Goal: Task Accomplishment & Management: Complete application form

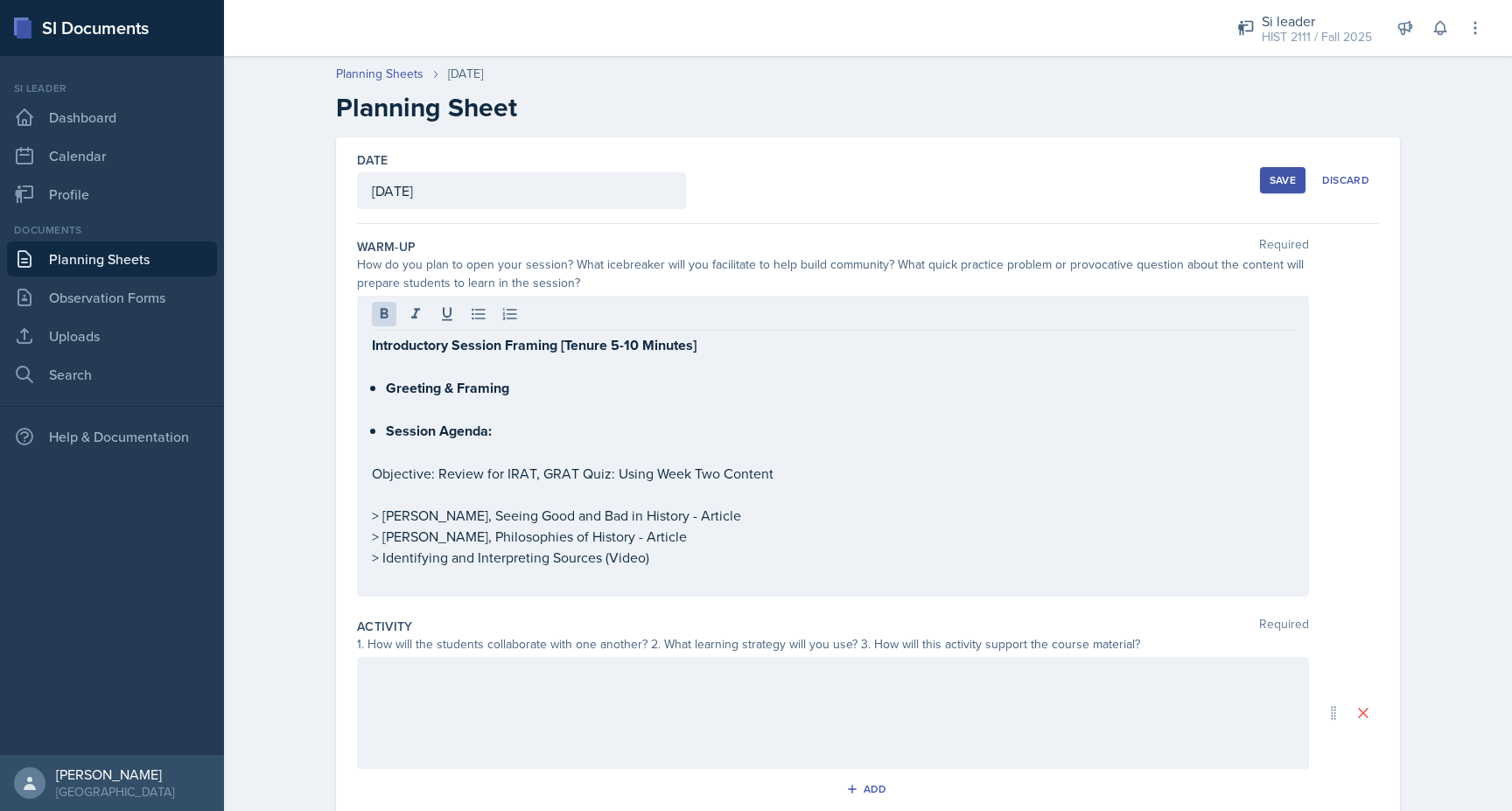
click at [401, 410] on p at bounding box center [833, 409] width 922 height 21
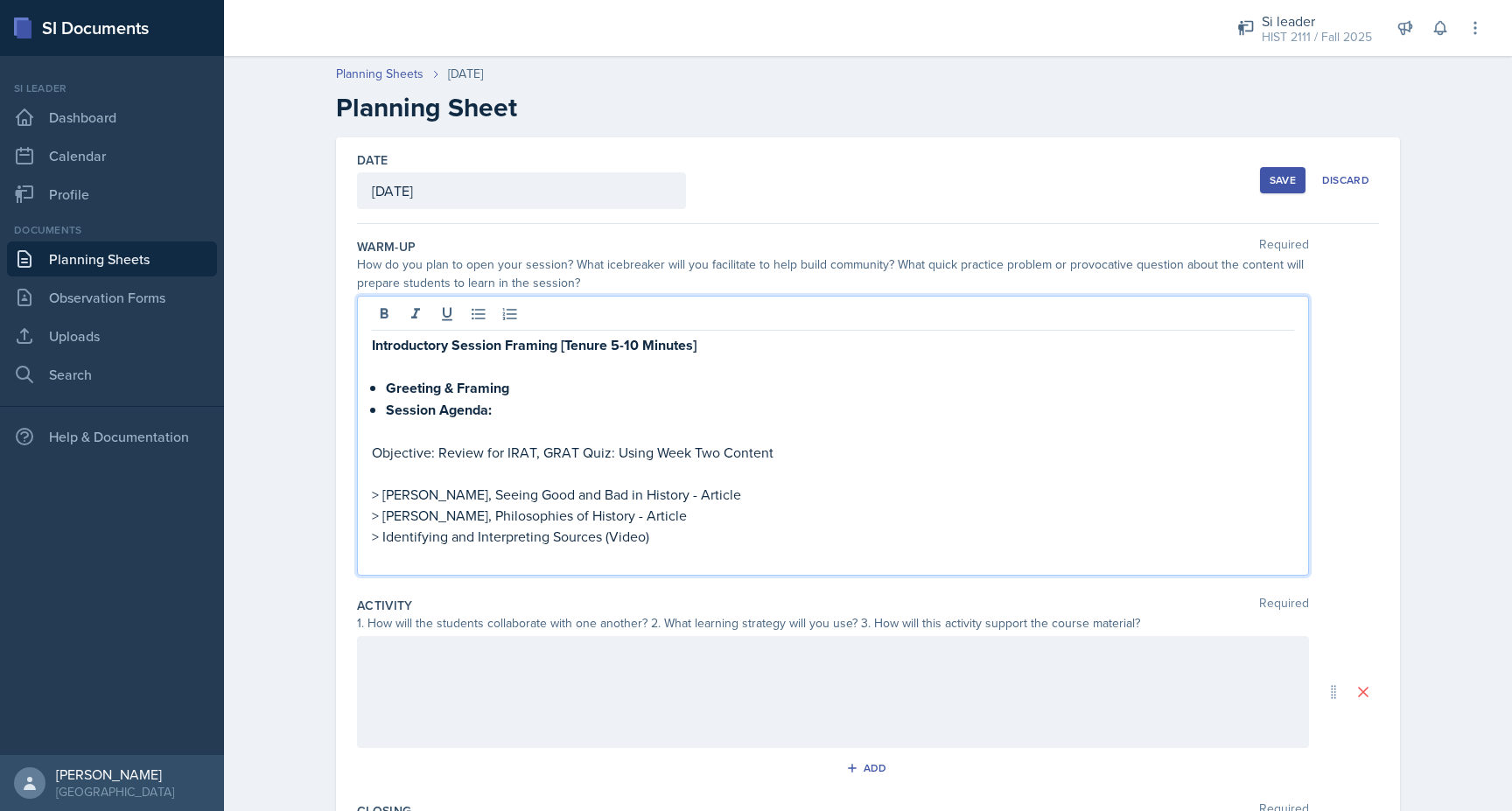
click at [378, 429] on p at bounding box center [833, 431] width 922 height 21
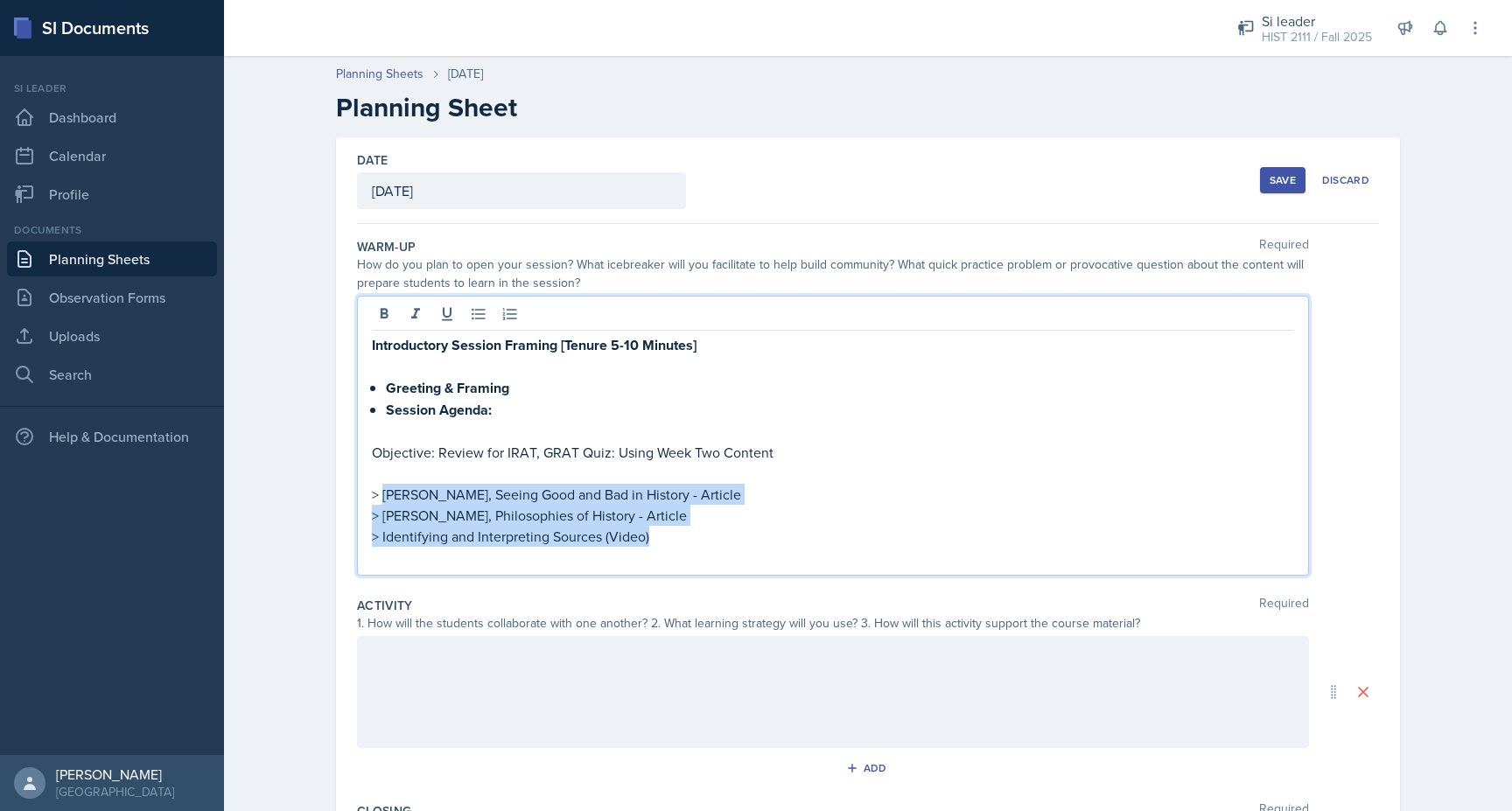
drag, startPoint x: 665, startPoint y: 540, endPoint x: 383, endPoint y: 502, distance: 284.5
click at [383, 502] on div "Introductory Session Framing [Tenure 5-10 Minutes] Greeting & Framing Session A…" at bounding box center [833, 451] width 922 height 233
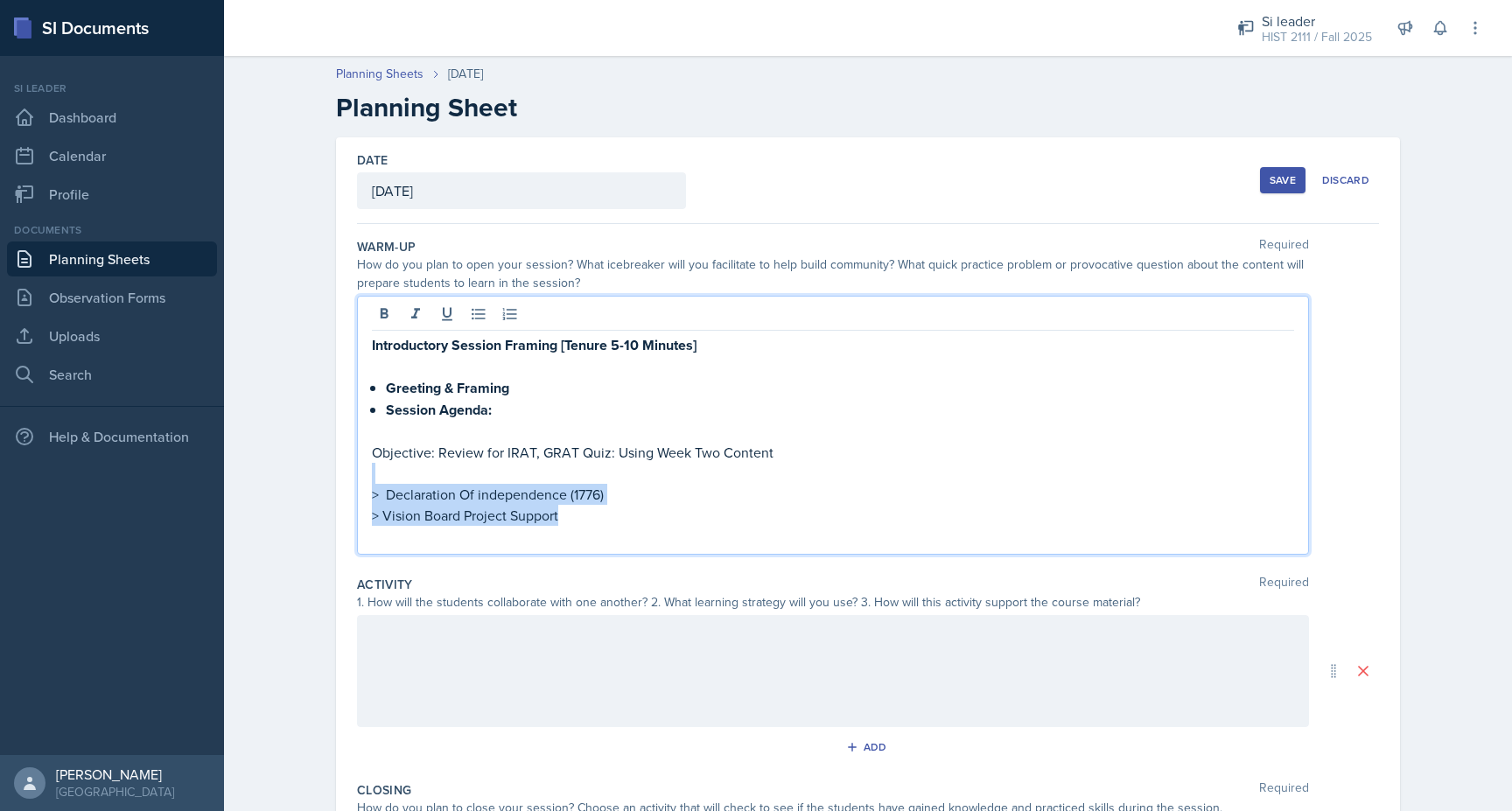
drag, startPoint x: 572, startPoint y: 522, endPoint x: 378, endPoint y: 468, distance: 201.4
click at [378, 468] on div "Introductory Session Framing [Tenure 5-10 Minutes] Greeting & Framing Session A…" at bounding box center [833, 440] width 922 height 212
copy div "> Declaration Of independence (1776) > Vision Board Project Support"
click at [371, 351] on div "Introductory Session Framing [Tenure 5-10 Minutes] Greeting & Framing Session A…" at bounding box center [833, 426] width 952 height 259
click at [372, 348] on strong "Introductory Session Framing [Tenure 5-10 Minutes]" at bounding box center [534, 345] width 324 height 20
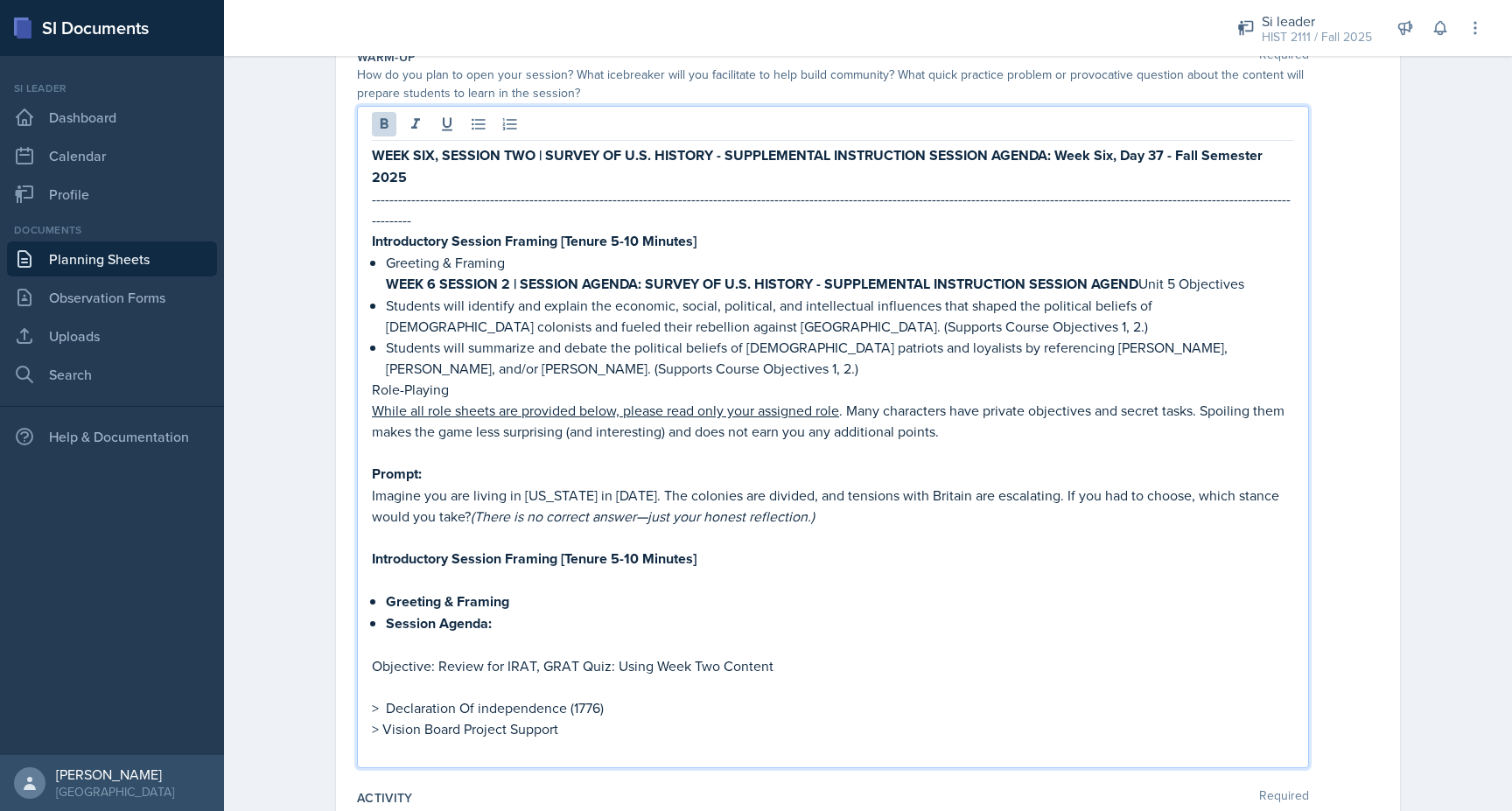
scroll to position [191, 0]
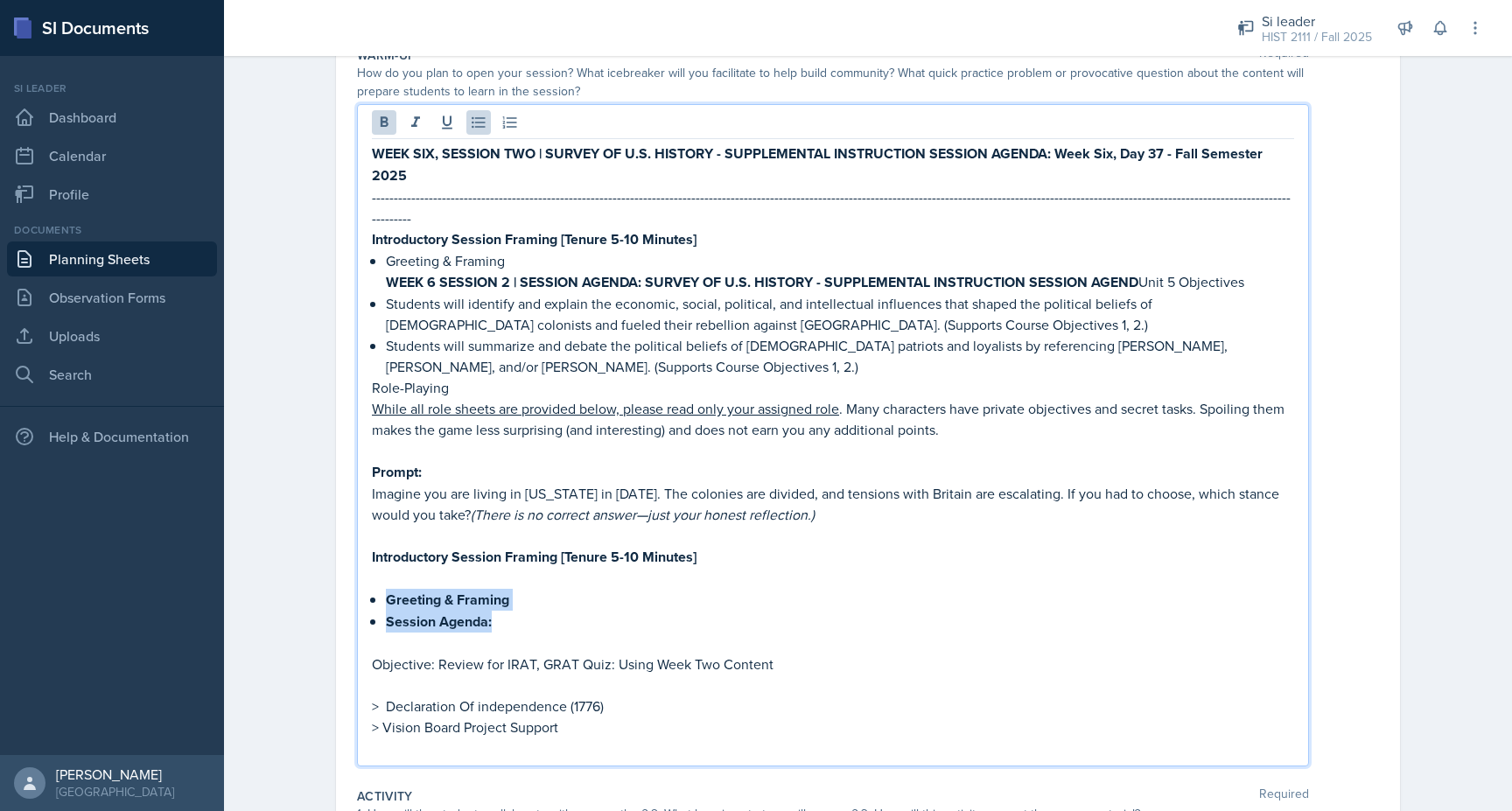
drag, startPoint x: 506, startPoint y: 600, endPoint x: 368, endPoint y: 575, distance: 140.2
click at [368, 575] on div "WEEK SIX, SESSION TWO | SURVEY OF U.S. HISTORY - SUPPLEMENTAL INSTRUCTION SESSI…" at bounding box center [833, 435] width 952 height 662
copy ul "Greeting & Framing Session Agenda:"
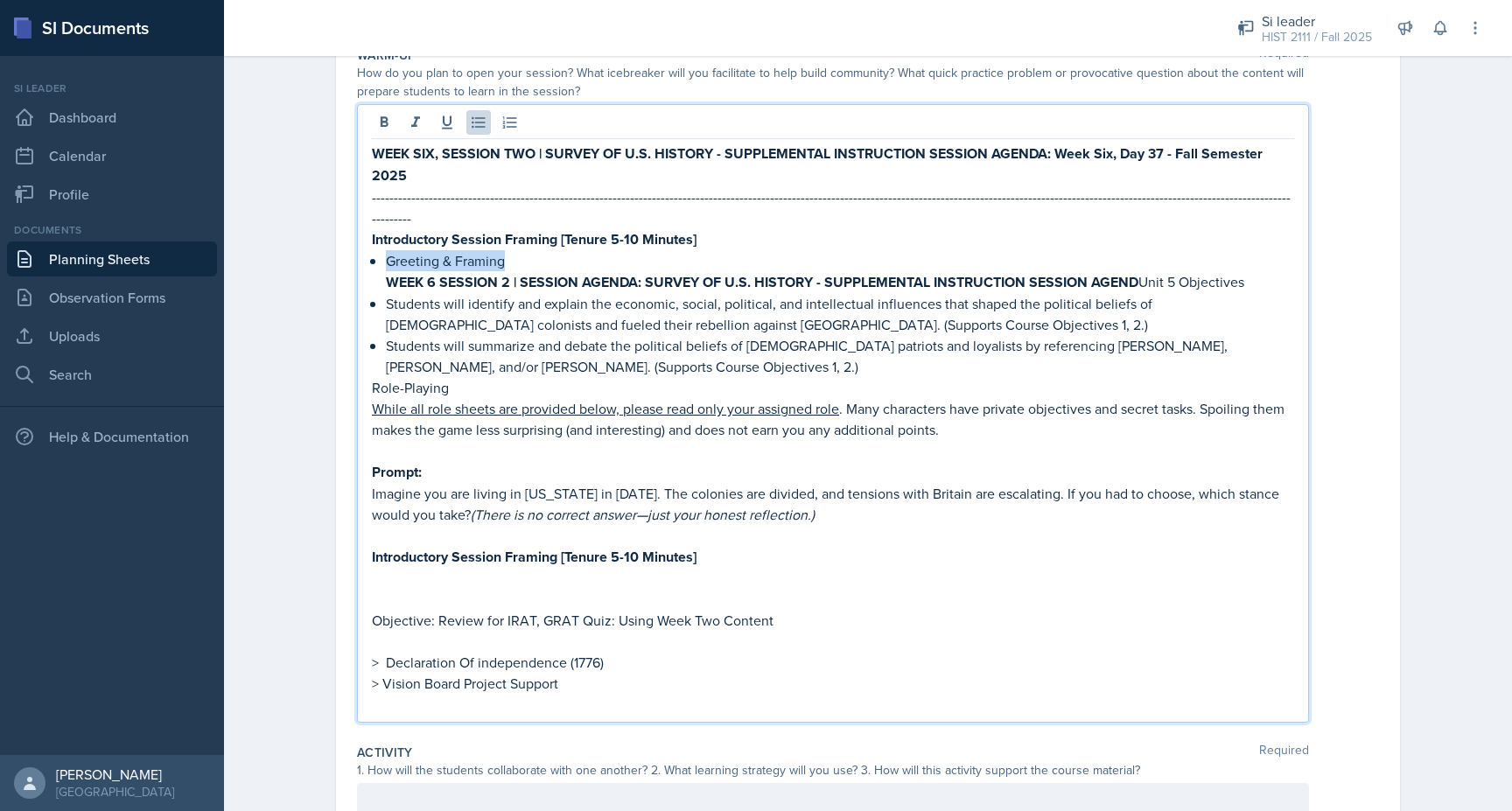
drag, startPoint x: 513, startPoint y: 235, endPoint x: 369, endPoint y: 234, distance: 144.0
click at [369, 234] on div "WEEK SIX, SESSION TWO | SURVEY OF U.S. HISTORY - SUPPLEMENTAL INSTRUCTION SESSI…" at bounding box center [833, 413] width 952 height 619
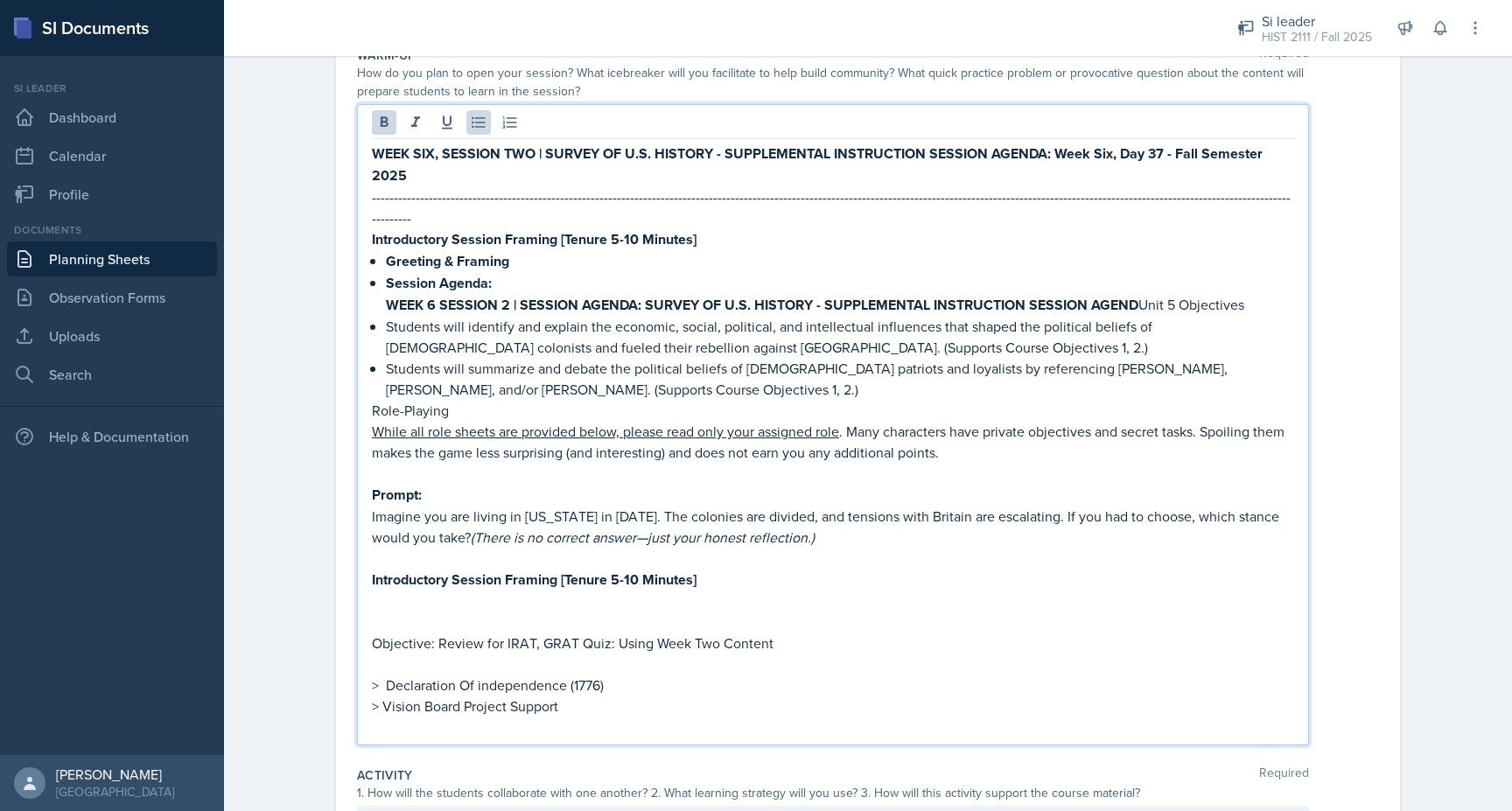
click at [1141, 294] on p "WEEK 6 SESSION 2 | SESSION AGENDA: SURVEY OF U.S. HISTORY - SUPPLEMENTAL INSTRU…" at bounding box center [840, 305] width 908 height 22
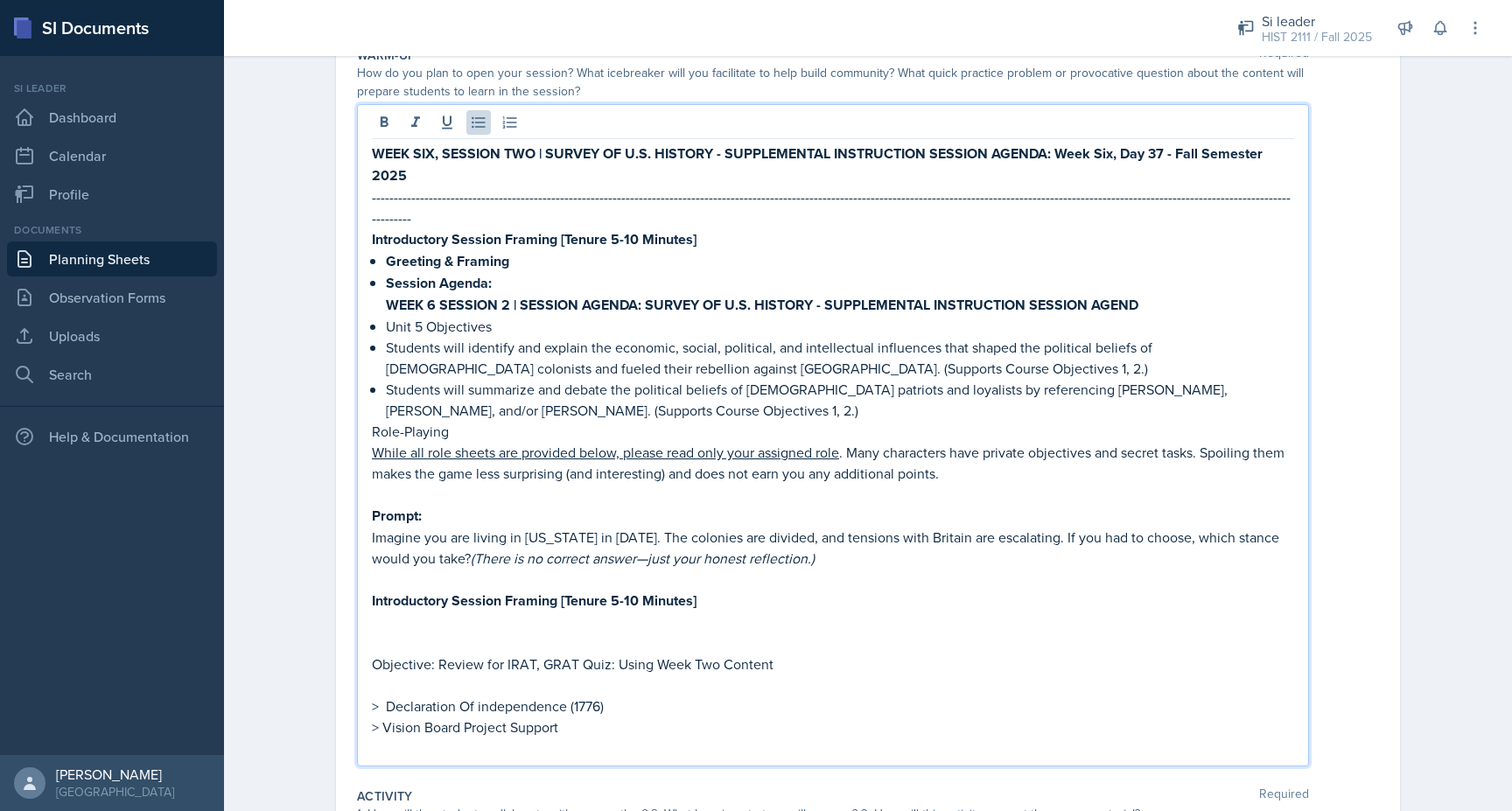
click at [434, 295] on strong "WEEK 6 SESSION 2 | SESSION AGENDA: SURVEY OF U.S. HISTORY - SUPPLEMENTAL INSTRU…" at bounding box center [762, 305] width 752 height 20
click at [505, 295] on strong "WEEK 7 SESSION 2 | SESSION AGENDA: SURVEY OF U.S. HISTORY - SUPPLEMENTAL INSTRU…" at bounding box center [761, 305] width 751 height 20
click at [434, 159] on strong "WEEK SIX, SESSION TWO | SURVEY OF U.S. HISTORY - SUPPLEMENTAL INSTRUCTION SESSI…" at bounding box center [819, 165] width 894 height 42
click at [557, 157] on strong "WEEK SEVEN, SESSION TWO | SURVEY OF U.S. HISTORY - SUPPLEMENTAL INSTRUCTION SES…" at bounding box center [830, 165] width 917 height 42
click at [1133, 152] on strong "WEEK SEVEN, SESSION ONE | SURVEY OF U.S. HISTORY - SUPPLEMENTAL INSTRUCTION SES…" at bounding box center [829, 165] width 914 height 42
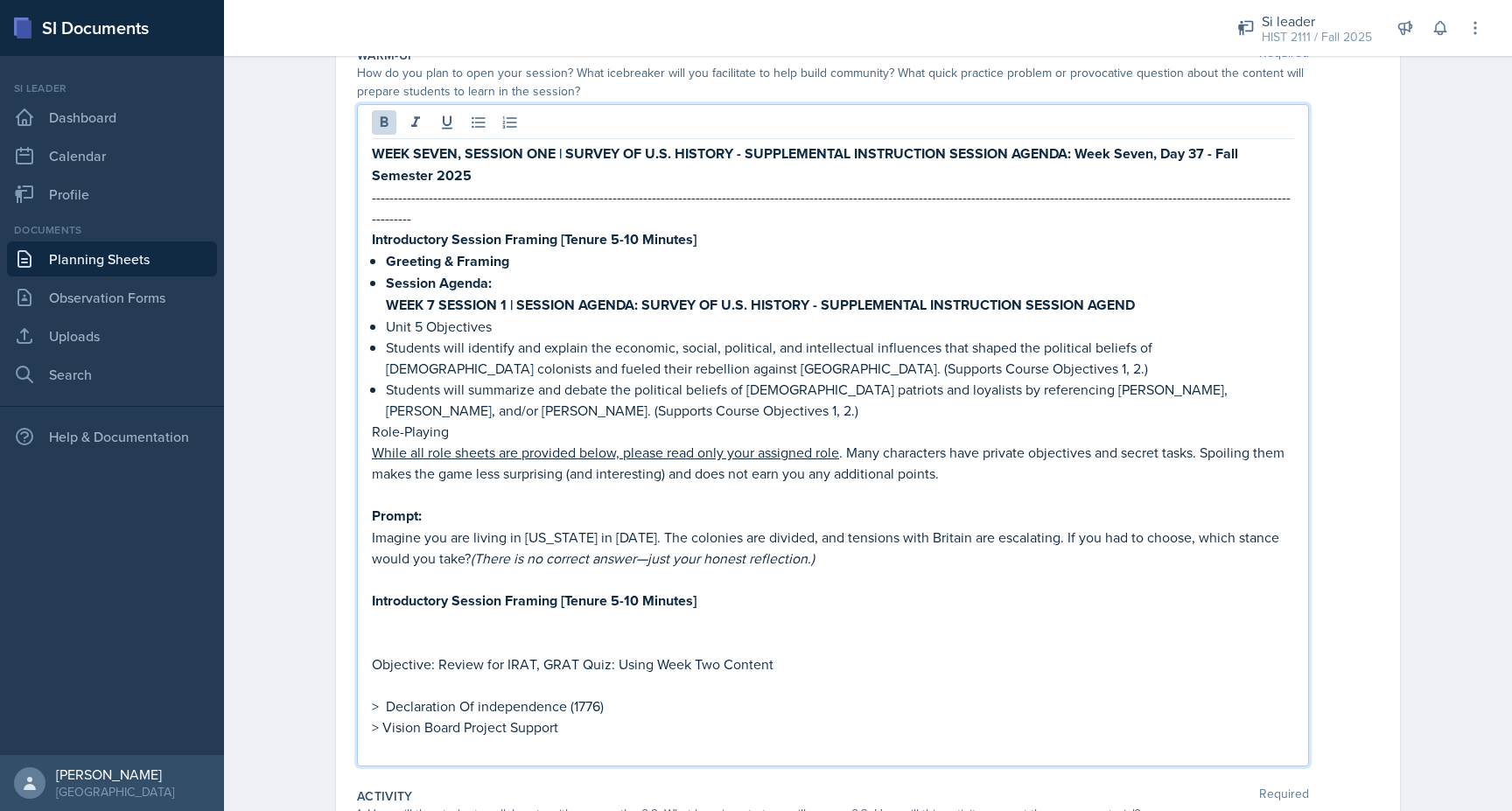
click at [522, 632] on p at bounding box center [833, 642] width 922 height 21
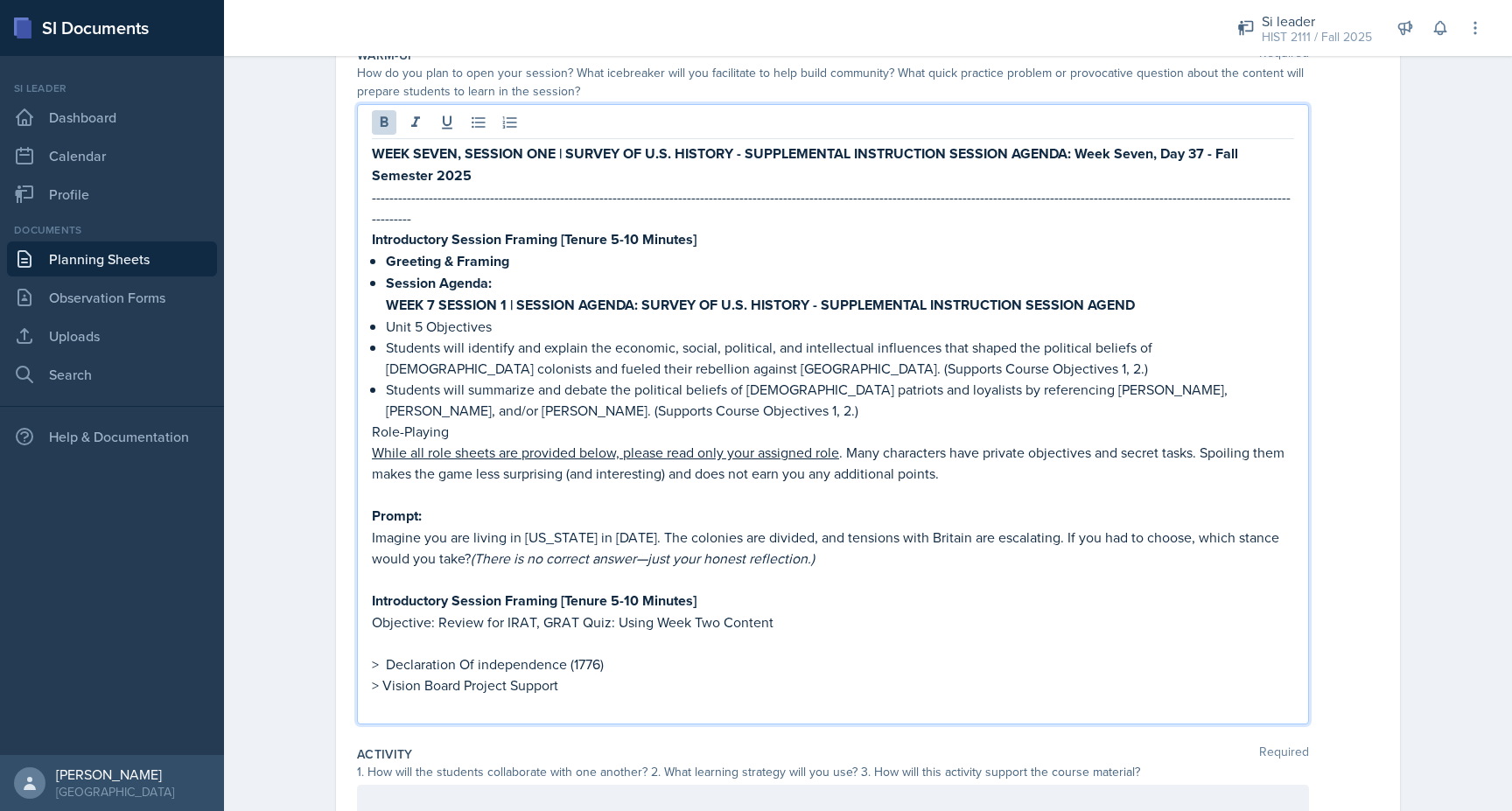
click at [335, 713] on div "Date [DATE] [DATE] 31 1 2 3 4 5 6 7 8 9 10 11 12 13 14 15 16 17 18 19 20 21 22 …" at bounding box center [868, 607] width 1120 height 1324
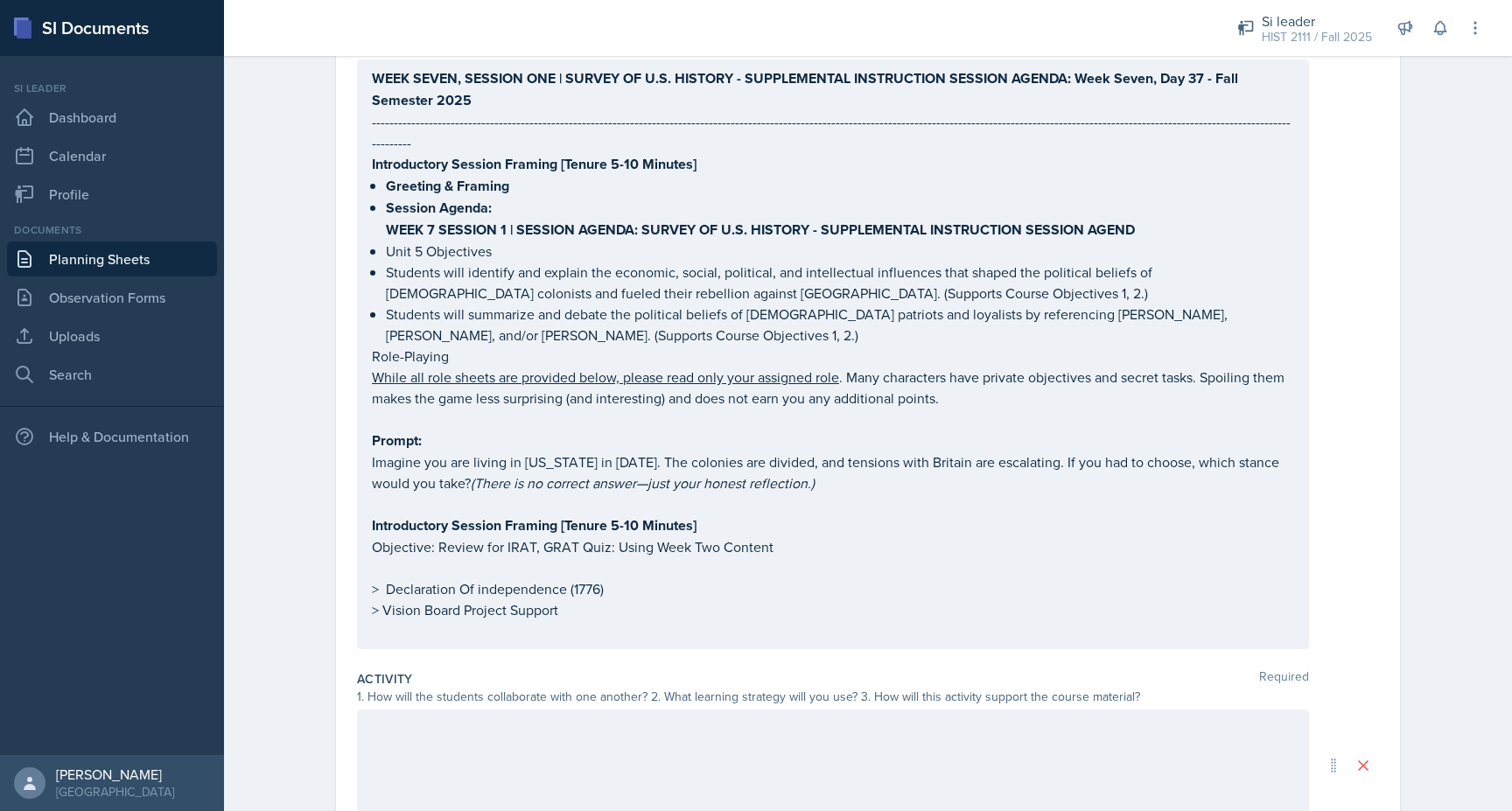
scroll to position [267, 0]
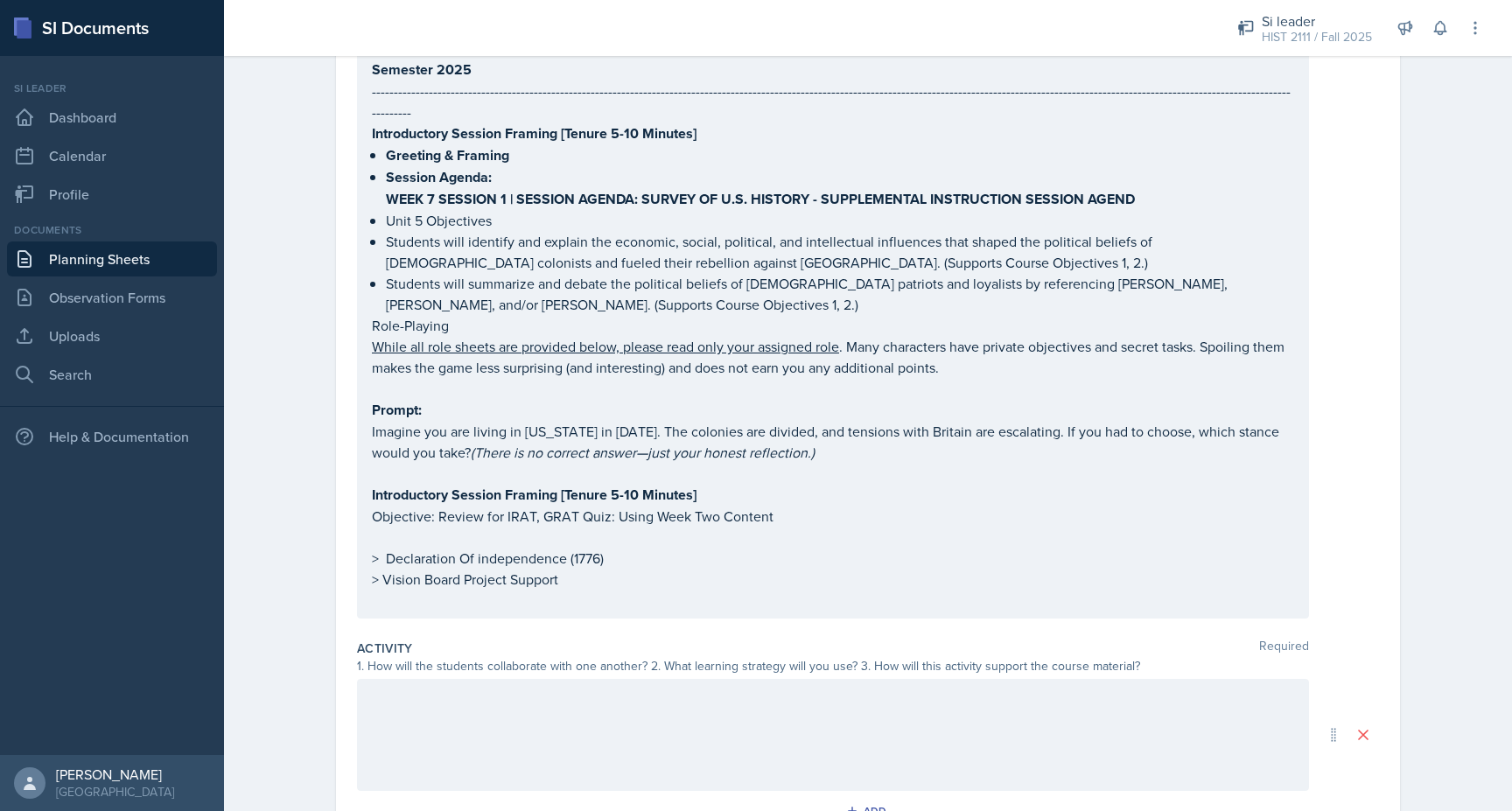
click at [578, 231] on p "Unit 5 Objectives" at bounding box center [840, 221] width 908 height 21
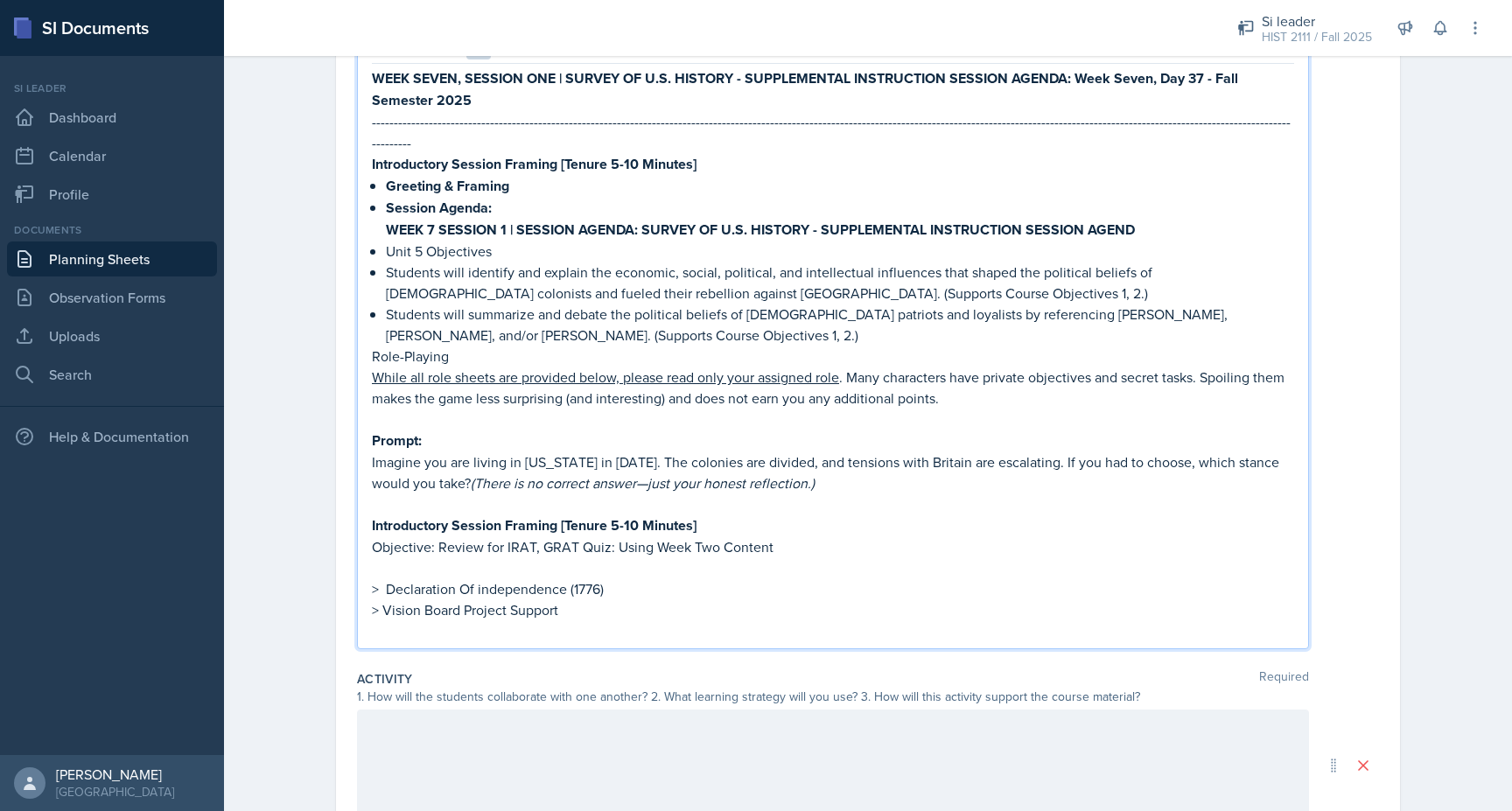
click at [1135, 220] on strong "WEEK 7 SESSION 1 | SESSION AGENDA: SURVEY OF U.S. HISTORY - SUPPLEMENTAL INSTRU…" at bounding box center [761, 230] width 749 height 20
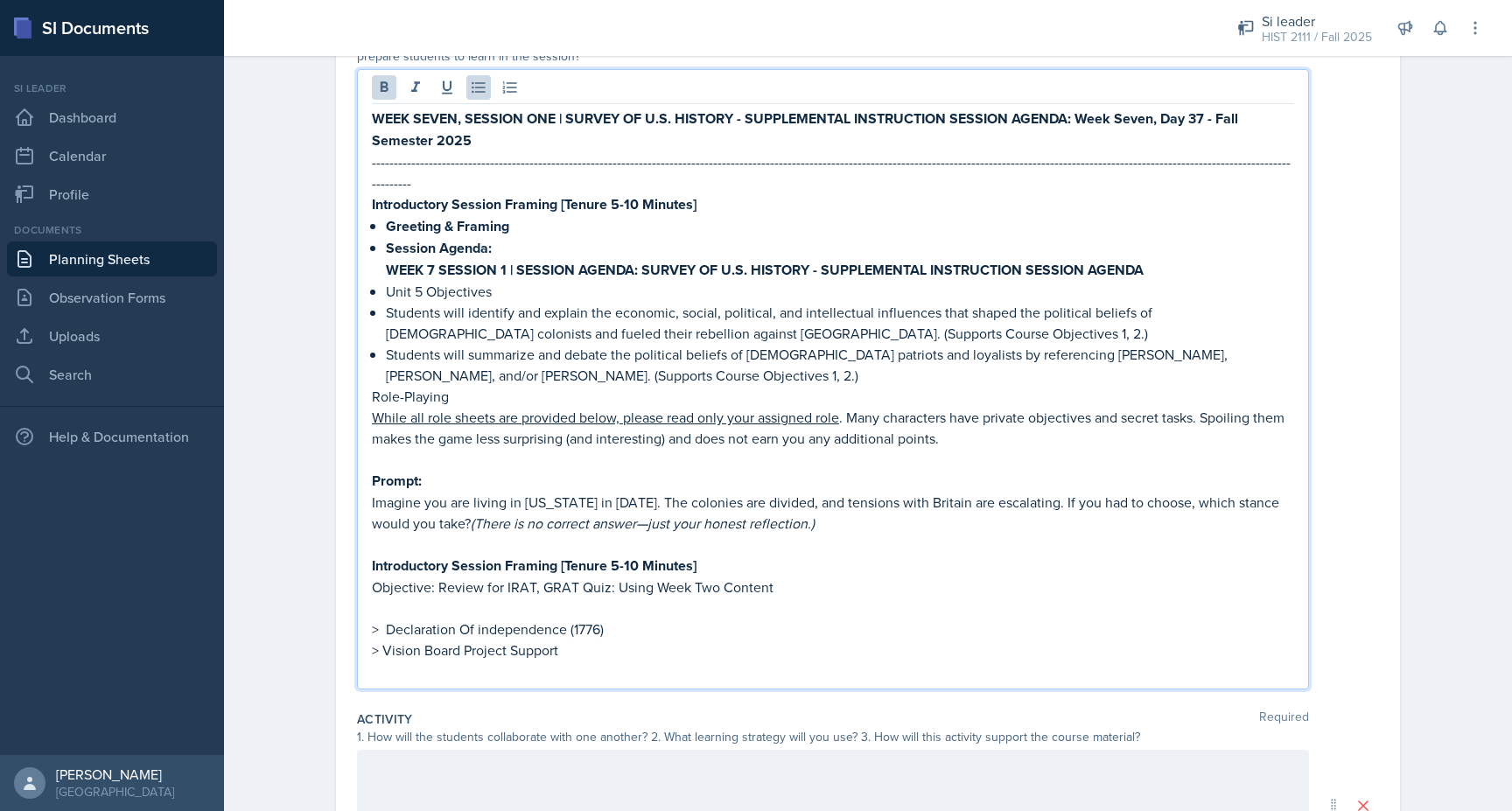
scroll to position [225, 0]
drag, startPoint x: 422, startPoint y: 266, endPoint x: 386, endPoint y: 265, distance: 36.0
click at [386, 282] on p "Unit 5 Objectives" at bounding box center [840, 293] width 908 height 21
click at [517, 282] on p "WEEK 7 Objectives" at bounding box center [840, 293] width 908 height 21
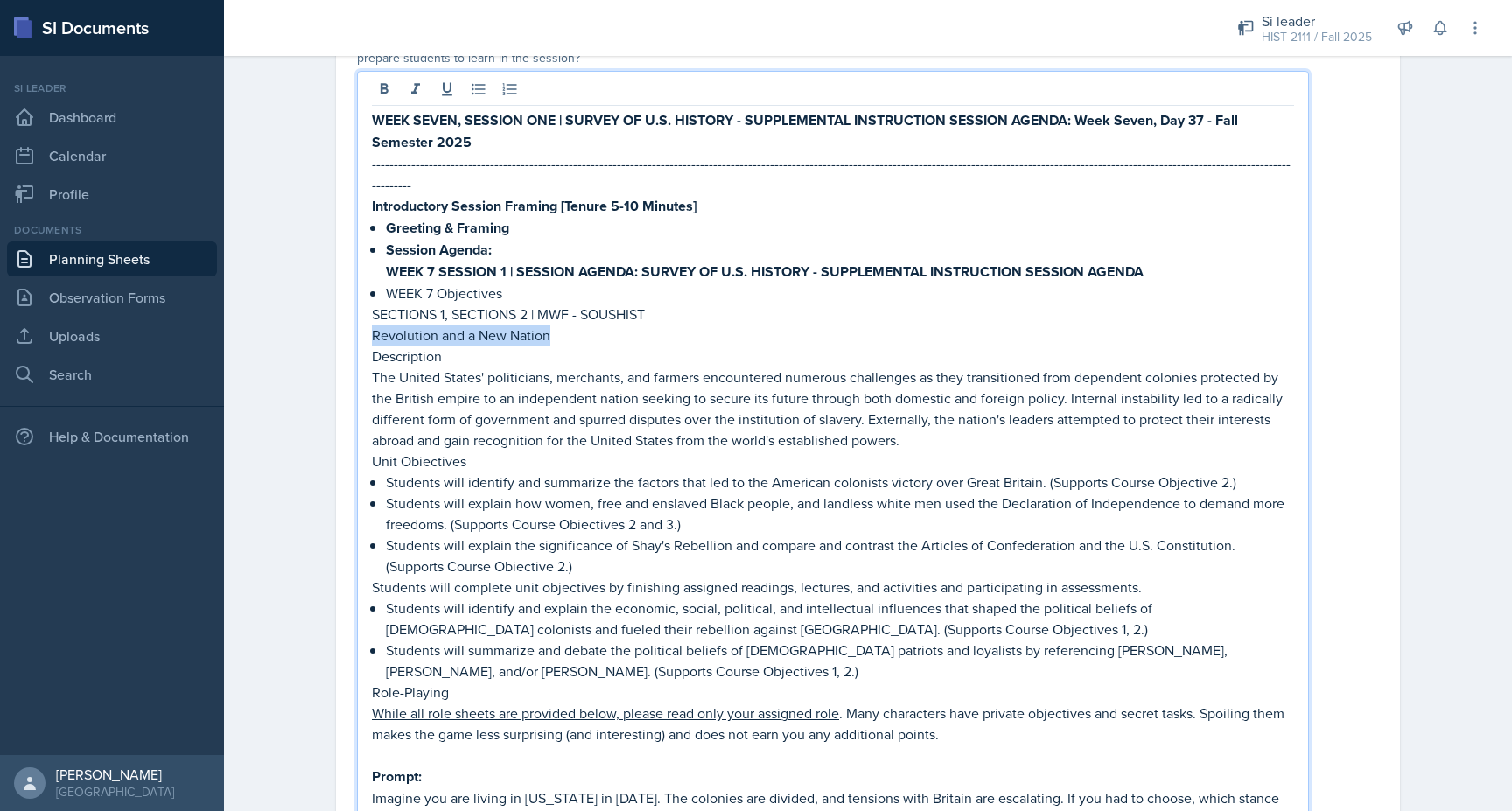
drag, startPoint x: 550, startPoint y: 314, endPoint x: 367, endPoint y: 316, distance: 183.0
click at [367, 316] on div "WEEK SEVEN, SESSION ONE | SURVEY OF U.S. HISTORY - SUPPLEMENTAL INSTRUCTION SES…" at bounding box center [833, 529] width 952 height 915
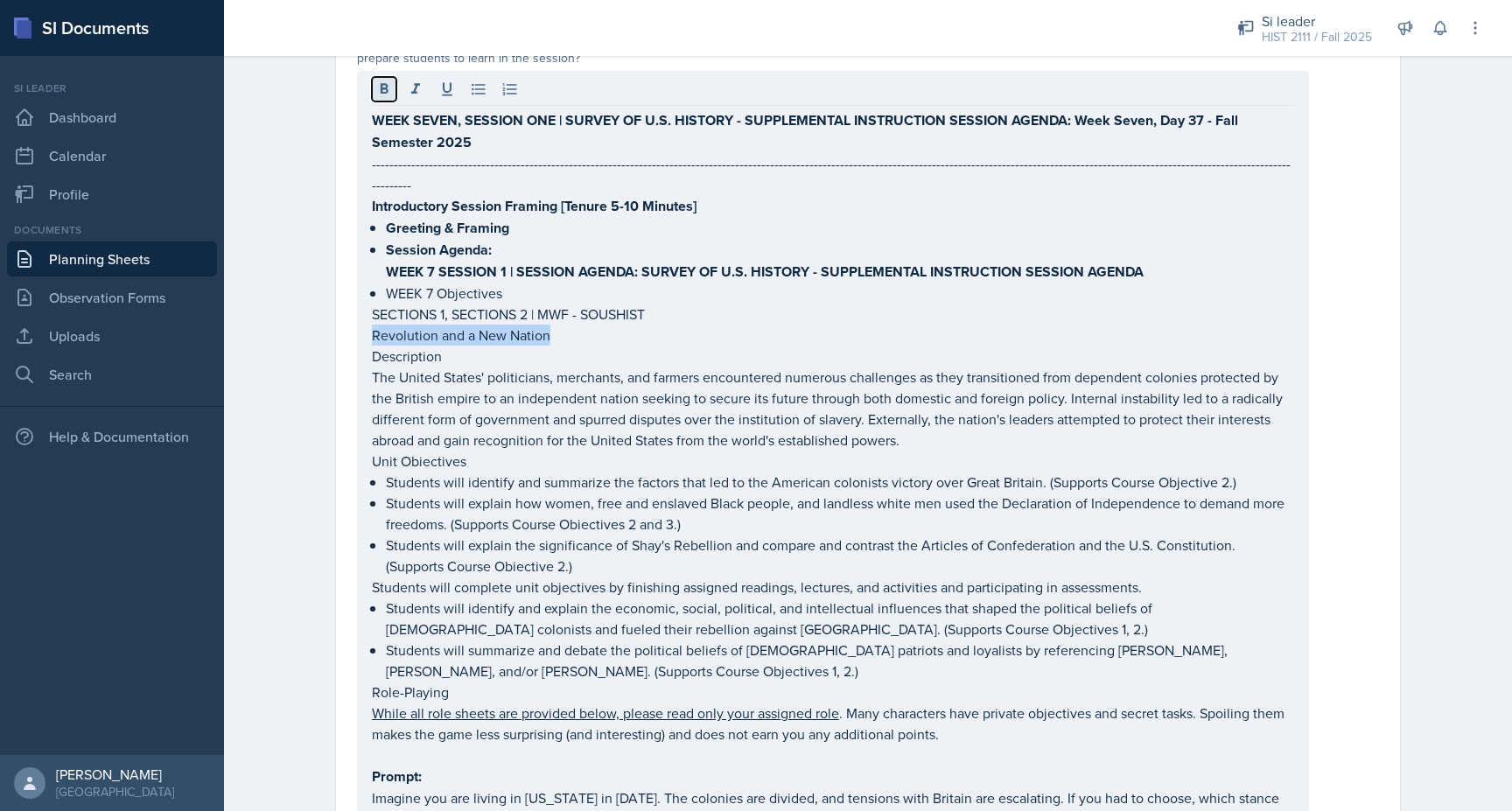
click at [382, 87] on icon at bounding box center [384, 88] width 8 height 11
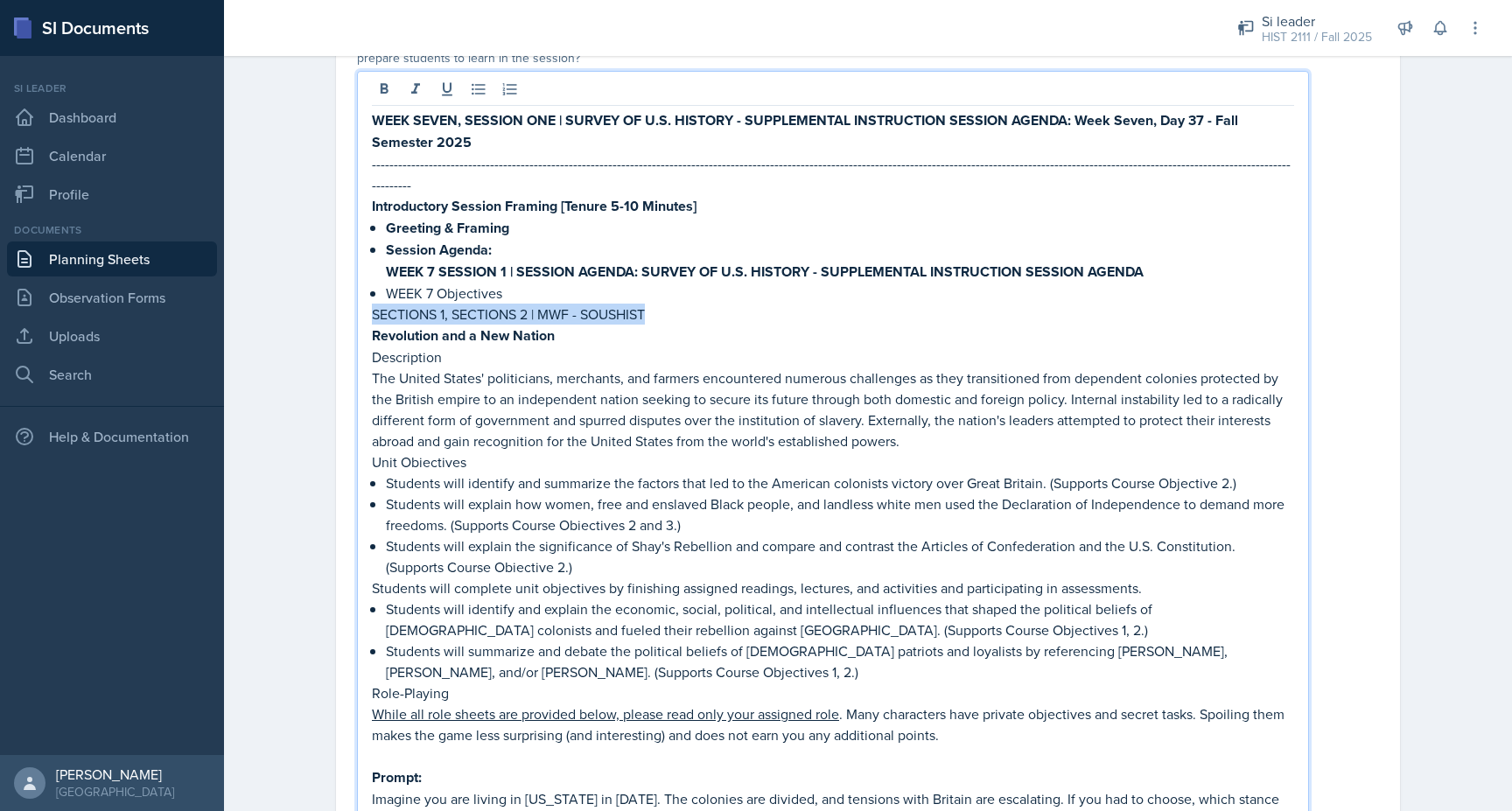
drag, startPoint x: 675, startPoint y: 288, endPoint x: 359, endPoint y: 288, distance: 316.0
click at [359, 288] on div "WEEK SEVEN, SESSION ONE | SURVEY OF U.S. HISTORY - SUPPLEMENTAL INSTRUCTION SES…" at bounding box center [833, 529] width 952 height 916
click at [411, 99] on button at bounding box center [415, 89] width 25 height 25
click at [384, 87] on icon at bounding box center [383, 88] width 17 height 17
click at [506, 326] on strong "Revolution and a New Nation" at bounding box center [463, 336] width 183 height 20
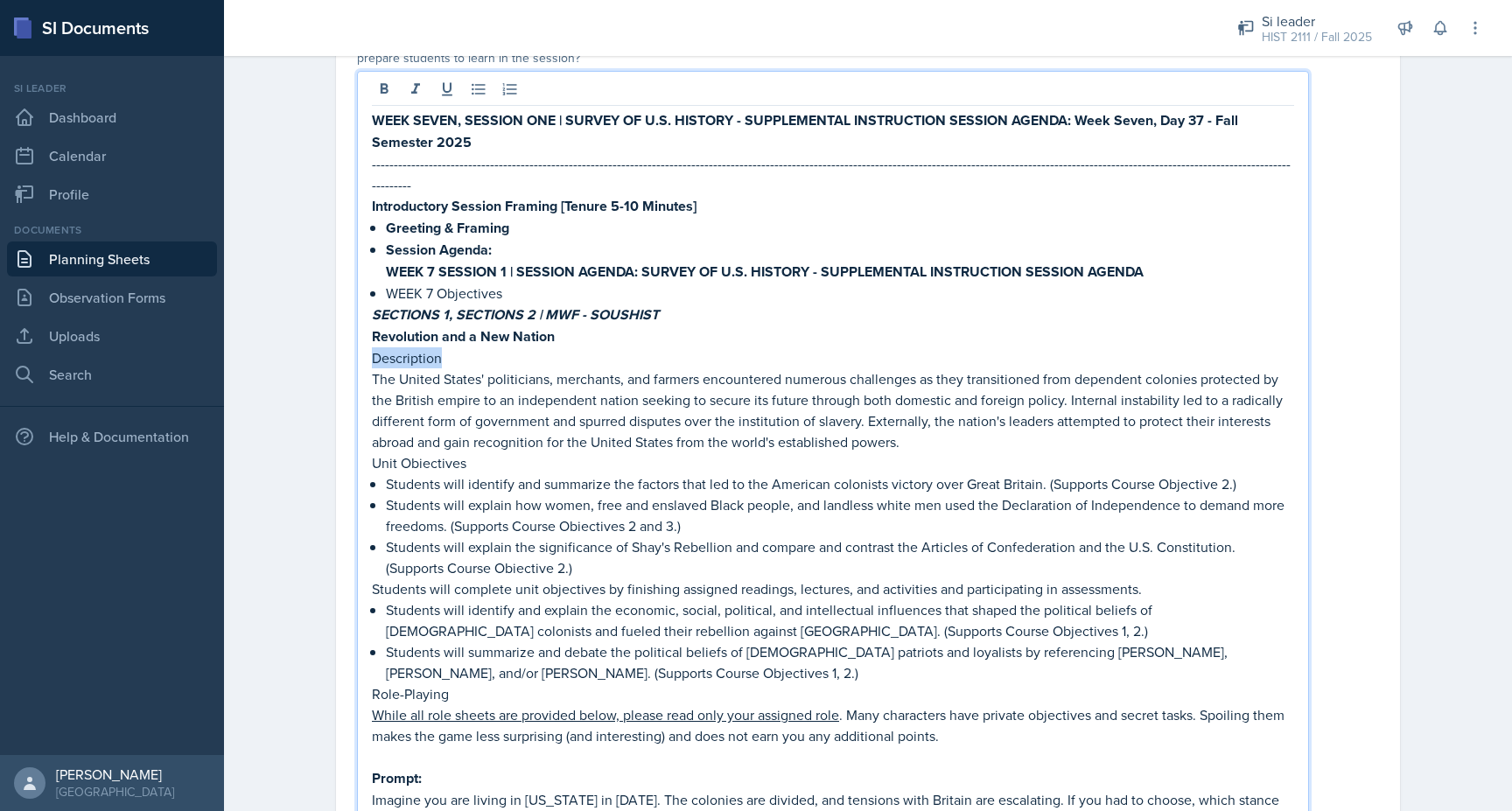
drag, startPoint x: 373, startPoint y: 340, endPoint x: 455, endPoint y: 339, distance: 82.0
click at [455, 347] on p "Description" at bounding box center [833, 357] width 922 height 21
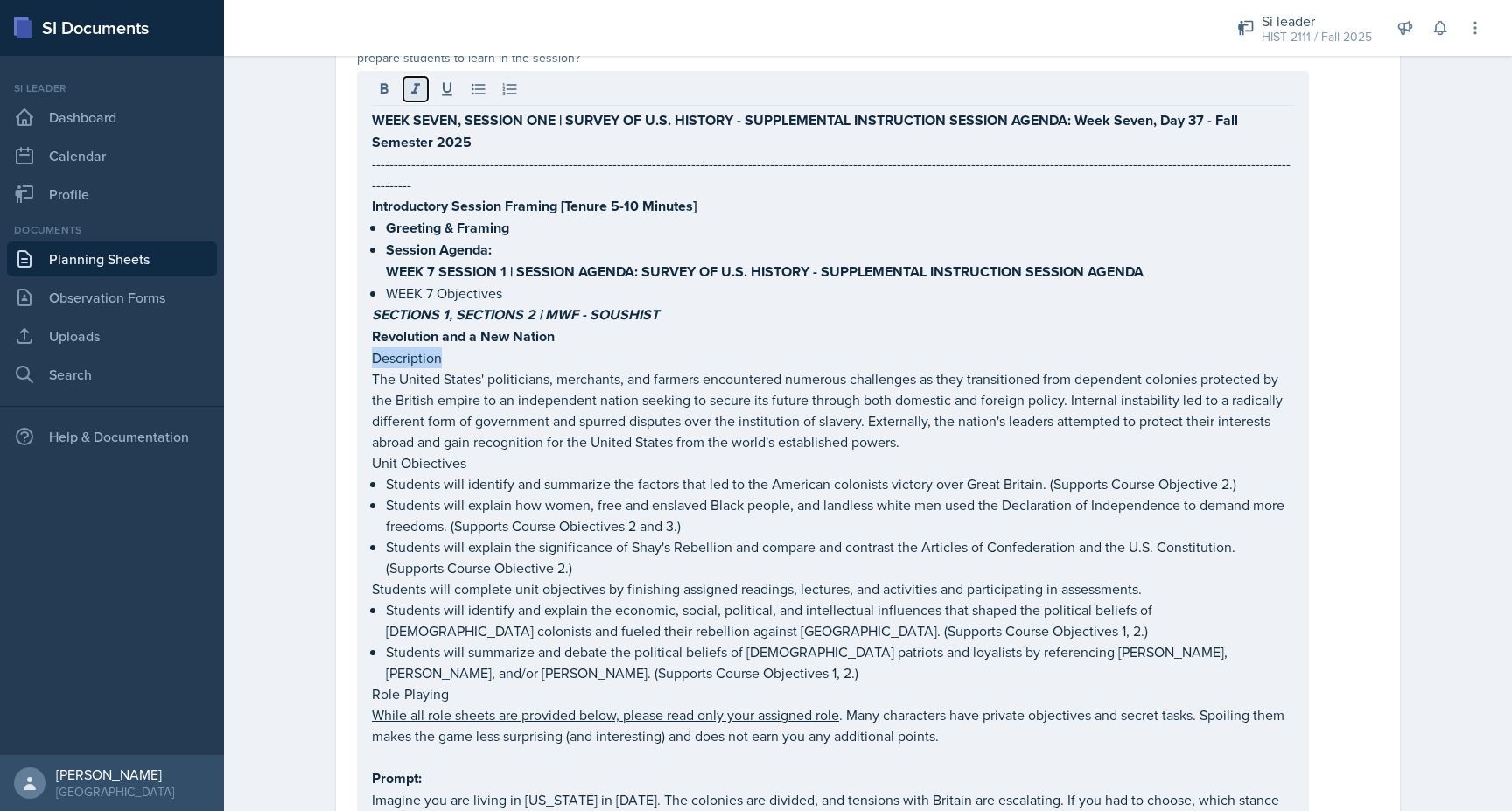
click at [416, 82] on icon at bounding box center [415, 88] width 17 height 17
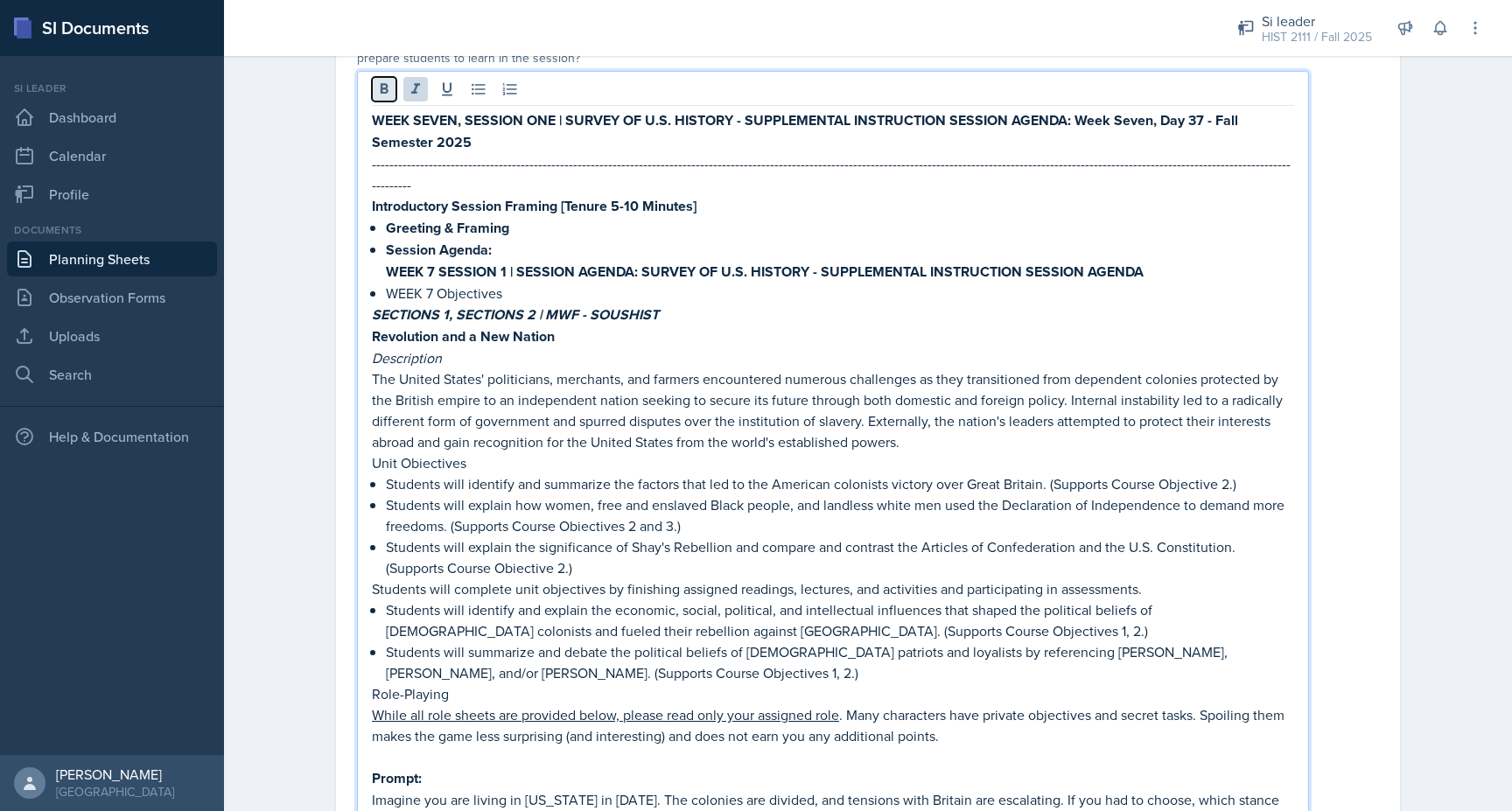
click at [382, 87] on icon at bounding box center [384, 88] width 8 height 11
click at [383, 369] on p "The United States' politicians, merchants, and farmers encountered numerous cha…" at bounding box center [833, 411] width 922 height 84
drag, startPoint x: 481, startPoint y: 447, endPoint x: 368, endPoint y: 447, distance: 113.0
click at [368, 447] on div "WEEK SEVEN, SESSION ONE | SURVEY OF U.S. HISTORY - SUPPLEMENTAL INSTRUCTION SES…" at bounding box center [833, 529] width 952 height 918
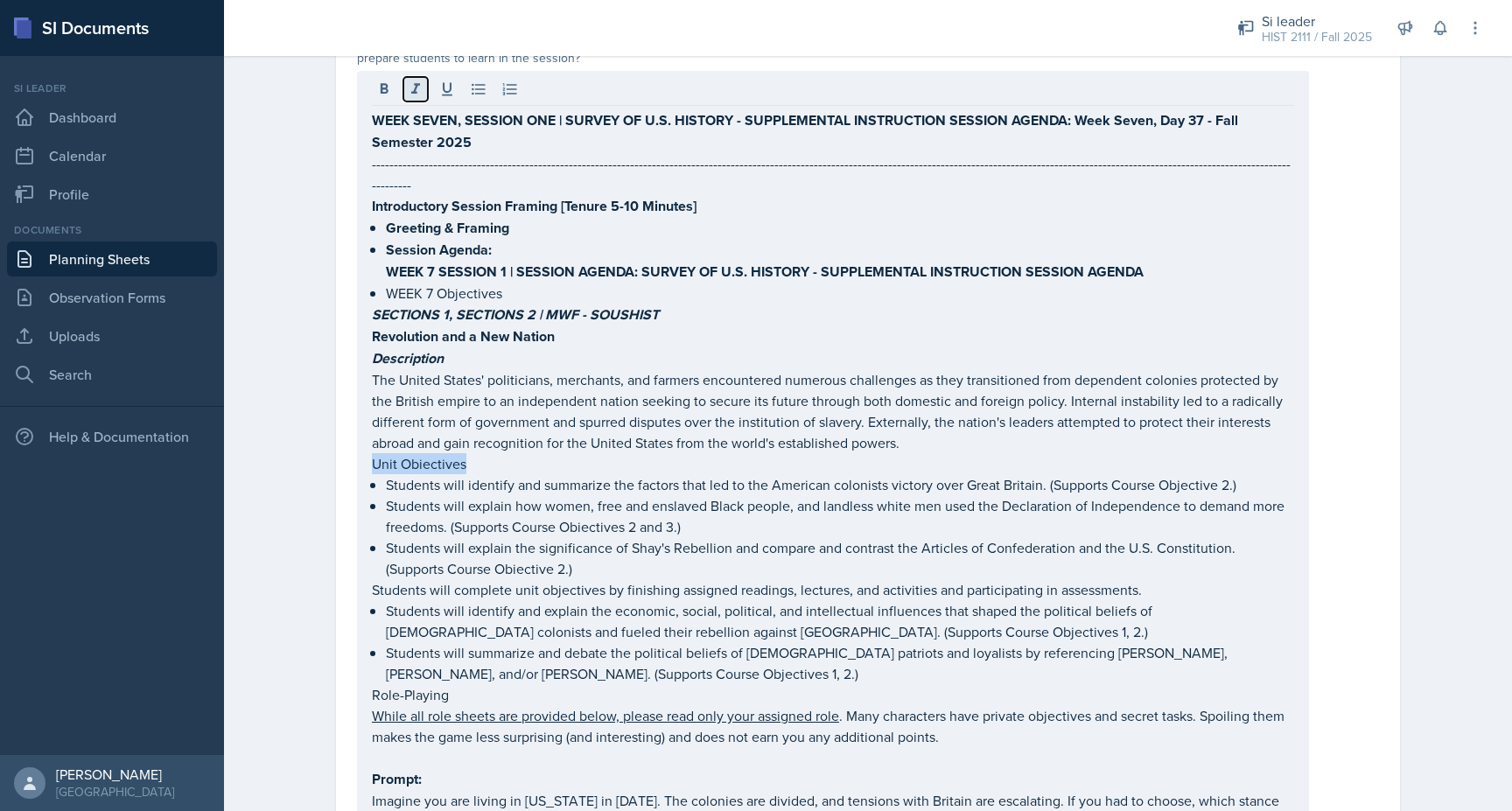
click at [411, 80] on icon at bounding box center [415, 88] width 17 height 17
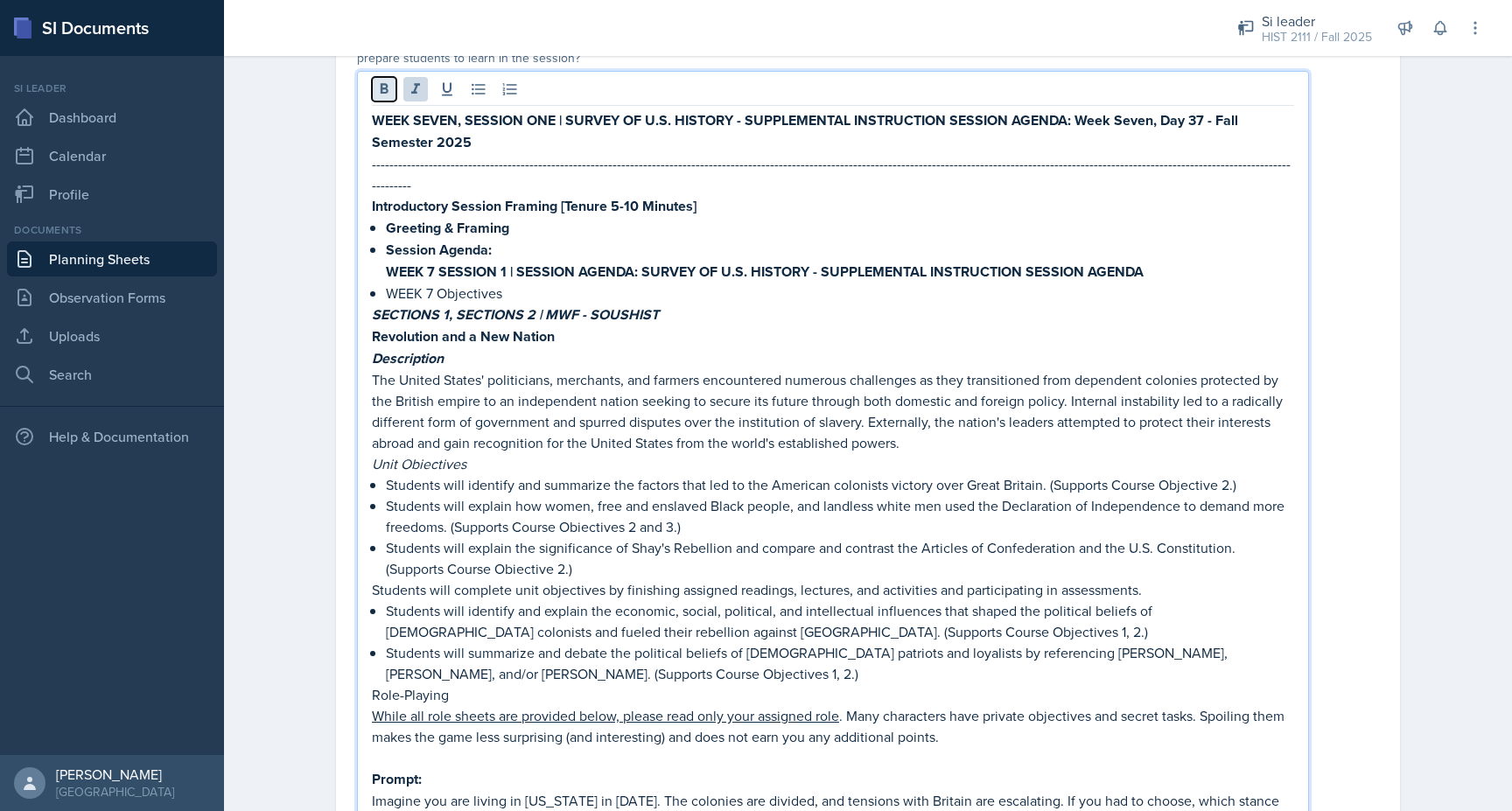
click at [383, 85] on icon at bounding box center [383, 88] width 17 height 17
click at [474, 454] on p "Unit Obiectives" at bounding box center [833, 465] width 922 height 22
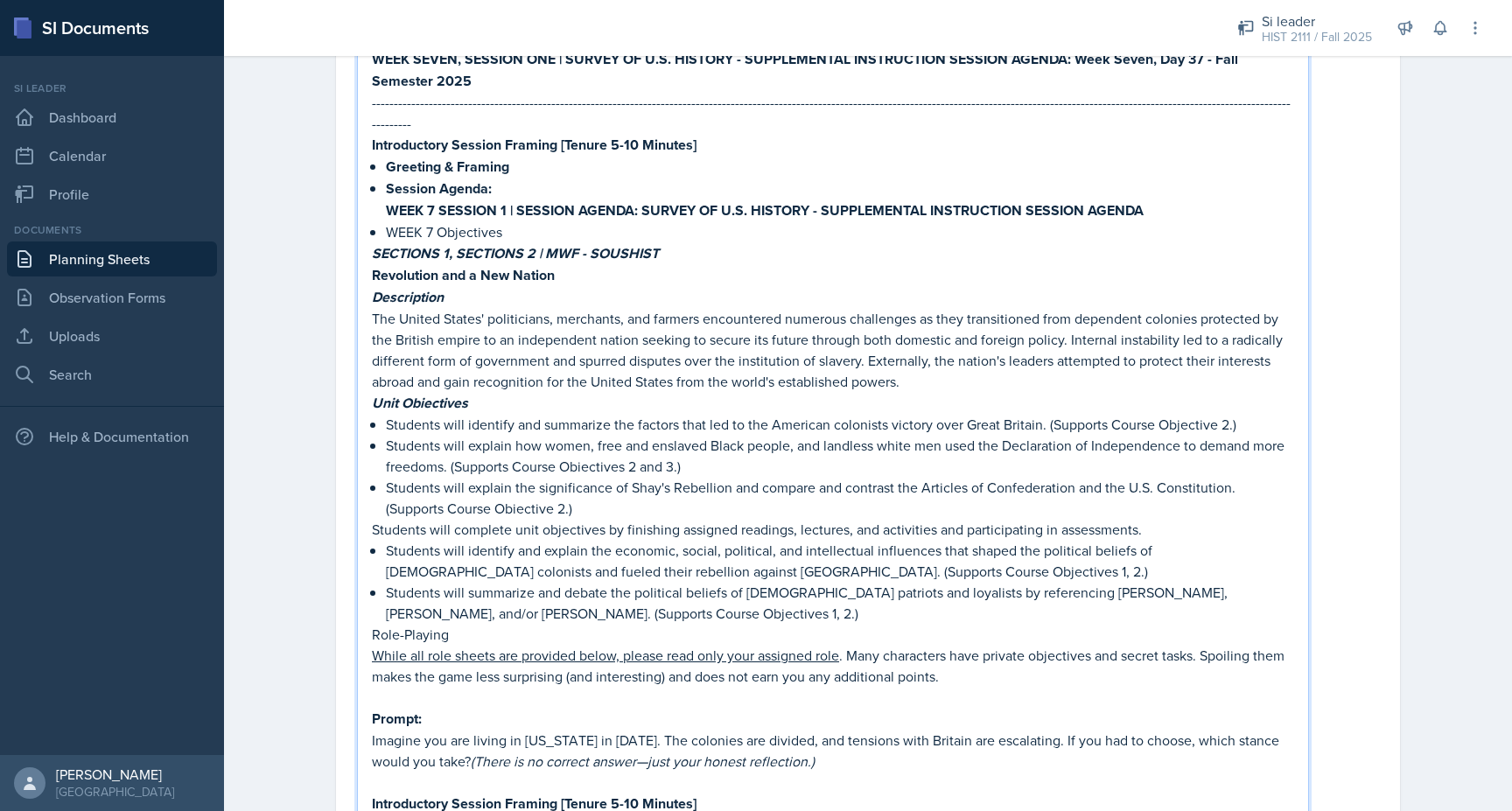
scroll to position [325, 0]
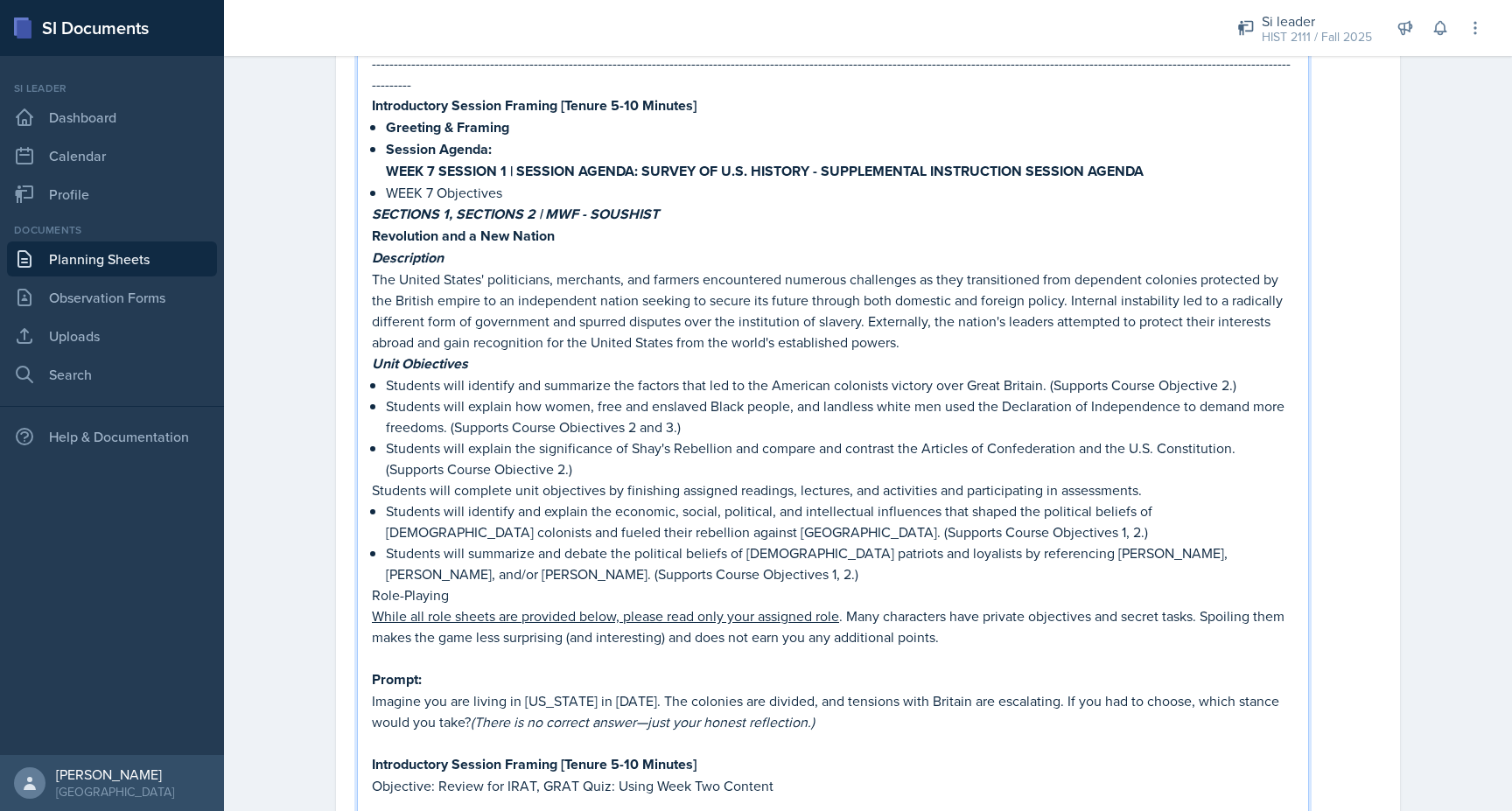
click at [693, 585] on p "Role-Playing" at bounding box center [833, 595] width 922 height 21
click at [691, 549] on p "Students will summarize and debate the political beliefs of [DEMOGRAPHIC_DATA] …" at bounding box center [840, 564] width 908 height 42
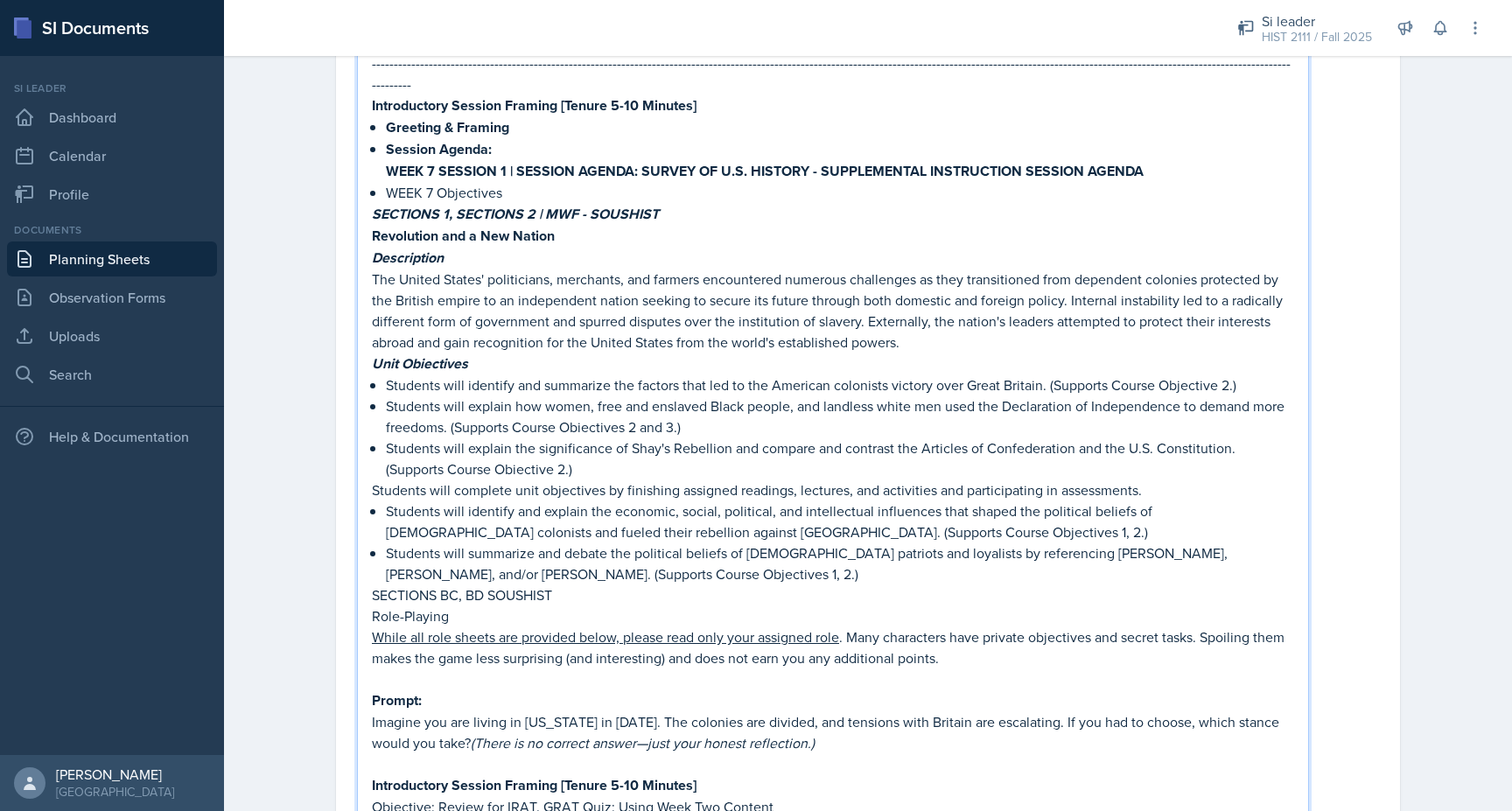
click at [489, 585] on p "SECTIONS BC, BD SOUSHIST" at bounding box center [833, 595] width 922 height 21
click at [491, 585] on p "SECTIONS BC, BD - SOUSHIST" at bounding box center [833, 595] width 922 height 21
click at [547, 204] on em "SECTIONS 1, SECTIONS 2 | MWF - SOUSHIST" at bounding box center [515, 214] width 287 height 20
click at [487, 585] on p "SECTIONS BC, BD - SOUSHIST" at bounding box center [833, 595] width 922 height 21
click at [658, 585] on p "SECTIONS BC, BD | IN PERSON - SOUSHIST" at bounding box center [833, 595] width 922 height 21
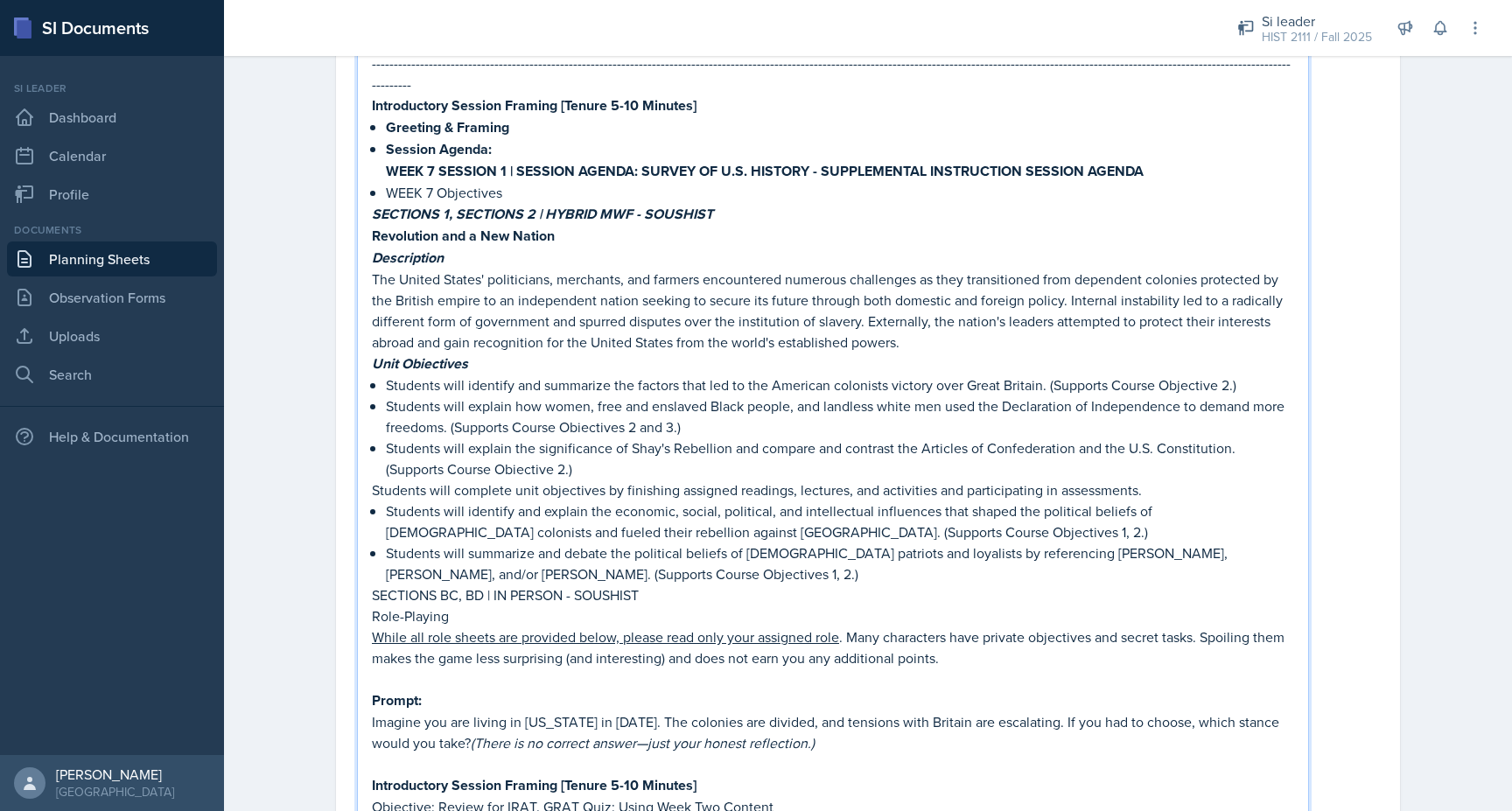
click at [567, 585] on p "SECTIONS BC, BD | IN PERSON - SOUSHIST" at bounding box center [833, 595] width 922 height 21
click at [638, 204] on em "SECTIONS 1, SECTIONS 2 | HYBRID MWF - SOUSHIST" at bounding box center [542, 214] width 342 height 20
click at [613, 585] on p "SECTIONS BC, BD | IN PERSON MWF - SOUSHIST" at bounding box center [833, 595] width 922 height 21
click at [701, 585] on p "SECTIONS BC, BD | IN PERSON MWF - 10:10 AM - 11:15 AM SOUSHIST" at bounding box center [833, 595] width 922 height 21
click at [734, 585] on p "SECTIONS BC, BD | IN PERSON MWF - 10:10 AM - 11:00 AM SOUSHIST" at bounding box center [833, 595] width 922 height 21
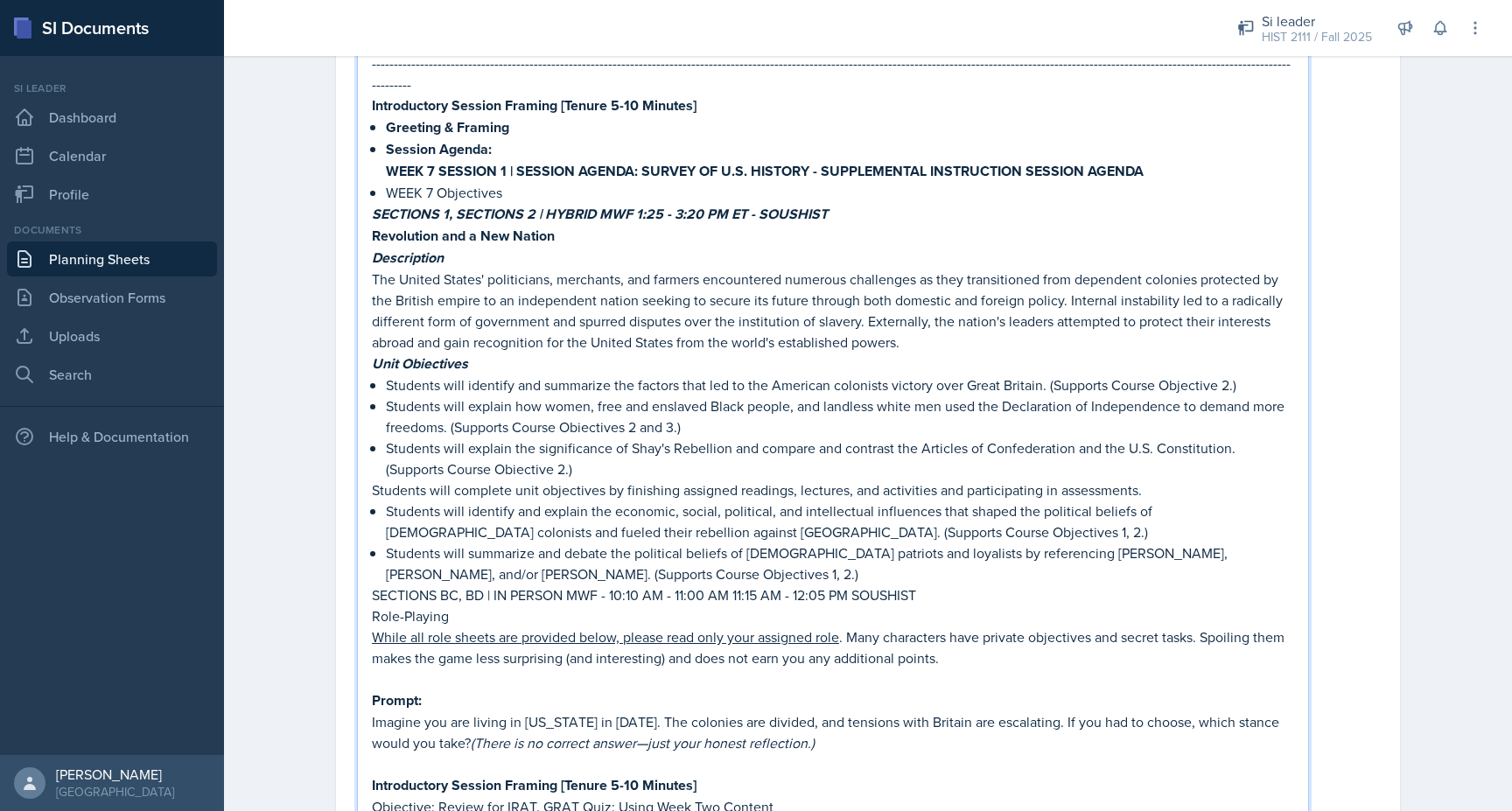
drag, startPoint x: 988, startPoint y: 566, endPoint x: 209, endPoint y: 566, distance: 779.0
click at [209, 566] on div "SI Documents Si leader Dashboard Calendar Profile Documents Planning Sheets Obs…" at bounding box center [756, 406] width 1512 height 811
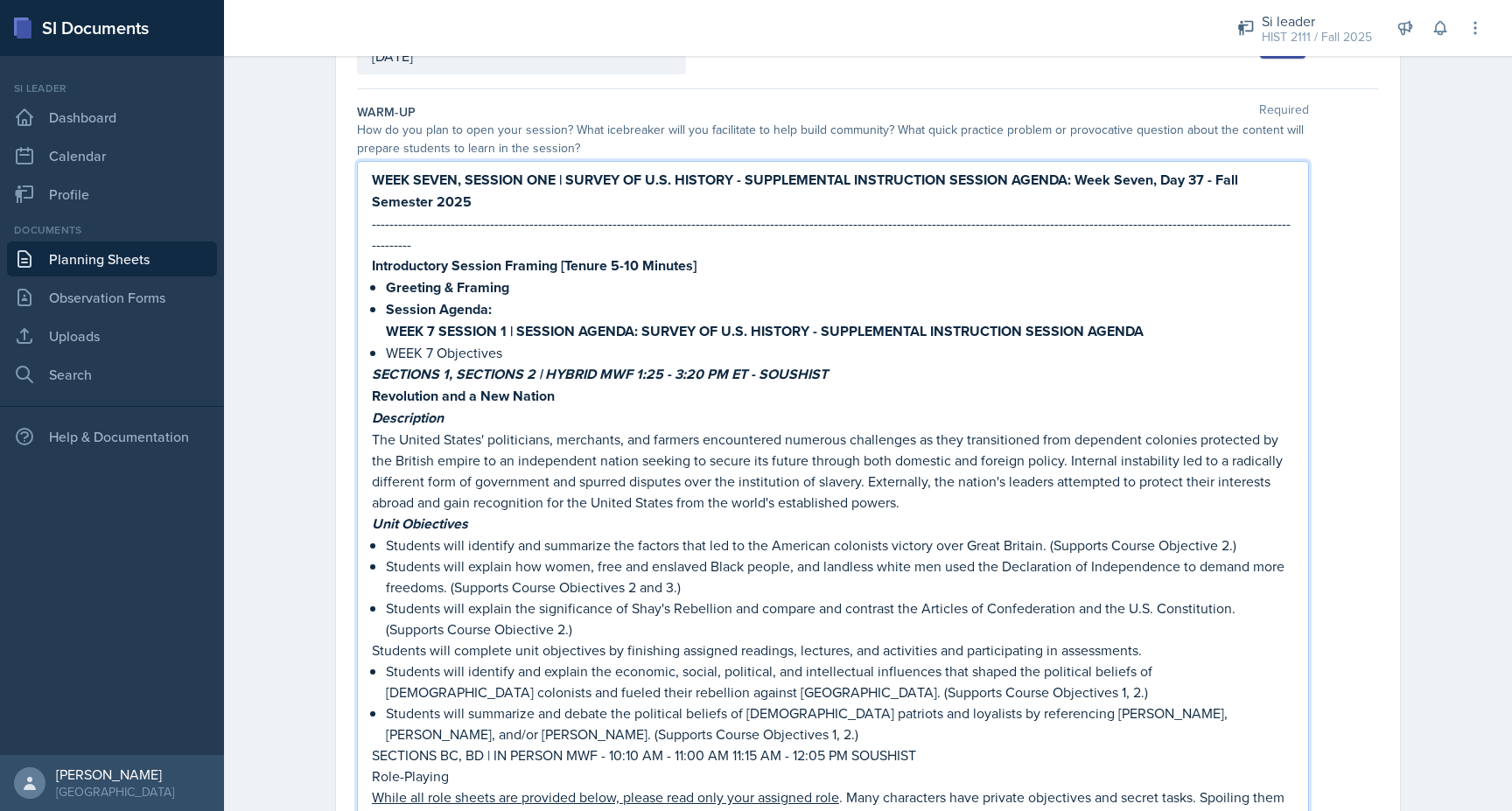
scroll to position [305, 0]
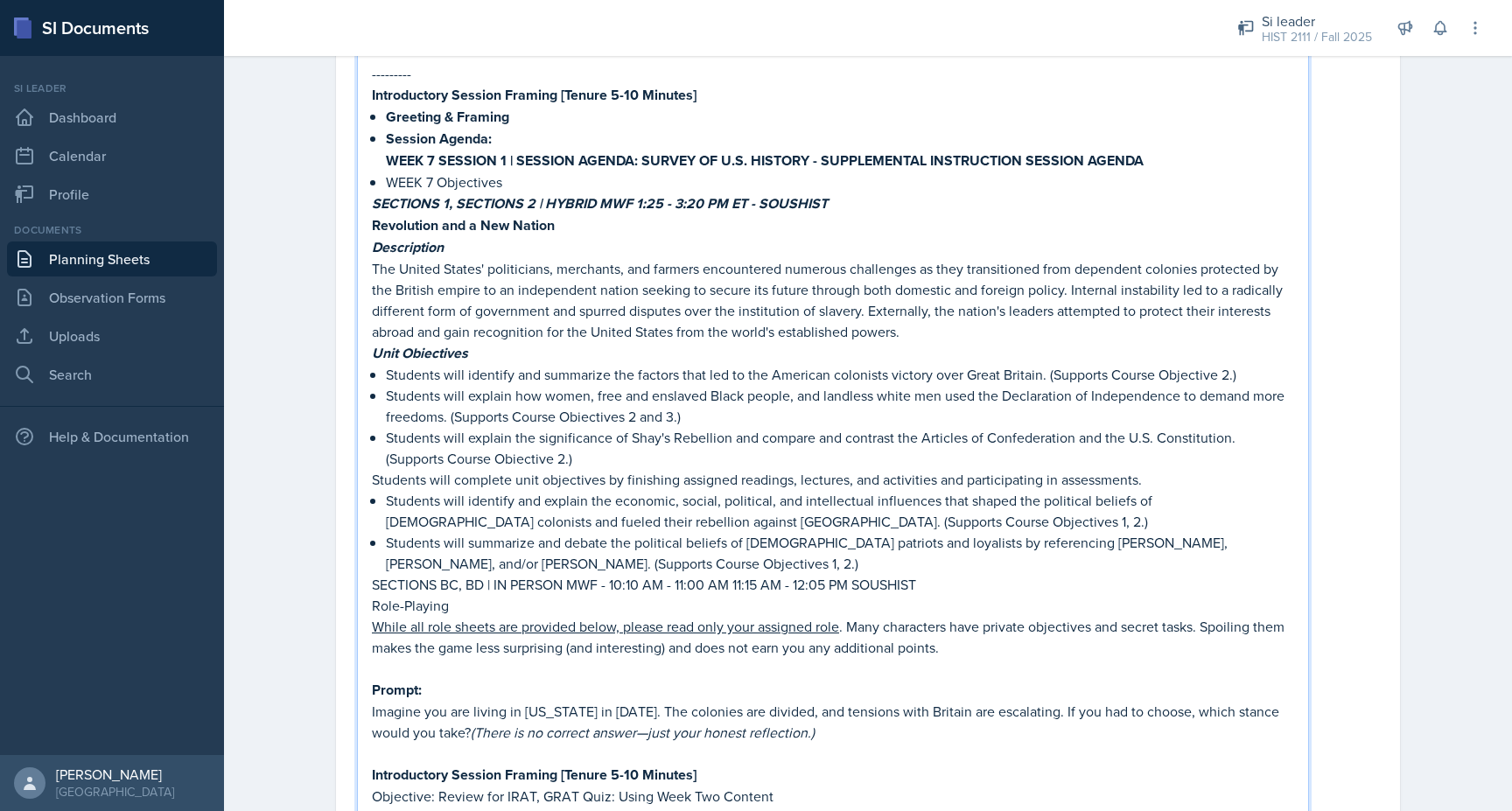
click at [407, 490] on p "Students will identify and explain the economic, social, political, and intelle…" at bounding box center [840, 511] width 908 height 42
click at [407, 574] on p "SECTIONS BC, BD | IN PERSON MWF - 10:10 AM - 11:00 AM 11:15 AM - 12:05 PM SOUSH…" at bounding box center [833, 584] width 922 height 21
click at [401, 215] on strong "Revolution and a New Nation" at bounding box center [463, 225] width 183 height 20
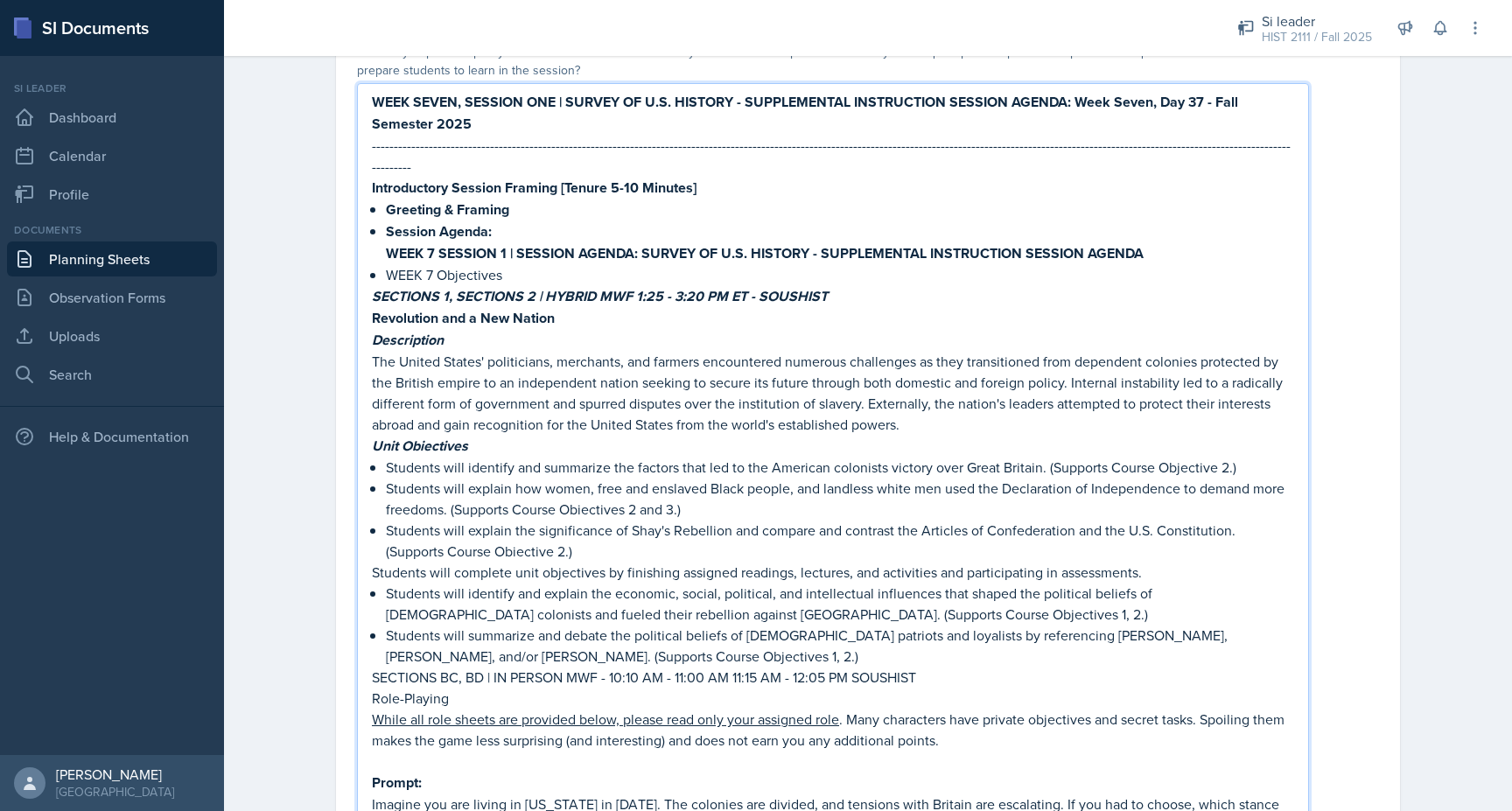
scroll to position [184, 0]
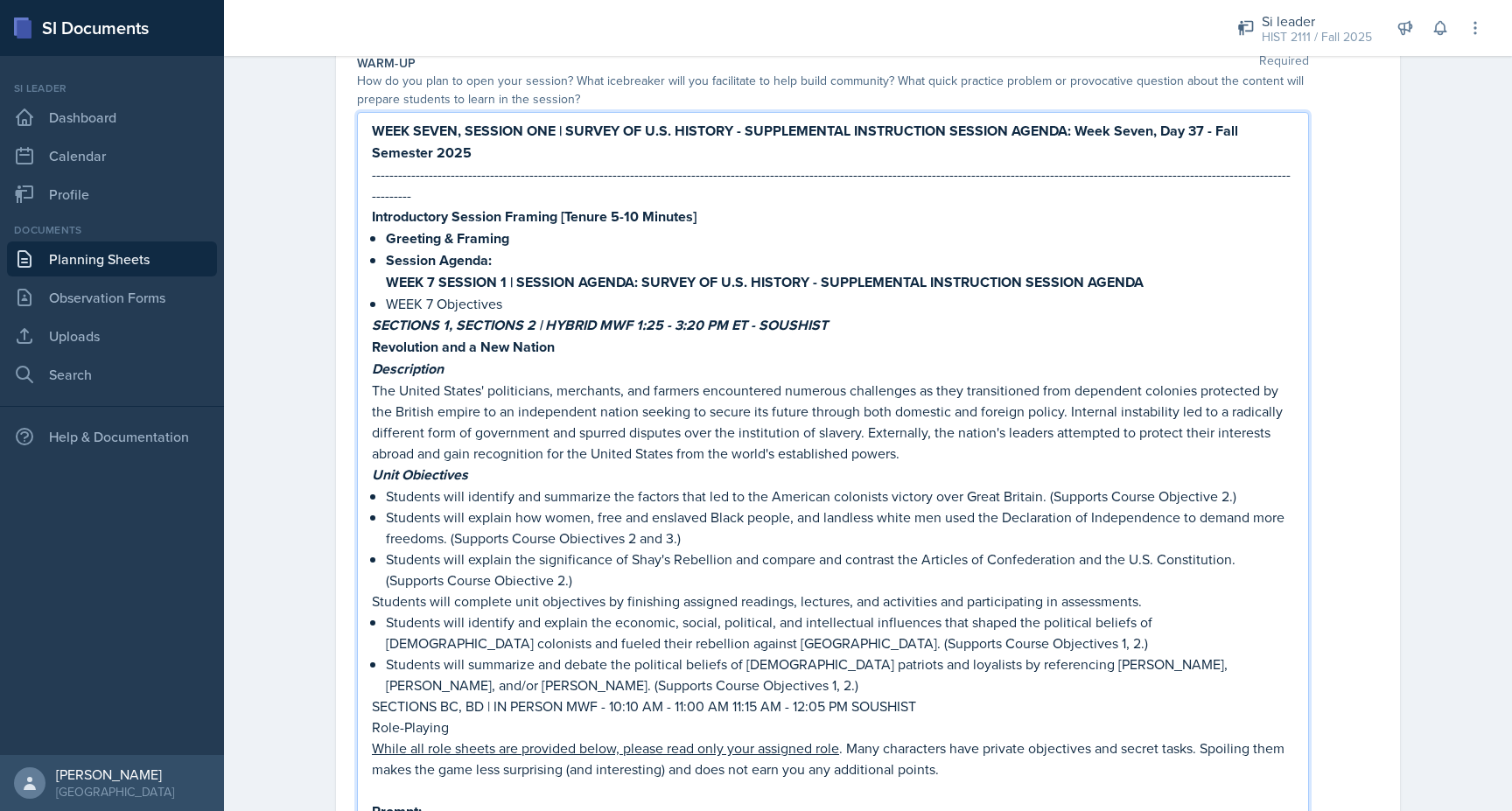
click at [383, 127] on strong "WEEK SEVEN, SESSION ONE | SURVEY OF U.S. HISTORY - SUPPLEMENTAL INSTRUCTION SES…" at bounding box center [806, 142] width 870 height 42
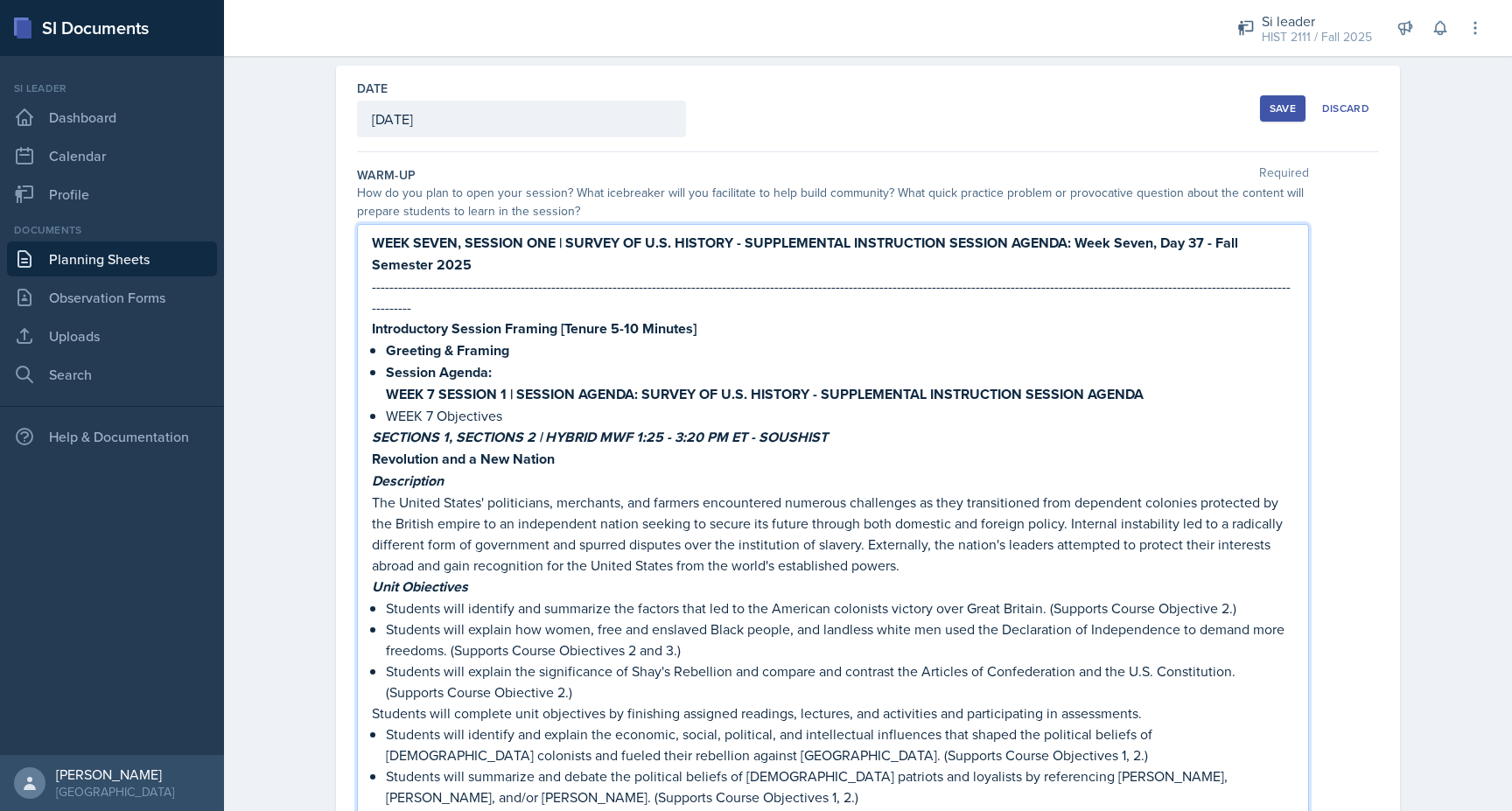
scroll to position [0, 0]
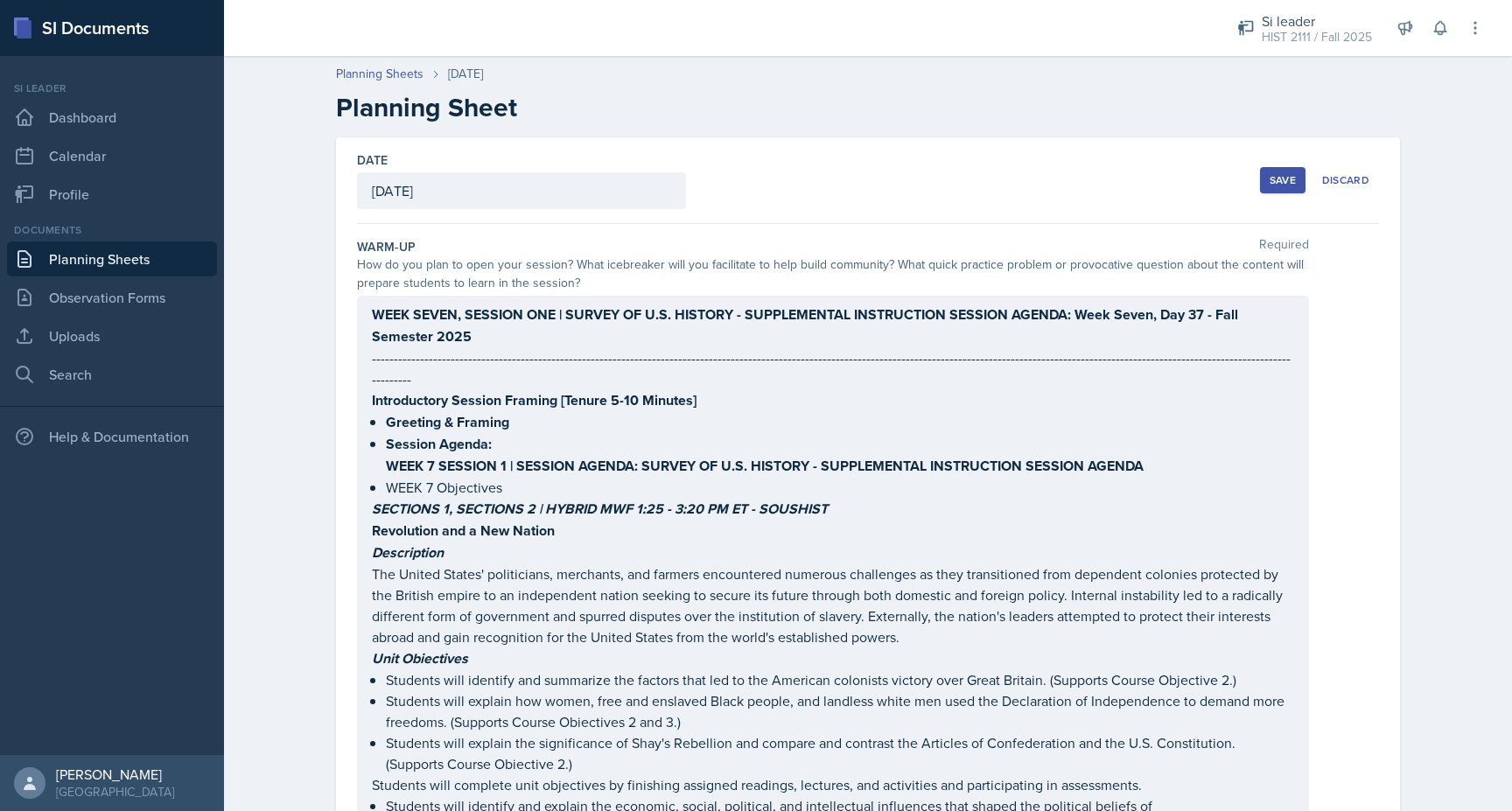
click at [391, 283] on div "How do you plan to open your session? What icebreaker will you facilitate to he…" at bounding box center [833, 273] width 952 height 36
click at [384, 303] on div "WEEK SEVEN, SESSION ONE | SURVEY OF U.S. HISTORY - SUPPLEMENTAL INSTRUCTION SES…" at bounding box center [833, 750] width 952 height 909
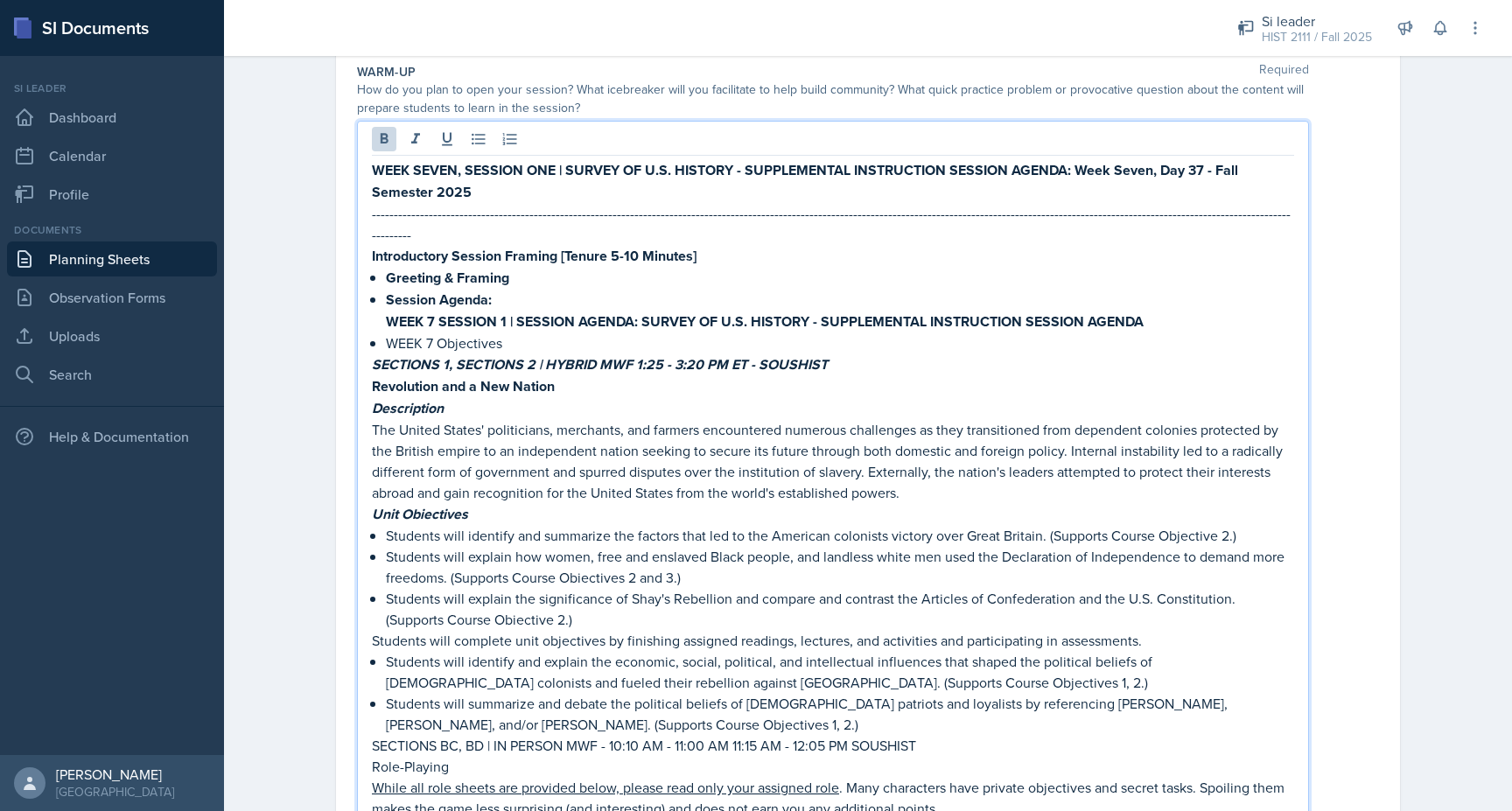
scroll to position [188, 0]
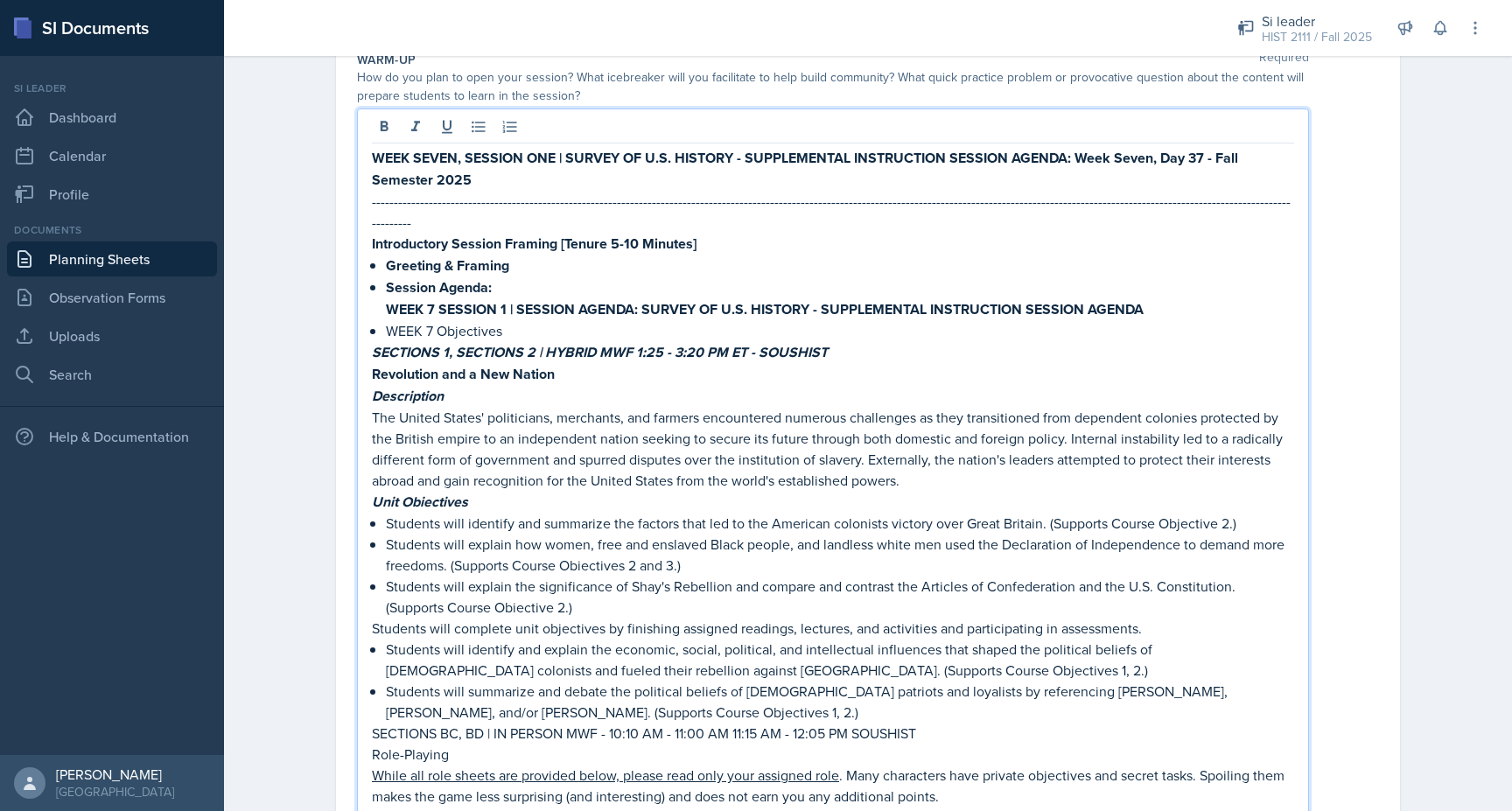
drag, startPoint x: 926, startPoint y: 707, endPoint x: 263, endPoint y: 703, distance: 663.0
click at [263, 703] on div "Planning Sheets [DATE] Planning Sheet Date [DATE] [DATE] 31 1 2 3 4 5 6 7 8 9 1…" at bounding box center [868, 726] width 1288 height 1733
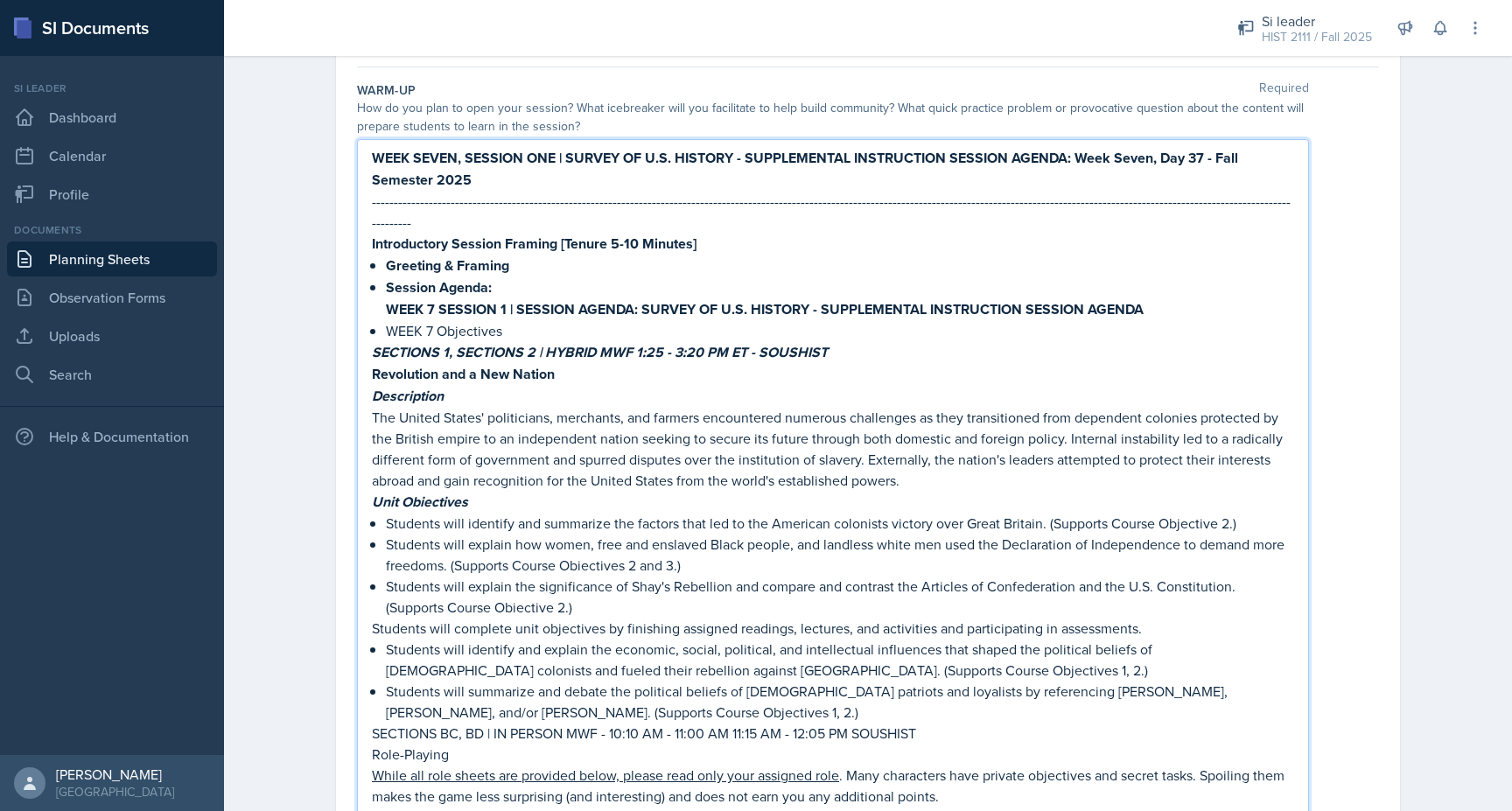
click at [395, 152] on strong "WEEK SEVEN, SESSION ONE | SURVEY OF U.S. HISTORY - SUPPLEMENTAL INSTRUCTION SES…" at bounding box center [806, 169] width 870 height 42
drag, startPoint x: 944, startPoint y: 702, endPoint x: 371, endPoint y: 703, distance: 573.0
click at [371, 703] on div "WEEK SEVEN, SESSION ONE | SURVEY OF U.S. HISTORY - SUPPLEMENTAL INSTRUCTION SES…" at bounding box center [833, 593] width 952 height 909
copy p "SECTIONS BC, BD | IN PERSON MWF - 10:10 AM - 11:00 AM 11:15 AM - 12:05 PM SOUSH…"
click at [740, 233] on p "Introductory Session Framing [Tenure 5-10 Minutes]" at bounding box center [833, 244] width 922 height 22
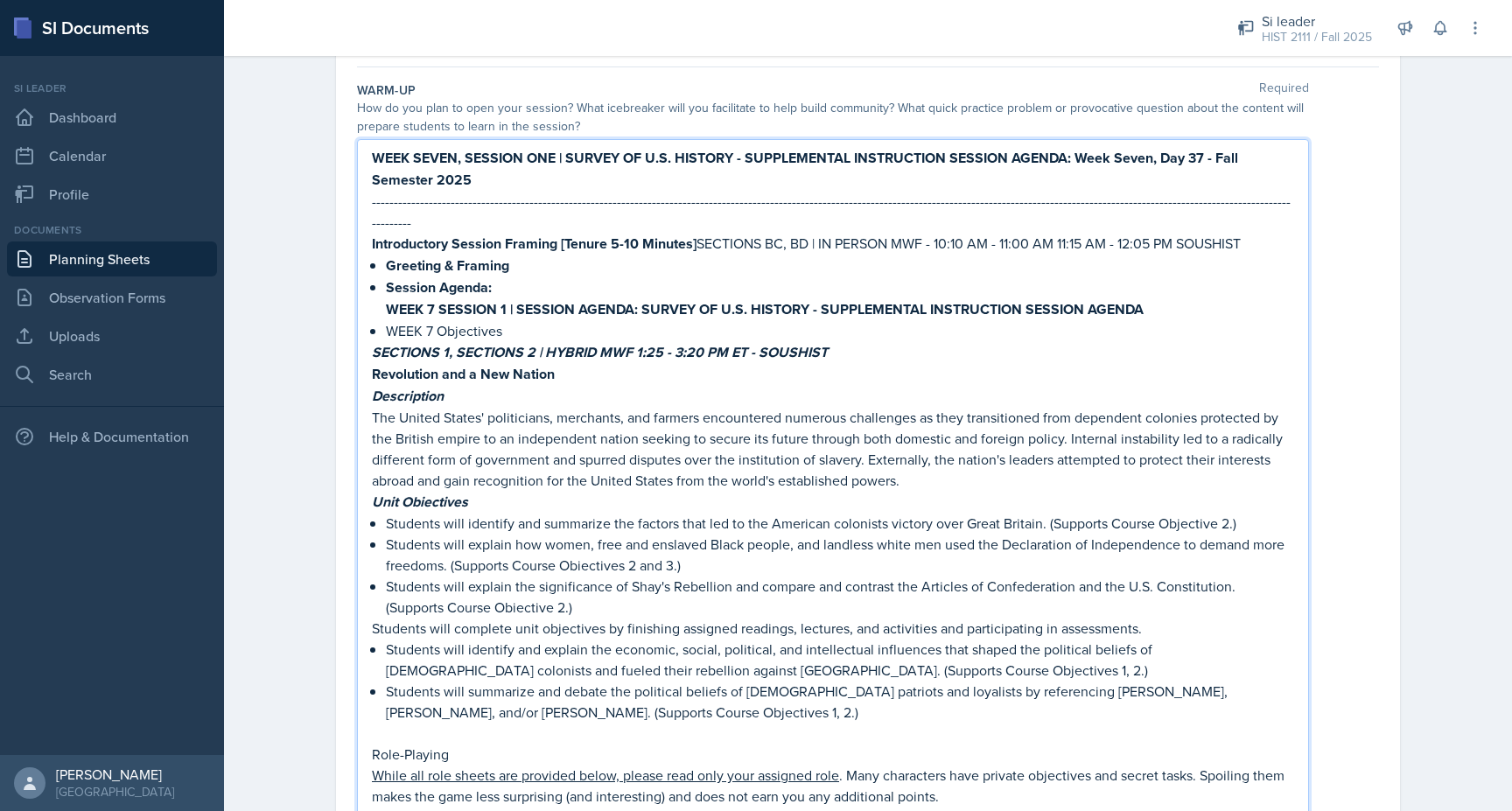
click at [731, 255] on p "Greeting & Framing" at bounding box center [840, 266] width 908 height 22
click at [701, 233] on p "Introductory Session Framing [Tenure 5-10 Minutes] SECTIONS BC, BD | IN PERSON …" at bounding box center [833, 244] width 922 height 22
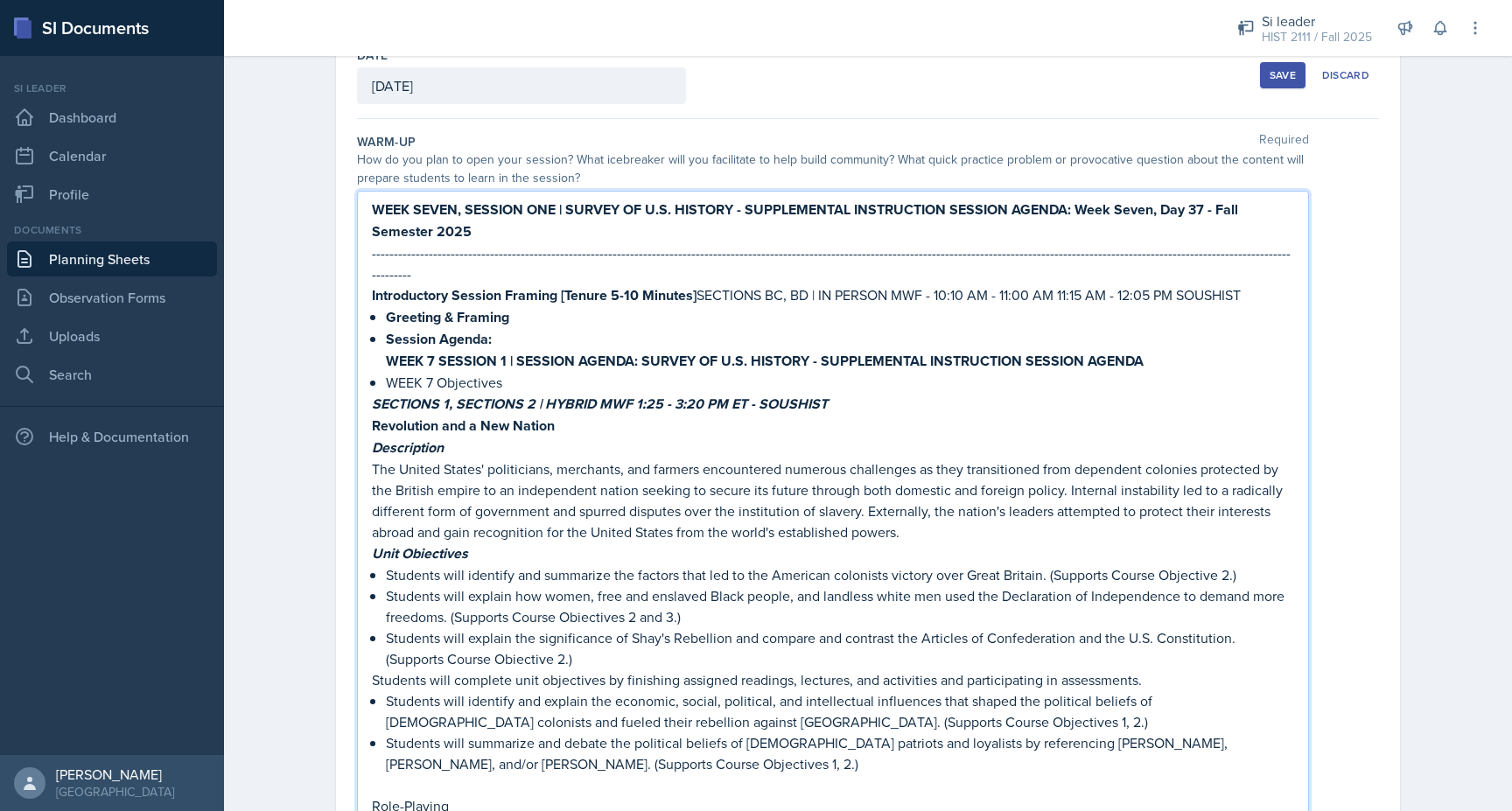
scroll to position [101, 0]
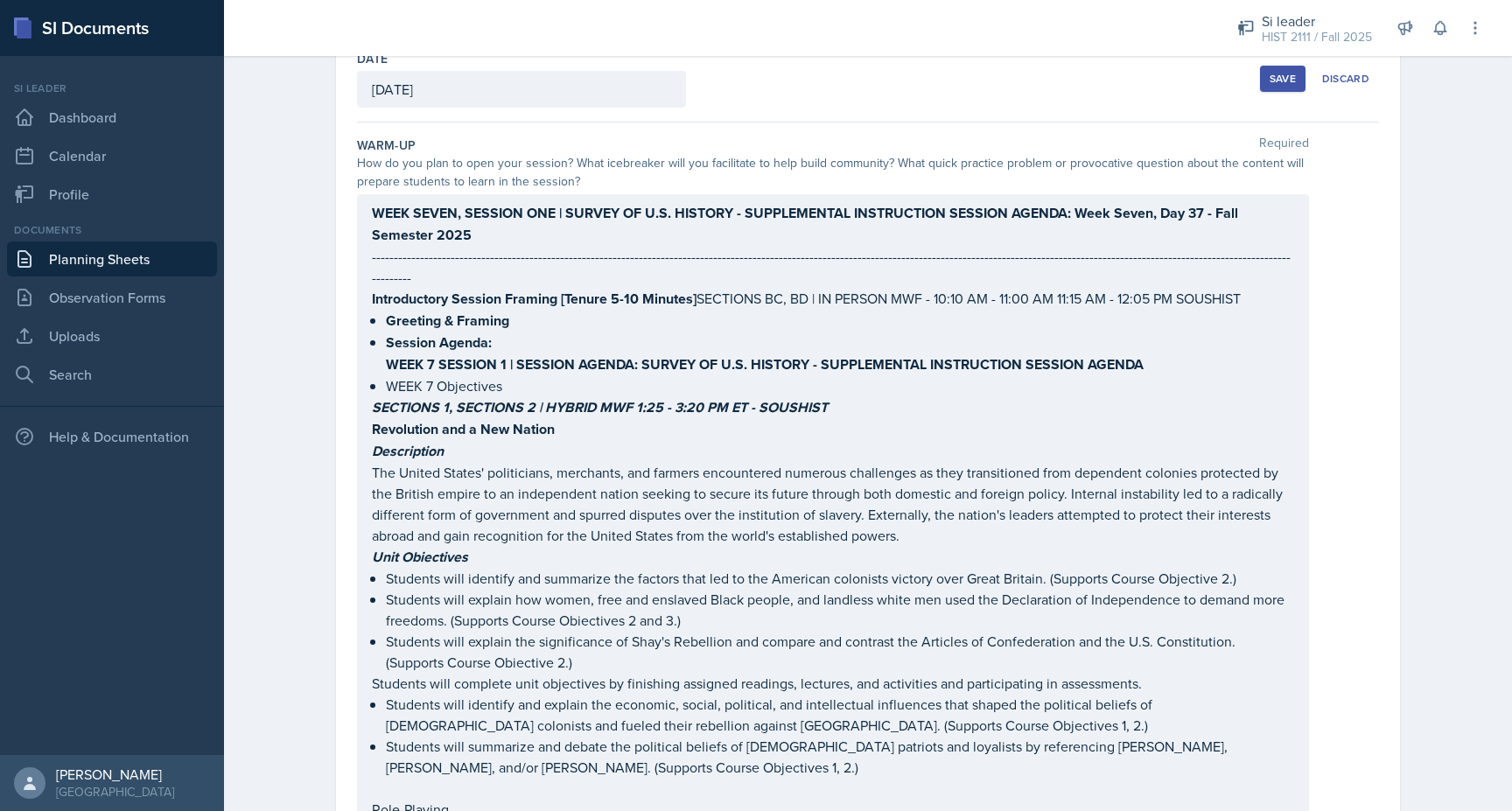
click at [340, 282] on div "Date [DATE] [DATE] 31 1 2 3 4 5 6 7 8 9 10 11 12 13 14 15 16 17 18 19 20 21 22 …" at bounding box center [868, 820] width 1064 height 1570
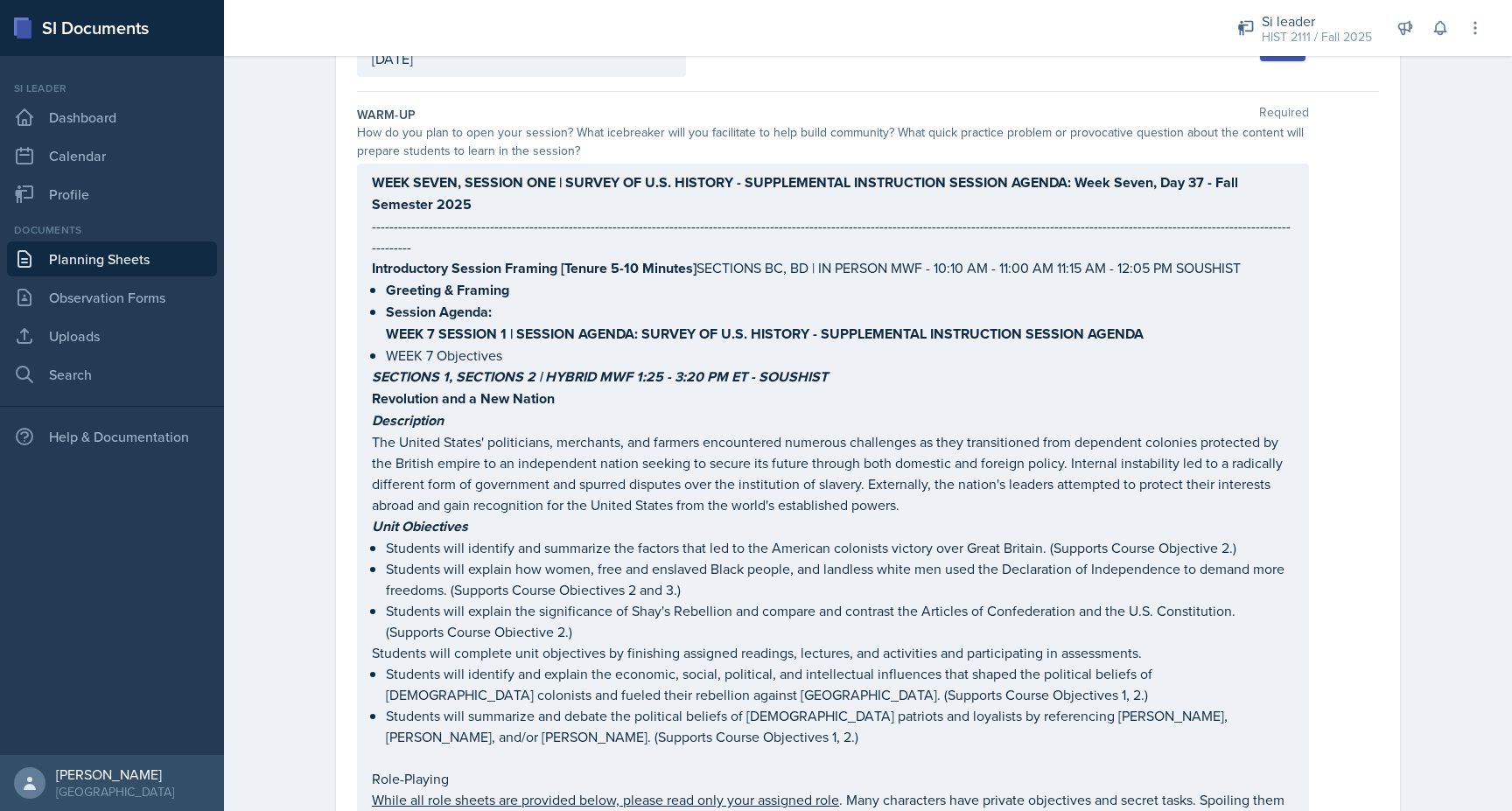
click at [384, 208] on strong "WEEK SEVEN, SESSION ONE | SURVEY OF U.S. HISTORY - SUPPLEMENTAL INSTRUCTION SES…" at bounding box center [806, 193] width 870 height 42
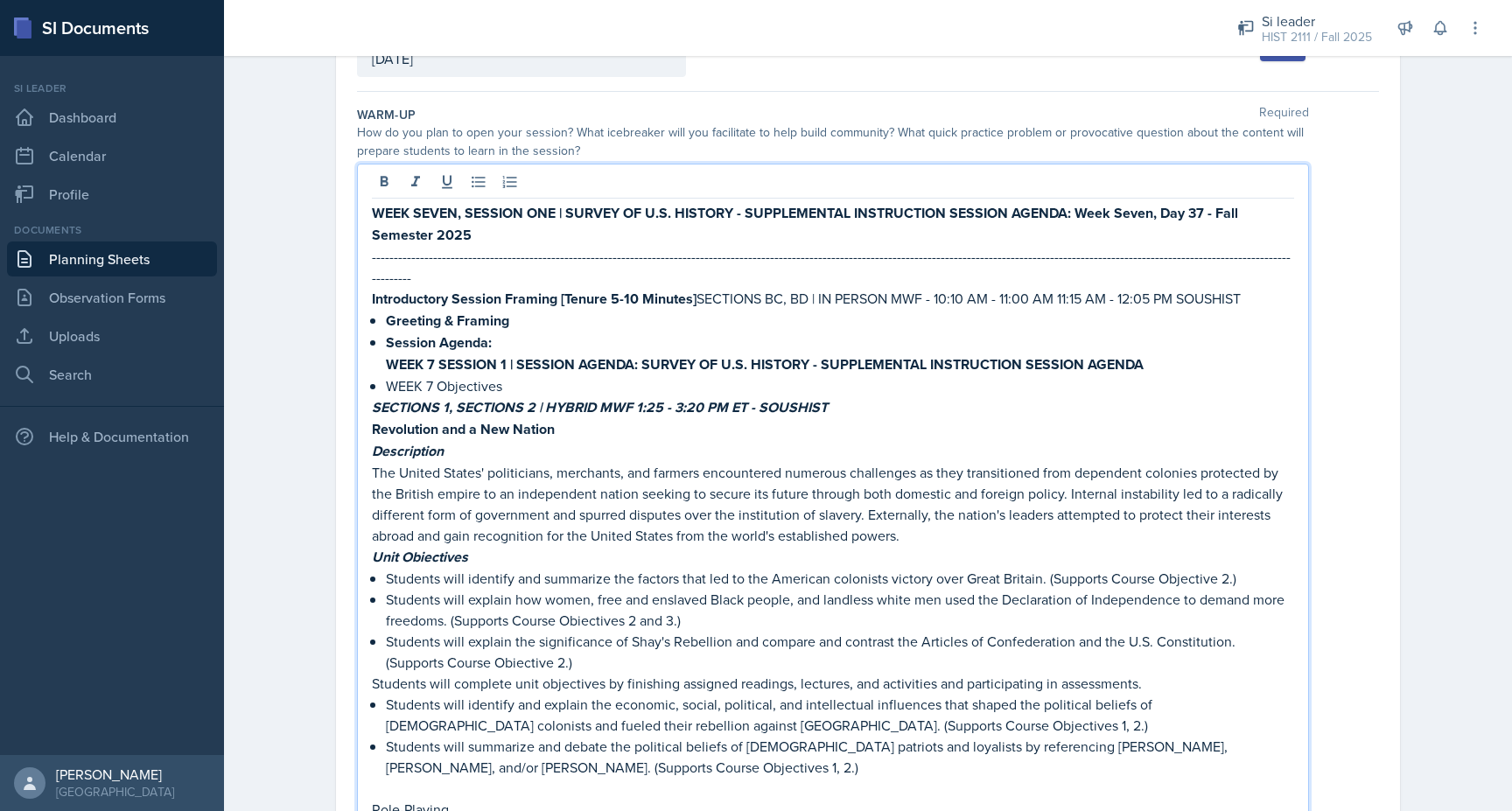
drag, startPoint x: 704, startPoint y: 280, endPoint x: 1283, endPoint y: 283, distance: 579.0
click at [1283, 288] on p "Introductory Session Framing [Tenure 5-10 Minutes] SECTIONS BC, BD | IN PERSON …" at bounding box center [833, 299] width 922 height 22
click at [411, 173] on icon at bounding box center [415, 181] width 17 height 17
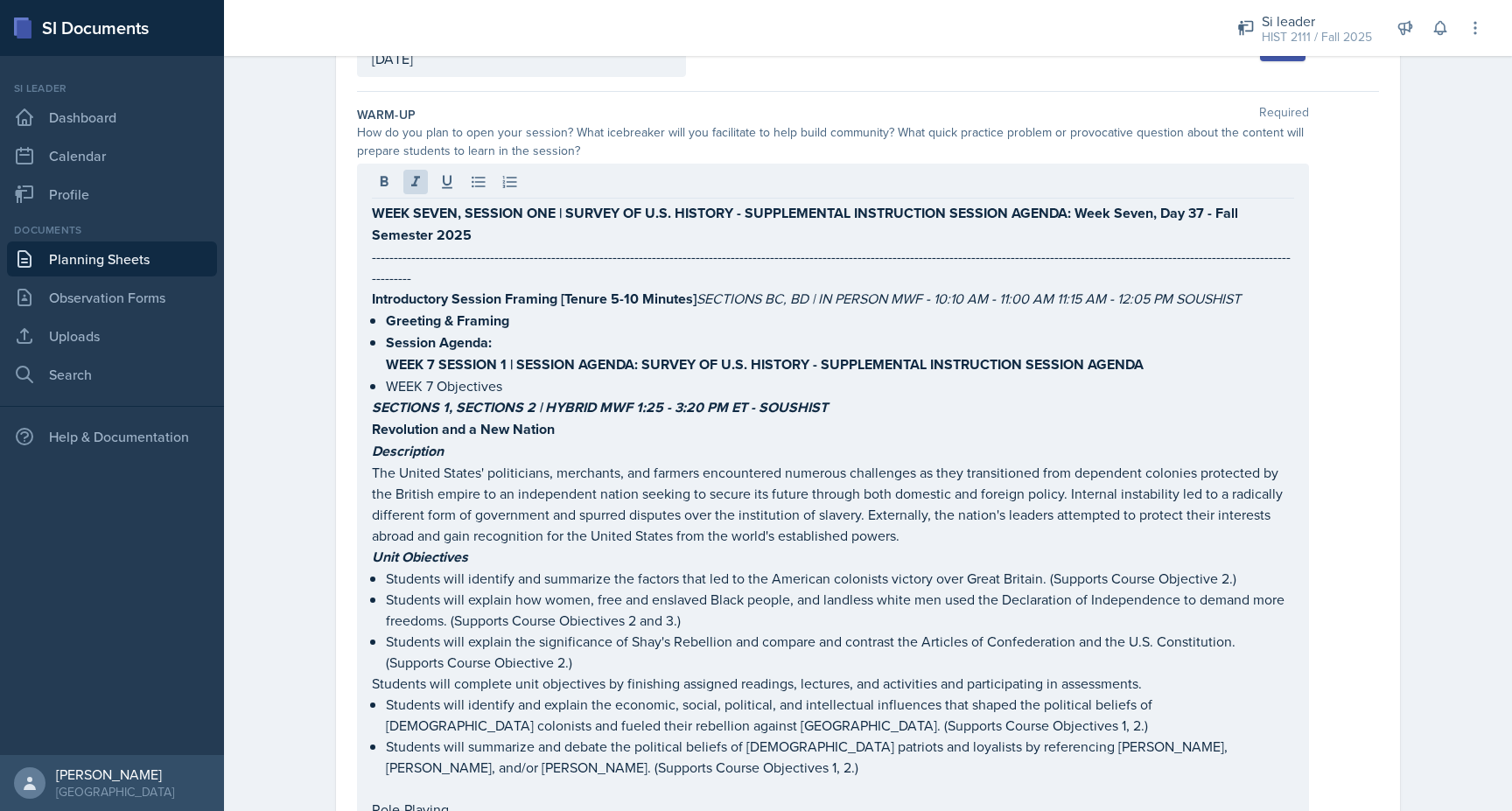
click at [397, 173] on div at bounding box center [833, 184] width 922 height 29
click at [375, 175] on icon at bounding box center [383, 181] width 17 height 17
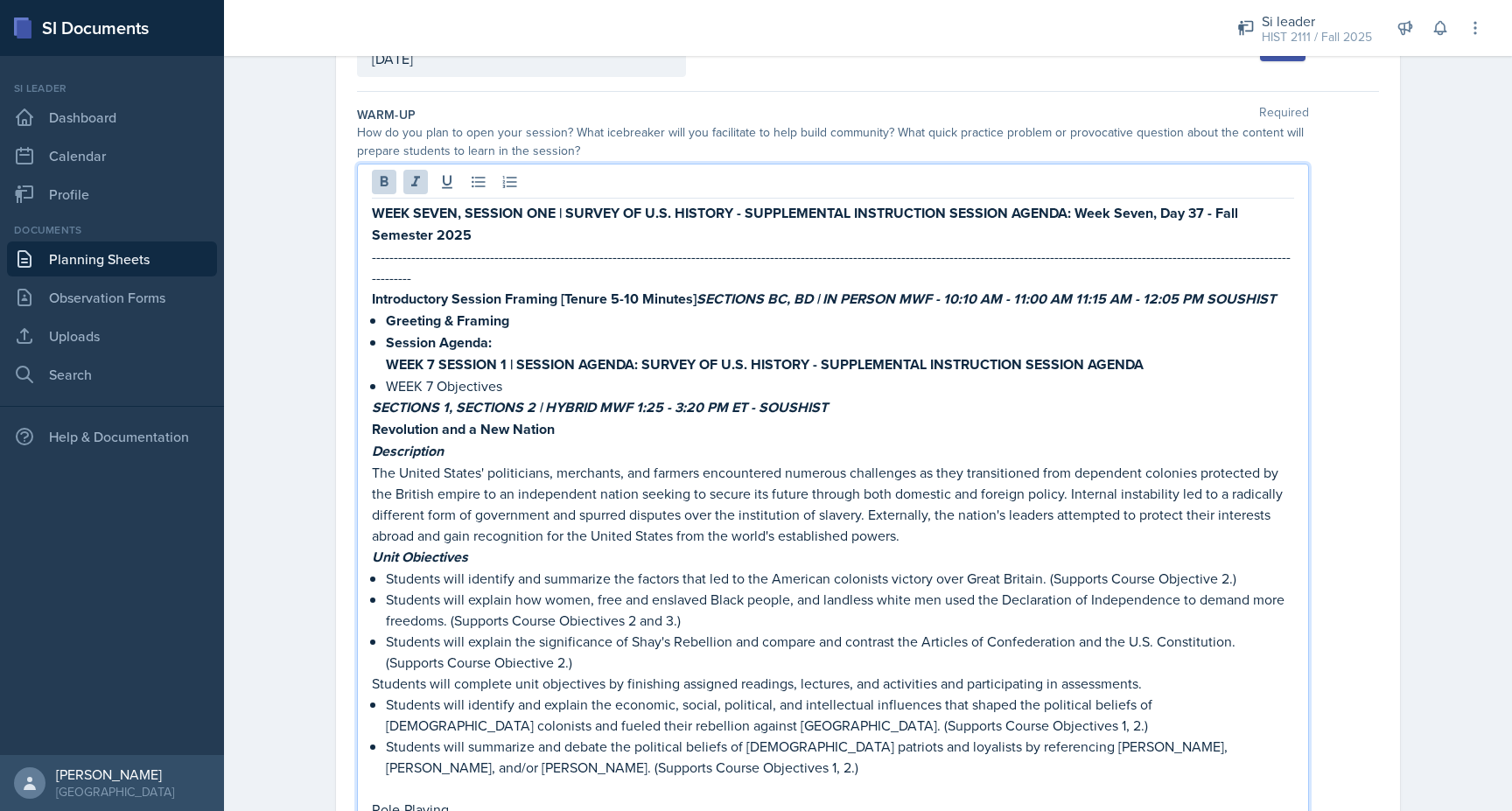
copy p "SECTIONS BC, BD | IN PERSON MWF - 10:10 AM - 11:00 AM 11:15 AM - 12:05 PM SOUSH…"
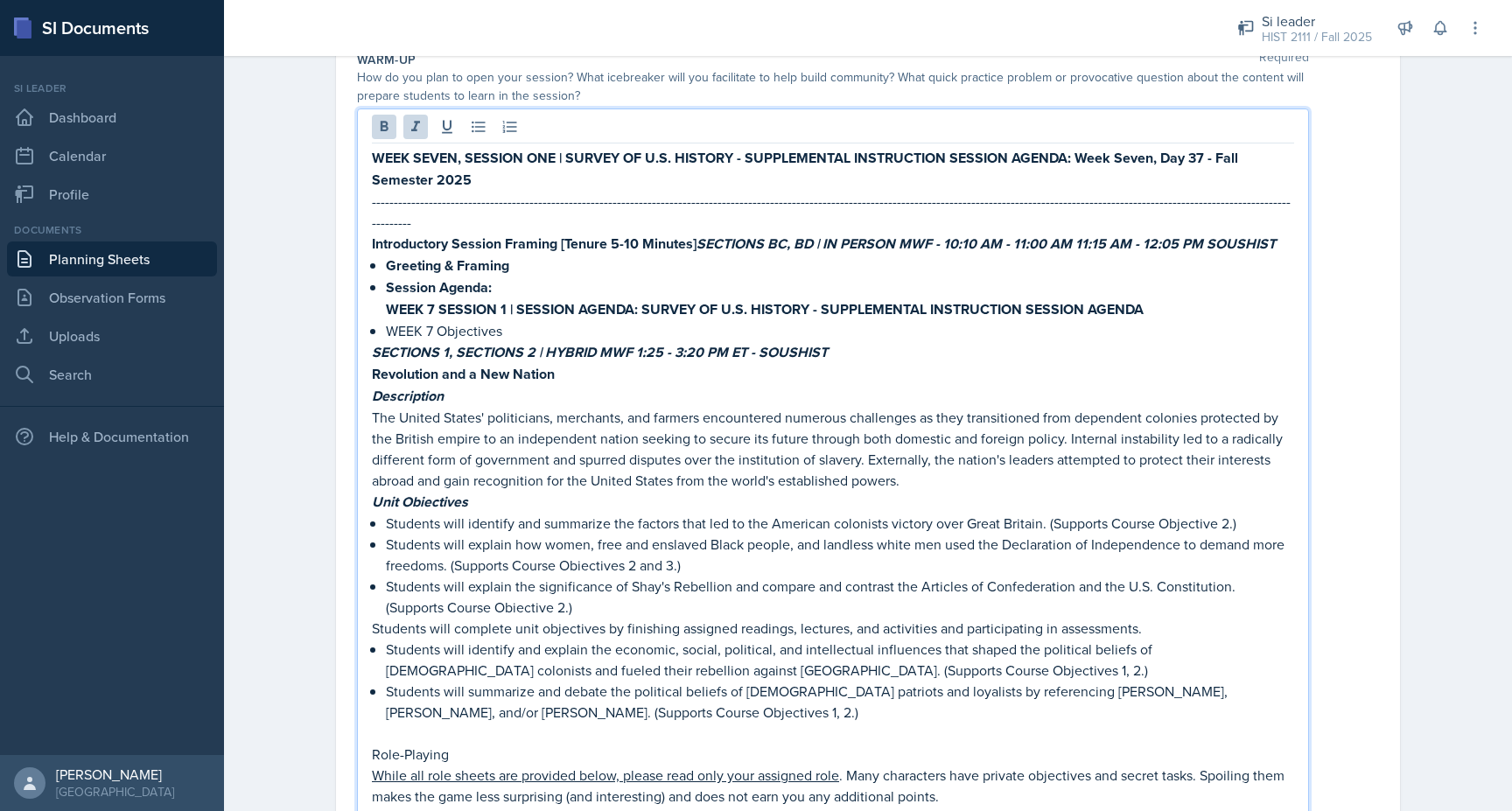
scroll to position [225, 0]
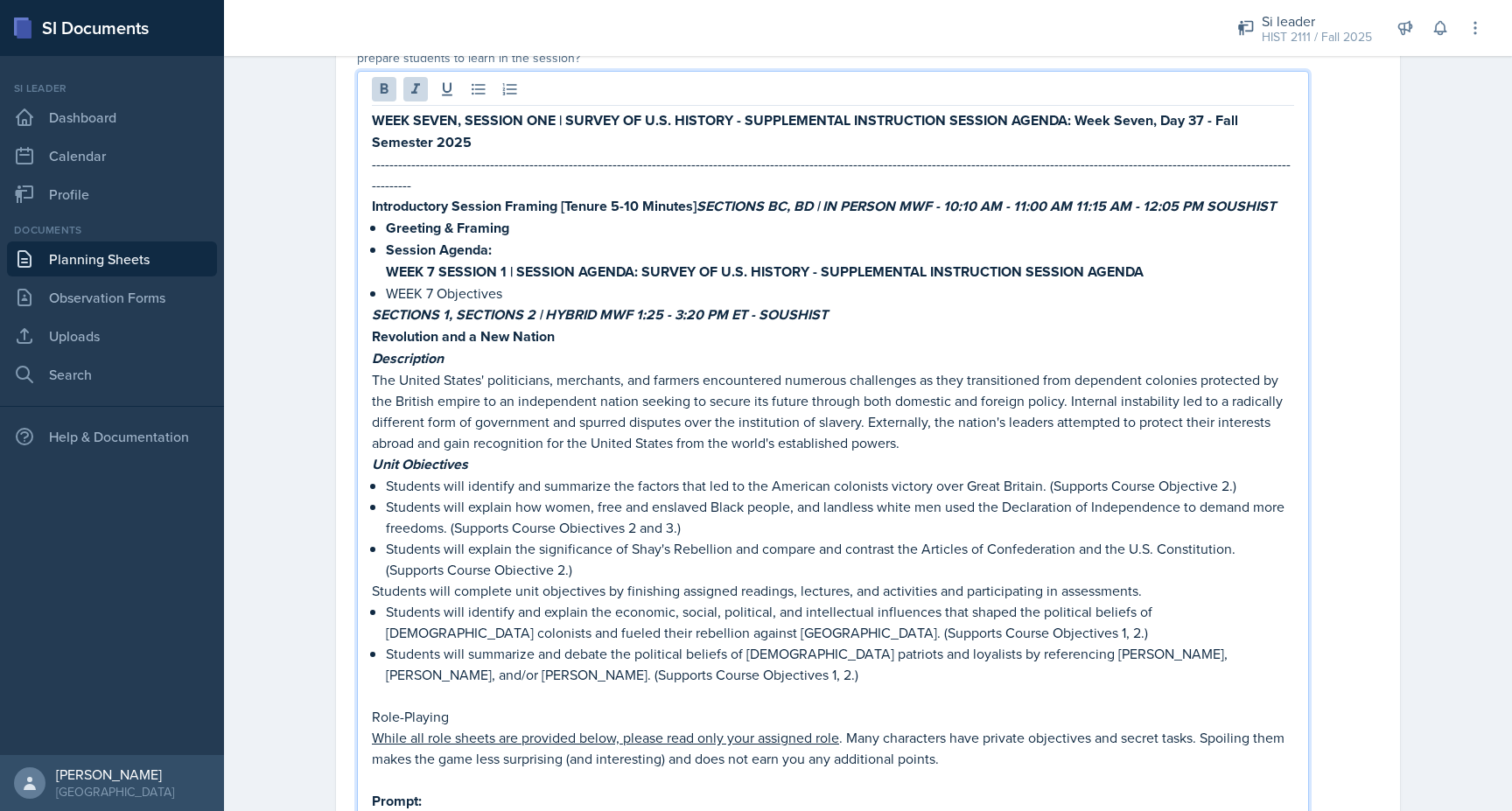
click at [379, 685] on p at bounding box center [833, 695] width 922 height 21
drag, startPoint x: 700, startPoint y: 184, endPoint x: 1262, endPoint y: 171, distance: 562.2
click at [1263, 171] on div "WEEK SEVEN, SESSION ONE | SURVEY OF U.S. HISTORY - SUPPLEMENTAL INSTRUCTION SES…" at bounding box center [833, 556] width 922 height 894
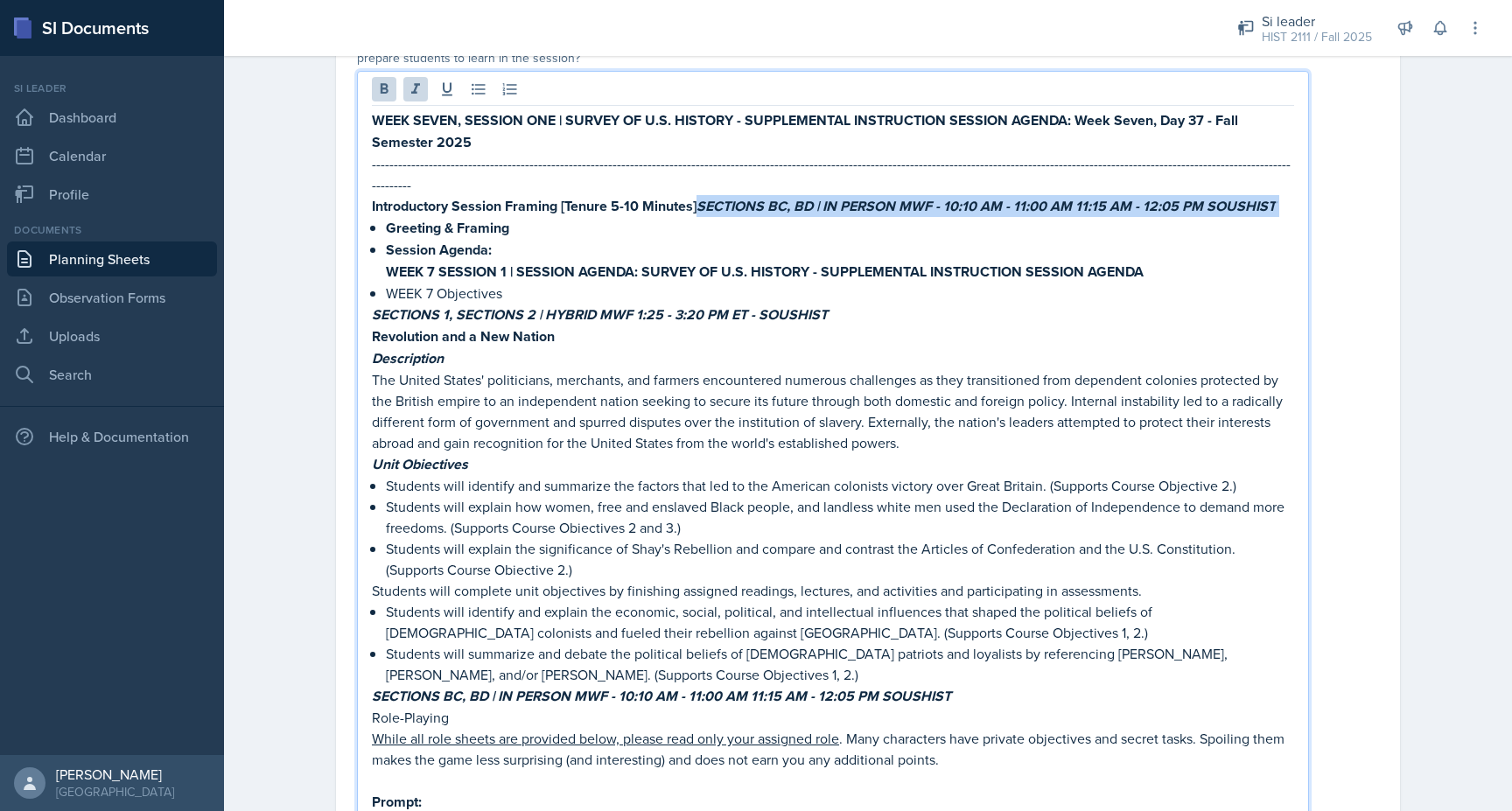
drag, startPoint x: 1282, startPoint y: 184, endPoint x: 700, endPoint y: 186, distance: 582.0
click at [700, 195] on p "Introductory Session Framing [Tenure 5-10 Minutes] SECTIONS BC, BD | IN PERSON …" at bounding box center [833, 206] width 922 height 22
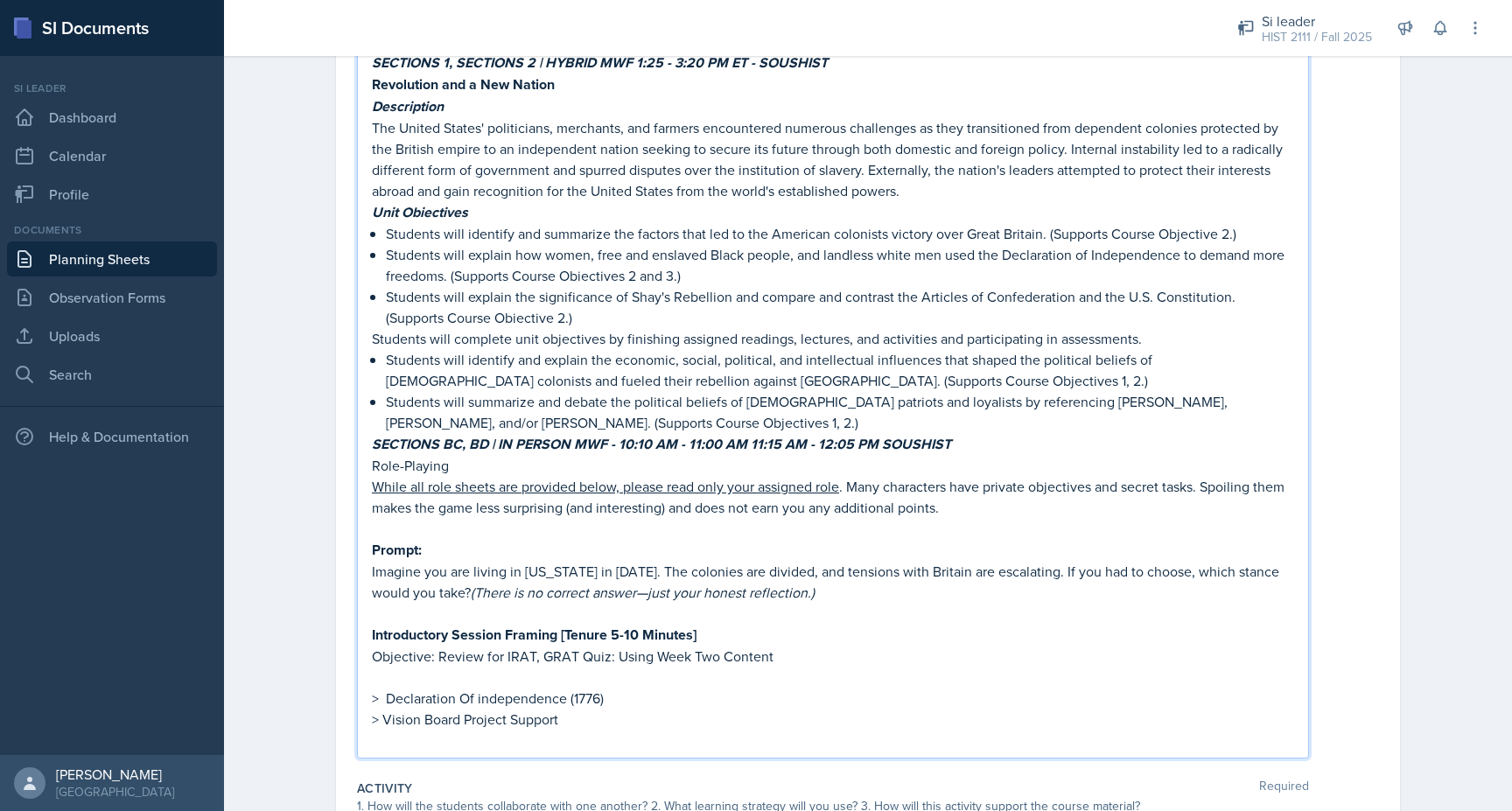
scroll to position [496, 0]
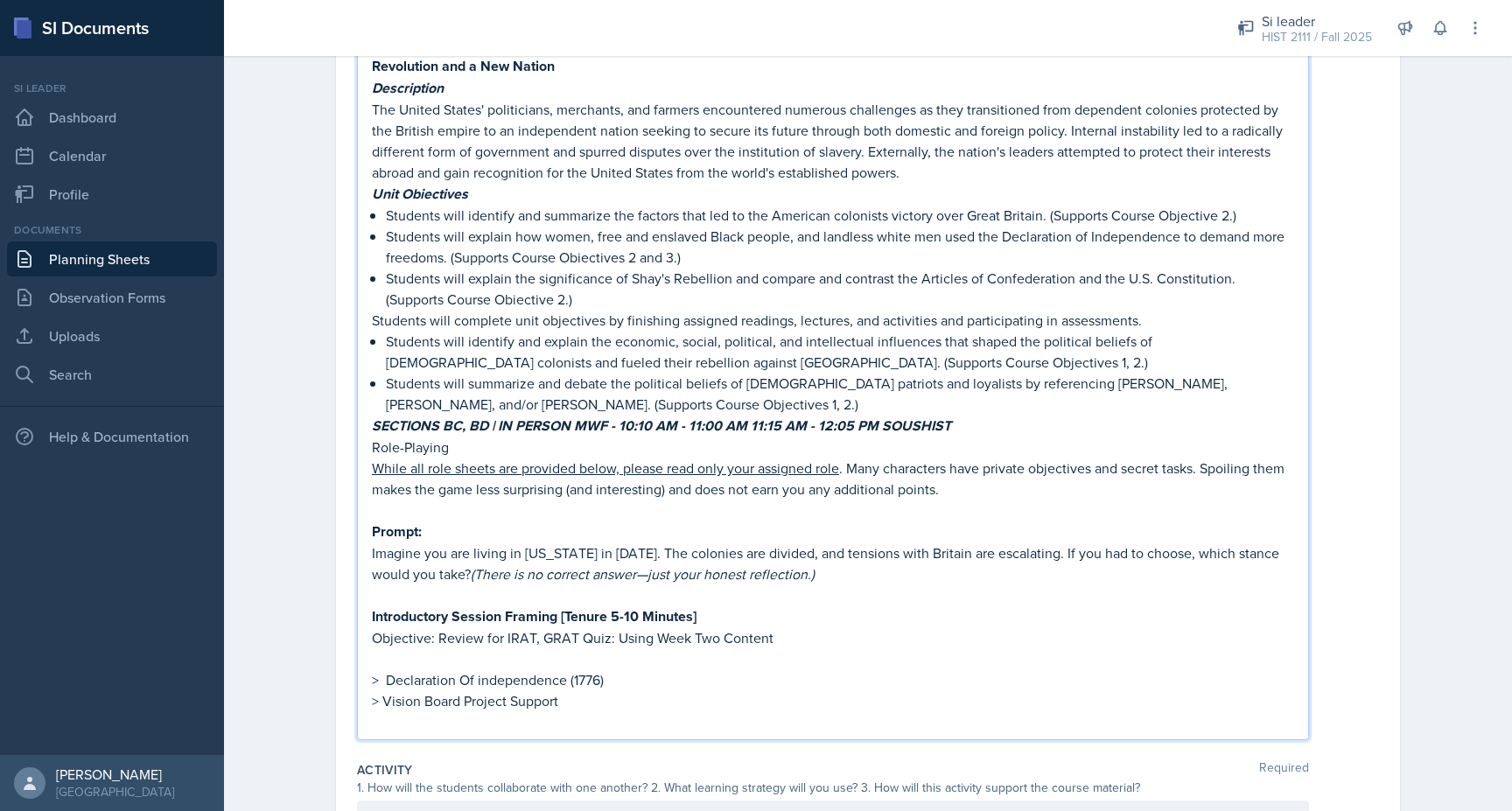
click at [706, 379] on p "Students will summarize and debate the political beliefs of [DEMOGRAPHIC_DATA] …" at bounding box center [840, 394] width 908 height 42
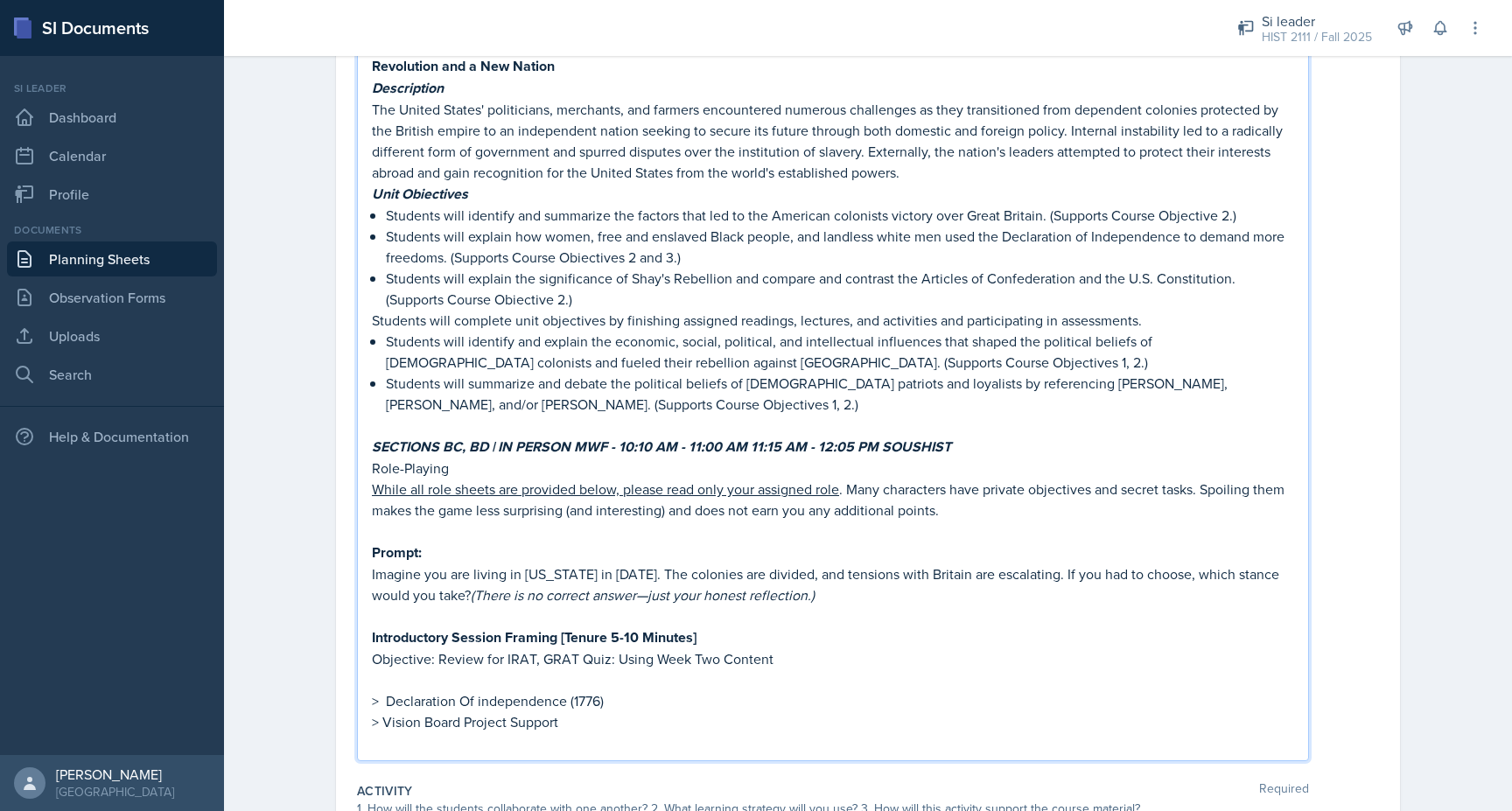
click at [373, 543] on strong "Prompt:" at bounding box center [396, 553] width 50 height 20
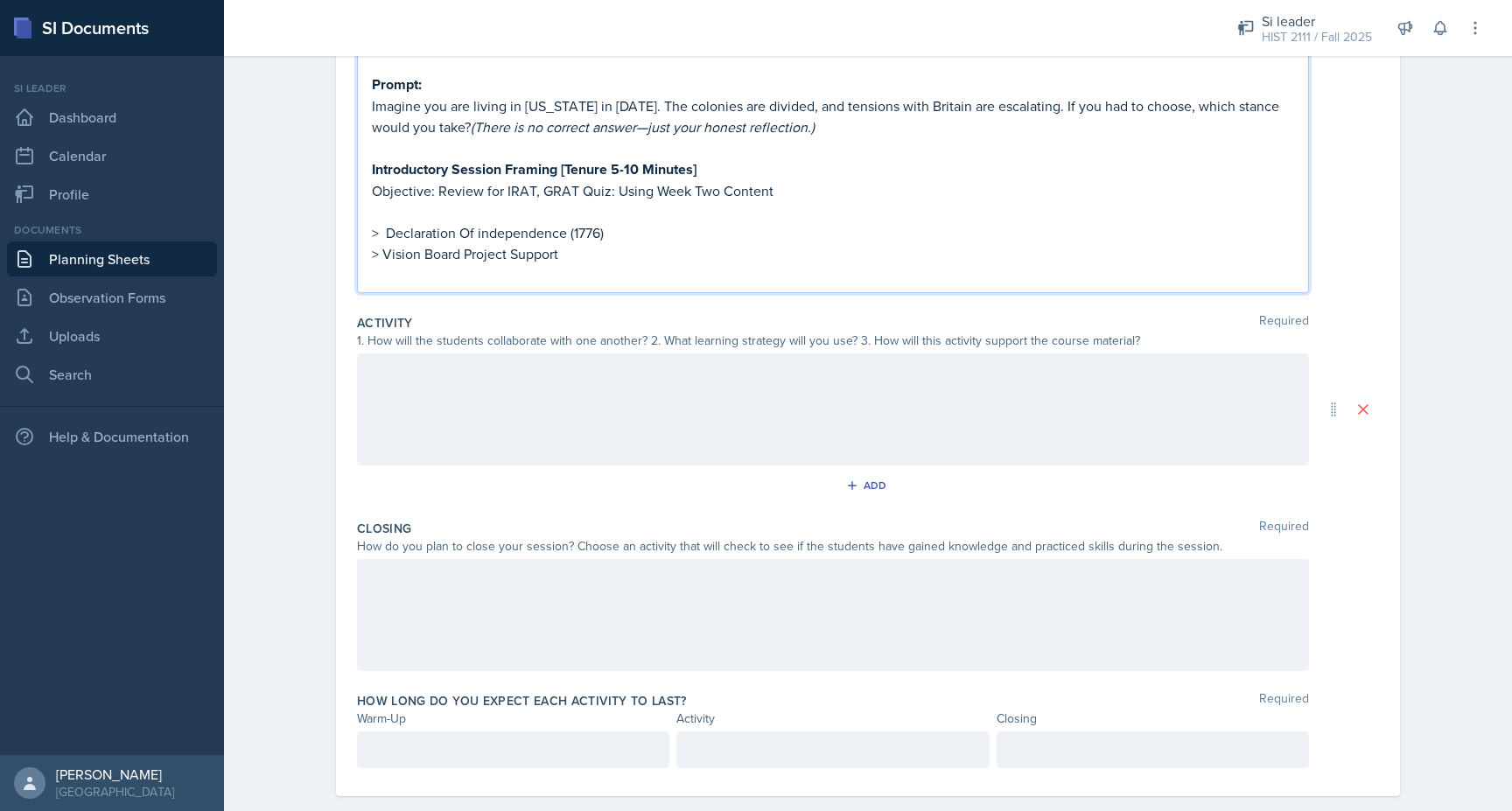
scroll to position [964, 0]
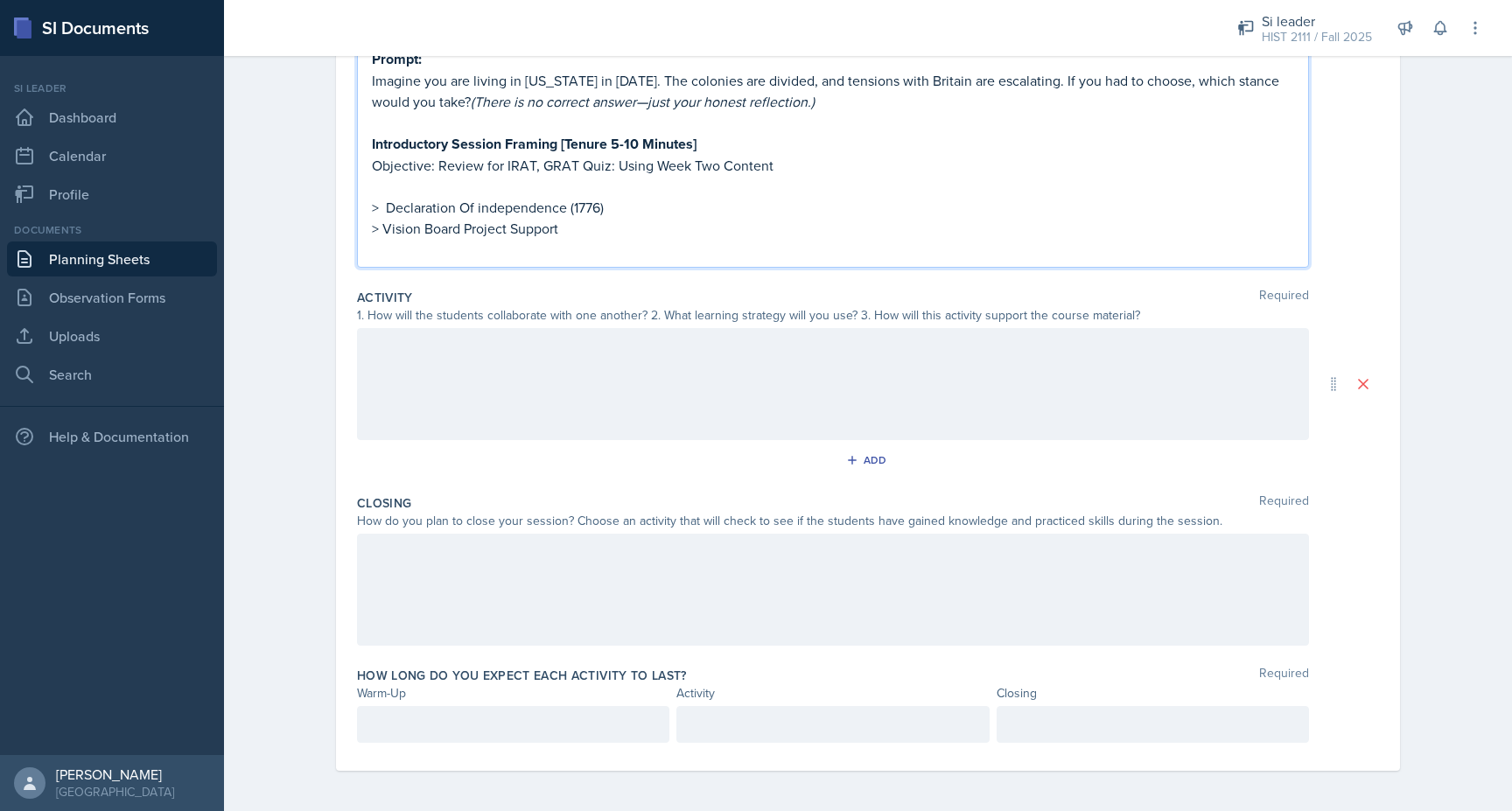
click at [466, 730] on p at bounding box center [513, 724] width 282 height 21
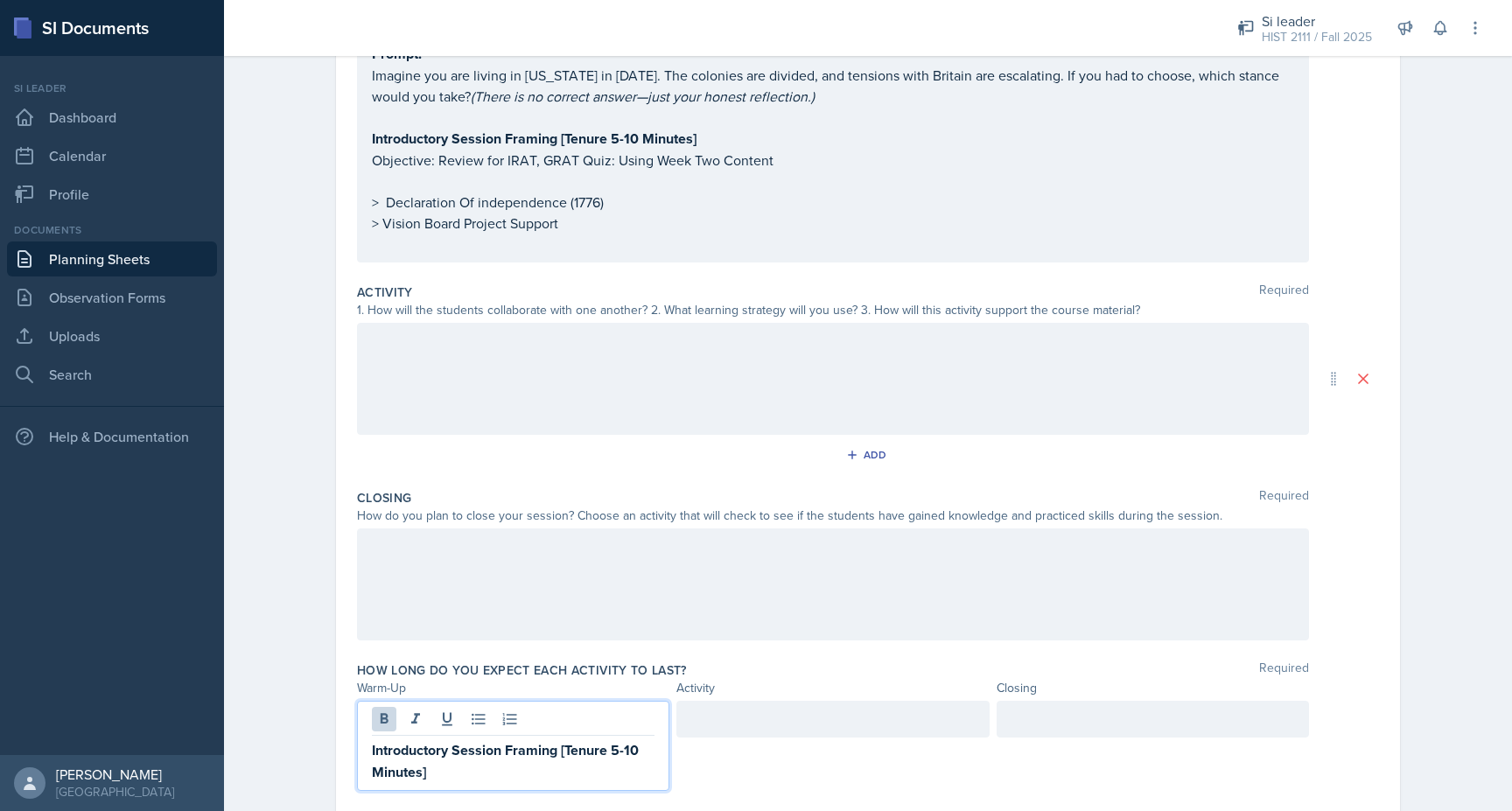
click at [707, 701] on div at bounding box center [833, 719] width 312 height 36
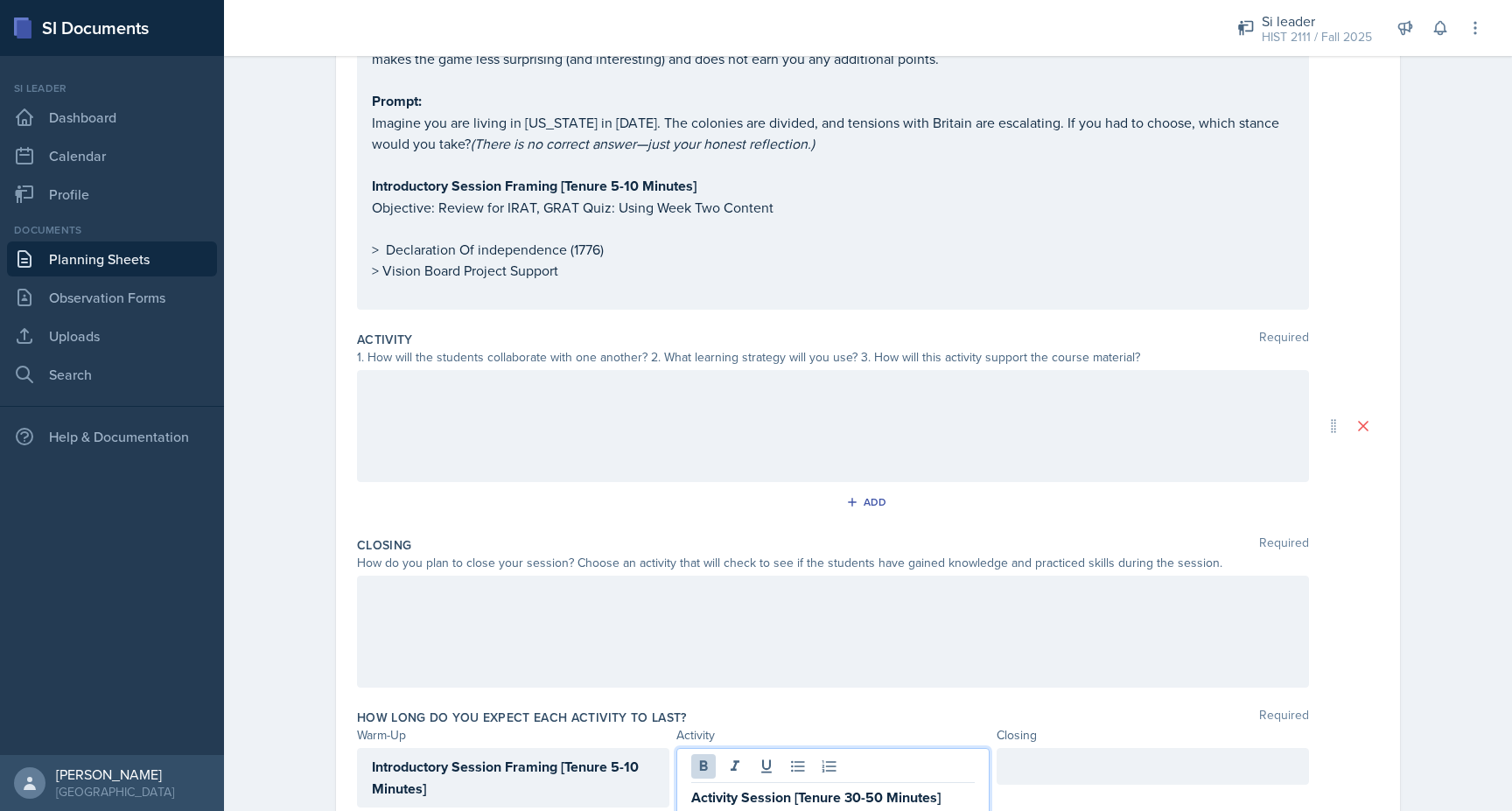
scroll to position [910, 0]
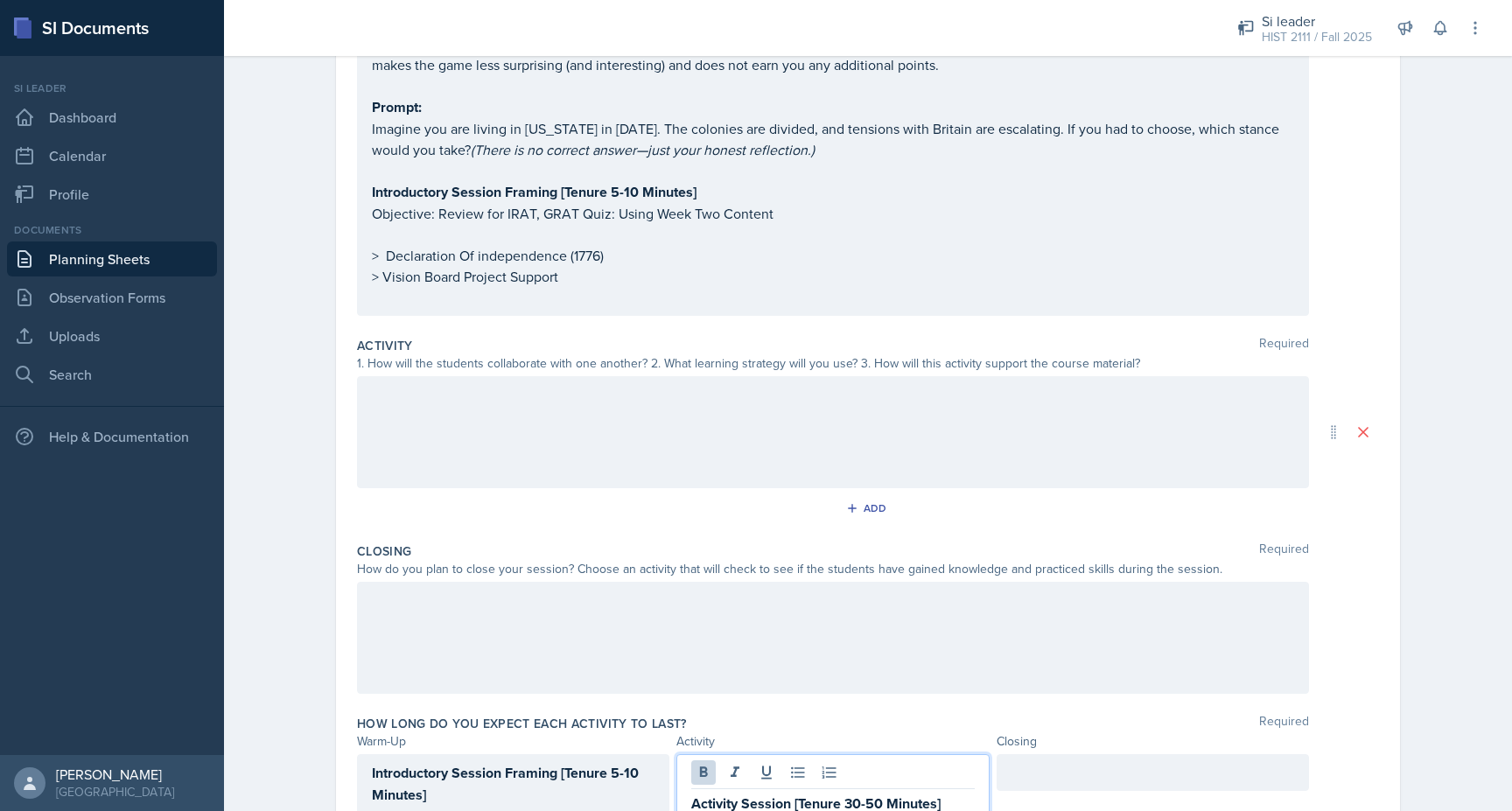
click at [533, 387] on div at bounding box center [833, 432] width 952 height 112
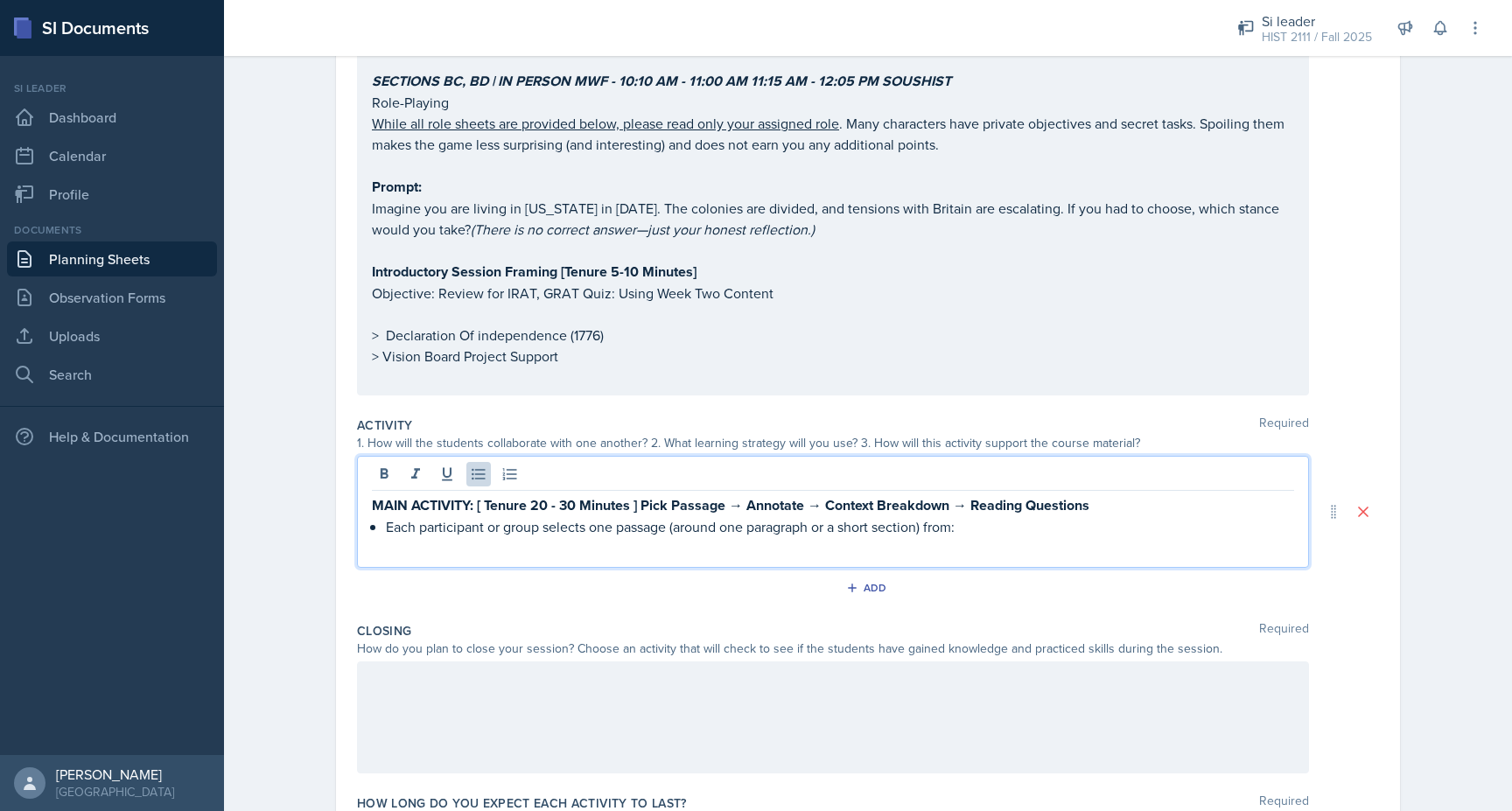
scroll to position [861, 0]
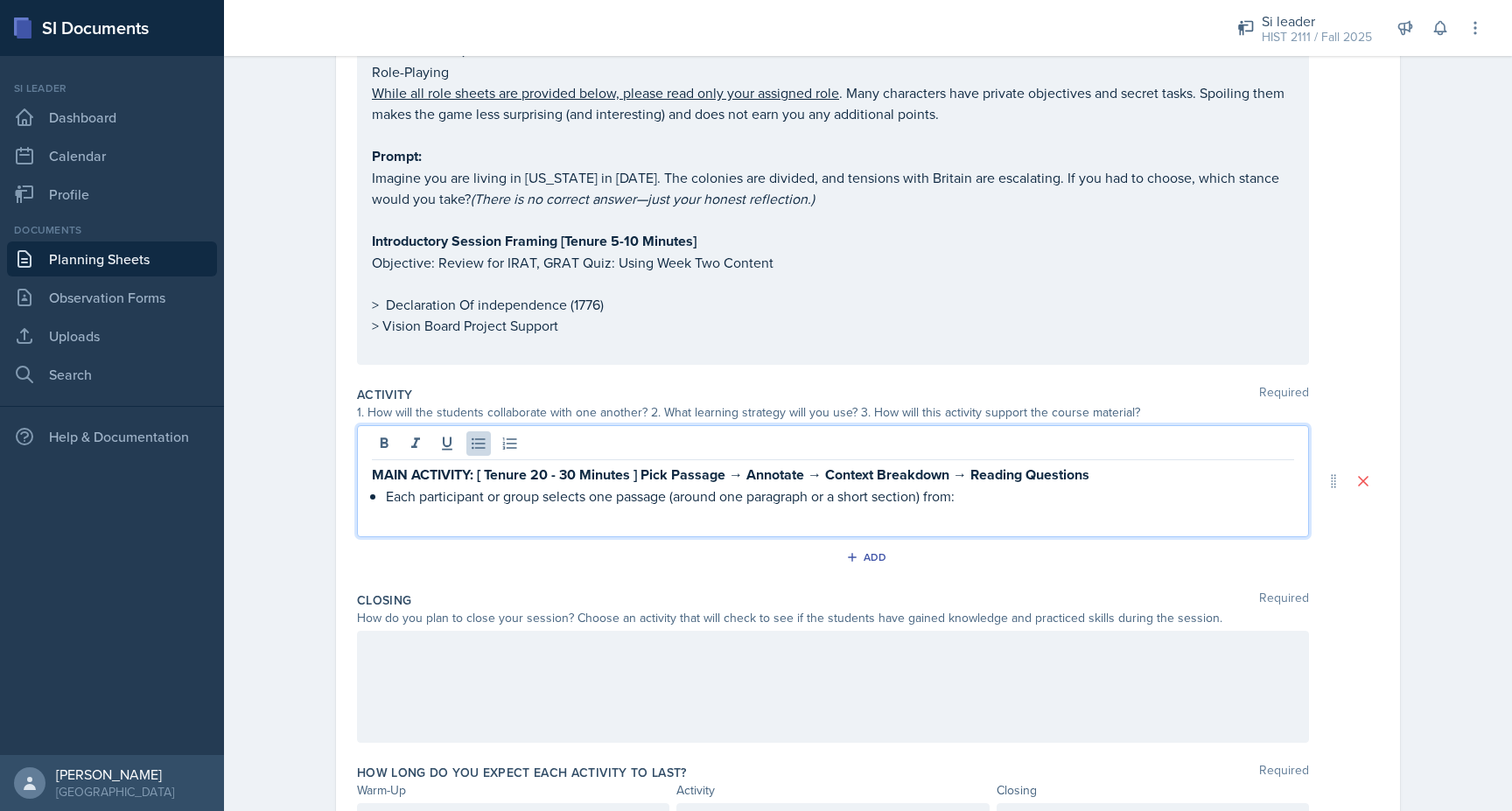
click at [612, 305] on p "> Declaration Of independence (1776)" at bounding box center [833, 304] width 922 height 21
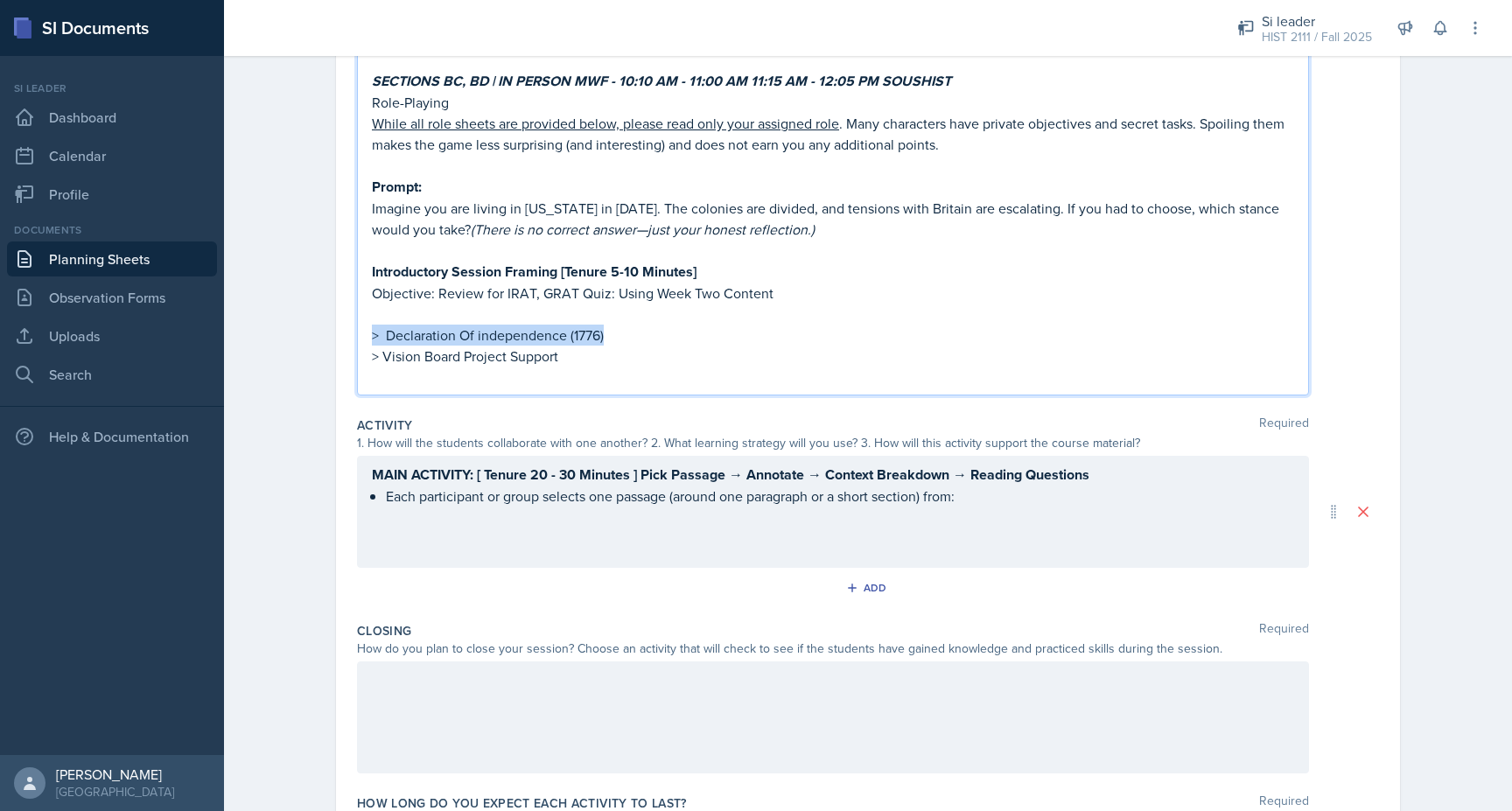
drag, startPoint x: 616, startPoint y: 313, endPoint x: 340, endPoint y: 313, distance: 276.0
click at [340, 313] on div "Date [DATE] [DATE] 31 1 2 3 4 5 6 7 8 9 10 11 12 13 14 15 16 17 18 19 20 21 22 …" at bounding box center [868, 99] width 1064 height 1646
copy p "> Declaration Of independence (1776)"
click at [402, 502] on div "MAIN ACTIVITY: [ Tenure 20 - 30 Minutes ] Pick Passage → Annotate → Context Bre…" at bounding box center [833, 511] width 952 height 112
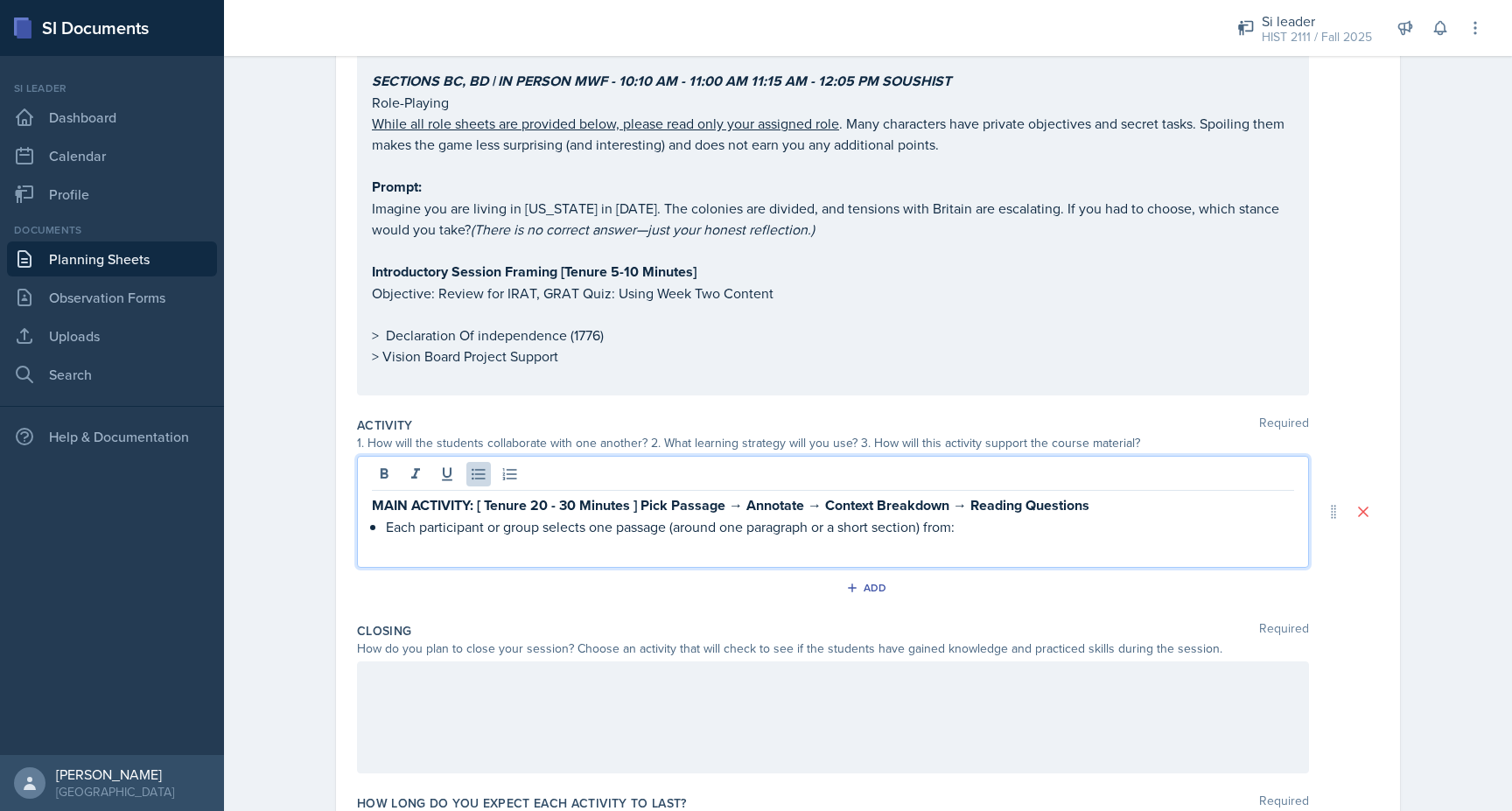
scroll to position [861, 0]
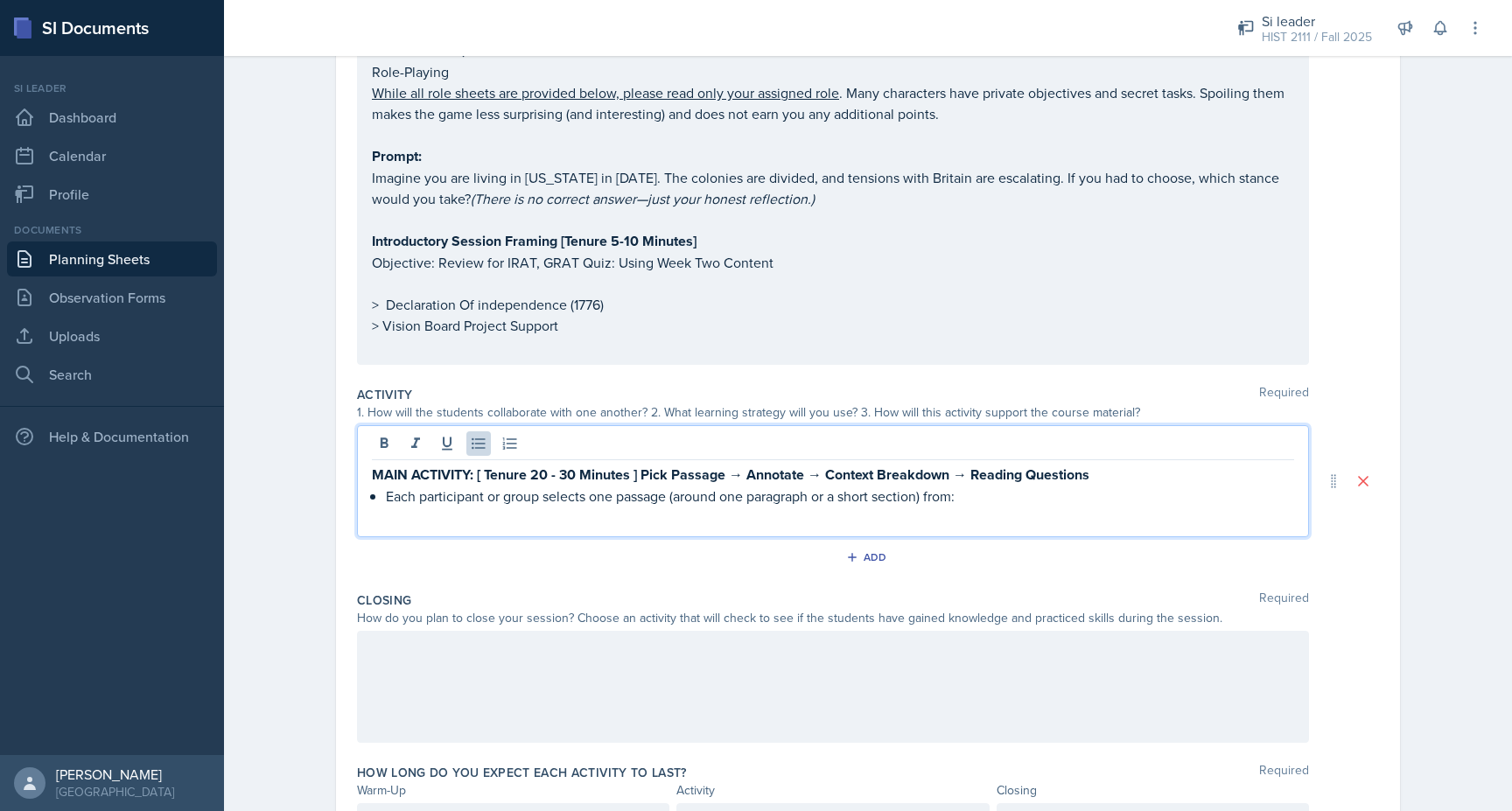
click at [402, 501] on div "MAIN ACTIVITY: [ Tenure 20 - 30 Minutes ] Pick Passage → Annotate → Context Bre…" at bounding box center [833, 481] width 952 height 112
click at [403, 507] on p at bounding box center [833, 517] width 922 height 21
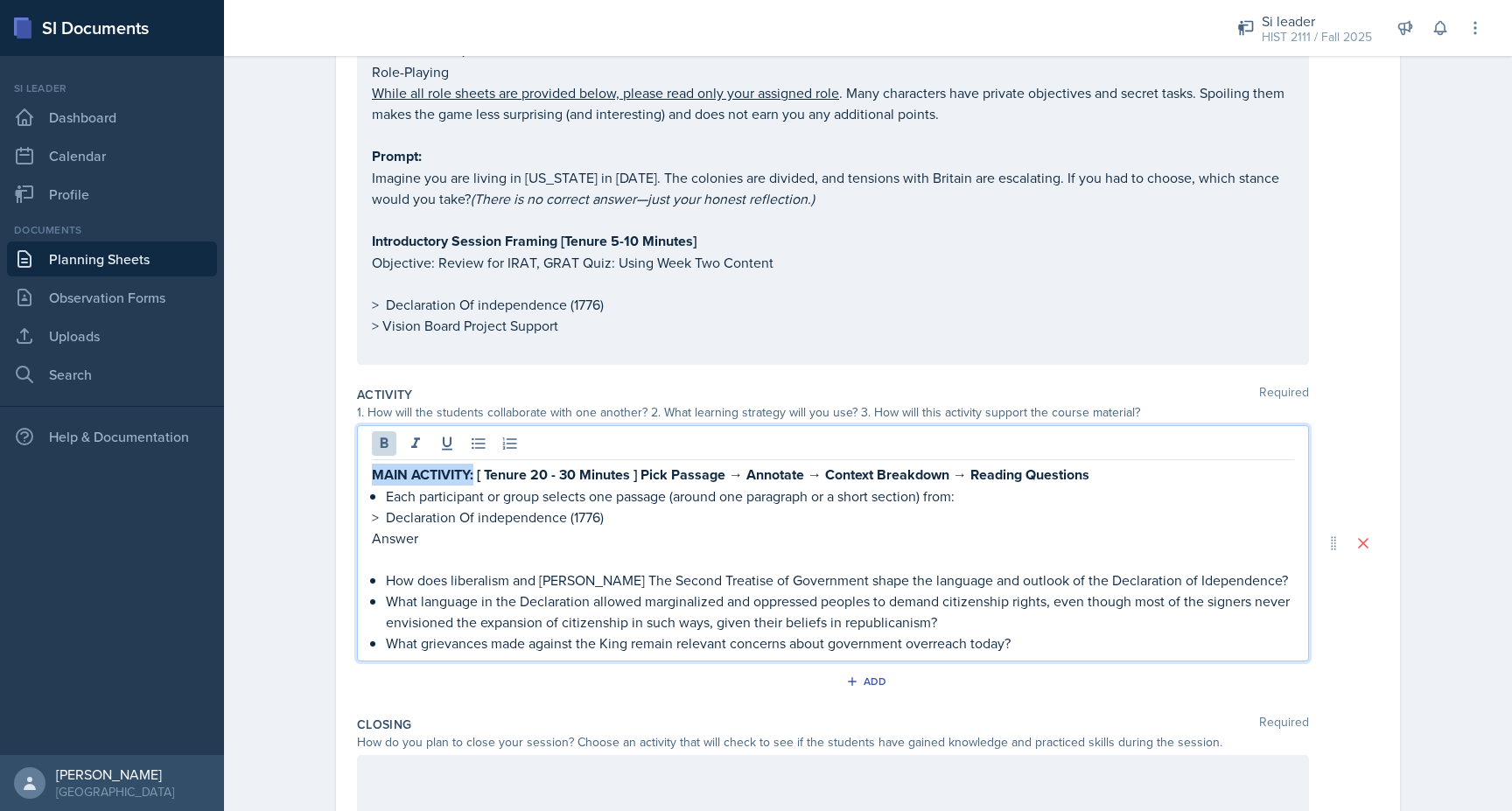
drag, startPoint x: 475, startPoint y: 450, endPoint x: 374, endPoint y: 450, distance: 101.0
click at [374, 465] on strong "MAIN ACTIVITY: [ Tenure 20 - 30 Minutes ] Pick Passage → Annotate → Context Bre…" at bounding box center [730, 475] width 718 height 20
copy strong "MAIN ACTIVITY:"
drag, startPoint x: 430, startPoint y: 511, endPoint x: 347, endPoint y: 511, distance: 83.0
click at [347, 511] on div "Date [DATE] [DATE] 31 1 2 3 4 5 6 7 8 9 10 11 12 13 14 15 16 17 18 19 20 21 22 …" at bounding box center [868, 146] width 1064 height 1740
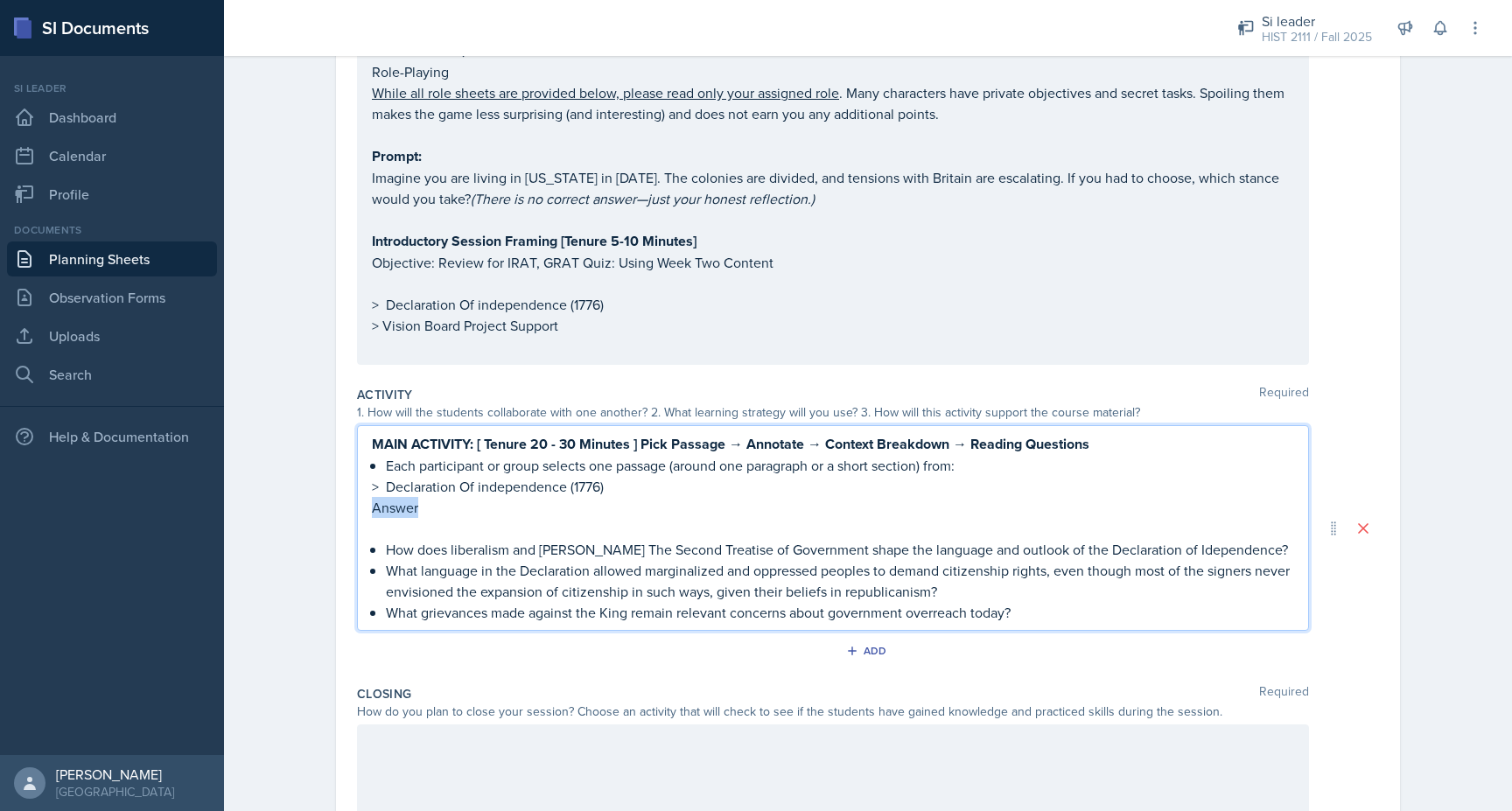
scroll to position [831, 0]
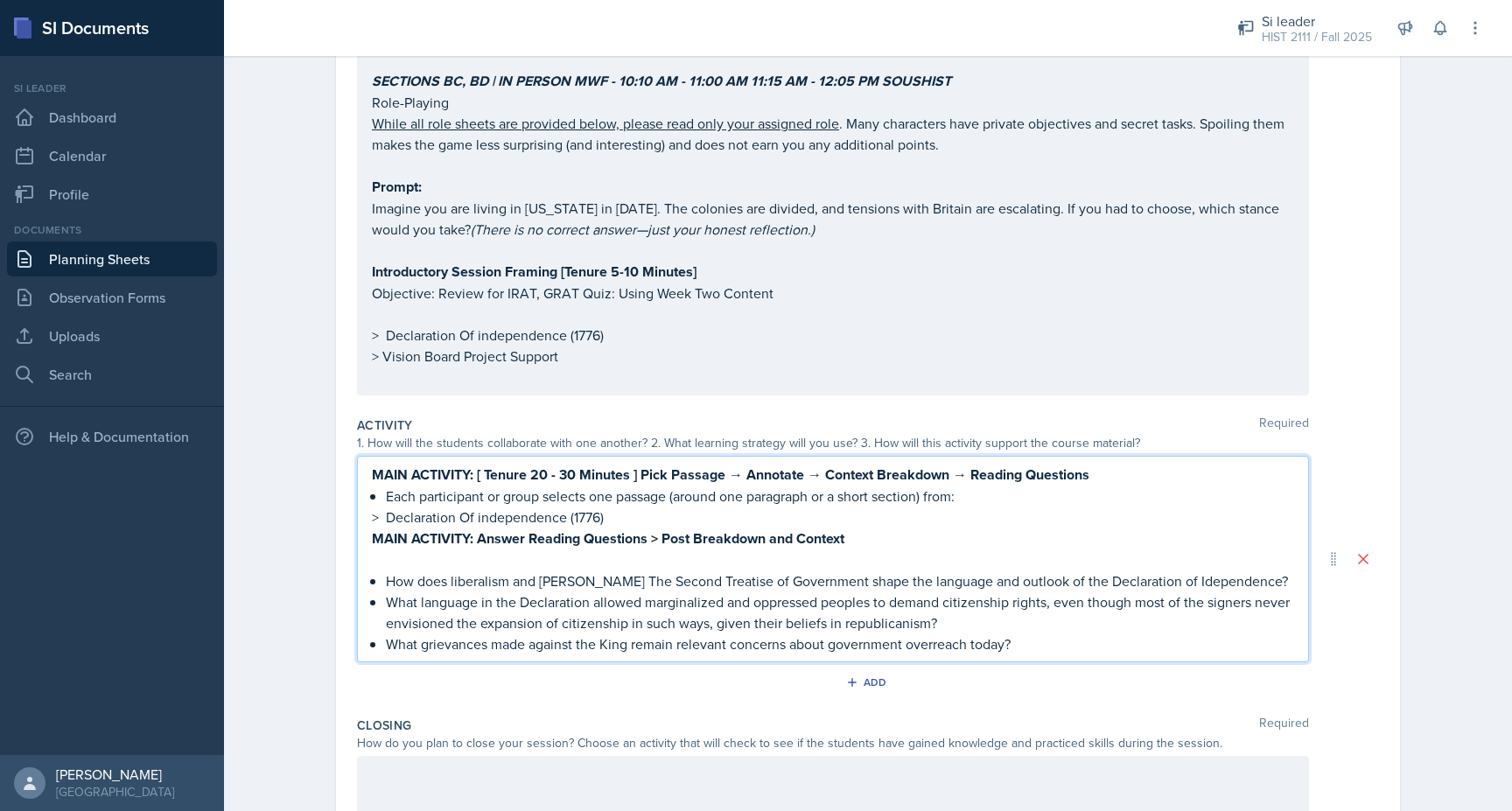
click at [385, 549] on p at bounding box center [833, 559] width 922 height 21
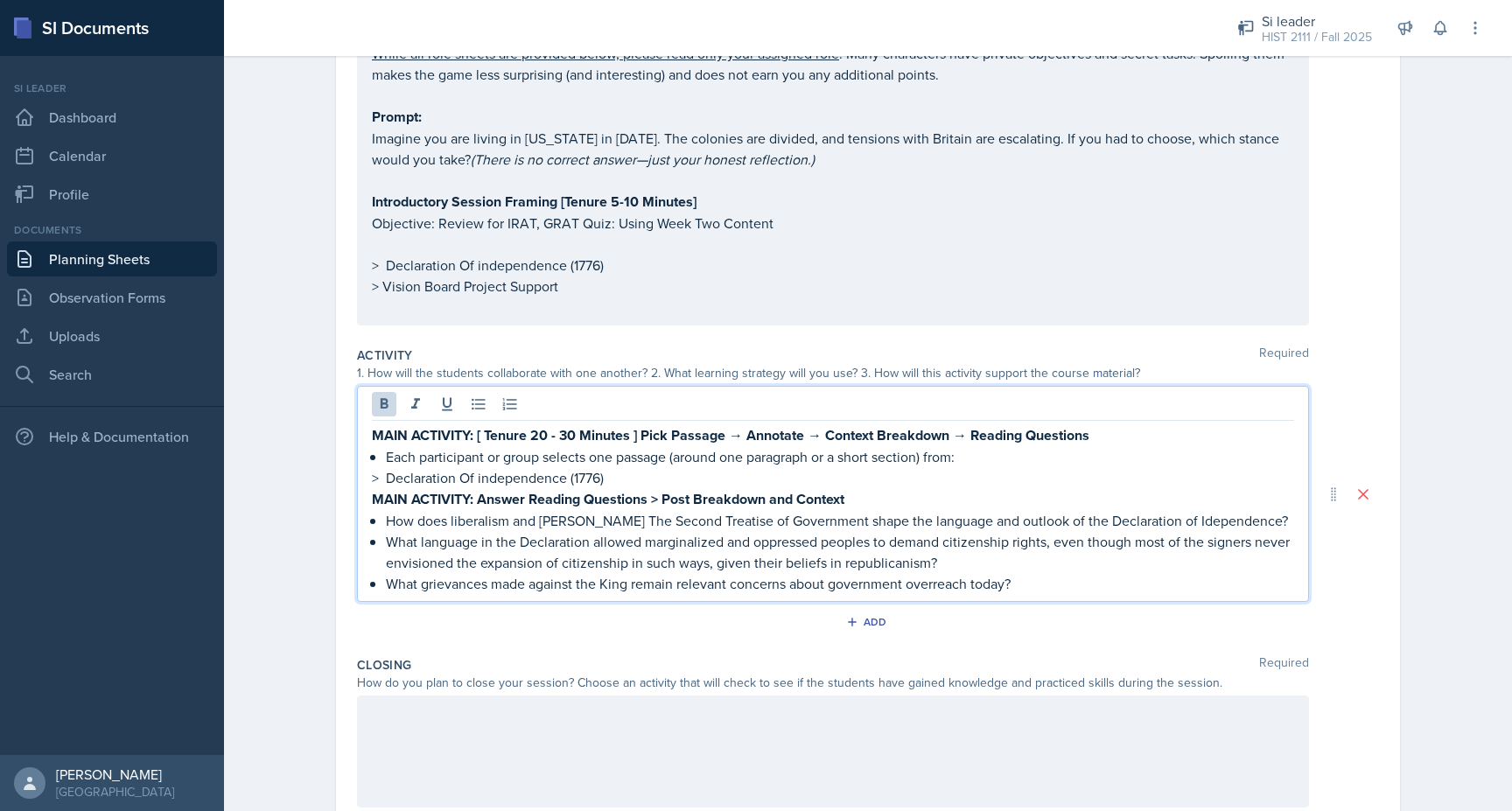
scroll to position [909, 0]
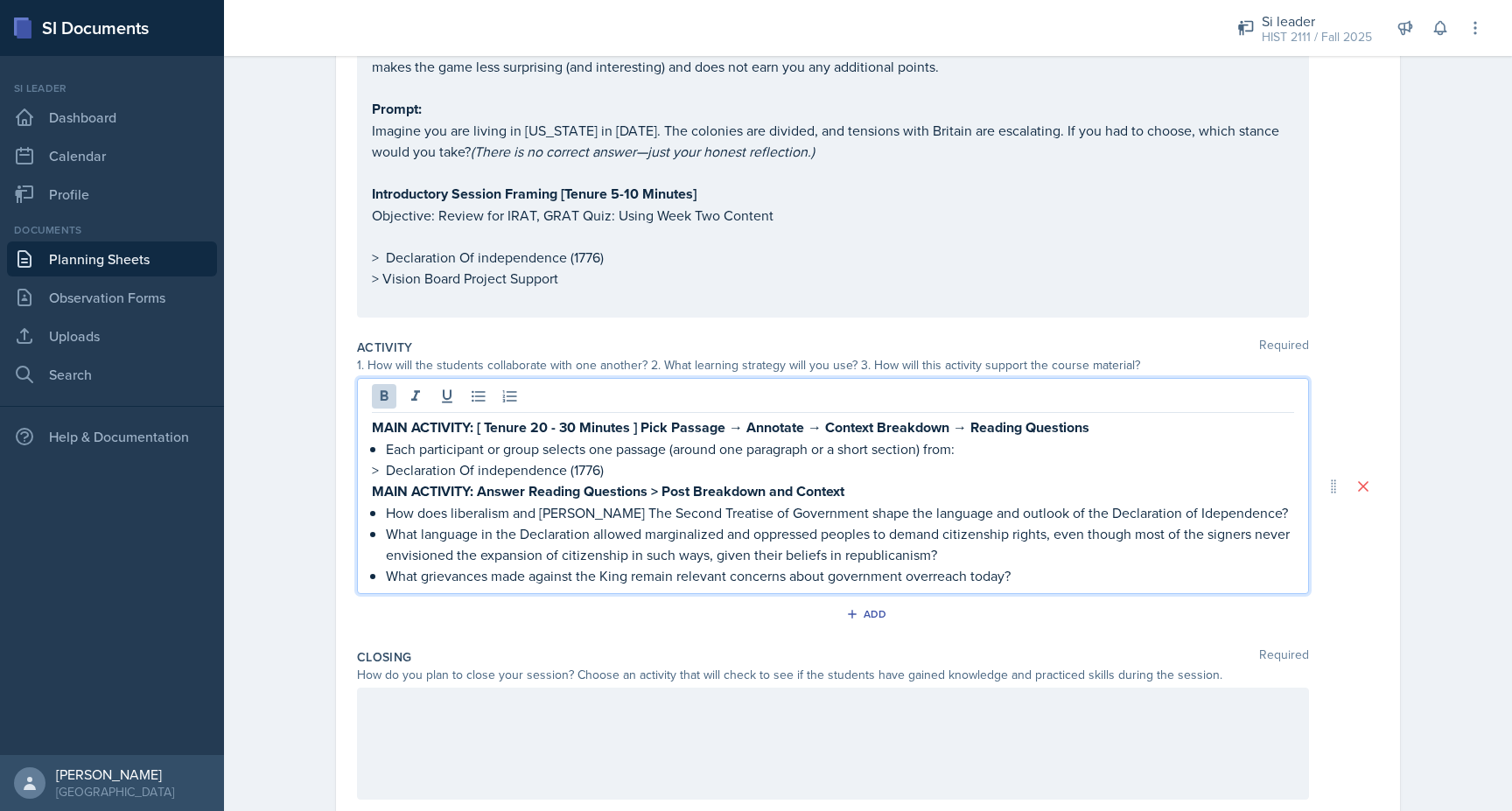
click at [618, 459] on p "> Declaration Of independence (1776)" at bounding box center [833, 469] width 922 height 21
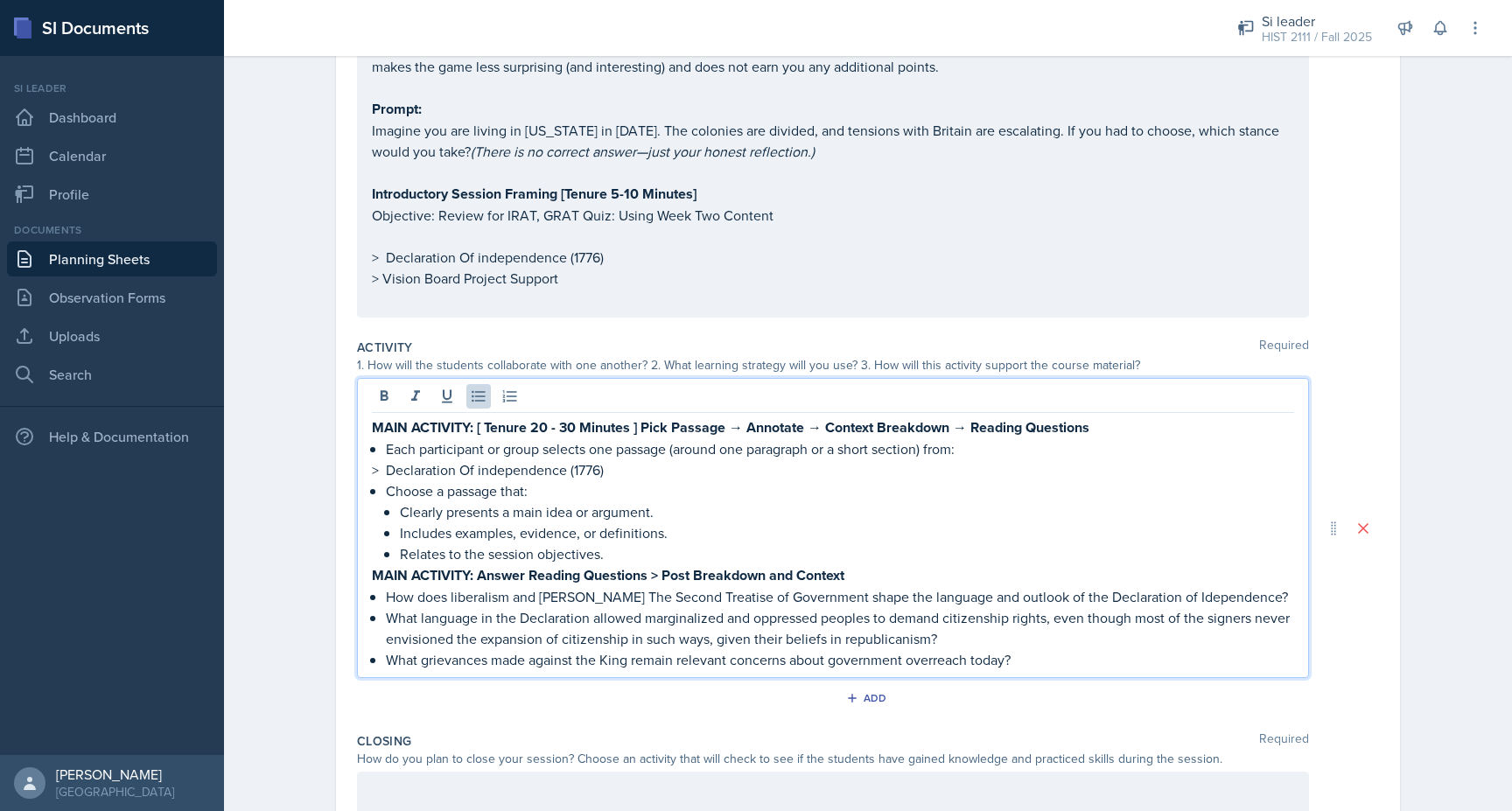
click at [385, 468] on div "MAIN ACTIVITY: [ Tenure 20 - 30 Minutes ] Pick Passage → Annotate → Context Bre…" at bounding box center [833, 543] width 922 height 254
drag, startPoint x: 543, startPoint y: 464, endPoint x: 319, endPoint y: 465, distance: 224.0
click at [319, 465] on div "Date [DATE] [DATE] 31 1 2 3 4 5 6 7 8 9 10 11 12 13 14 15 16 17 18 19 20 21 22 …" at bounding box center [868, 151] width 1120 height 1845
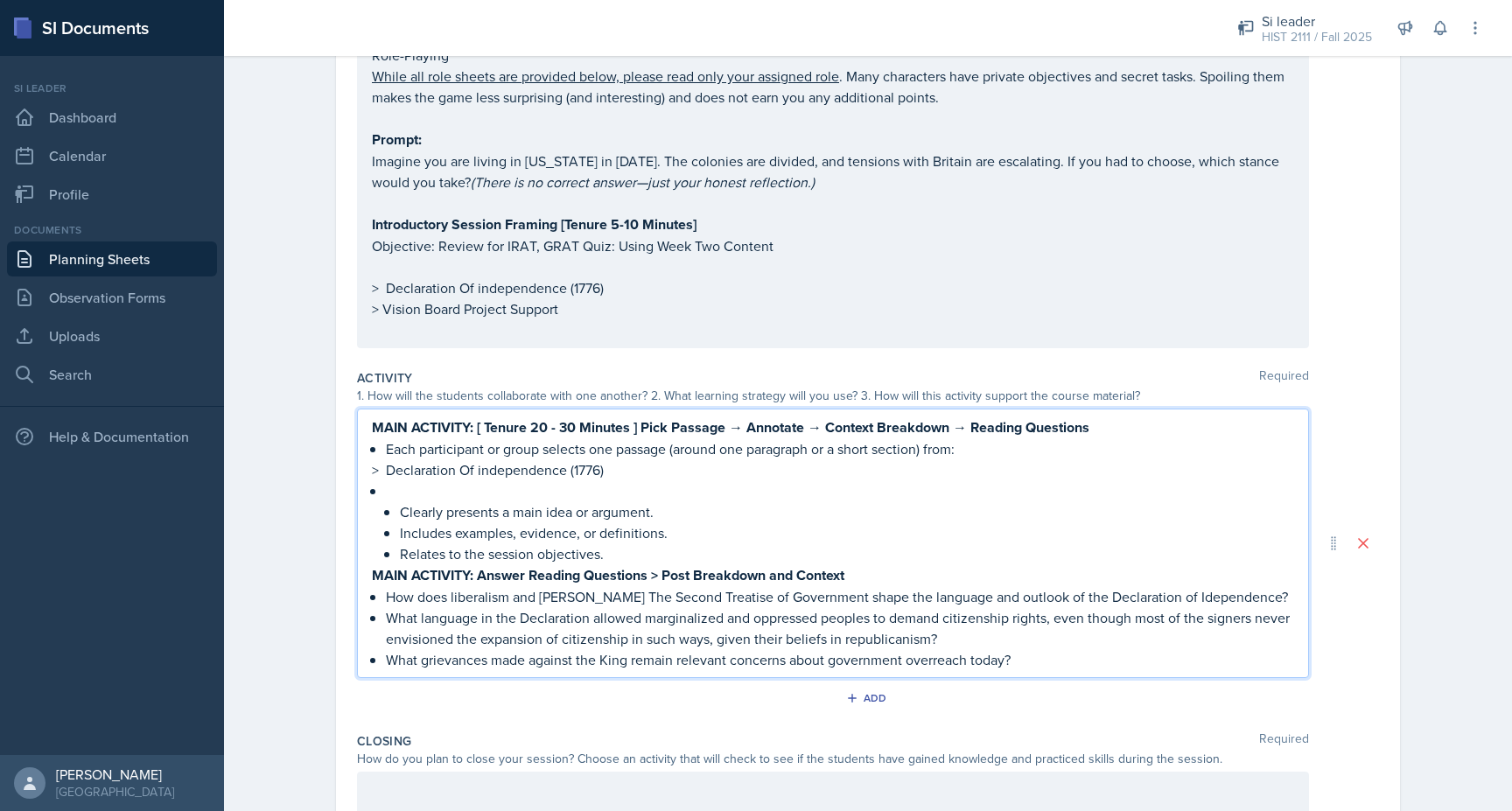
click at [404, 480] on p at bounding box center [840, 490] width 908 height 21
click at [603, 459] on p "> Declaration Of independence (1776)SELECTION OF PASSAGES" at bounding box center [833, 469] width 922 height 21
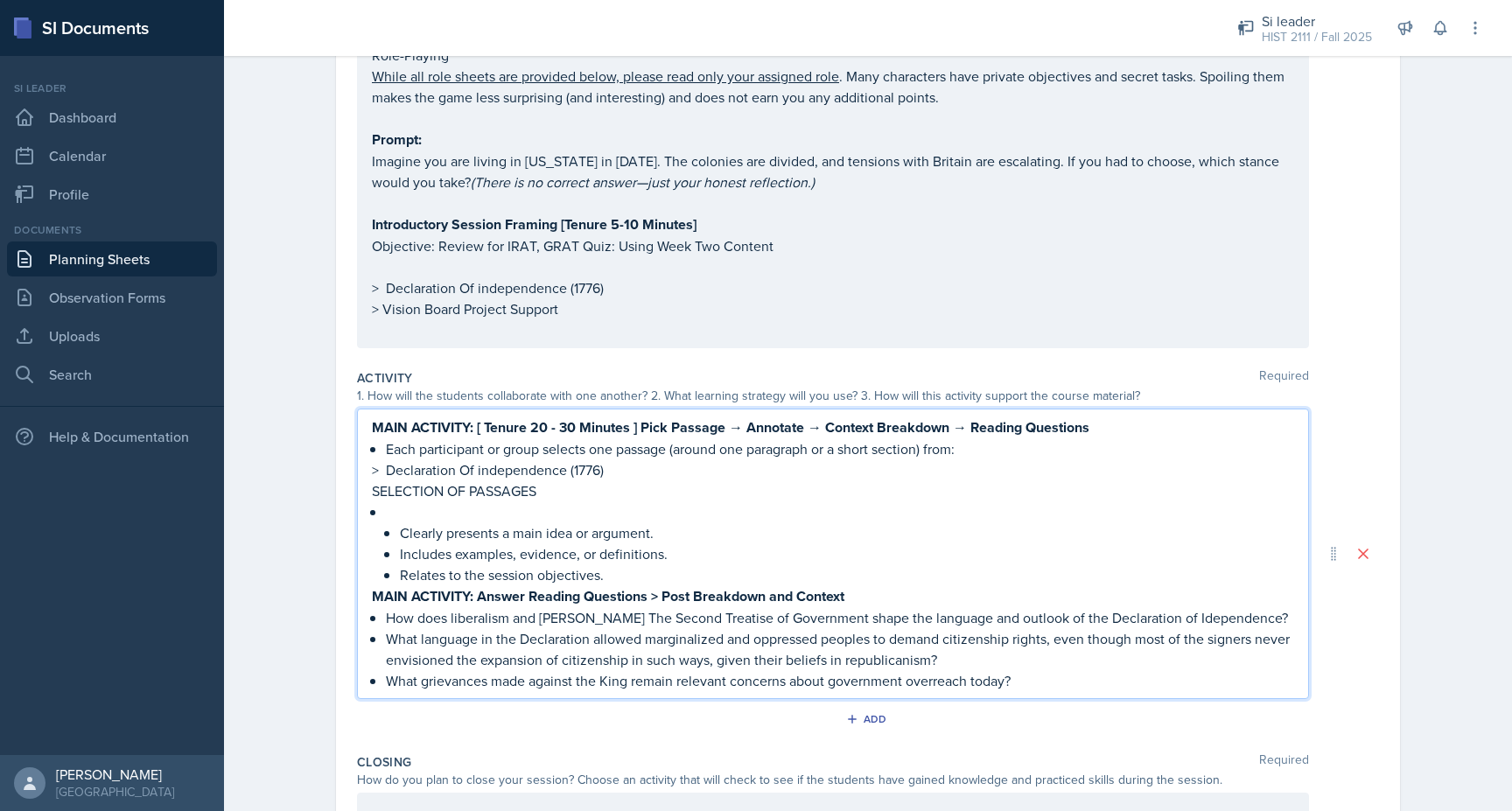
click at [588, 480] on p "SELECTION OF PASSAGES" at bounding box center [833, 490] width 922 height 21
drag, startPoint x: 792, startPoint y: 461, endPoint x: 337, endPoint y: 465, distance: 455.0
click at [336, 465] on div "Date [DATE] [DATE] 31 1 2 3 4 5 6 7 8 9 10 11 12 13 14 15 16 17 18 19 20 21 22 …" at bounding box center [868, 156] width 1064 height 1793
click at [418, 417] on strong "MAIN ACTIVITY: [ Tenure 20 - 30 Minutes ] Pick Passage → Annotate → Context Bre…" at bounding box center [730, 427] width 718 height 20
click at [399, 417] on strong "MAIN ACTIVITY: [ Tenure 20 - 30 Minutes ] Pick Passage → Annotate → Context Bre…" at bounding box center [730, 427] width 718 height 20
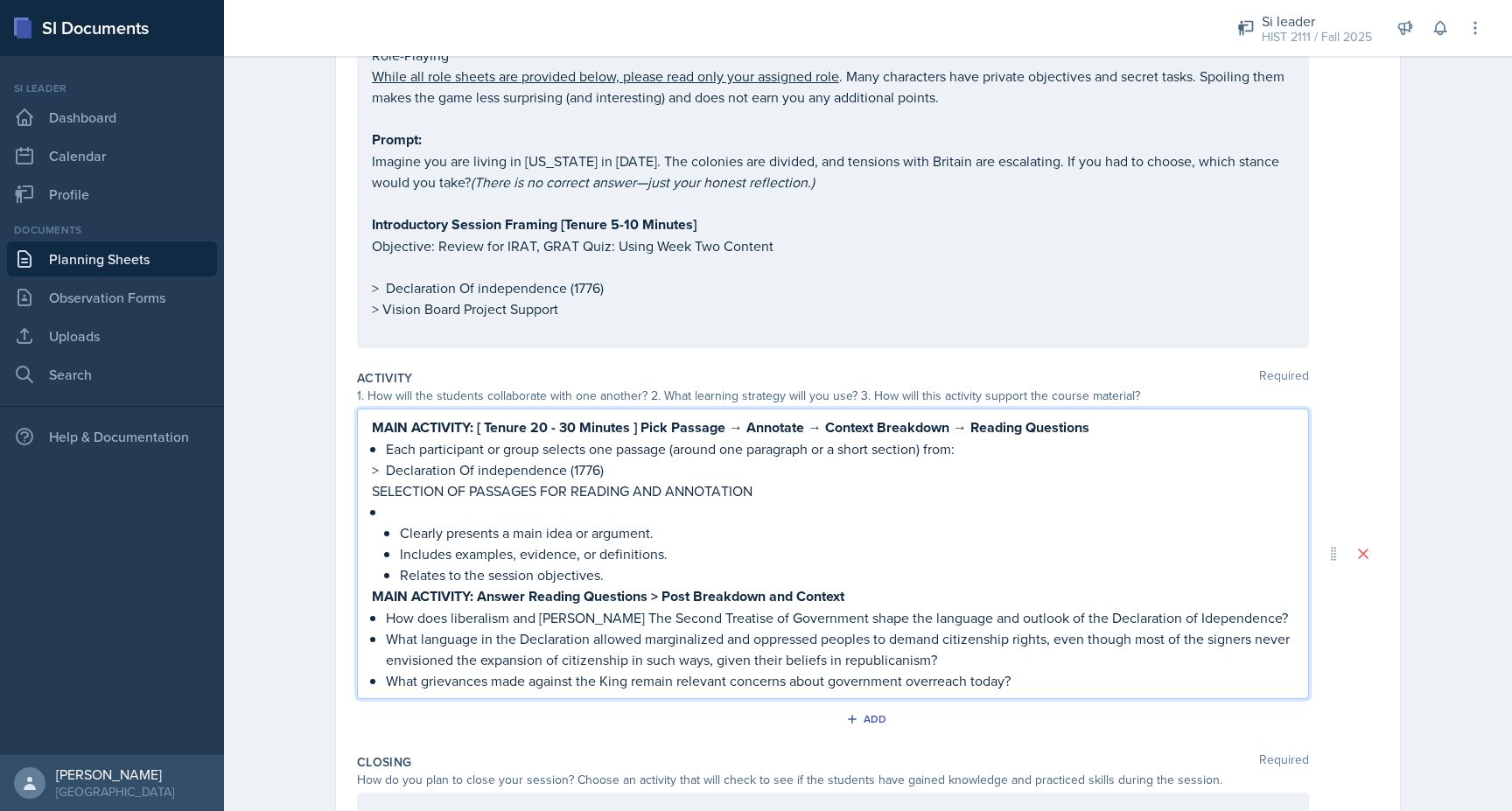
click at [373, 417] on strong "MAIN ACTIVITY: [ Tenure 20 - 30 Minutes ] Pick Passage → Annotate → Context Bre…" at bounding box center [730, 427] width 718 height 20
click at [340, 385] on div "Date [DATE] [DATE] 31 1 2 3 4 5 6 7 8 9 10 11 12 13 14 15 16 17 18 19 20 21 22 …" at bounding box center [868, 156] width 1064 height 1793
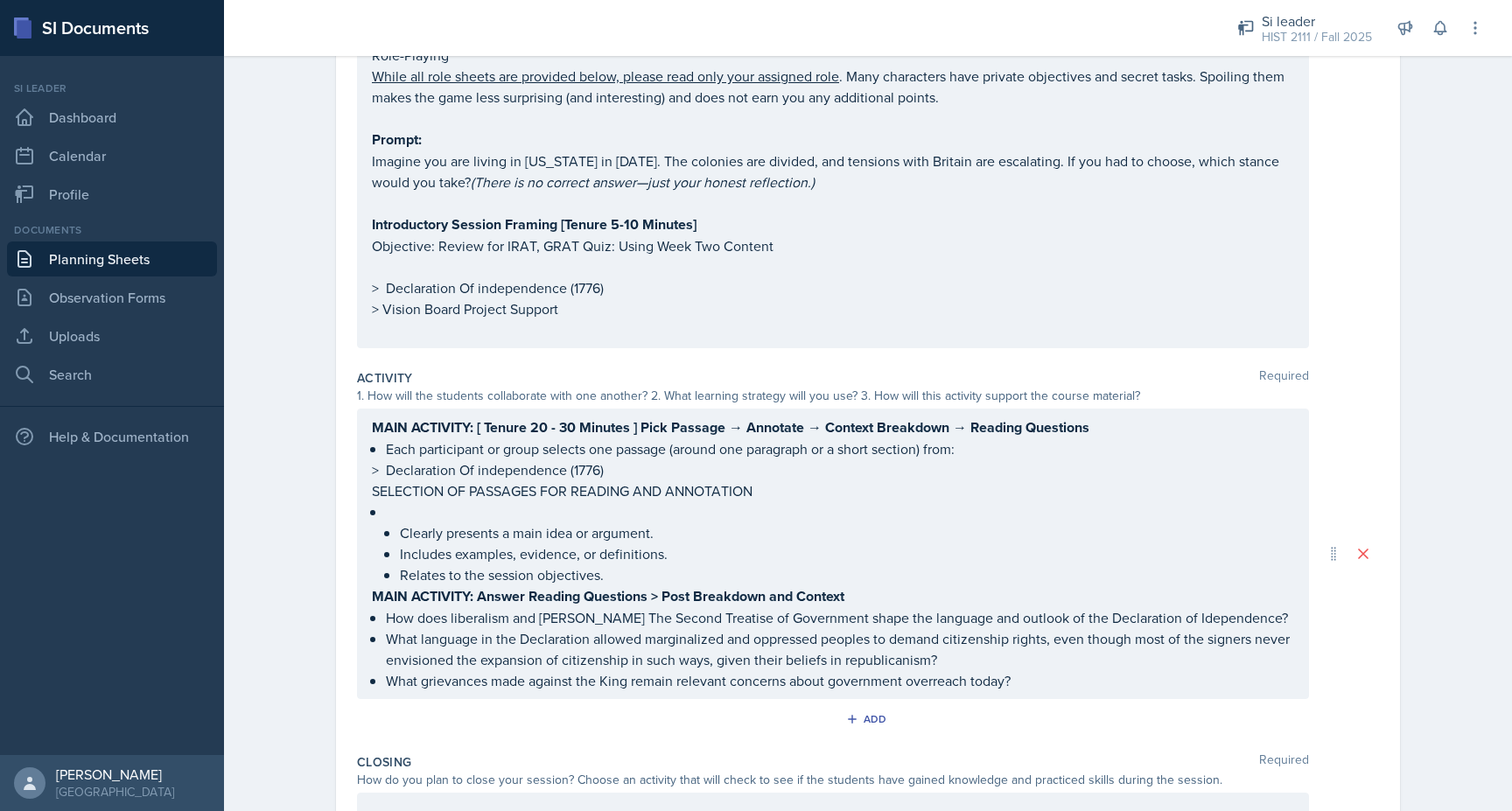
click at [385, 409] on div "MAIN ACTIVITY: [ Tenure 20 - 30 Minutes ] Pick Passage → Annotate → Context Bre…" at bounding box center [833, 554] width 952 height 291
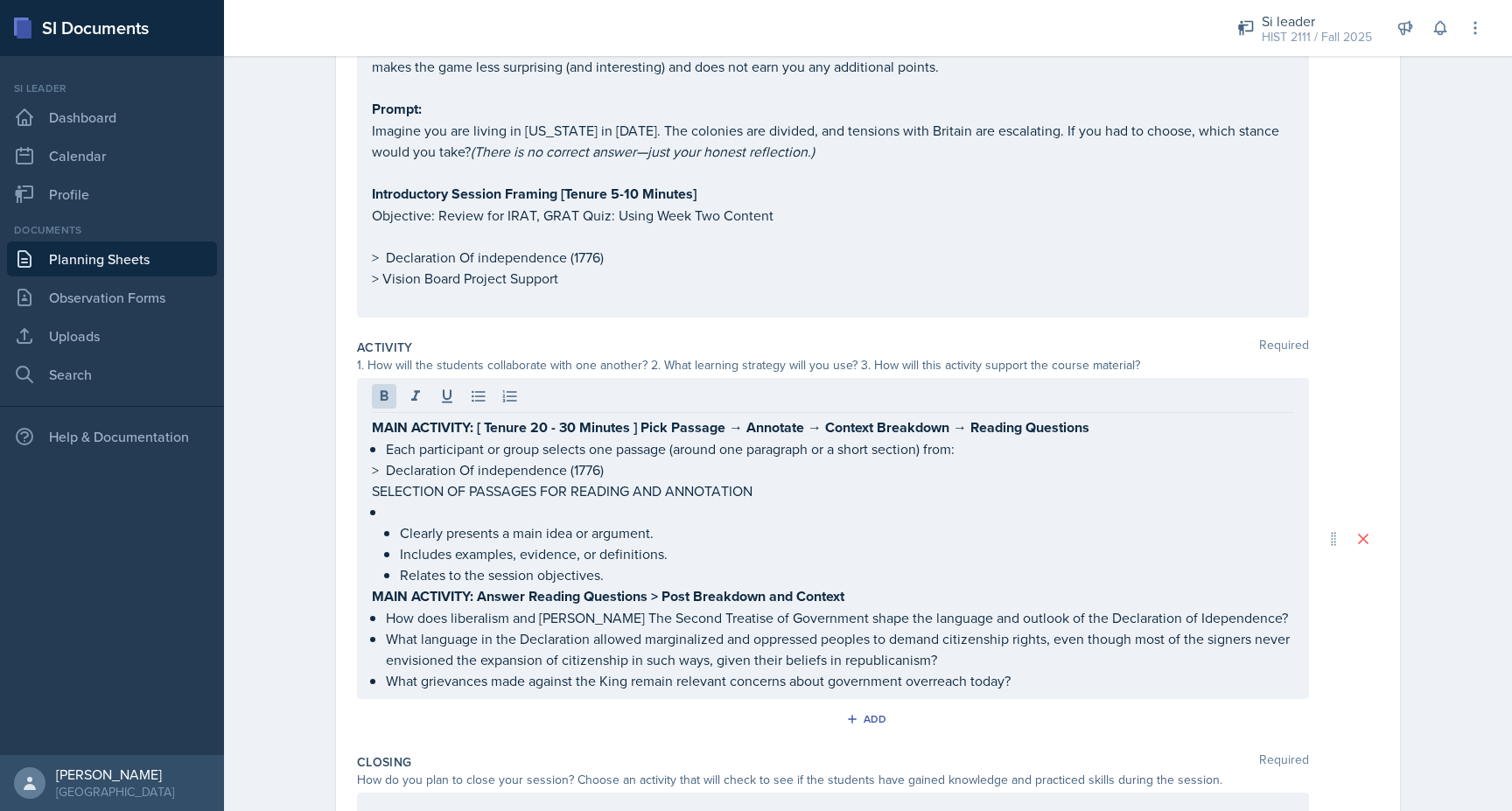
drag, startPoint x: 369, startPoint y: 470, endPoint x: 739, endPoint y: 470, distance: 370.0
click at [739, 470] on div "MAIN ACTIVITY: [ Tenure 20 - 30 Minutes ] Pick Passage → Annotate → Context Bre…" at bounding box center [833, 539] width 952 height 322
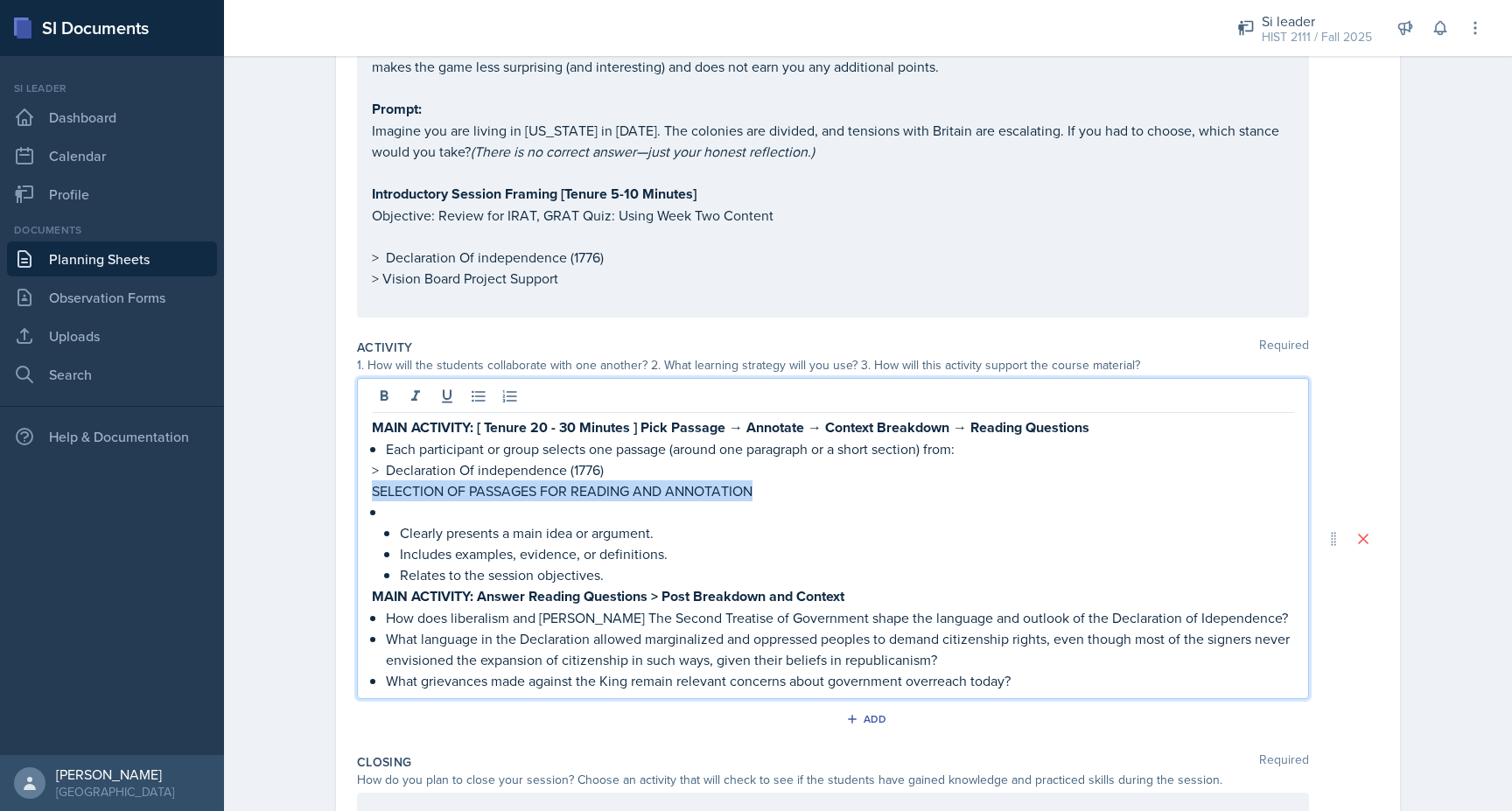
drag, startPoint x: 765, startPoint y: 467, endPoint x: 351, endPoint y: 467, distance: 414.0
click at [351, 467] on div "Date [DATE] [DATE] 31 1 2 3 4 5 6 7 8 9 10 11 12 13 14 15 16 17 18 19 20 21 22 …" at bounding box center [868, 141] width 1064 height 1824
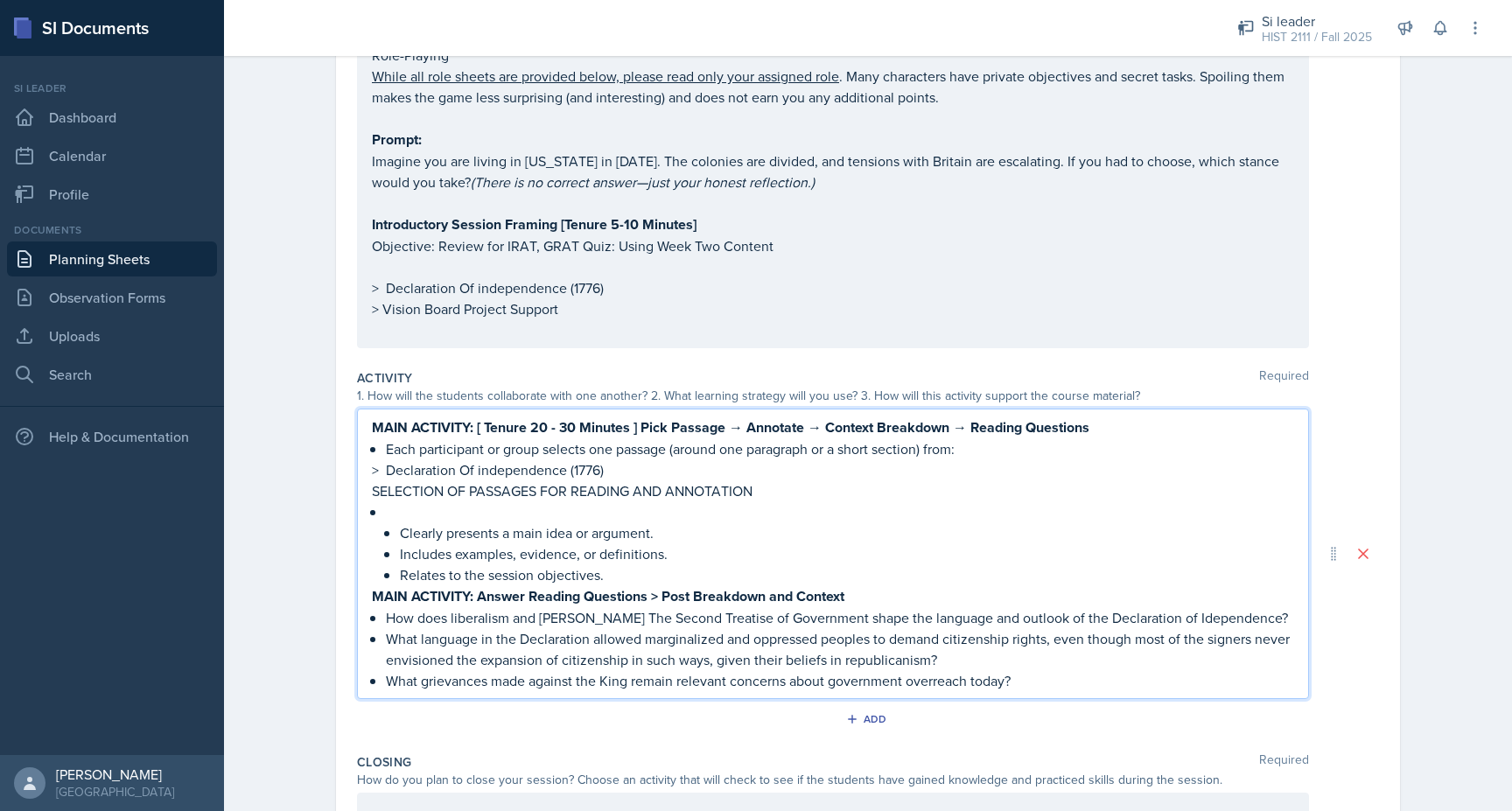
click at [370, 409] on div "MAIN ACTIVITY: [ Tenure 20 - 30 Minutes ] Pick Passage → Annotate → Context Bre…" at bounding box center [833, 554] width 952 height 291
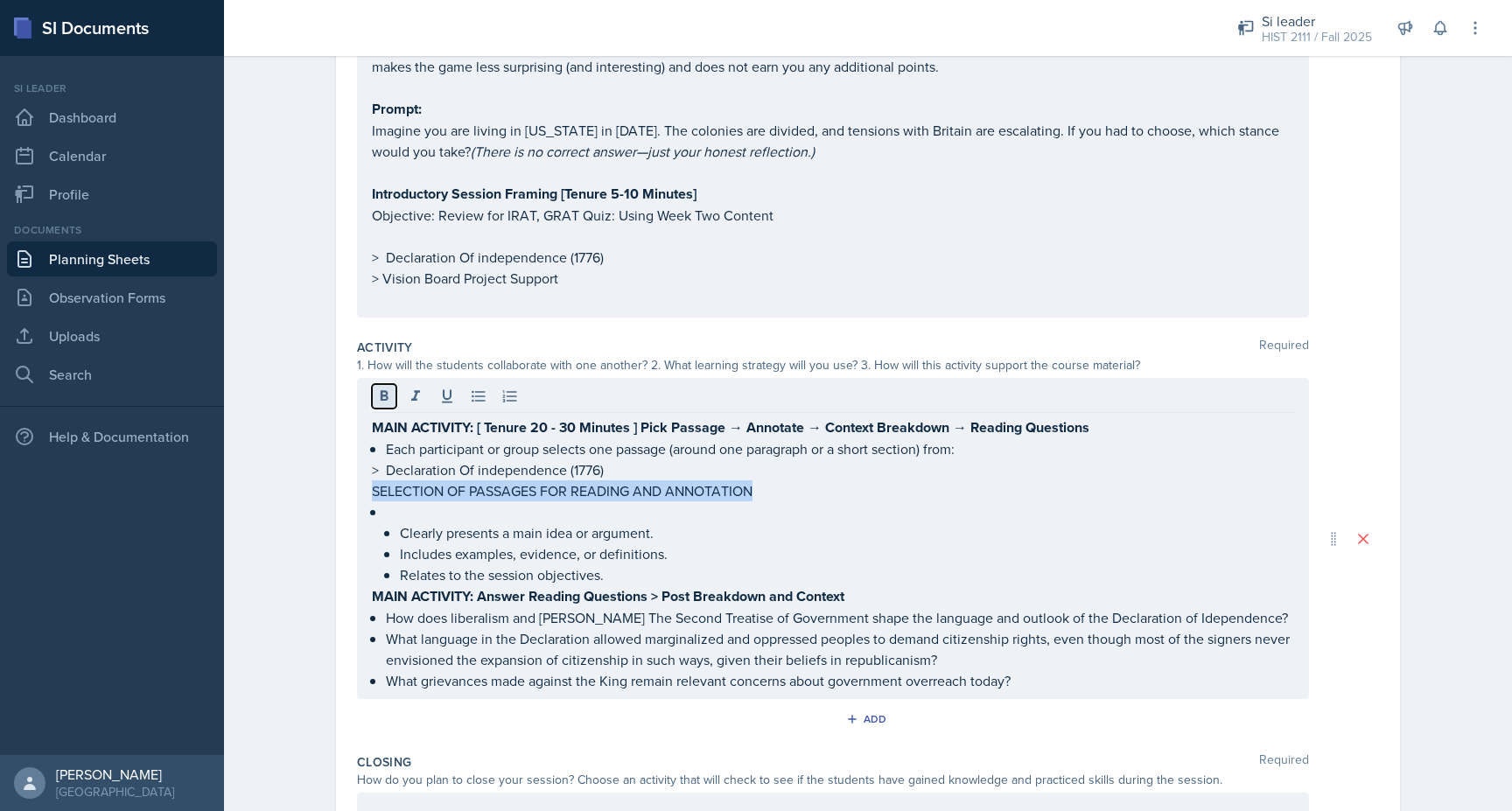
click at [384, 388] on icon at bounding box center [383, 396] width 17 height 17
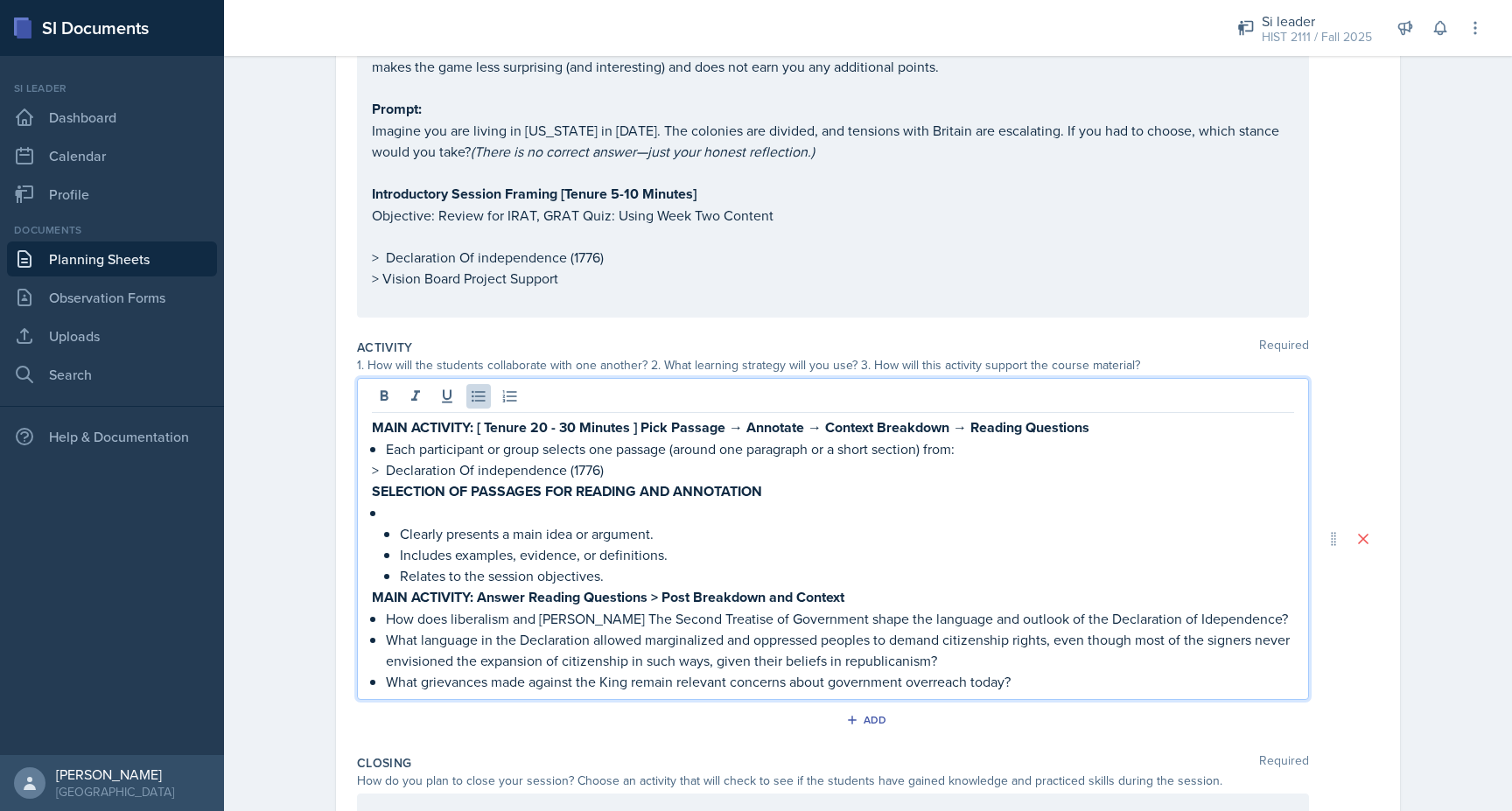
click at [437, 523] on p "Clearly presents a main idea or argument." at bounding box center [847, 533] width 894 height 21
click at [415, 502] on p at bounding box center [840, 512] width 908 height 21
click at [396, 502] on p at bounding box center [840, 512] width 908 height 21
click at [391, 502] on p at bounding box center [840, 512] width 908 height 21
click at [401, 523] on p "Clearly presents a main idea or argument." at bounding box center [847, 533] width 894 height 21
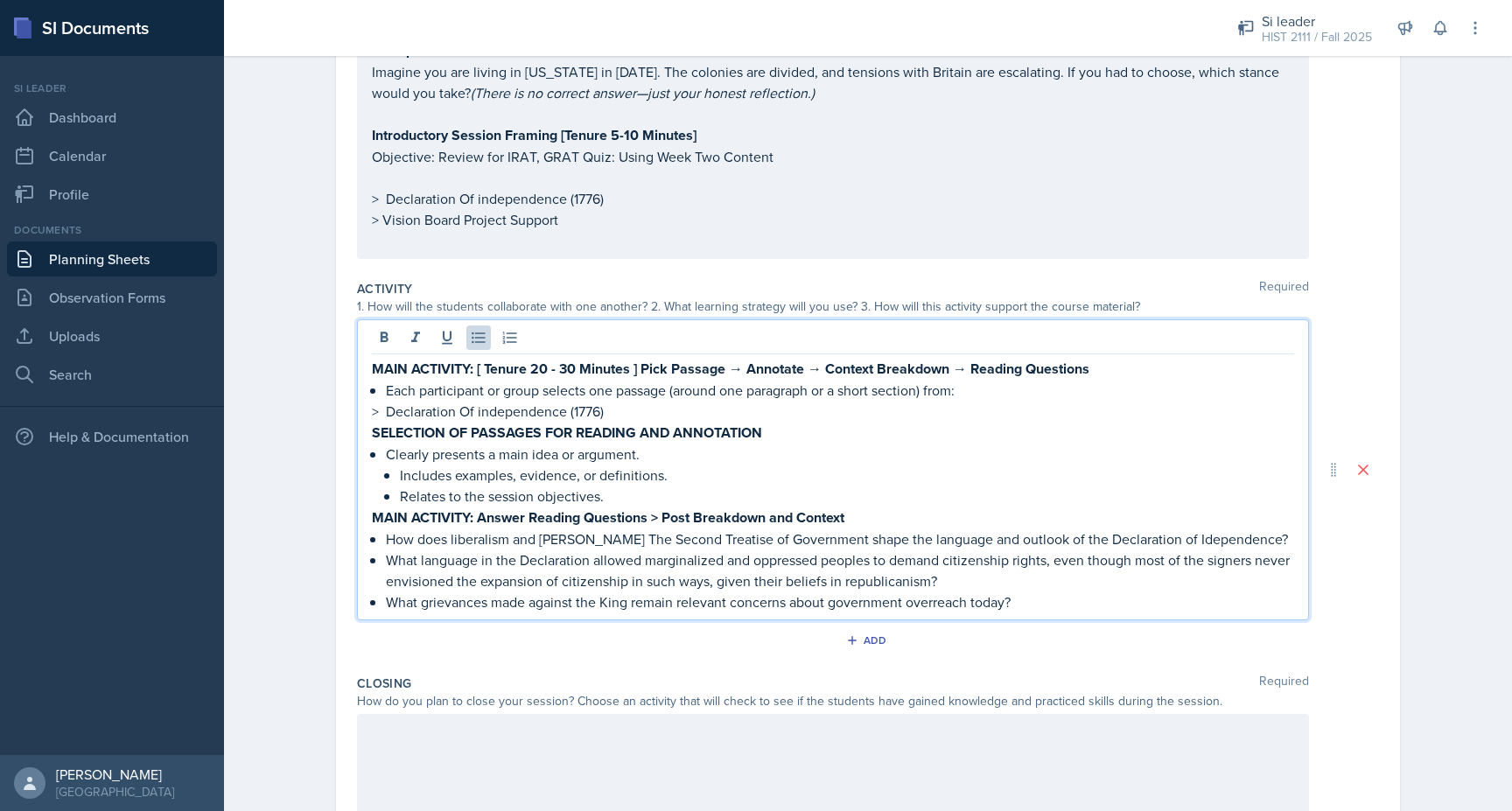
scroll to position [968, 0]
click at [700, 464] on p "Includes examples, evidence, or definitions." at bounding box center [847, 474] width 894 height 21
click at [678, 485] on p "Relates to the session objectives." at bounding box center [847, 495] width 894 height 21
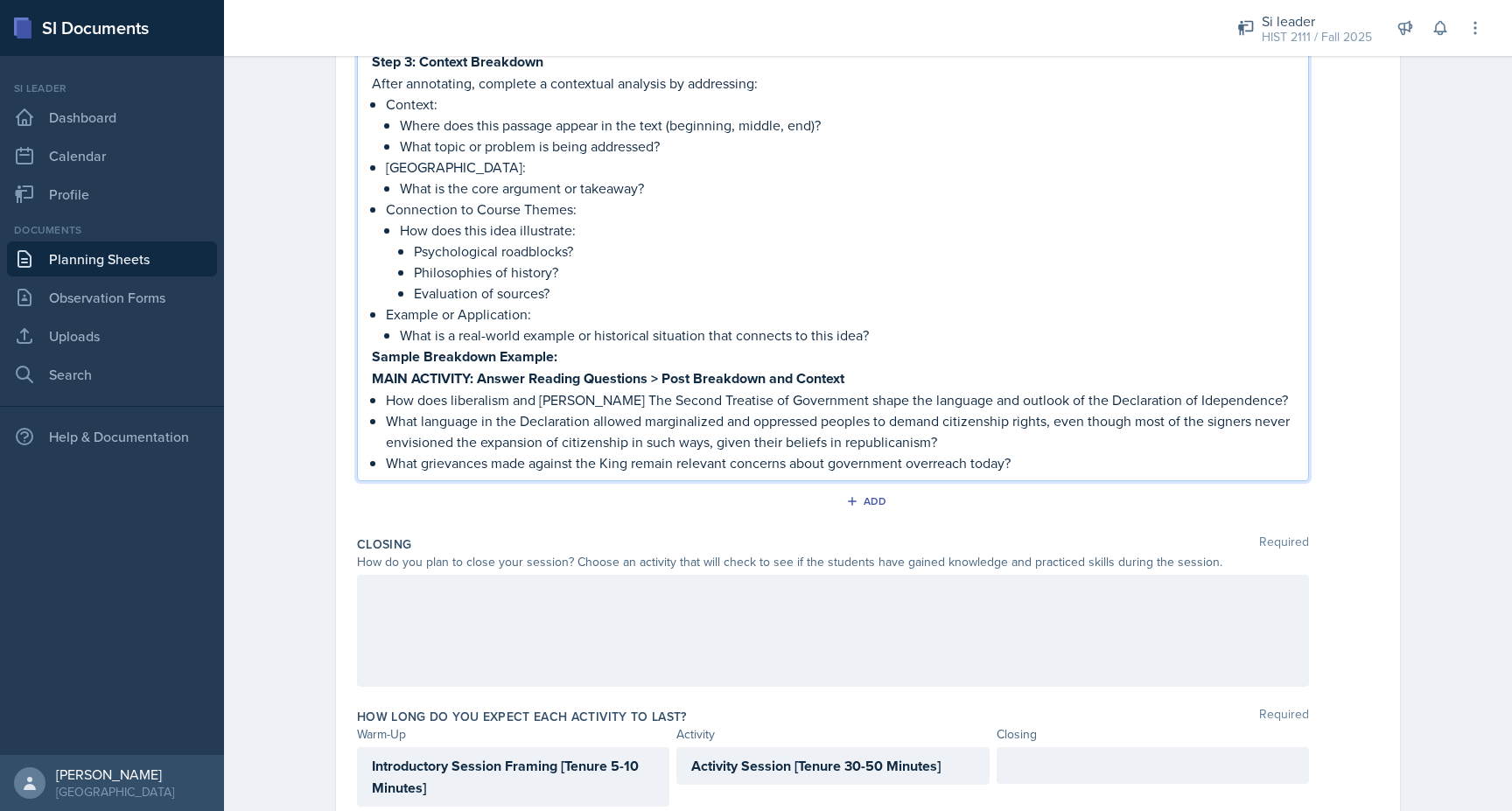
scroll to position [1676, 0]
drag, startPoint x: 575, startPoint y: 325, endPoint x: 356, endPoint y: 327, distance: 219.0
click at [357, 327] on div "MAIN ACTIVITY: [ Tenure 20 - 30 Minutes ] Pick Passage → Annotate → Context Bre…" at bounding box center [833, 46] width 952 height 872
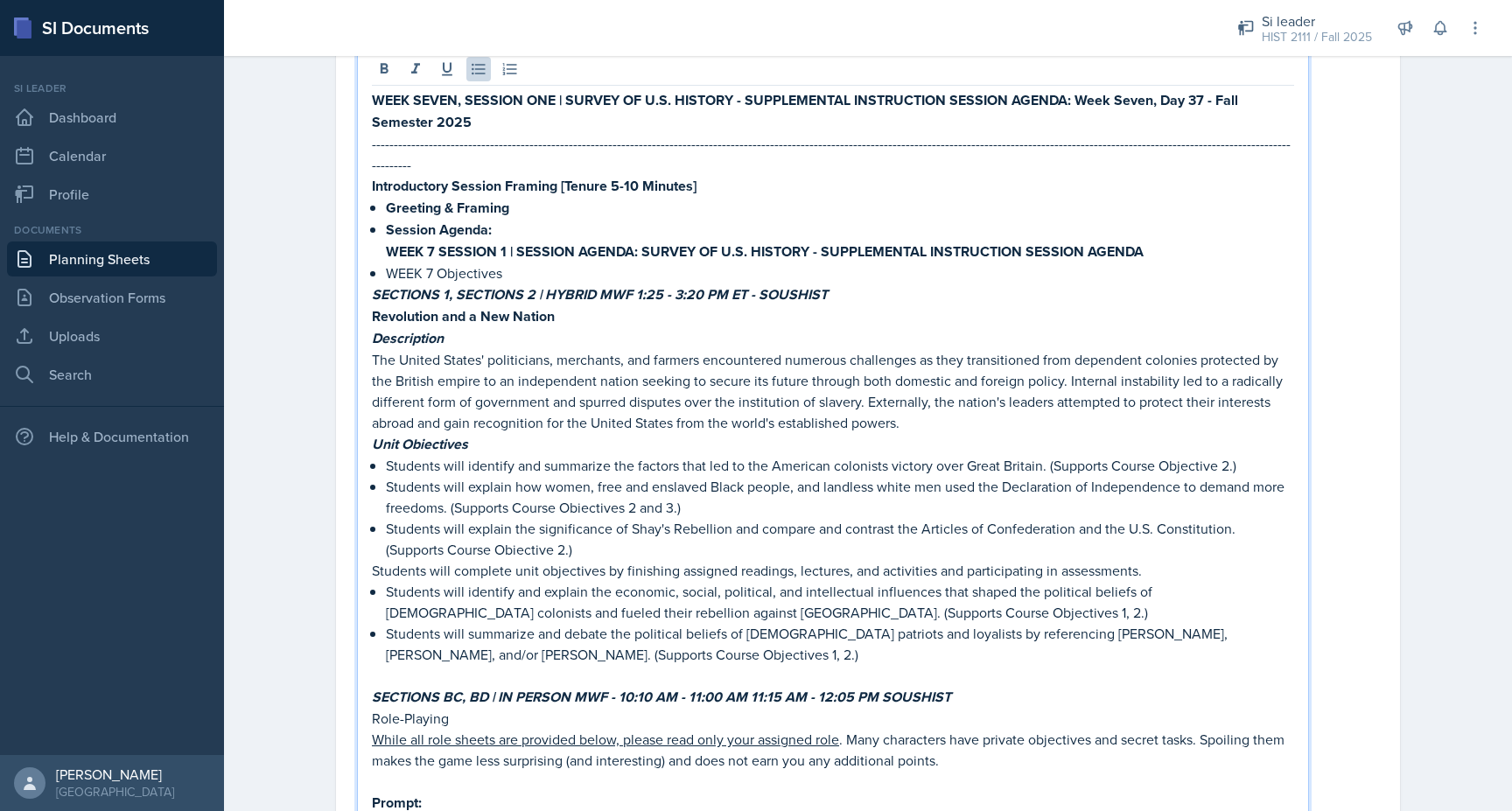
scroll to position [276, 0]
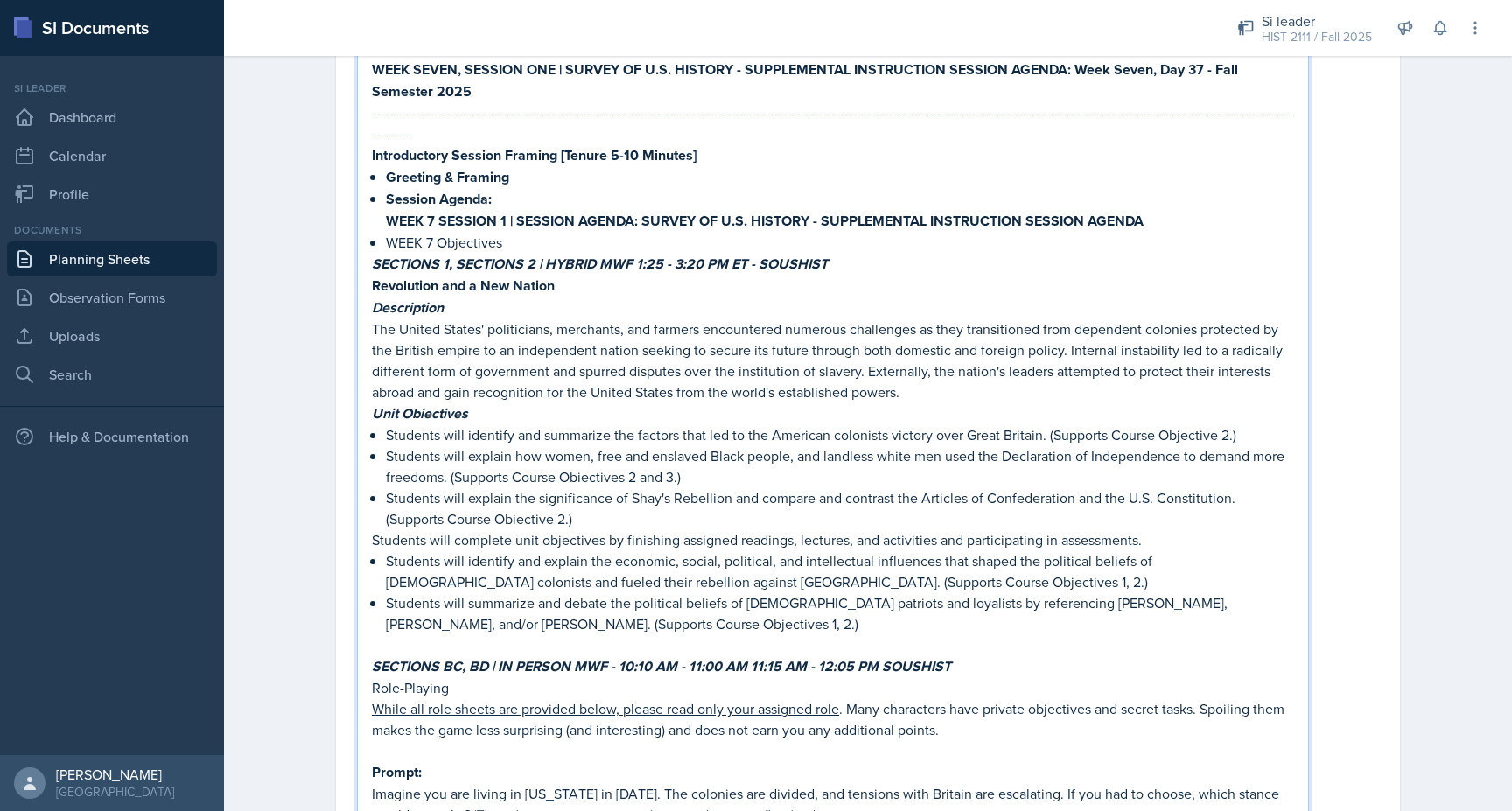
click at [591, 450] on p "﻿﻿Students will explain how women, free and enslaved [DEMOGRAPHIC_DATA] people,…" at bounding box center [840, 467] width 908 height 42
click at [455, 498] on p "﻿﻿Students will explain the significance of [PERSON_NAME] Rebellion and compare…" at bounding box center [840, 508] width 908 height 42
click at [449, 494] on p "﻿﻿Students will explain the significance of [PERSON_NAME] Rebellion and compare…" at bounding box center [840, 508] width 908 height 42
drag, startPoint x: 618, startPoint y: 455, endPoint x: 564, endPoint y: 455, distance: 54.0
click at [564, 455] on p "﻿﻿Students will explain how women, free and enslaved [DEMOGRAPHIC_DATA] people,…" at bounding box center [840, 467] width 908 height 42
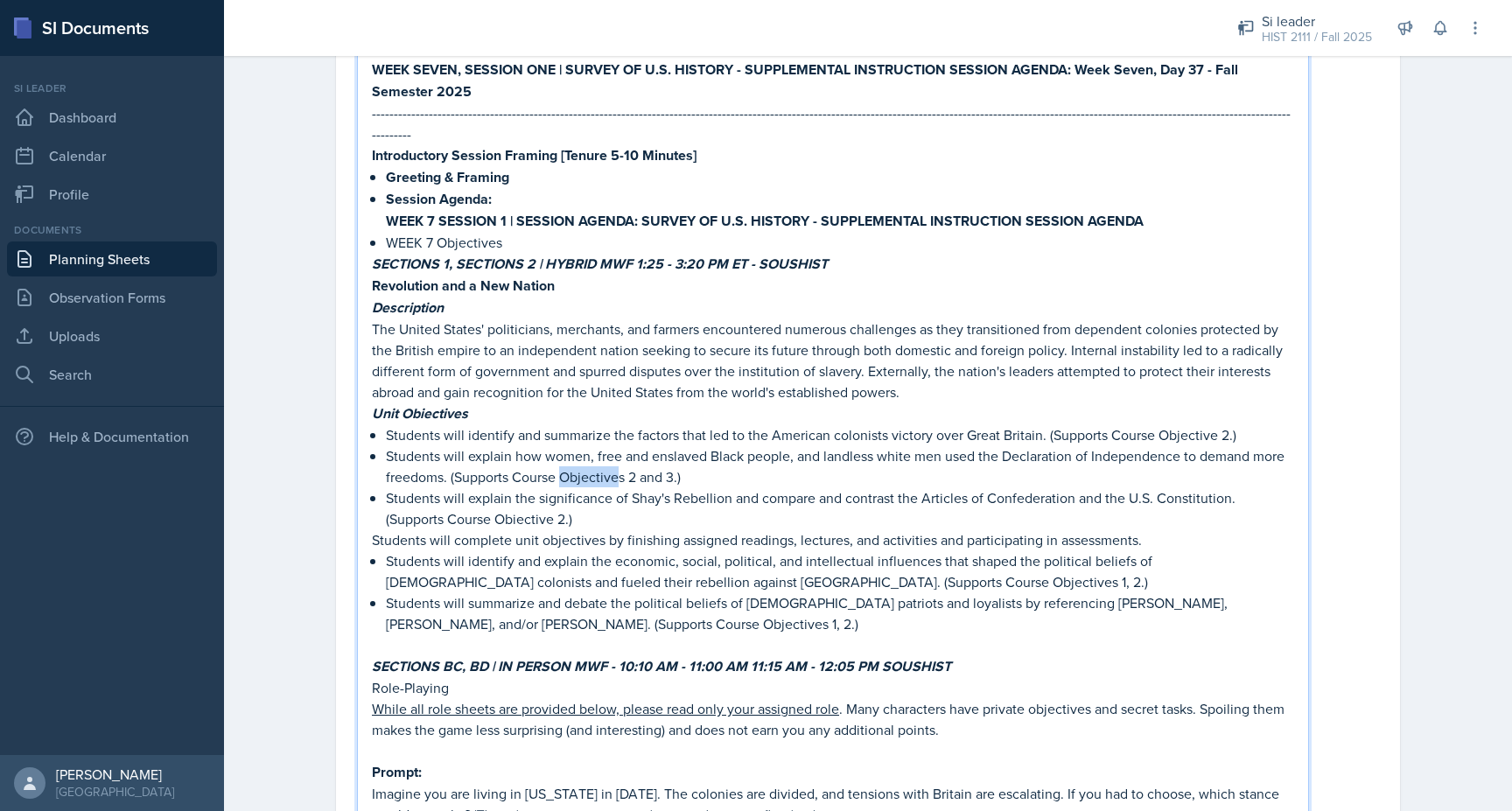
copy p "Objective"
drag, startPoint x: 493, startPoint y: 493, endPoint x: 434, endPoint y: 493, distance: 59.0
click at [434, 493] on p "﻿﻿Students will explain the significance of [PERSON_NAME] Rebellion and compare…" at bounding box center [840, 508] width 908 height 42
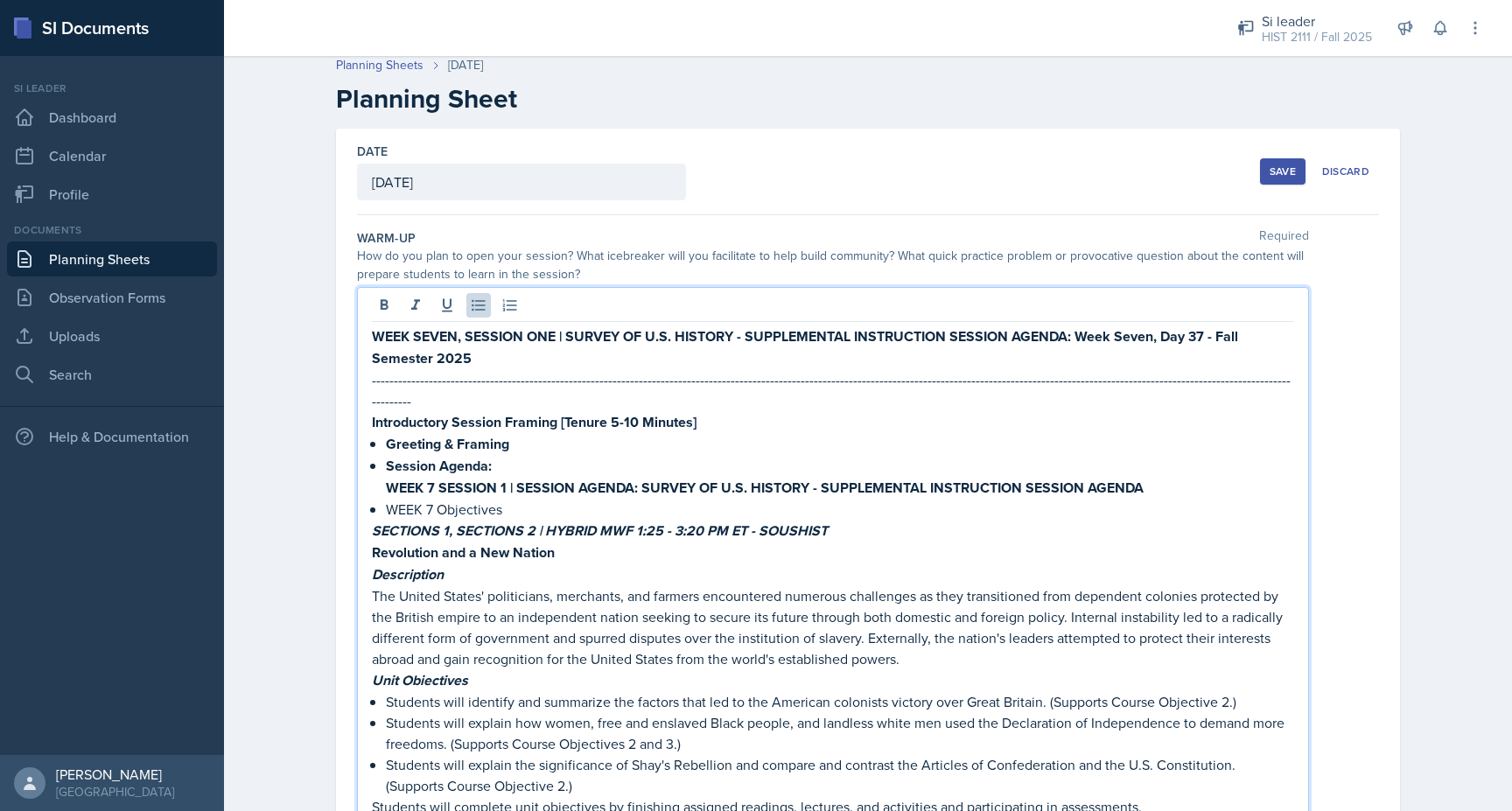
scroll to position [0, 0]
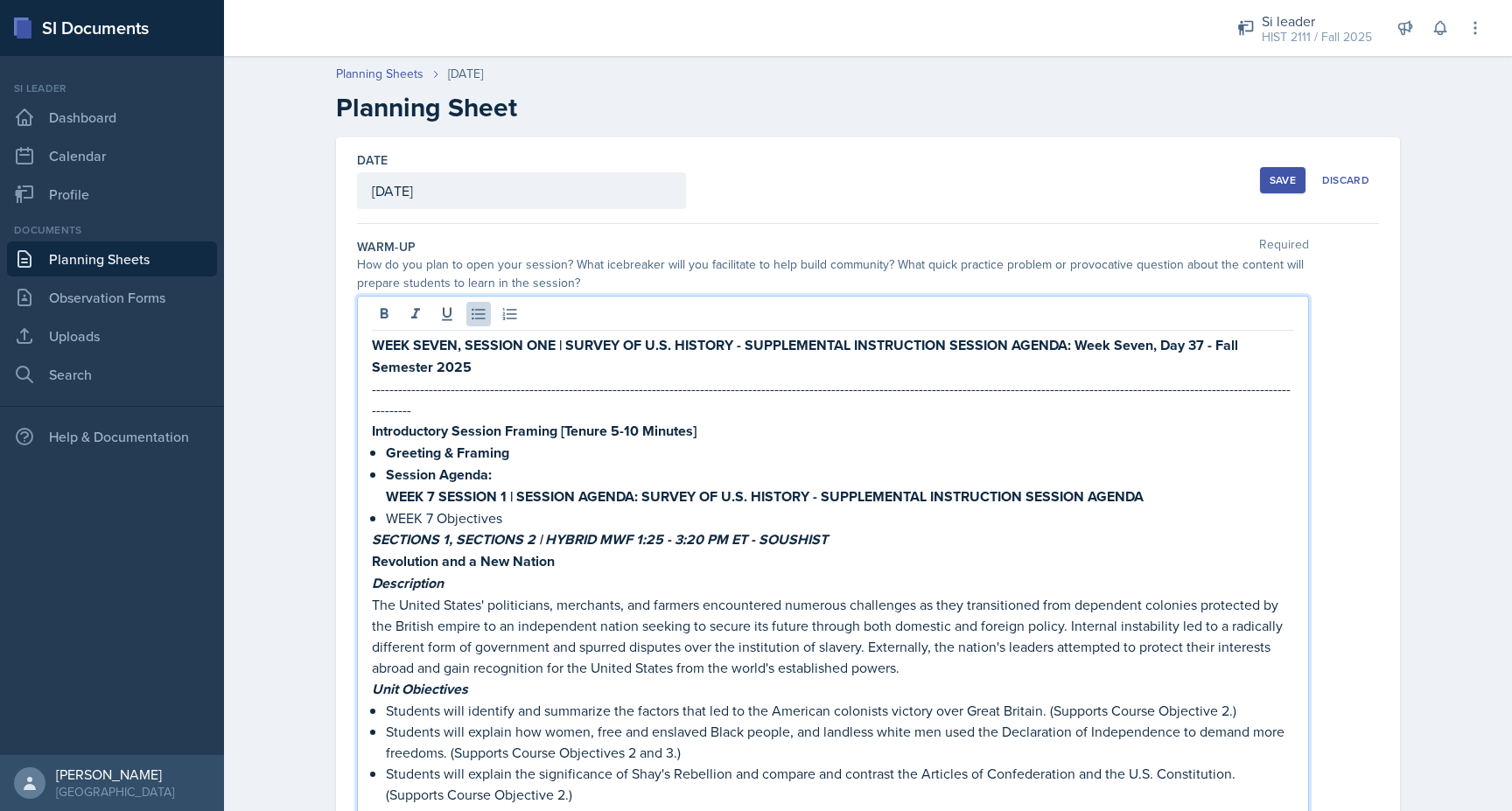
click at [1203, 341] on strong "WEEK SEVEN, SESSION ONE | SURVEY OF U.S. HISTORY - SUPPLEMENTAL INSTRUCTION SES…" at bounding box center [806, 356] width 870 height 42
click at [1154, 345] on strong "WEEK SEVEN, SESSION ONE | SURVEY OF U.S. HISTORY - SUPPLEMENTAL INSTRUCTION SES…" at bounding box center [807, 356] width 871 height 42
click at [1210, 348] on strong "WEEK SEVEN, SESSION ONE | SURVEY OF U.S. HISTORY - SUPPLEMENTAL INSTRUCTION SES…" at bounding box center [817, 356] width 891 height 42
click at [411, 366] on strong "WEEK SEVEN, SESSION ONE | SURVEY OF U.S. HISTORY - SUPPLEMENTAL INSTRUCTION SES…" at bounding box center [808, 356] width 873 height 42
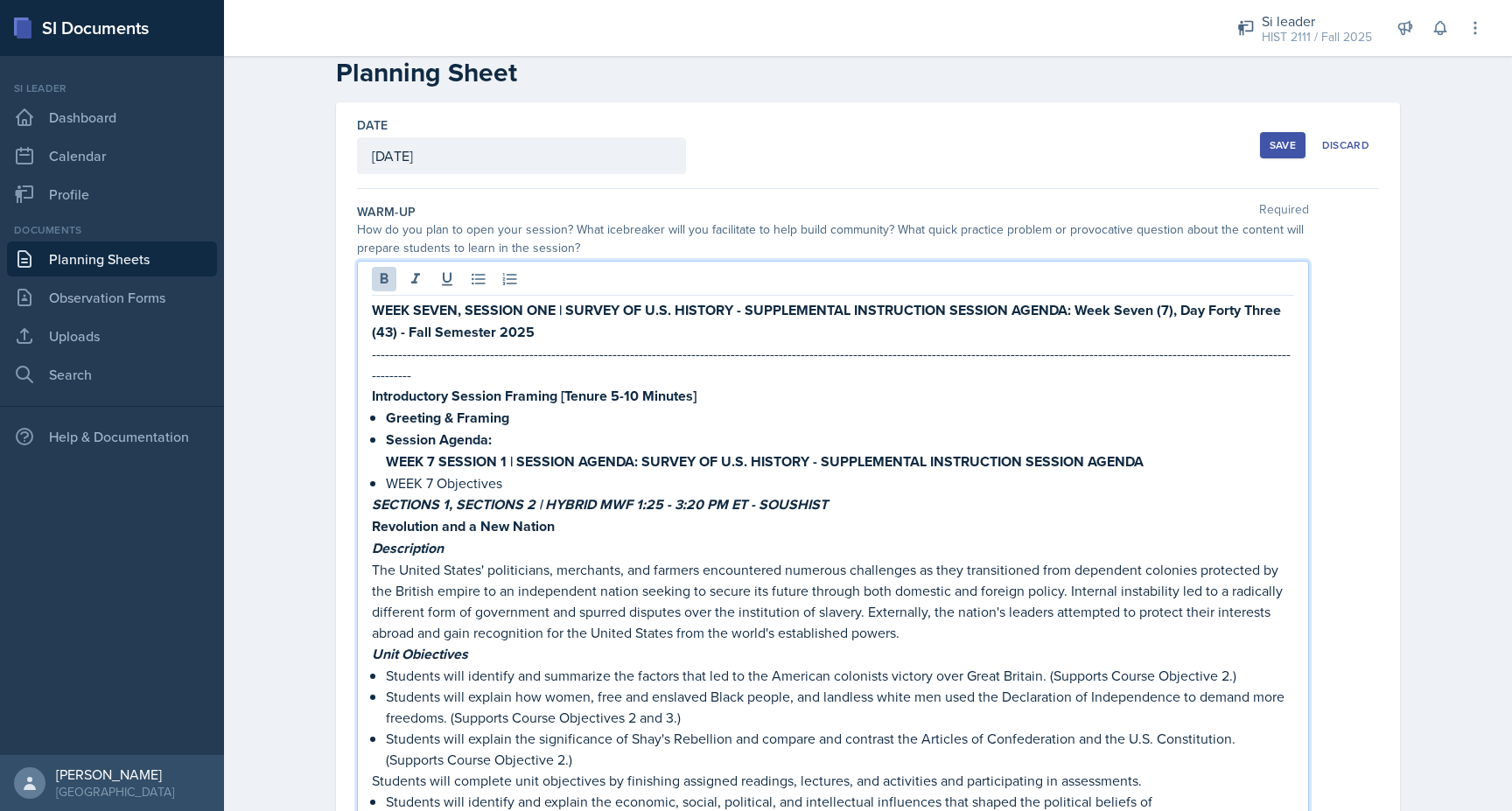
scroll to position [52, 0]
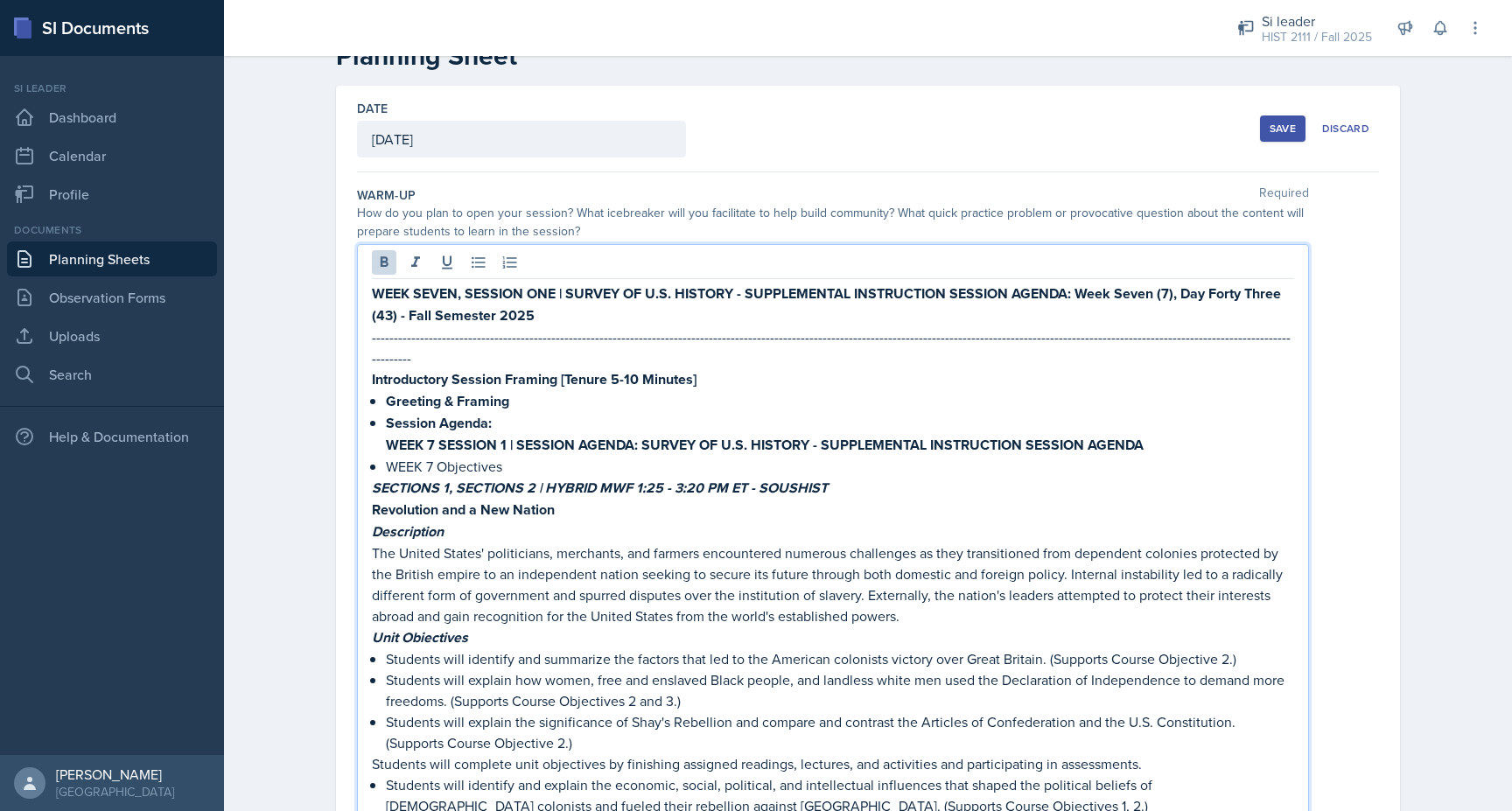
click at [1248, 296] on strong "WEEK SEVEN, SESSION ONE | SURVEY OF U.S. HISTORY - SUPPLEMENTAL INSTRUCTION SES…" at bounding box center [828, 304] width 913 height 42
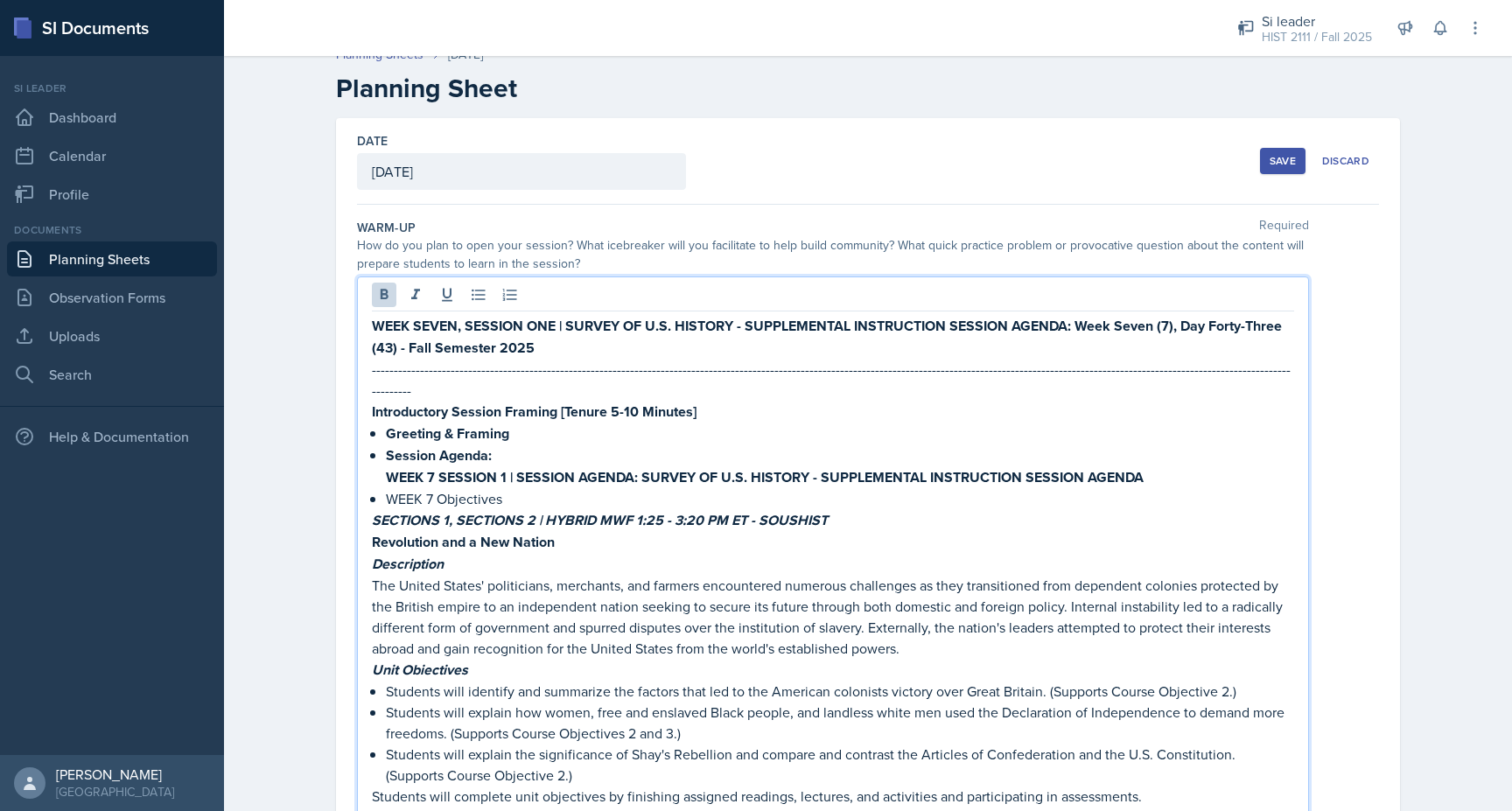
scroll to position [0, 0]
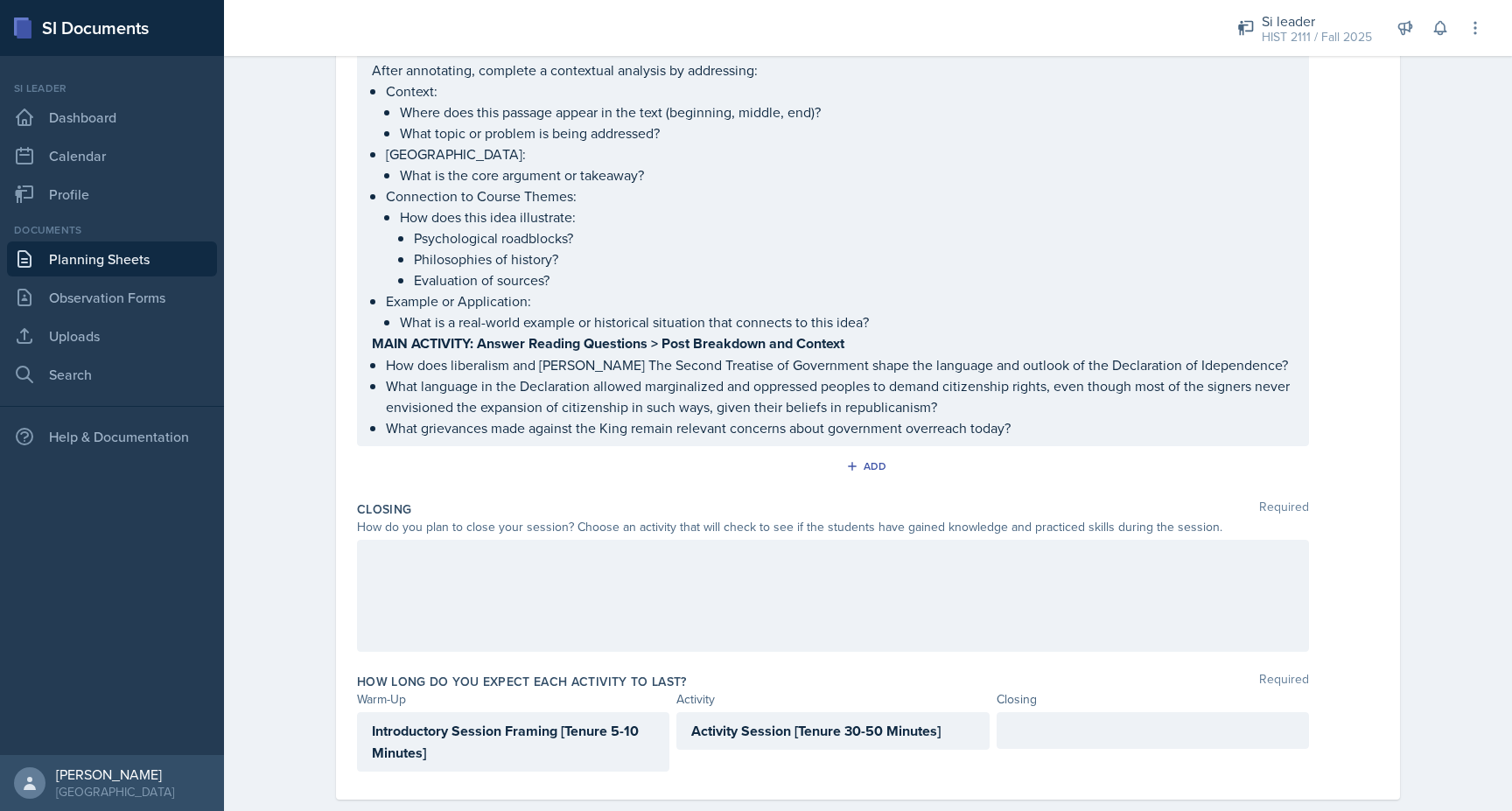
click at [650, 612] on div at bounding box center [833, 596] width 952 height 112
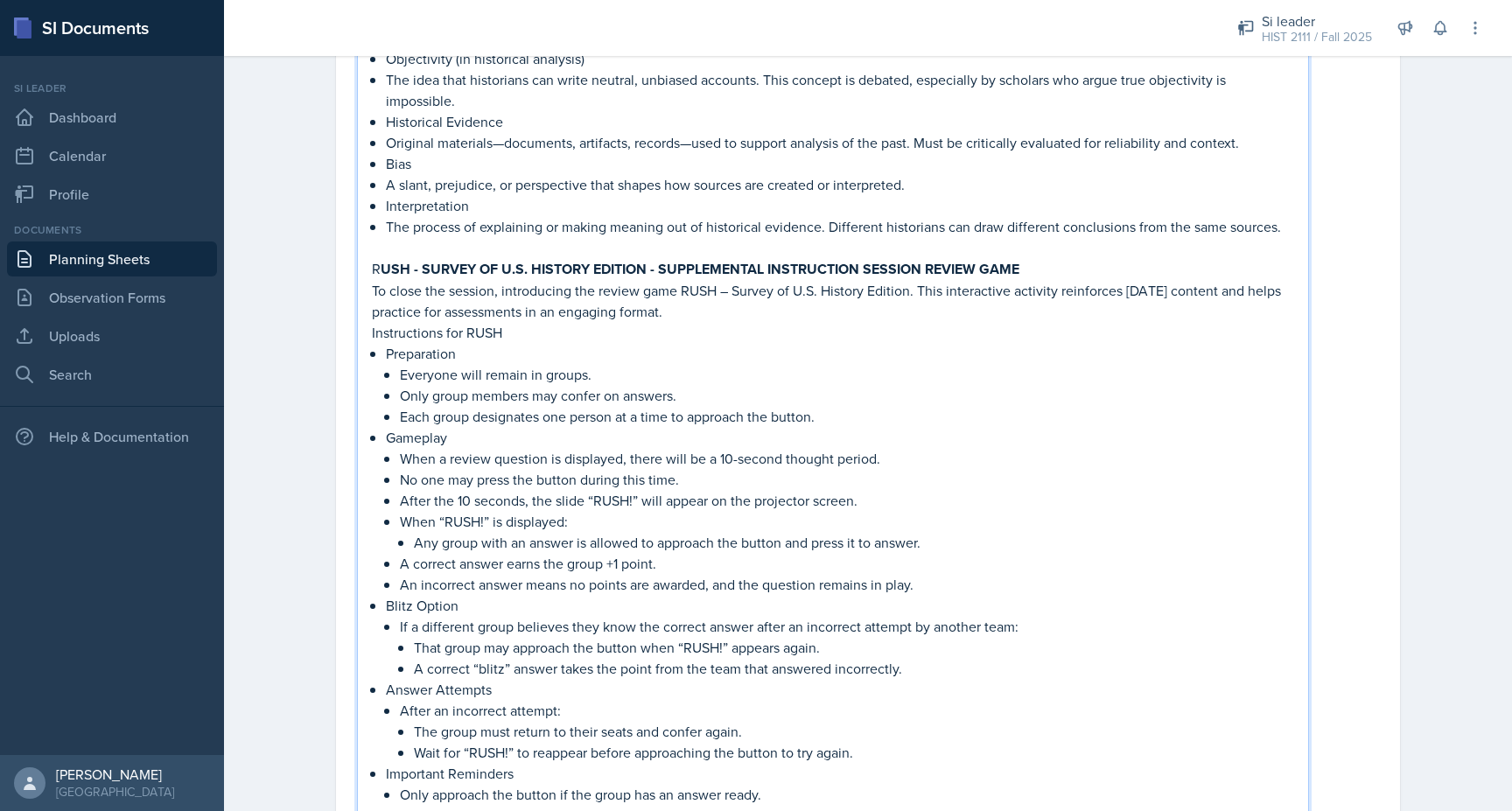
scroll to position [2448, 0]
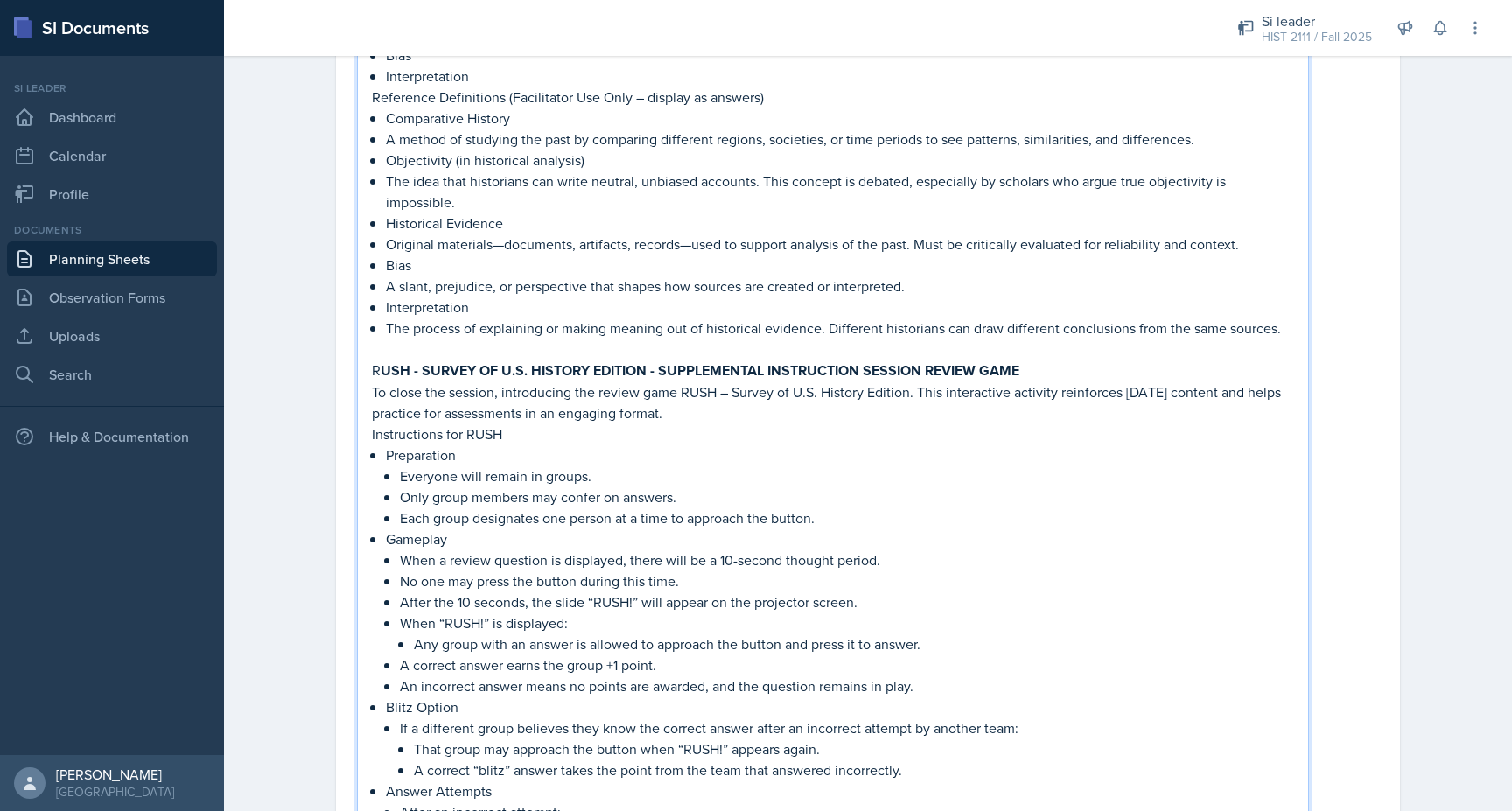
click at [387, 361] on strong "USH - SURVEY OF U.S. HISTORY EDITION - SUPPLEMENTAL INSTRUCTION SESSION REVIEW …" at bounding box center [700, 371] width 639 height 20
click at [392, 361] on strong "URUSH - SURVEY OF U.S. HISTORY EDITION - SUPPLEMENTAL INSTRUCTION SESSION REVIE…" at bounding box center [710, 371] width 658 height 20
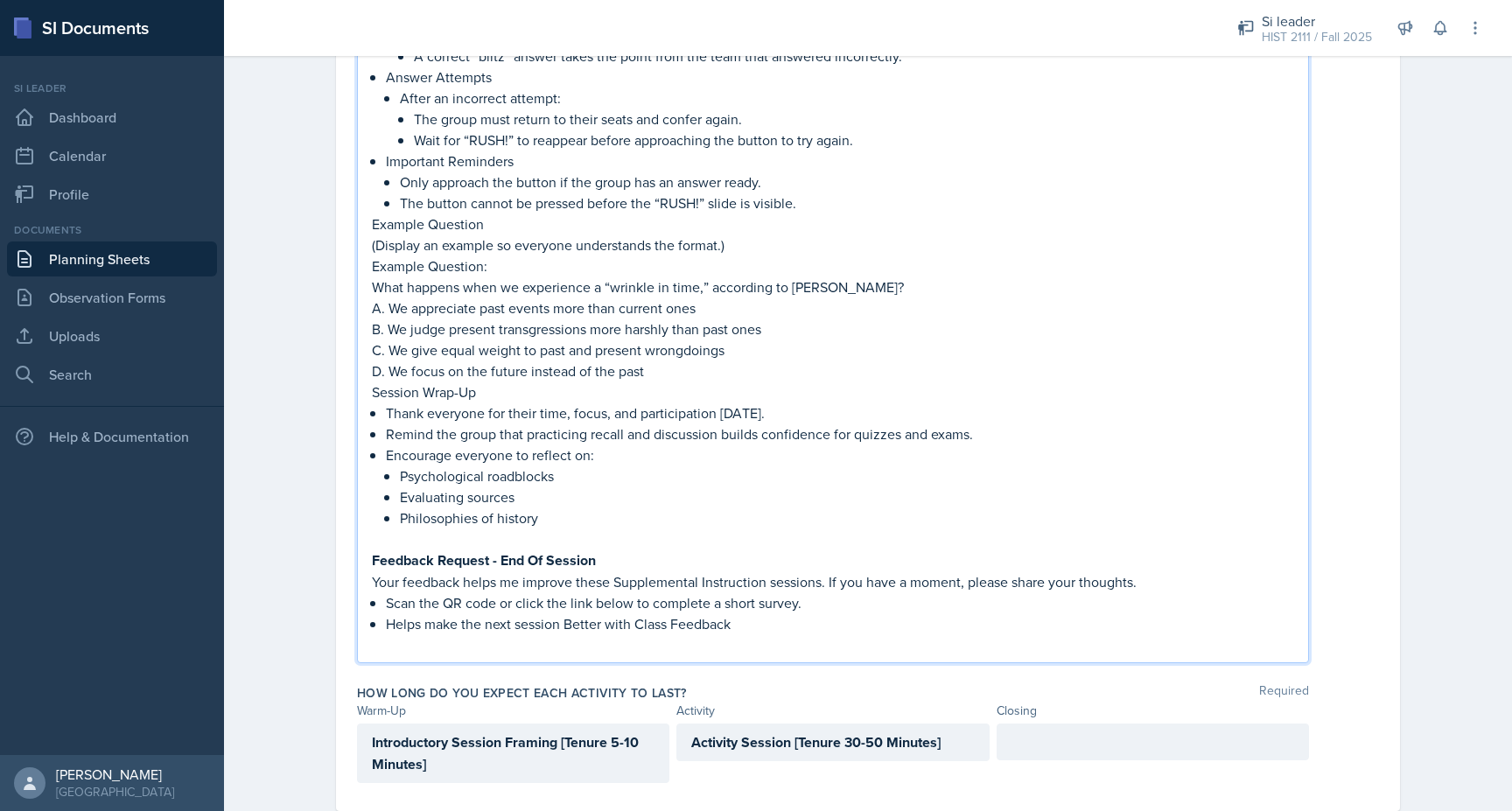
scroll to position [3171, 0]
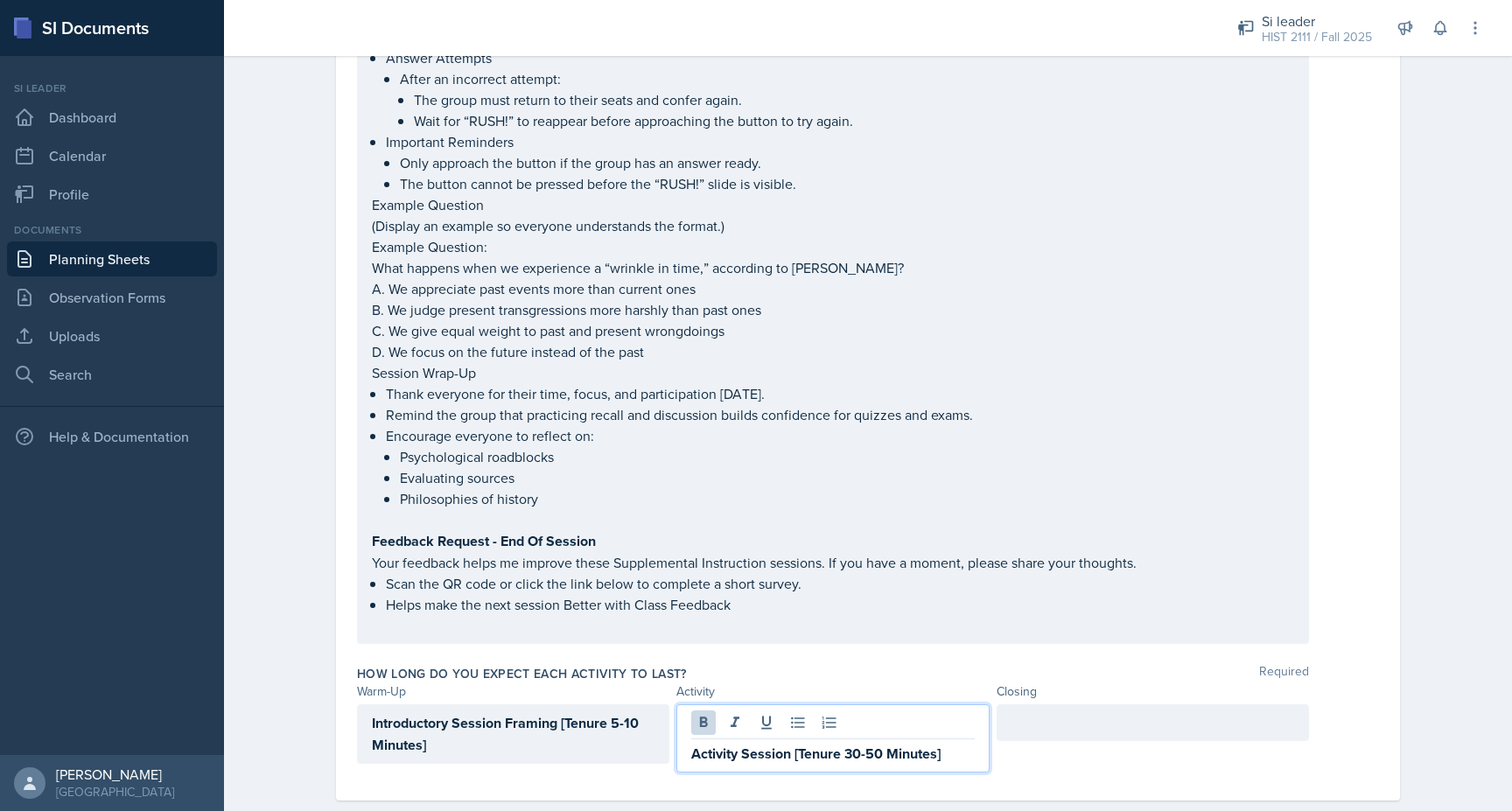
drag, startPoint x: 951, startPoint y: 699, endPoint x: 659, endPoint y: 698, distance: 292.0
click at [659, 704] on div "Introductory Session Framing [Tenure 5-10 Minutes] Activity Session [Tenure 30-…" at bounding box center [833, 738] width 952 height 68
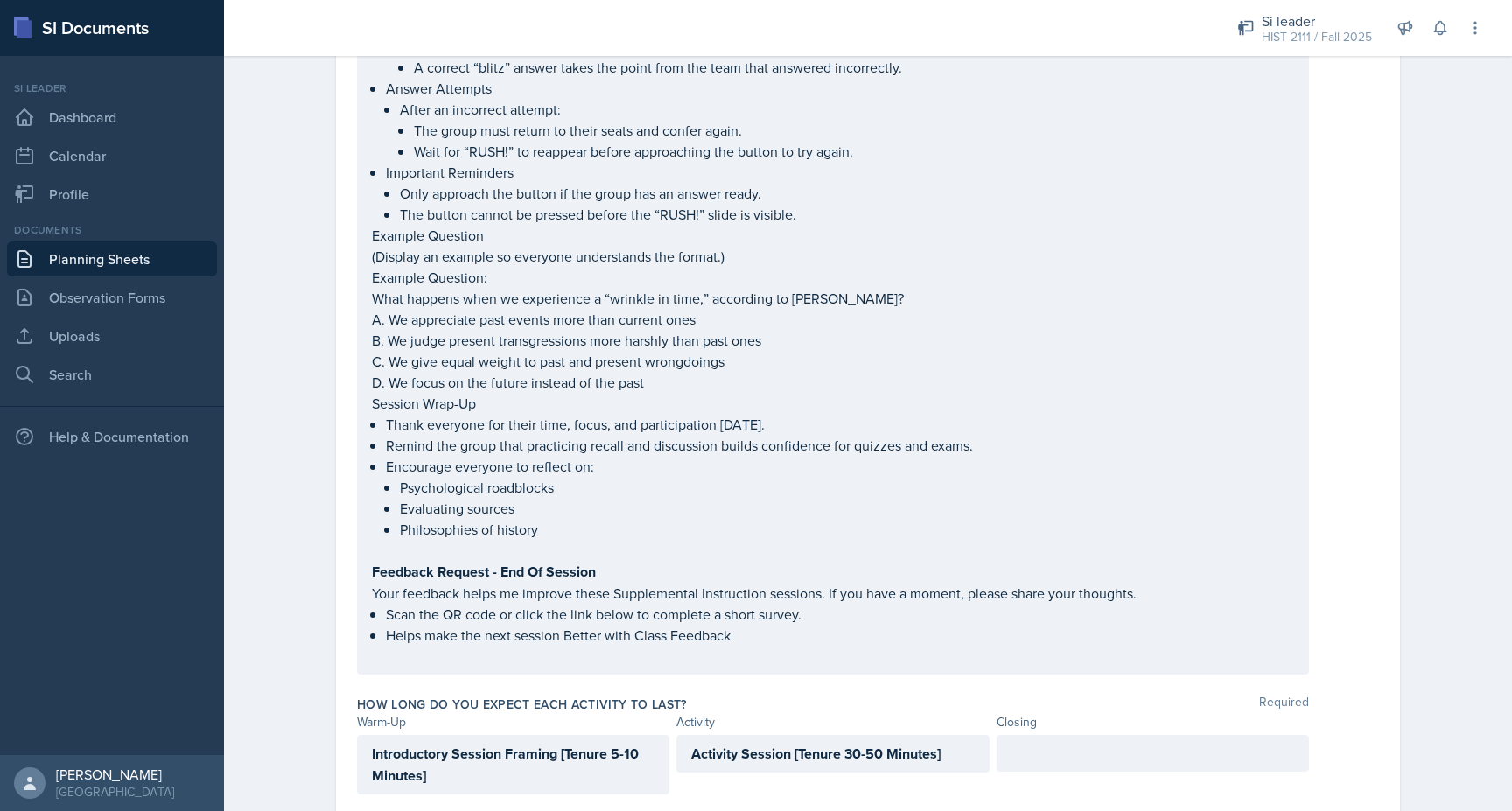
drag, startPoint x: 683, startPoint y: 722, endPoint x: 932, endPoint y: 720, distance: 249.0
click at [932, 735] on div "Activity Session [Tenure 30-50 Minutes]" at bounding box center [833, 754] width 312 height 37
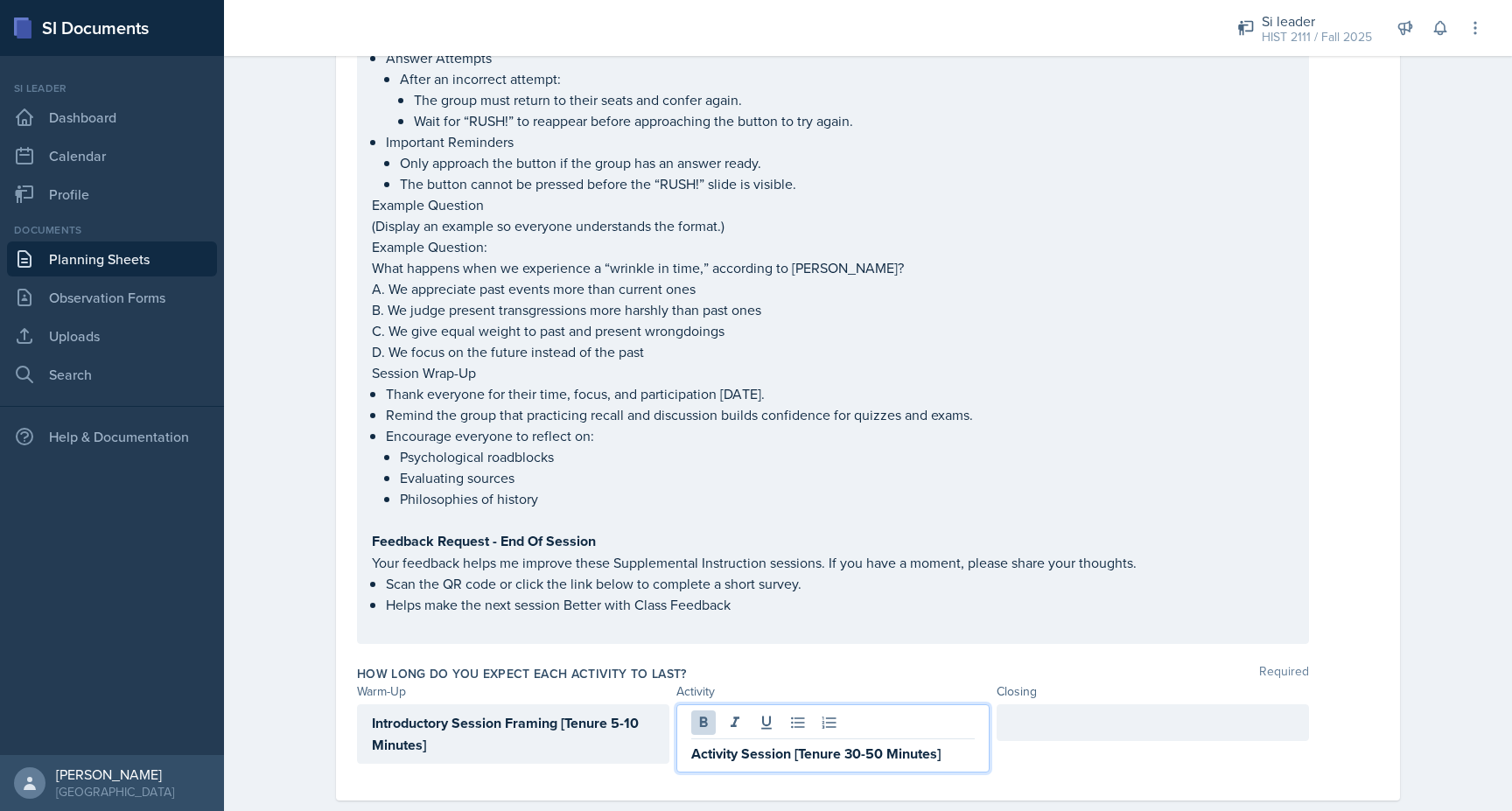
click at [950, 744] on p "Activity Session [Tenure 30-50 Minutes]" at bounding box center [833, 755] width 282 height 22
drag, startPoint x: 951, startPoint y: 723, endPoint x: 726, endPoint y: 706, distance: 225.6
click at [726, 706] on div "Activity Session [Tenure 30-50 Minutes]" at bounding box center [833, 738] width 312 height 68
copy strong "Activity Session [Tenure 30-50 Minutes]"
click at [1078, 704] on div at bounding box center [1152, 723] width 312 height 36
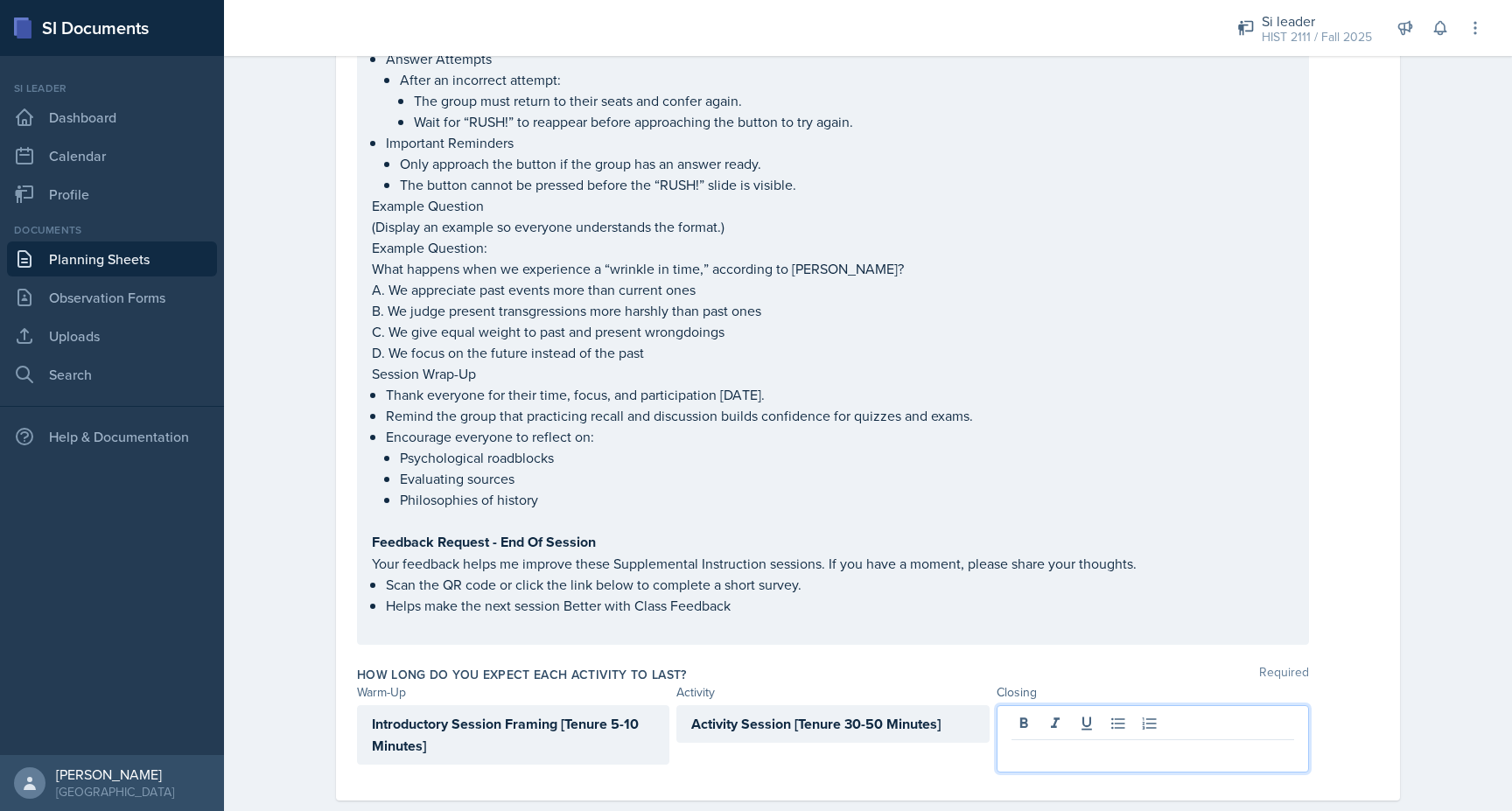
scroll to position [3171, 0]
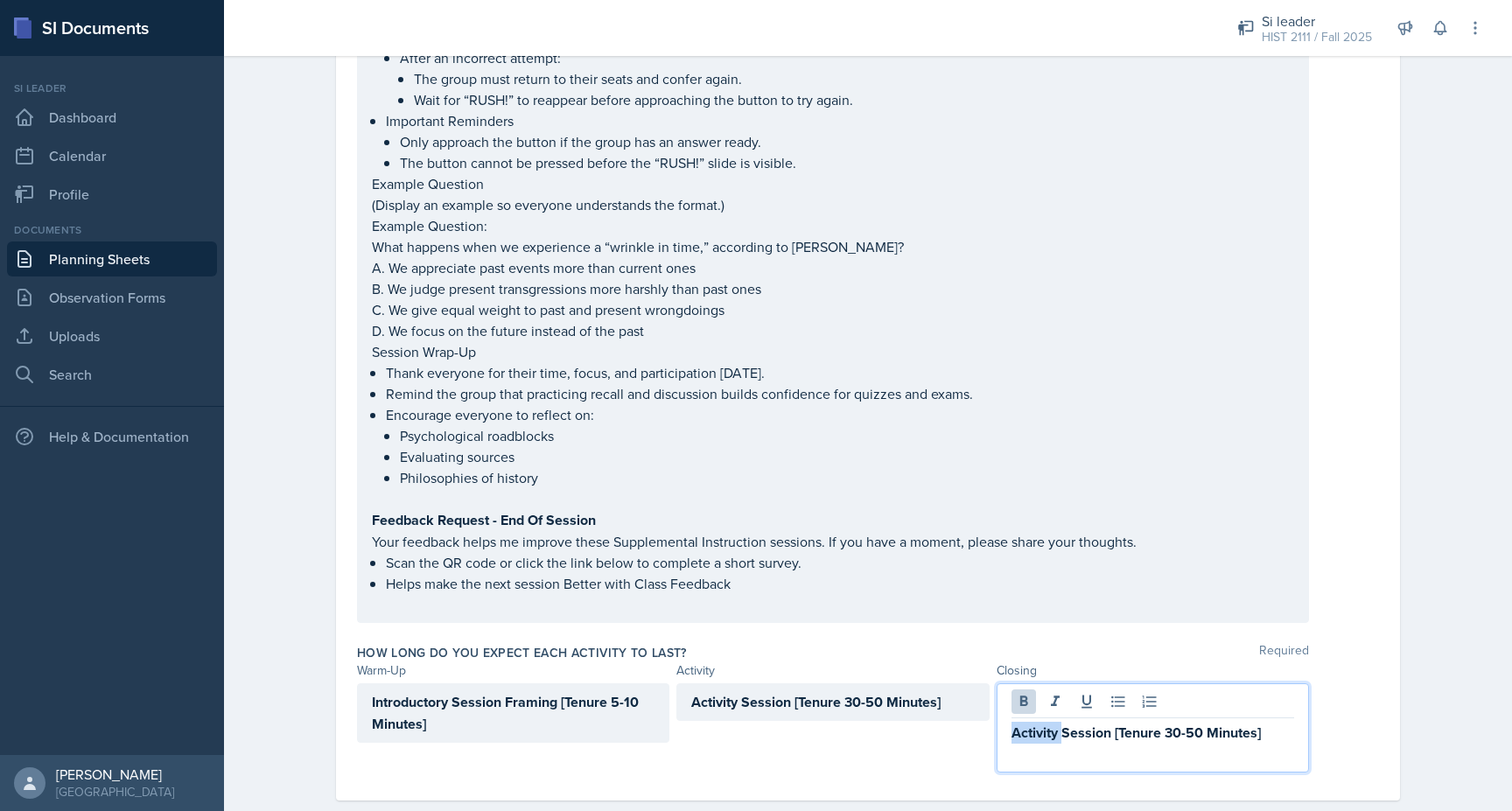
drag, startPoint x: 1063, startPoint y: 700, endPoint x: 1003, endPoint y: 700, distance: 60.0
click at [1002, 700] on div "Activity Session [Tenure 30-50 Minutes]" at bounding box center [1152, 728] width 312 height 89
click at [1059, 723] on strong "Session [Tenure 30-50 Minutes]" at bounding box center [1110, 733] width 199 height 20
drag, startPoint x: 1204, startPoint y: 704, endPoint x: 1169, endPoint y: 704, distance: 35.0
click at [1169, 723] on strong "Session Closure [Tenure 30-50 Minutes]" at bounding box center [1137, 733] width 252 height 20
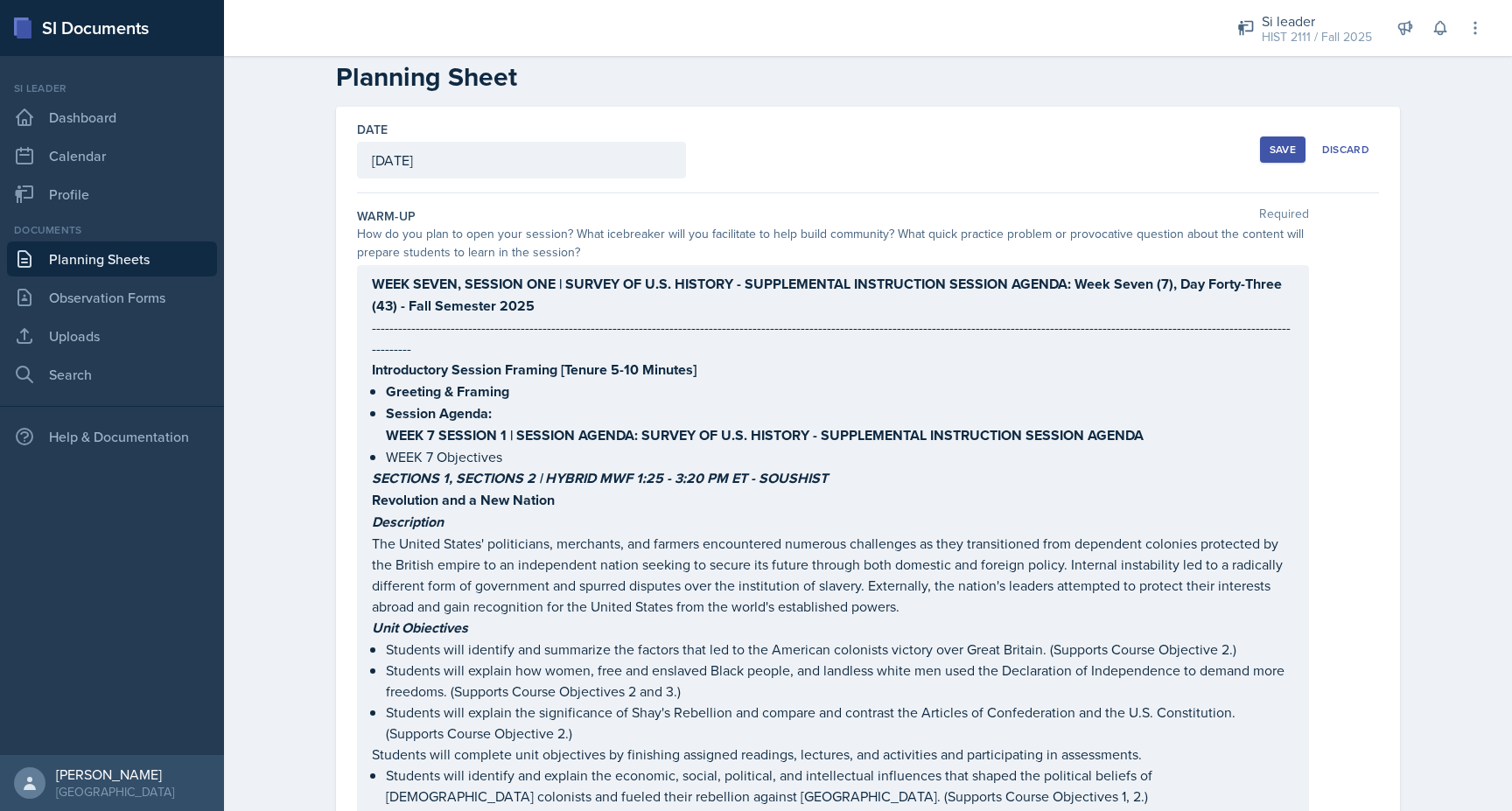
scroll to position [0, 0]
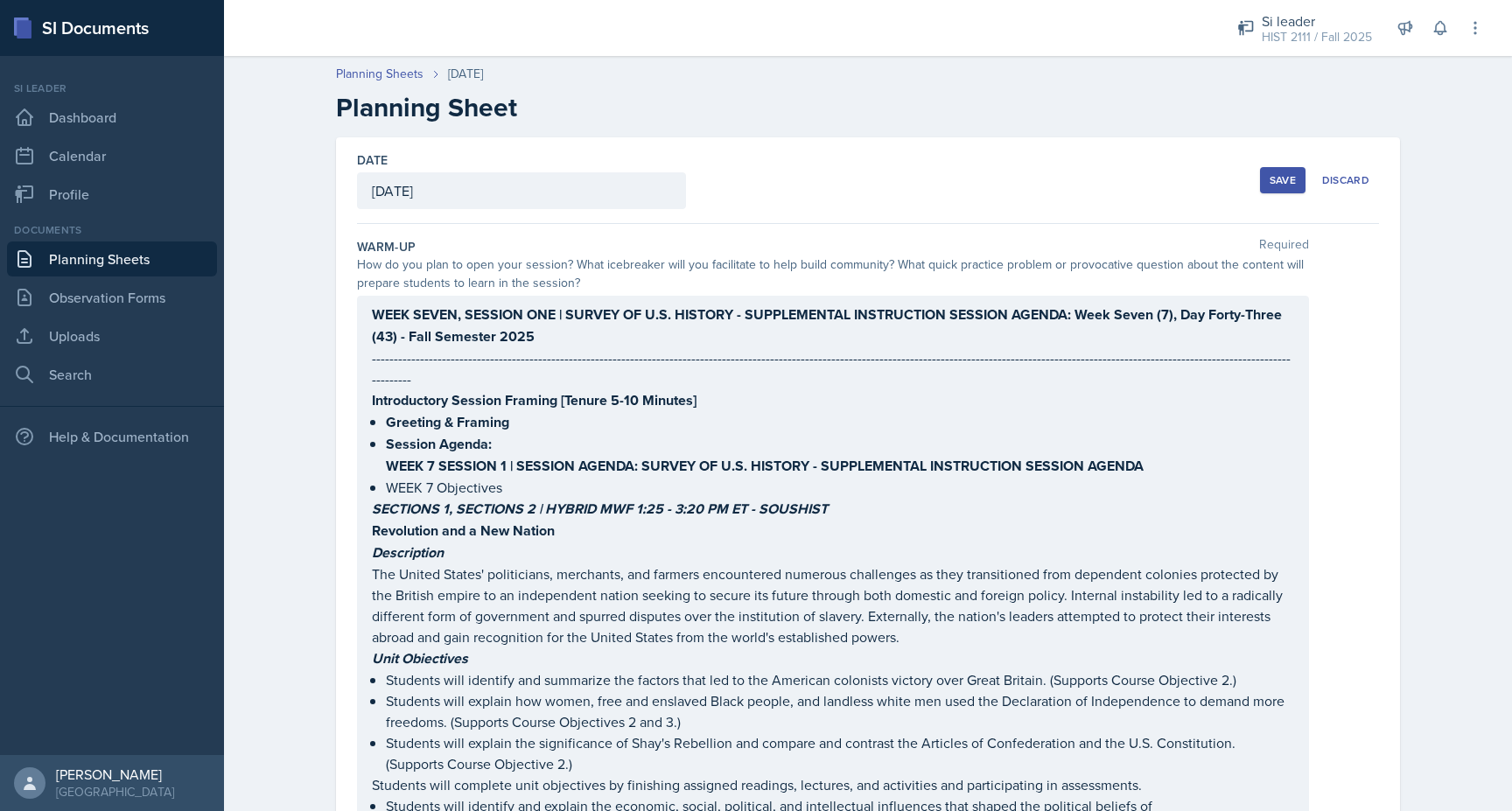
click at [750, 383] on div "WEEK SEVEN, SESSION ONE | SURVEY OF U.S. HISTORY - SUPPLEMENTAL INSTRUCTION SES…" at bounding box center [833, 761] width 922 height 915
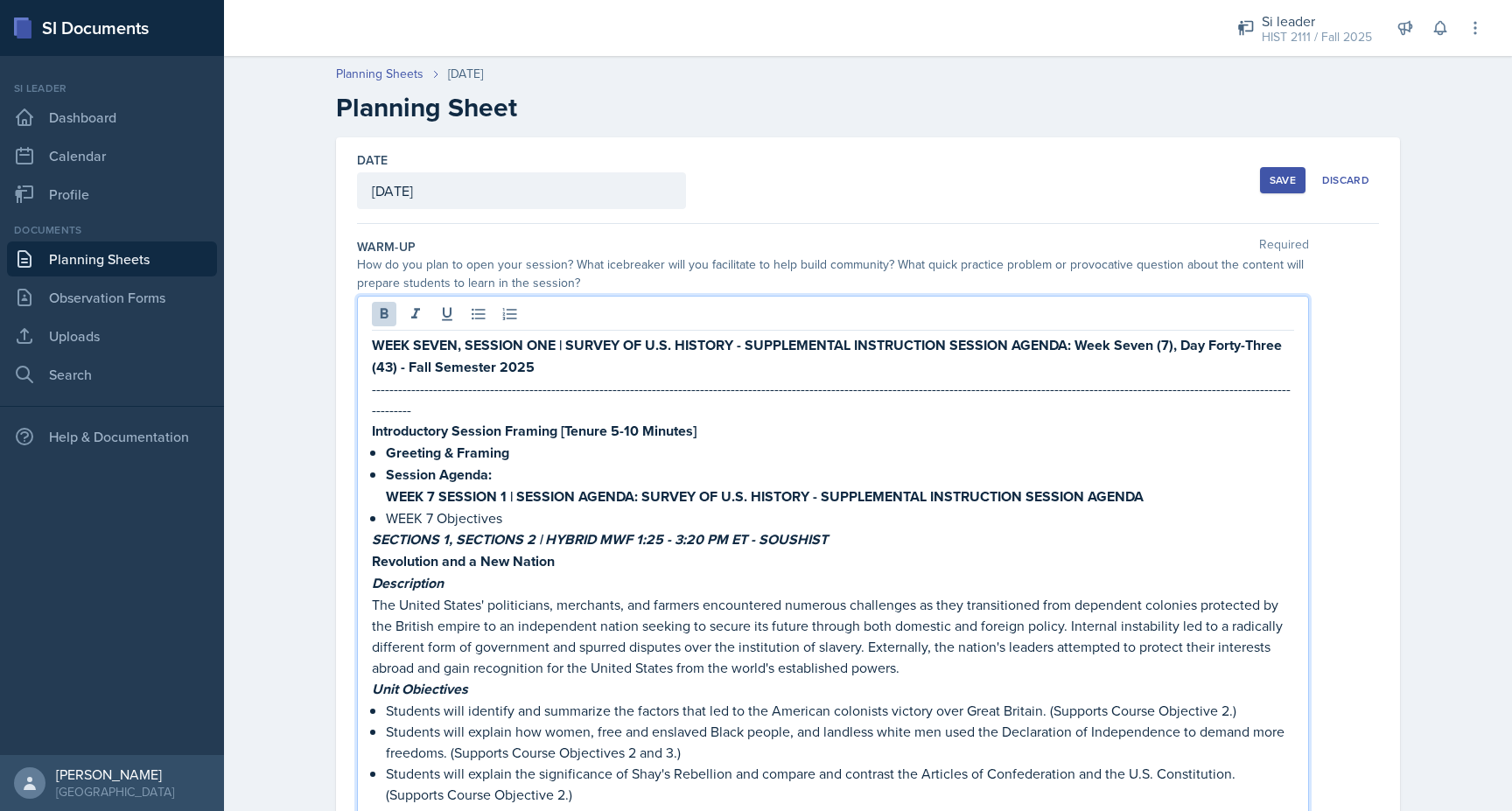
click at [610, 355] on p "WEEK SEVEN, SESSION ONE | SURVEY OF U.S. HISTORY - SUPPLEMENTAL INSTRUCTION SES…" at bounding box center [833, 356] width 922 height 44
click at [556, 368] on p "WEEK SEVEN, SESSION ONE | SURVEY OF U.S. HISTORY - SUPPLEMENTAL INSTRUCTION SES…" at bounding box center [833, 356] width 922 height 44
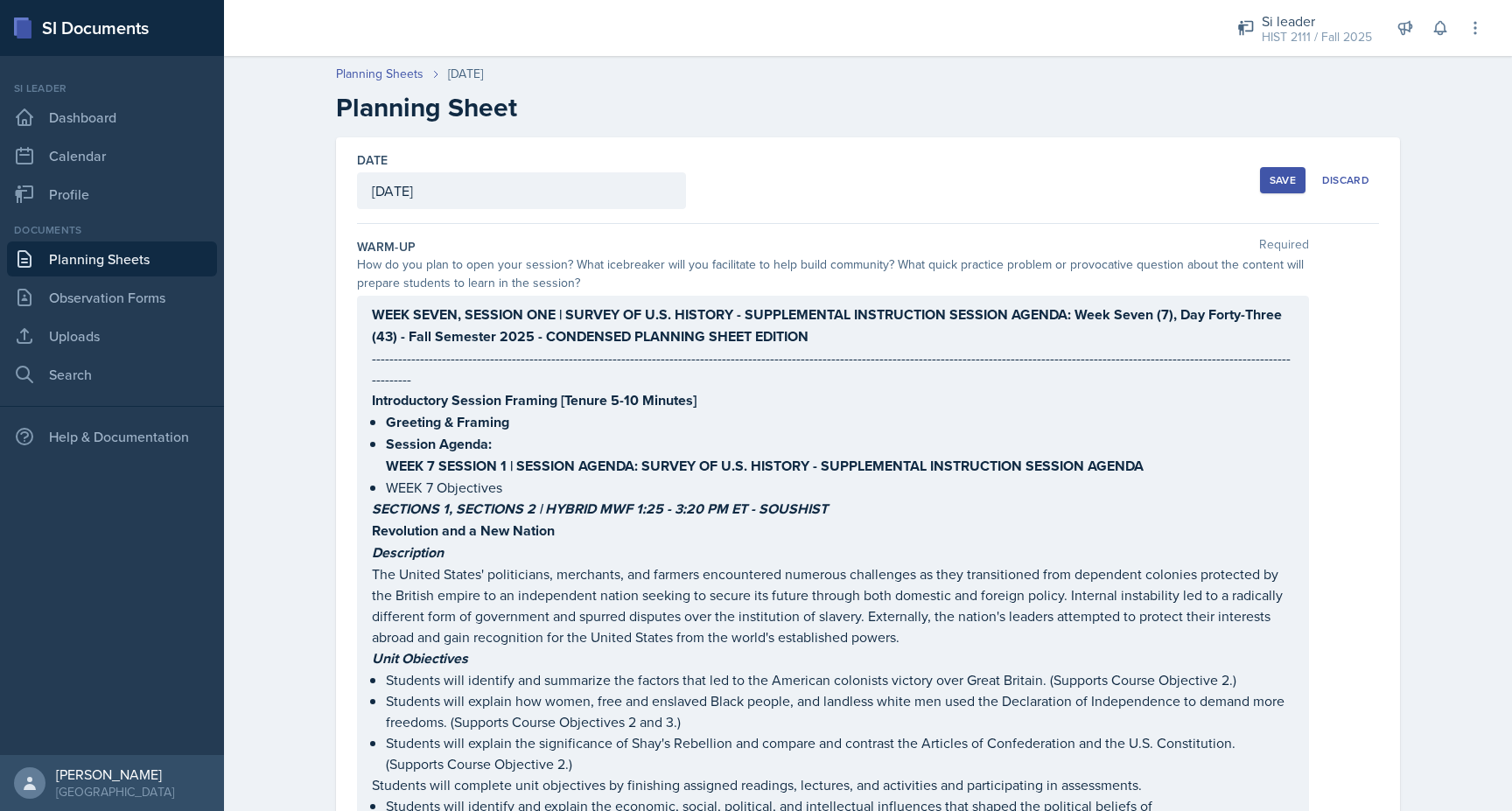
click at [710, 326] on div "WEEK SEVEN, SESSION ONE | SURVEY OF U.S. HISTORY - SUPPLEMENTAL INSTRUCTION SES…" at bounding box center [833, 761] width 952 height 930
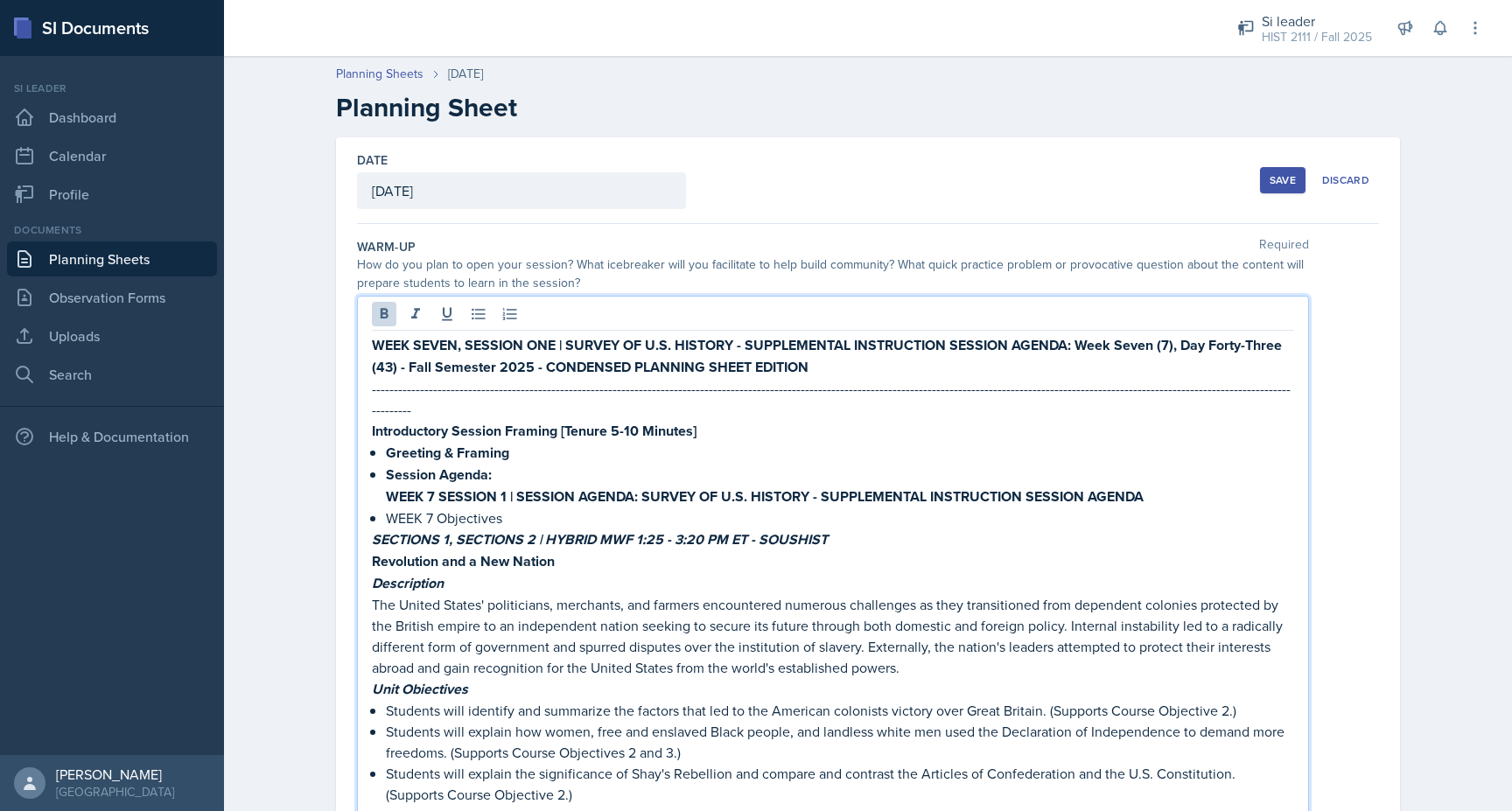
click at [837, 359] on p "WEEK SEVEN, SESSION ONE | SURVEY OF U.S. HISTORY - SUPPLEMENTAL INSTRUCTION SES…" at bounding box center [833, 356] width 922 height 44
drag, startPoint x: 951, startPoint y: 366, endPoint x: 810, endPoint y: 373, distance: 141.2
click at [810, 373] on p "WEEK SEVEN, SESSION ONE | SURVEY OF U.S. HISTORY - SUPPLEMENTAL INSTRUCTION SES…" at bounding box center [833, 356] width 922 height 44
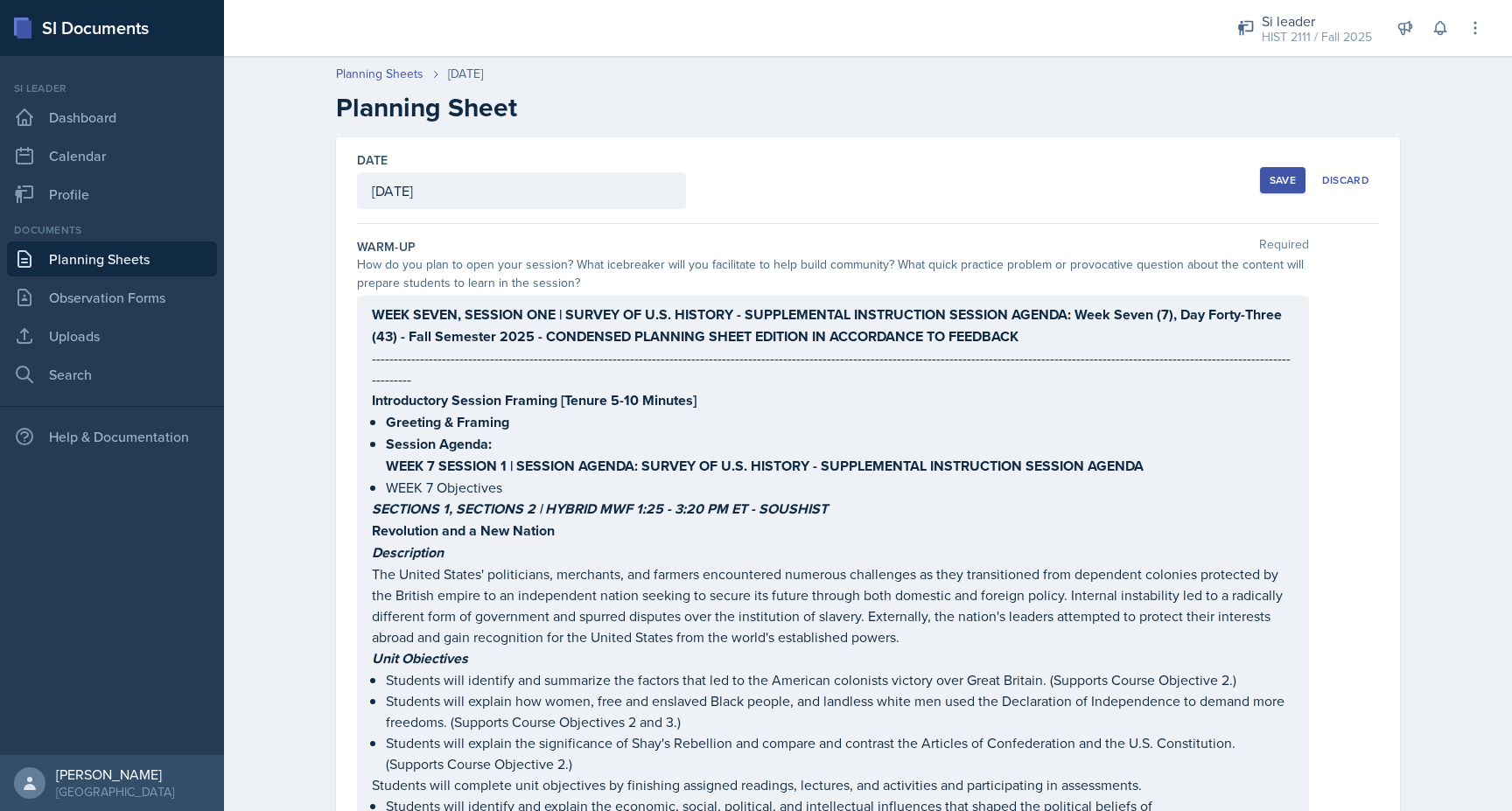
click at [451, 410] on div "WEEK SEVEN, SESSION ONE | SURVEY OF U.S. HISTORY - SUPPLEMENTAL INSTRUCTION SES…" at bounding box center [833, 761] width 922 height 915
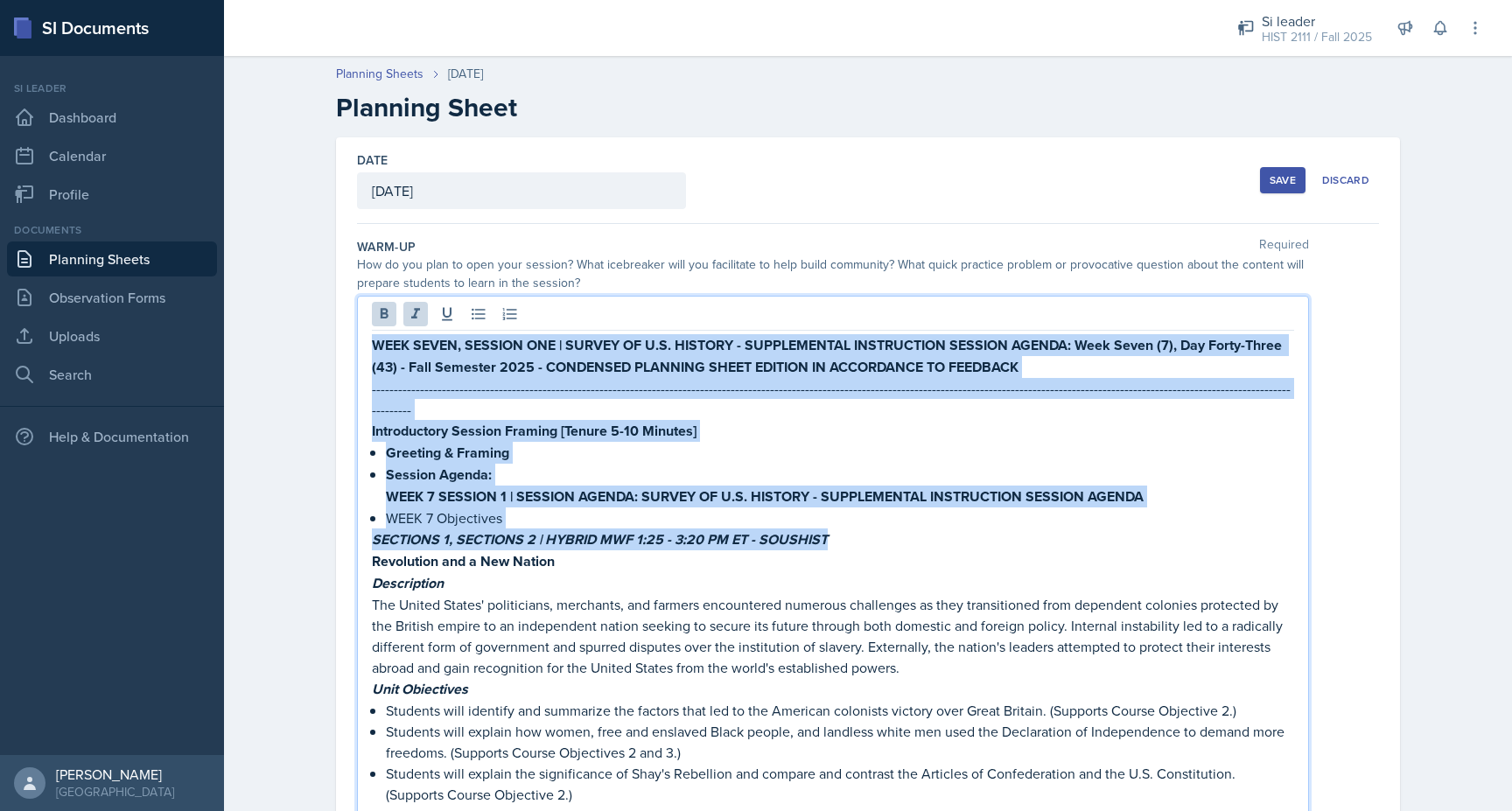
drag, startPoint x: 843, startPoint y: 516, endPoint x: 312, endPoint y: 291, distance: 576.7
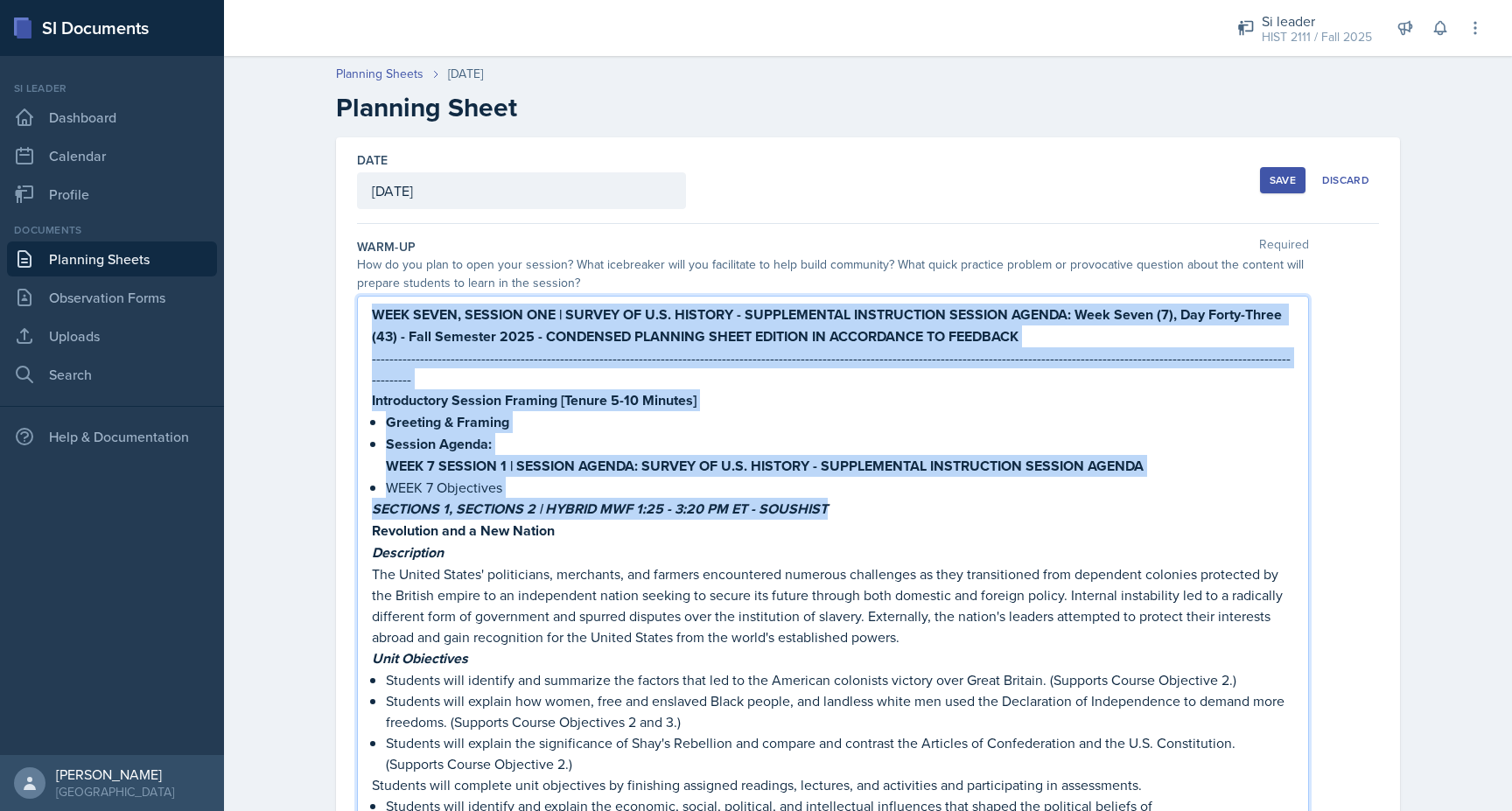
copy div "WEEK SEVEN, SESSION ONE | SURVEY OF U.S. HISTORY - SUPPLEMENTAL INSTRUCTION SES…"
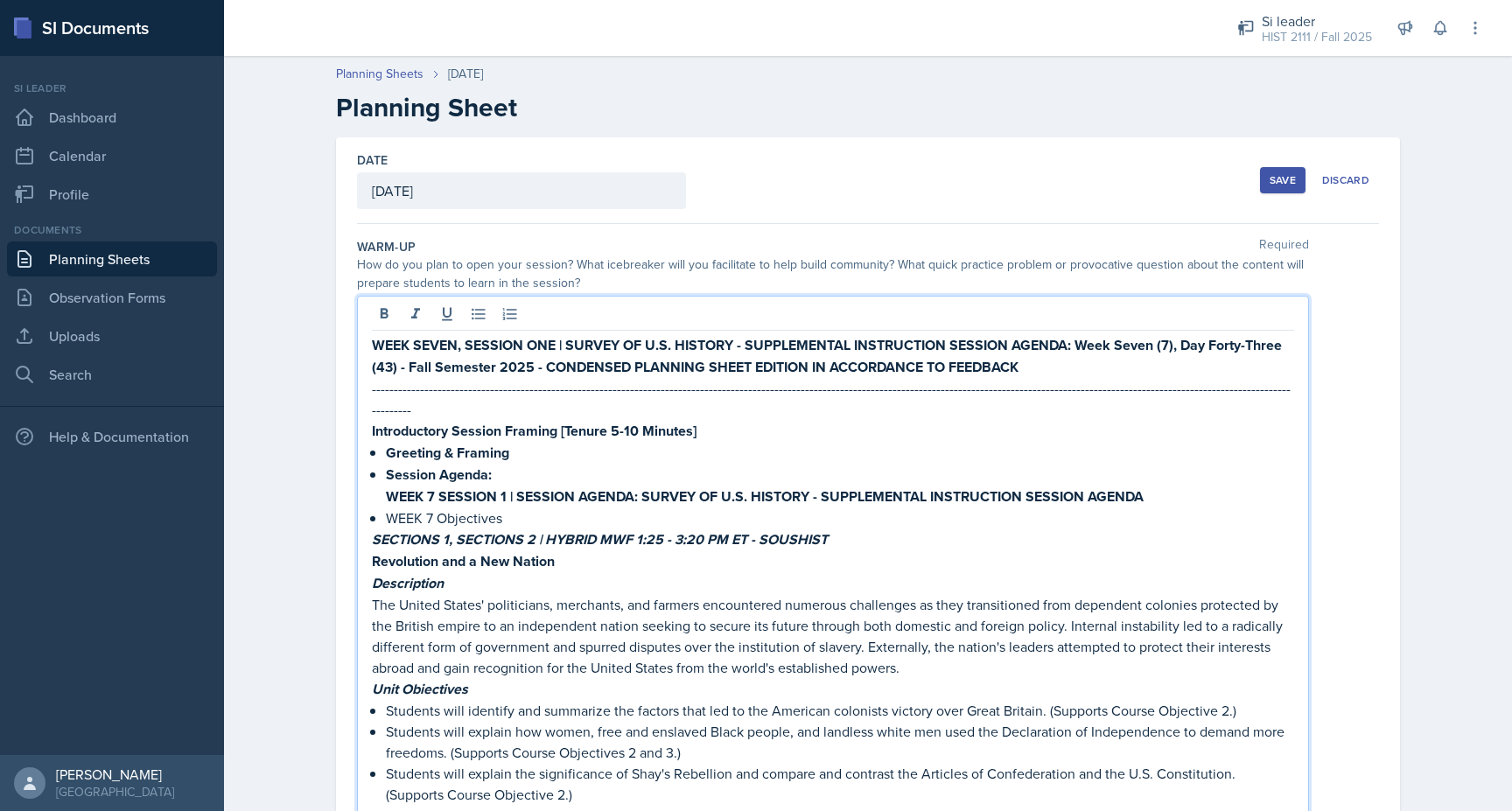
click at [761, 635] on p "The United States' politicians, merchants, and farmers encountered numerous cha…" at bounding box center [833, 636] width 922 height 84
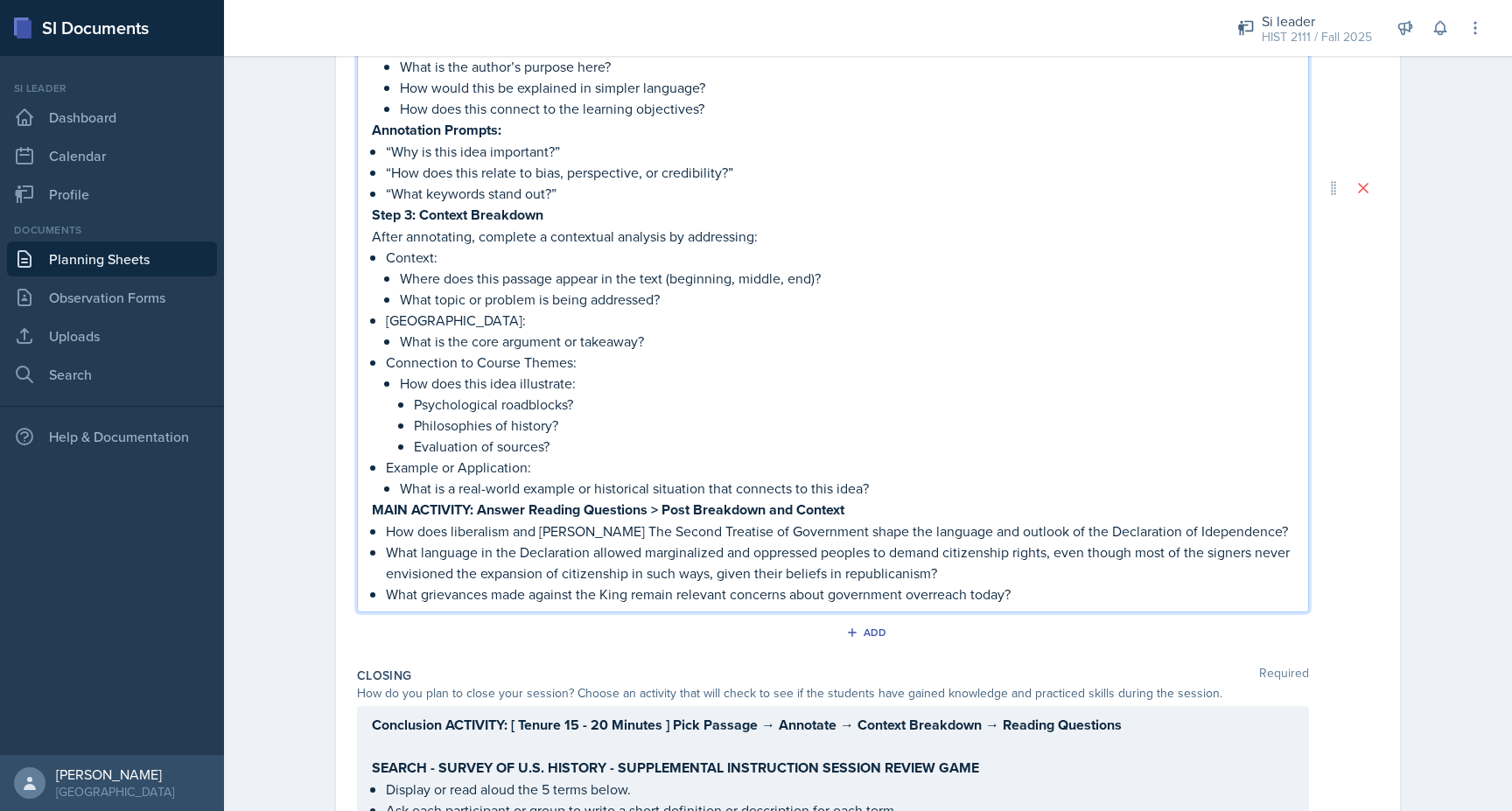
scroll to position [1555, 0]
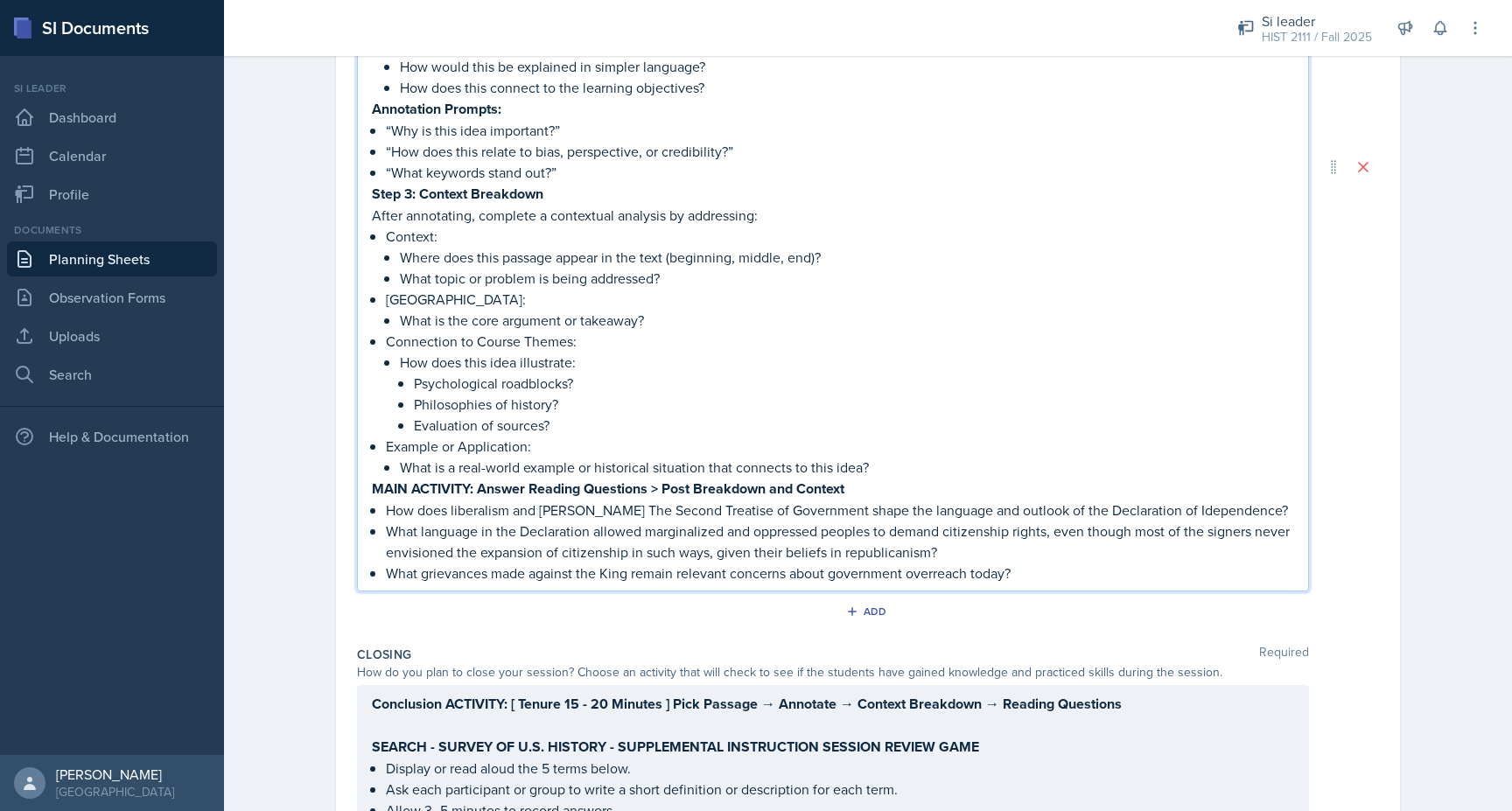
click at [398, 289] on li "Main Point: What is the core argument or takeaway?" at bounding box center [840, 310] width 908 height 42
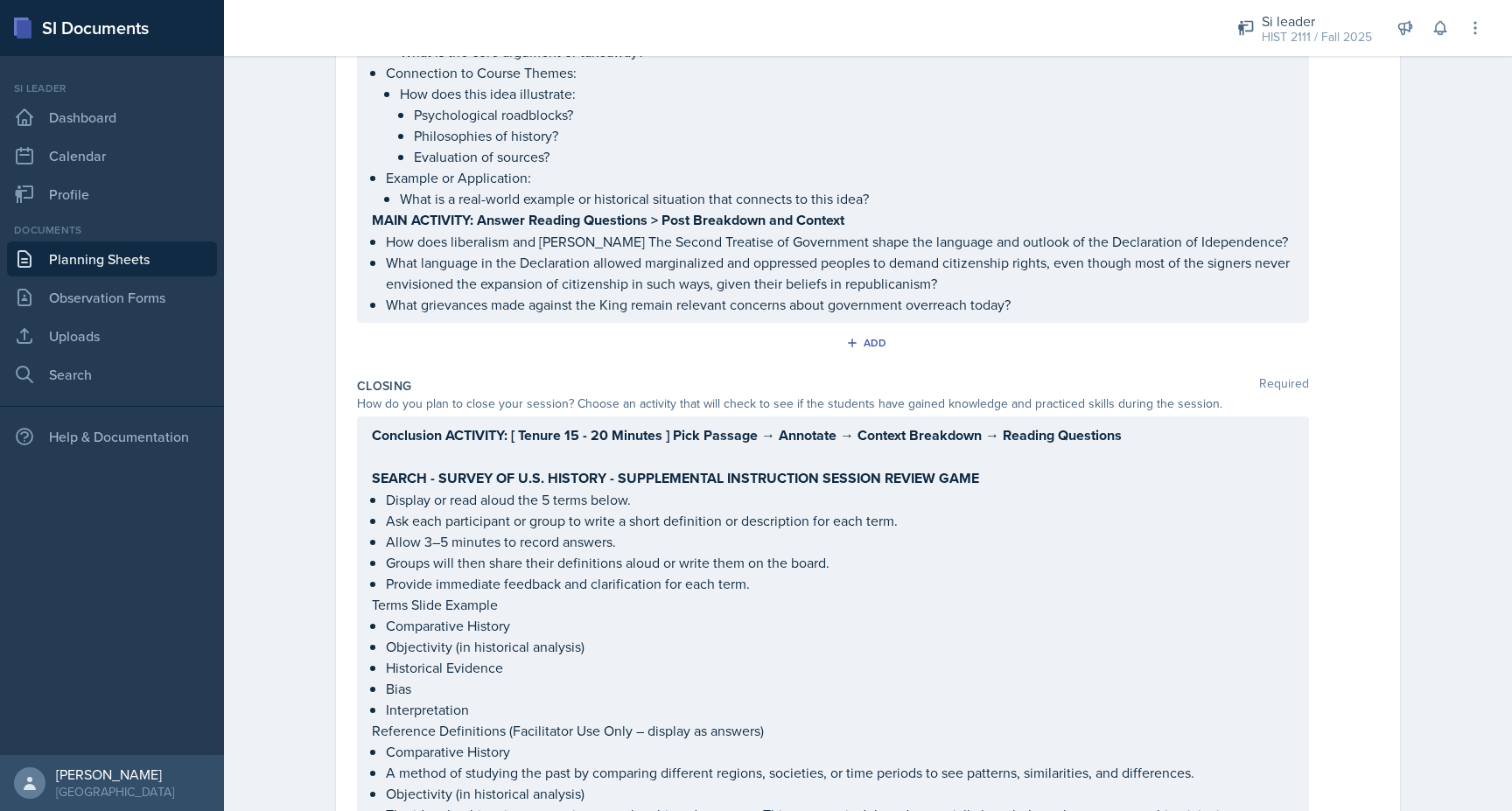
scroll to position [1817, 0]
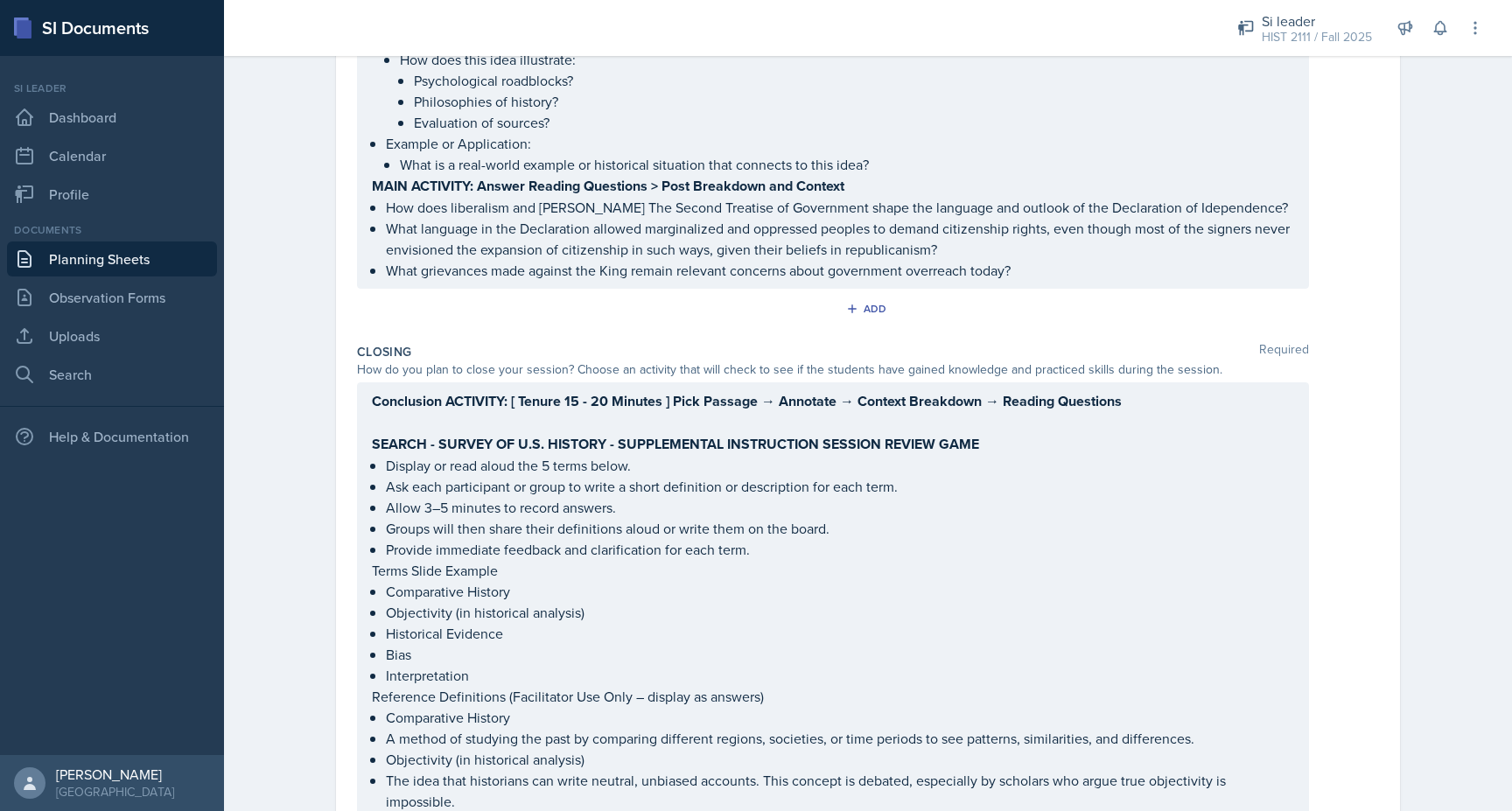
click at [374, 444] on strong "SEARCH - SURVEY OF U.S. HISTORY - SUPPLEMENTAL INSTRUCTION SESSION REVIEW GAME" at bounding box center [675, 444] width 608 height 20
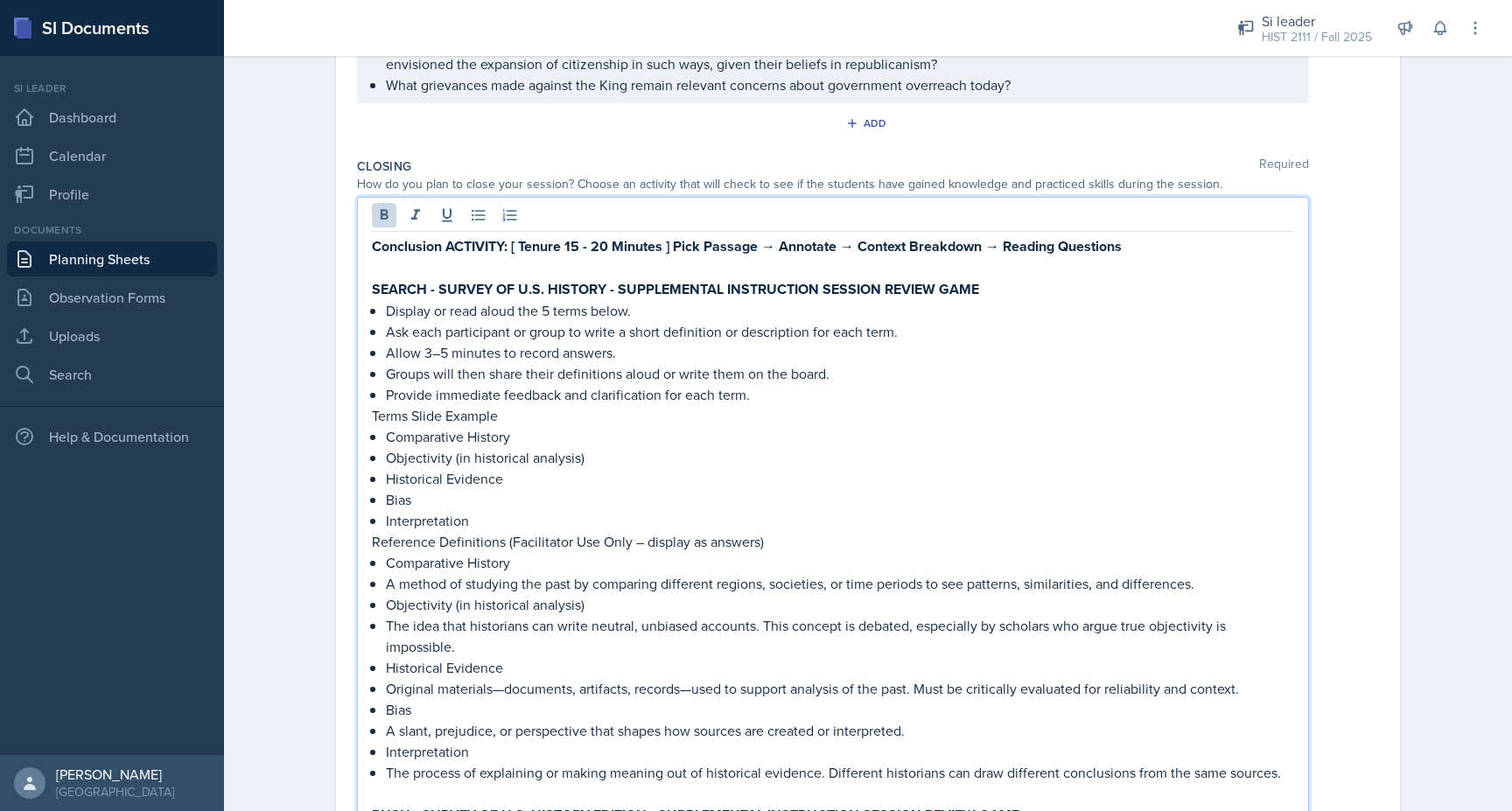
scroll to position [1875, 0]
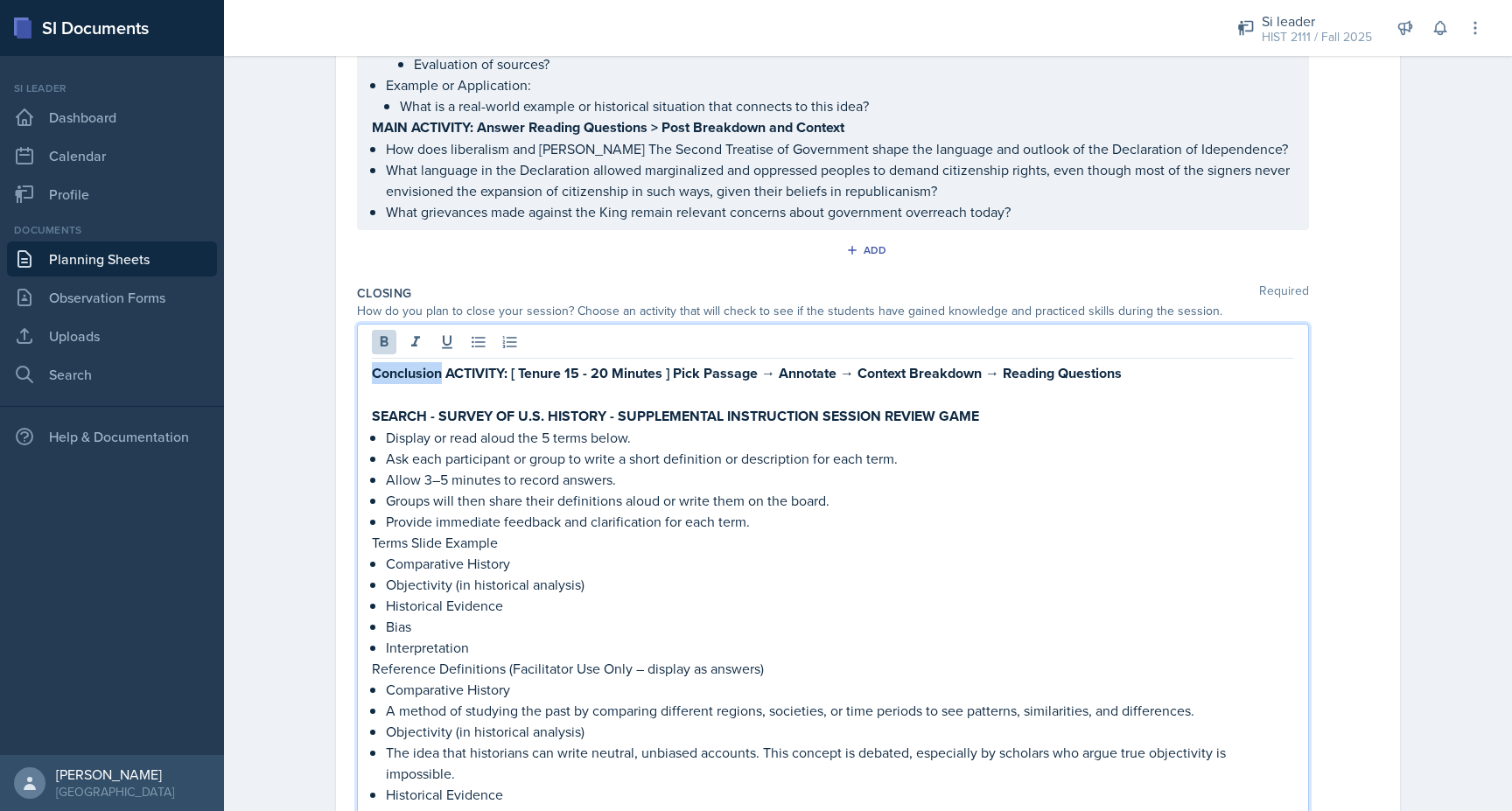
drag, startPoint x: 434, startPoint y: 342, endPoint x: 360, endPoint y: 342, distance: 74.0
click at [421, 364] on strong "CONCLUSIONARY ACTIVITY: [ Tenure 15 - 20 Minutes ] Pick Passage → Annotate → Co…" at bounding box center [771, 374] width 798 height 20
click at [491, 364] on strong "CONCLUSIONARY ACTIVITY: [ Tenure 15 - 20 Minutes ] Pick Passage → Annotate → Co…" at bounding box center [771, 374] width 798 height 20
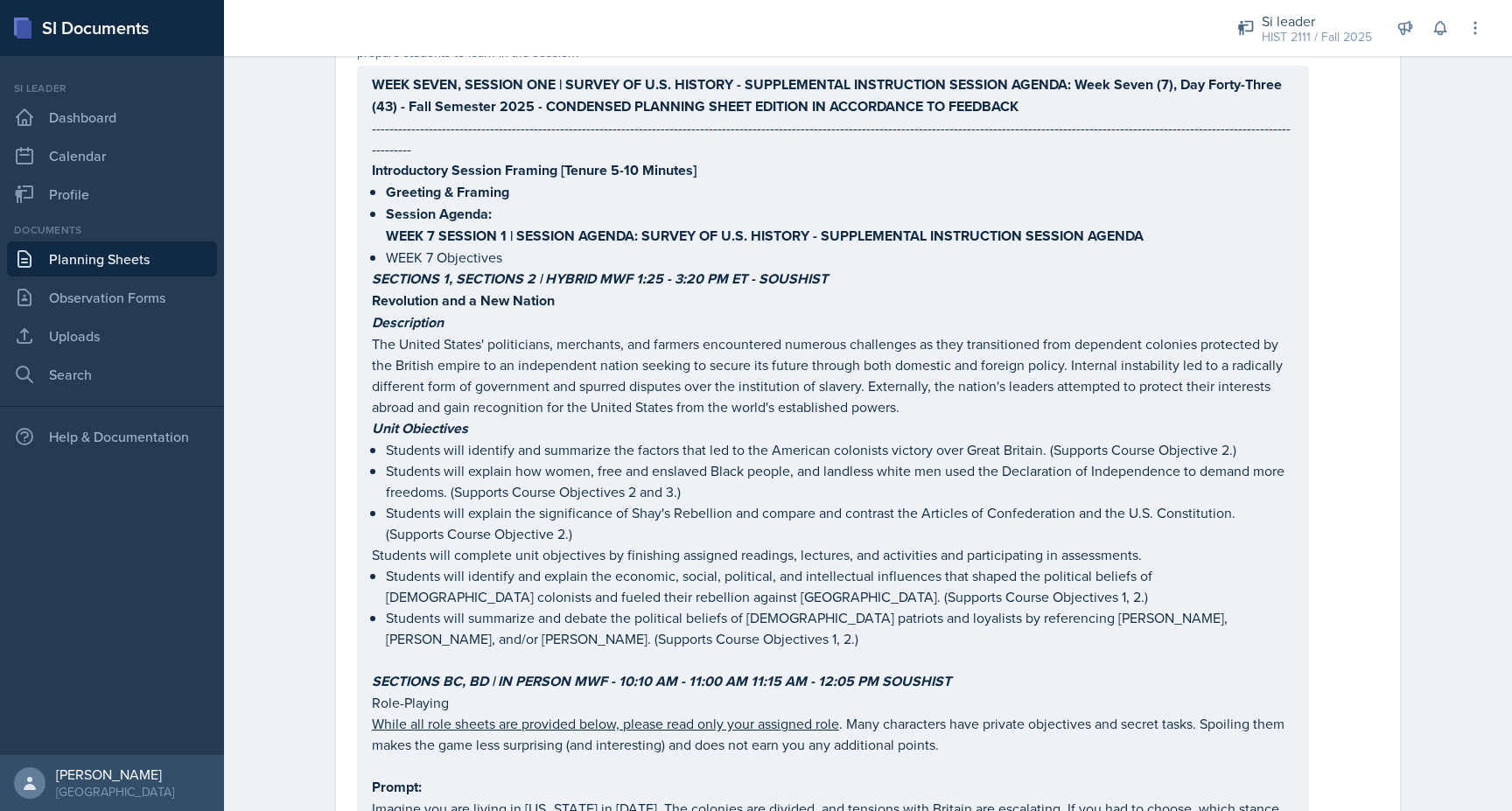
scroll to position [0, 0]
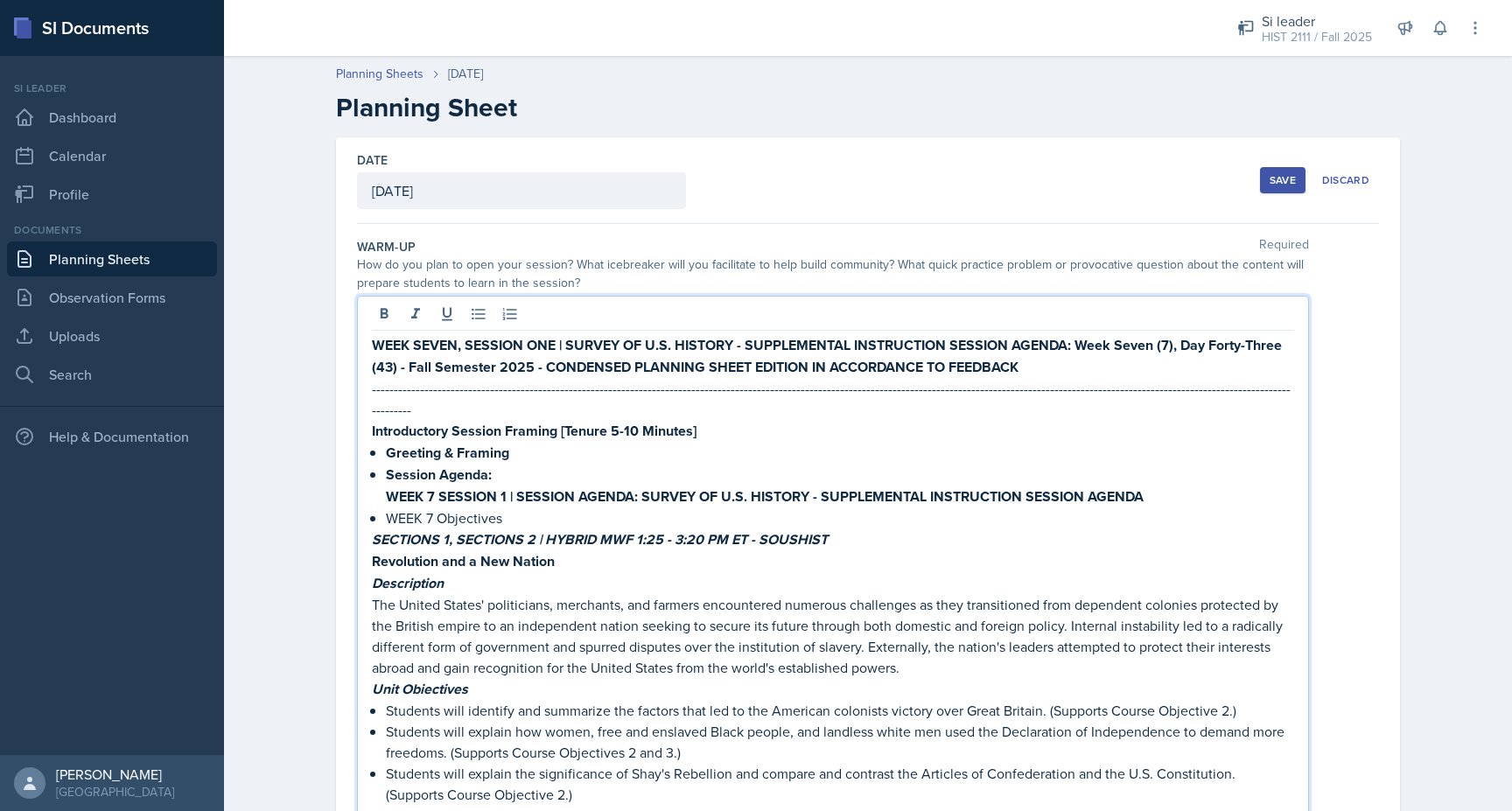
click at [715, 385] on div "WEEK SEVEN, SESSION ONE | SURVEY OF U.S. HISTORY - SUPPLEMENTAL INSTRUCTION SES…" at bounding box center [833, 792] width 922 height 915
click at [714, 487] on strong "WEEK 7 SESSION 1 | SESSION AGENDA: SURVEY OF U.S. HISTORY - SUPPLEMENTAL INSTRU…" at bounding box center [765, 497] width 758 height 20
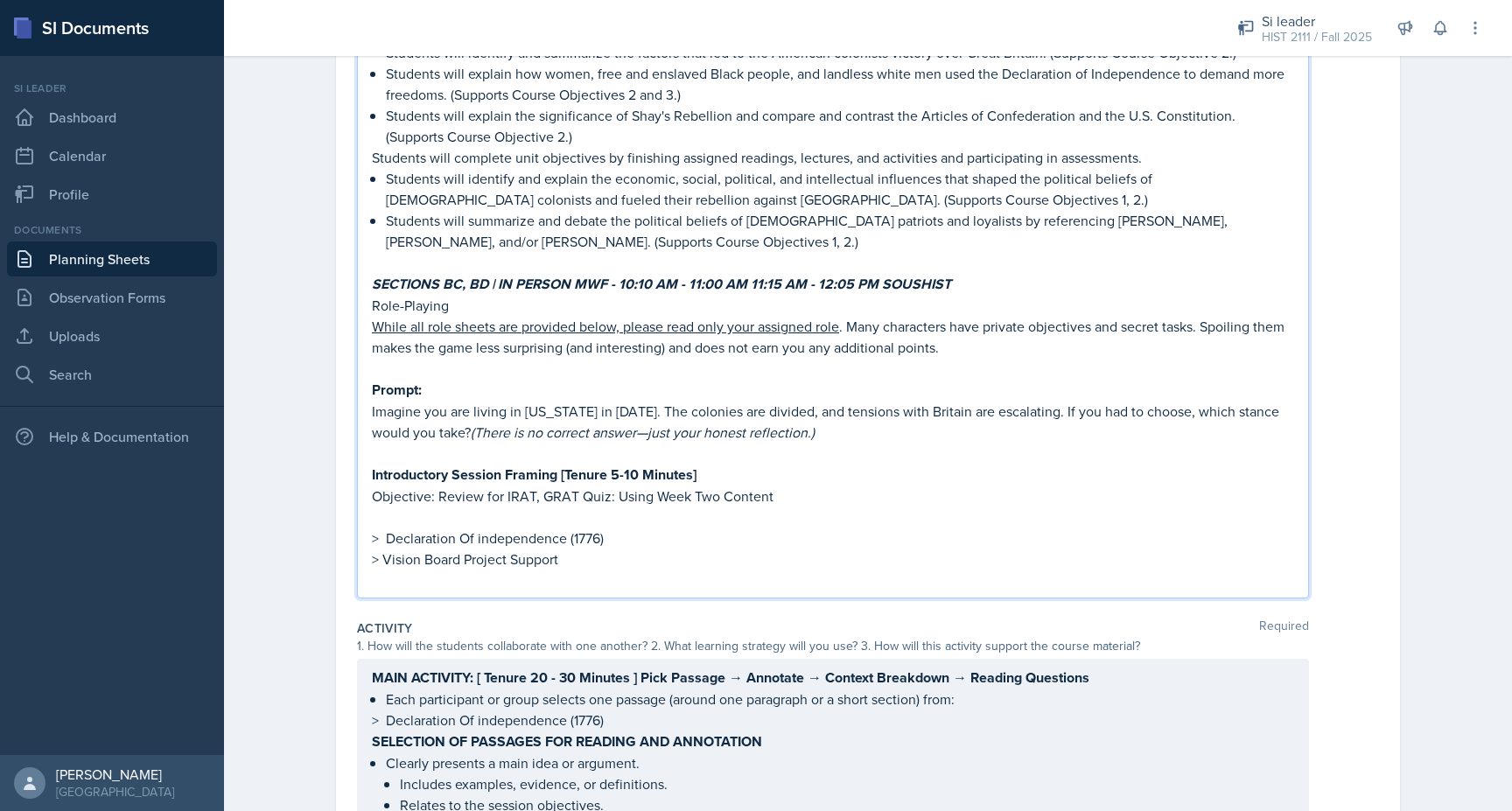
scroll to position [677, 0]
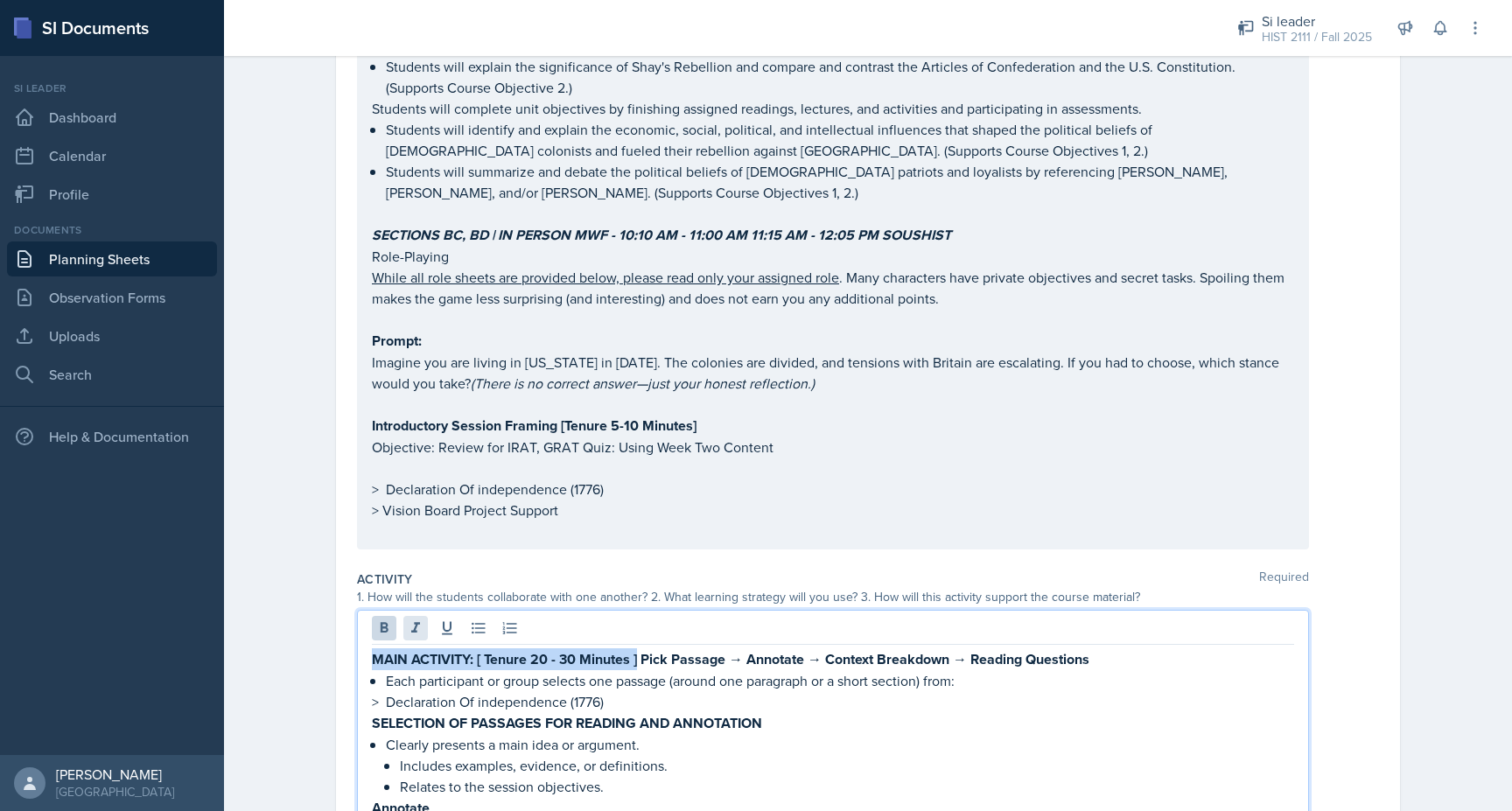
drag, startPoint x: 640, startPoint y: 635, endPoint x: 415, endPoint y: 599, distance: 227.9
copy strong "MAIN ACTIVITY: [ Tenure 20 - 30 Minutes ]"
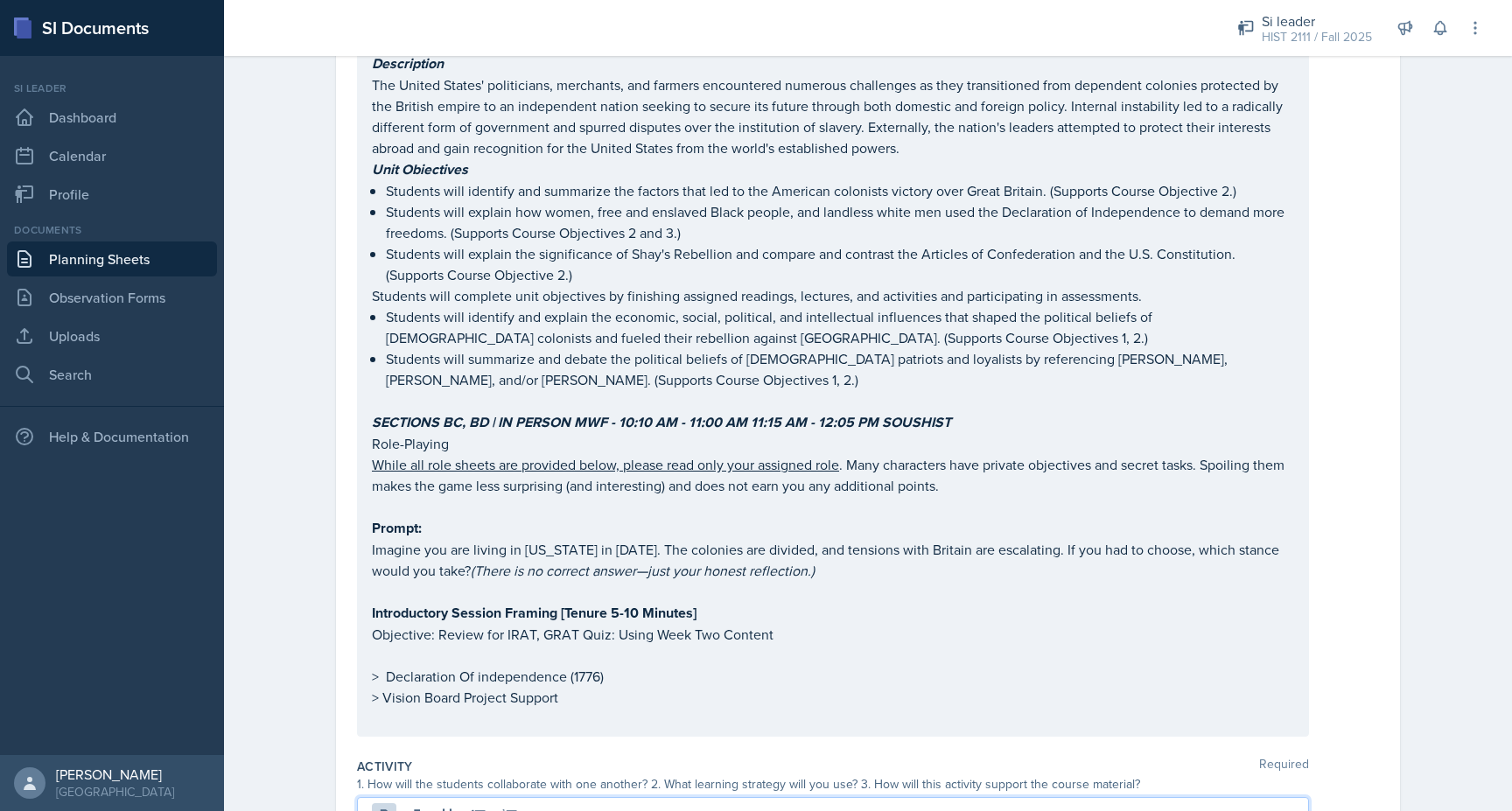
scroll to position [356, 0]
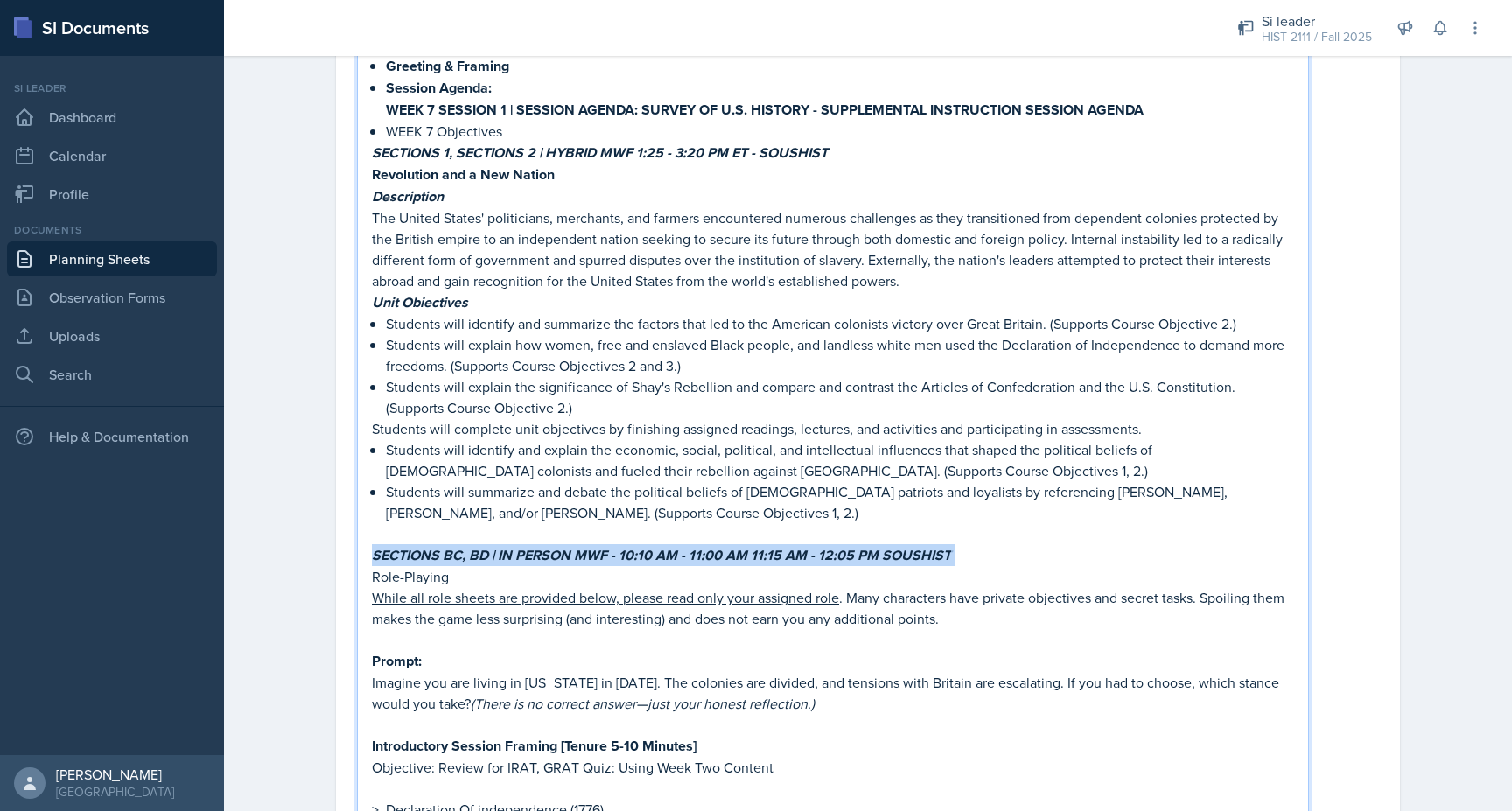
drag, startPoint x: 974, startPoint y: 527, endPoint x: 253, endPoint y: 527, distance: 721.0
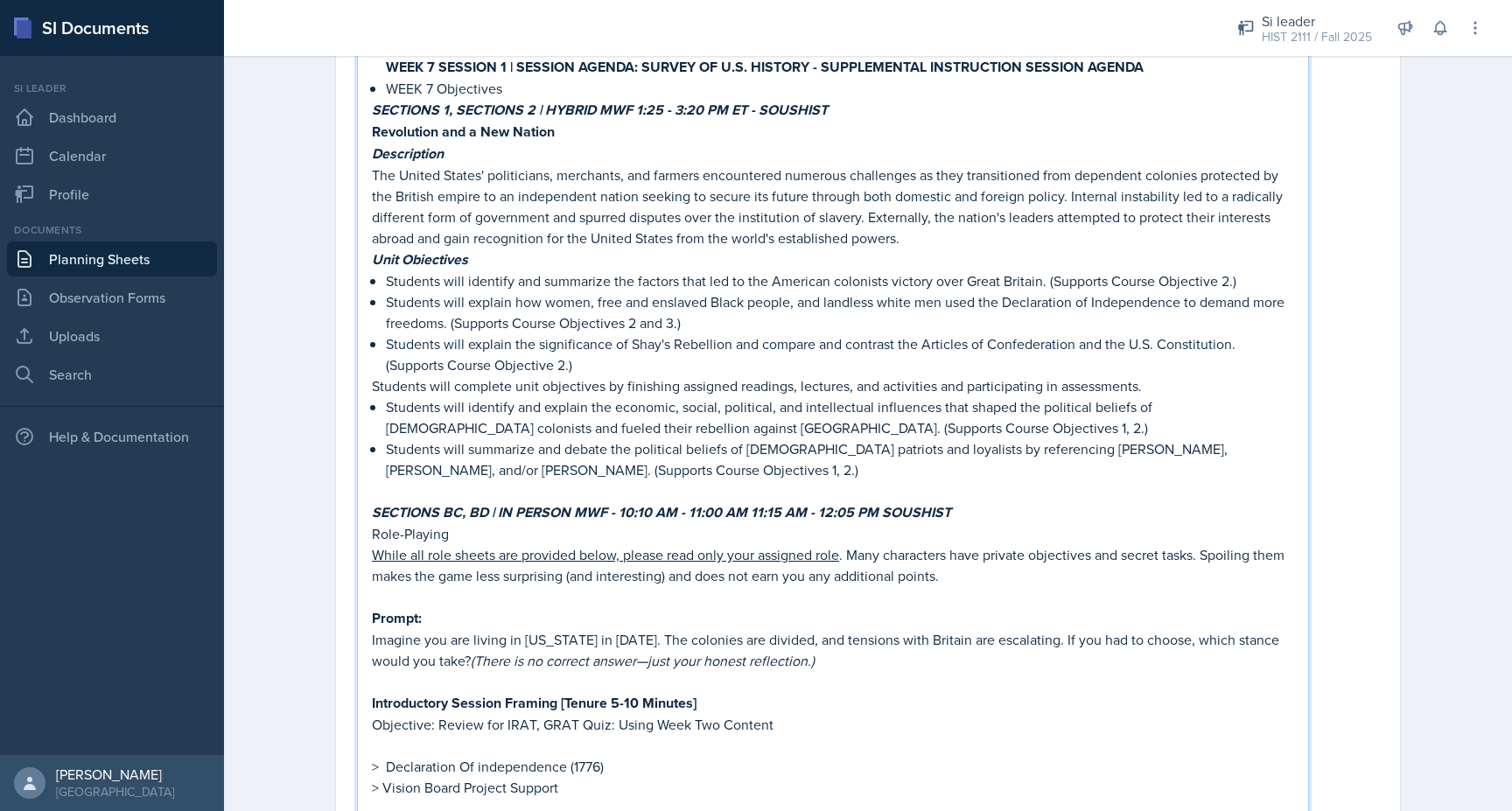
click at [516, 375] on p "Students will complete unit objectives by finishing assigned readings, lectures…" at bounding box center [833, 385] width 922 height 21
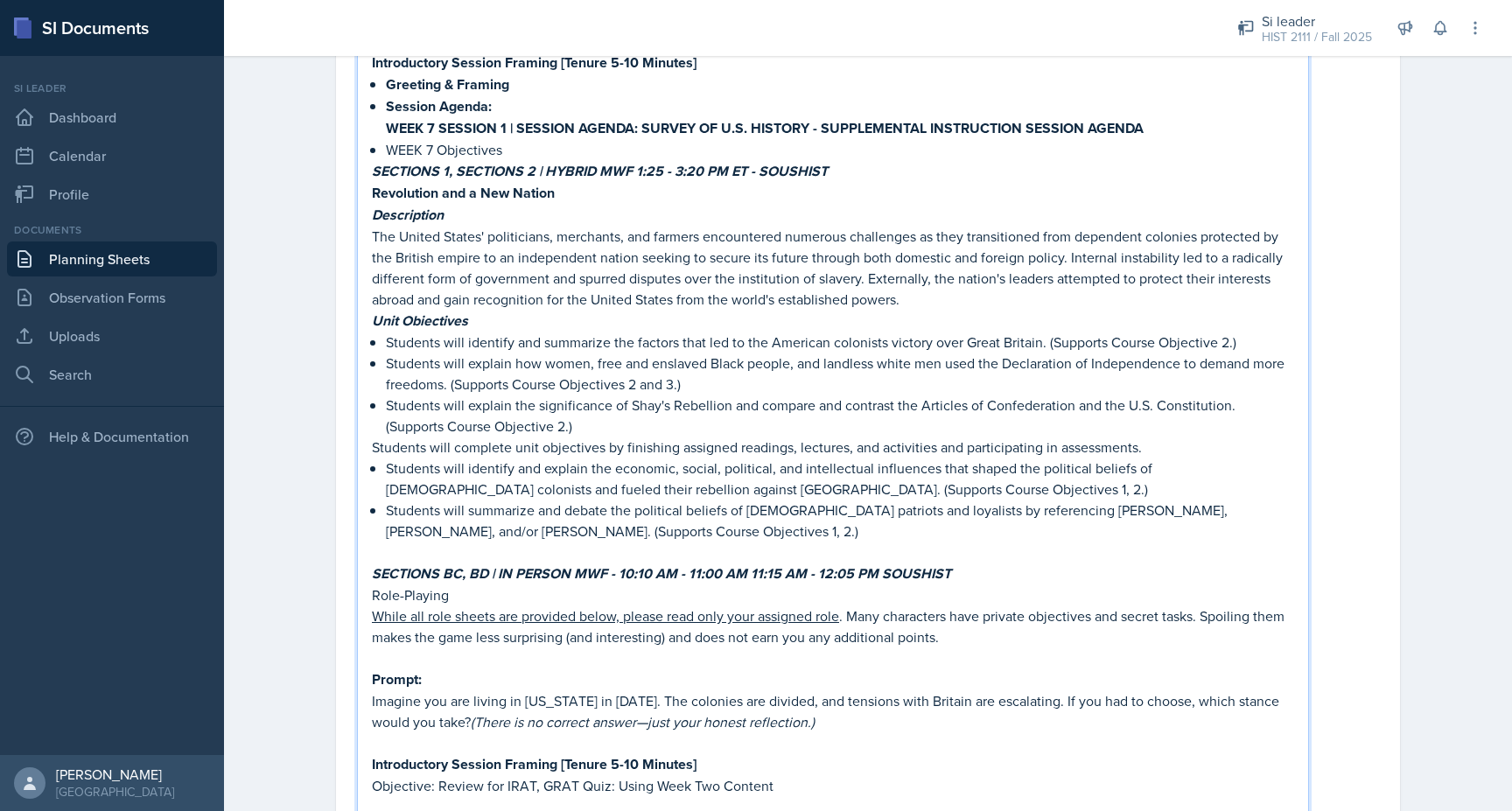
scroll to position [333, 0]
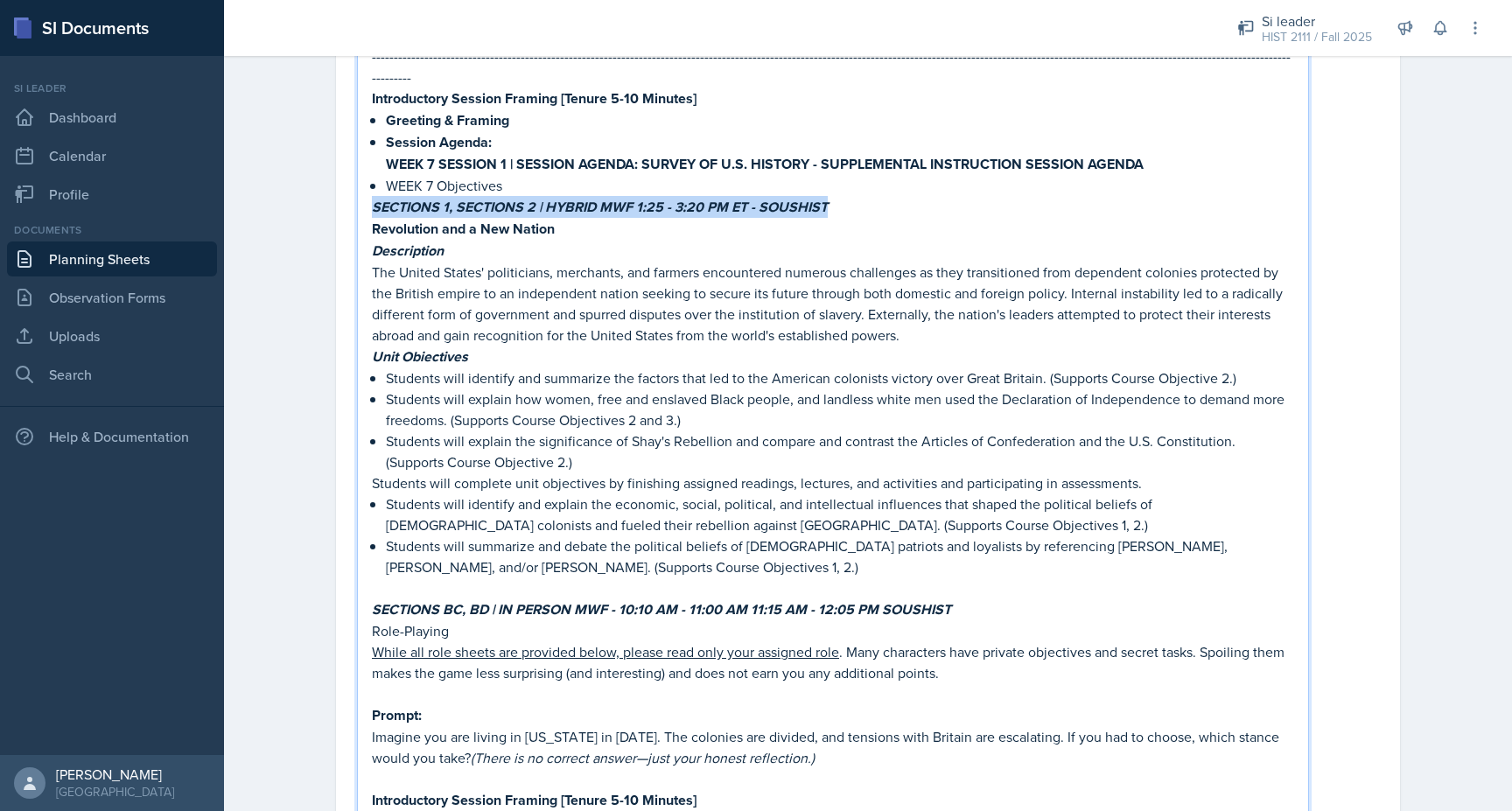
drag, startPoint x: 844, startPoint y: 189, endPoint x: 331, endPoint y: 179, distance: 513.1
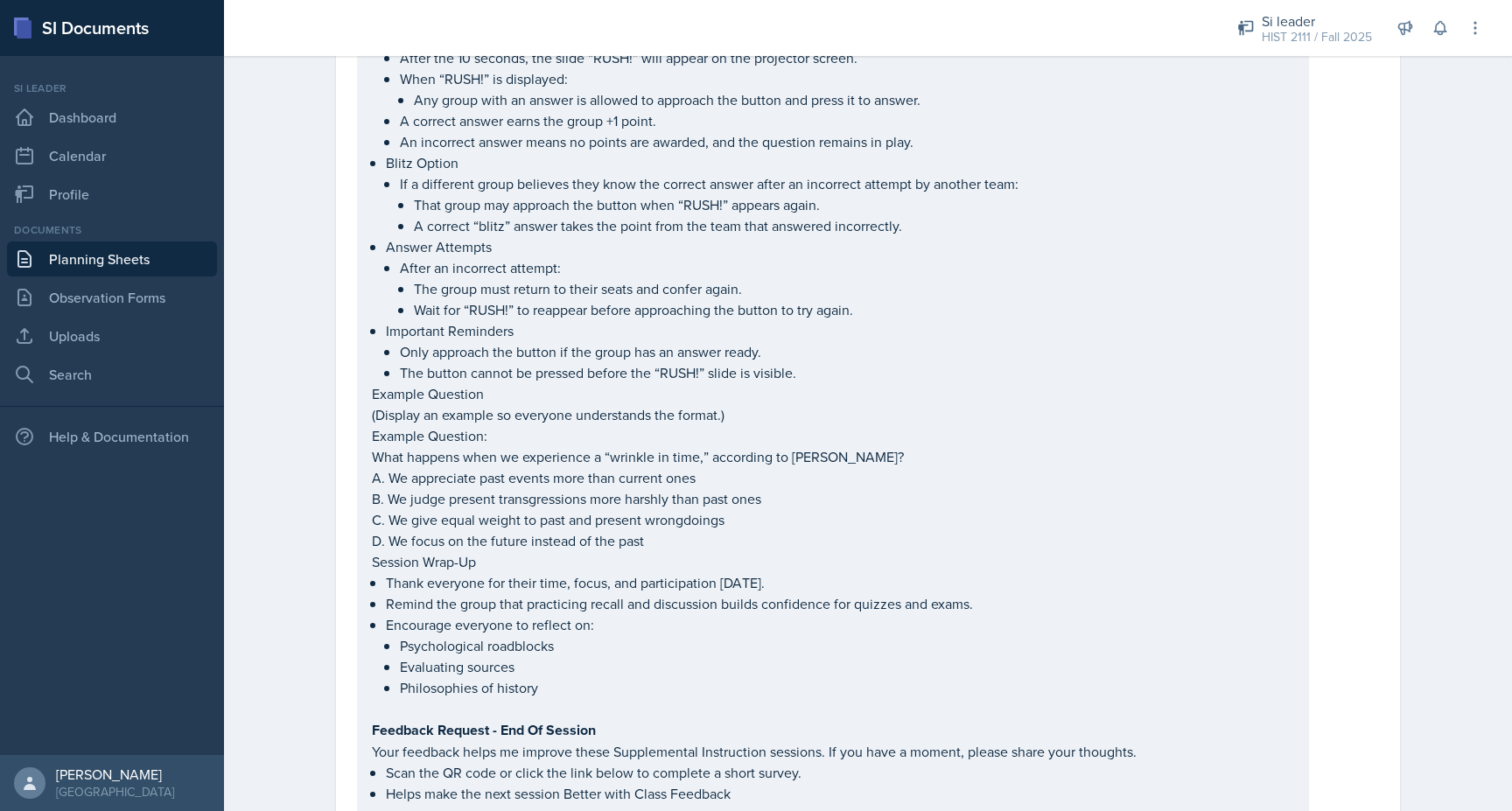
scroll to position [3171, 0]
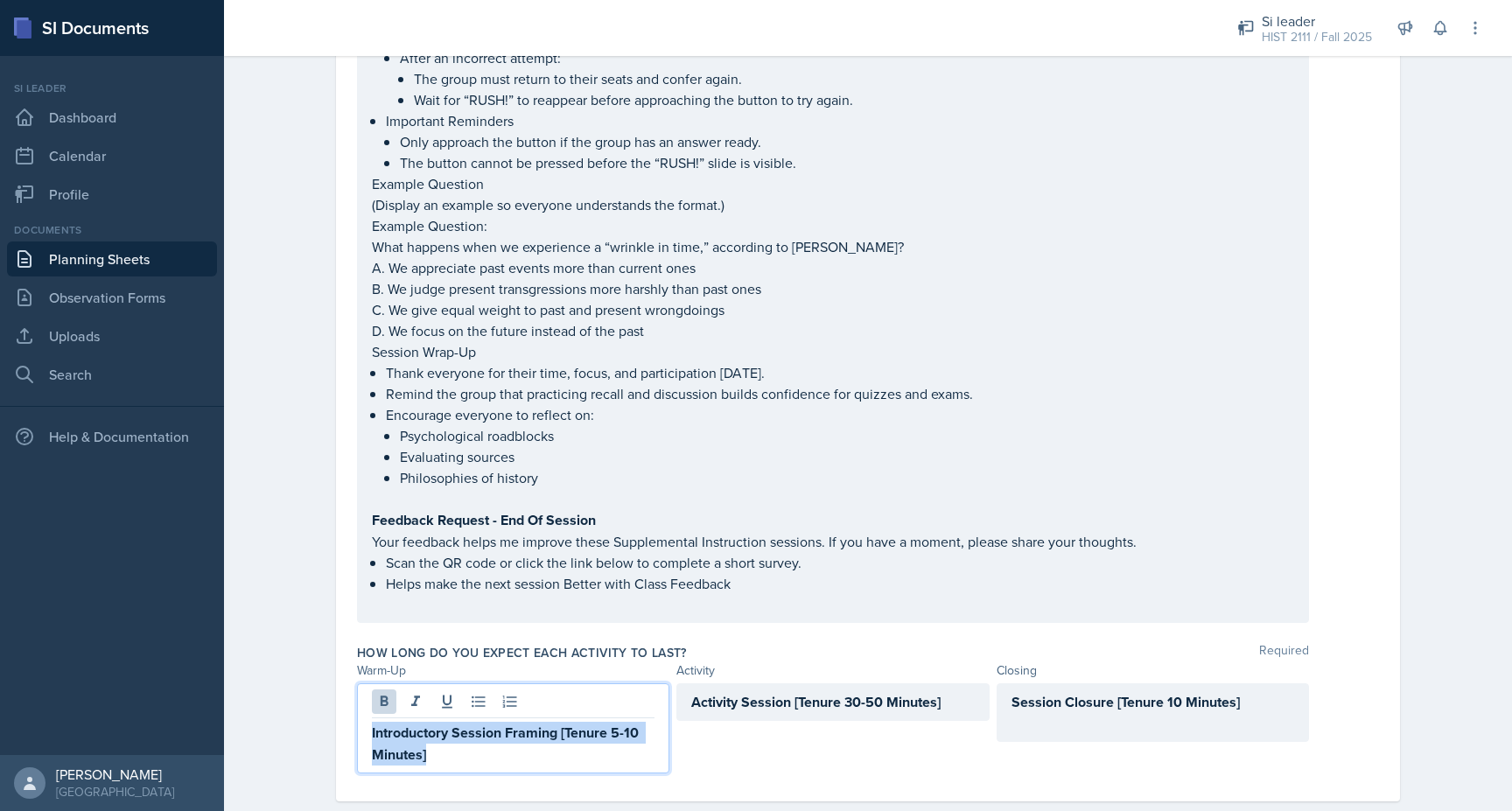
drag, startPoint x: 595, startPoint y: 730, endPoint x: 248, endPoint y: 614, distance: 365.9
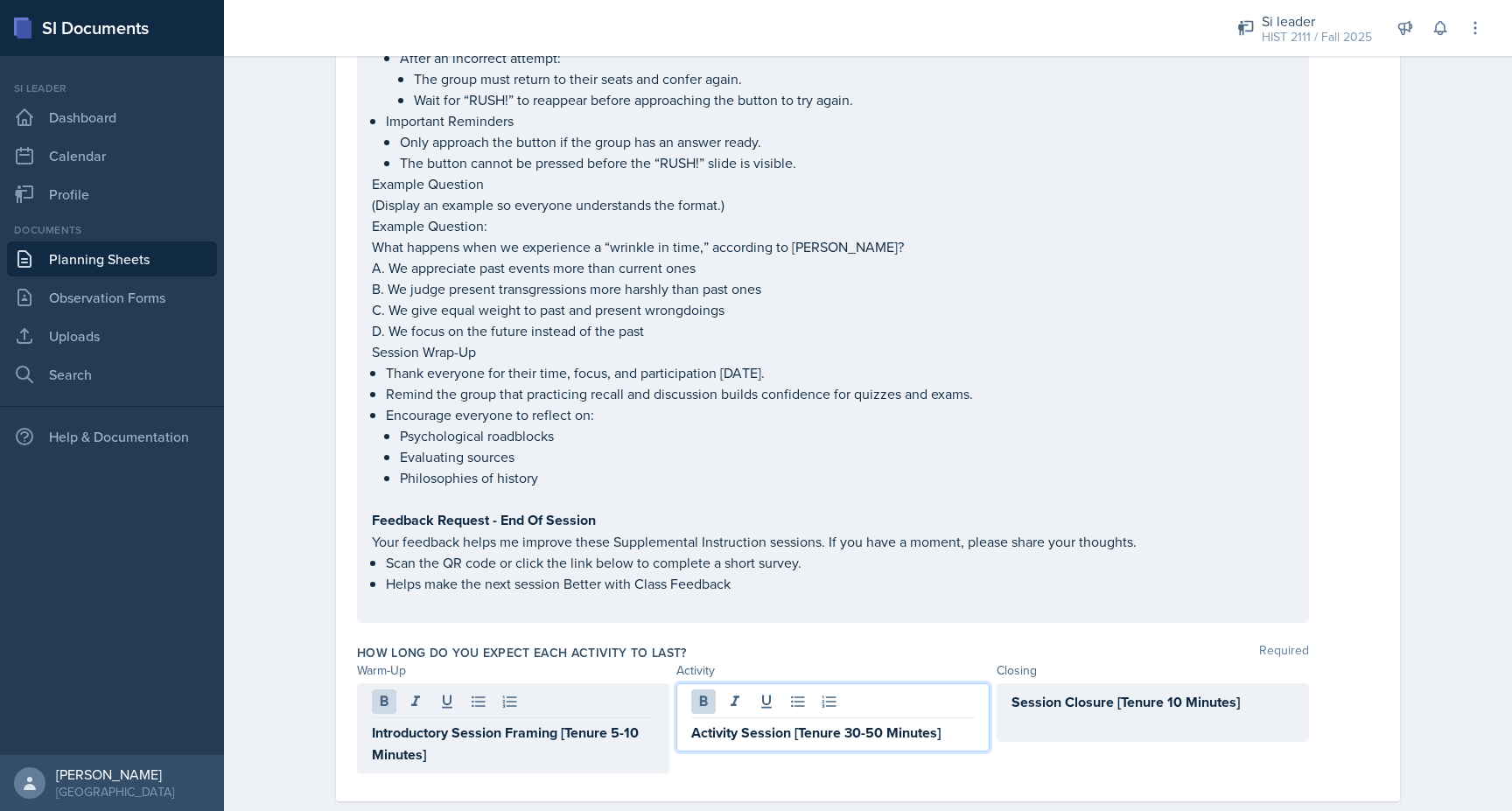
click at [962, 683] on div "Activity Session [Tenure 30-50 Minutes]" at bounding box center [833, 717] width 312 height 68
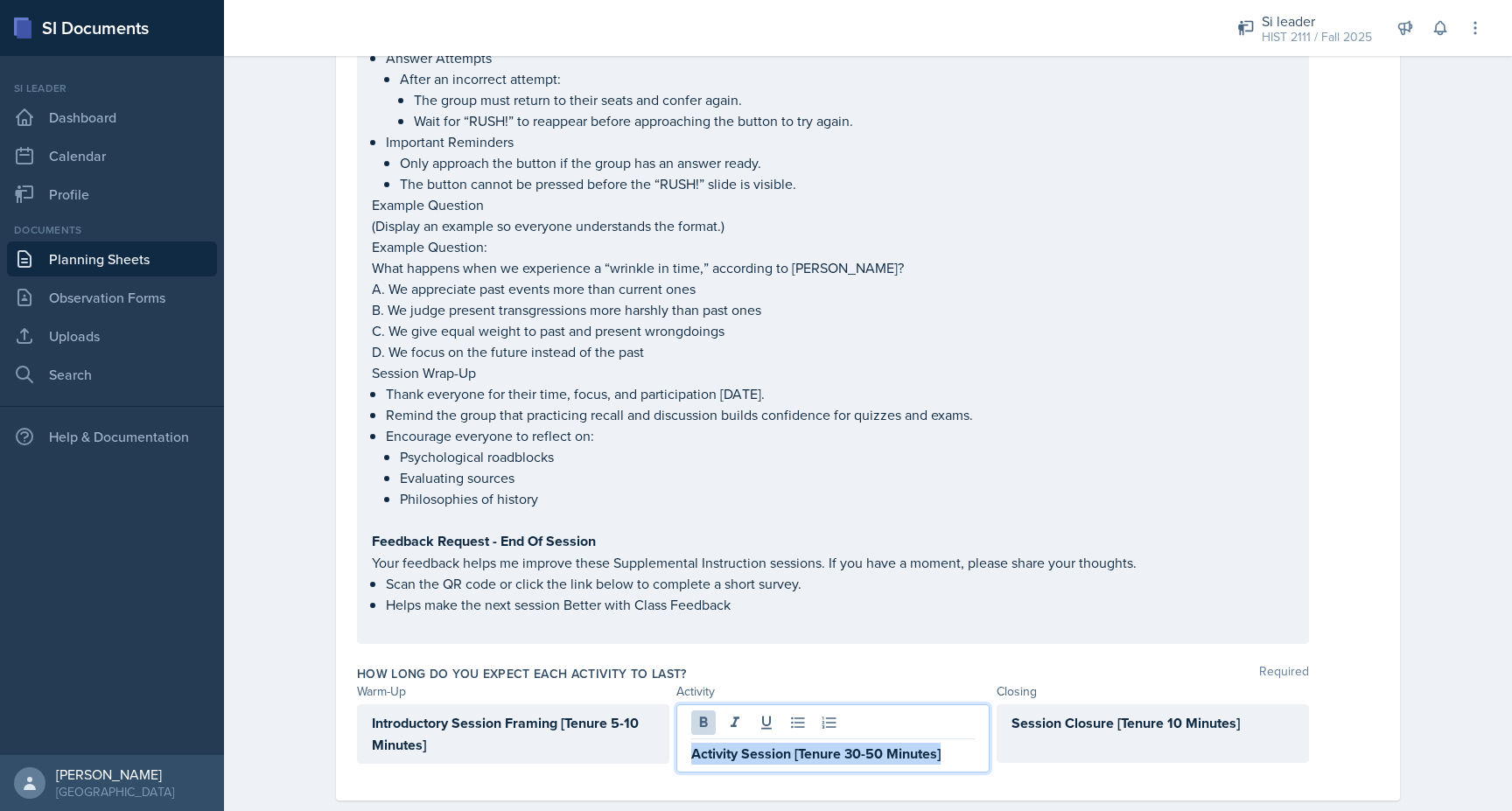
drag, startPoint x: 959, startPoint y: 719, endPoint x: 642, endPoint y: 717, distance: 317.0
click at [642, 717] on div "Introductory Session Framing [Tenure 5-10 Minutes] Activity Session [Tenure 30-…" at bounding box center [833, 738] width 952 height 68
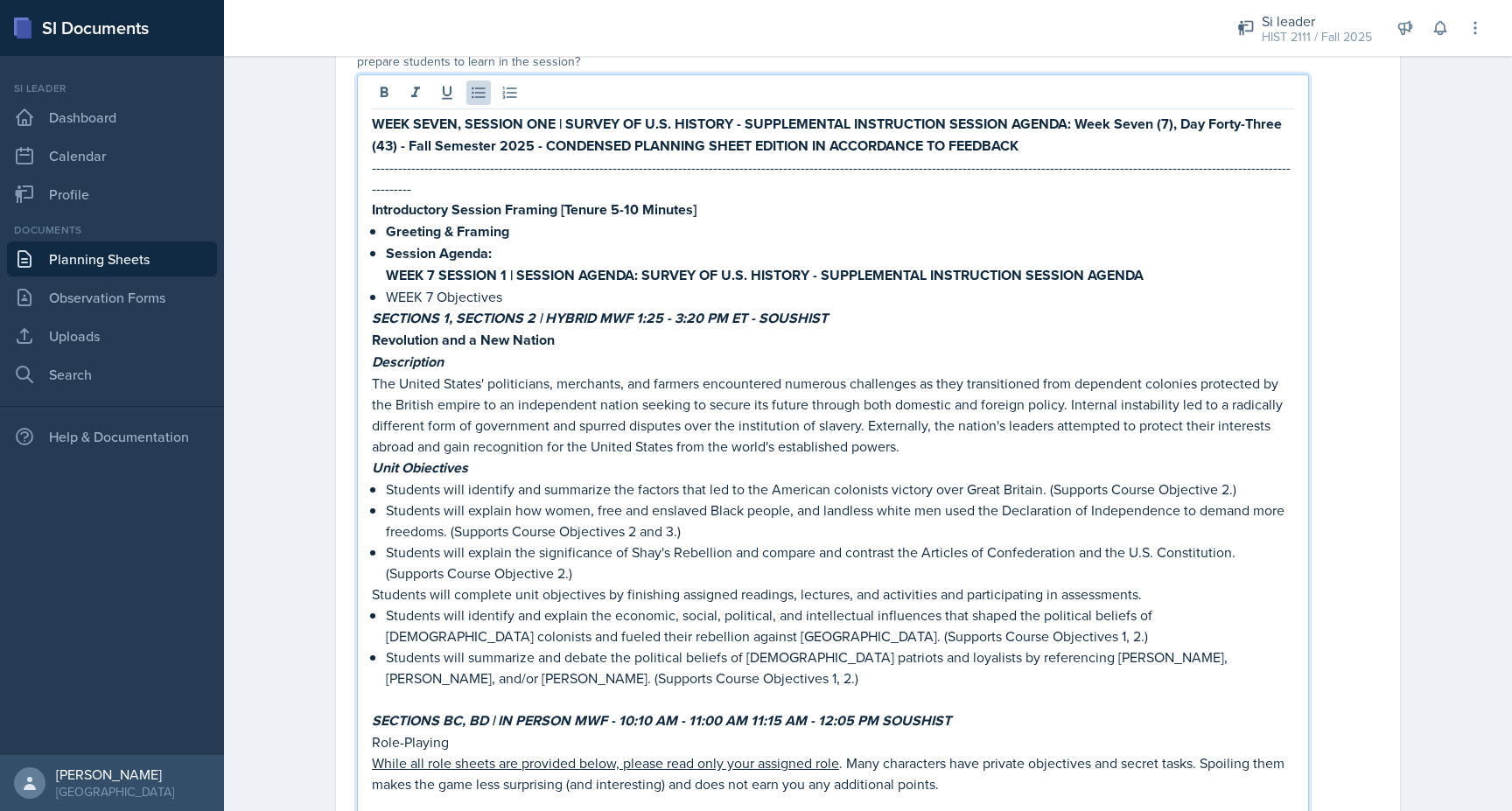
scroll to position [252, 0]
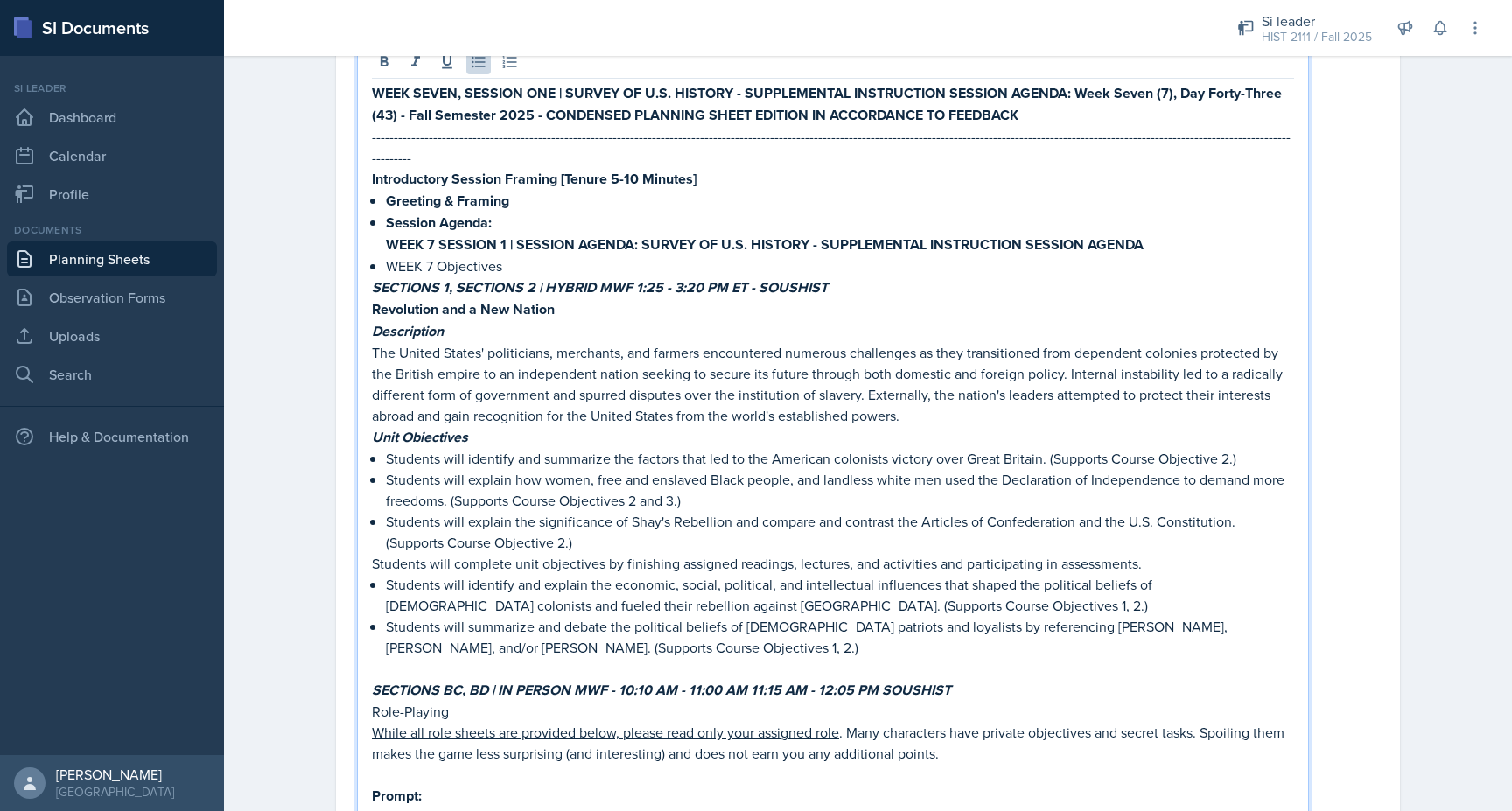
click at [879, 616] on p "Students will summarize and debate the political beliefs of [DEMOGRAPHIC_DATA] …" at bounding box center [840, 637] width 908 height 42
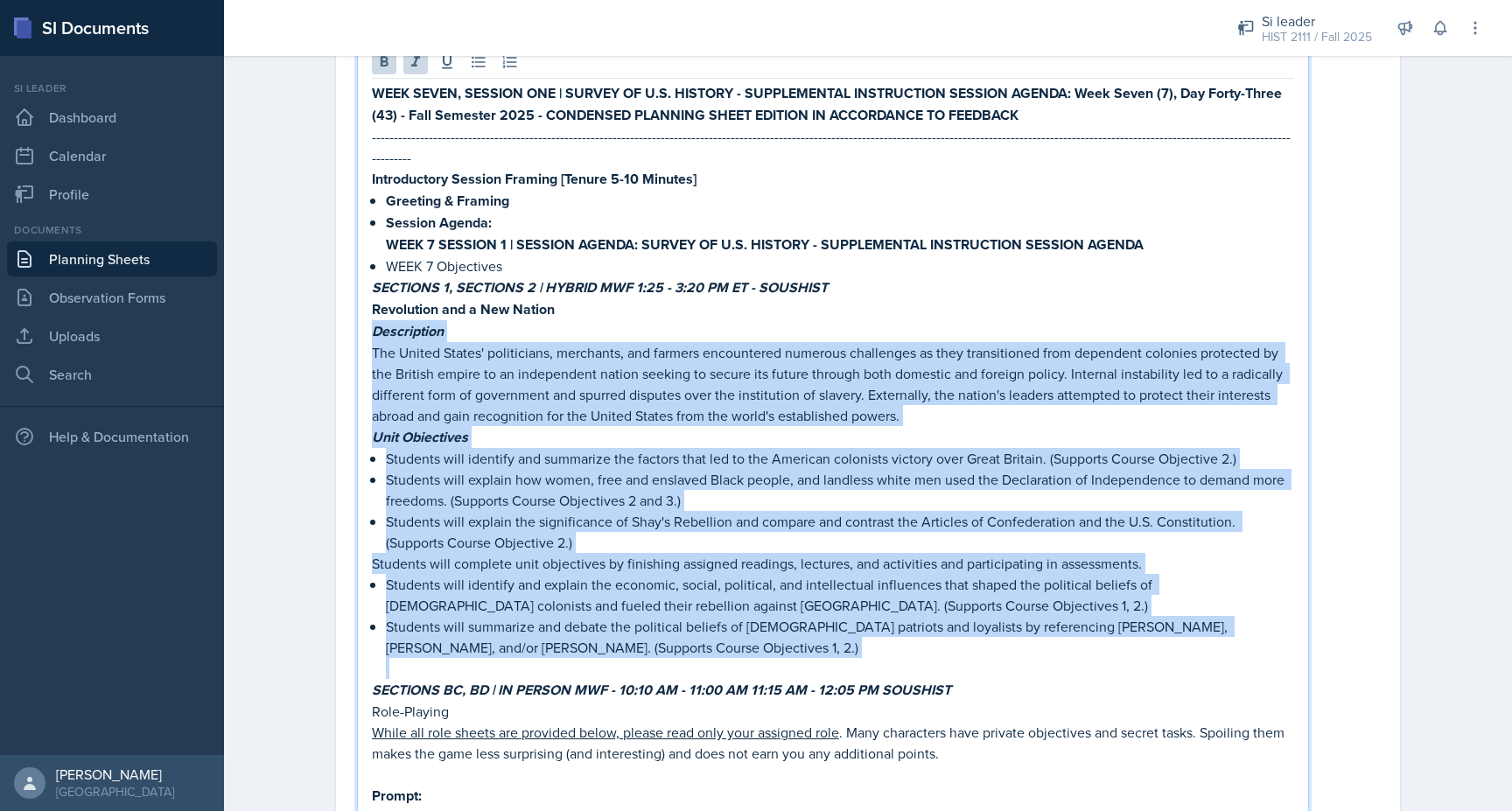
drag, startPoint x: 878, startPoint y: 616, endPoint x: 356, endPoint y: 303, distance: 608.6
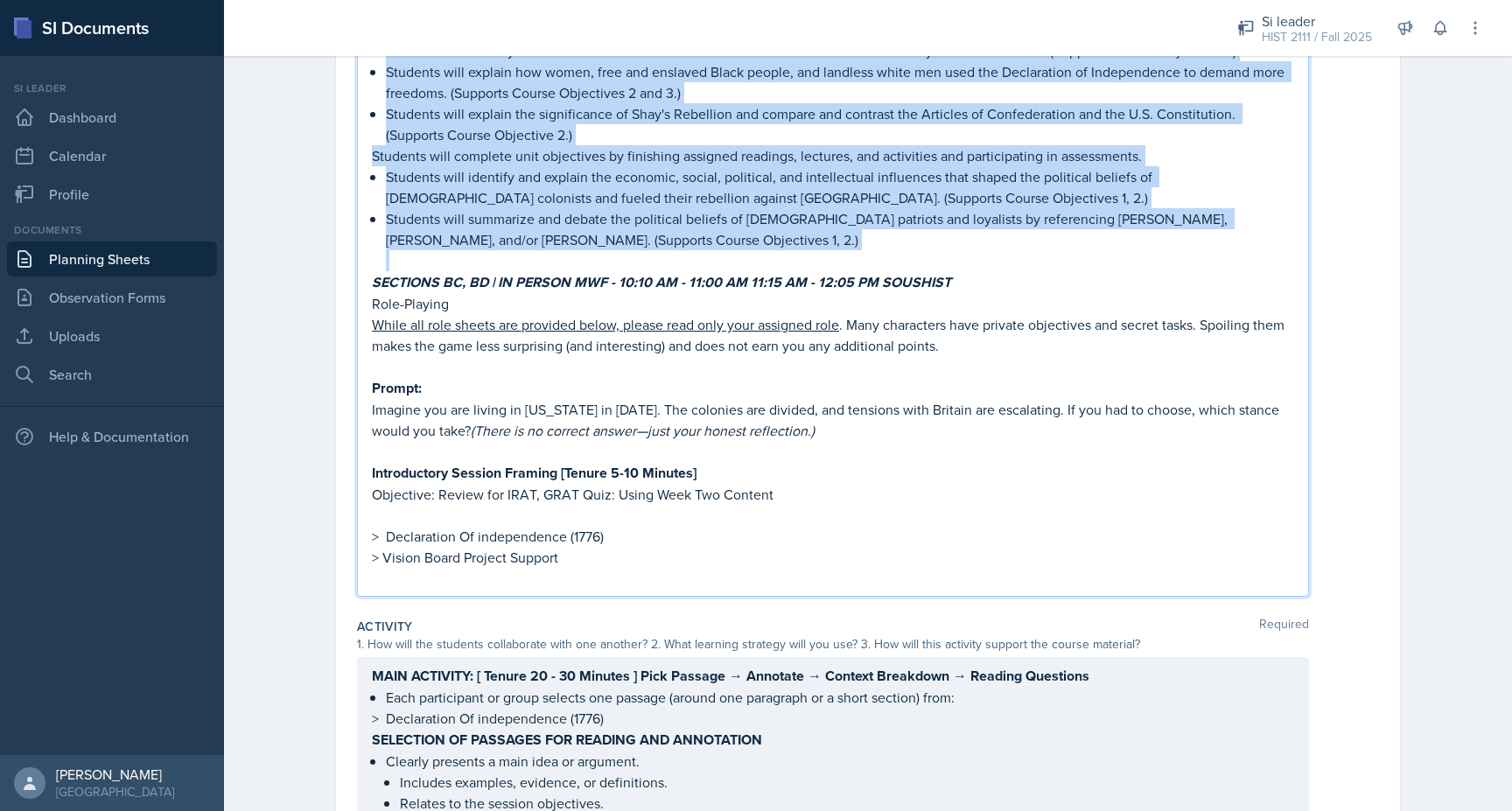
scroll to position [650, 0]
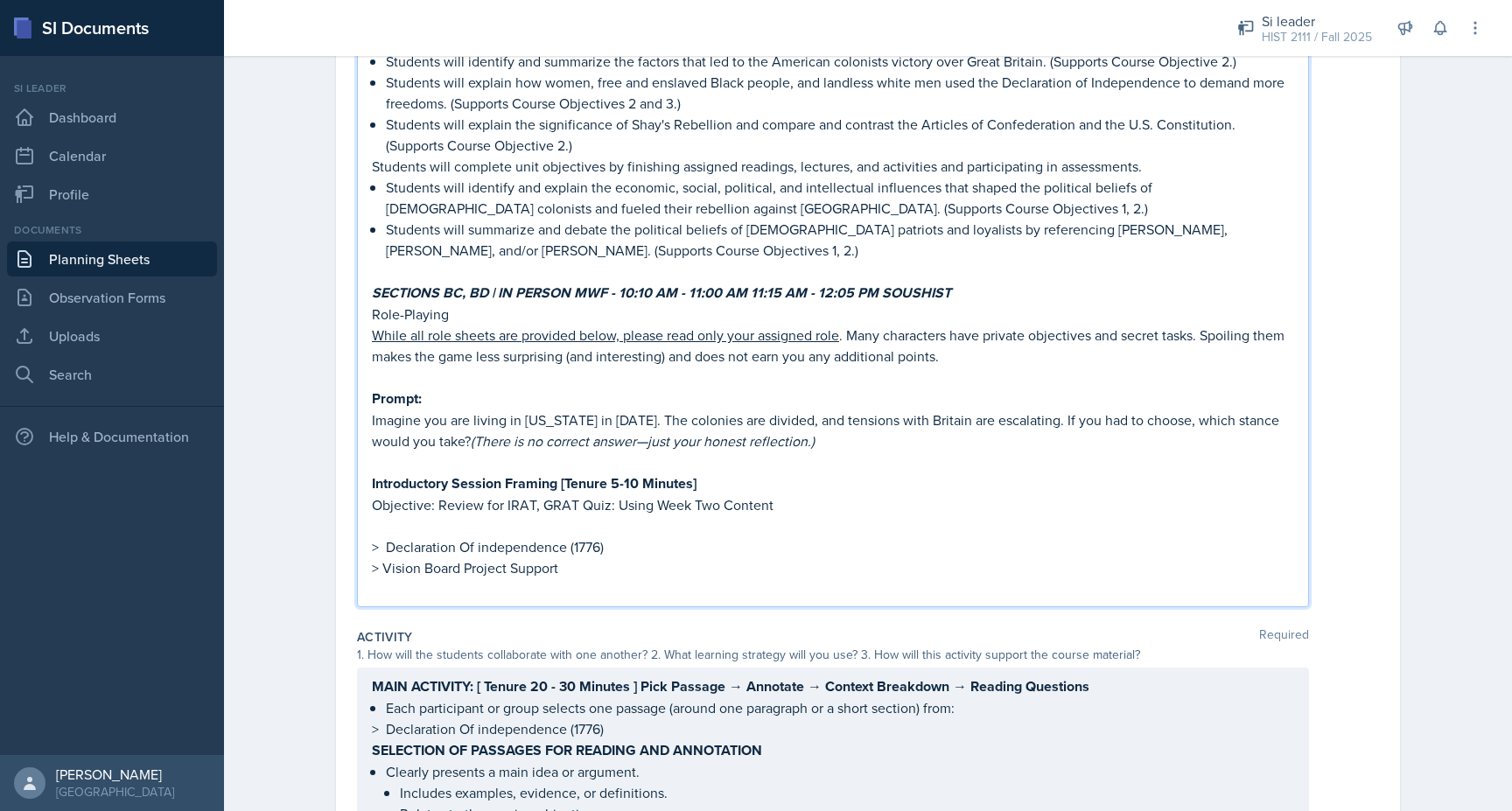
click at [616, 537] on p "> Declaration Of independence (1776)" at bounding box center [833, 547] width 922 height 21
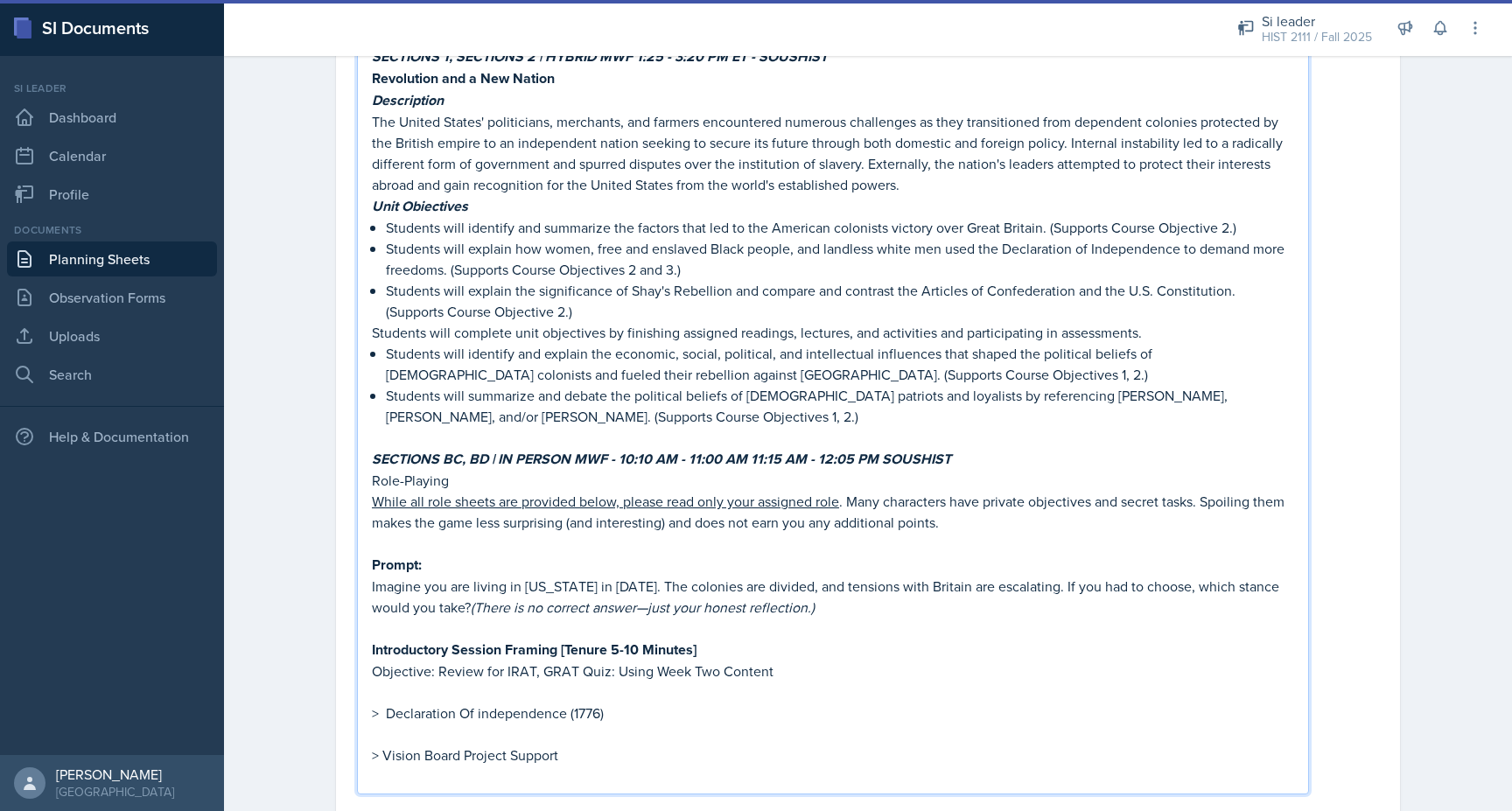
scroll to position [480, 0]
click at [469, 473] on p "Role-Playing" at bounding box center [833, 483] width 922 height 21
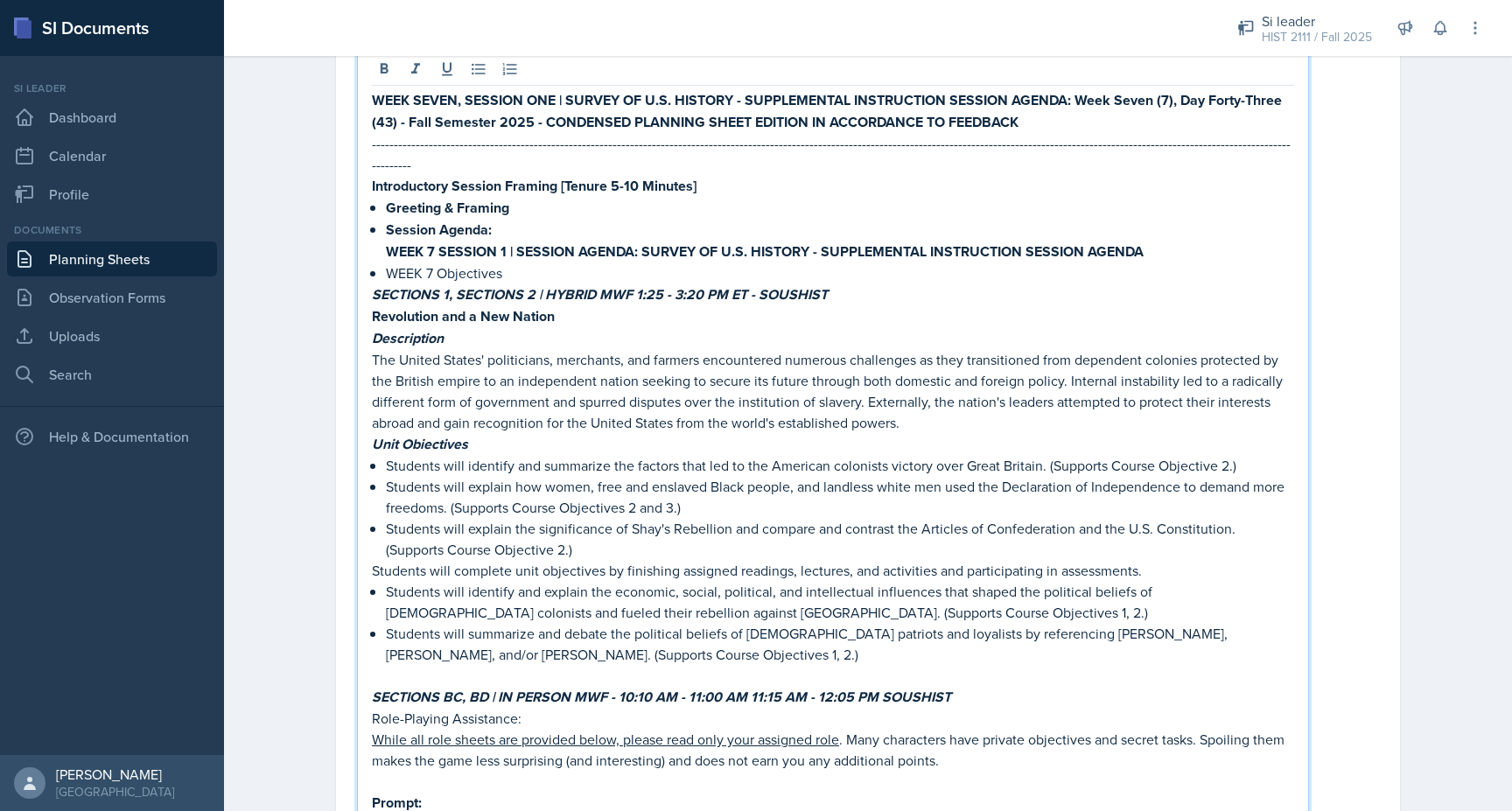
scroll to position [0, 0]
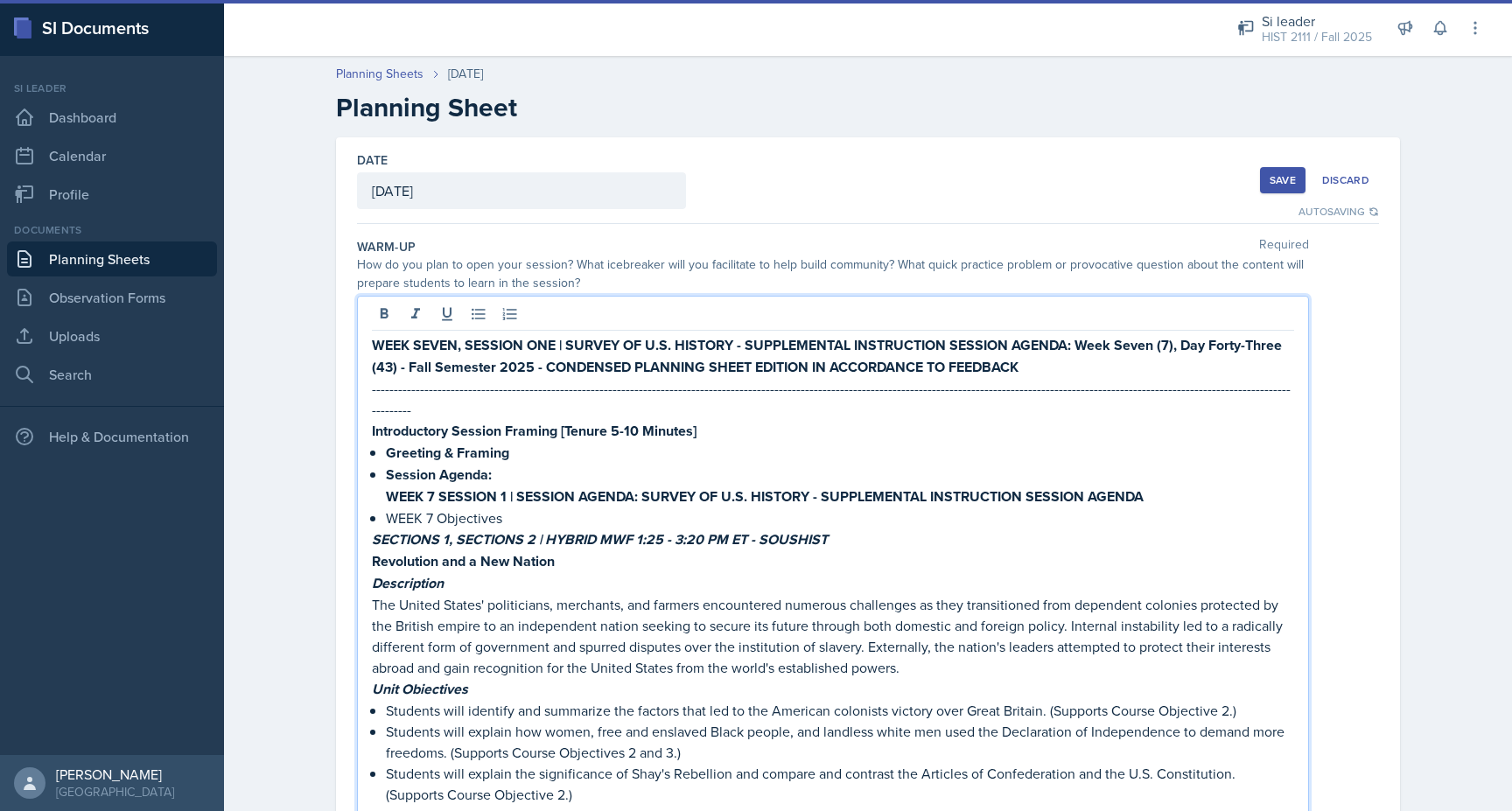
click at [1270, 180] on div "Save" at bounding box center [1282, 180] width 26 height 14
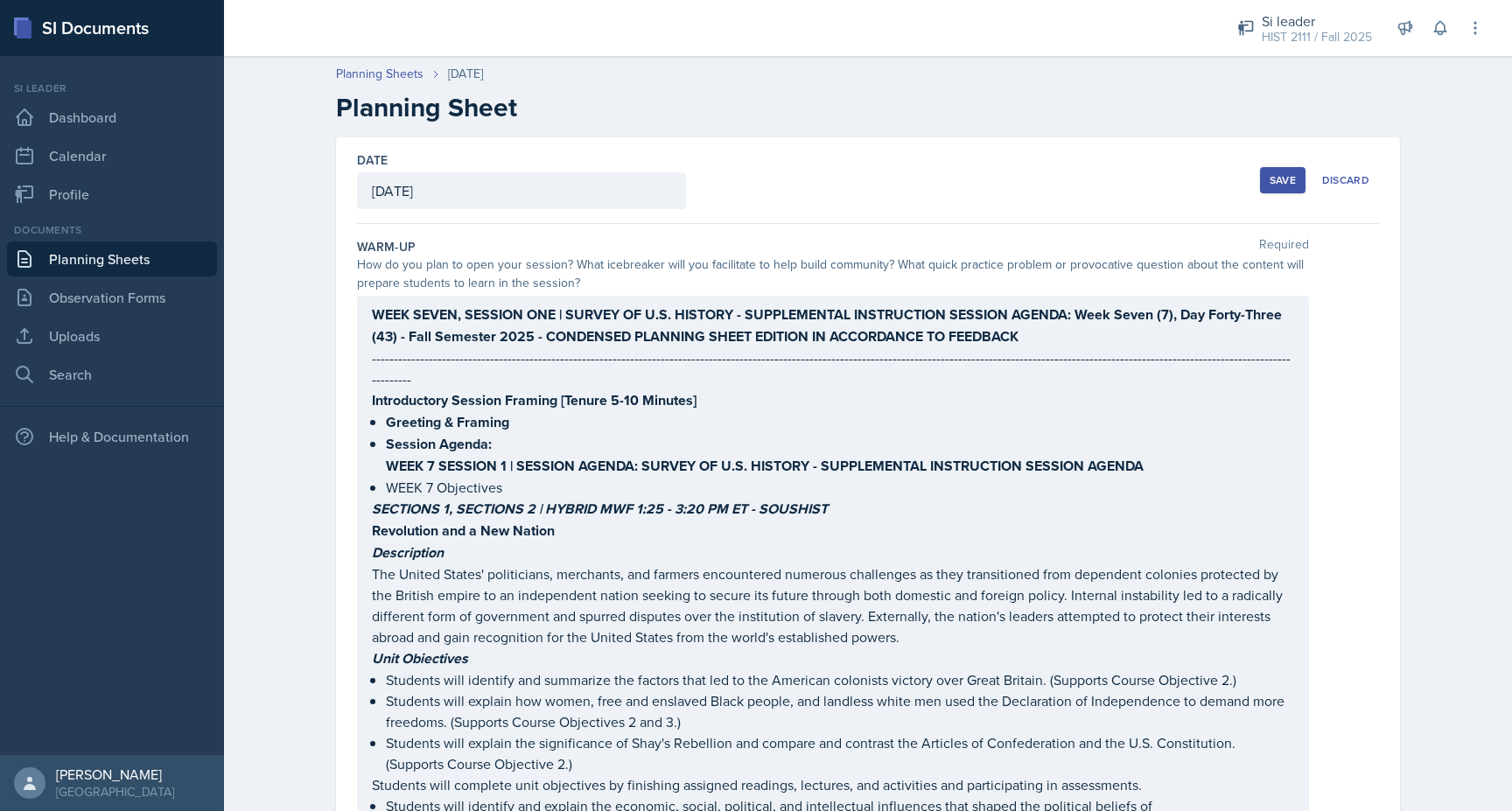
click at [1265, 184] on button "Save" at bounding box center [1282, 180] width 46 height 26
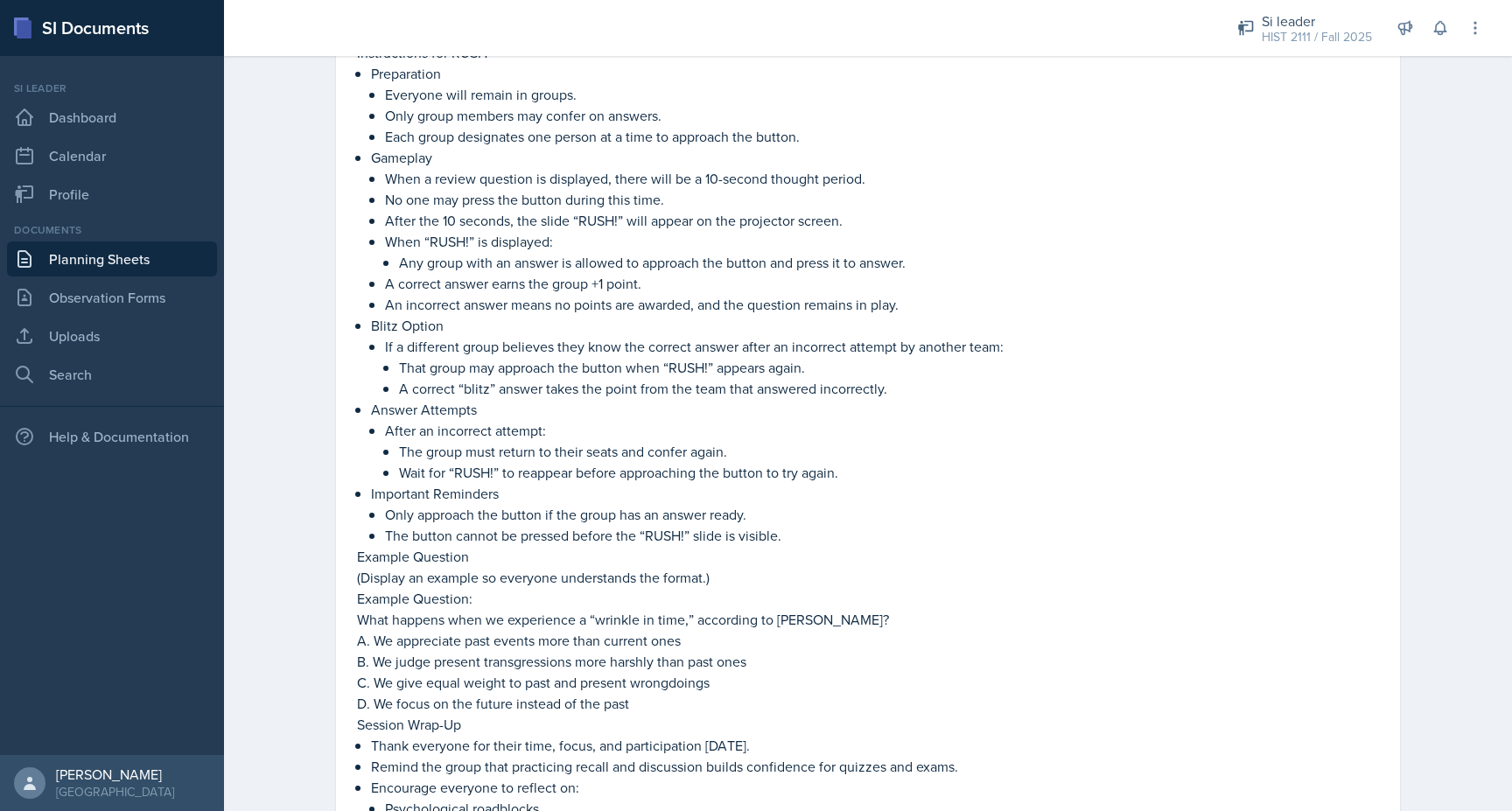
scroll to position [3047, 0]
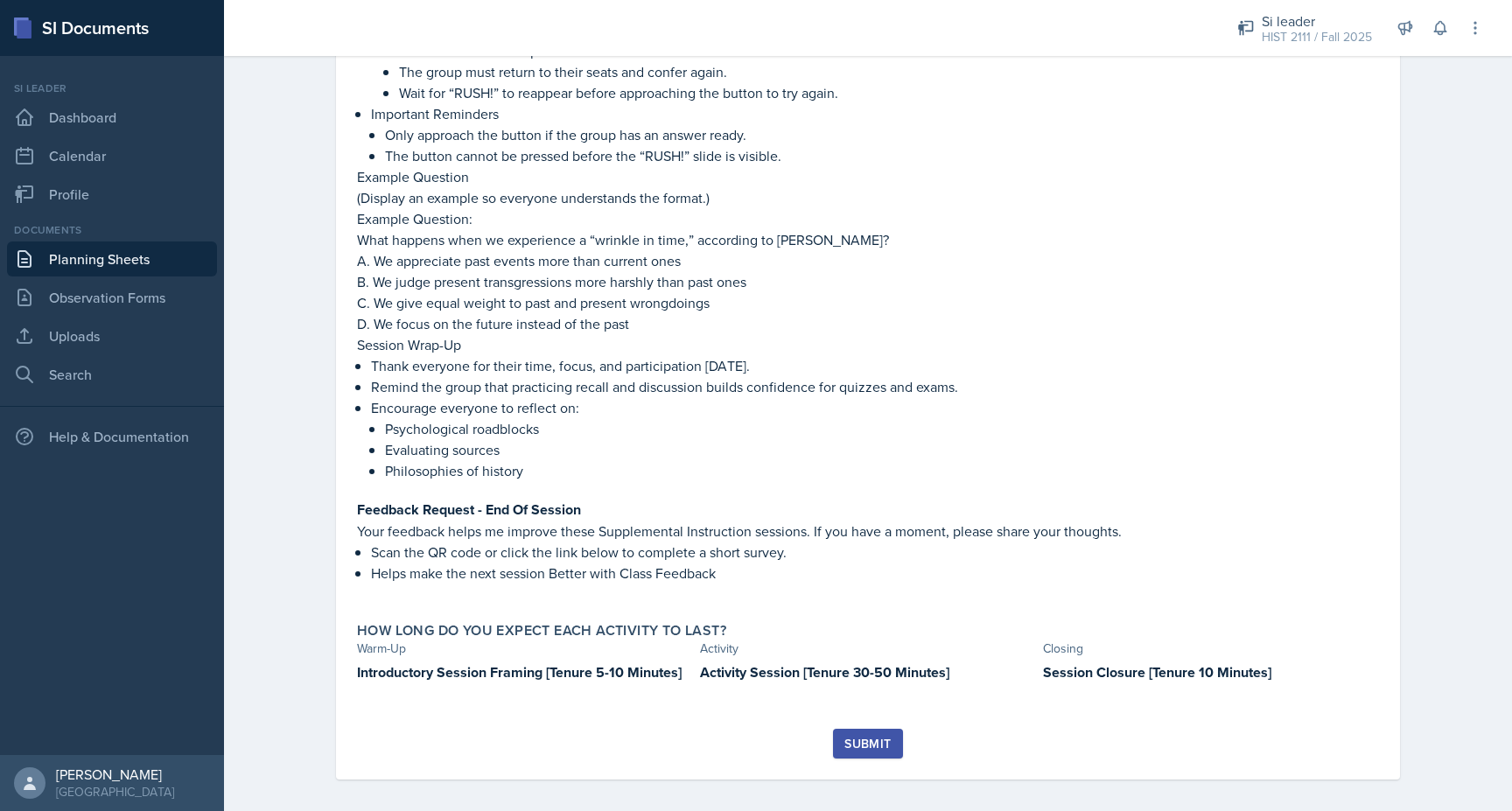
click at [853, 737] on div "Submit" at bounding box center [867, 744] width 46 height 14
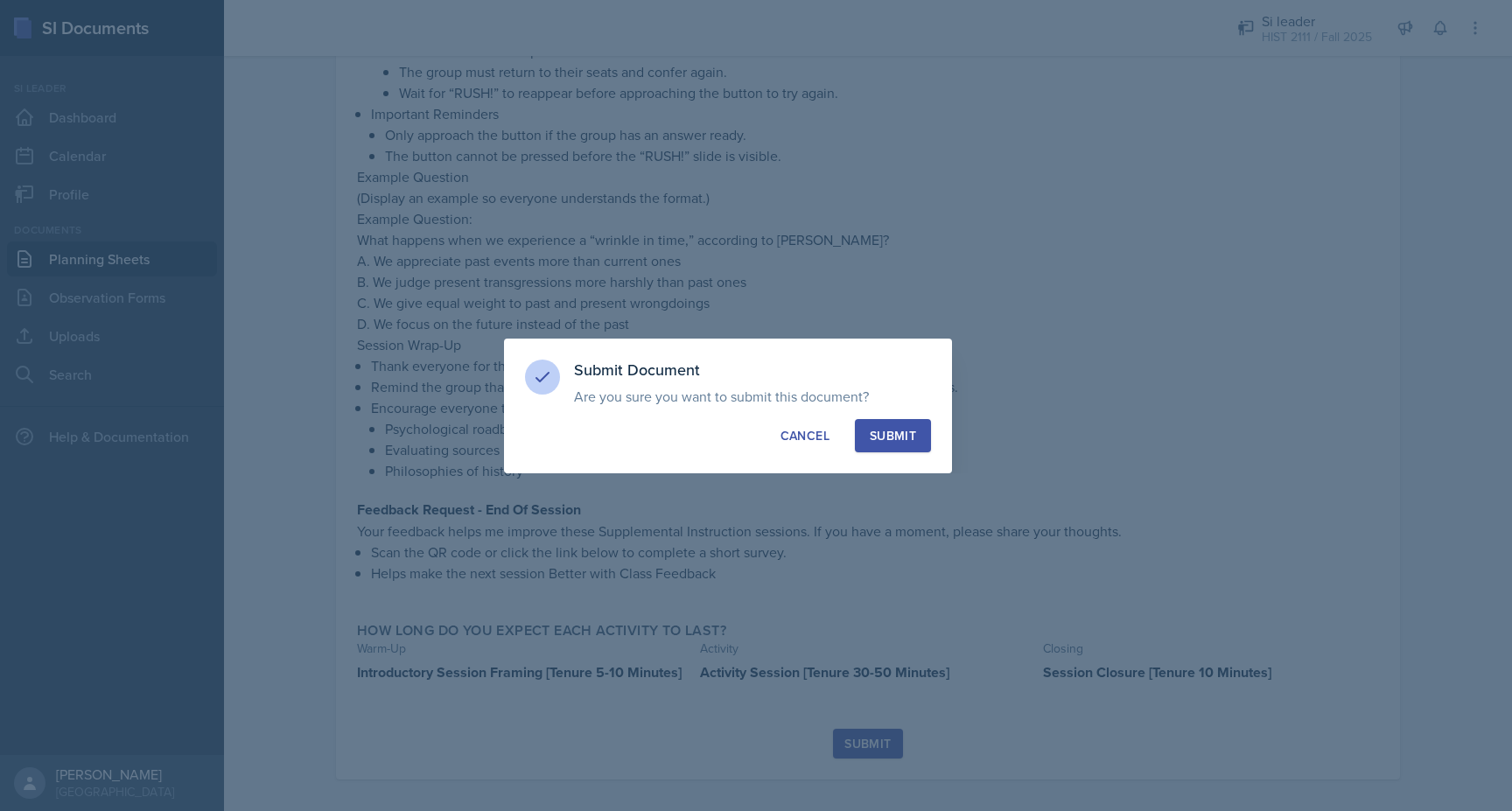
click at [897, 436] on div "Submit" at bounding box center [893, 436] width 46 height 17
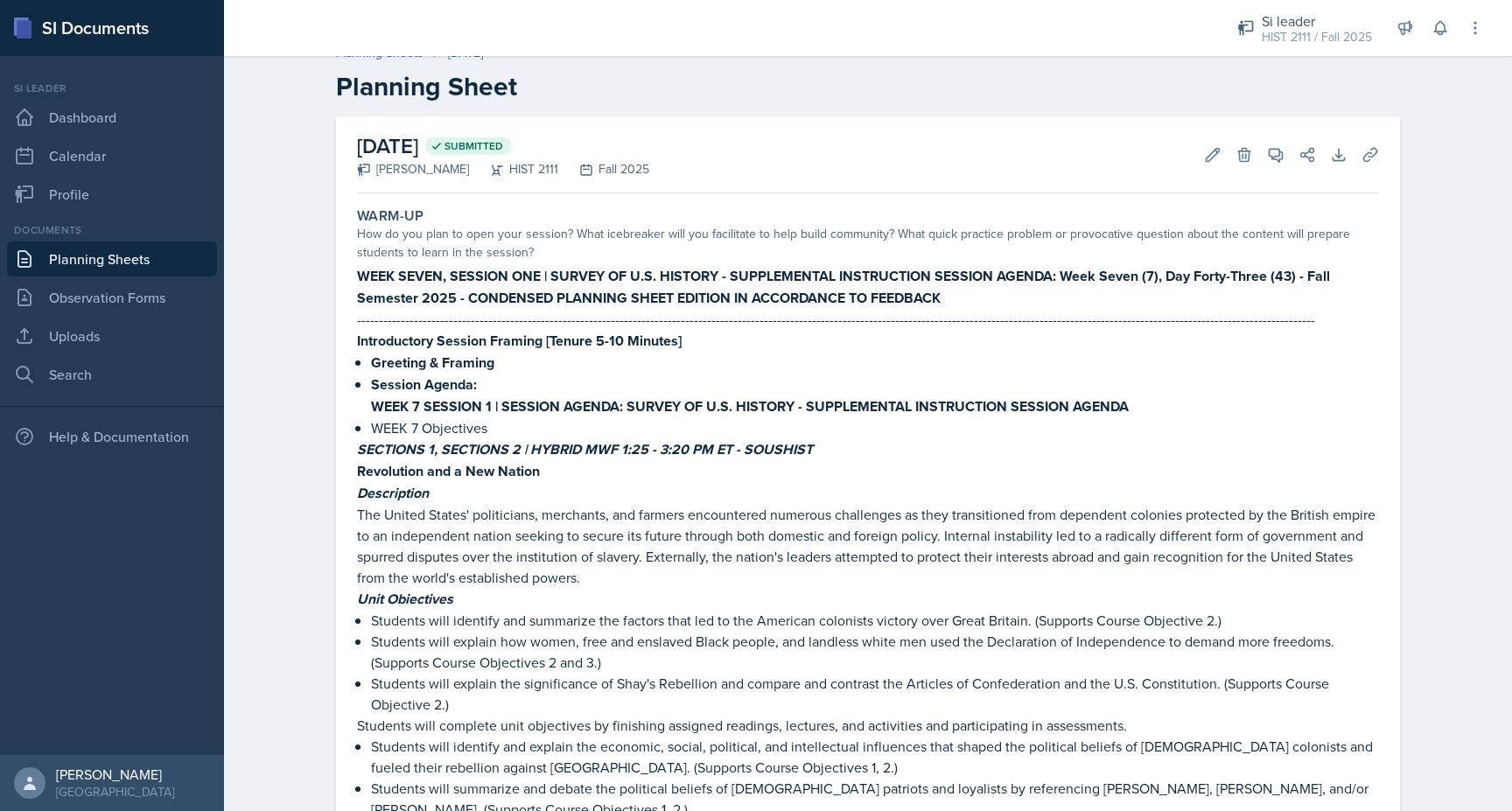
scroll to position [0, 0]
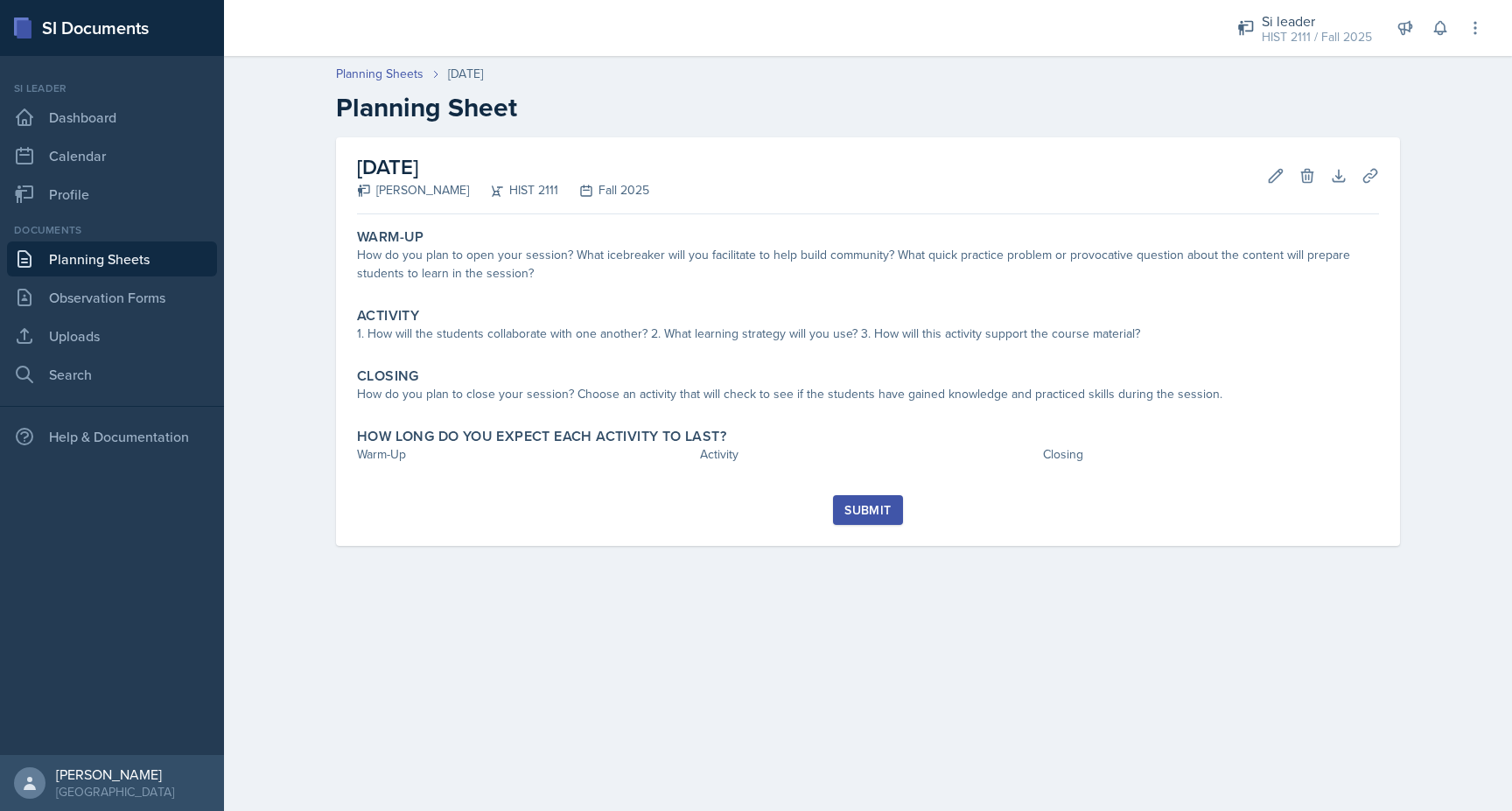
click at [65, 264] on link "Planning Sheets" at bounding box center [112, 259] width 210 height 35
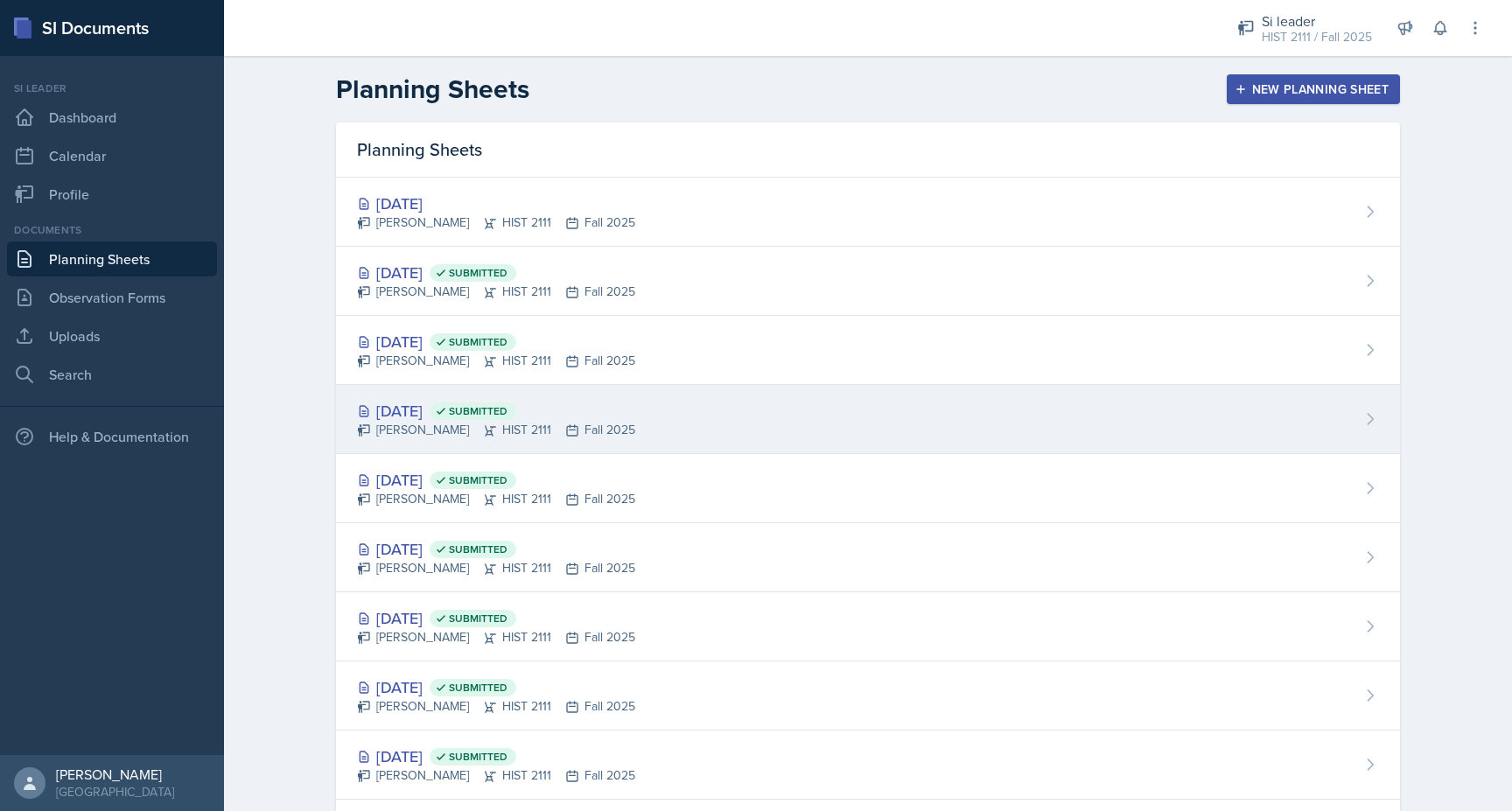
scroll to position [41, 0]
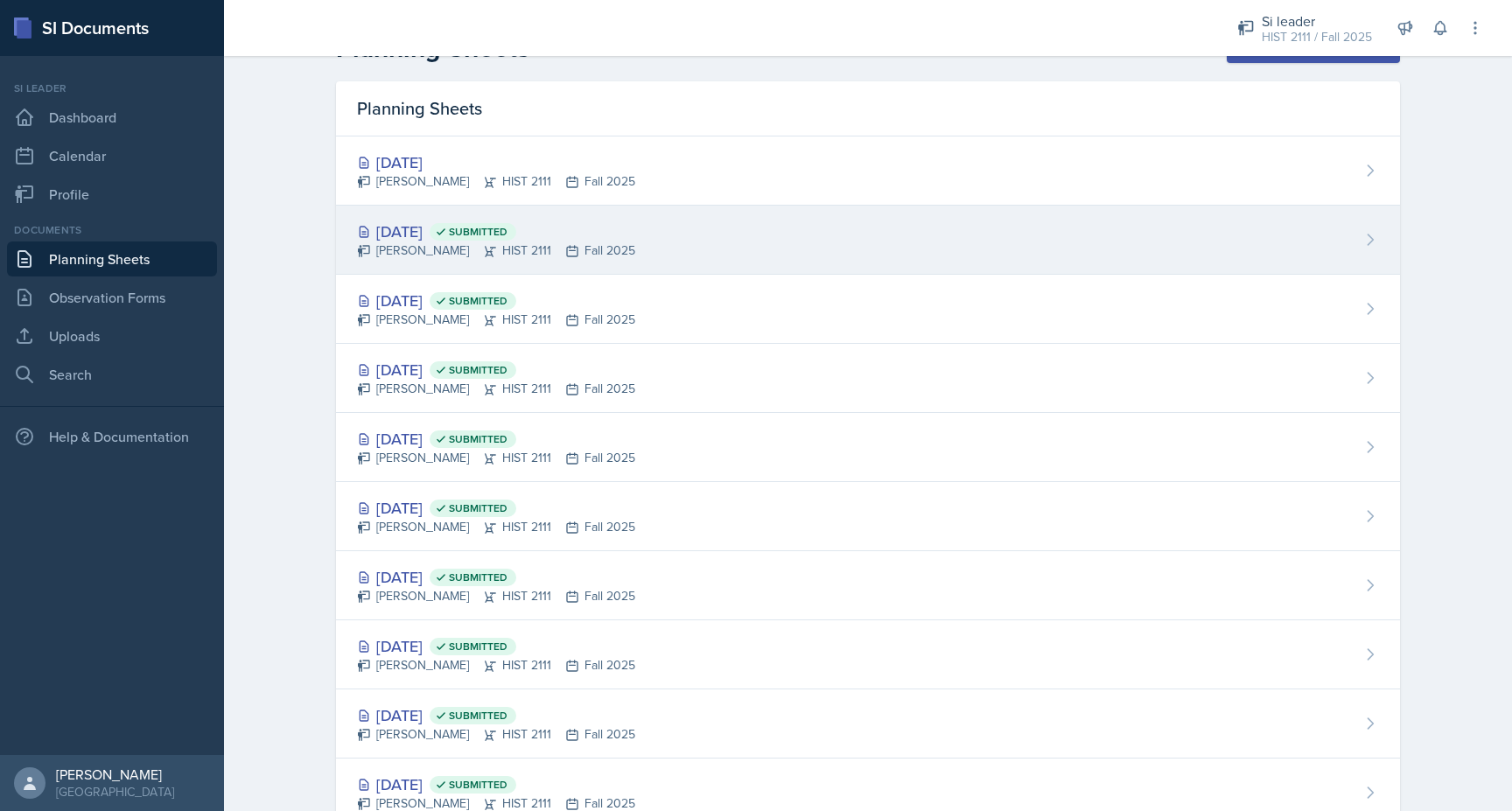
click at [417, 220] on div "Sep 24th, 2025 Submitted" at bounding box center [495, 231] width 278 height 24
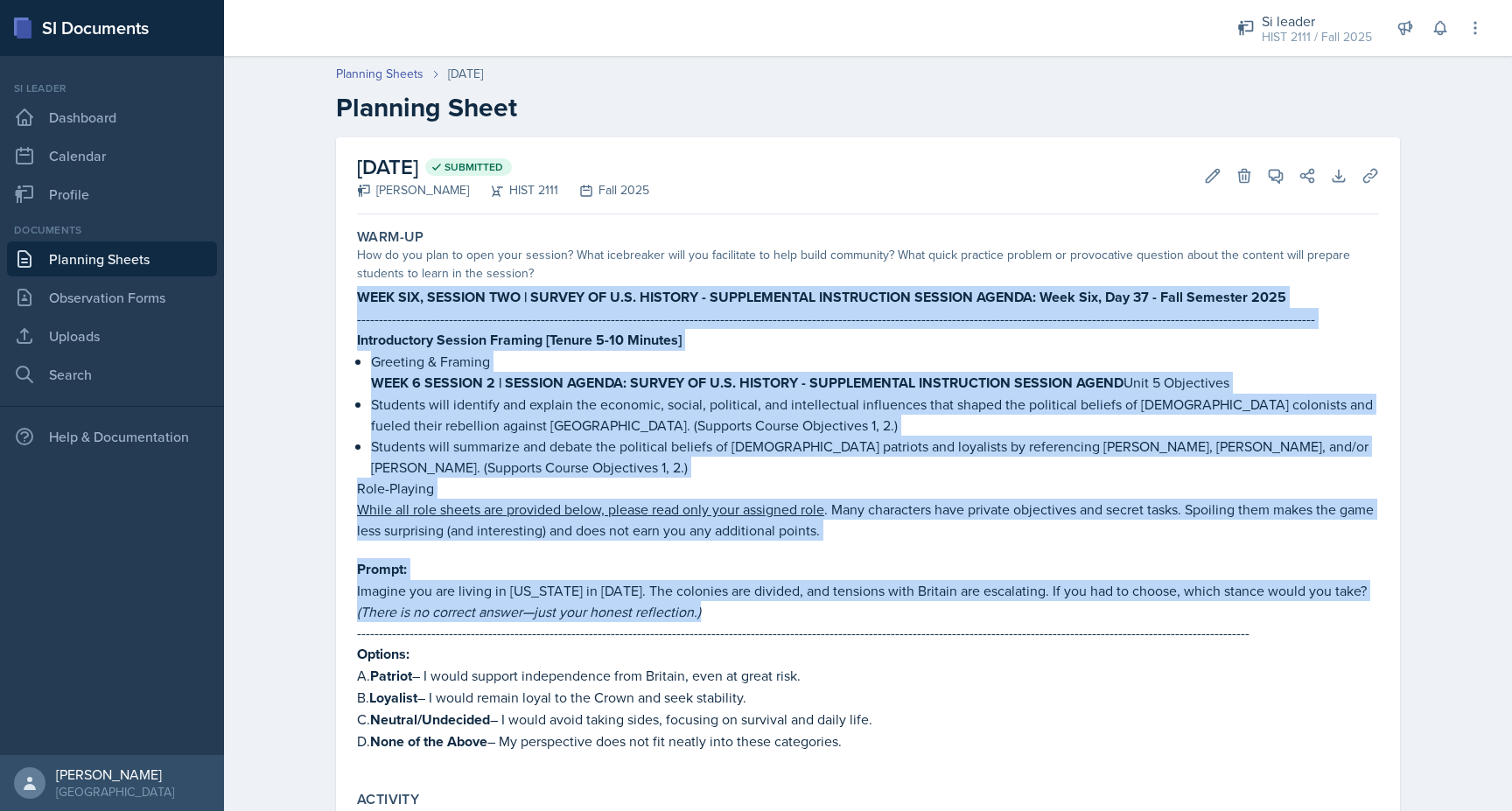
drag, startPoint x: 361, startPoint y: 298, endPoint x: 729, endPoint y: 613, distance: 484.4
click at [729, 613] on div "WEEK SIX, SESSION TWO | SURVEY OF U.S. HISTORY - SUPPLEMENTAL INSTRUCTION SESSI…" at bounding box center [868, 528] width 1022 height 484
copy div "WEEK SIX, SESSION TWO | SURVEY OF U.S. HISTORY - SUPPLEMENTAL INSTRUCTION SESSI…"
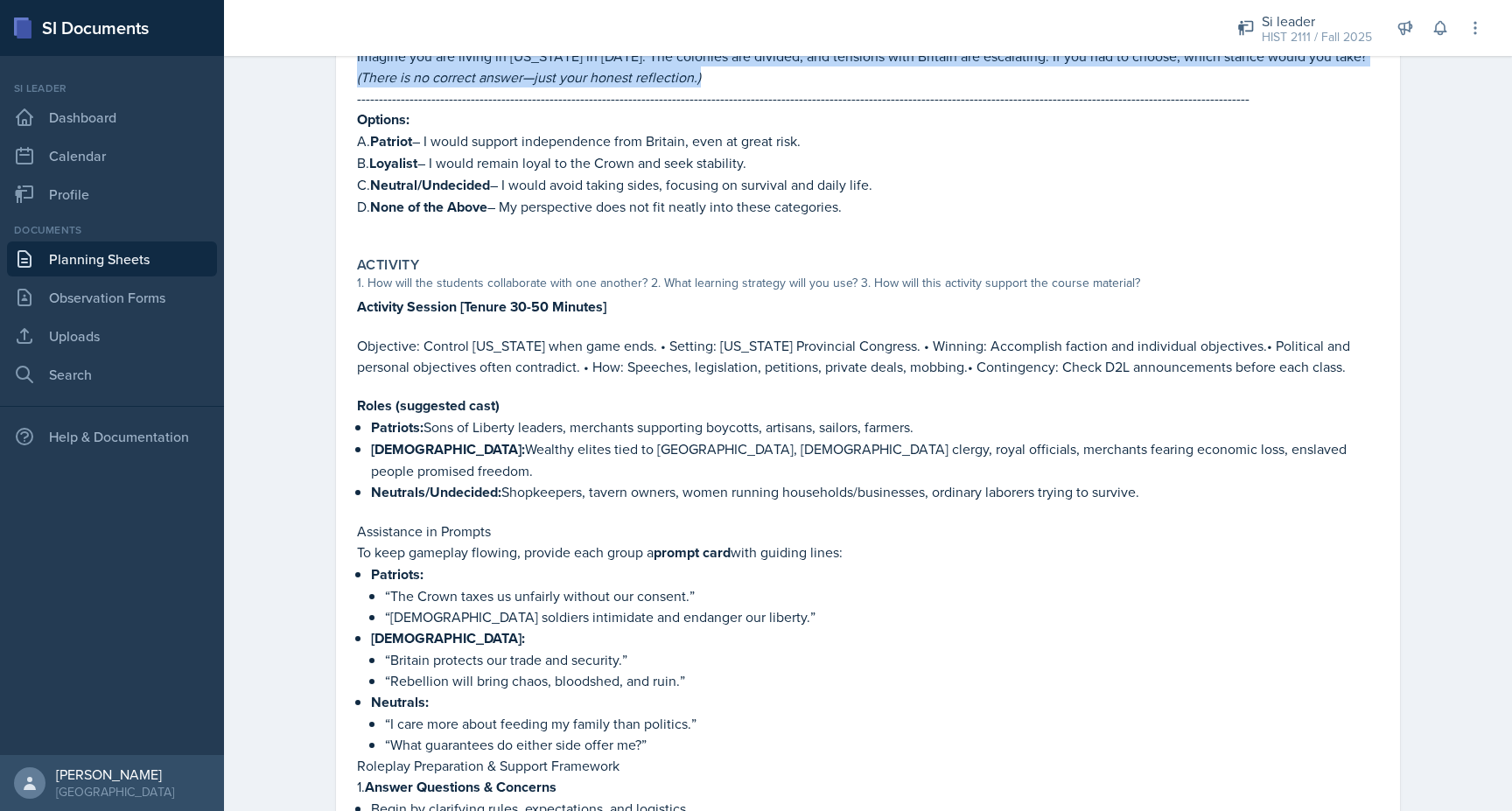
scroll to position [537, 0]
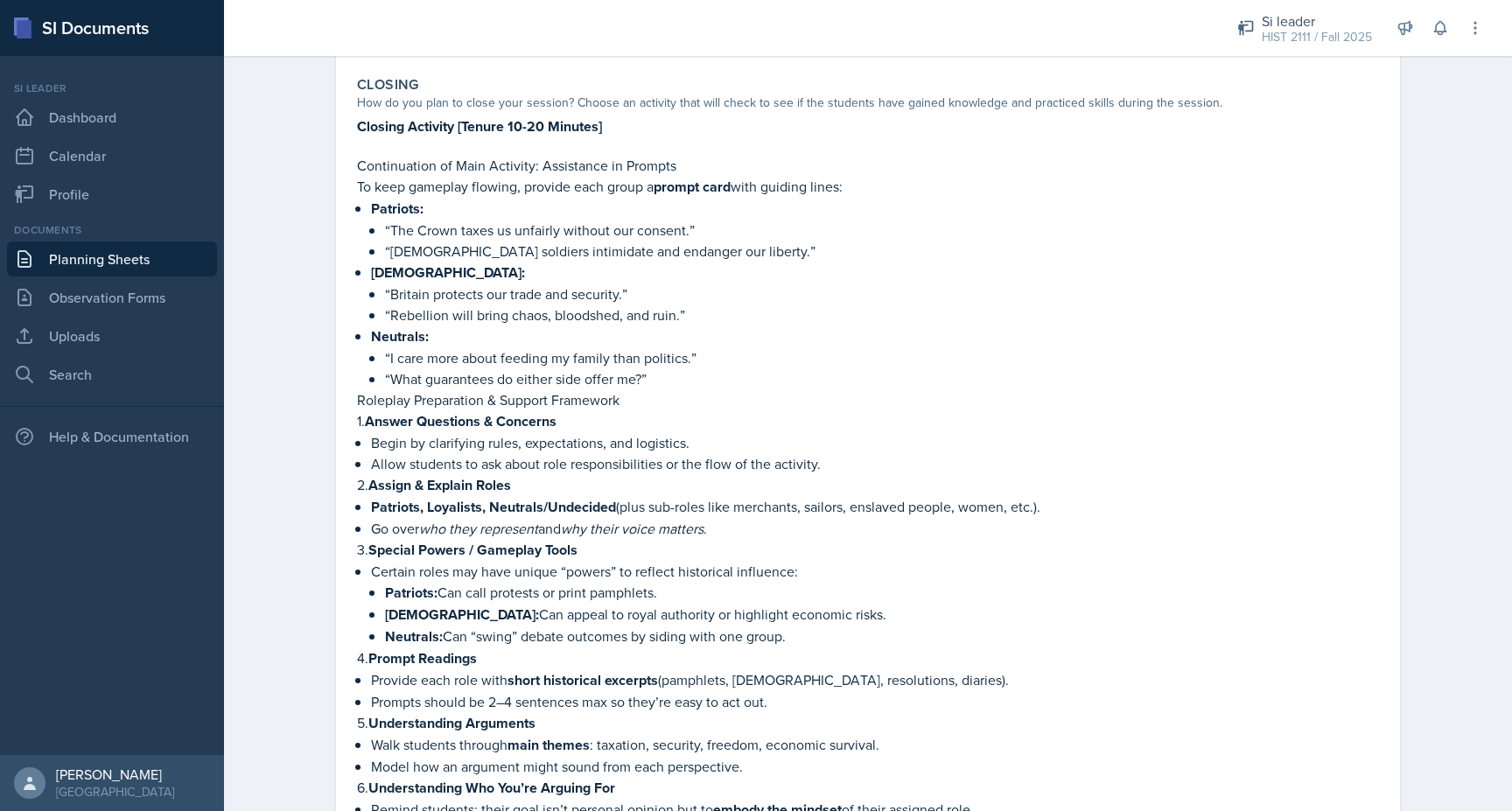
scroll to position [2359, 0]
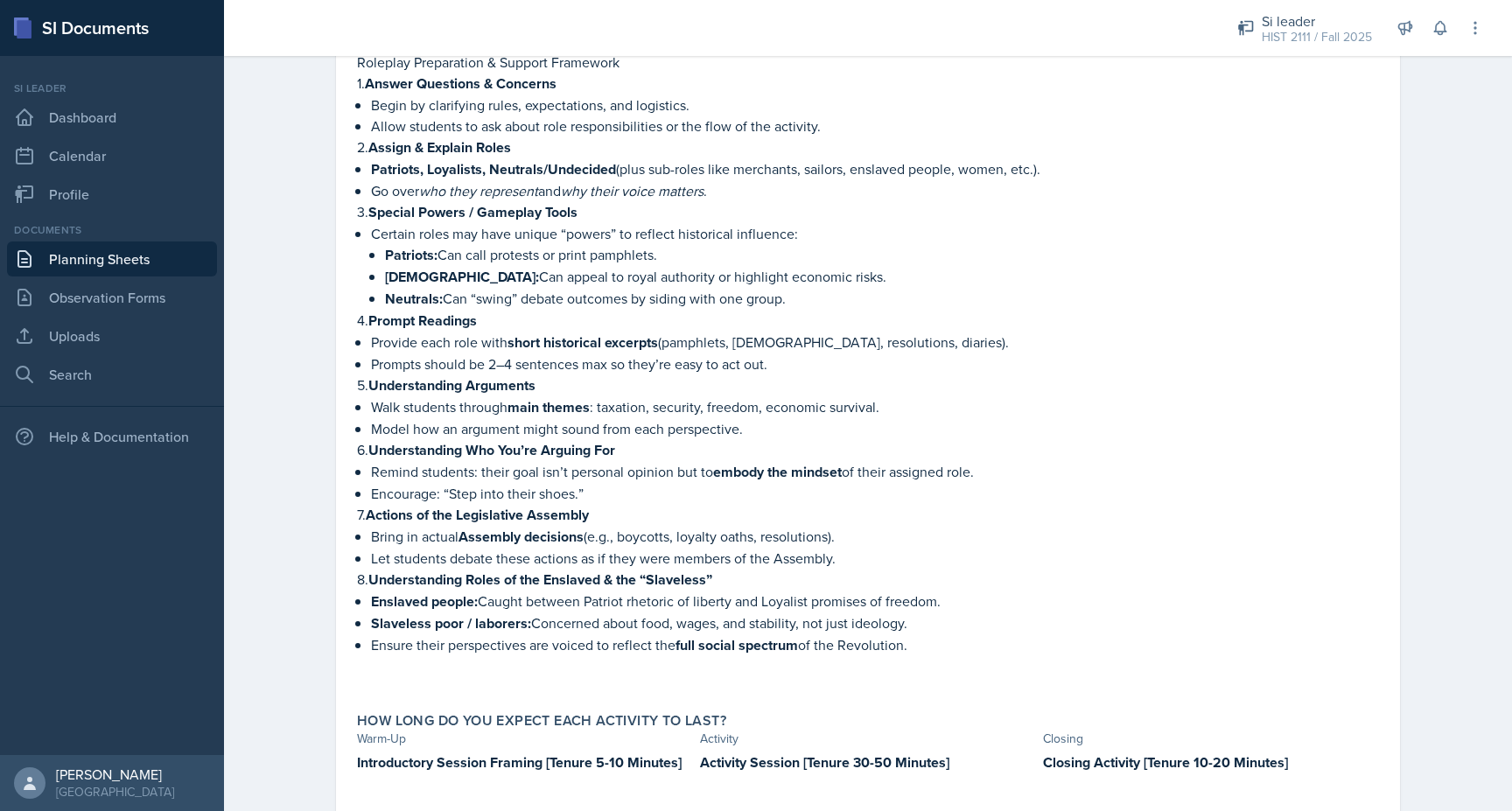
click at [521, 753] on strong "Introductory Session Framing [Tenure 5-10 Minutes]" at bounding box center [519, 763] width 324 height 20
click at [578, 753] on strong "Introductory Session Framing [Tenure 5-10 Minutes]" at bounding box center [519, 763] width 324 height 20
drag, startPoint x: 687, startPoint y: 717, endPoint x: 355, endPoint y: 716, distance: 332.0
click at [355, 716] on div "How long do you expect each activity to last? Warm-Up Activity Closing Introduc…" at bounding box center [867, 752] width 1036 height 93
copy strong "Introductory Session Framing [Tenure 5-10 Minutes]"
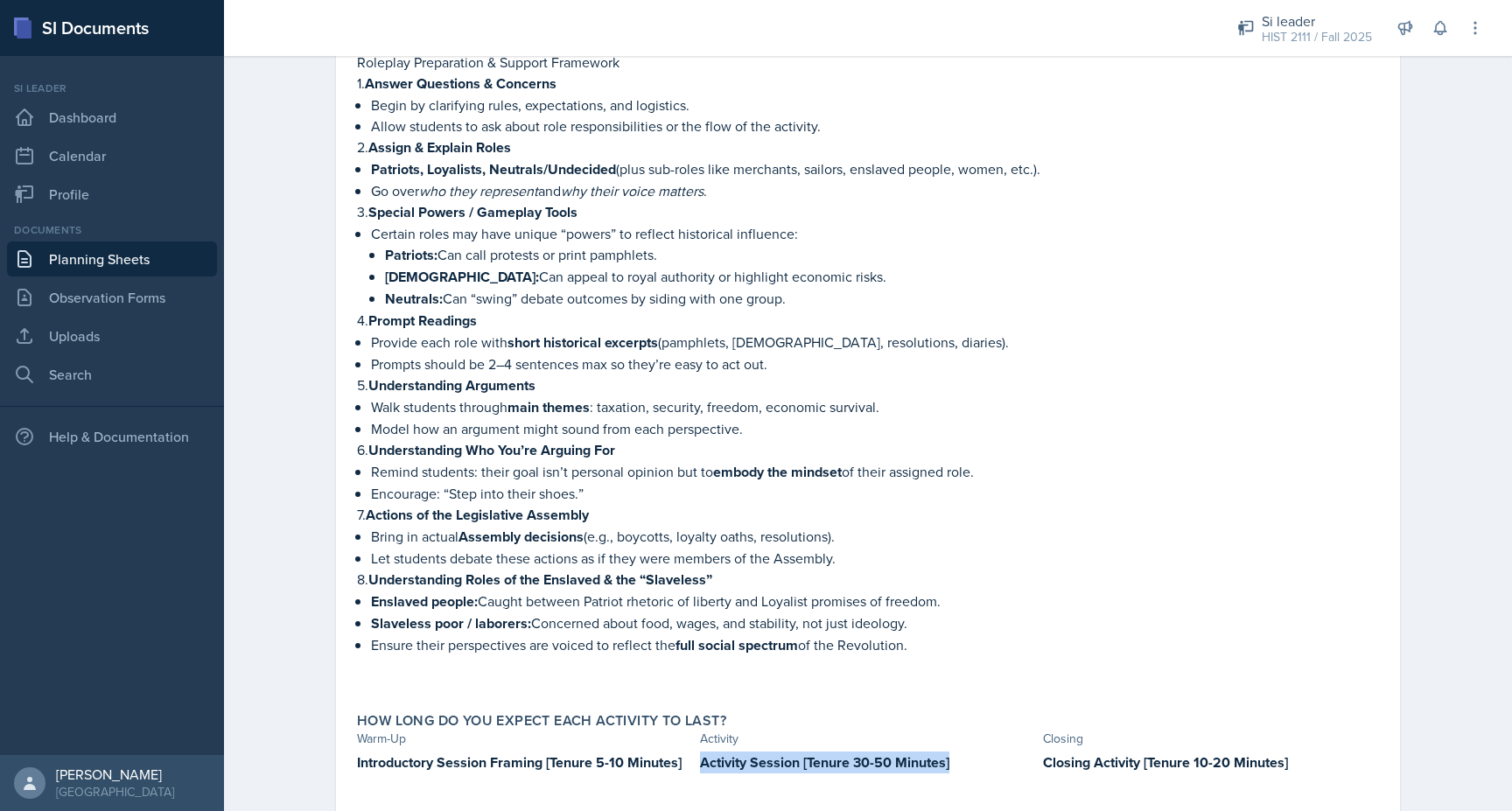
drag, startPoint x: 876, startPoint y: 707, endPoint x: 701, endPoint y: 710, distance: 175.0
click at [701, 752] on p "Activity Session [Tenure 30-50 Minutes]" at bounding box center [867, 763] width 336 height 22
copy strong "Activity Session [Tenure 30-50 Minutes]"
click at [73, 255] on link "Planning Sheets" at bounding box center [112, 259] width 210 height 35
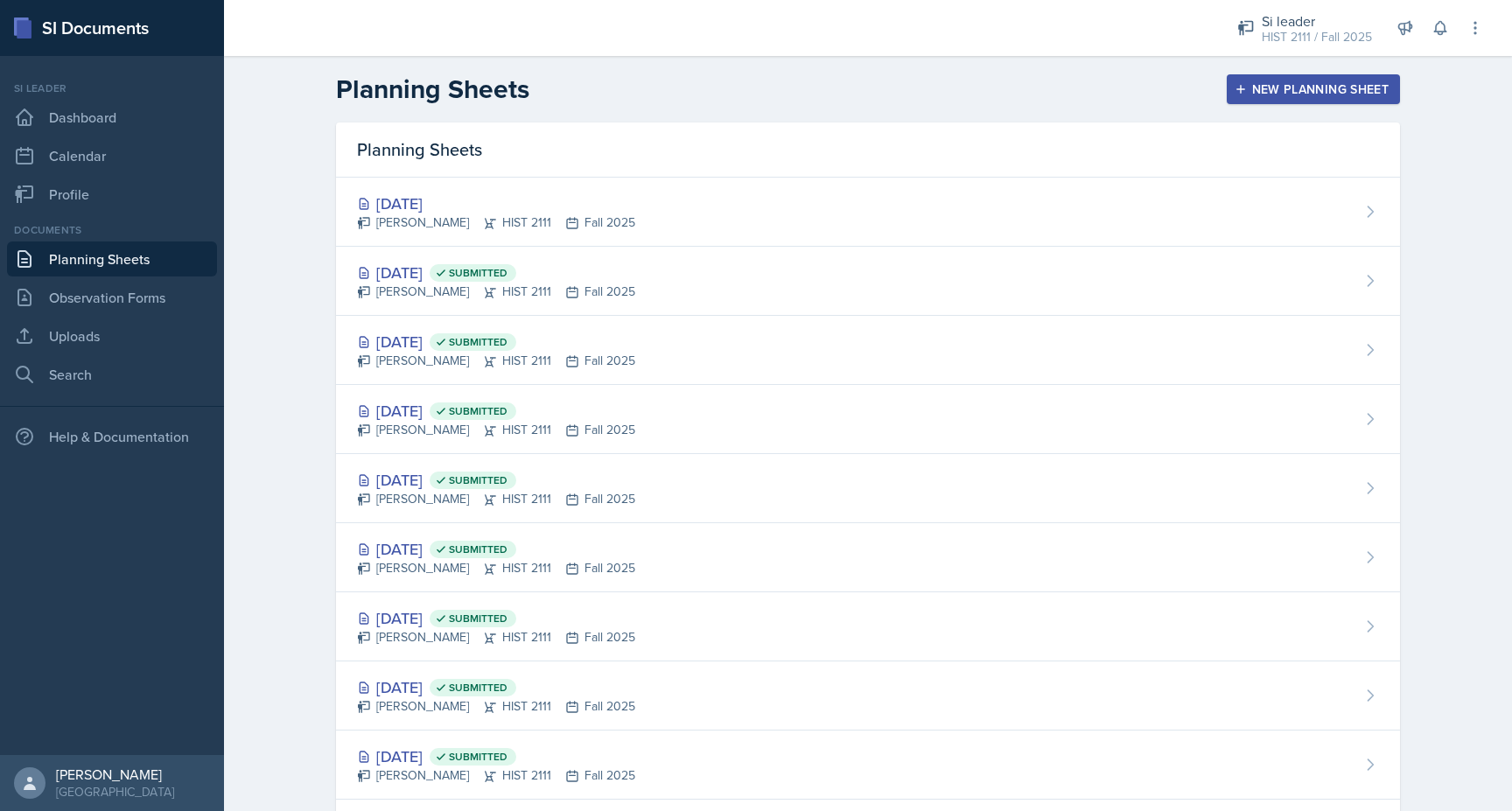
click at [1231, 84] on button "New Planning Sheet" at bounding box center [1313, 89] width 173 height 30
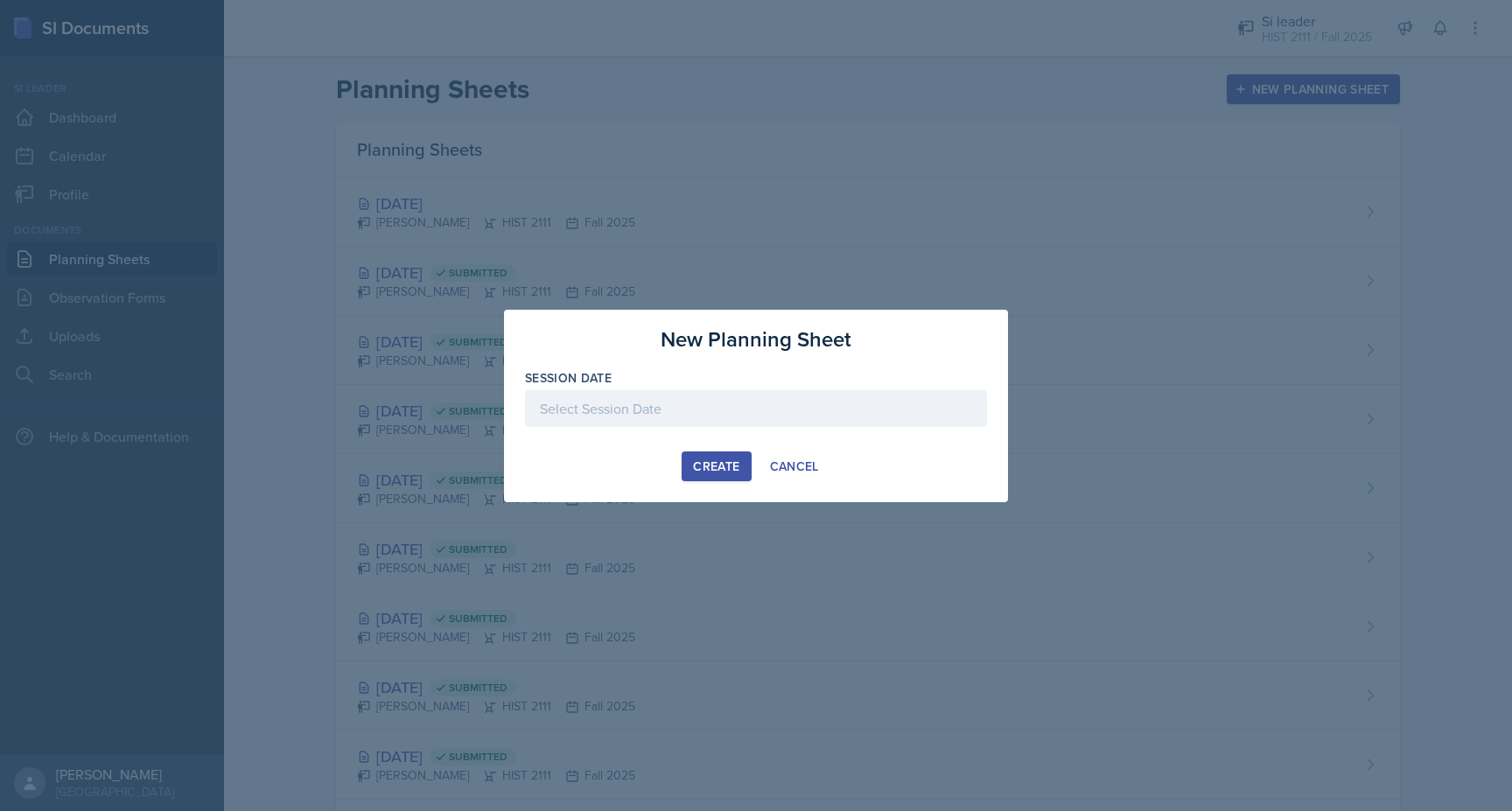
click at [667, 415] on div at bounding box center [755, 408] width 462 height 36
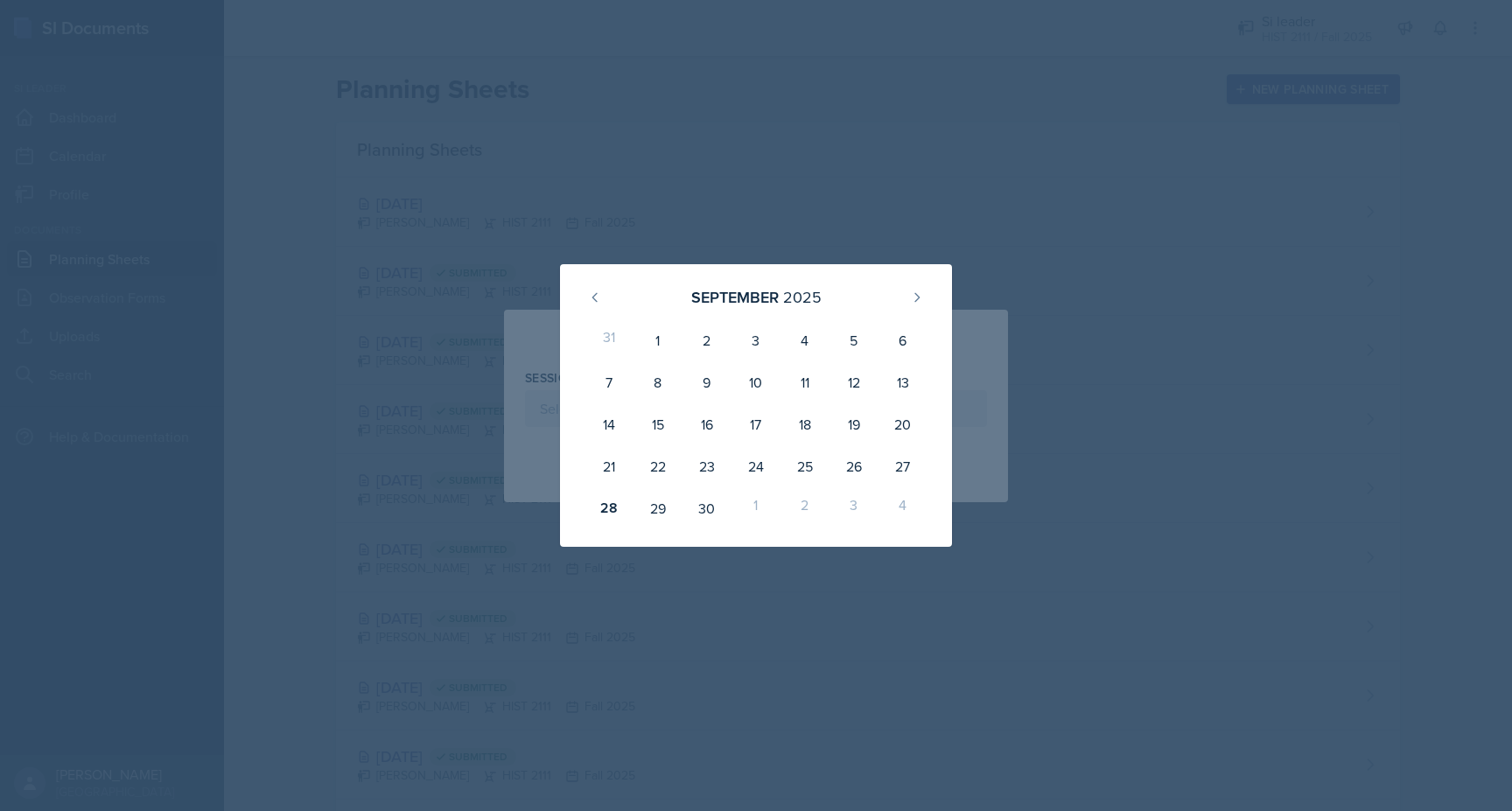
click at [746, 508] on div "1" at bounding box center [756, 508] width 49 height 42
click at [926, 295] on button at bounding box center [916, 297] width 28 height 28
click at [758, 337] on div "1" at bounding box center [756, 341] width 49 height 42
type input "October 1st, 2025"
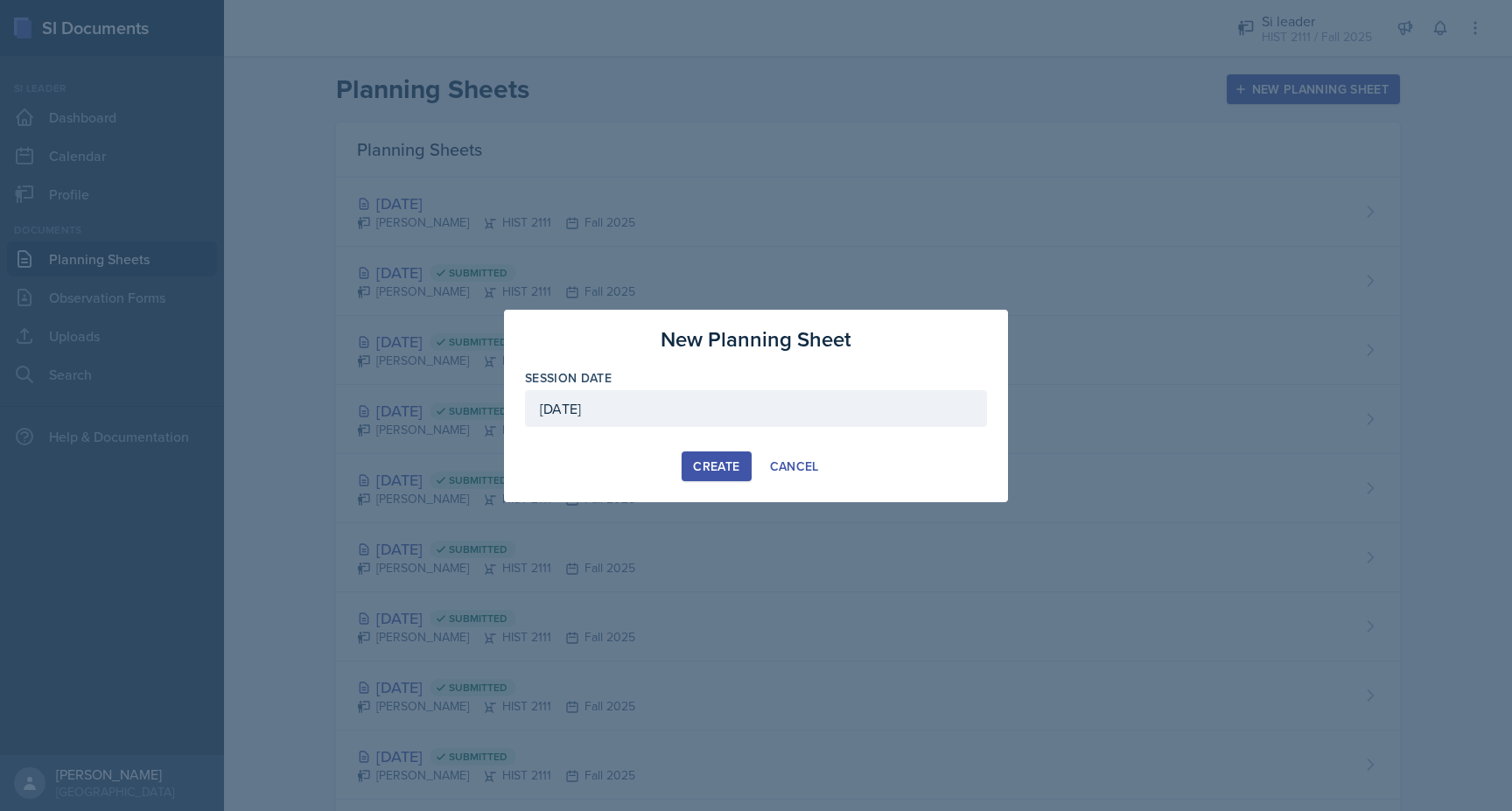
click at [690, 471] on button "Create" at bounding box center [716, 467] width 69 height 30
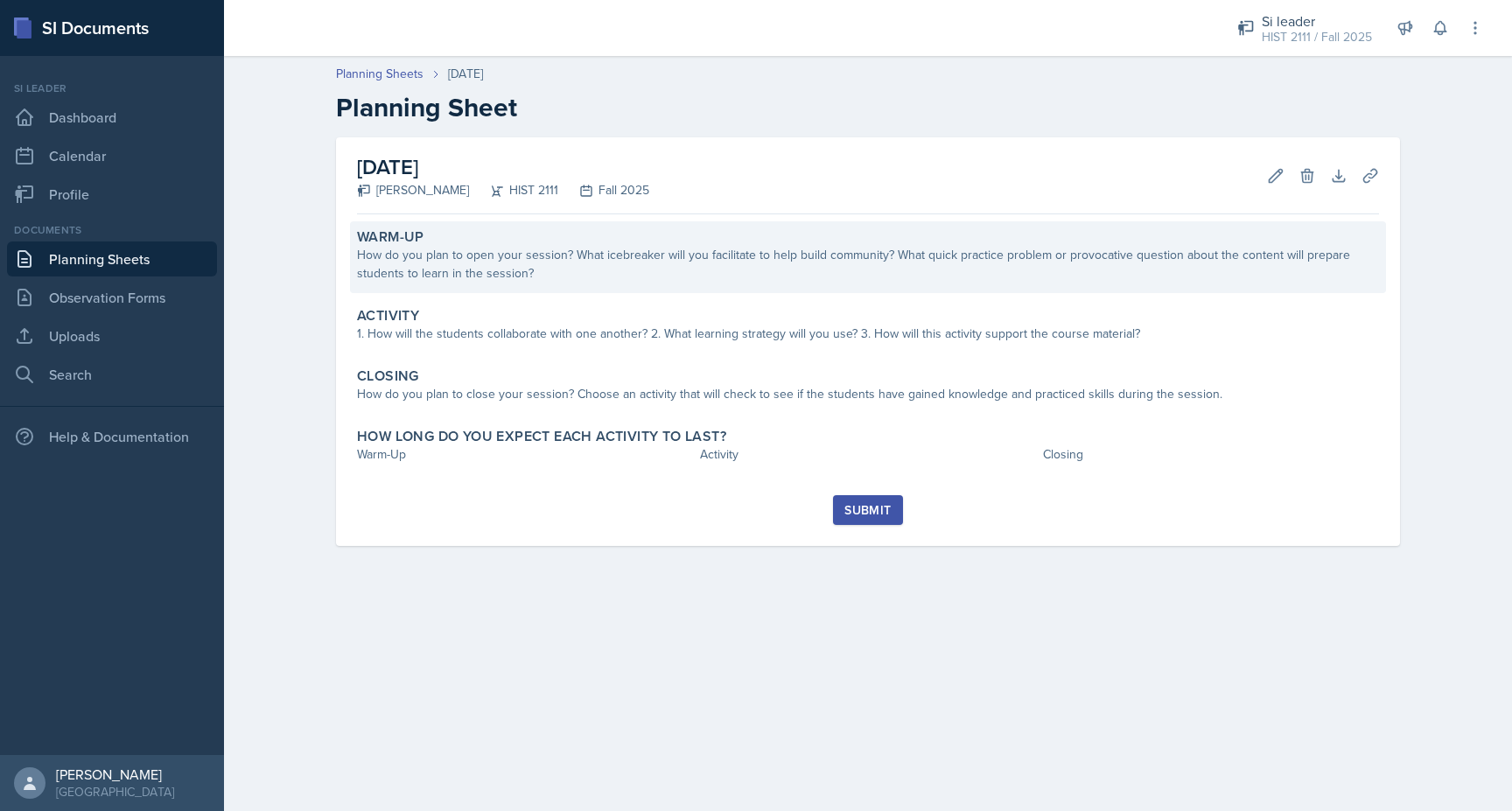
click at [615, 286] on div "Warm-Up How do you plan to open your session? What icebreaker will you facilita…" at bounding box center [867, 257] width 1036 height 72
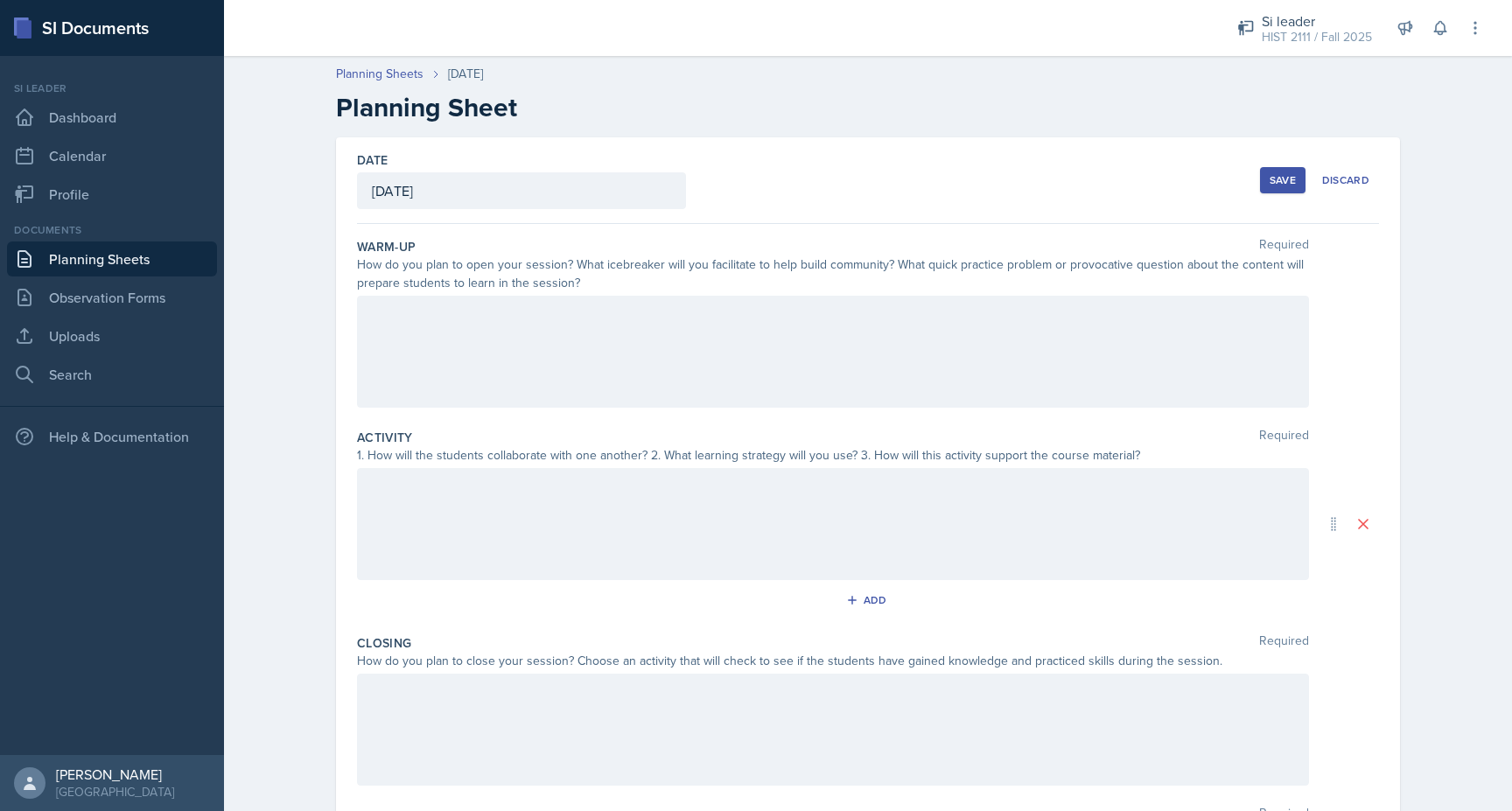
click at [539, 320] on div at bounding box center [833, 352] width 952 height 112
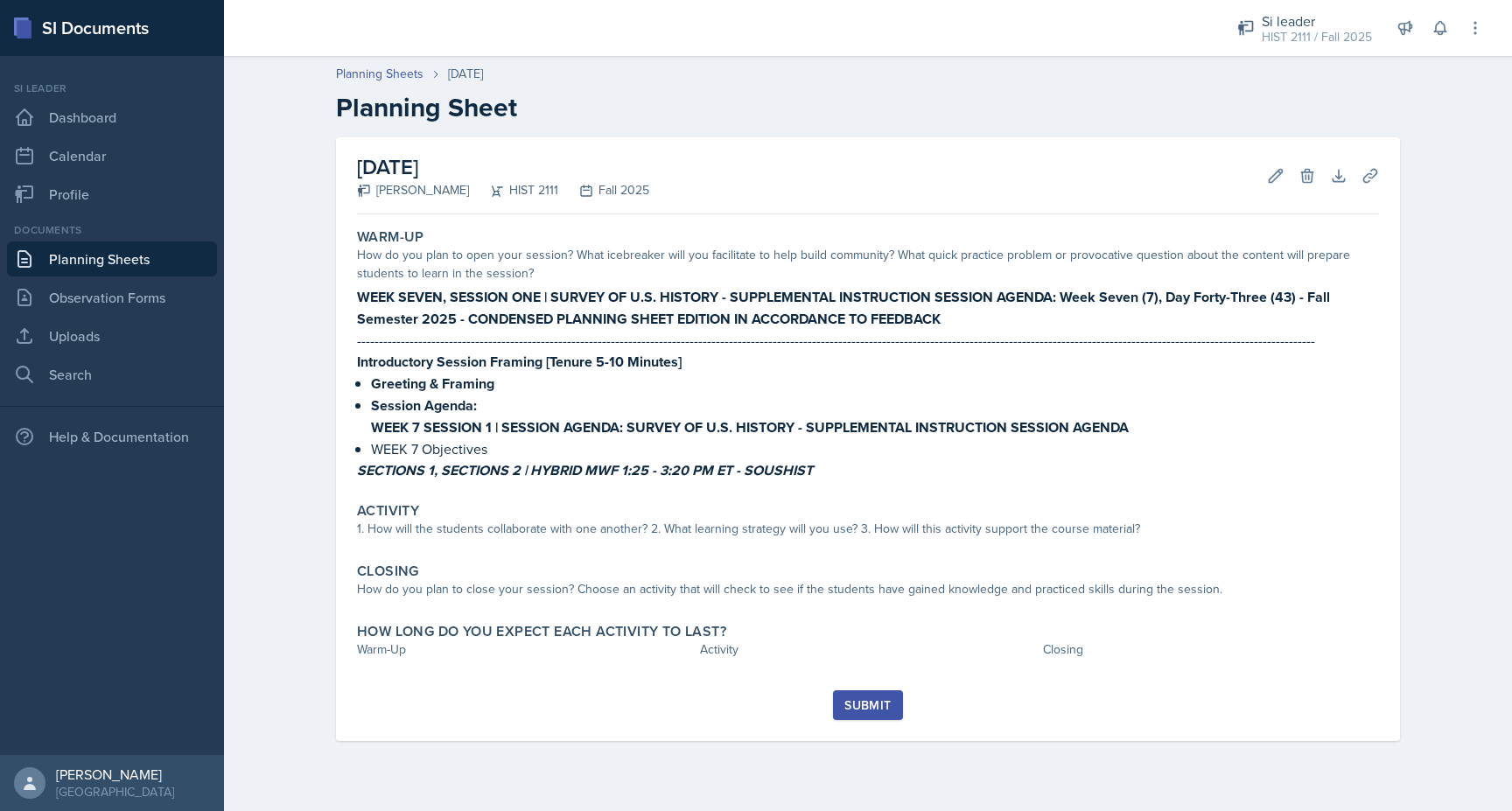
click at [100, 252] on link "Planning Sheets" at bounding box center [112, 259] width 210 height 35
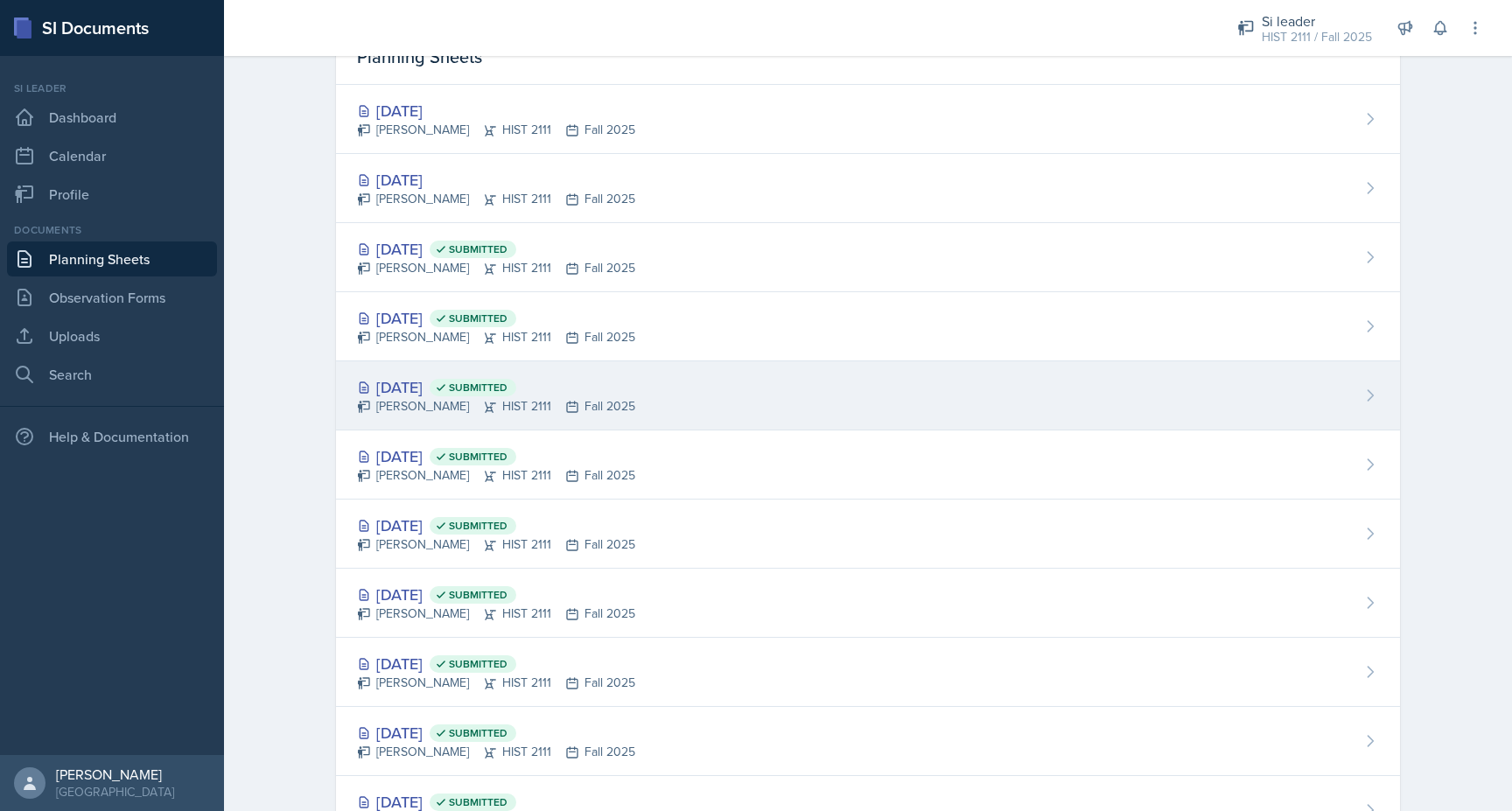
scroll to position [166, 0]
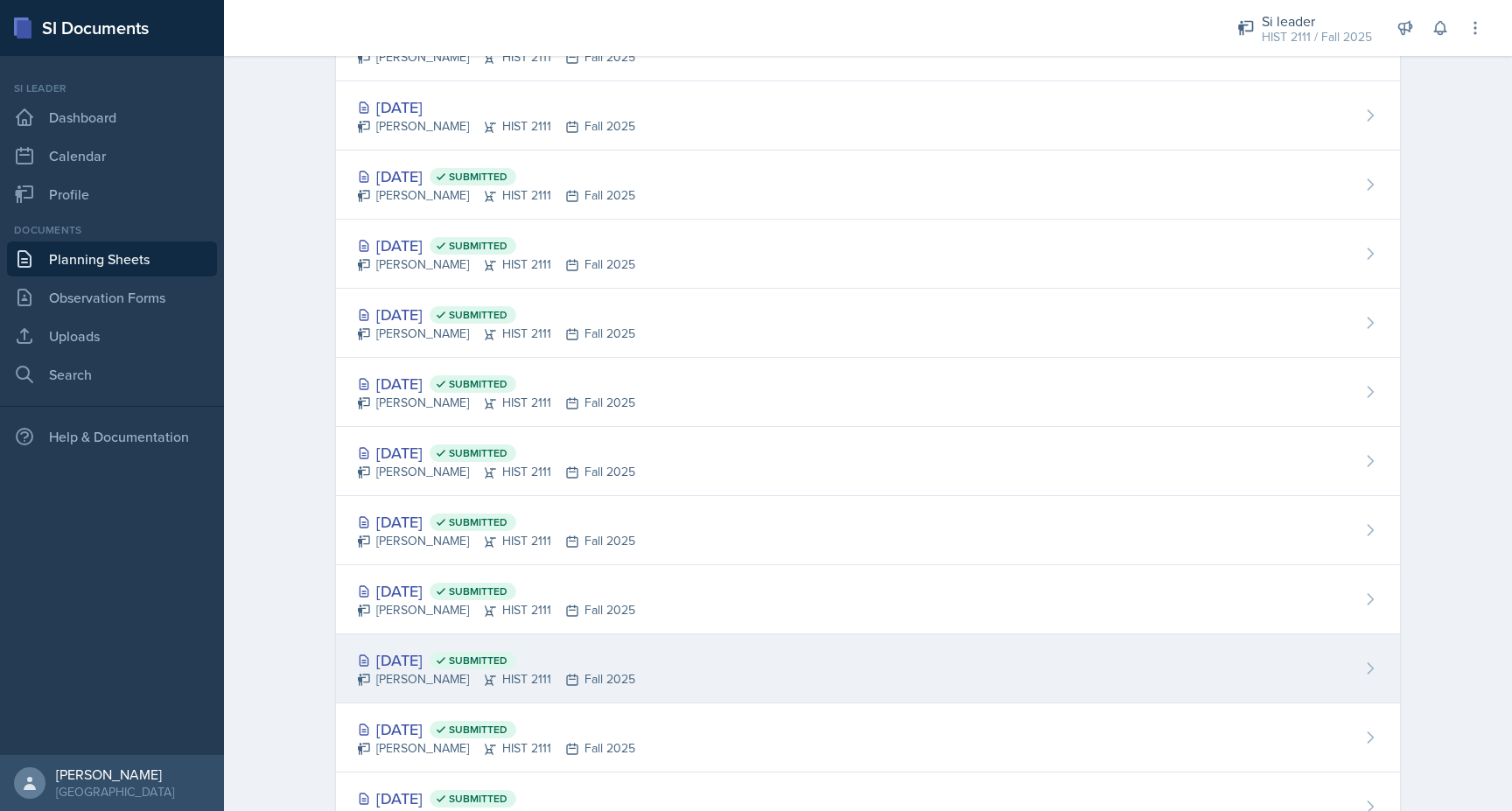
click at [454, 644] on div "Sep 1st, 2025 Submitted Jonathan Westmoreland HIST 2111 Fall 2025" at bounding box center [868, 669] width 1064 height 69
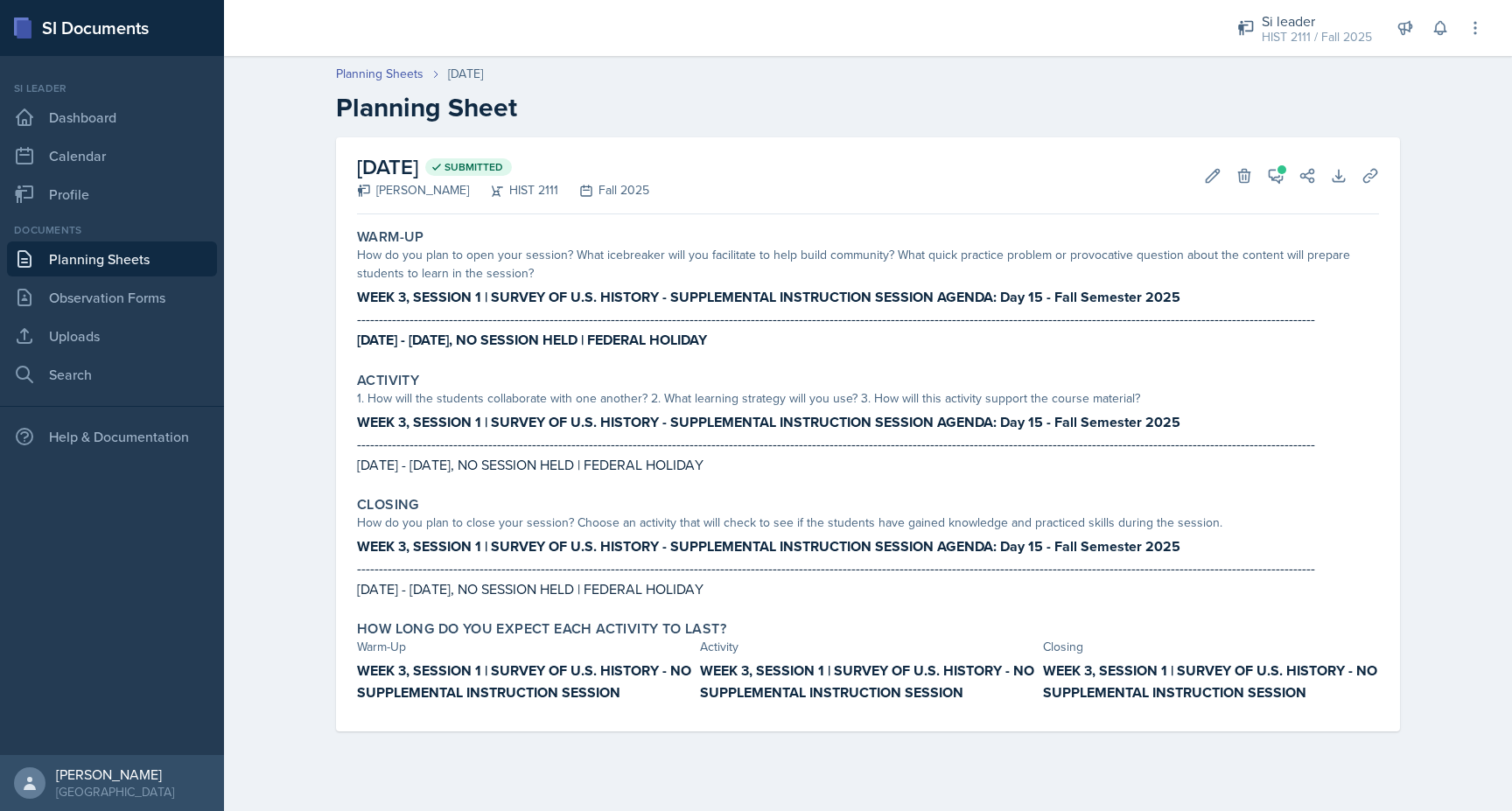
click at [109, 255] on link "Planning Sheets" at bounding box center [112, 259] width 210 height 35
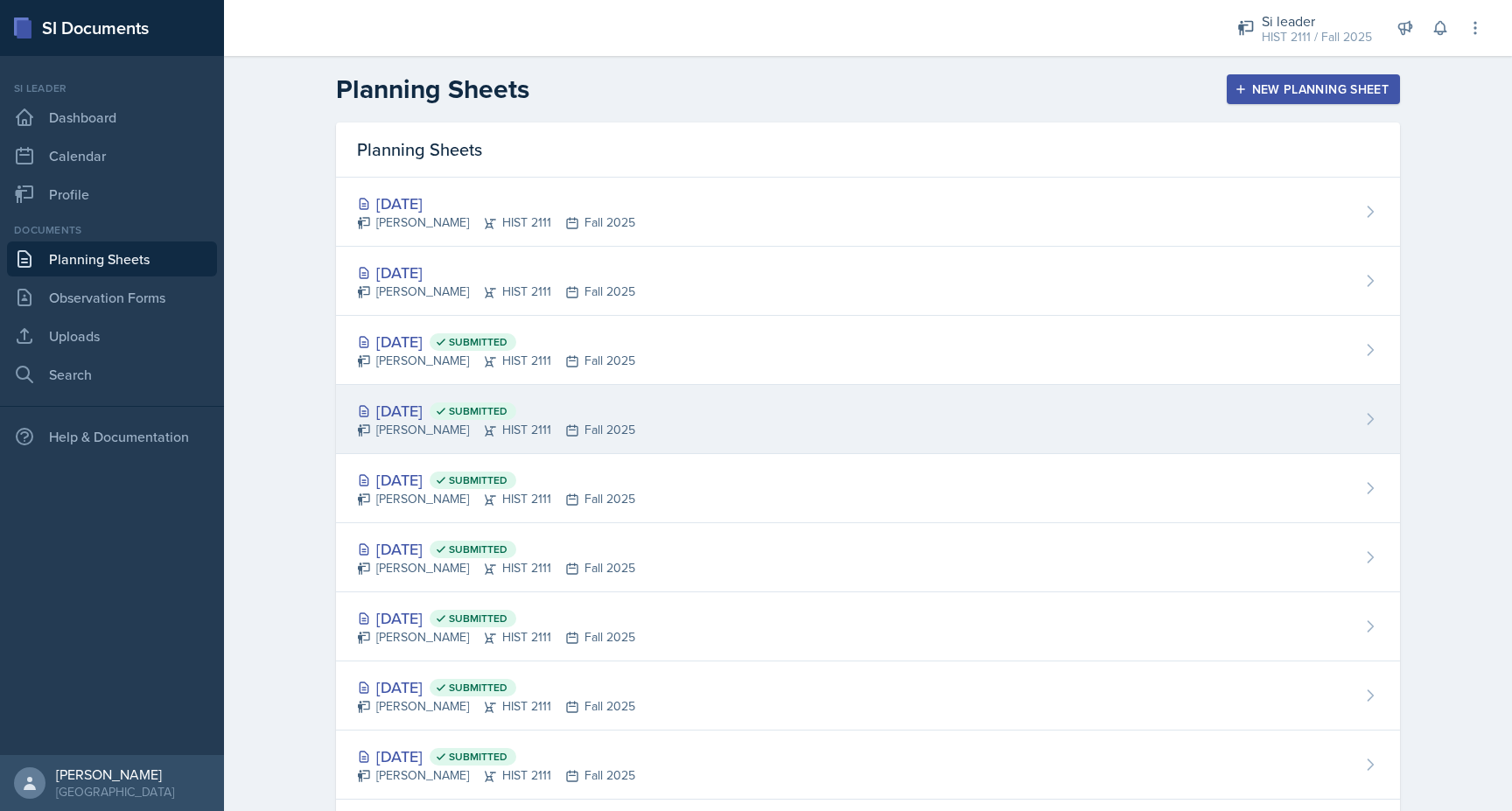
click at [447, 432] on div "Jonathan Westmoreland HIST 2111 Fall 2025" at bounding box center [495, 430] width 278 height 18
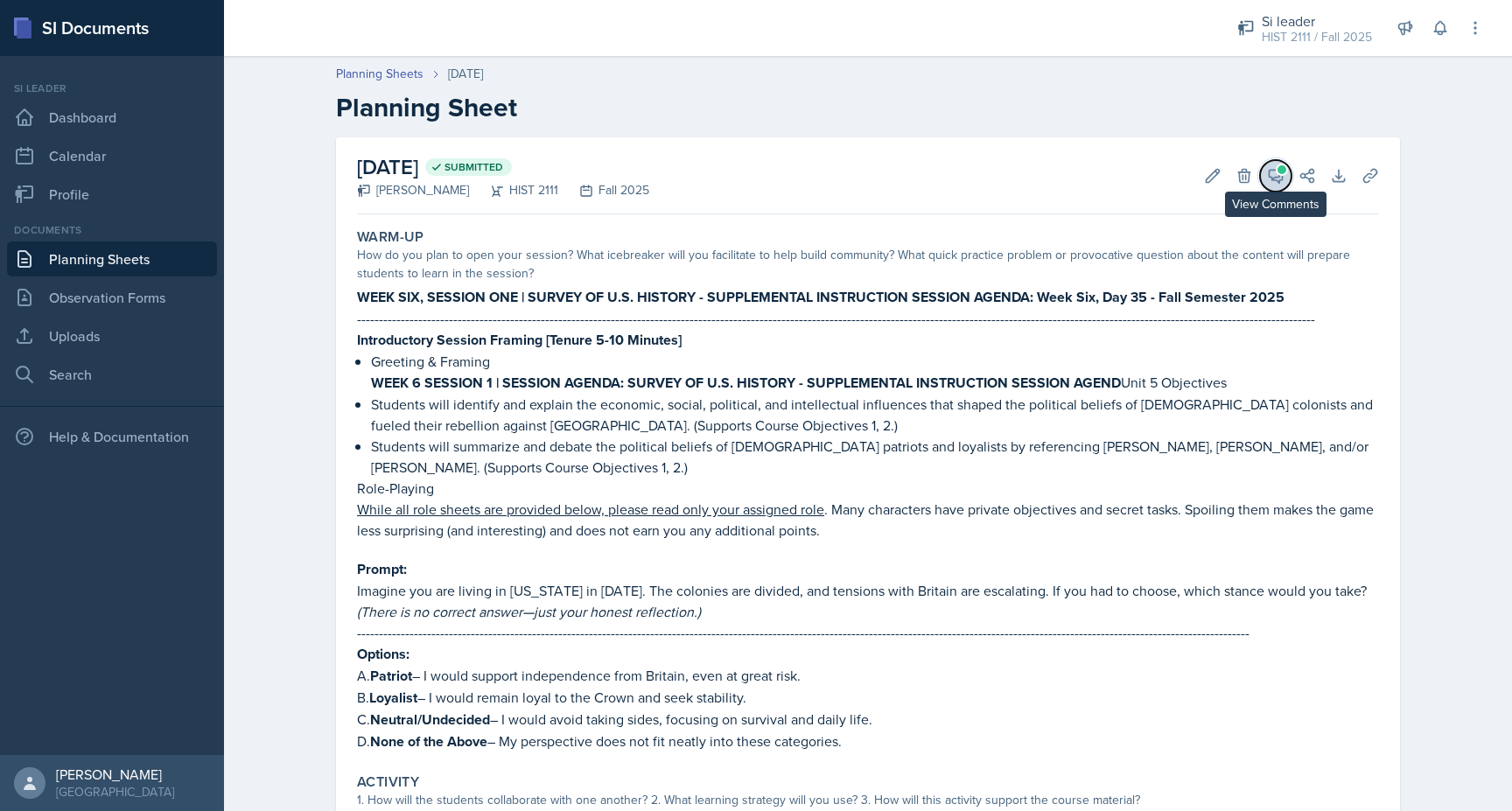
drag, startPoint x: 1277, startPoint y: 187, endPoint x: 1270, endPoint y: 177, distance: 12.2
click at [1270, 177] on button "View Comments" at bounding box center [1275, 176] width 32 height 32
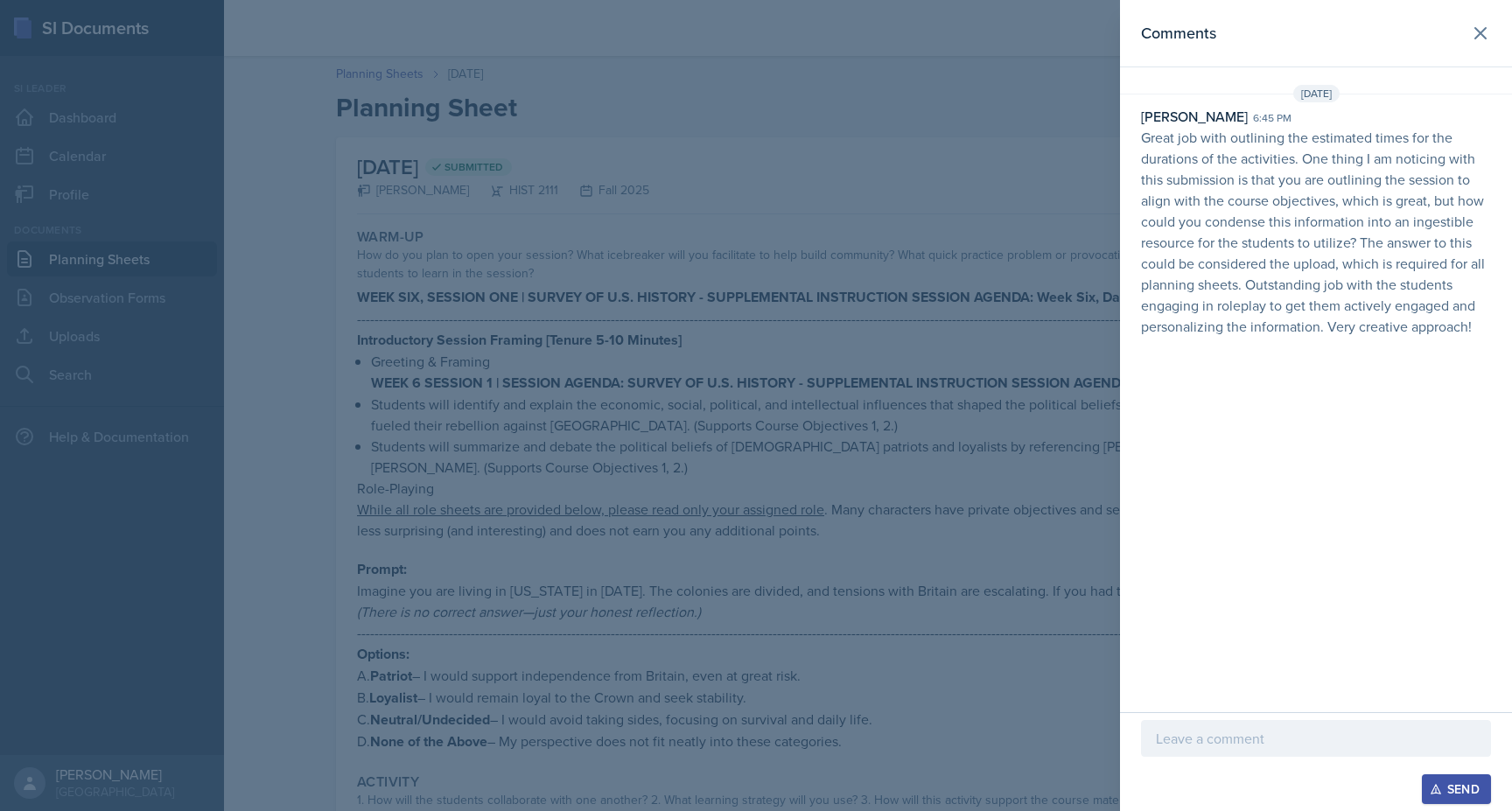
click at [1085, 167] on div at bounding box center [756, 406] width 1512 height 811
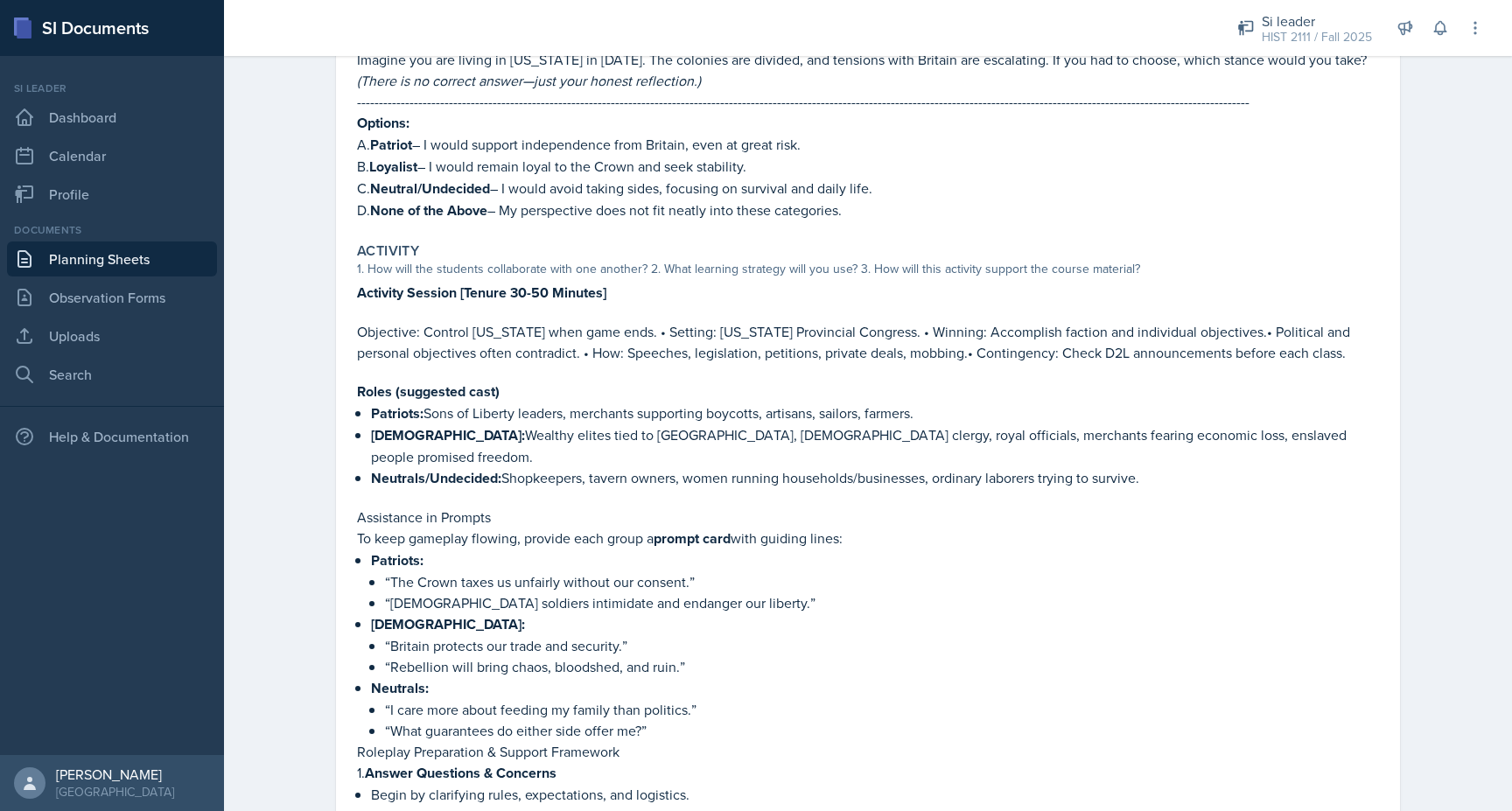
click at [619, 408] on p "Patriots: Sons of Liberty leaders, merchants supporting boycotts, artisans, sai…" at bounding box center [874, 414] width 1008 height 22
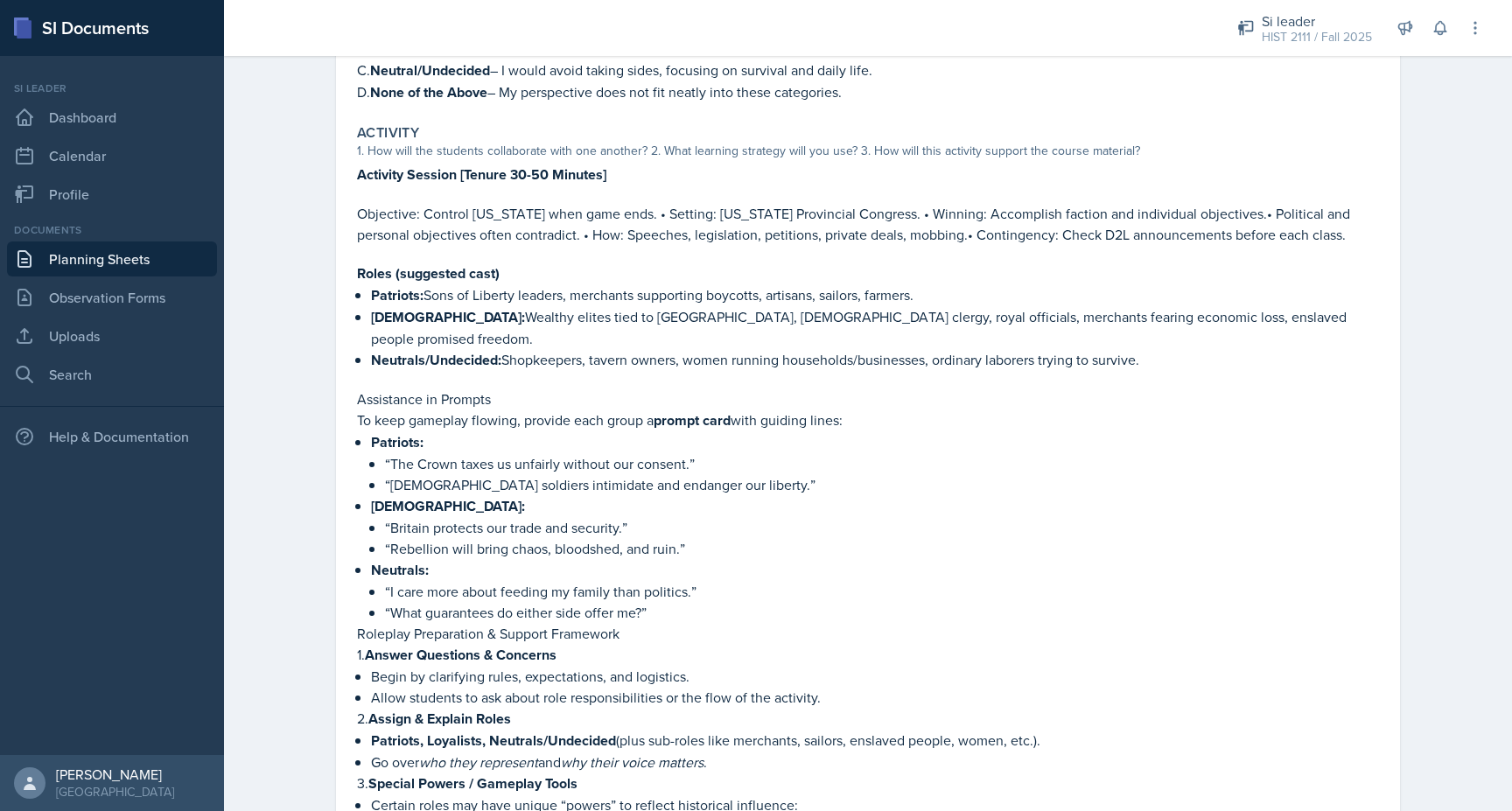
scroll to position [692, 0]
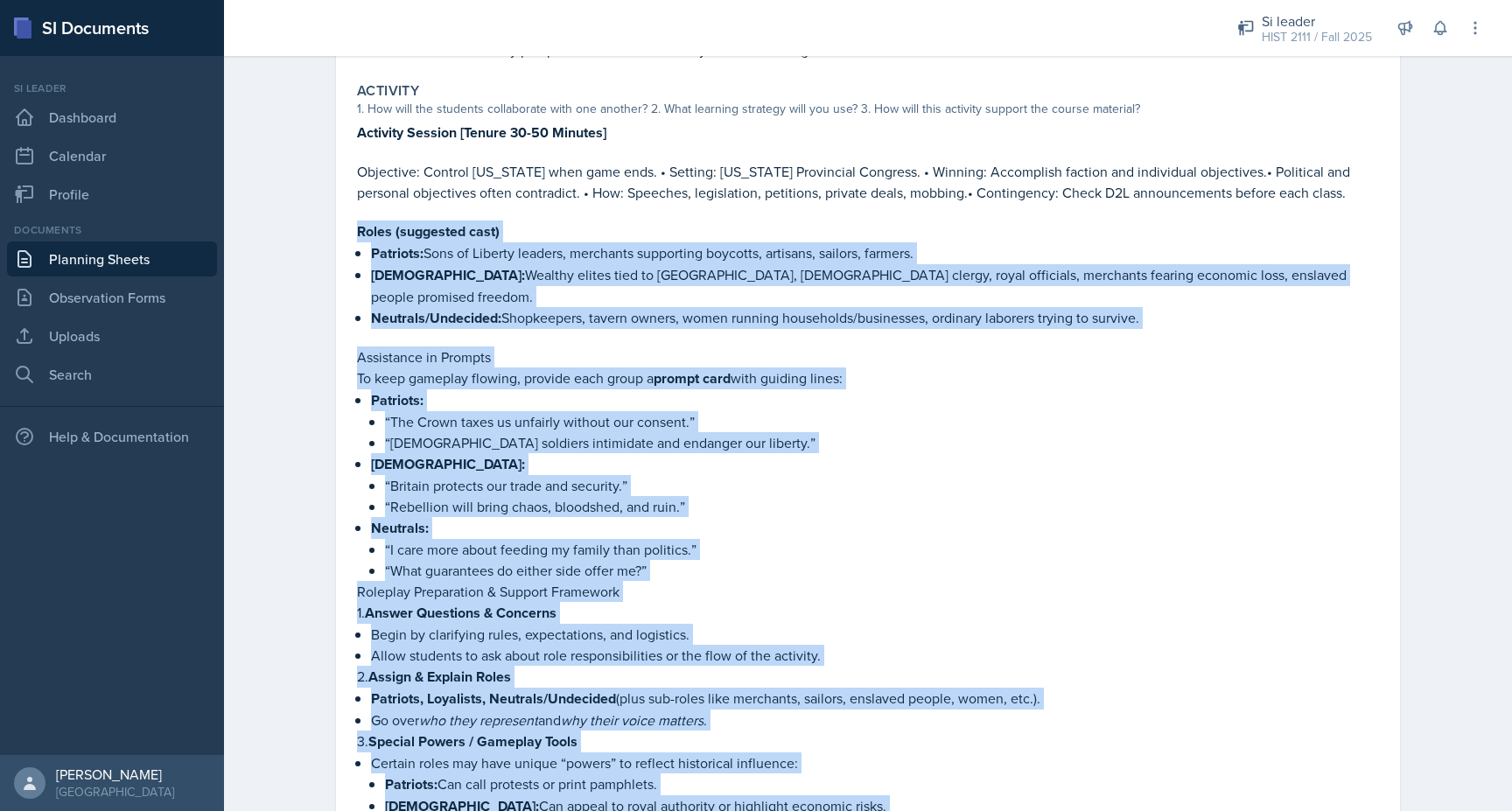
drag, startPoint x: 359, startPoint y: 227, endPoint x: 499, endPoint y: 790, distance: 580.1
click at [499, 790] on div "Activity Session [Tenure 30-50 Minutes] Objective: Control New York when game e…" at bounding box center [868, 736] width 1022 height 1228
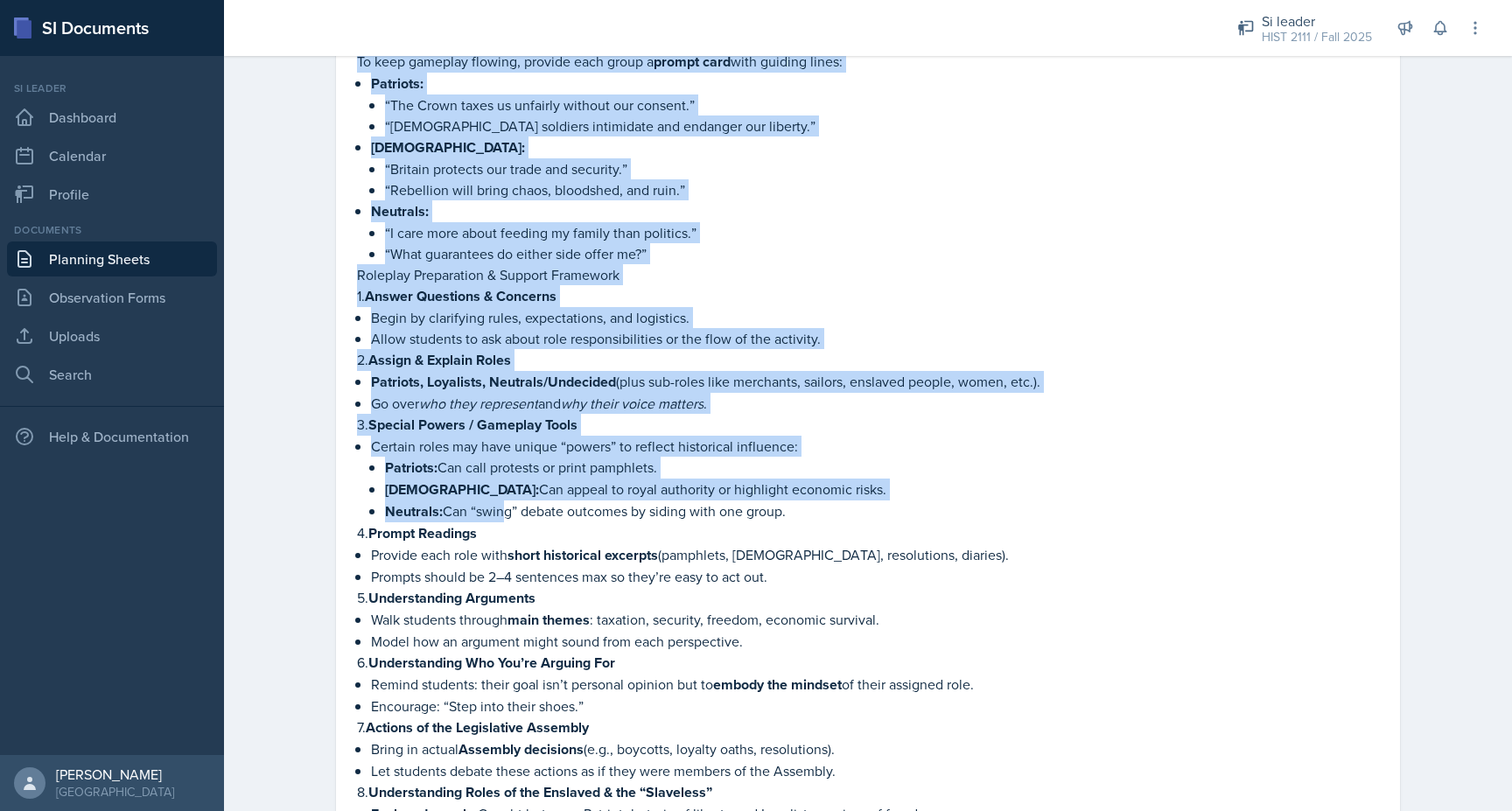
scroll to position [1087, 0]
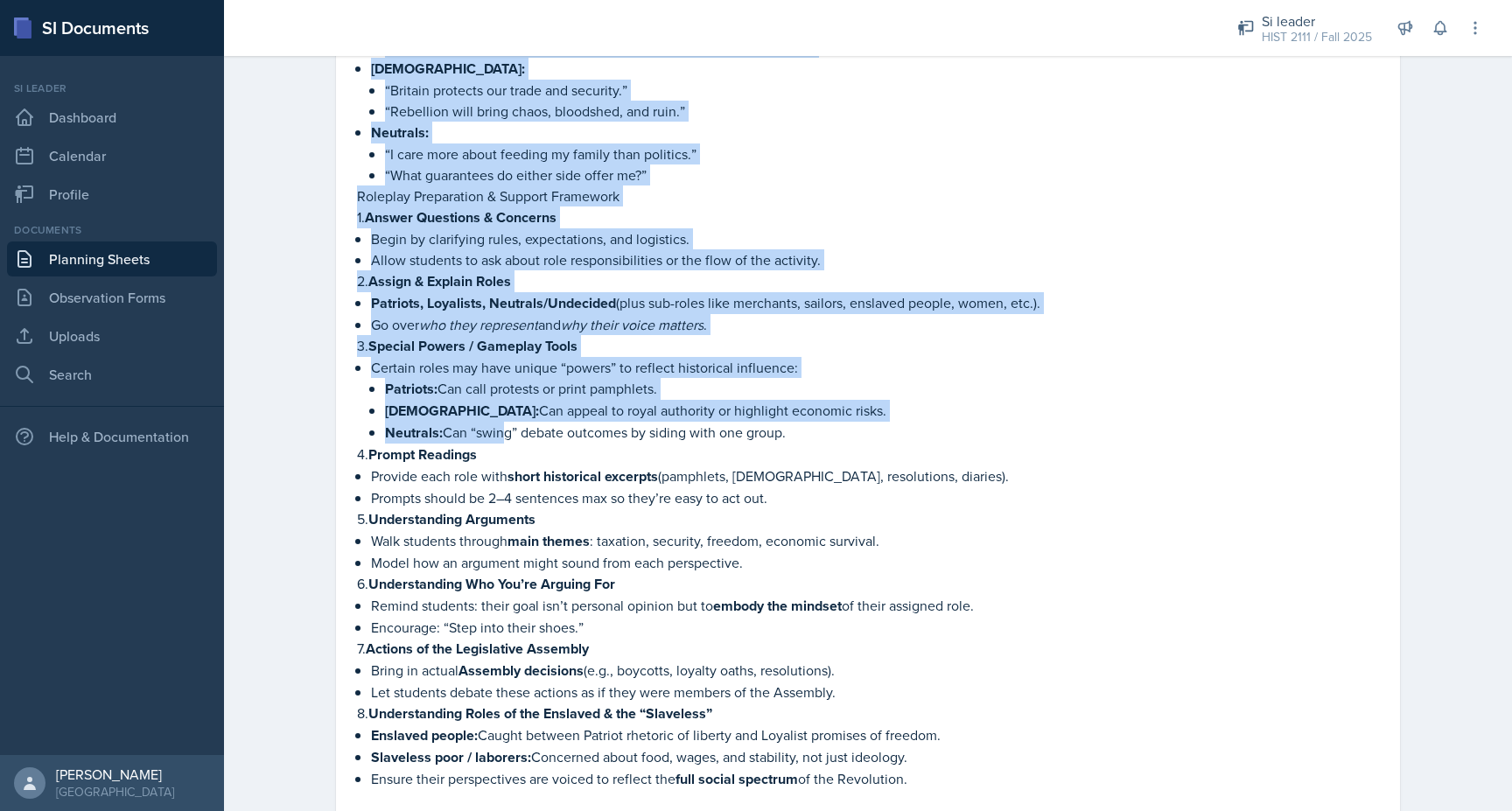
click at [518, 293] on strong "Patriots, Loyalists, Neutrals/Undecided" at bounding box center [493, 303] width 245 height 20
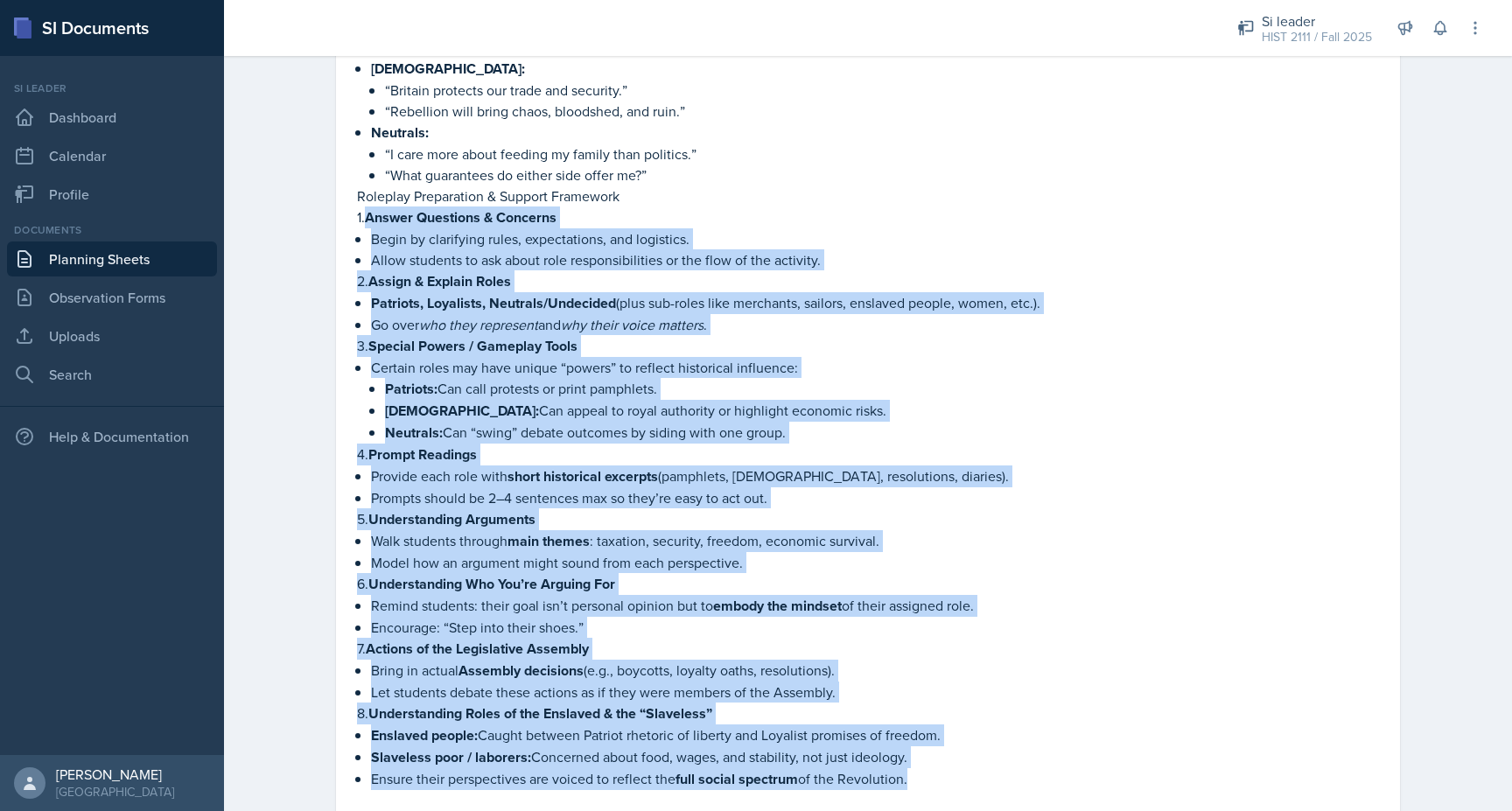
drag, startPoint x: 367, startPoint y: 189, endPoint x: 895, endPoint y: 755, distance: 774.0
click at [894, 755] on div "Activity Session [Tenure 30-50 Minutes] Objective: Control New York when game e…" at bounding box center [868, 340] width 1022 height 1228
copy div "Answer Questions & Concerns Begin by clarifying rules, expectations, and logist…"
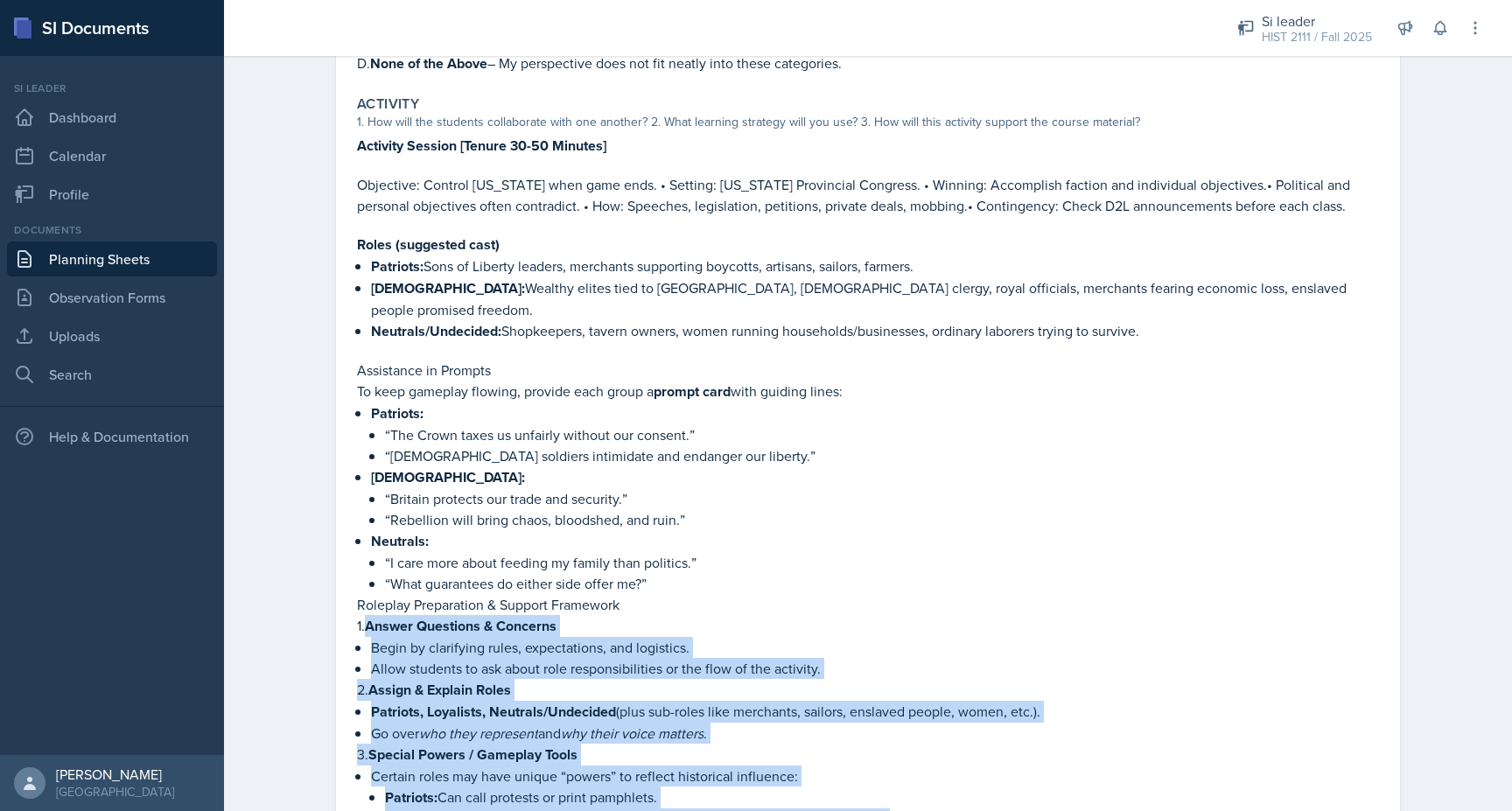
scroll to position [596, 0]
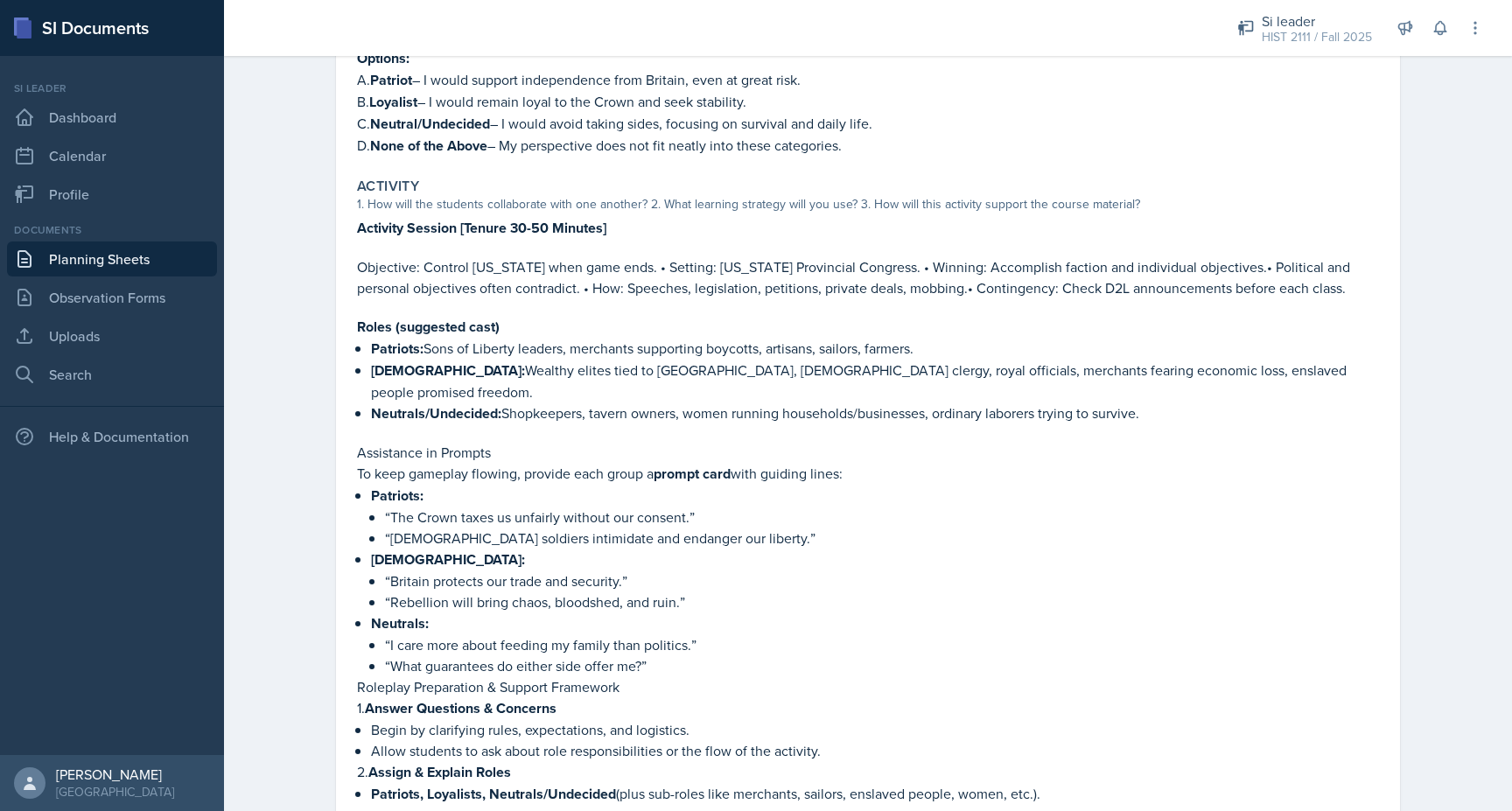
click at [627, 528] on p "“British soldiers intimidate and endanger our liberty.”" at bounding box center [882, 538] width 994 height 21
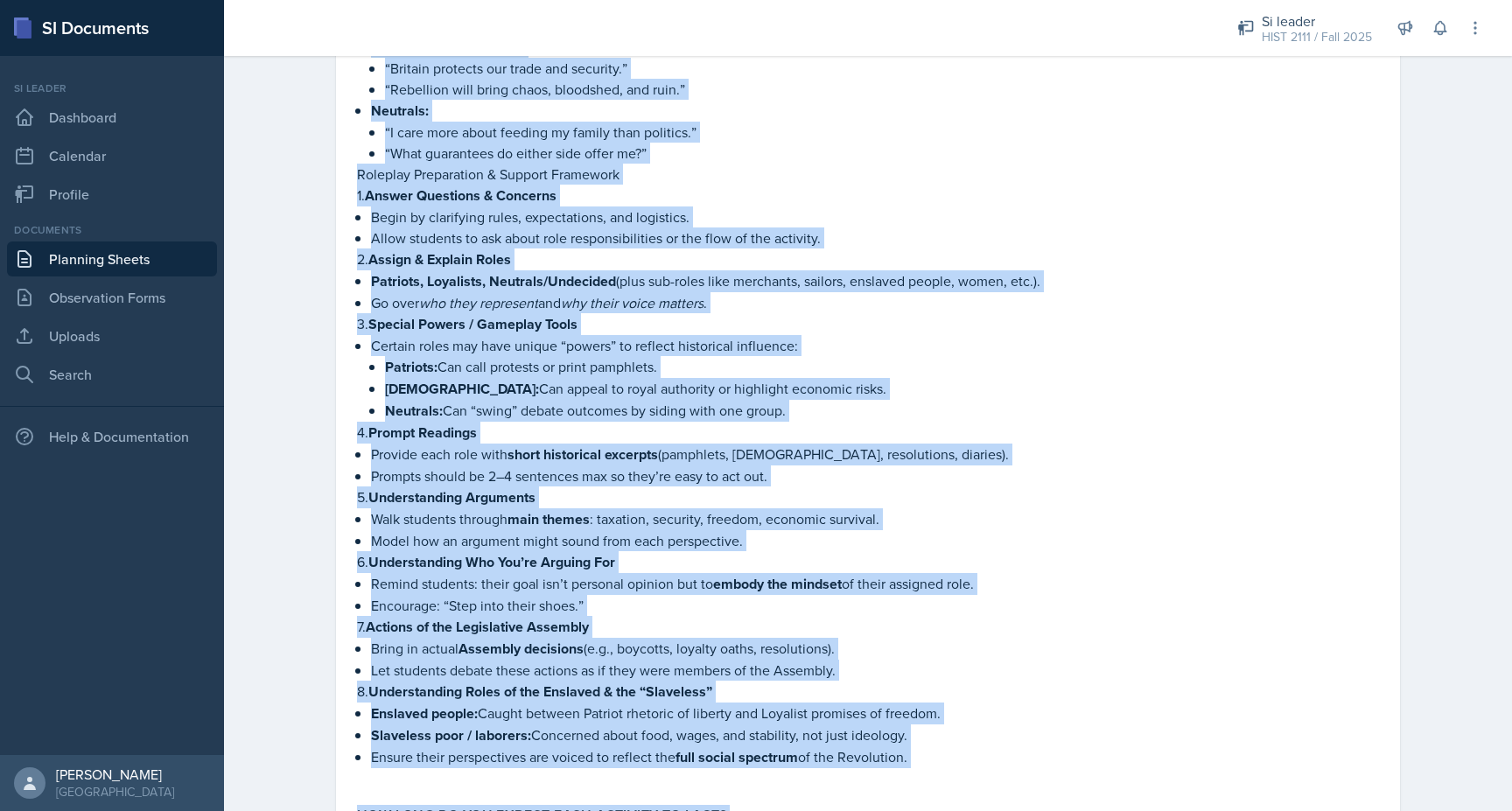
scroll to position [2306, 0]
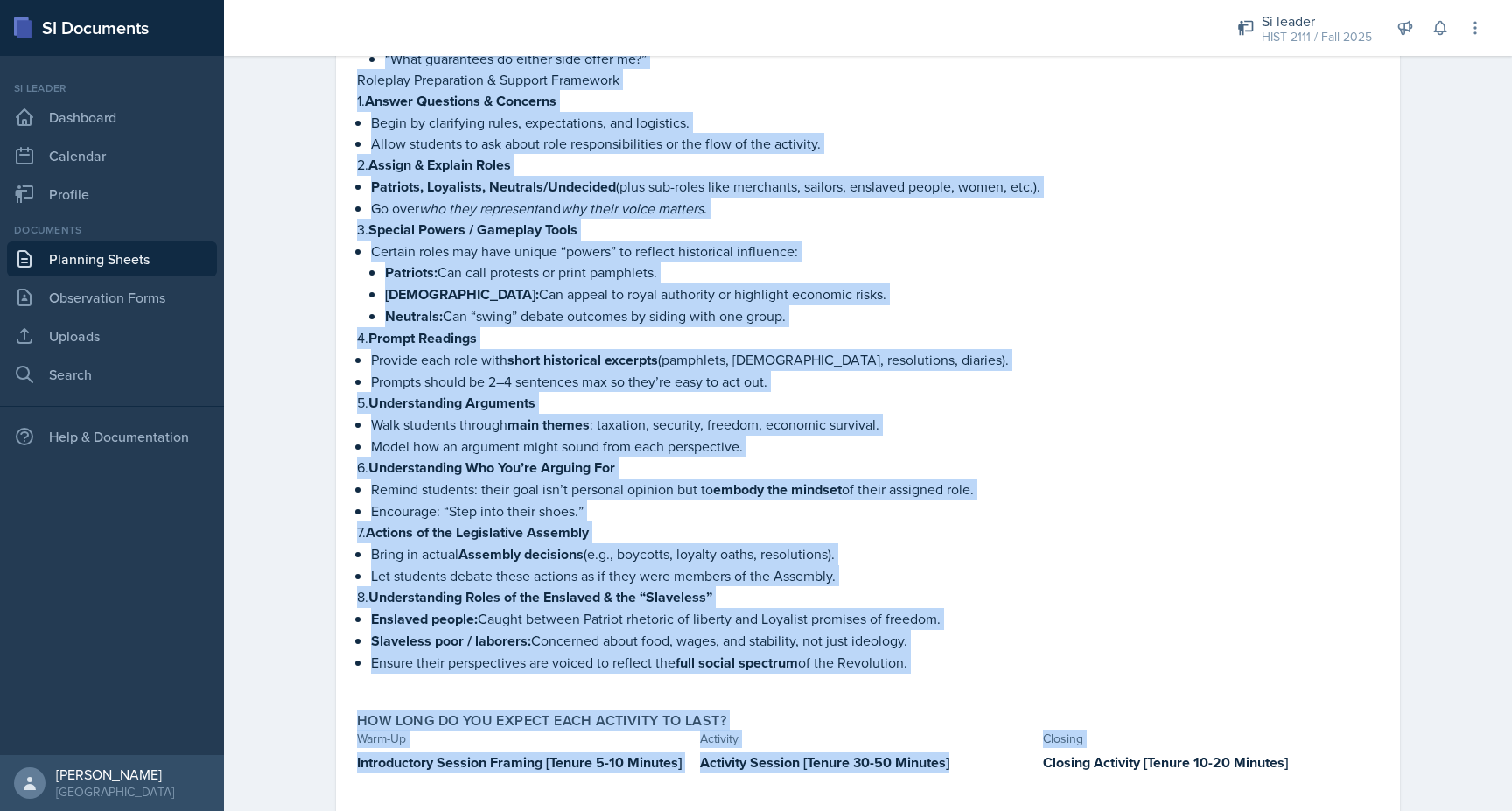
drag, startPoint x: 358, startPoint y: 424, endPoint x: 925, endPoint y: 617, distance: 598.9
copy div "Activity Session [Tenure 30-50 Minutes] Objective: Control New York when game e…"
click at [864, 500] on p "Encourage: “Step into their shoes.”" at bounding box center [874, 510] width 1008 height 21
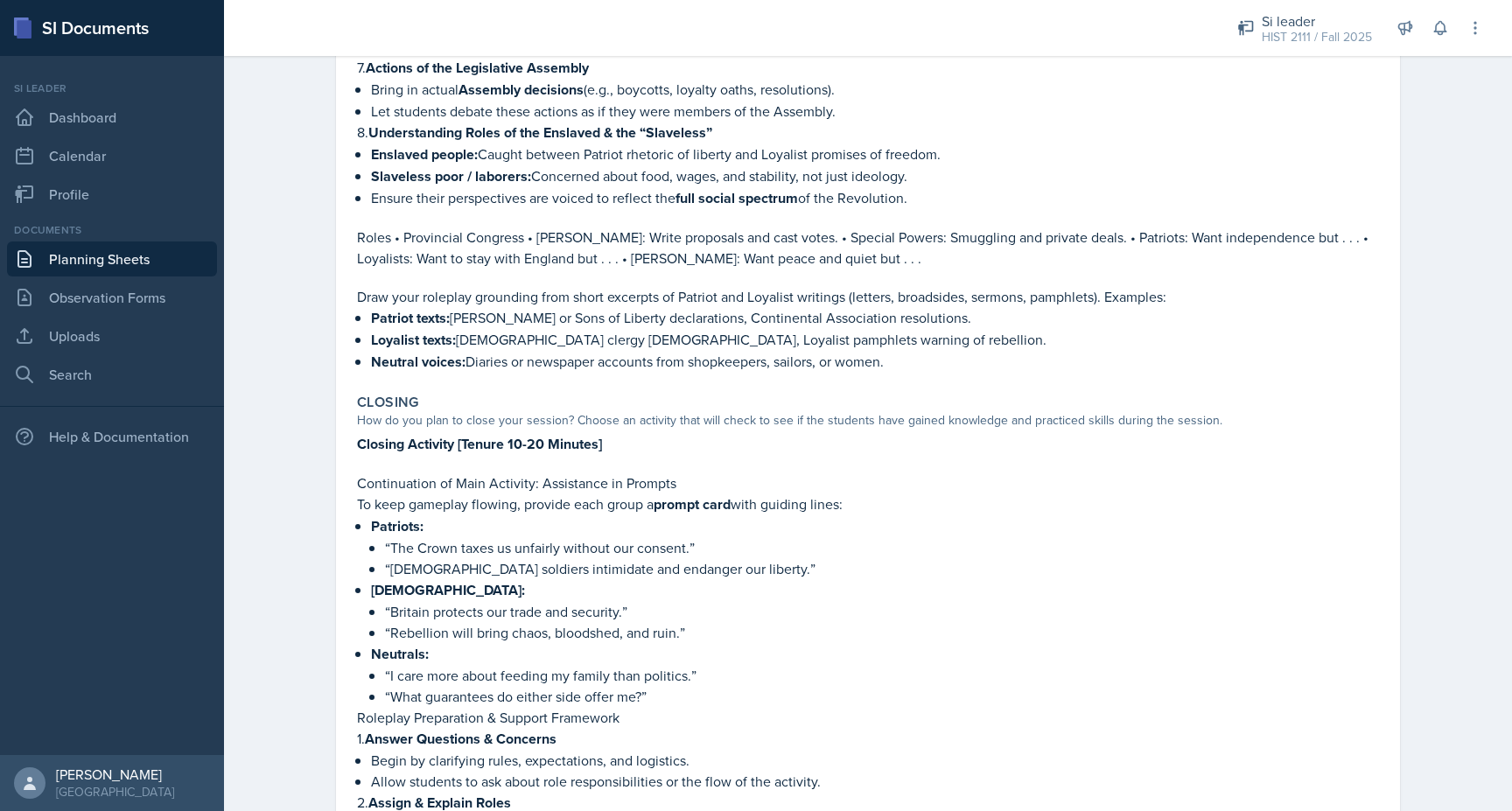
scroll to position [1531, 0]
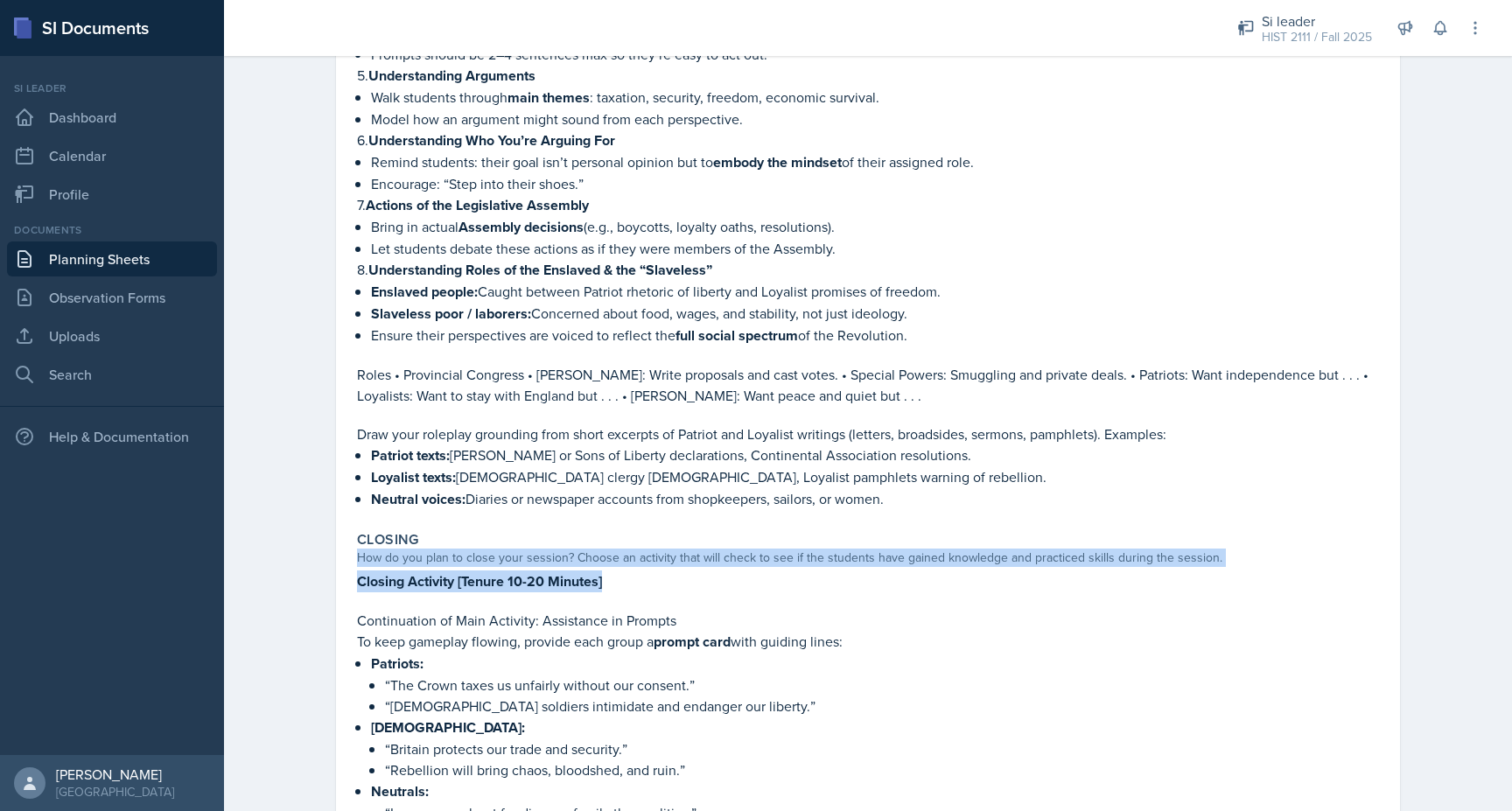
drag, startPoint x: 614, startPoint y: 539, endPoint x: 300, endPoint y: 521, distance: 314.5
click at [300, 523] on div "Planning Sheets Sep 22nd, 2025 Planning Sheet September 22nd, 2025 Submitted Jo…" at bounding box center [868, 77] width 1288 height 3120
click at [360, 571] on strong "Closing Activity [Tenure 10-20 Minutes]" at bounding box center [479, 581] width 245 height 20
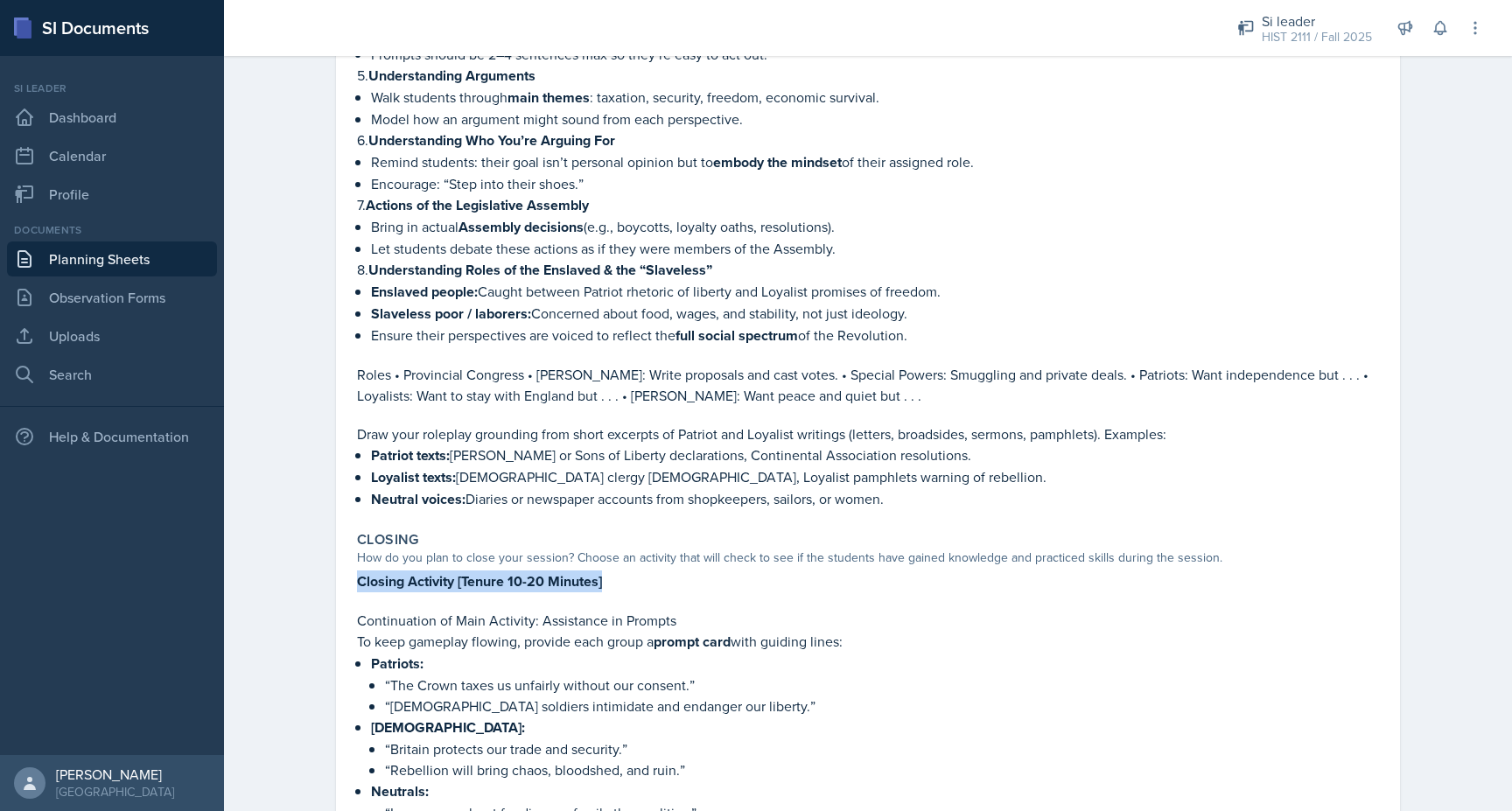
drag, startPoint x: 360, startPoint y: 545, endPoint x: 608, endPoint y: 545, distance: 248.0
click at [608, 570] on p "Closing Activity [Tenure 10-20 Minutes]" at bounding box center [868, 581] width 1022 height 22
copy strong "Closing Activity [Tenure 10-20 Minutes]"
click at [83, 257] on link "Planning Sheets" at bounding box center [112, 259] width 210 height 35
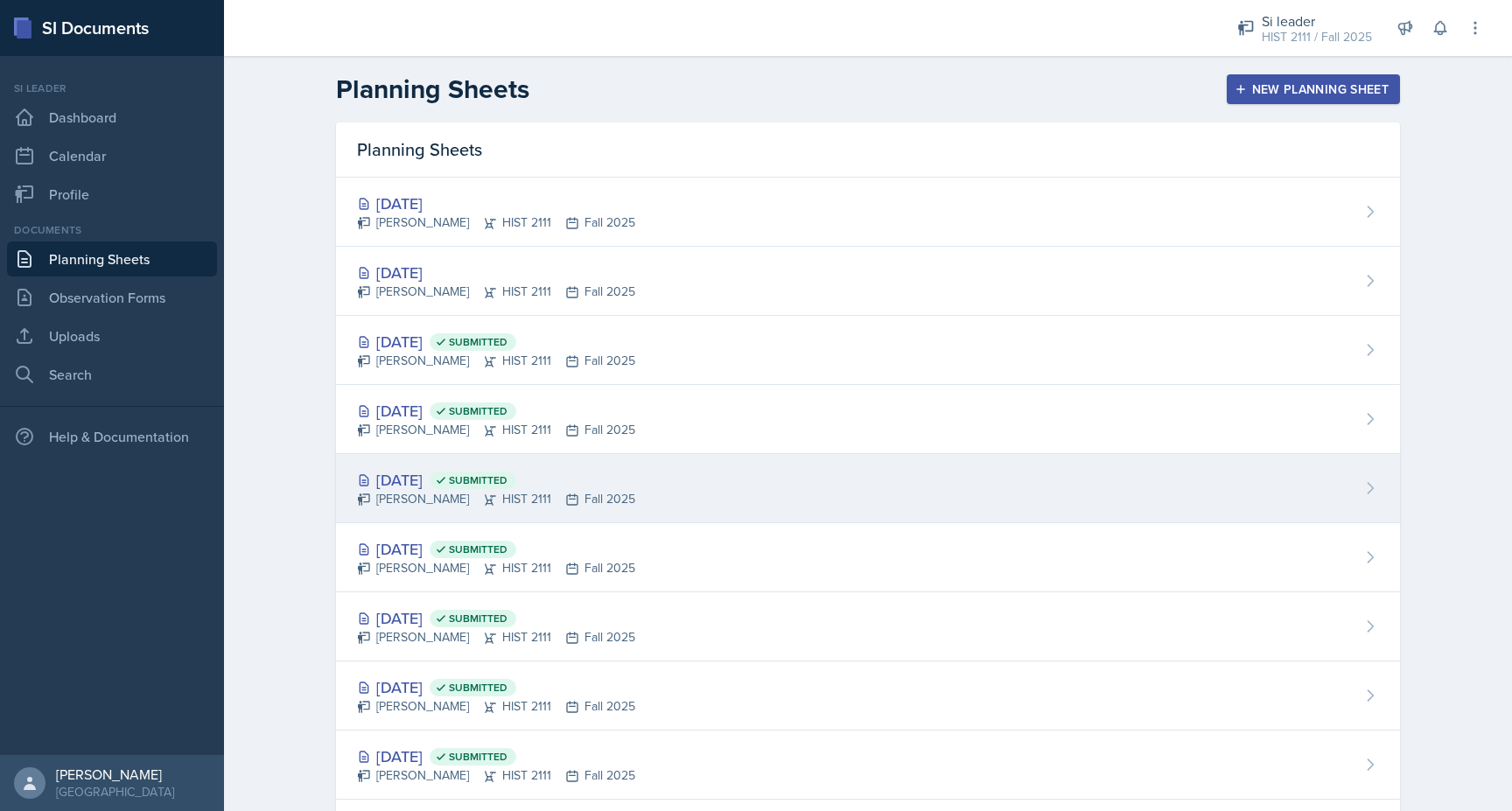
click at [415, 491] on div "Jonathan Westmoreland HIST 2111 Fall 2025" at bounding box center [495, 499] width 278 height 18
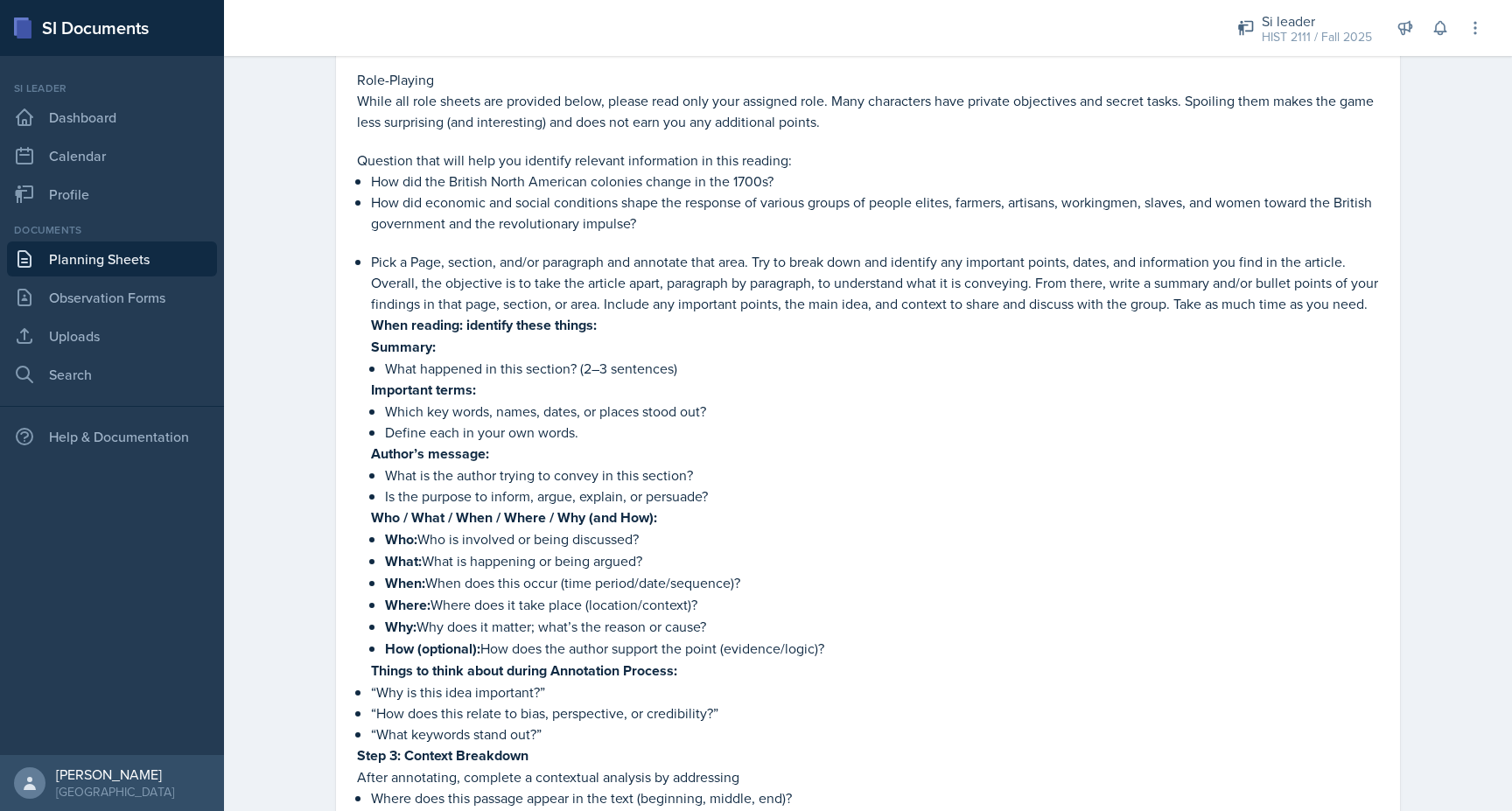
scroll to position [1048, 0]
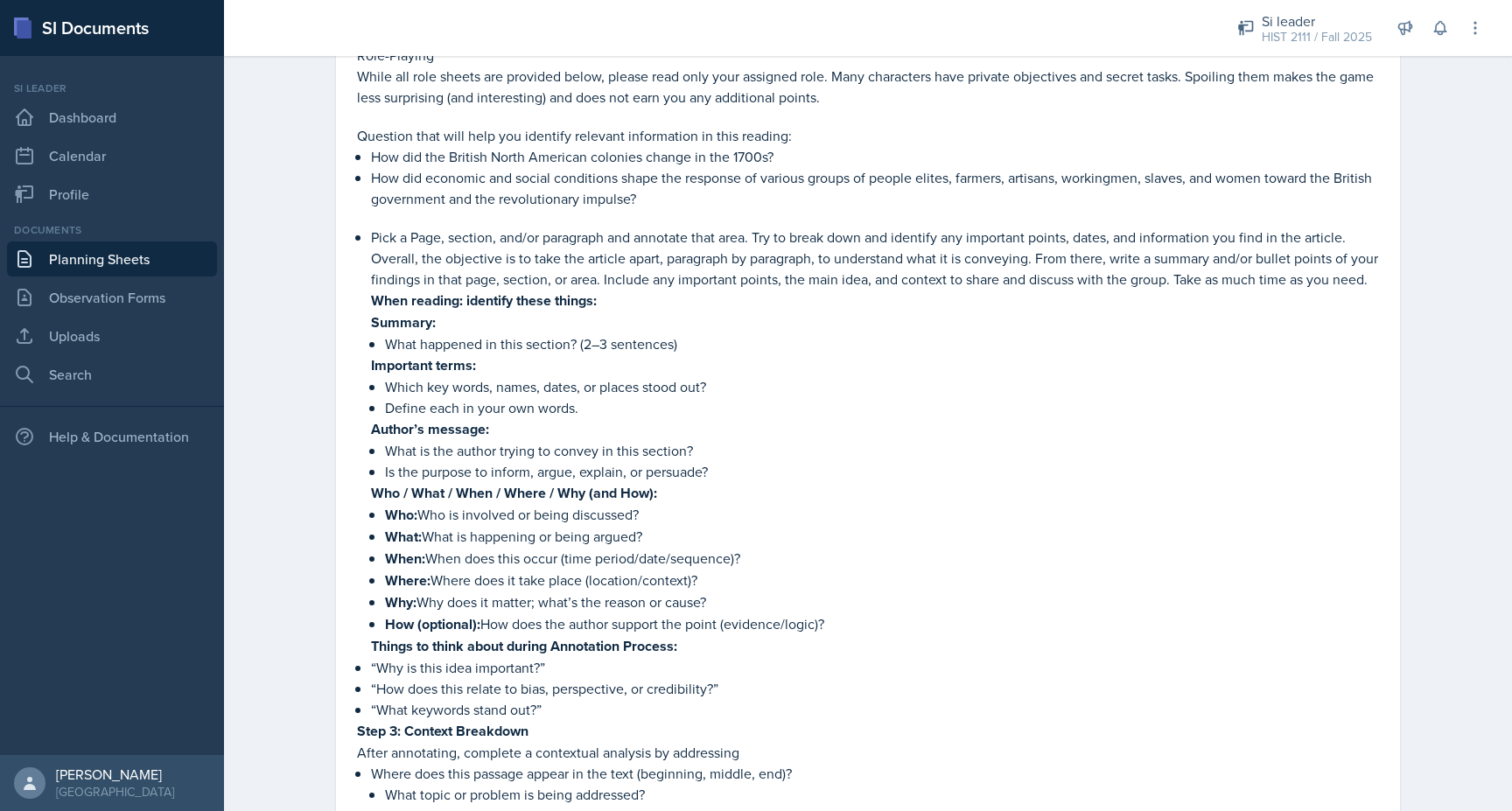
click at [147, 256] on link "Planning Sheets" at bounding box center [112, 259] width 210 height 35
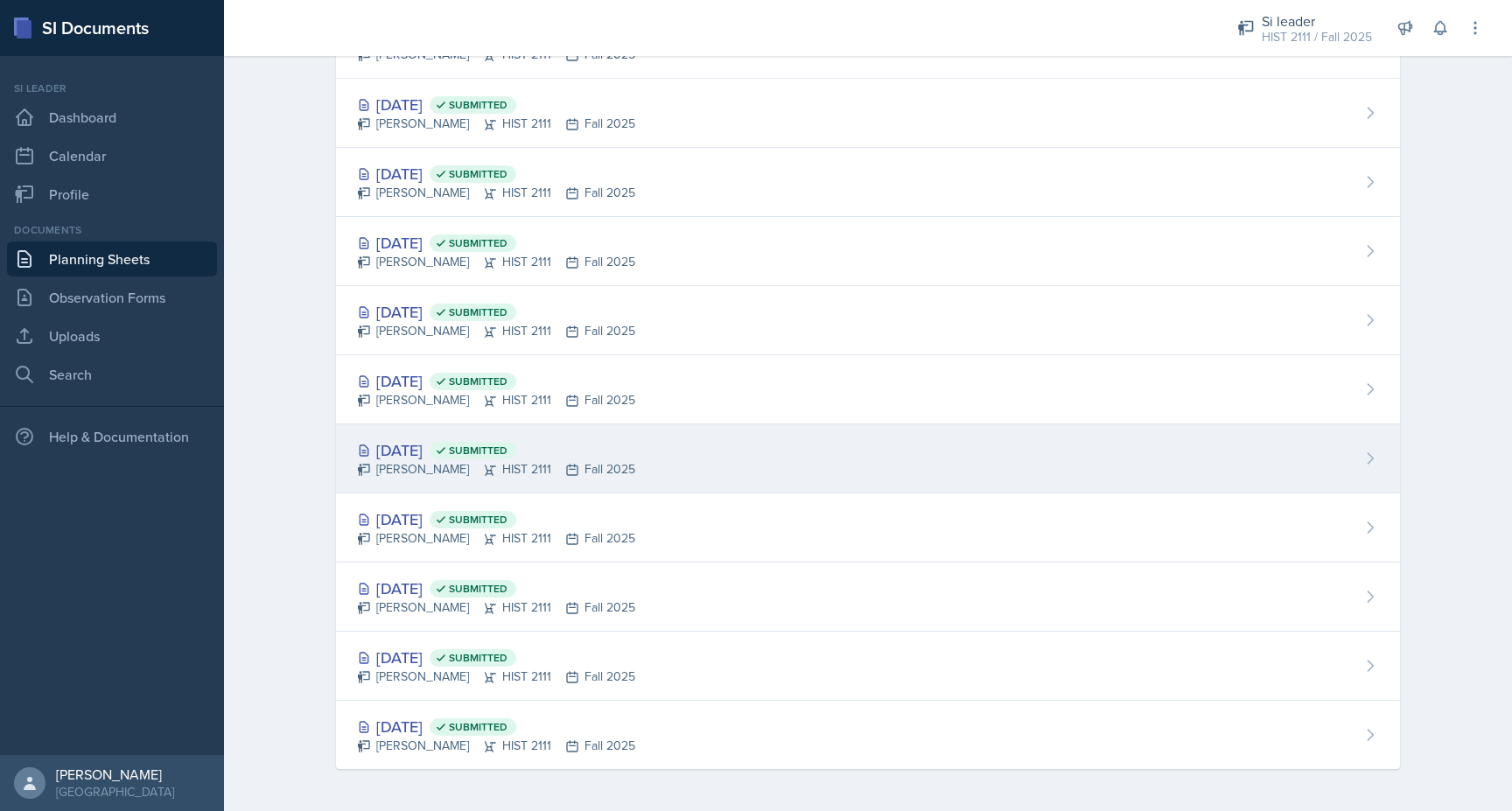
click at [410, 448] on div "Sep 8th, 2025 Submitted" at bounding box center [495, 450] width 278 height 24
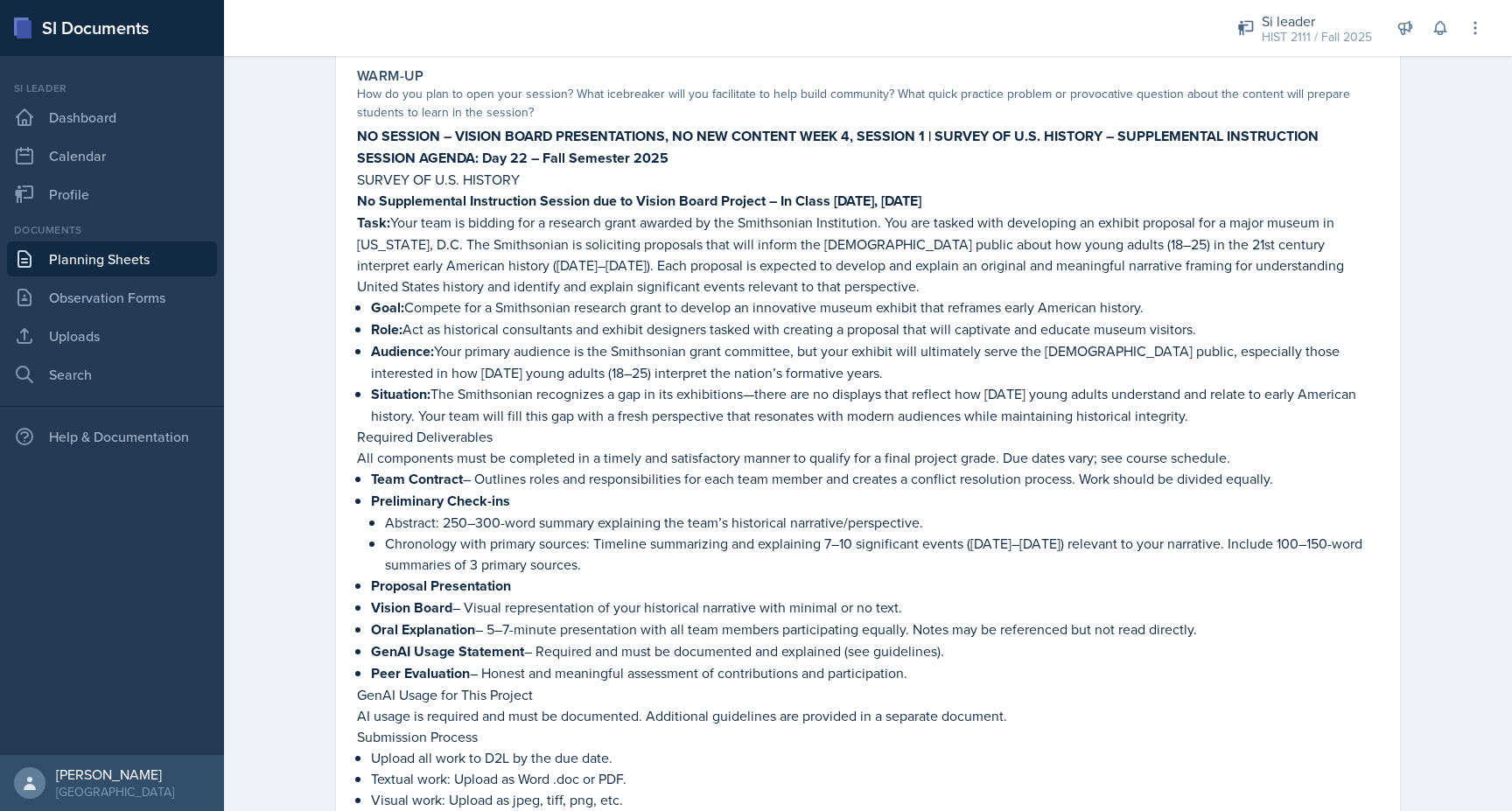
scroll to position [163, 0]
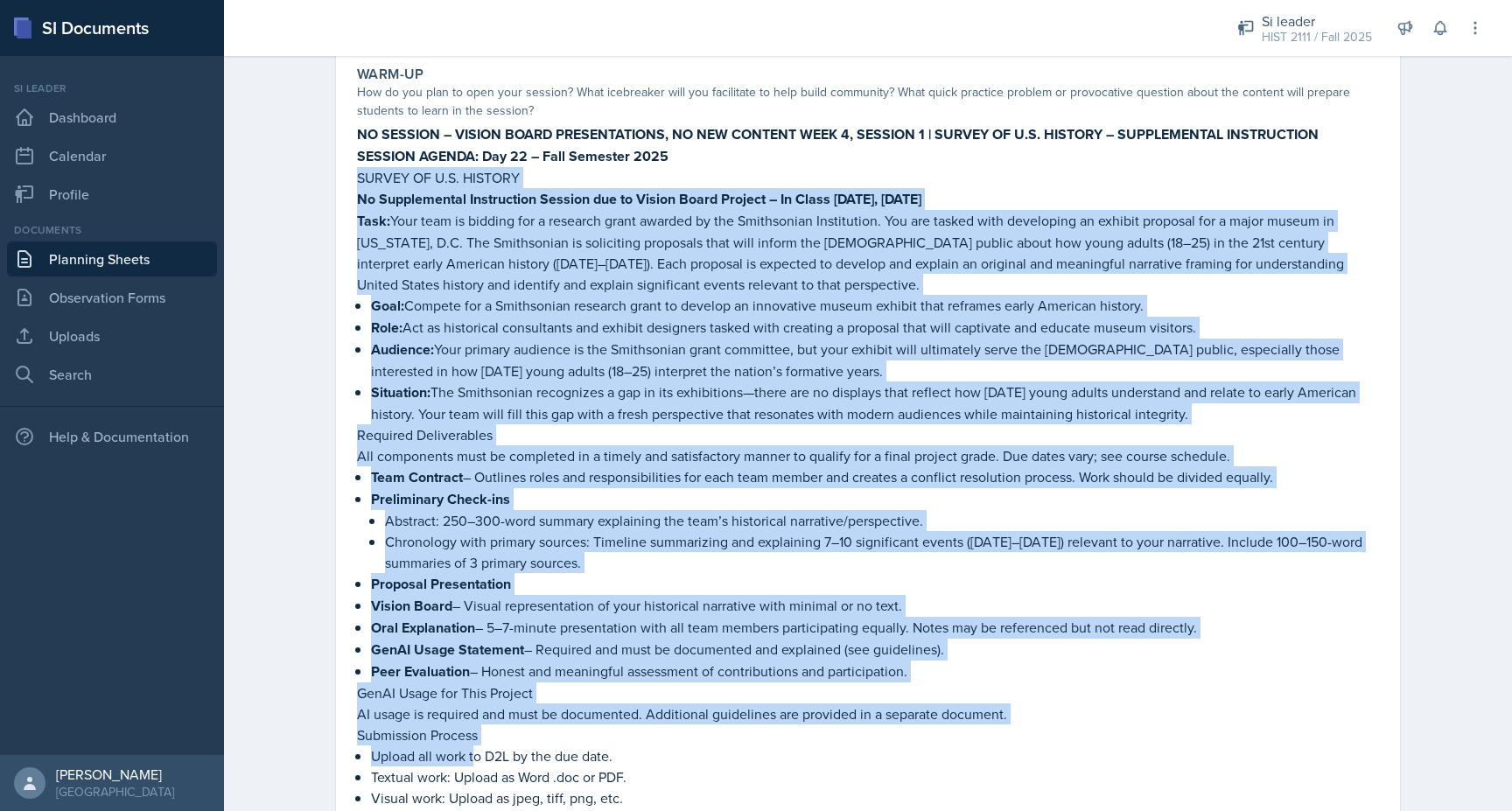
drag, startPoint x: 356, startPoint y: 175, endPoint x: 475, endPoint y: 751, distance: 588.2
click at [475, 751] on div "NO SESSION – VISION BOARD PRESENTATIONS, NO NEW CONTENT WEEK 4, SESSION 1 | SUR…" at bounding box center [868, 528] width 1022 height 809
click at [475, 751] on p "Upload all work to D2L by the due date." at bounding box center [874, 755] width 1008 height 21
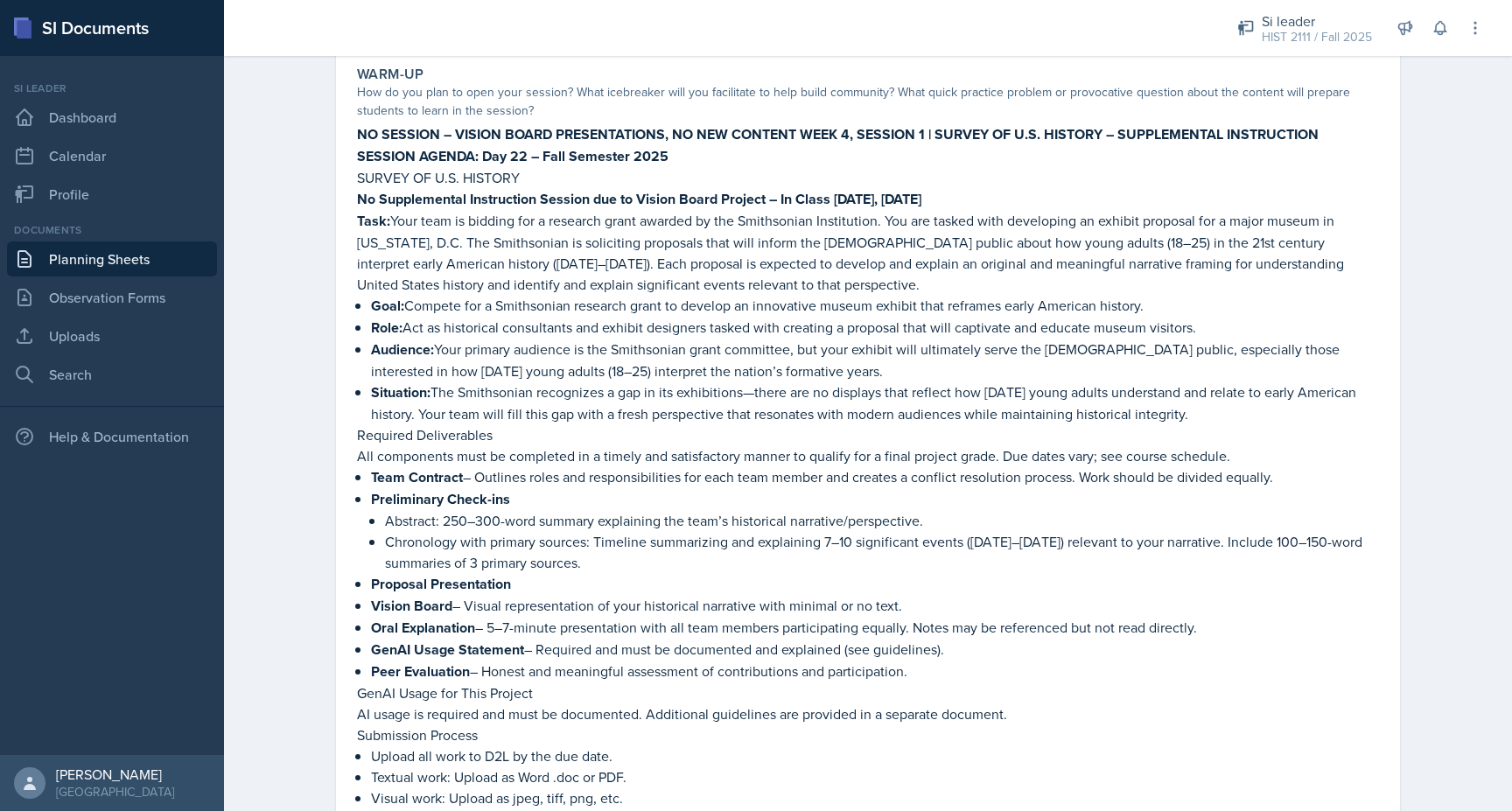
click at [782, 200] on strong "No Supplemental Instruction Session due to Vision Board Project – In Class Wedn…" at bounding box center [639, 199] width 565 height 20
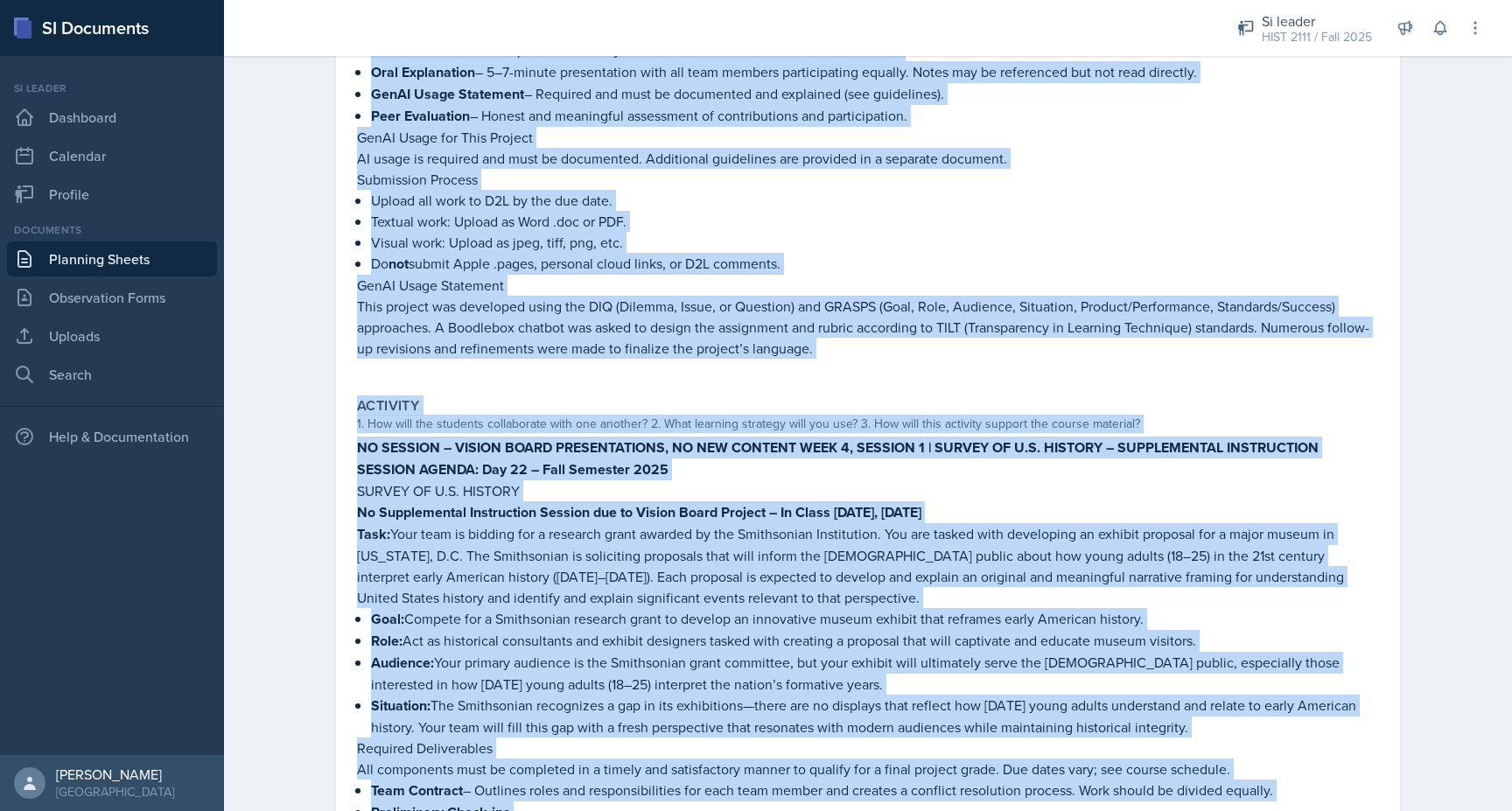
scroll to position [828, 0]
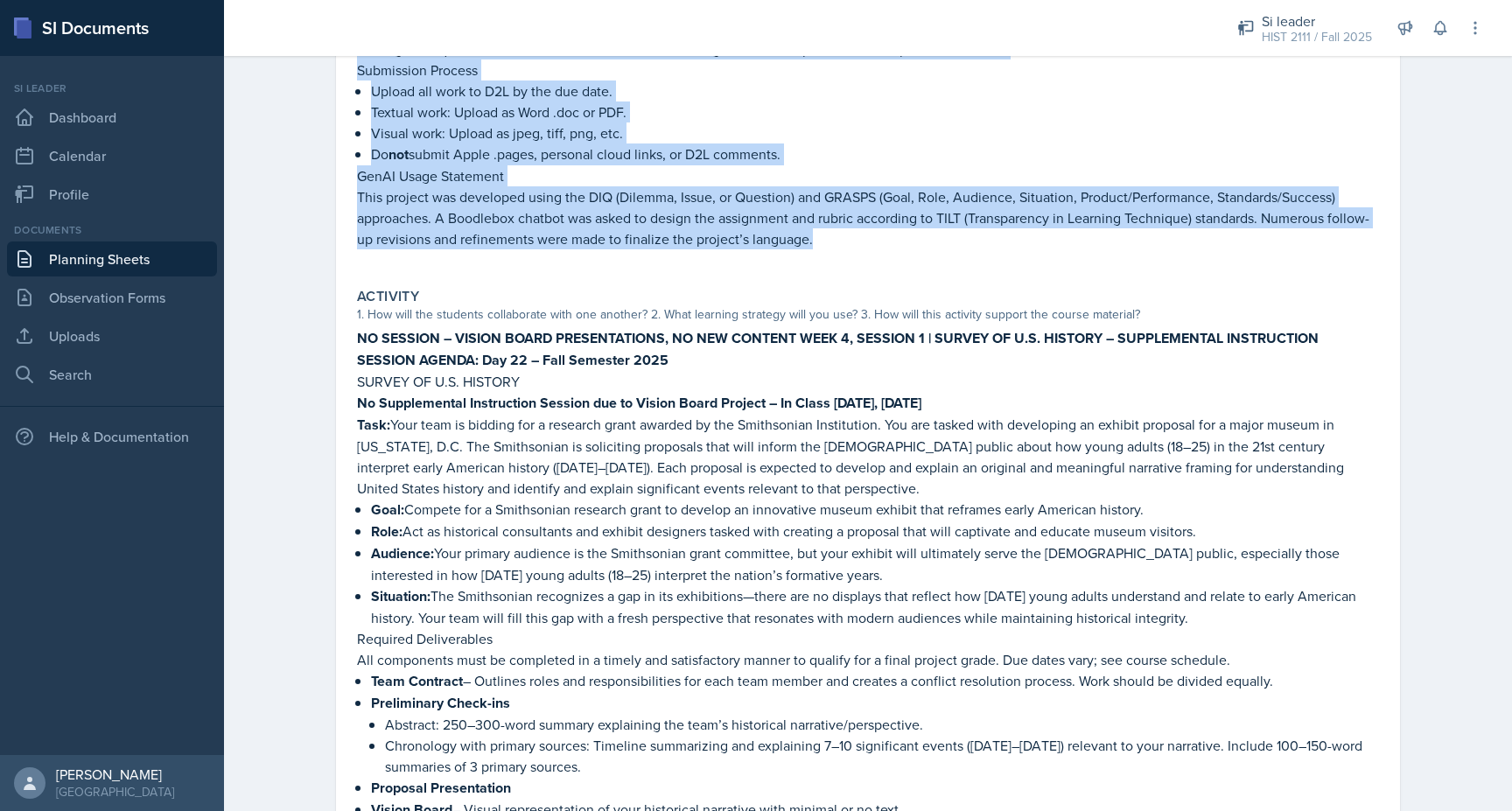
drag, startPoint x: 358, startPoint y: 222, endPoint x: 826, endPoint y: 245, distance: 468.6
copy div "Task: Your team is bidding for a research grant awarded by the Smithsonian Inst…"
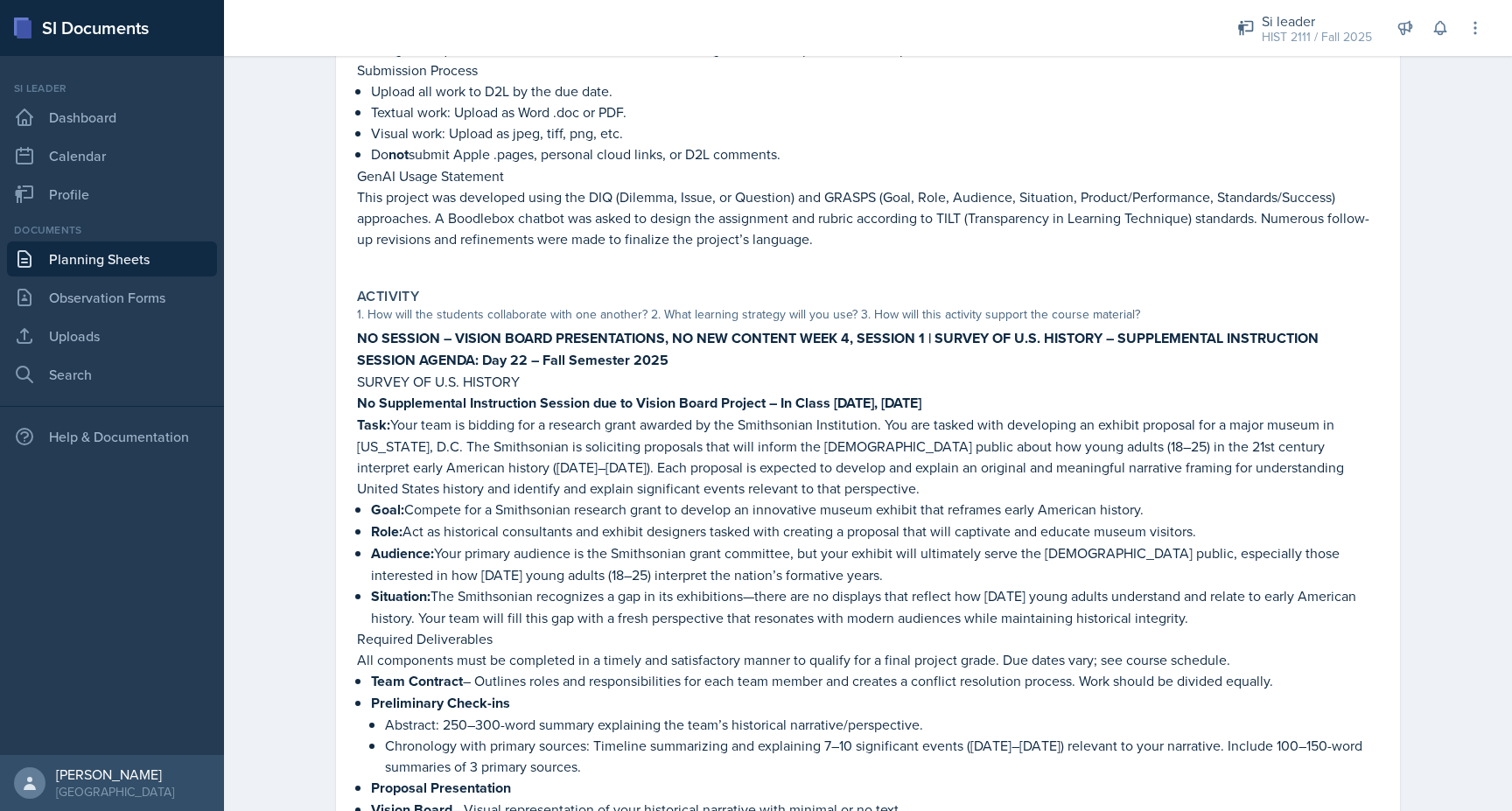
click at [732, 403] on strong "No Supplemental Instruction Session due to Vision Board Project – In Class Wedn…" at bounding box center [639, 403] width 565 height 20
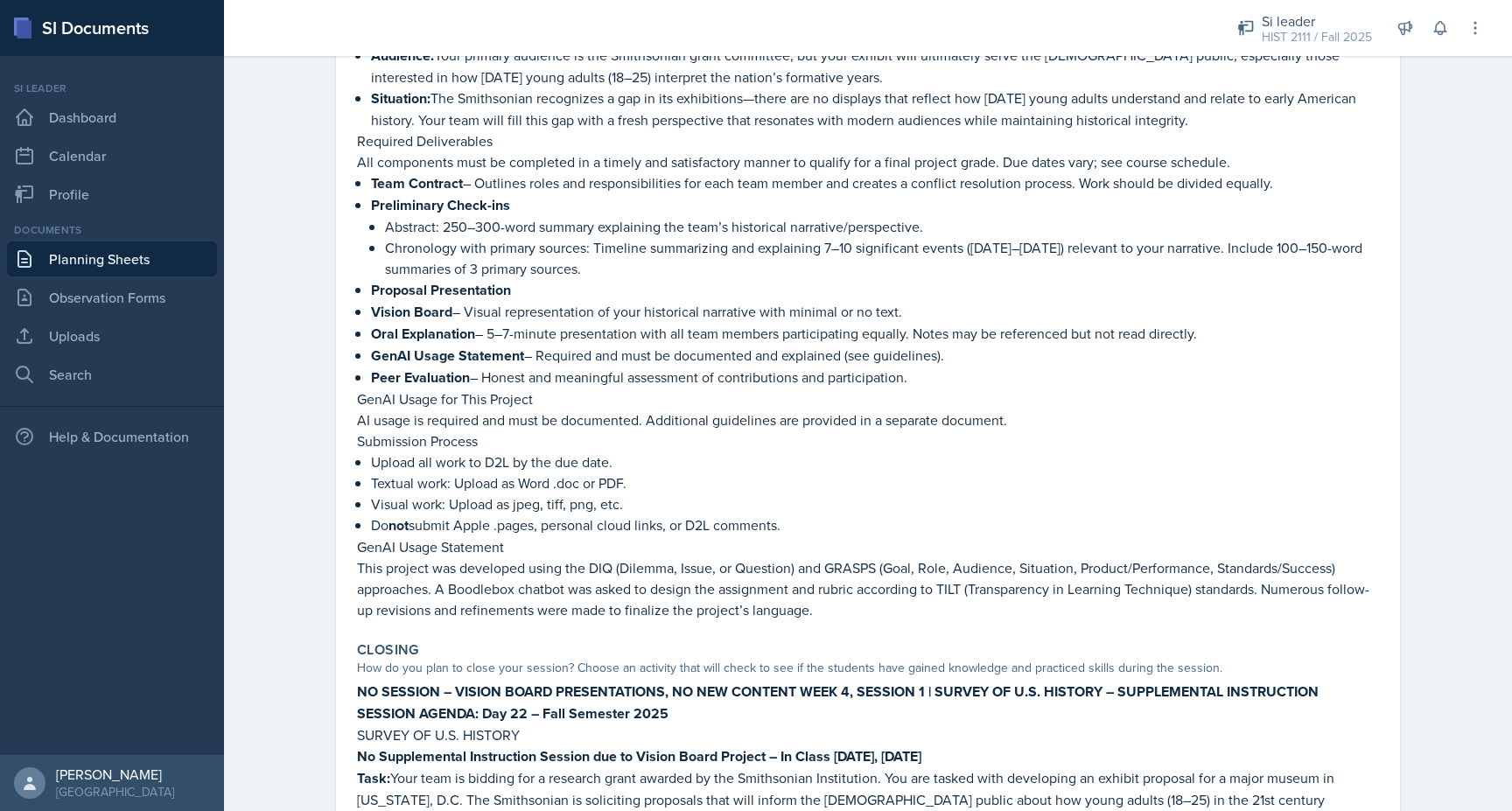
scroll to position [1327, 0]
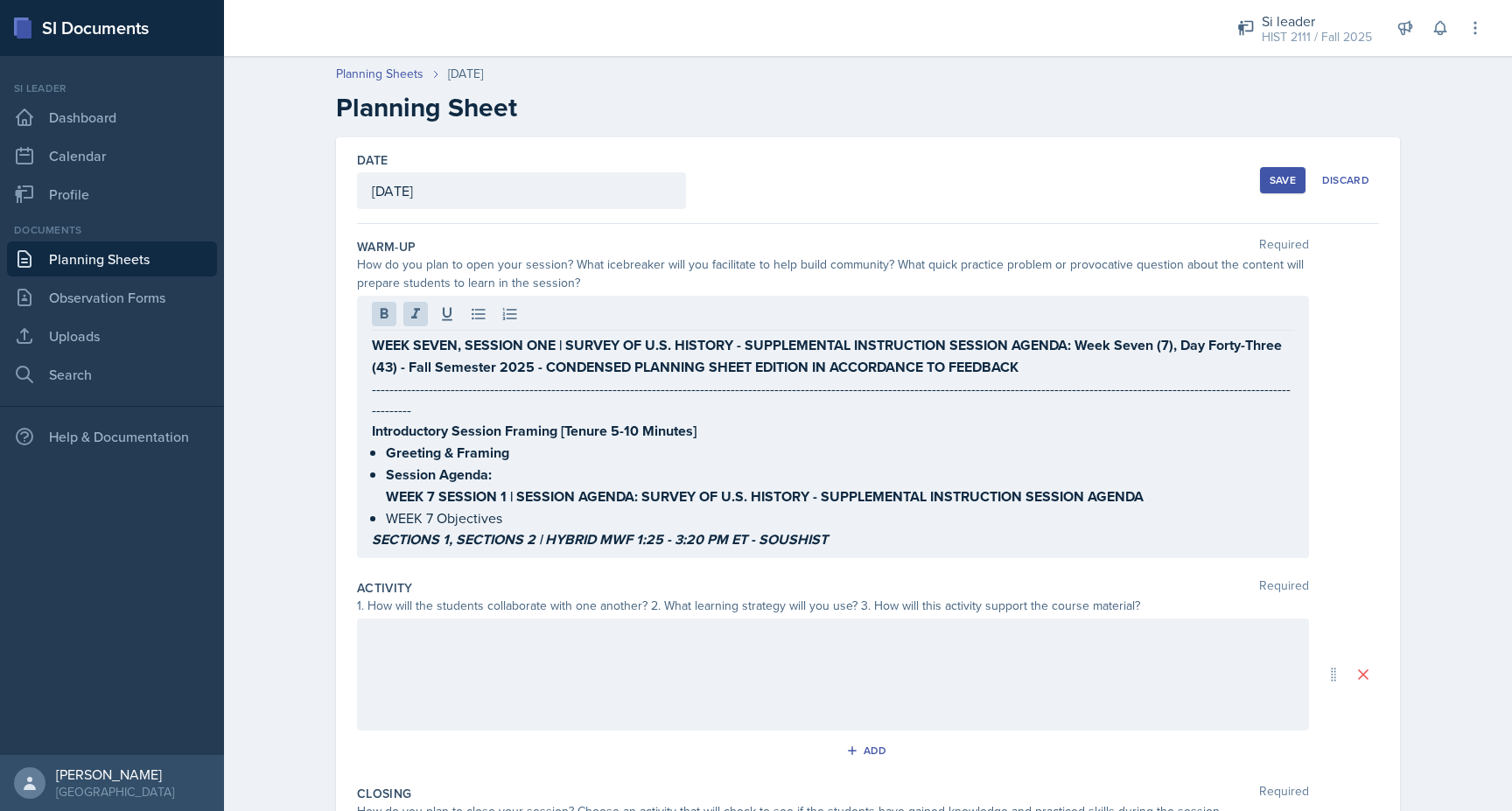
click at [587, 625] on div at bounding box center [833, 674] width 952 height 112
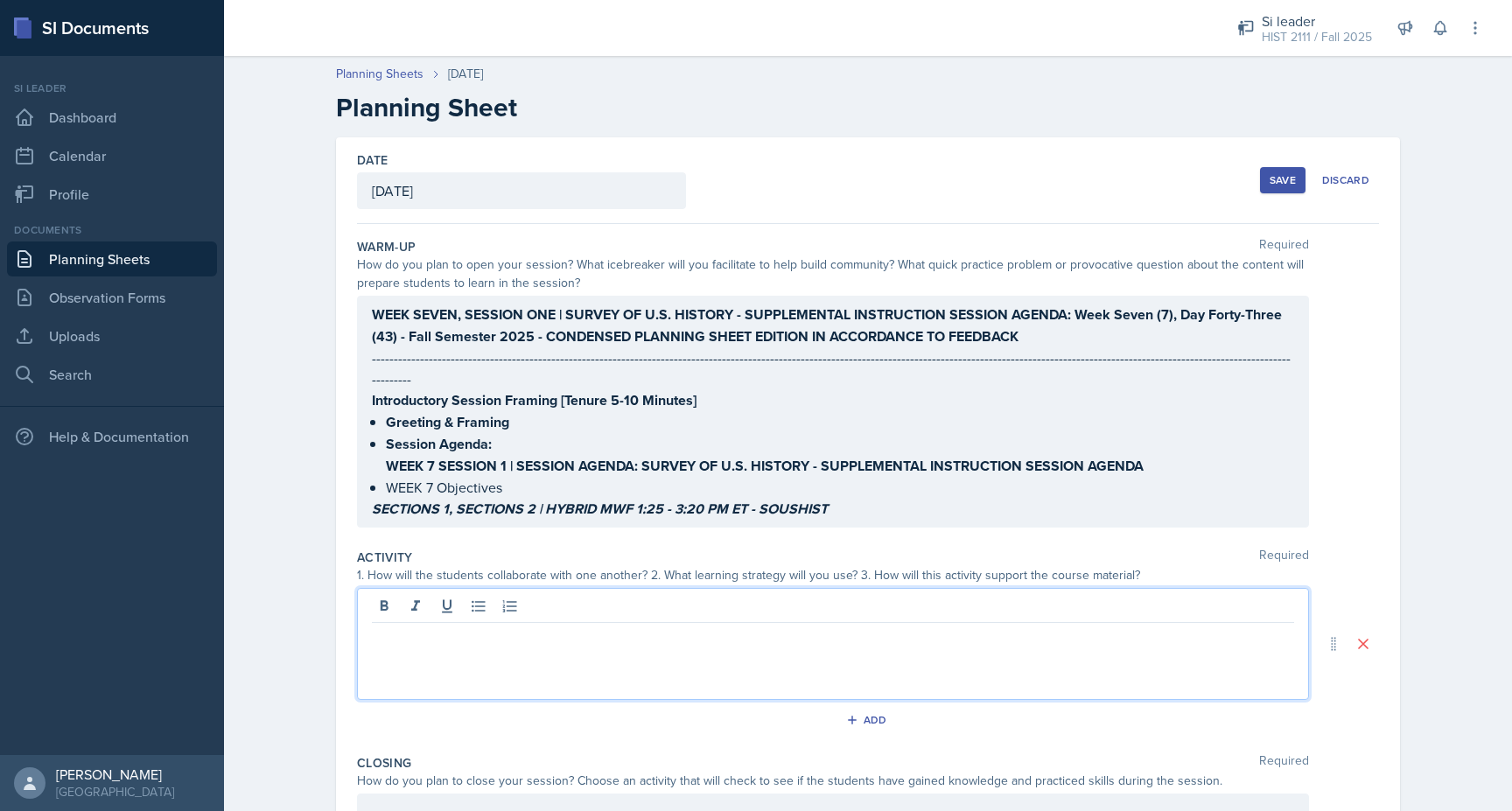
paste div
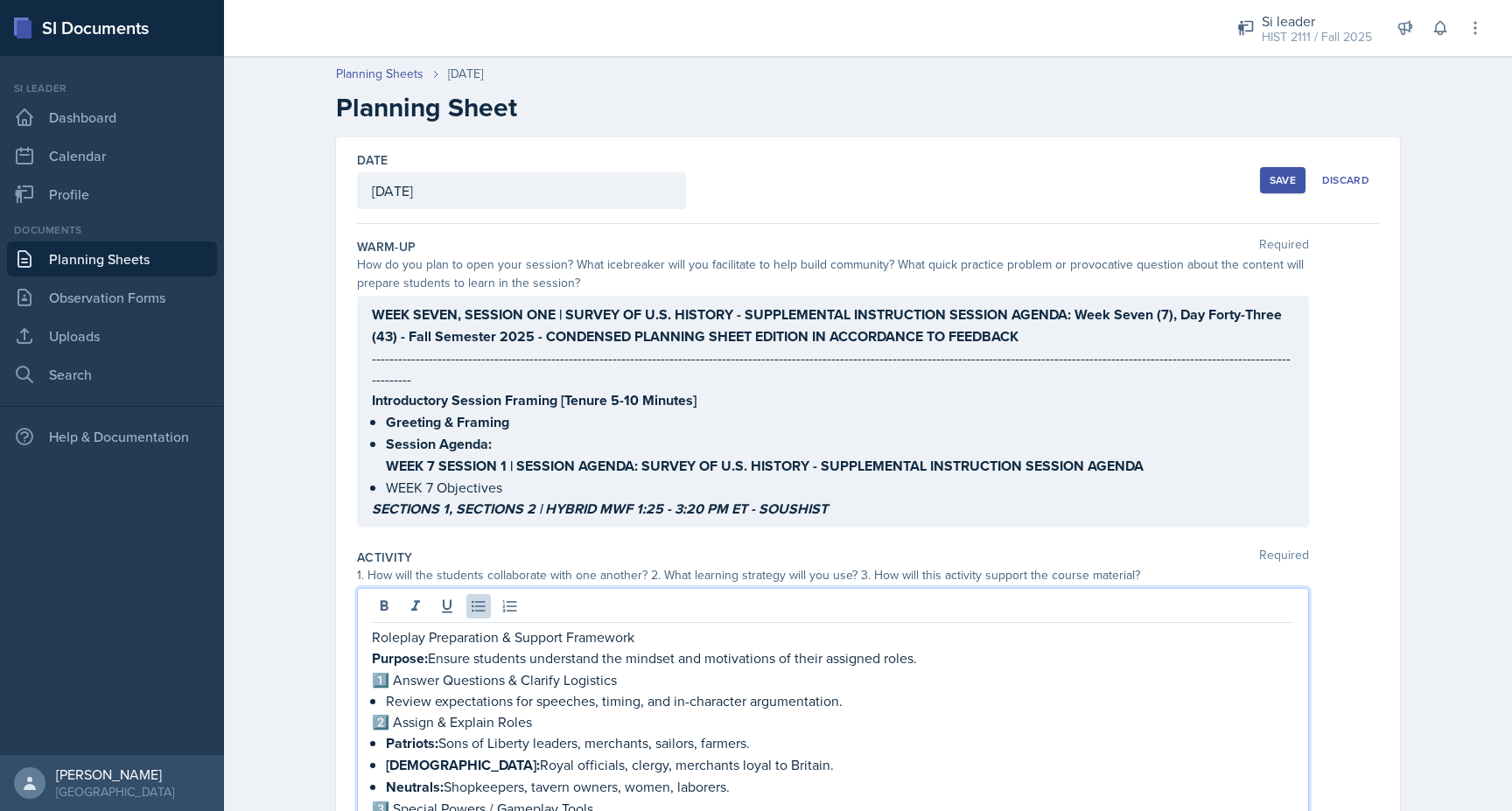
scroll to position [345, 0]
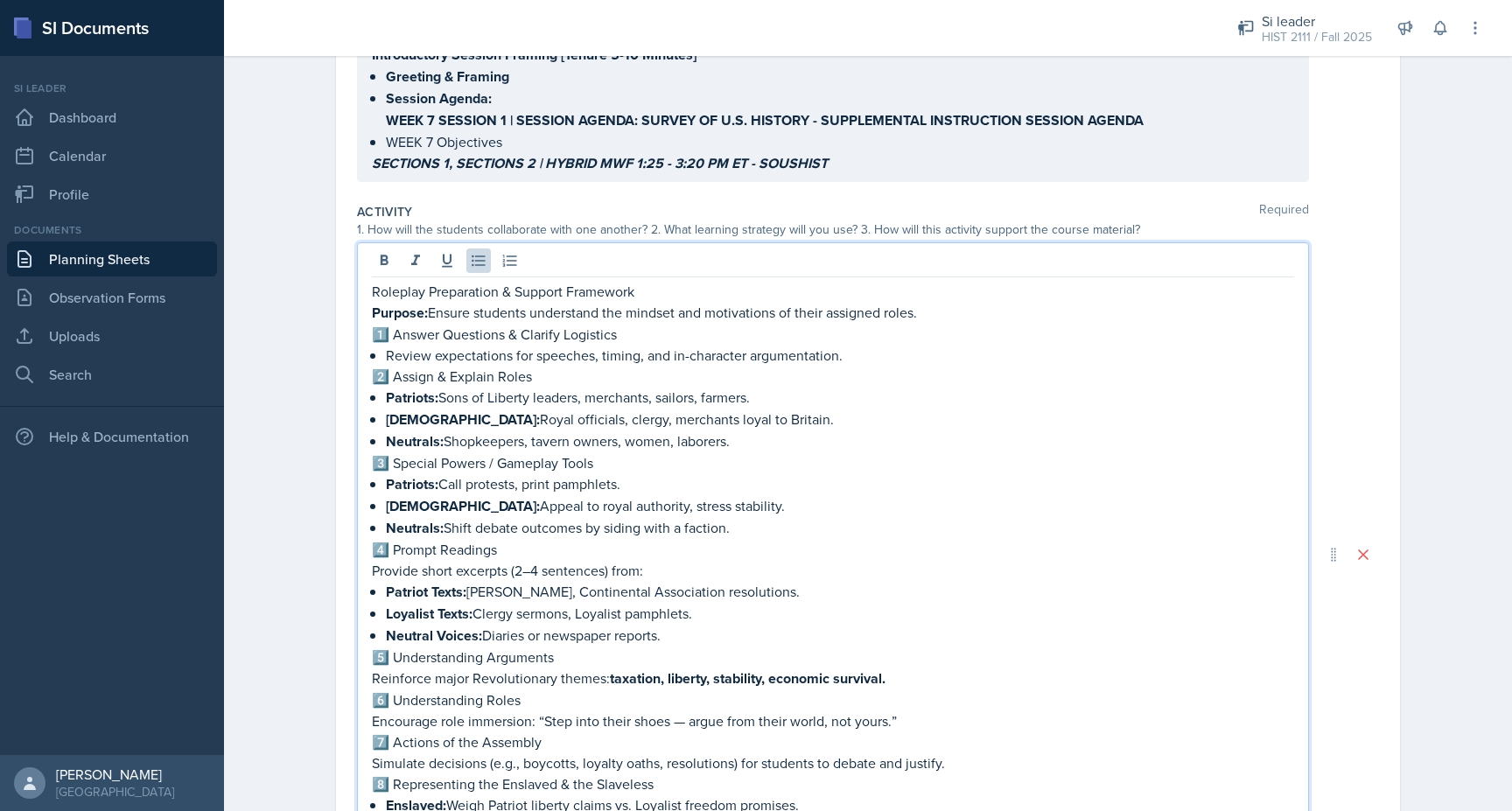
click at [390, 539] on p "4️⃣ Prompt Readings" at bounding box center [833, 549] width 922 height 21
click at [390, 453] on p "3️⃣ Special Powers / Gameplay Tools" at bounding box center [833, 463] width 922 height 21
click at [392, 366] on p "2️⃣ Assign & Explain Roles" at bounding box center [833, 376] width 922 height 21
drag, startPoint x: 437, startPoint y: 415, endPoint x: 386, endPoint y: 417, distance: 51.0
click at [386, 432] on strong "Neutrals:" at bounding box center [414, 442] width 57 height 20
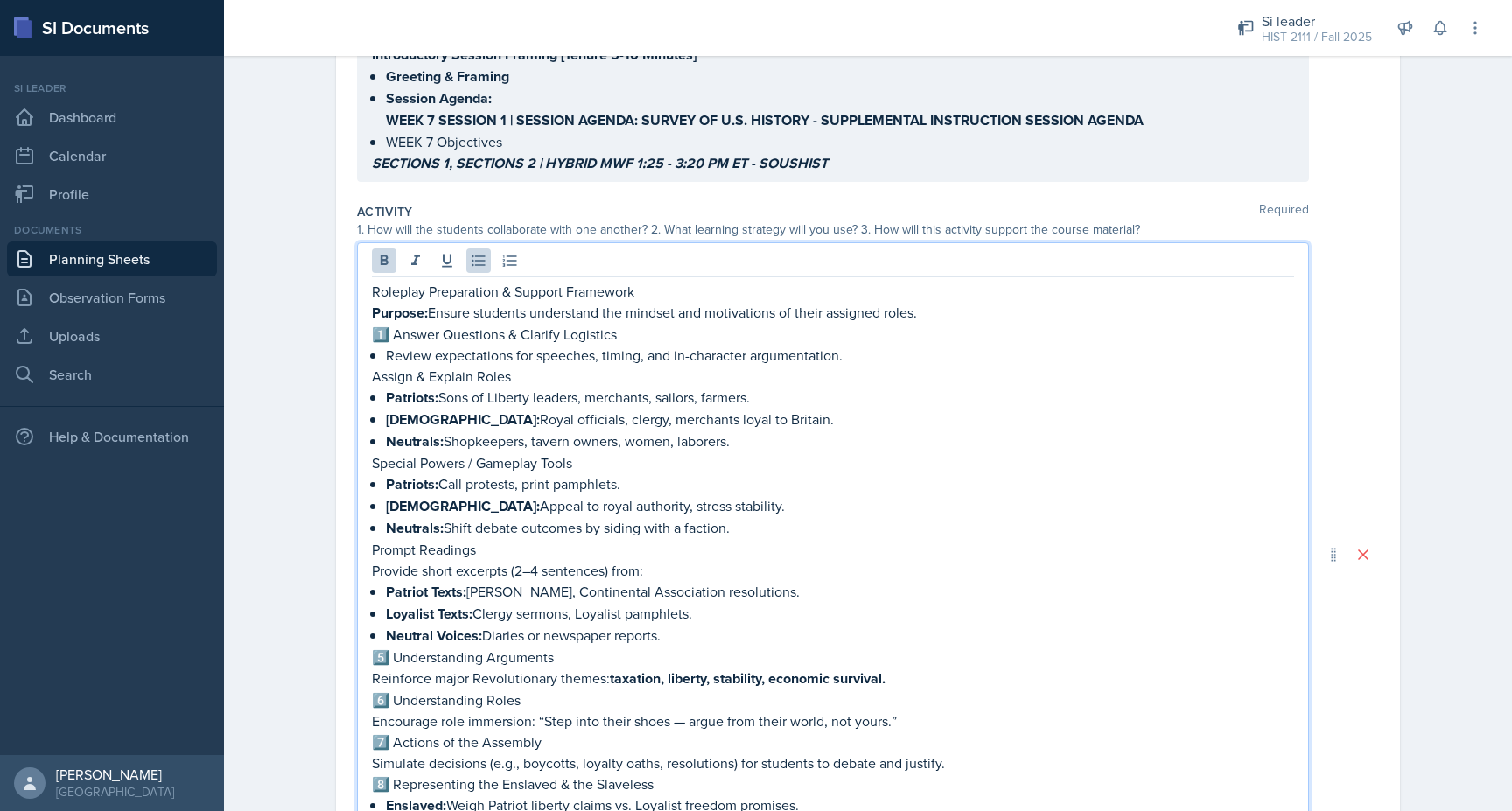
click at [434, 410] on strong "Loyalists:" at bounding box center [463, 420] width 154 height 20
drag, startPoint x: 439, startPoint y: 369, endPoint x: 386, endPoint y: 370, distance: 53.0
click at [386, 387] on p "Patriots: Sons of Liberty leaders, merchants, sailors, farmers." at bounding box center [840, 398] width 908 height 22
copy strong "Patriots:"
click at [522, 366] on p "Assign & Explain Roles" at bounding box center [833, 376] width 922 height 21
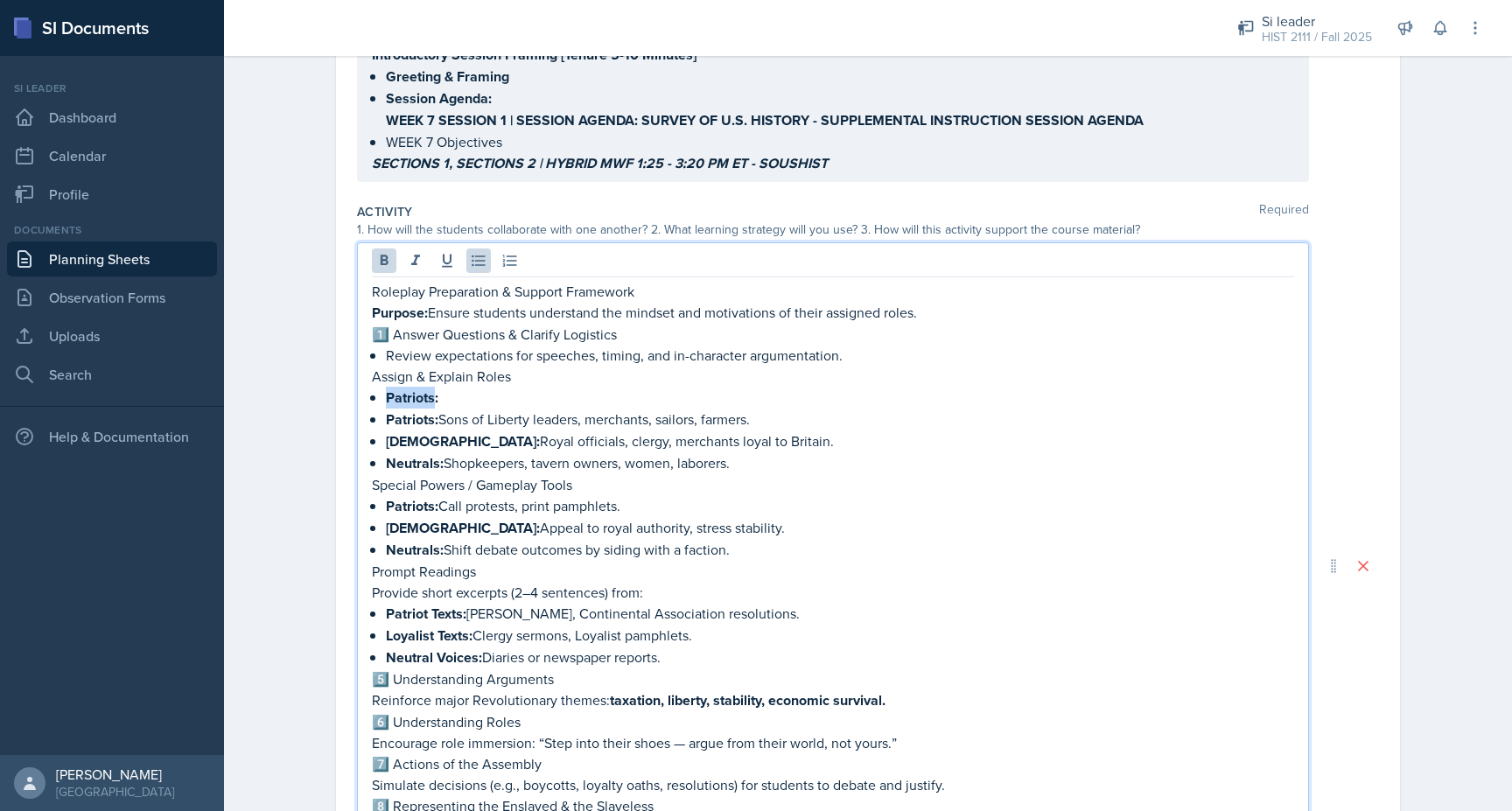
drag, startPoint x: 433, startPoint y: 371, endPoint x: 379, endPoint y: 371, distance: 54.0
click at [379, 371] on div "Roleplay Preparation & Support Framework Purpose: Ensure students understand th…" at bounding box center [833, 580] width 922 height 601
drag, startPoint x: 440, startPoint y: 395, endPoint x: 939, endPoint y: 392, distance: 499.0
click at [940, 409] on p "Patriots: Sons of Liberty leaders, merchants, sailors, farmers." at bounding box center [840, 420] width 908 height 22
copy p "Sons of Liberty leaders, merchants, sailors, farmers."
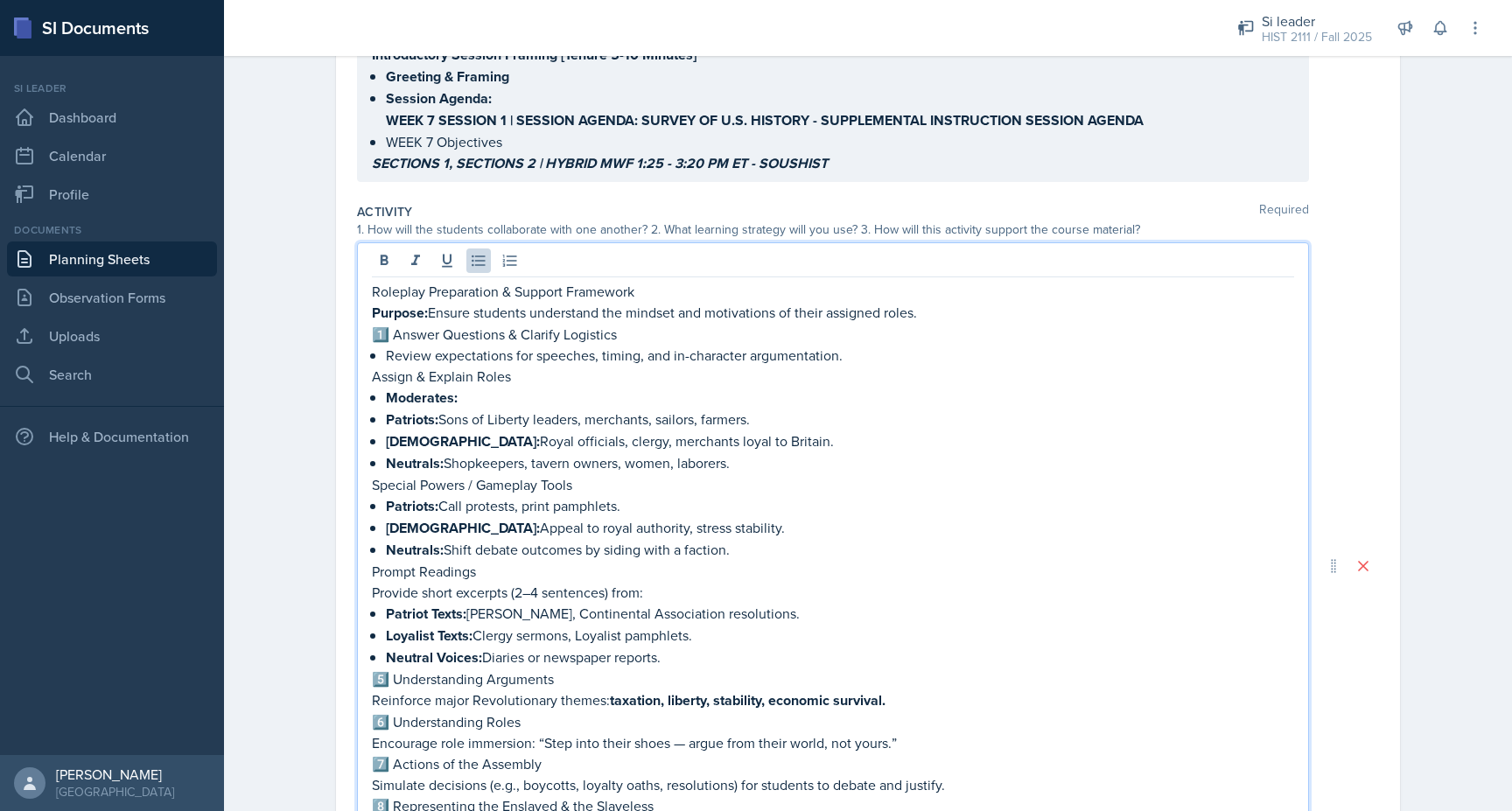
click at [712, 387] on p "Moderates:" at bounding box center [840, 398] width 908 height 22
click at [390, 323] on p "1️⃣ Answer Questions & Clarify Logistics" at bounding box center [833, 334] width 922 height 21
drag, startPoint x: 615, startPoint y: 324, endPoint x: 354, endPoint y: 324, distance: 261.0
click at [355, 324] on div "Date October 1st, 2025 September 2025 31 1 2 3 4 5 6 7 8 9 10 11 12 13 14 15 16…" at bounding box center [868, 506] width 1064 height 1429
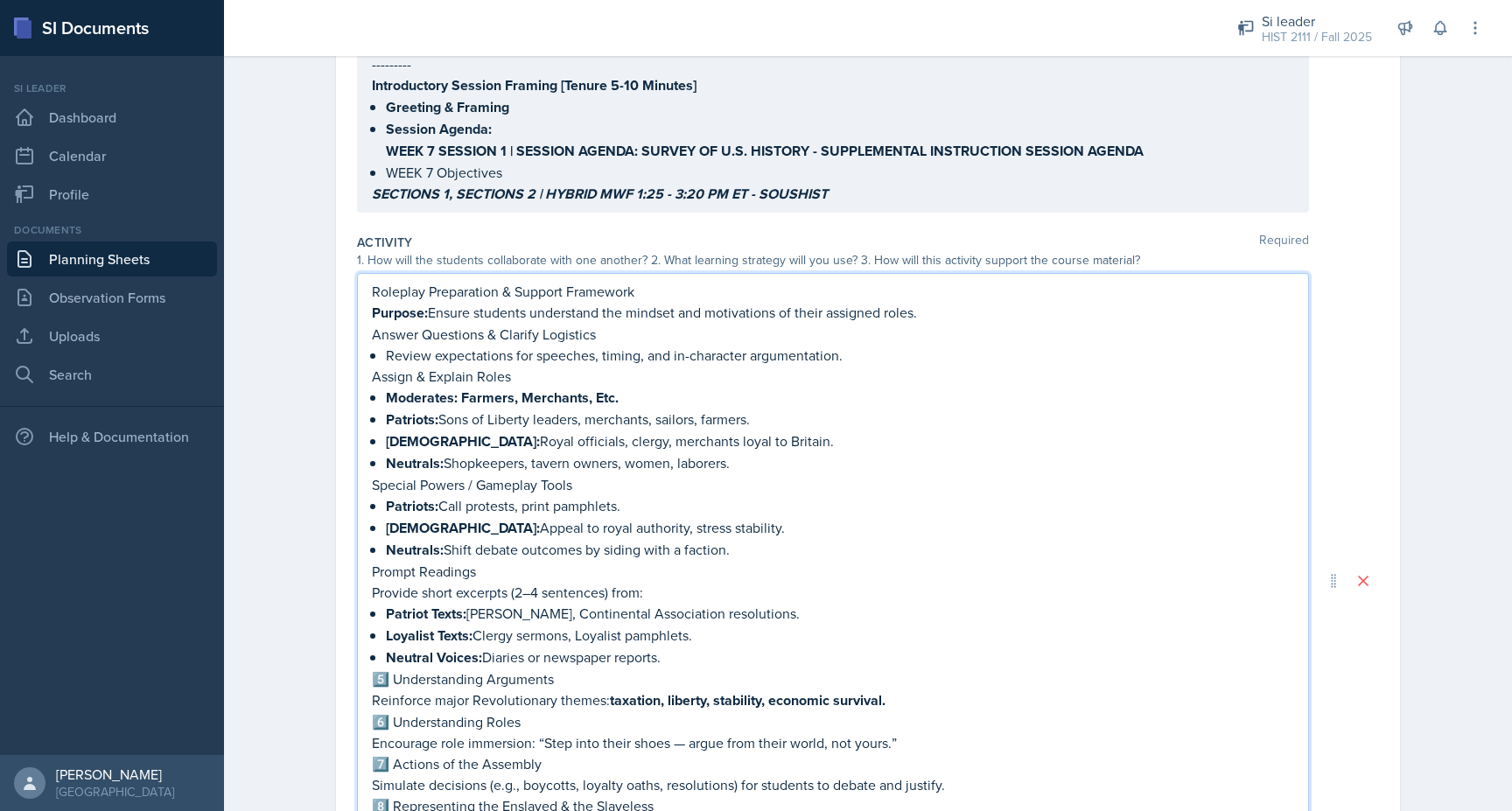
click at [445, 323] on p "Answer Questions & Clarify Logistics" at bounding box center [833, 334] width 922 height 21
click at [539, 252] on div "1. How will the students collaborate with one another? 2. What learning strateg…" at bounding box center [833, 261] width 952 height 18
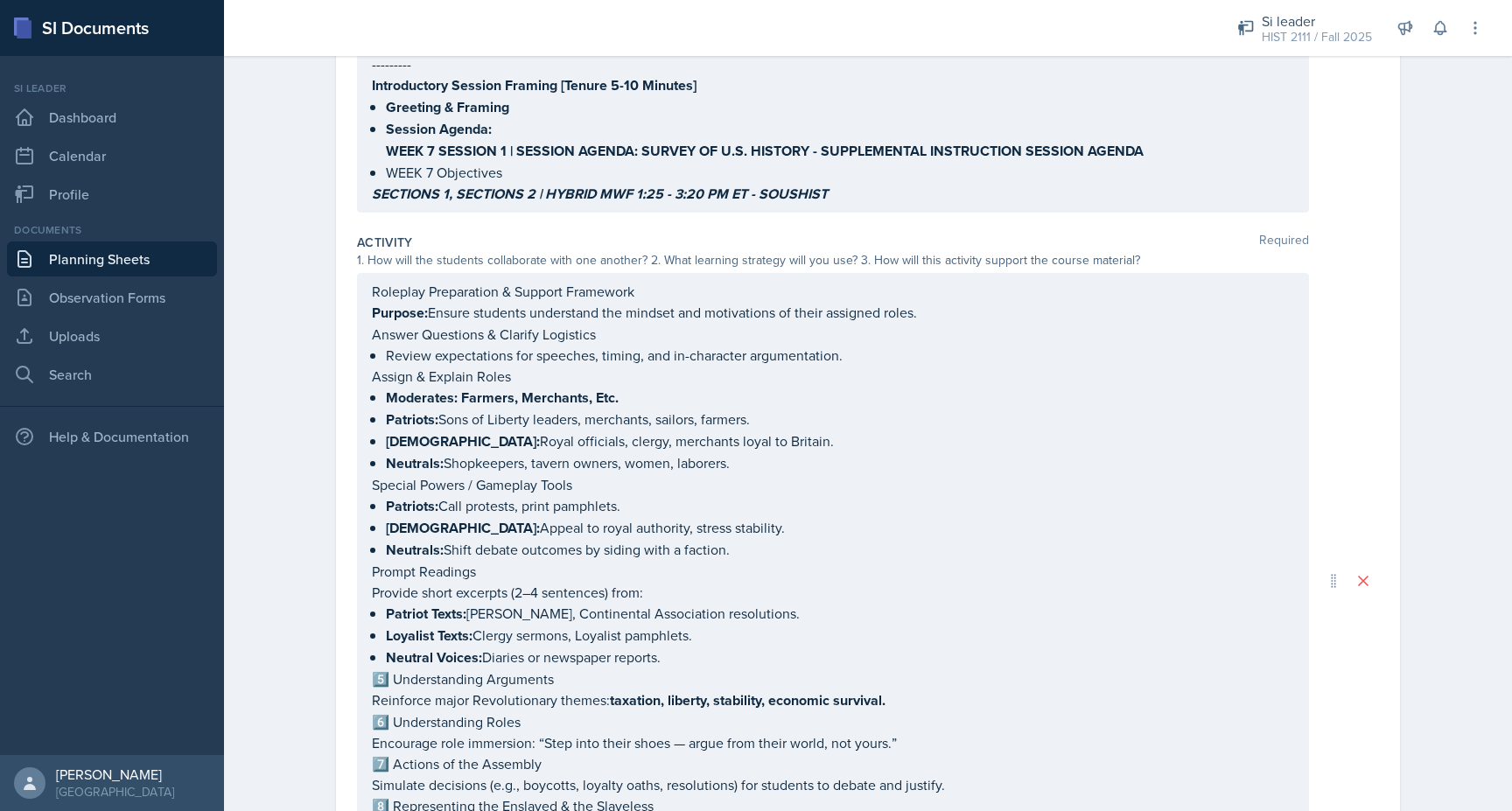
scroll to position [345, 0]
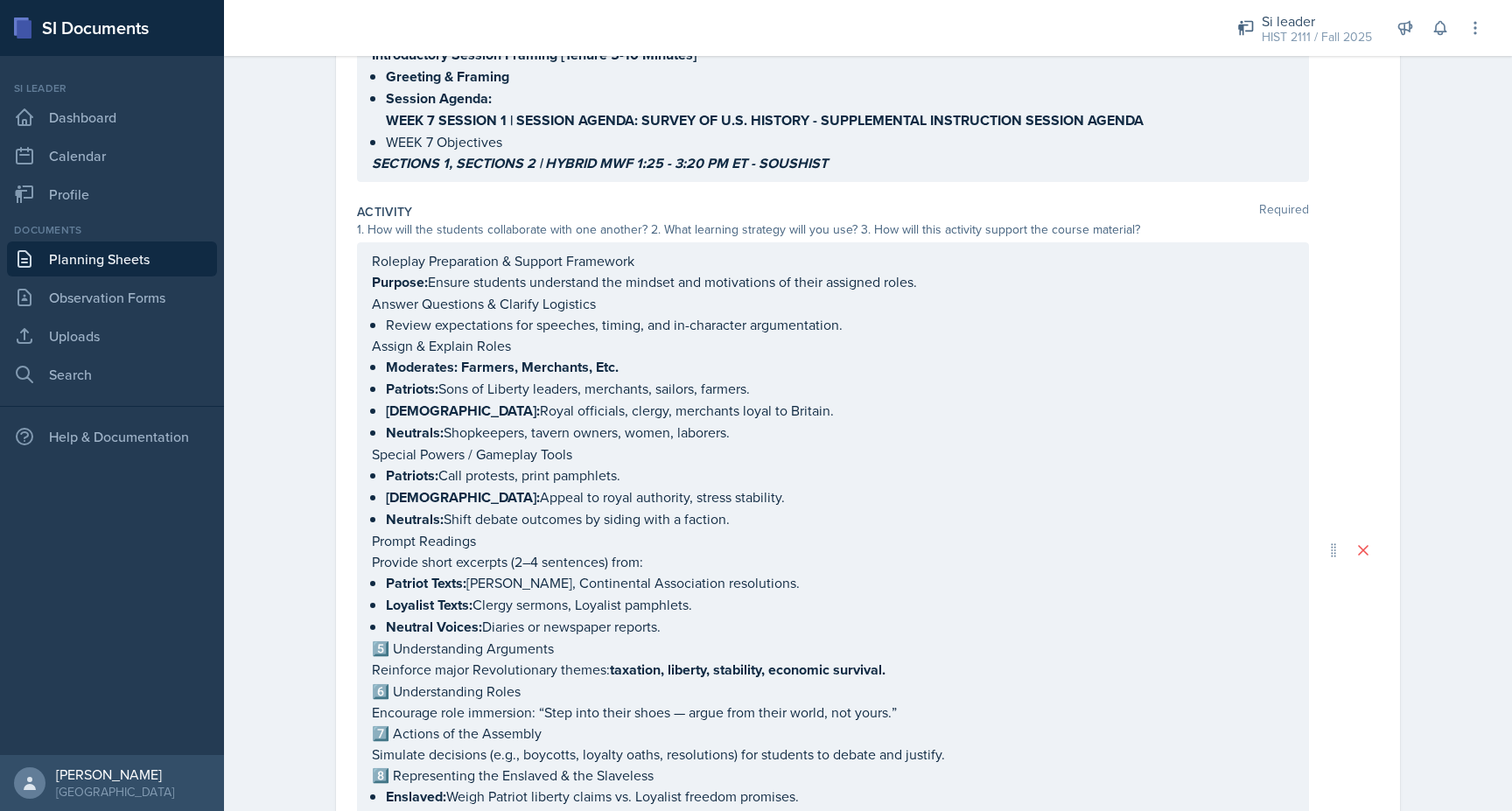
click at [446, 257] on p "Roleplay Preparation & Support Framework" at bounding box center [833, 261] width 922 height 21
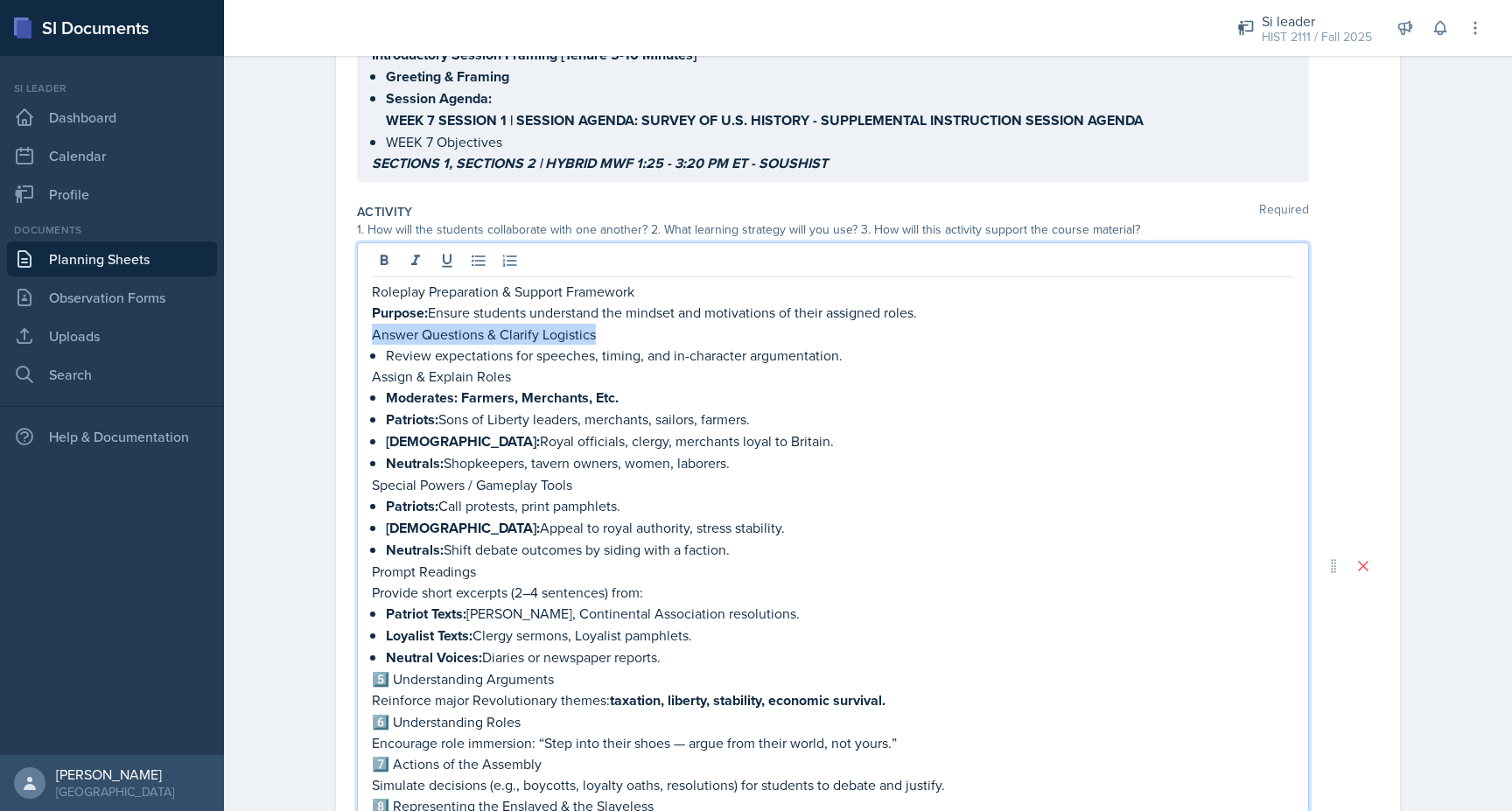
drag, startPoint x: 610, startPoint y: 306, endPoint x: 357, endPoint y: 304, distance: 253.0
click at [357, 304] on div "Roleplay Preparation & Support Framework Purpose: Ensure students understand th…" at bounding box center [833, 566] width 952 height 647
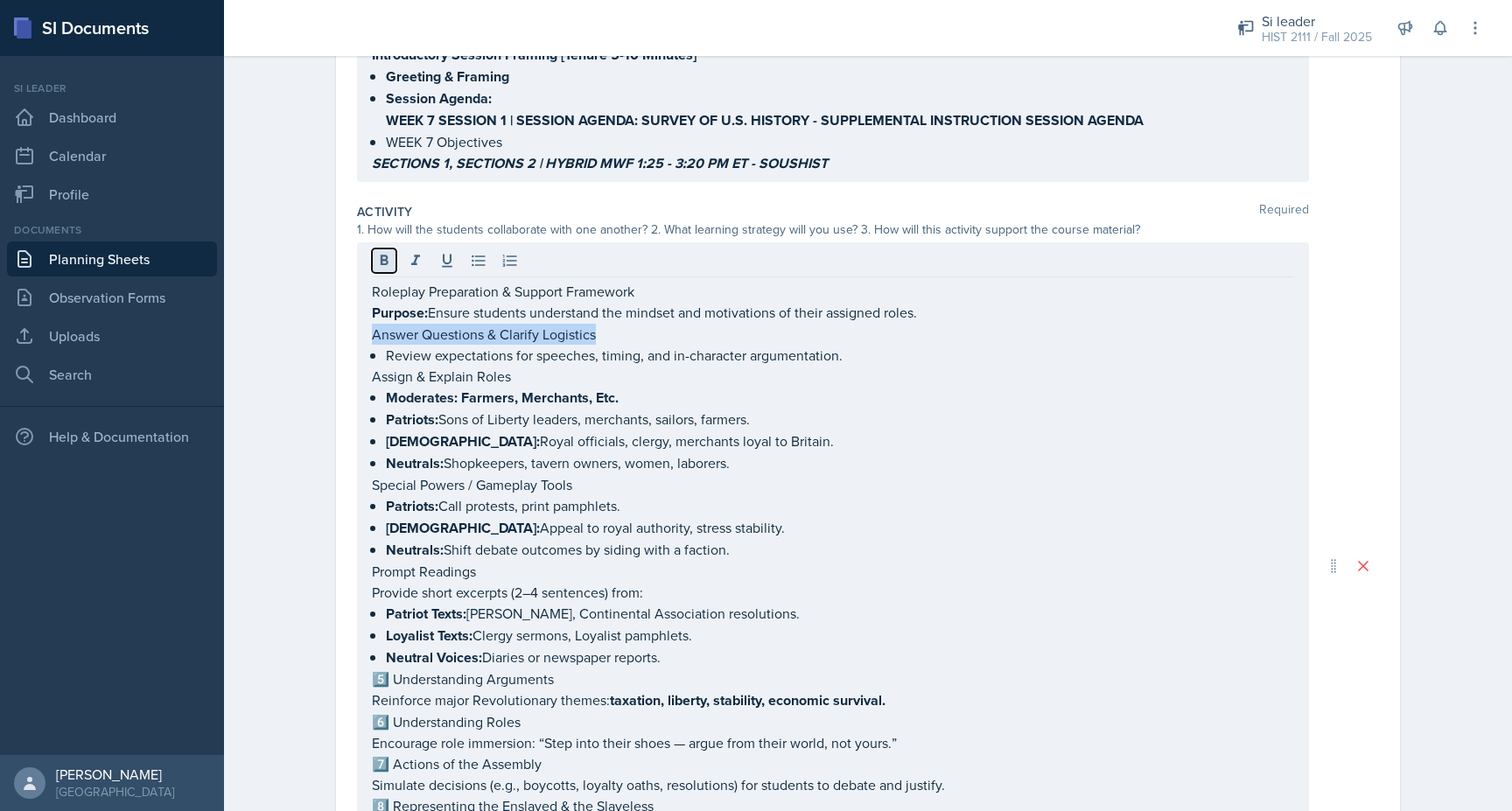
click at [381, 255] on icon at bounding box center [384, 261] width 8 height 11
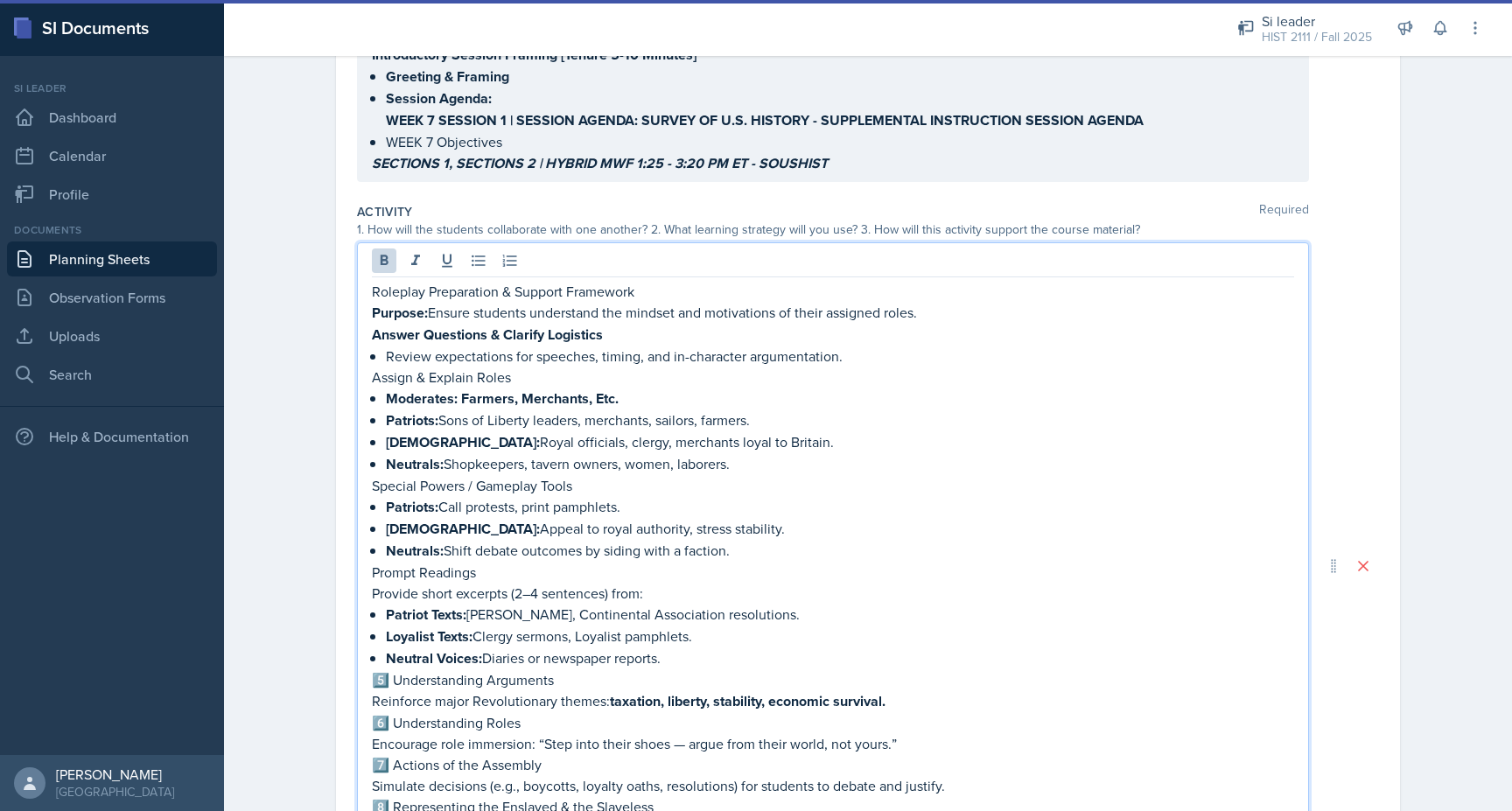
click at [373, 281] on p "Roleplay Preparation & Support Framework" at bounding box center [833, 291] width 922 height 21
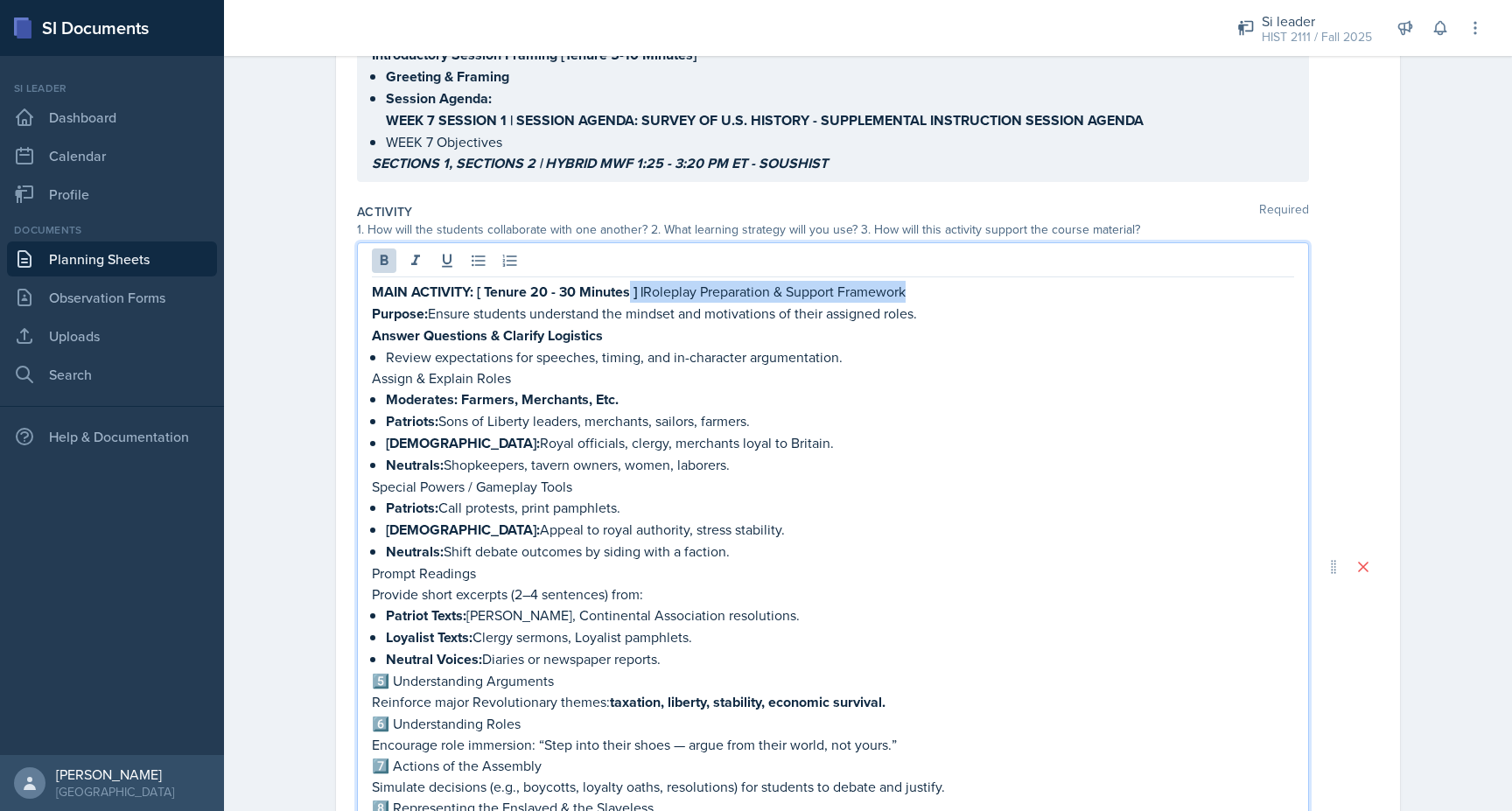
drag, startPoint x: 942, startPoint y: 266, endPoint x: 631, endPoint y: 266, distance: 311.0
click at [631, 281] on p "MAIN ACTIVITY: [ Tenure 20 - 30 Minutes ] | Roleplay Preparation & Support Fram…" at bounding box center [833, 292] width 922 height 22
click at [372, 249] on button at bounding box center [383, 261] width 25 height 25
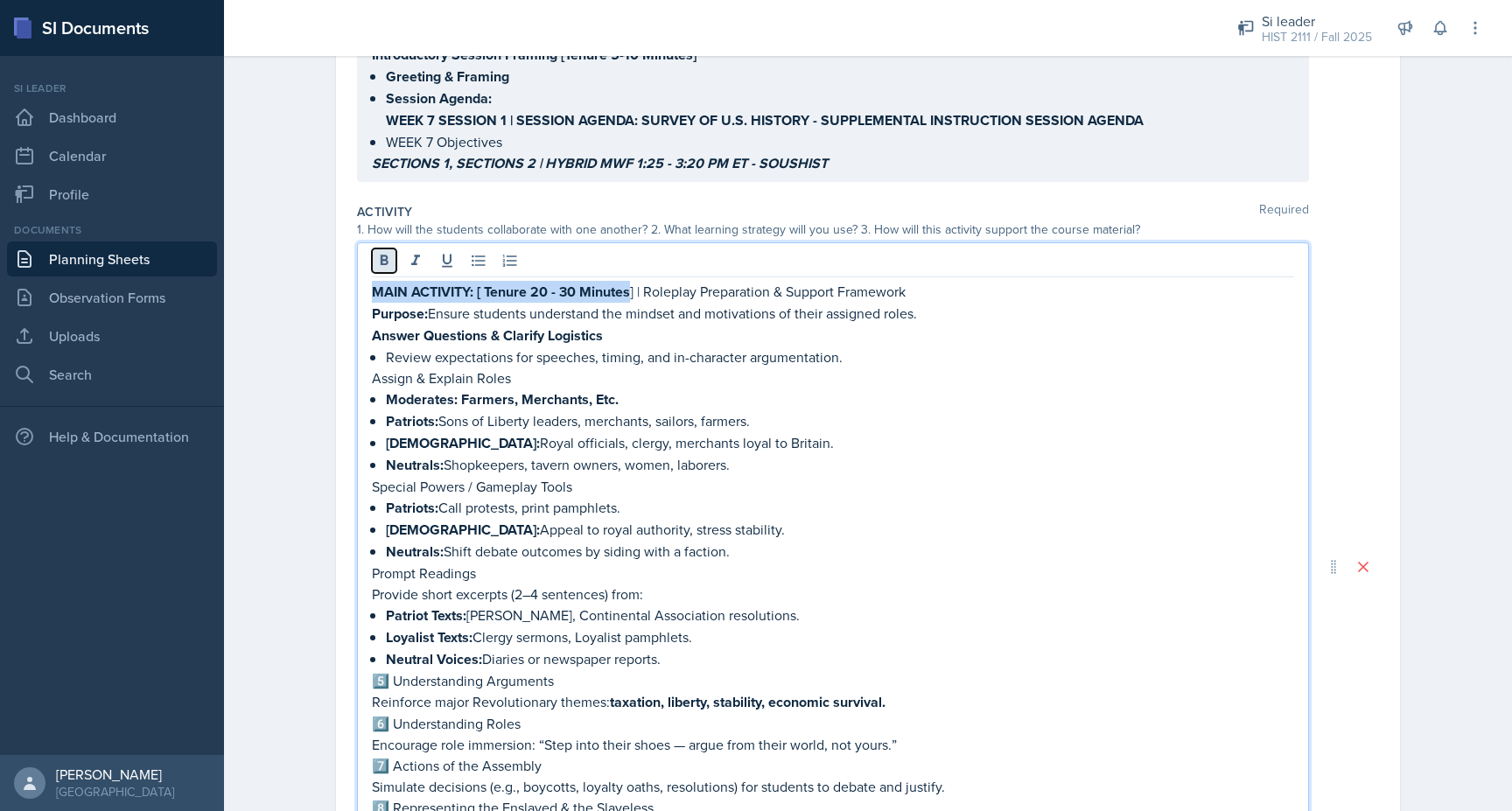
click at [373, 249] on button at bounding box center [383, 261] width 25 height 25
click at [414, 346] on p "Review expectations for speeches, timing, and in-character argumentation." at bounding box center [840, 356] width 908 height 21
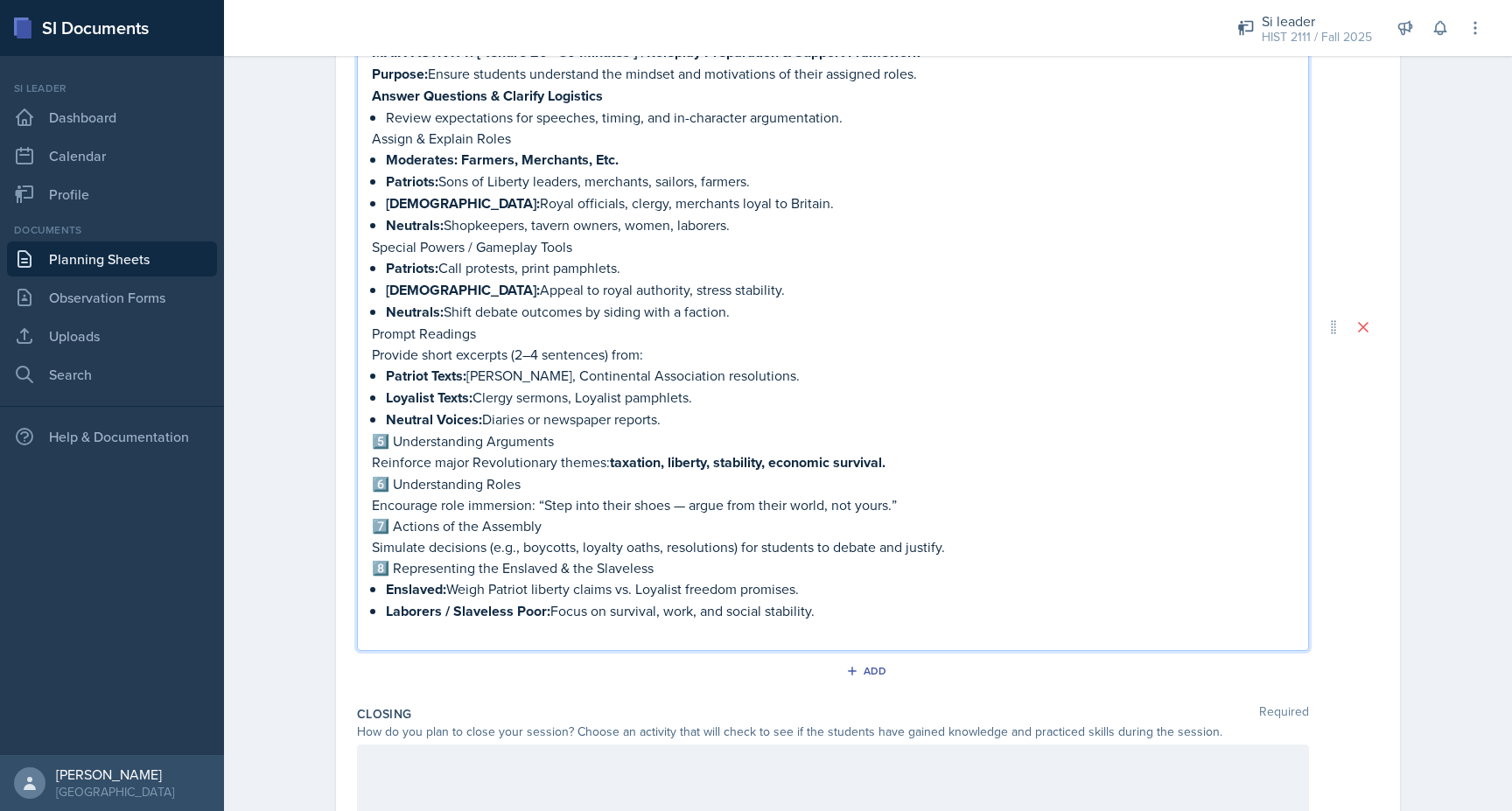
scroll to position [587, 0]
click at [390, 430] on p "5️⃣ Understanding Arguments" at bounding box center [833, 440] width 922 height 21
drag, startPoint x: 537, startPoint y: 410, endPoint x: 357, endPoint y: 404, distance: 180.1
click at [357, 404] on div "MAIN ACTIVITY: [ Tenure 20 - 30 Minutes ] | Roleplay Preparation & Support Fram…" at bounding box center [833, 326] width 952 height 649
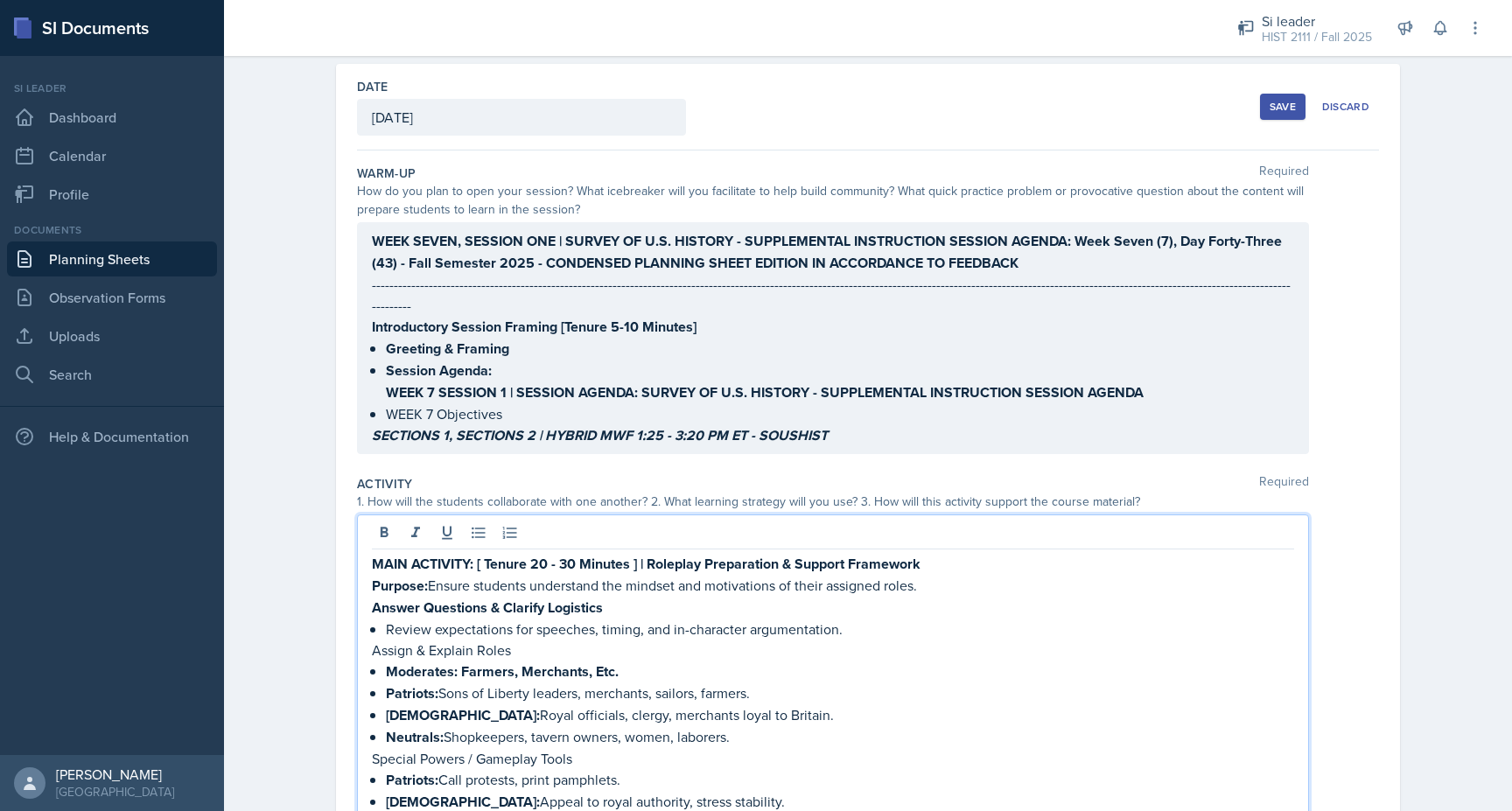
scroll to position [56, 0]
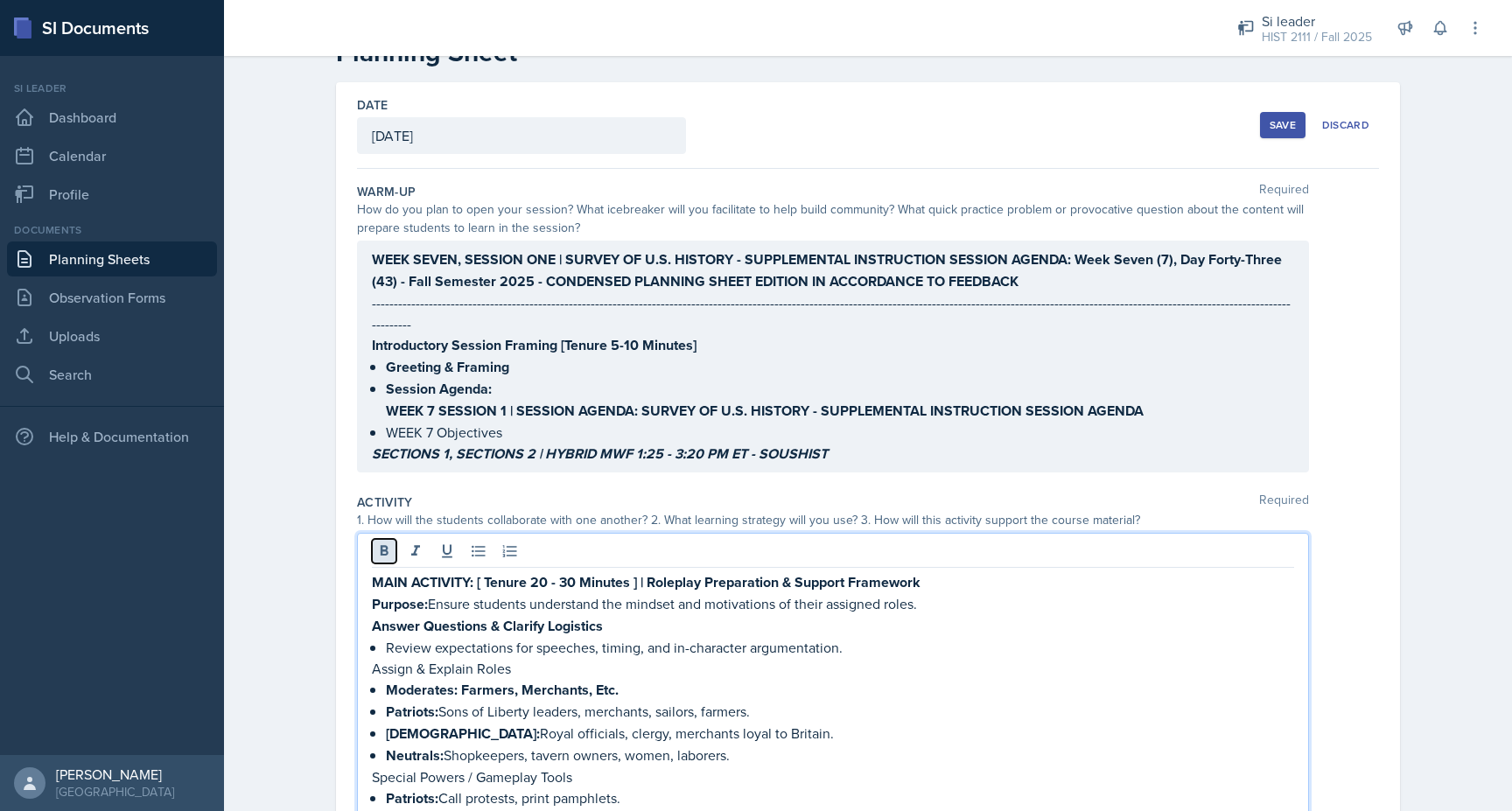
click at [387, 545] on icon at bounding box center [384, 550] width 8 height 11
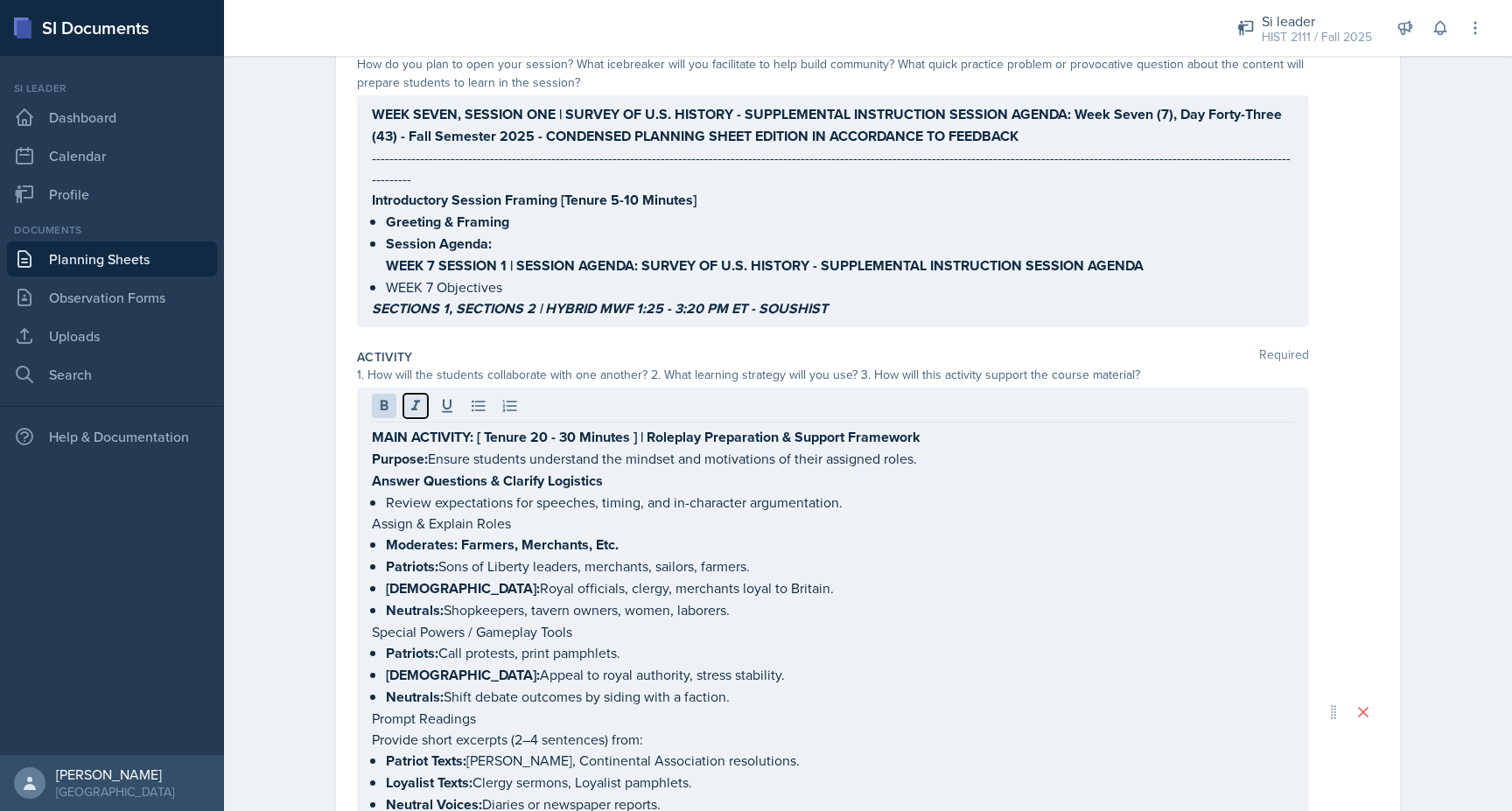
click at [410, 397] on icon at bounding box center [415, 406] width 17 height 17
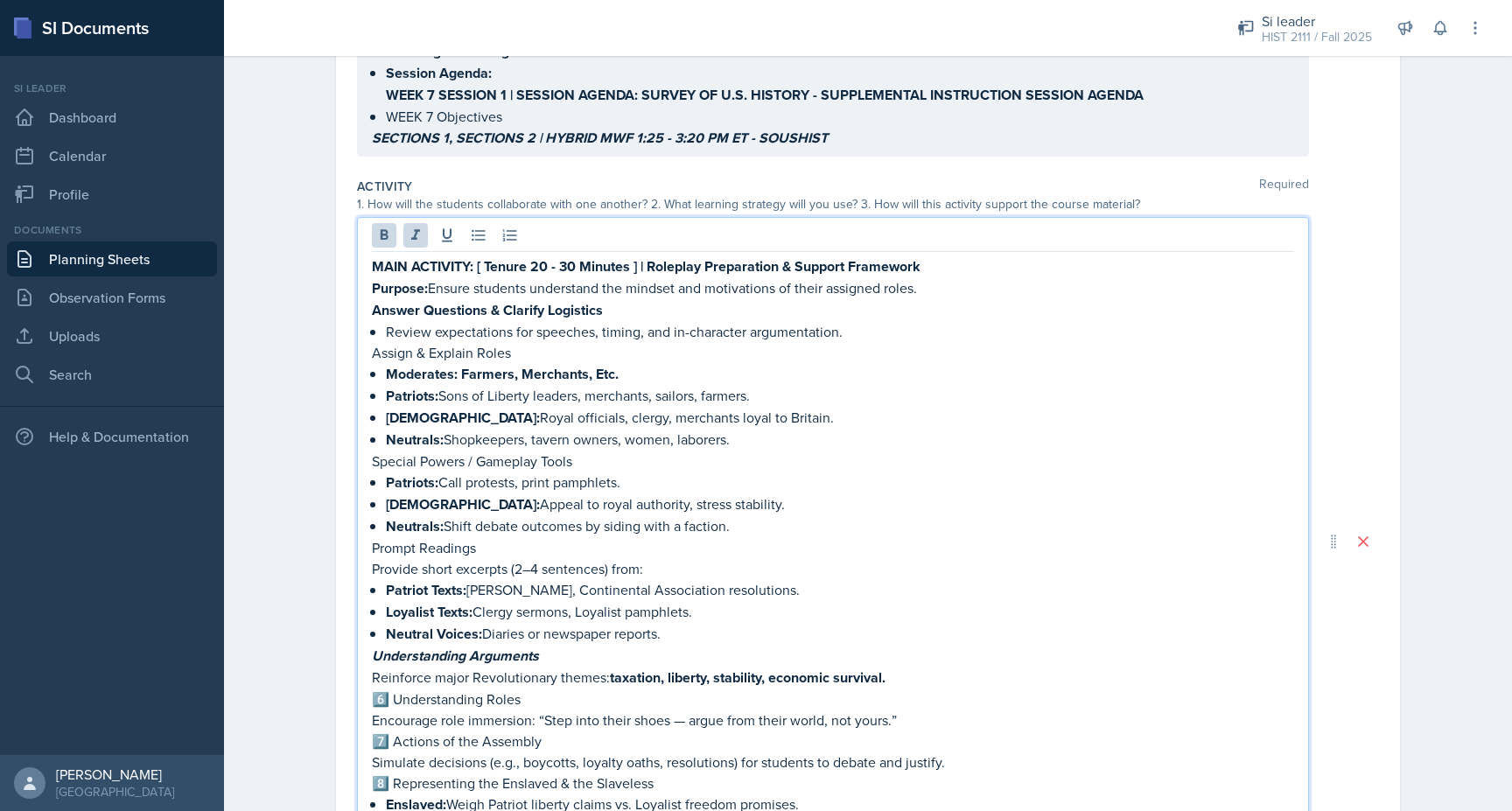
scroll to position [393, 0]
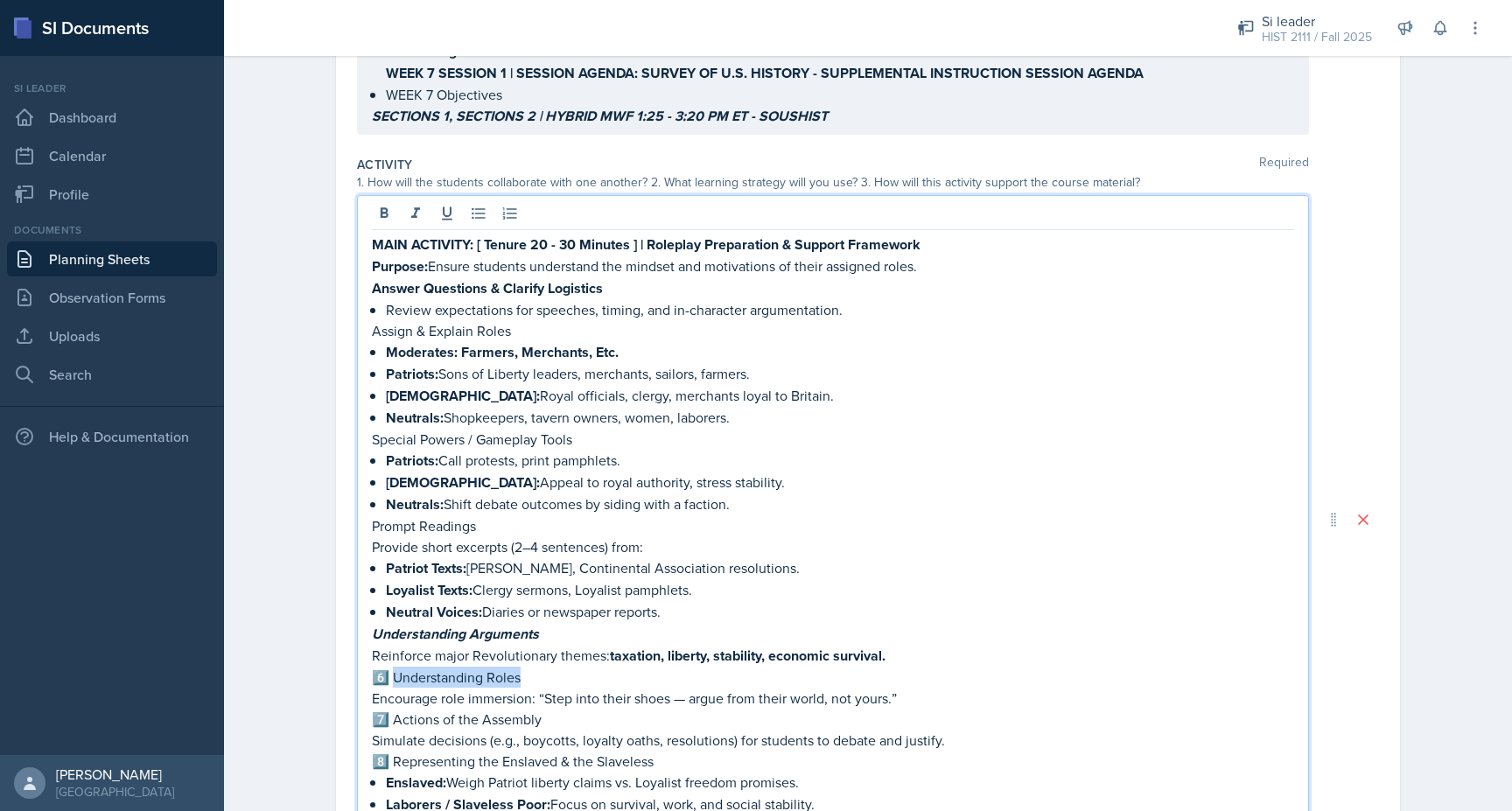
drag, startPoint x: 524, startPoint y: 643, endPoint x: 392, endPoint y: 636, distance: 132.2
click at [392, 667] on p "6️⃣ Understanding Roles" at bounding box center [833, 677] width 922 height 21
click at [379, 201] on button at bounding box center [383, 213] width 25 height 25
click at [410, 205] on icon at bounding box center [415, 213] width 17 height 17
click at [390, 668] on em "Understanding Roles" at bounding box center [455, 678] width 132 height 20
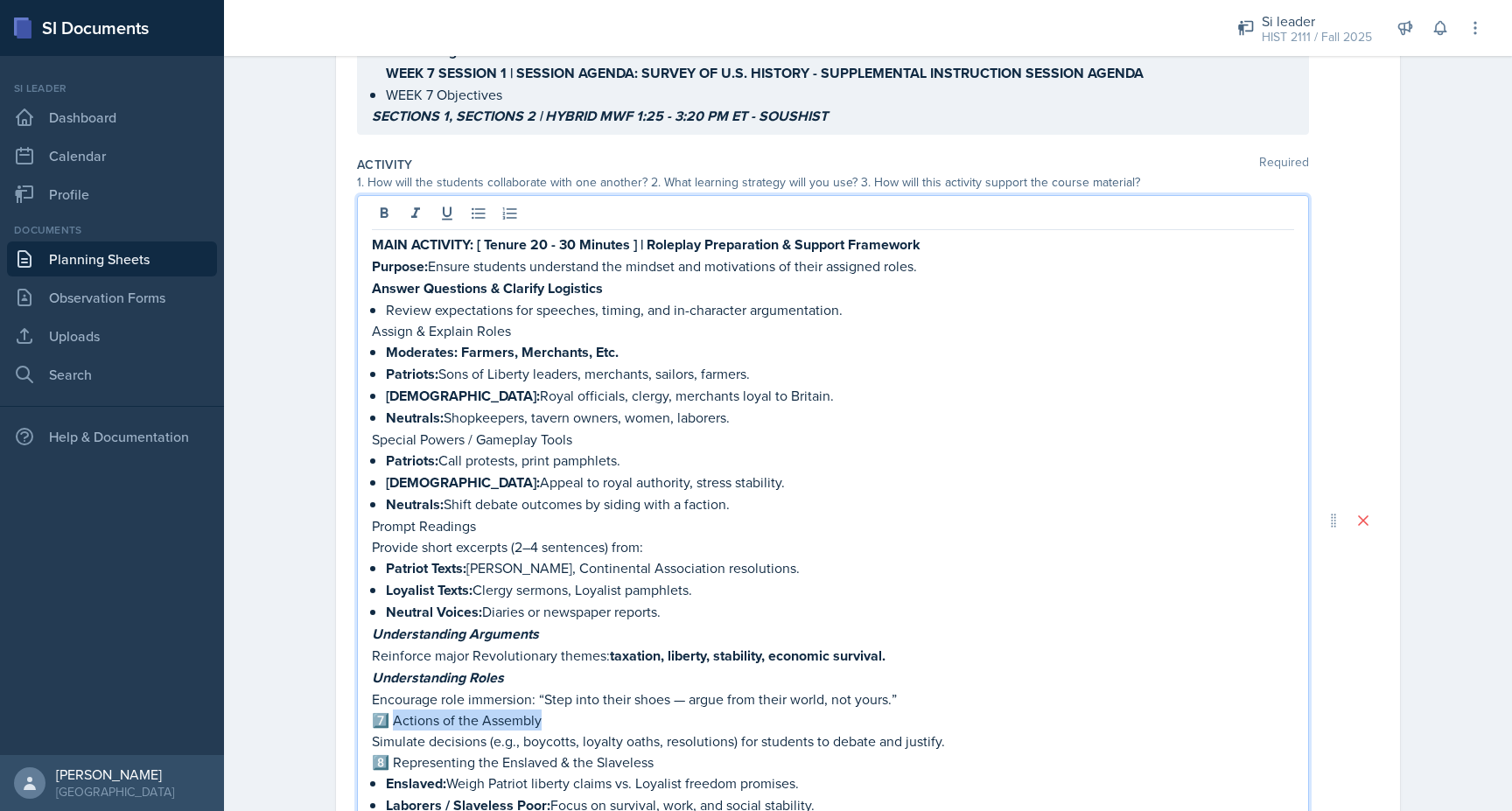
drag, startPoint x: 544, startPoint y: 692, endPoint x: 390, endPoint y: 691, distance: 154.0
click at [390, 710] on p "7️⃣ Actions of the Assembly" at bounding box center [833, 720] width 922 height 21
click at [383, 205] on icon at bounding box center [383, 213] width 17 height 17
click at [414, 208] on icon at bounding box center [415, 213] width 9 height 11
click at [391, 711] on em "Actions of the Assembly" at bounding box center [465, 721] width 152 height 20
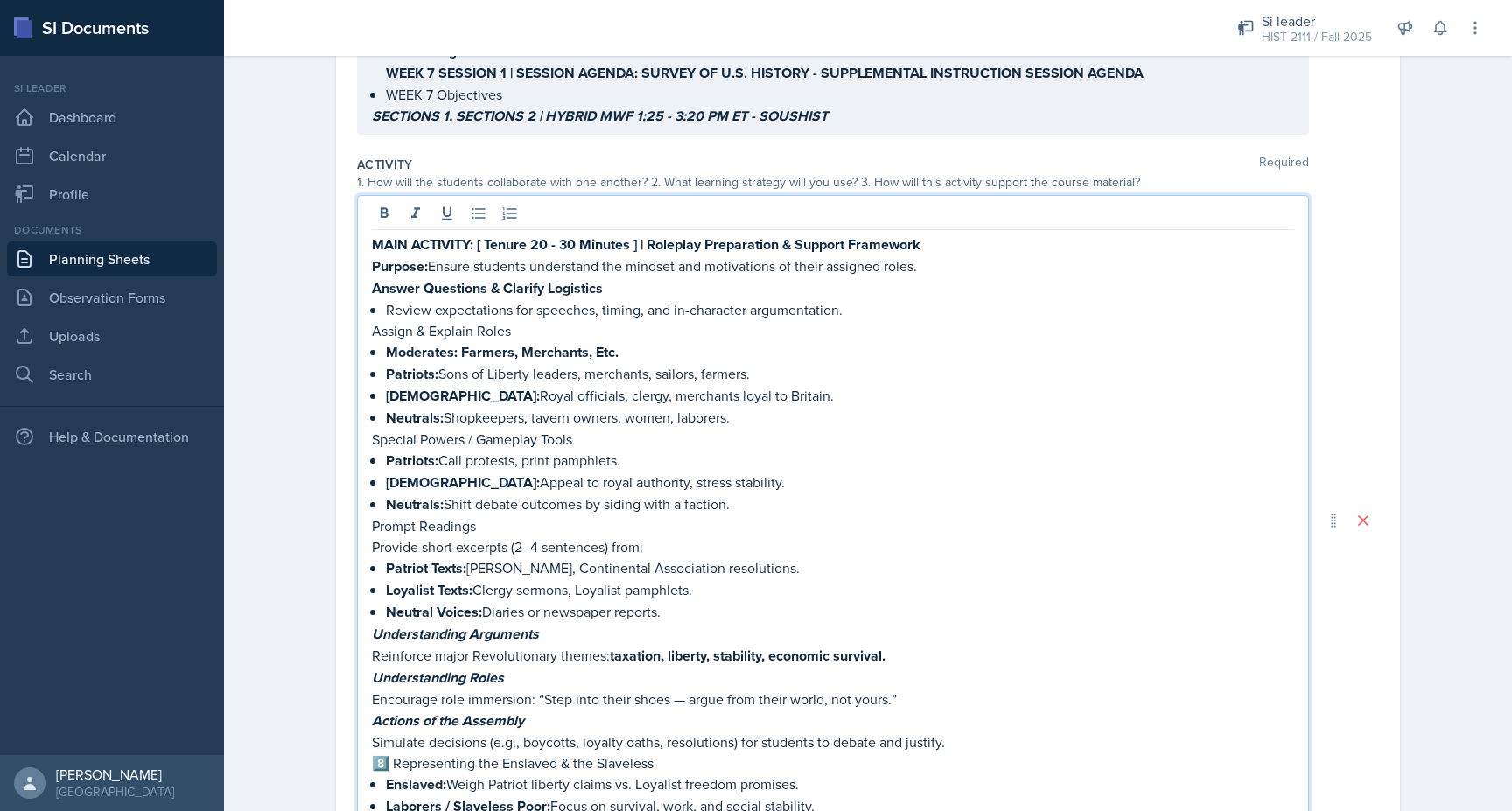
click at [390, 753] on p "8️⃣ Representing the Enslaved & the Slaveless" at bounding box center [833, 763] width 922 height 21
drag, startPoint x: 636, startPoint y: 732, endPoint x: 370, endPoint y: 730, distance: 266.0
click at [370, 730] on div "MAIN ACTIVITY: [ Tenure 20 - 30 Minutes ] | Roleplay Preparation & Support Fram…" at bounding box center [833, 520] width 952 height 652
click at [410, 205] on icon at bounding box center [415, 213] width 17 height 17
click at [388, 208] on icon at bounding box center [384, 213] width 8 height 11
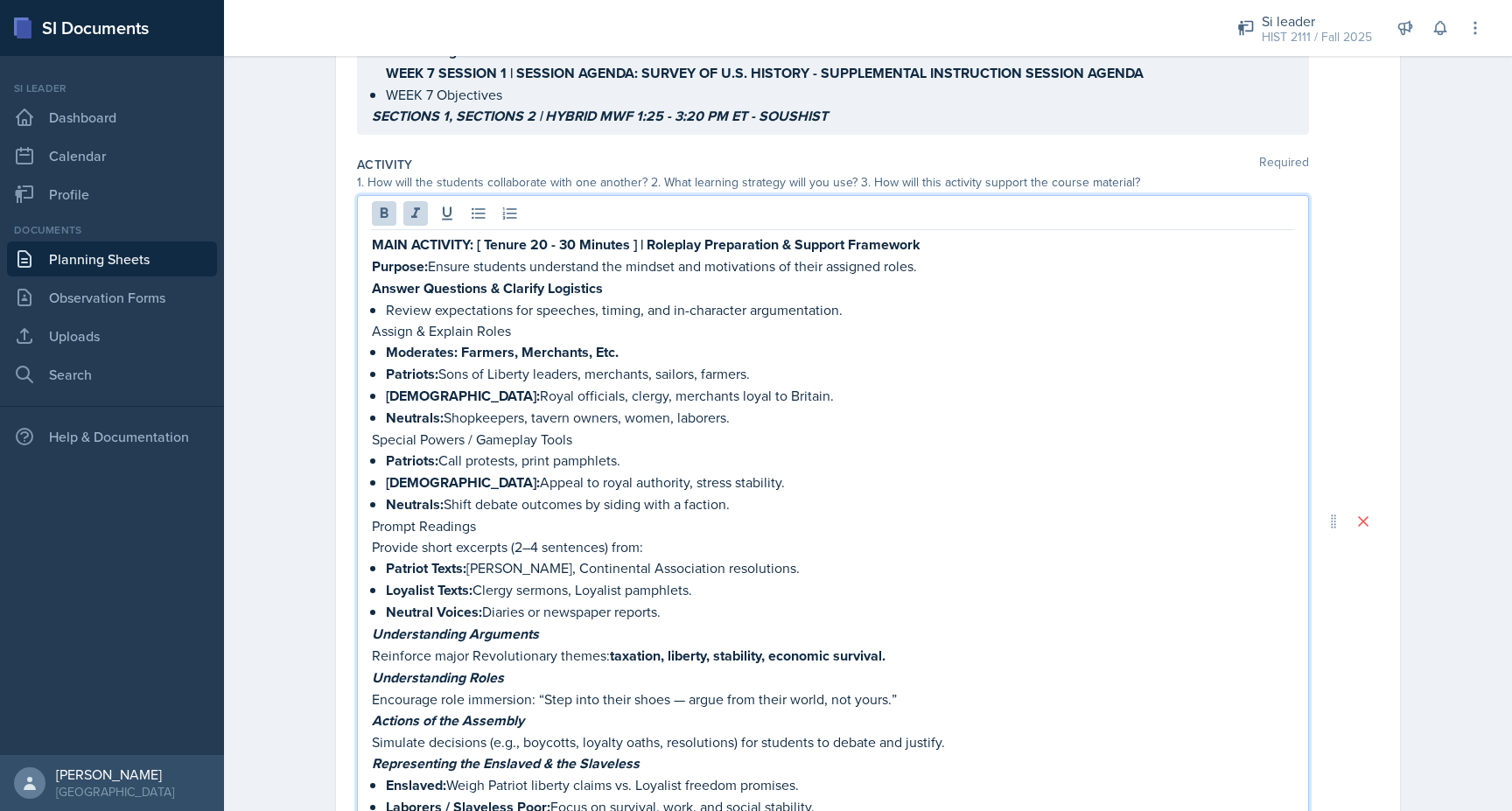
click at [408, 537] on p "Provide short excerpts (2–4 sentences) from:" at bounding box center [833, 547] width 922 height 21
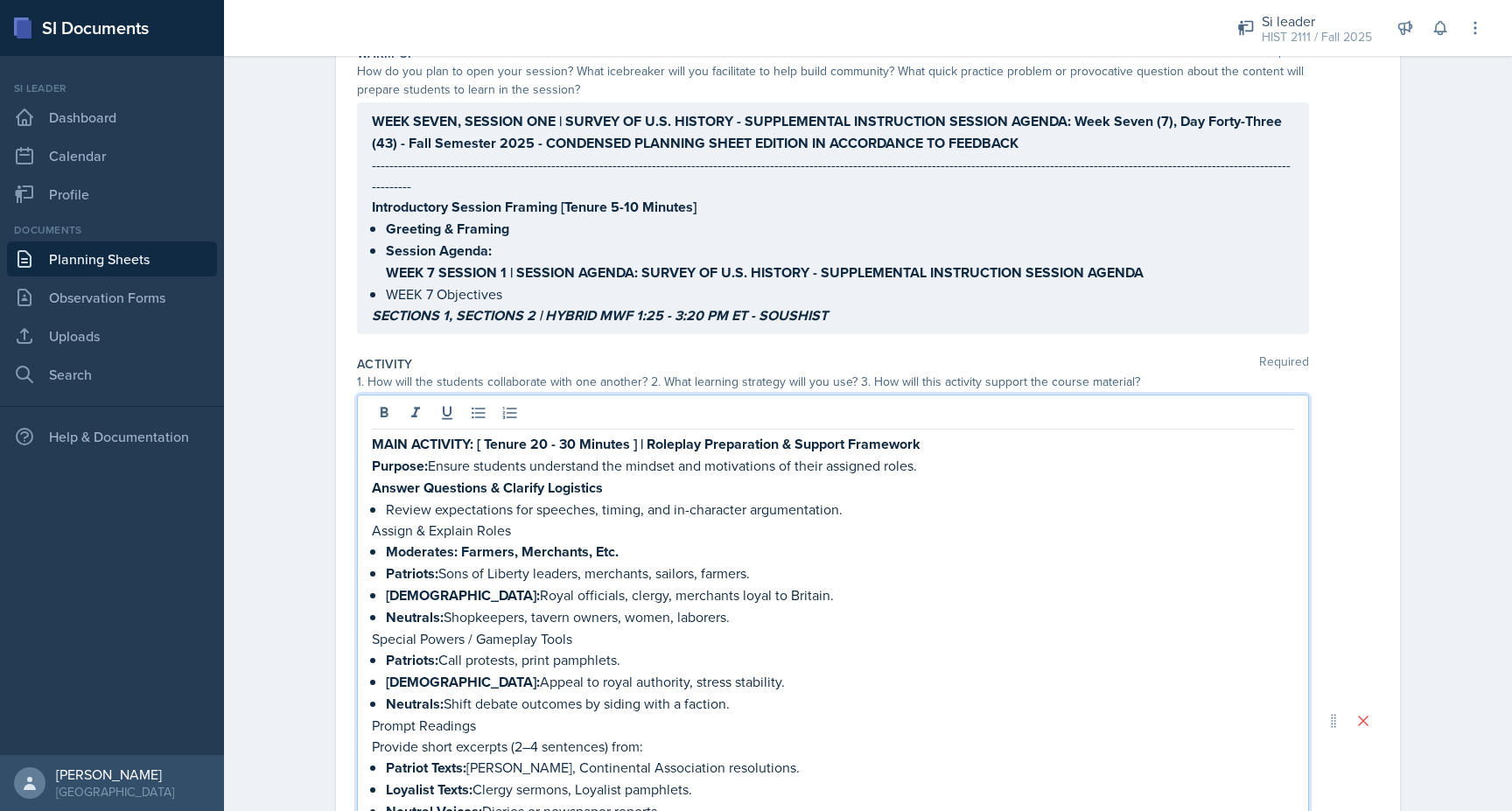
scroll to position [162, 0]
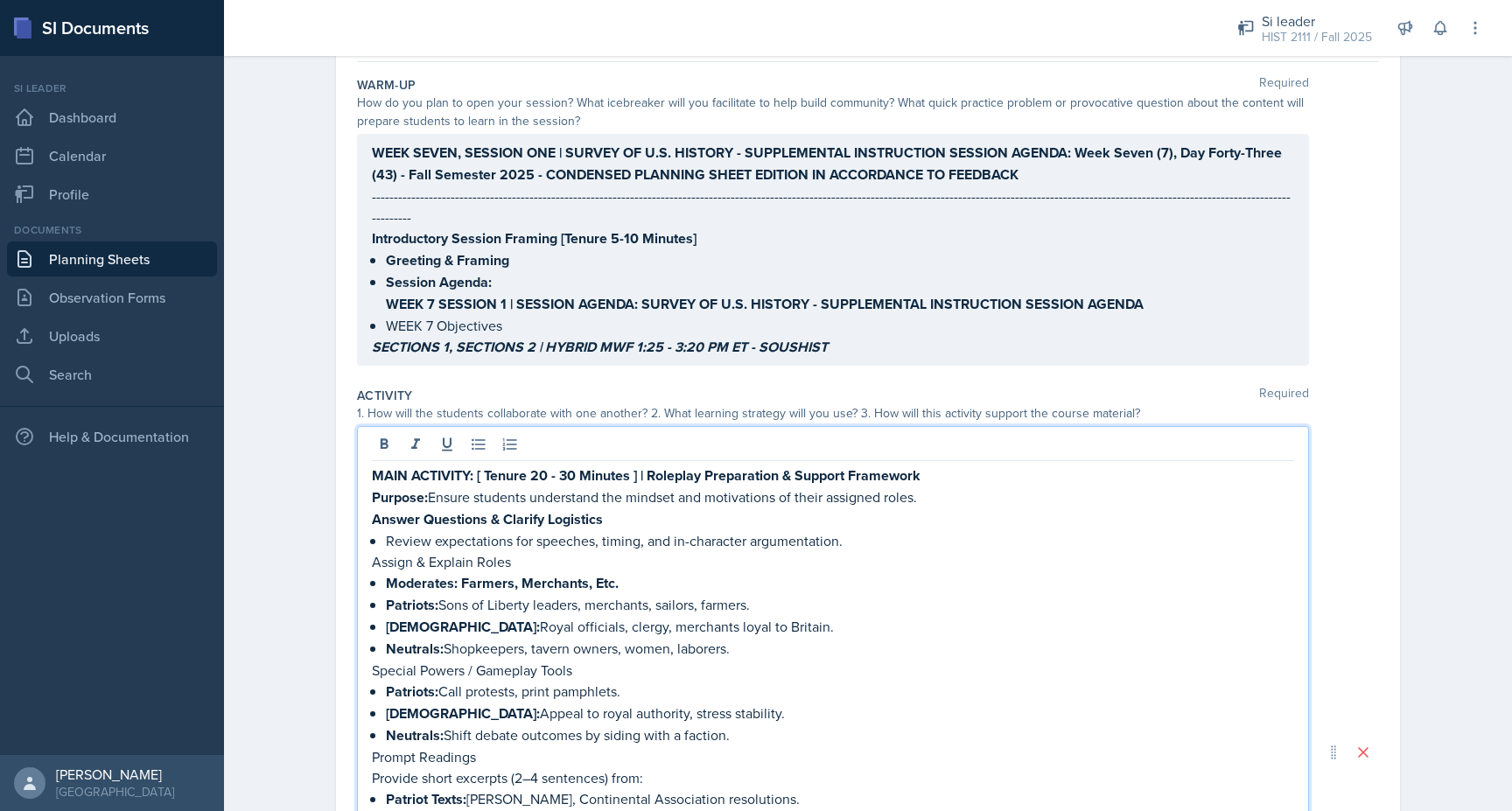
click at [373, 466] on strong "MAIN ACTIVITY: [ Tenure 20 - 30 Minutes" at bounding box center [500, 476] width 258 height 20
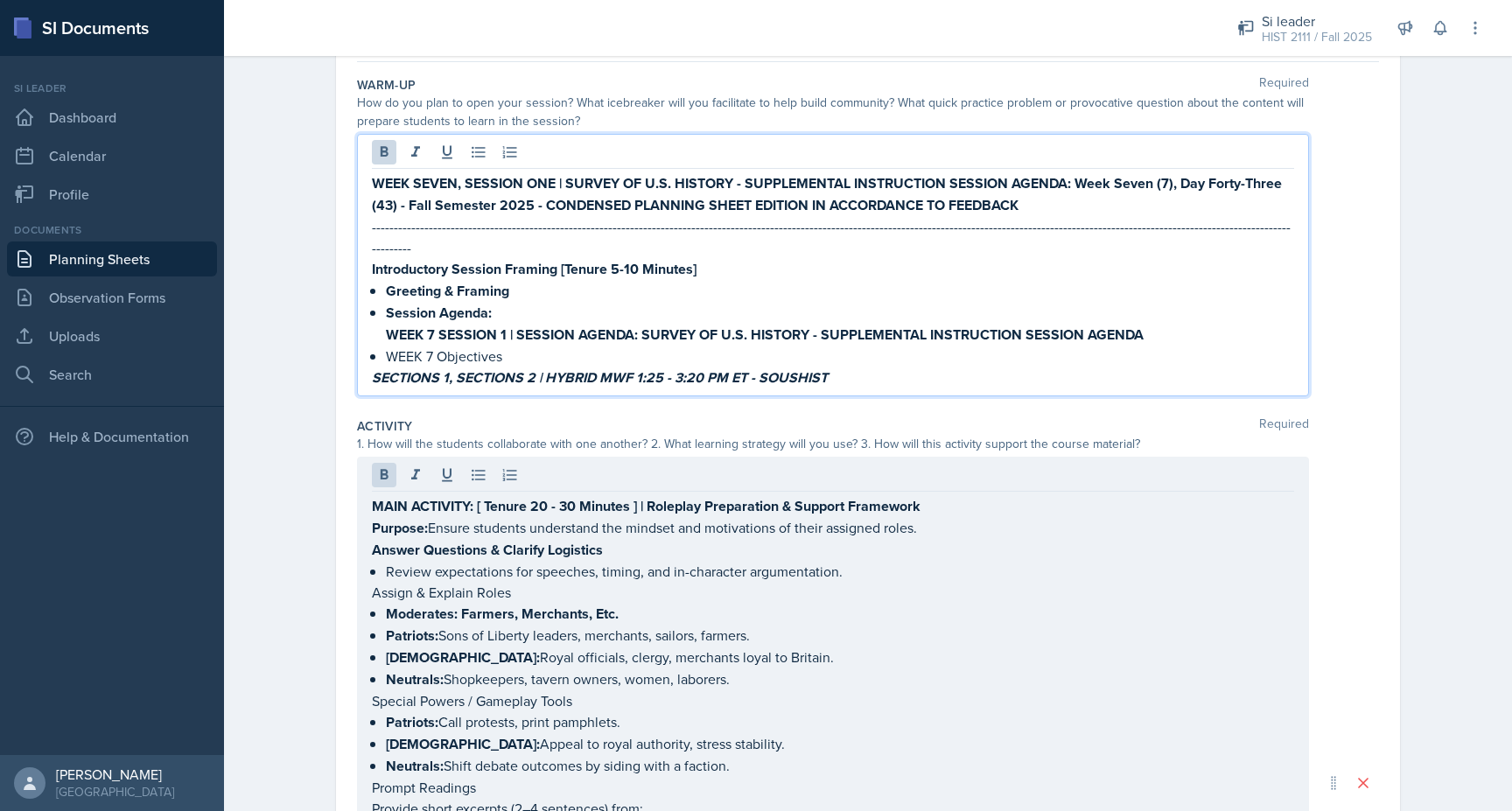
scroll to position [192, 0]
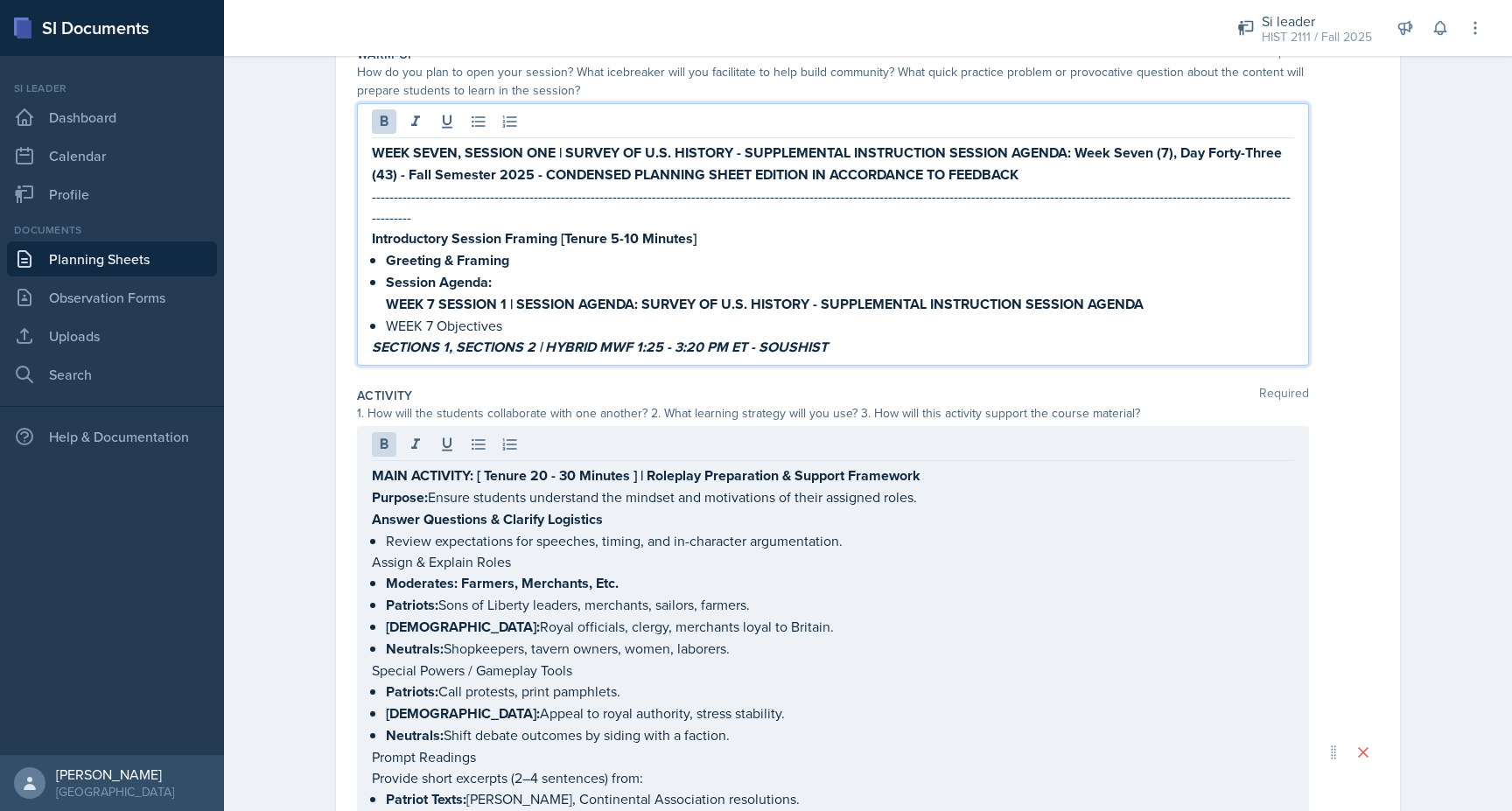
click at [372, 229] on strong "Introductory Session Framing [Tenure 5-10 Minutes]" at bounding box center [534, 239] width 324 height 20
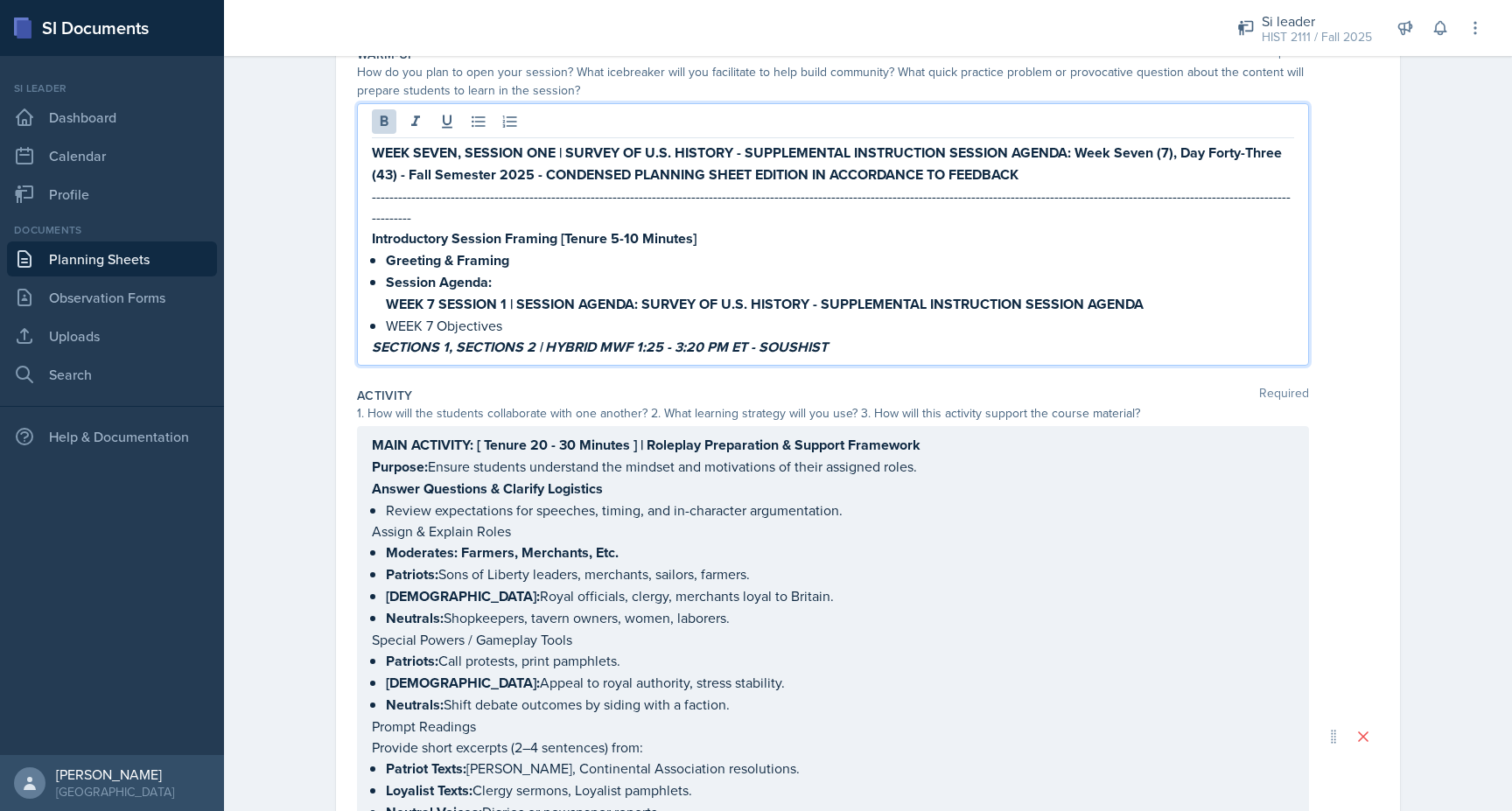
click at [371, 426] on div "MAIN ACTIVITY: [ Tenure 20 - 30 Minutes ] | Roleplay Preparation & Support Fram…" at bounding box center [833, 737] width 952 height 621
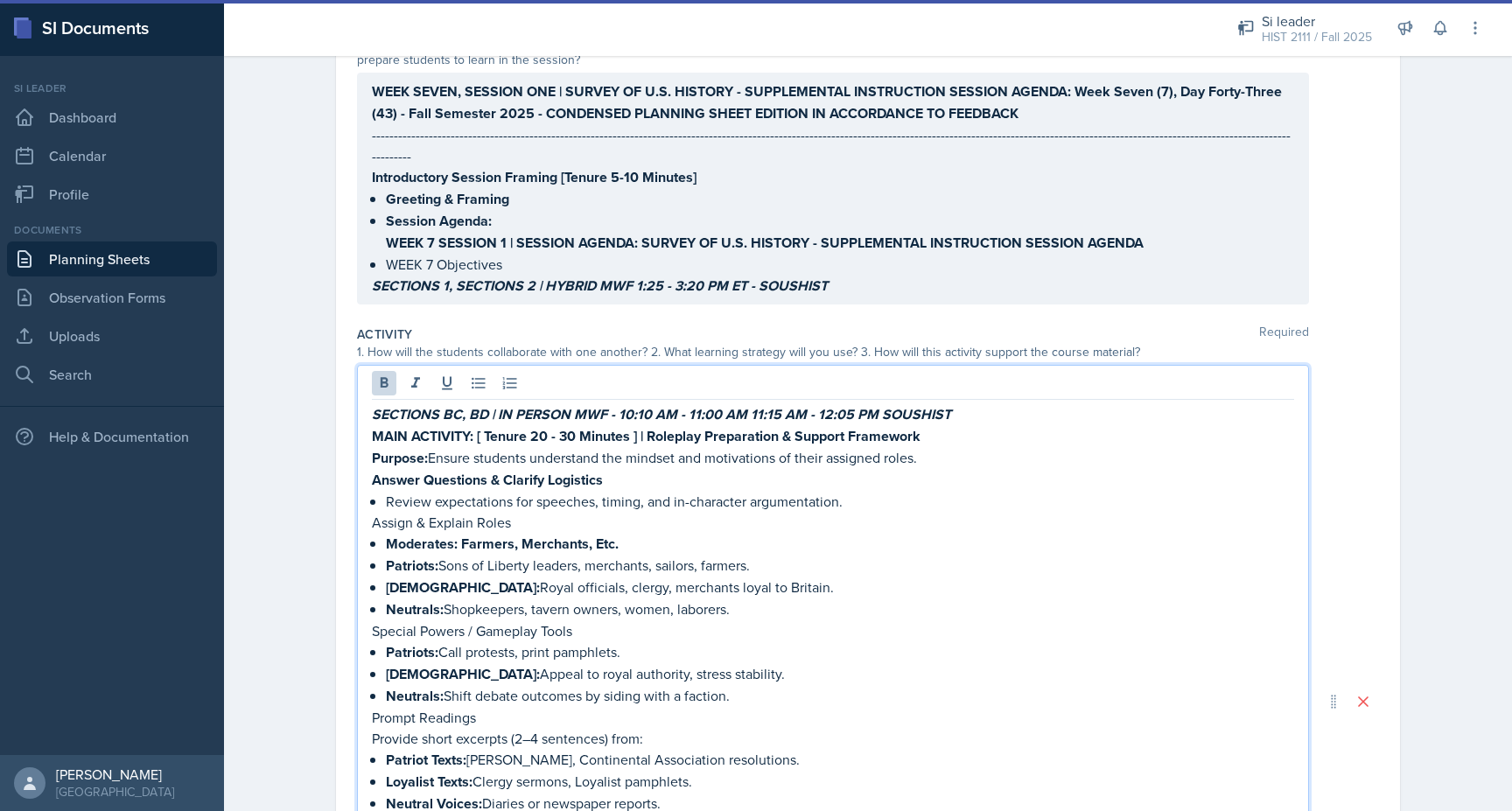
click at [375, 405] on em "SECTIONS BC, BD | IN PERSON MWF - 10:10 AM - 11:00 AM 11:15 AM - 12:05 PM SOUSH…" at bounding box center [661, 415] width 579 height 20
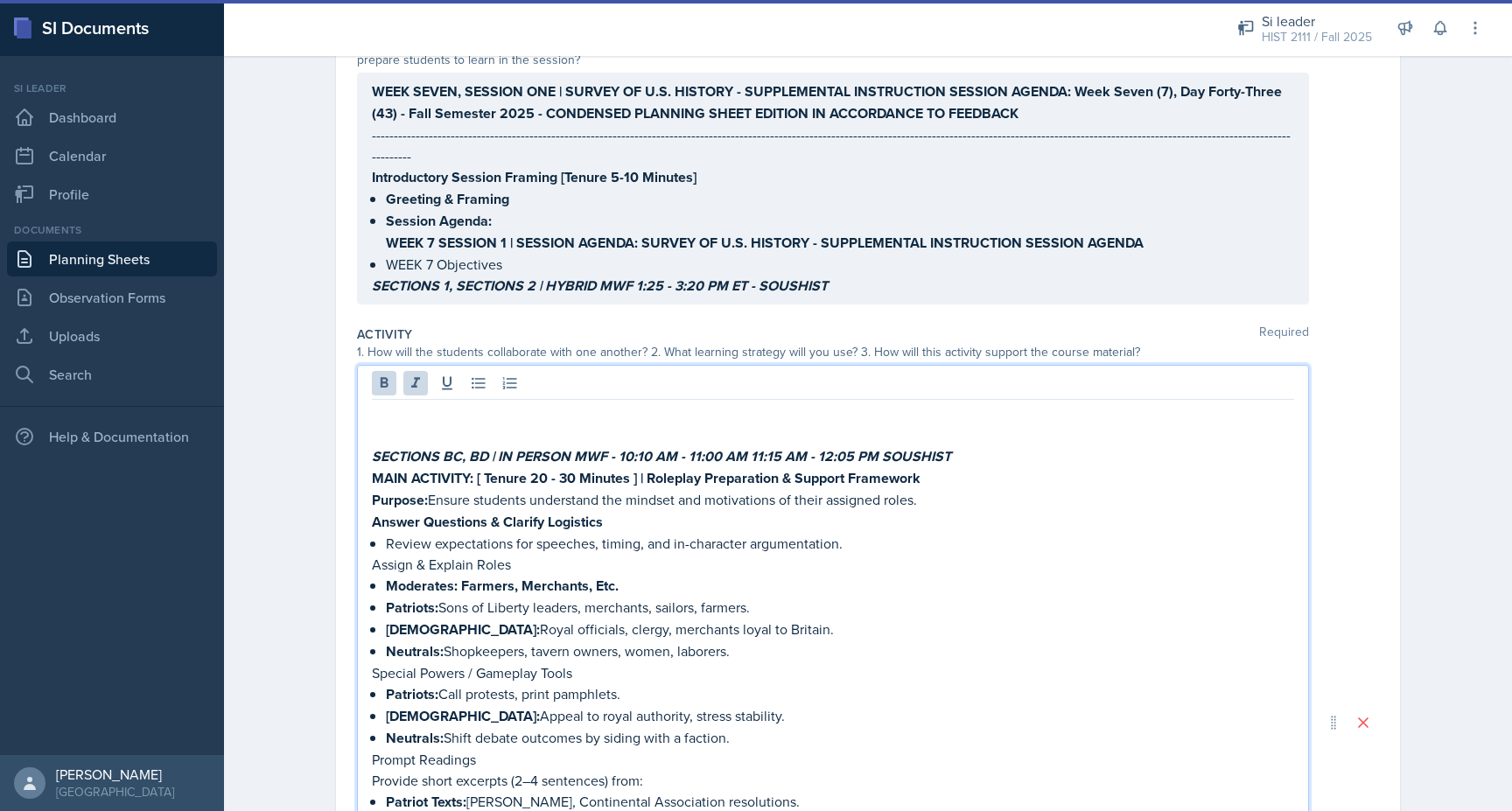
click at [378, 404] on p at bounding box center [833, 414] width 922 height 21
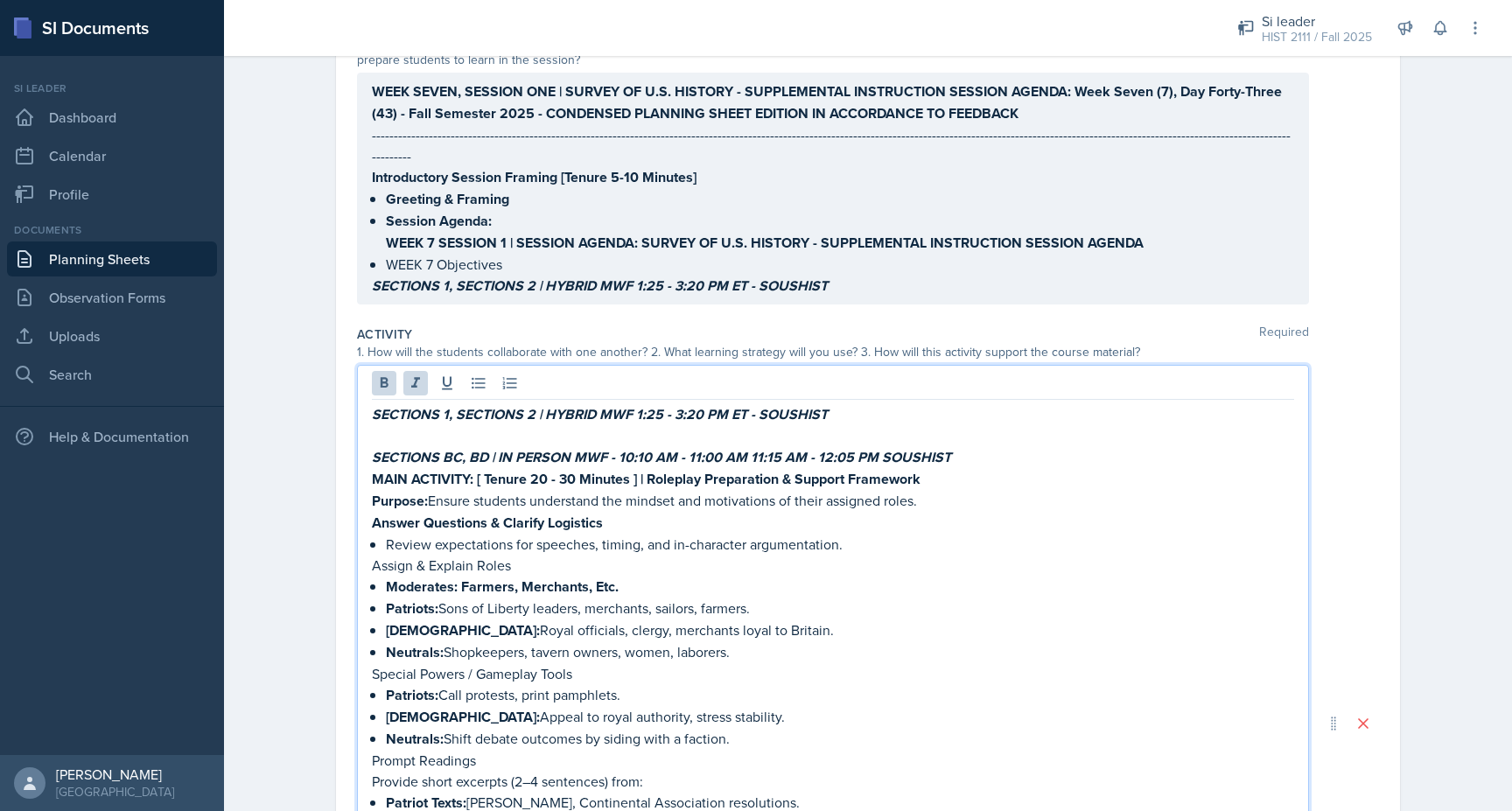
click at [526, 426] on p at bounding box center [833, 436] width 922 height 21
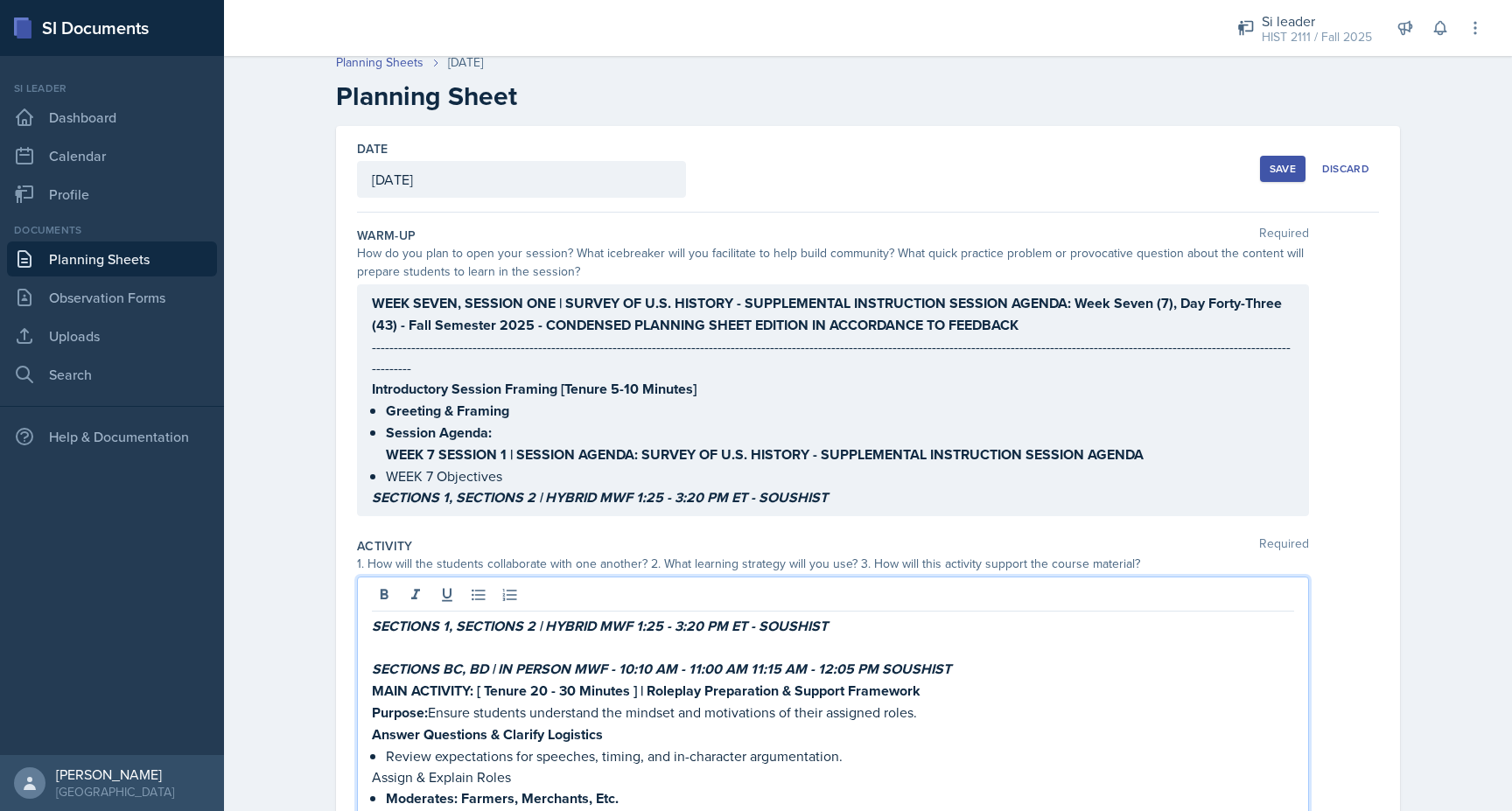
scroll to position [0, 0]
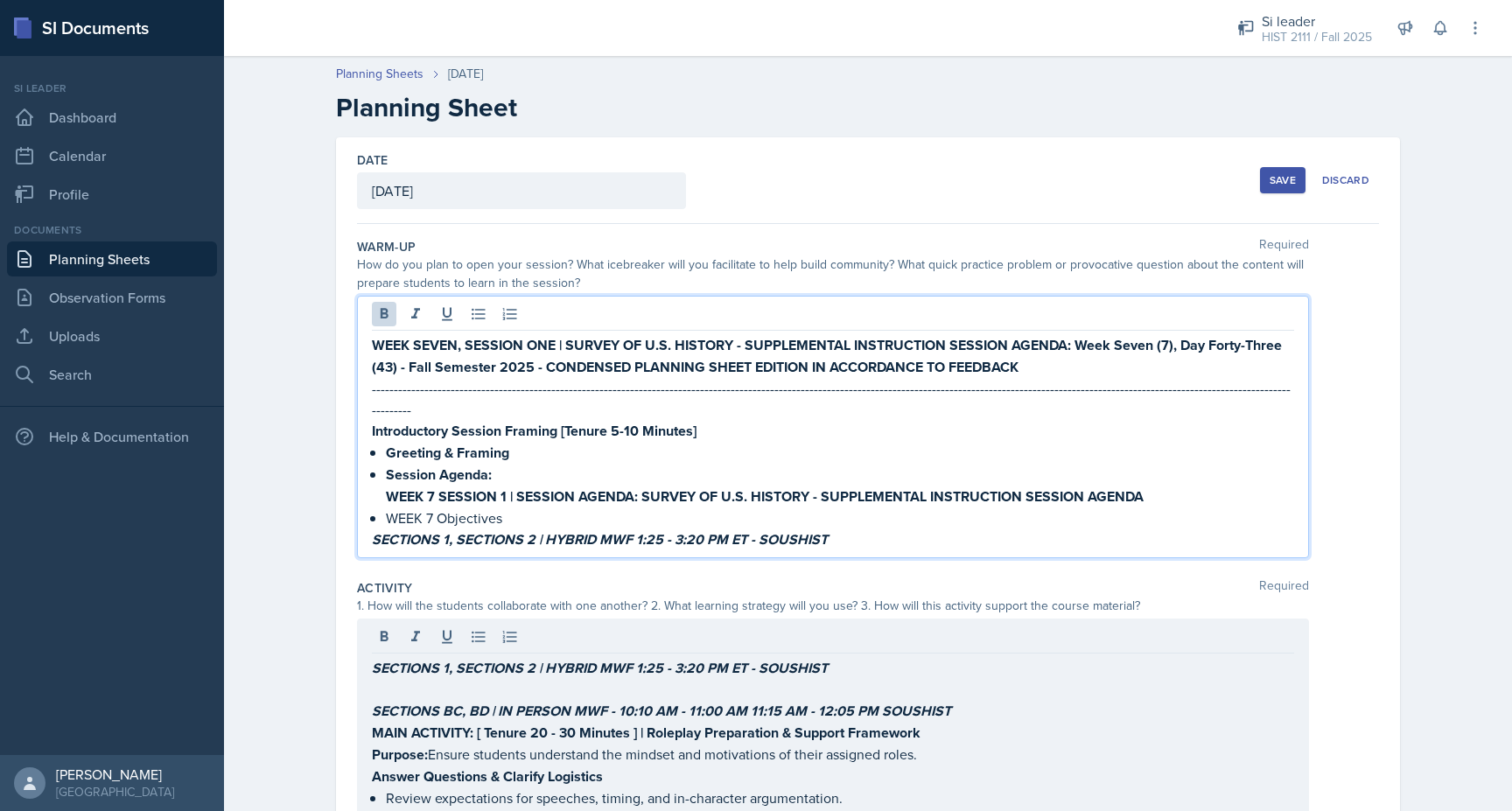
drag, startPoint x: 1282, startPoint y: 315, endPoint x: 1239, endPoint y: 316, distance: 43.0
click at [1239, 316] on div "WEEK SEVEN, SESSION ONE | SURVEY OF U.S. HISTORY - SUPPLEMENTAL INSTRUCTION SES…" at bounding box center [833, 427] width 952 height 262
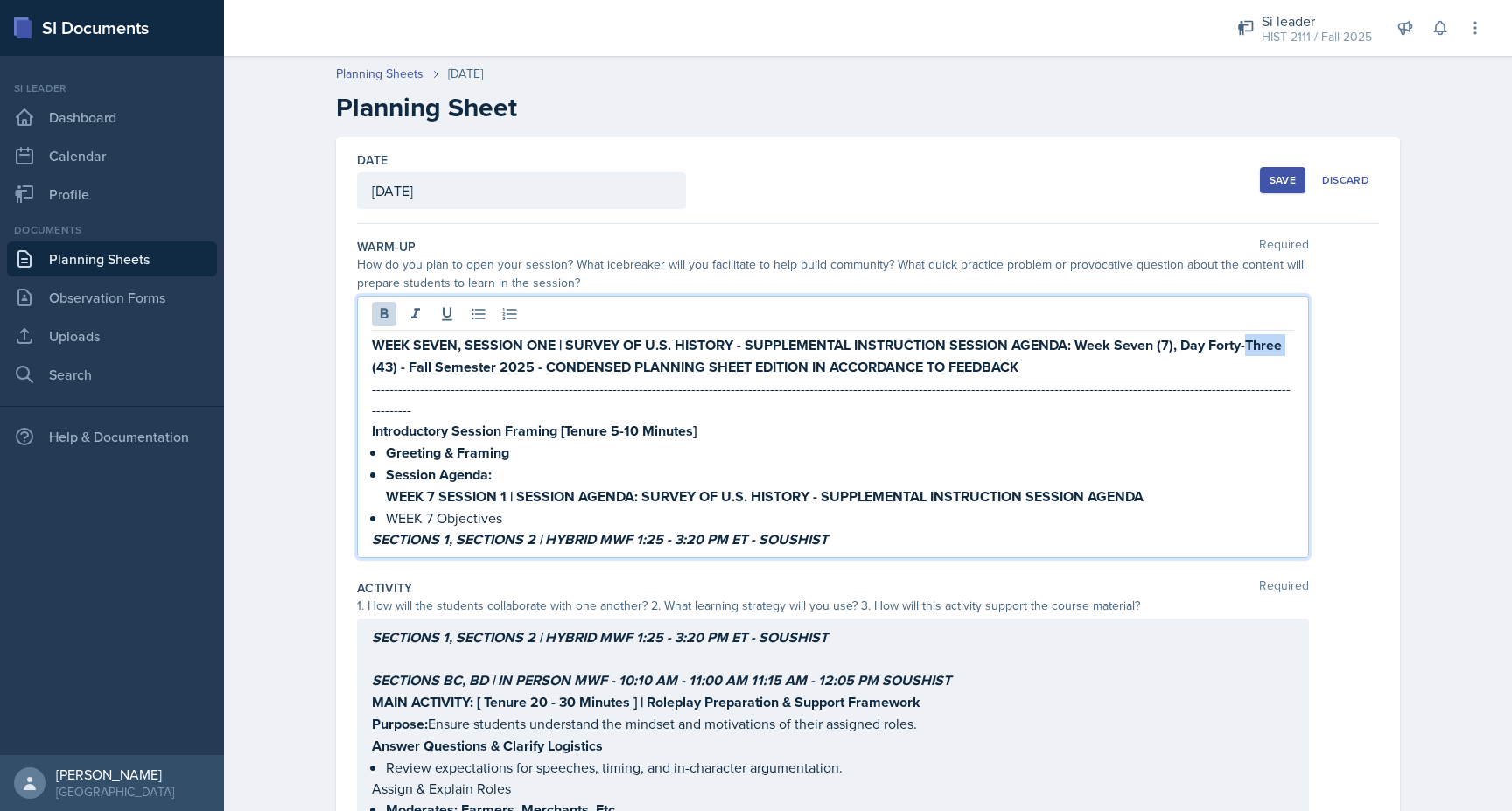
drag, startPoint x: 1250, startPoint y: 344, endPoint x: 1285, endPoint y: 344, distance: 35.0
click at [1285, 344] on strong "WEEK SEVEN, SESSION ONE | SURVEY OF U.S. HISTORY - SUPPLEMENTAL INSTRUCTION SES…" at bounding box center [828, 356] width 914 height 42
click at [390, 365] on strong "WEEK SEVEN, SESSION ONE | SURVEY OF U.S. HISTORY - SUPPLEMENTAL INSTRUCTION SES…" at bounding box center [822, 356] width 903 height 42
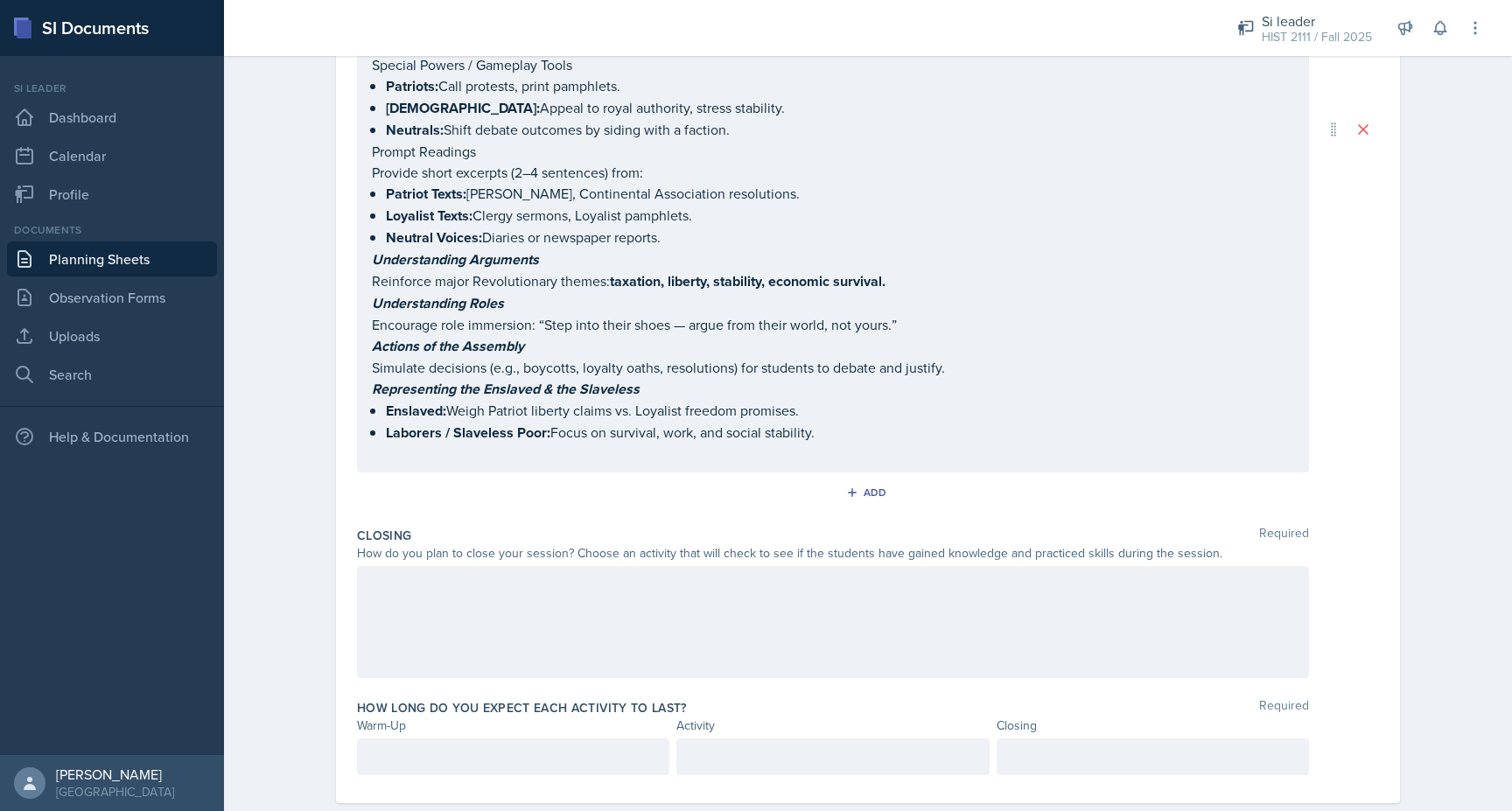
click at [1046, 746] on p at bounding box center [1152, 756] width 282 height 21
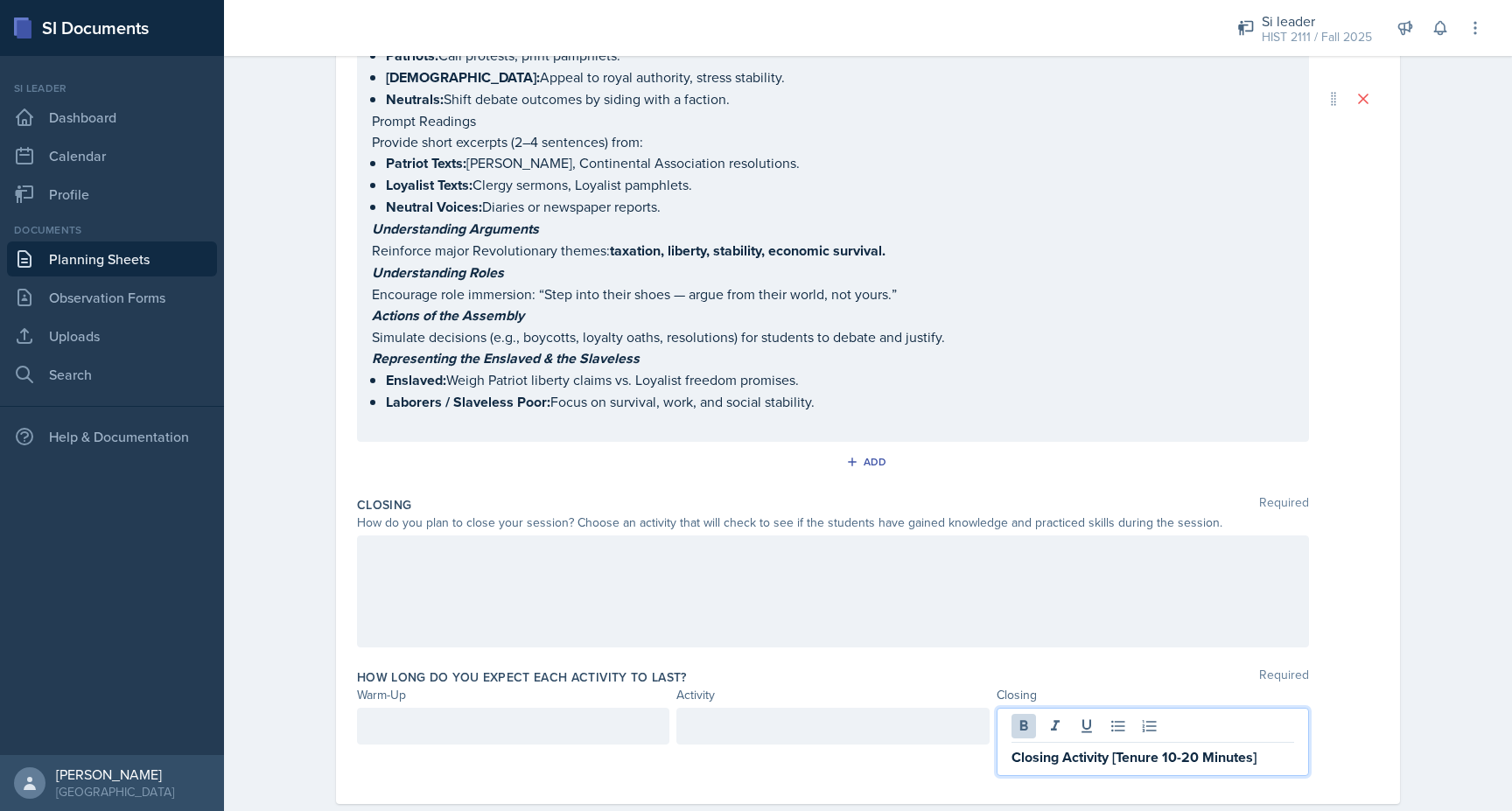
click at [459, 708] on div at bounding box center [513, 726] width 312 height 36
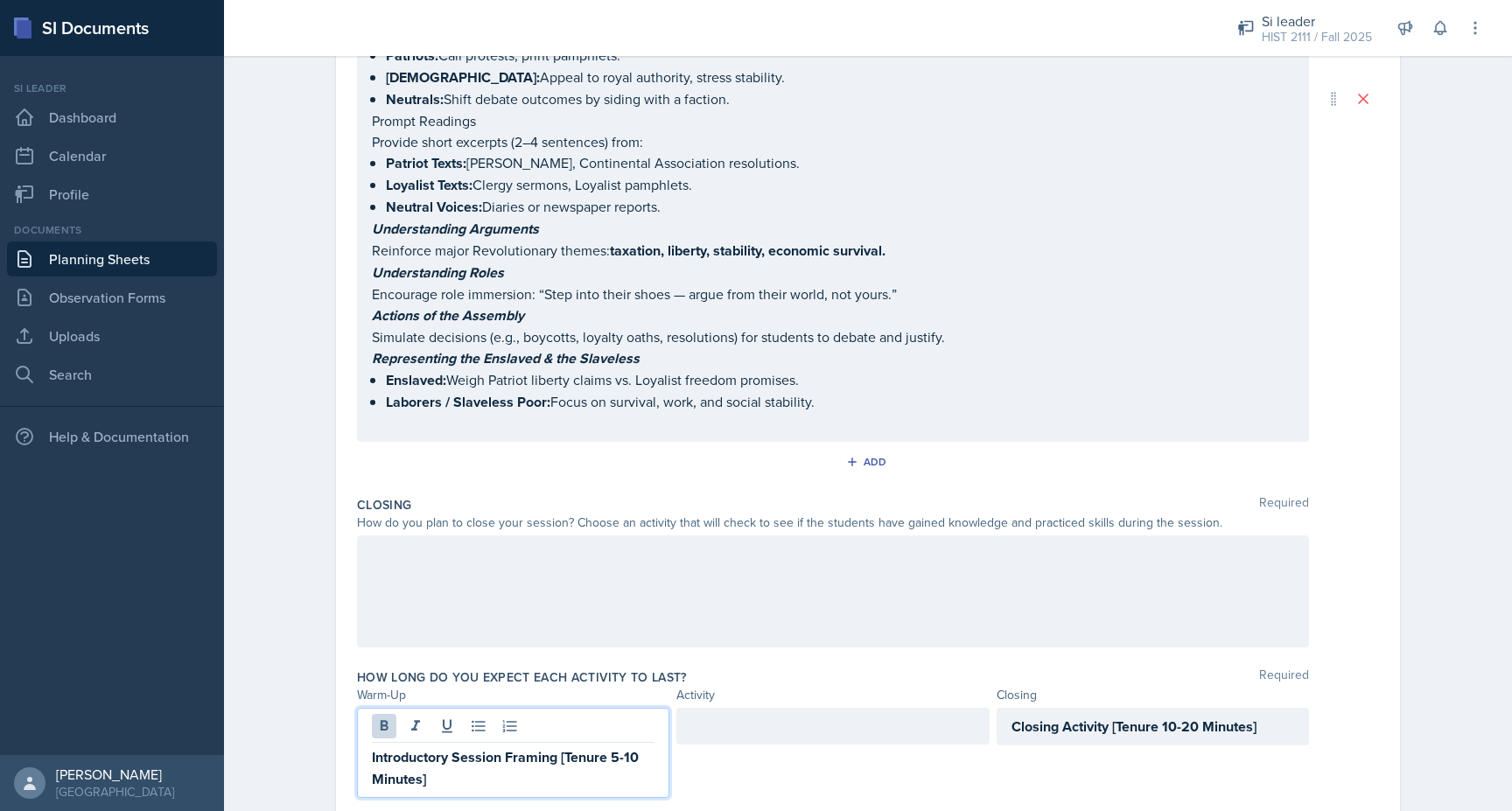
click at [737, 708] on div at bounding box center [833, 726] width 312 height 36
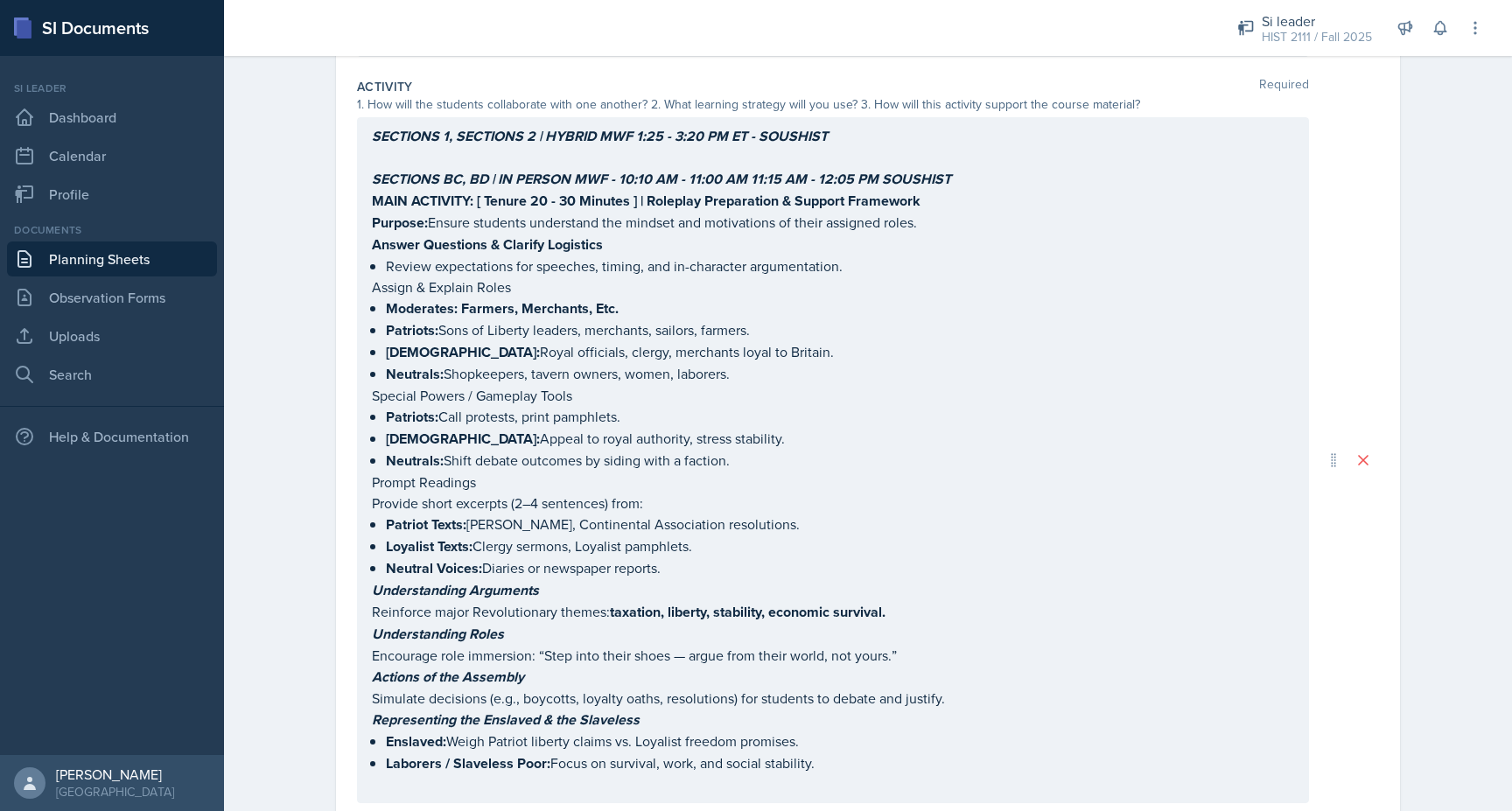
scroll to position [501, 0]
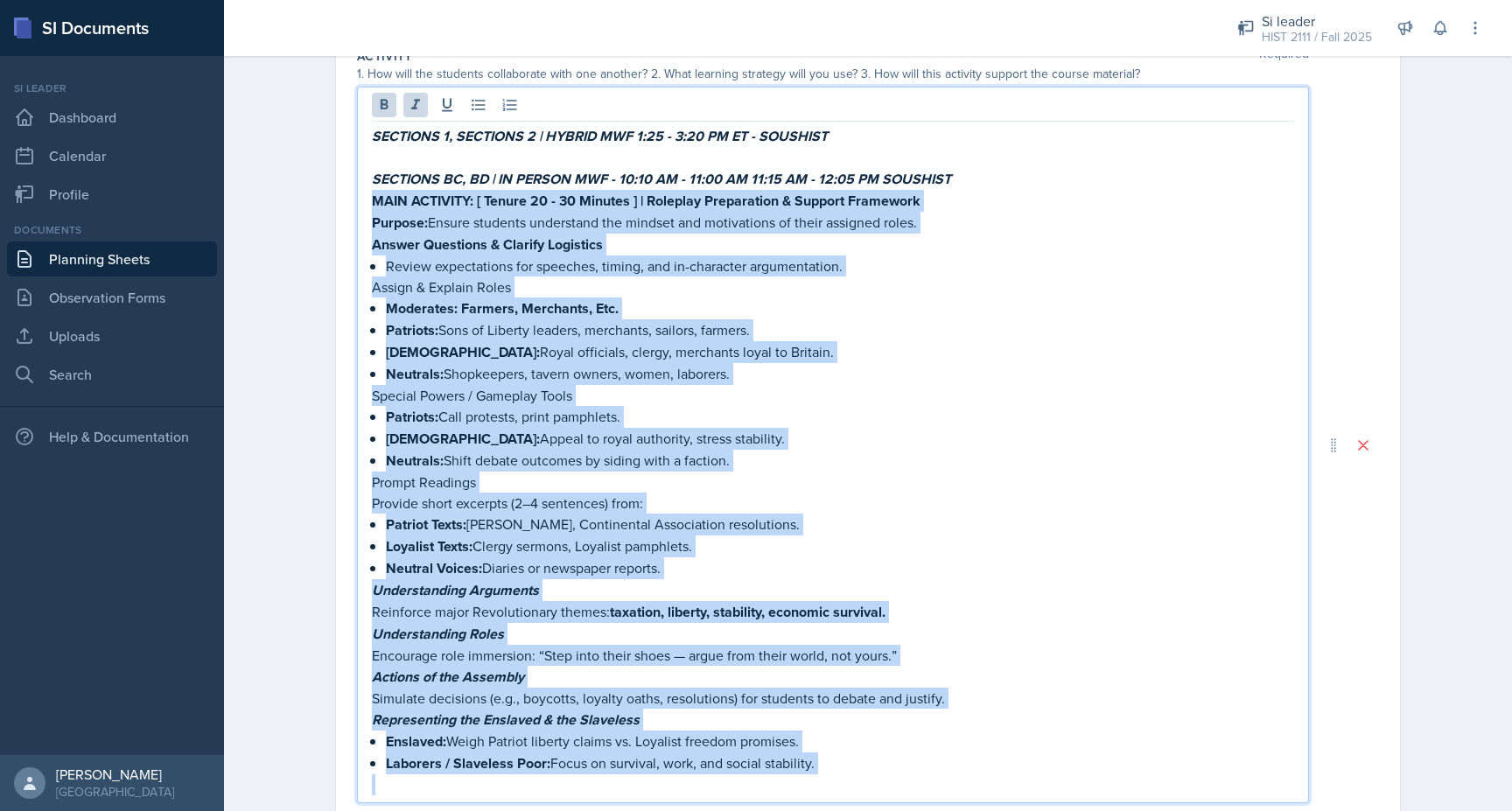
drag, startPoint x: 373, startPoint y: 178, endPoint x: 807, endPoint y: 765, distance: 730.0
click at [810, 768] on div "SECTIONS 1, SECTIONS 2 | HYBRID MWF 1:25 - 3:20 PM ET - SOUSHIST SECTIONS BC, B…" at bounding box center [833, 445] width 952 height 717
copy div "MAIN ACTIVITY: [ Tenure 20 - 30 Minutes ] | Roleplay Preparation & Support Fram…"
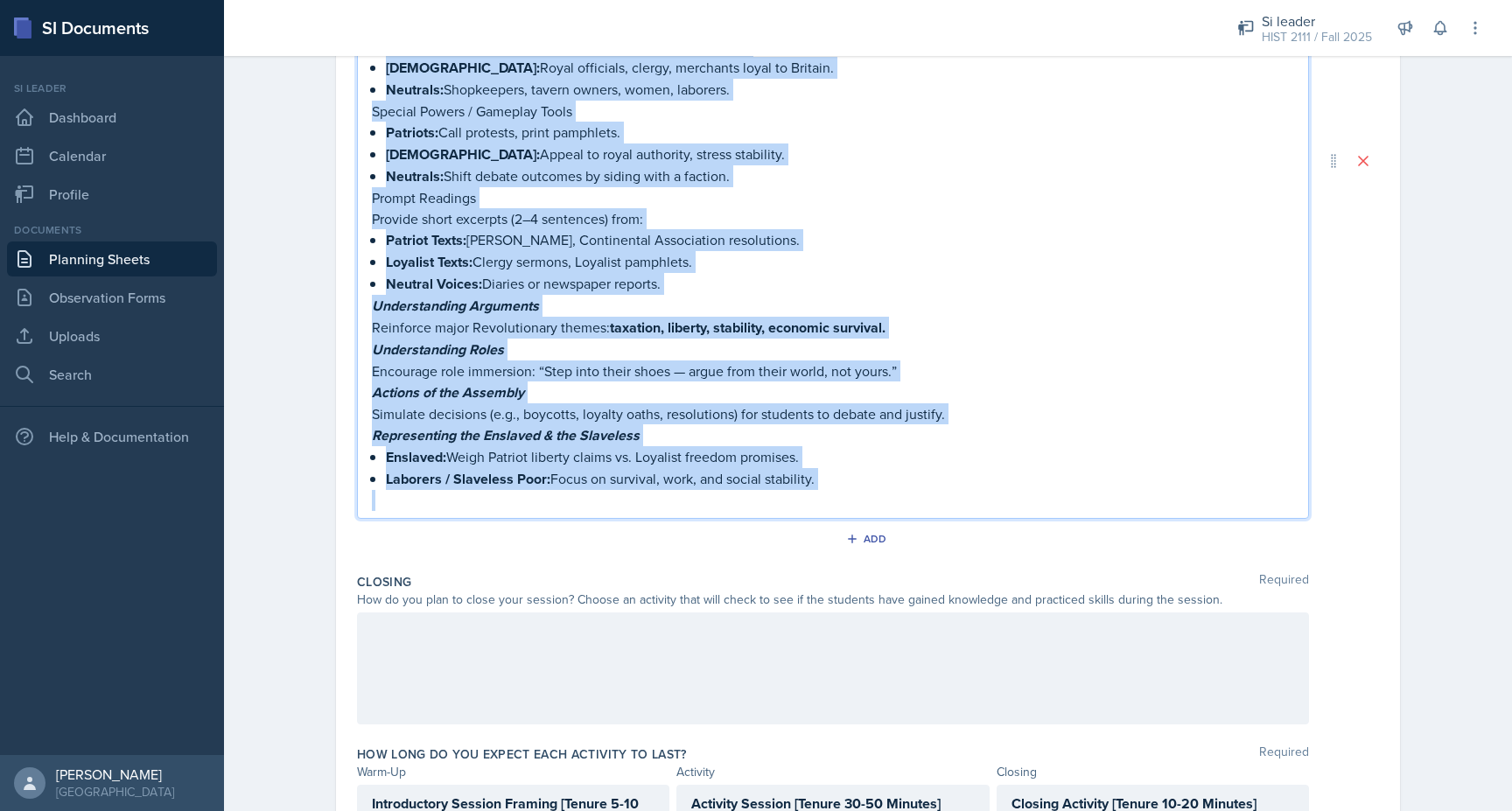
scroll to position [855, 0]
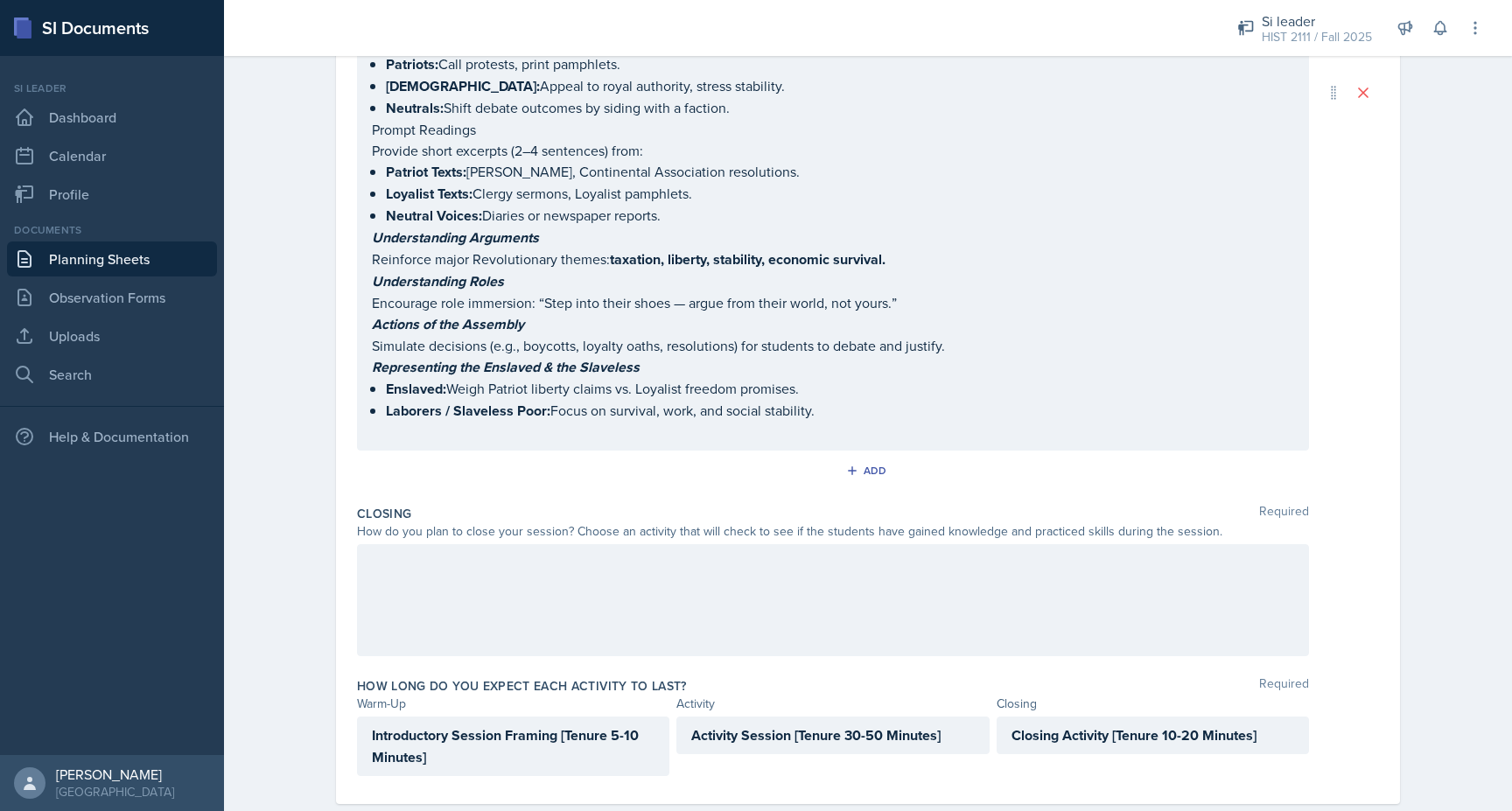
click at [721, 564] on div at bounding box center [833, 600] width 952 height 112
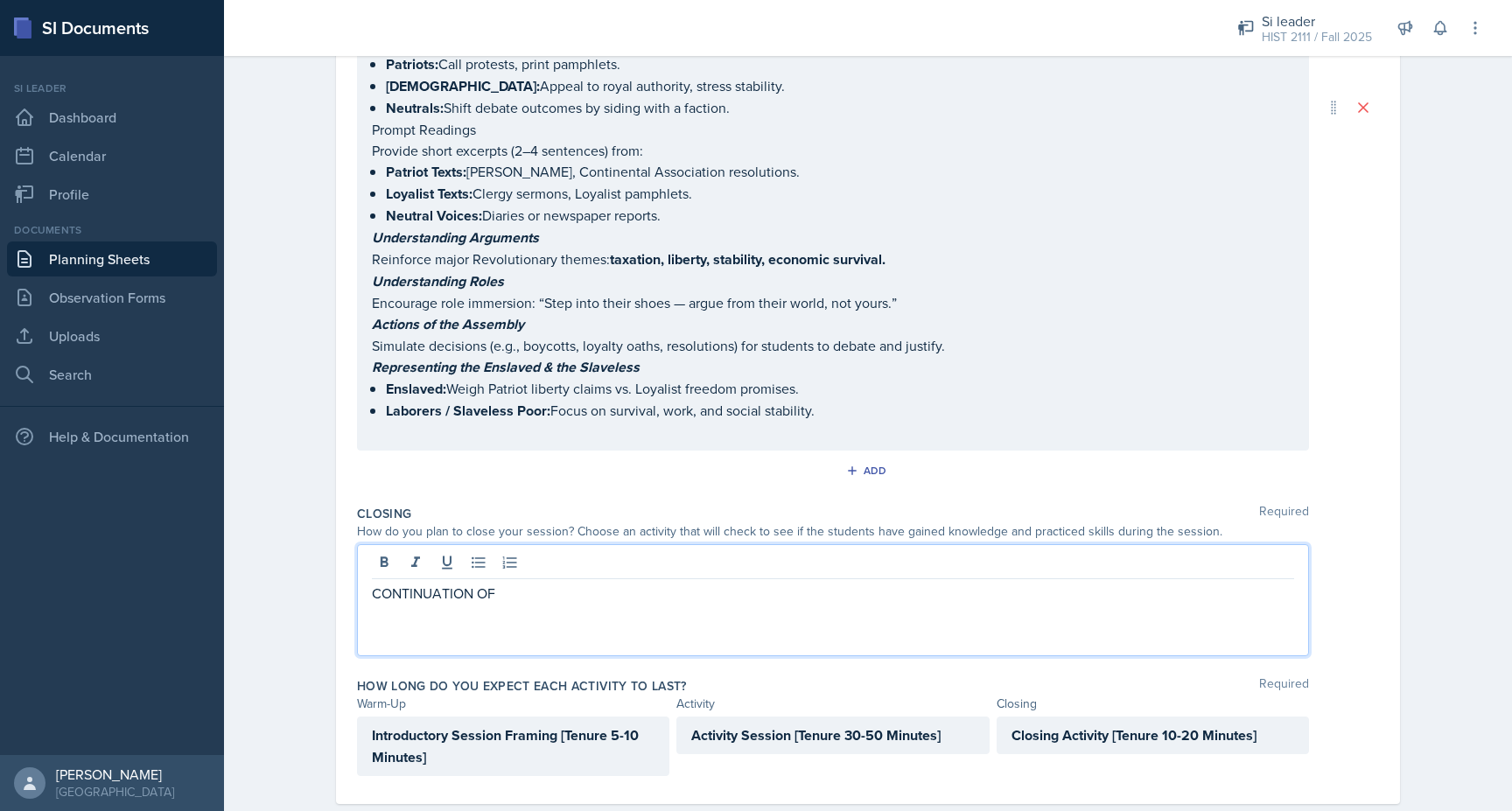
scroll to position [1162, 0]
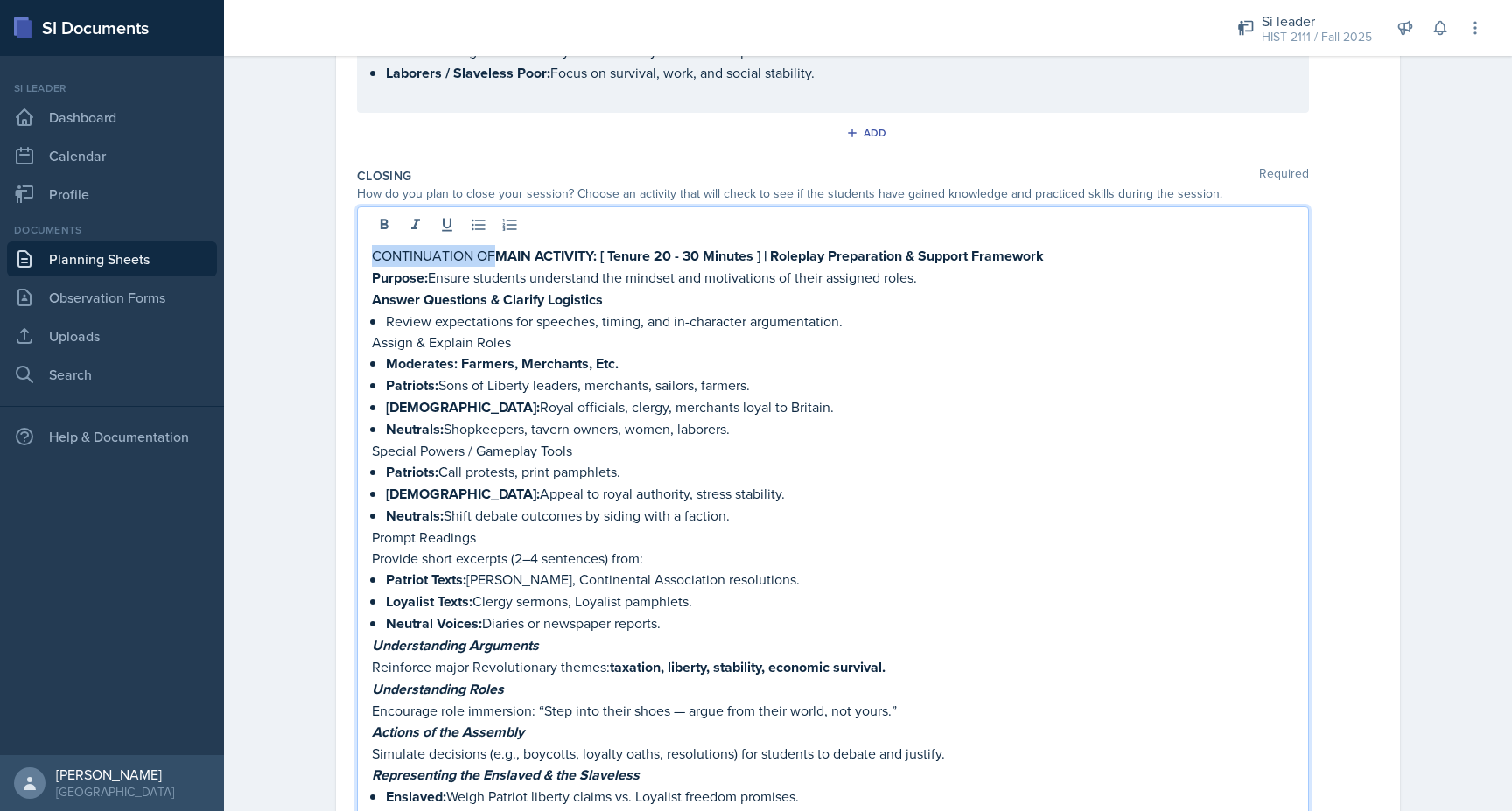
drag, startPoint x: 494, startPoint y: 216, endPoint x: 260, endPoint y: 206, distance: 234.2
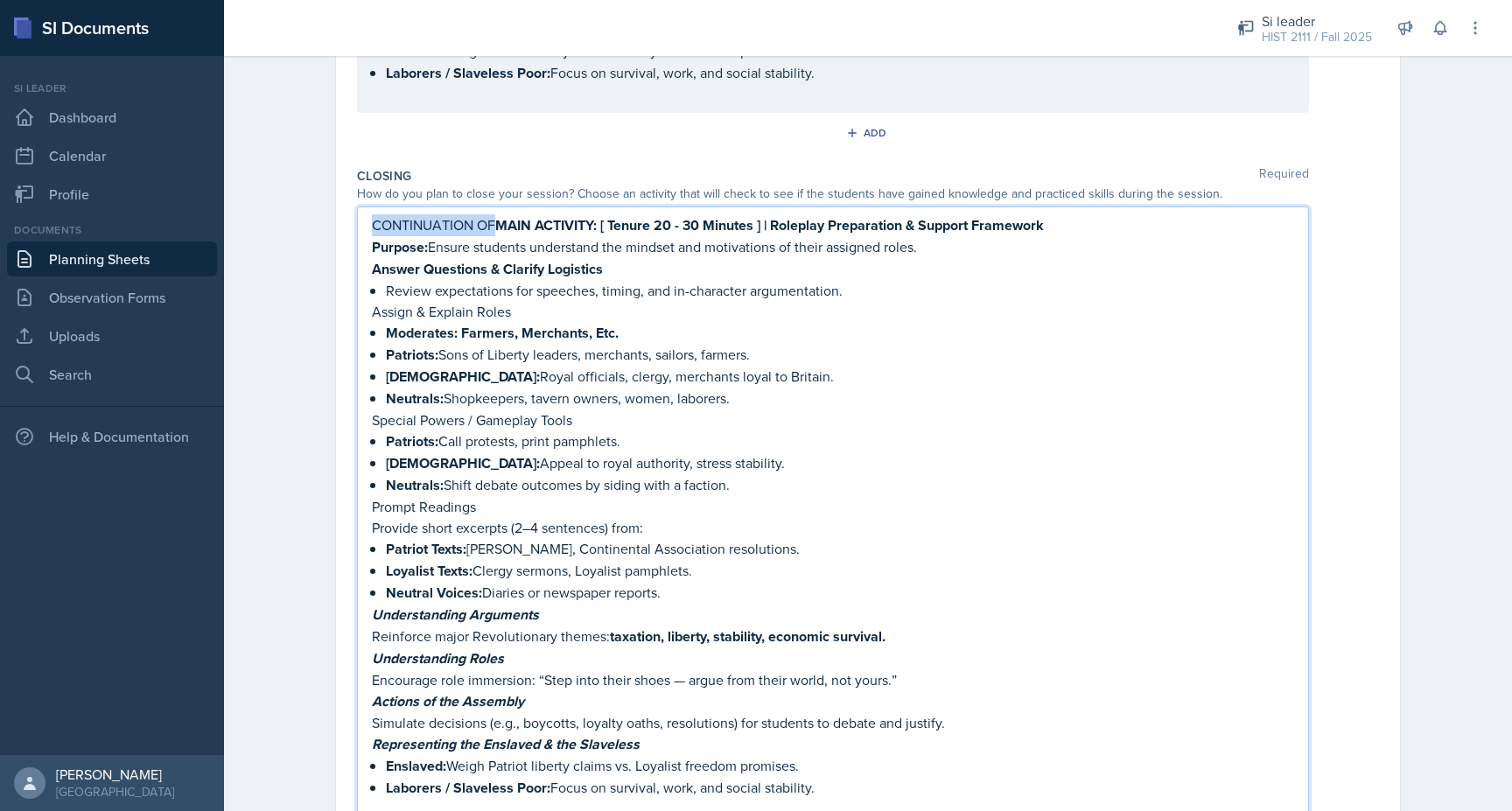
scroll to position [1131, 0]
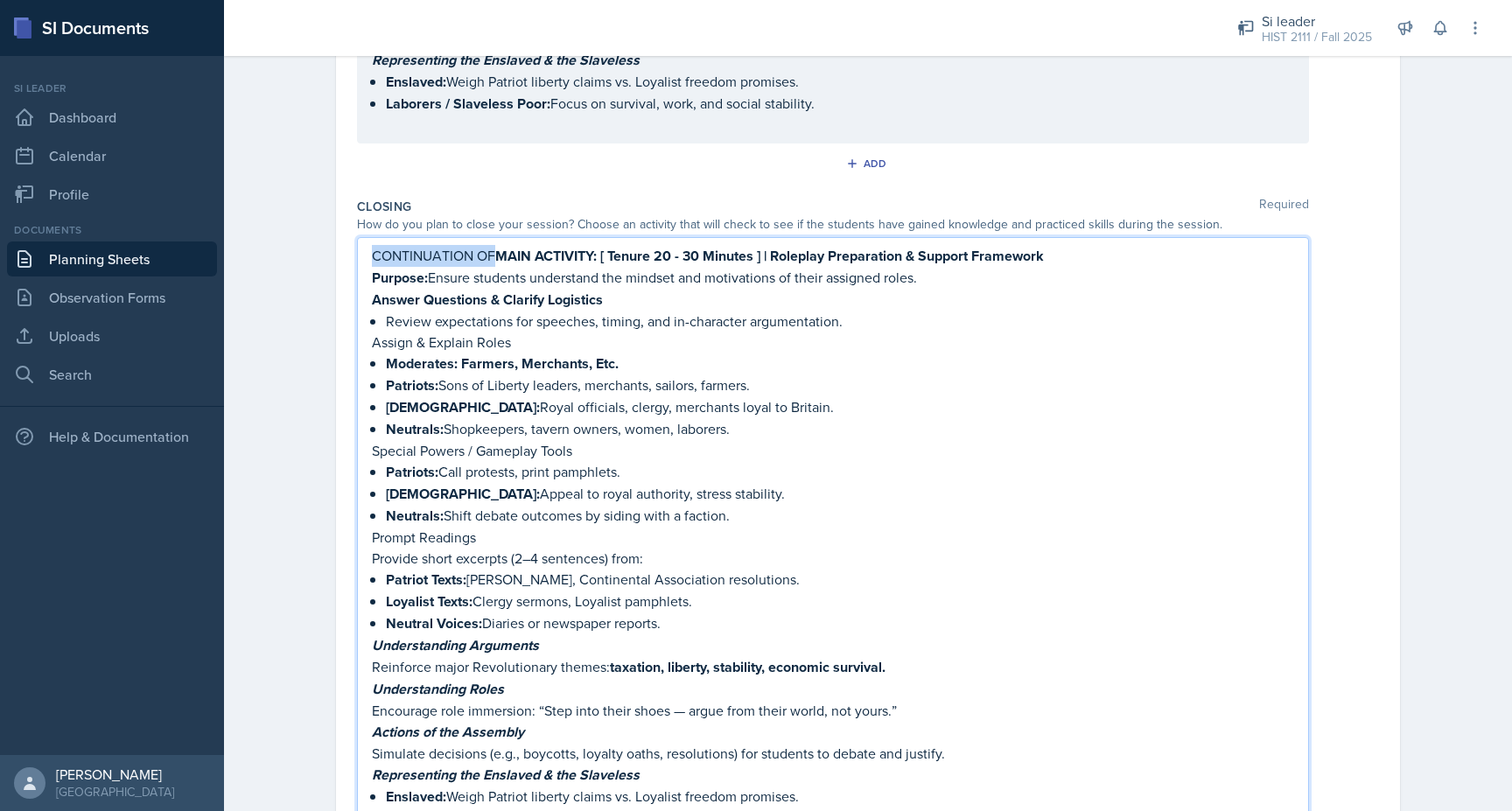
click at [385, 245] on p "CONTINUATION OF MAIN ACTIVITY: [ Tenure 20 - 30 Minutes ] | Roleplay Preparatio…" at bounding box center [833, 256] width 922 height 22
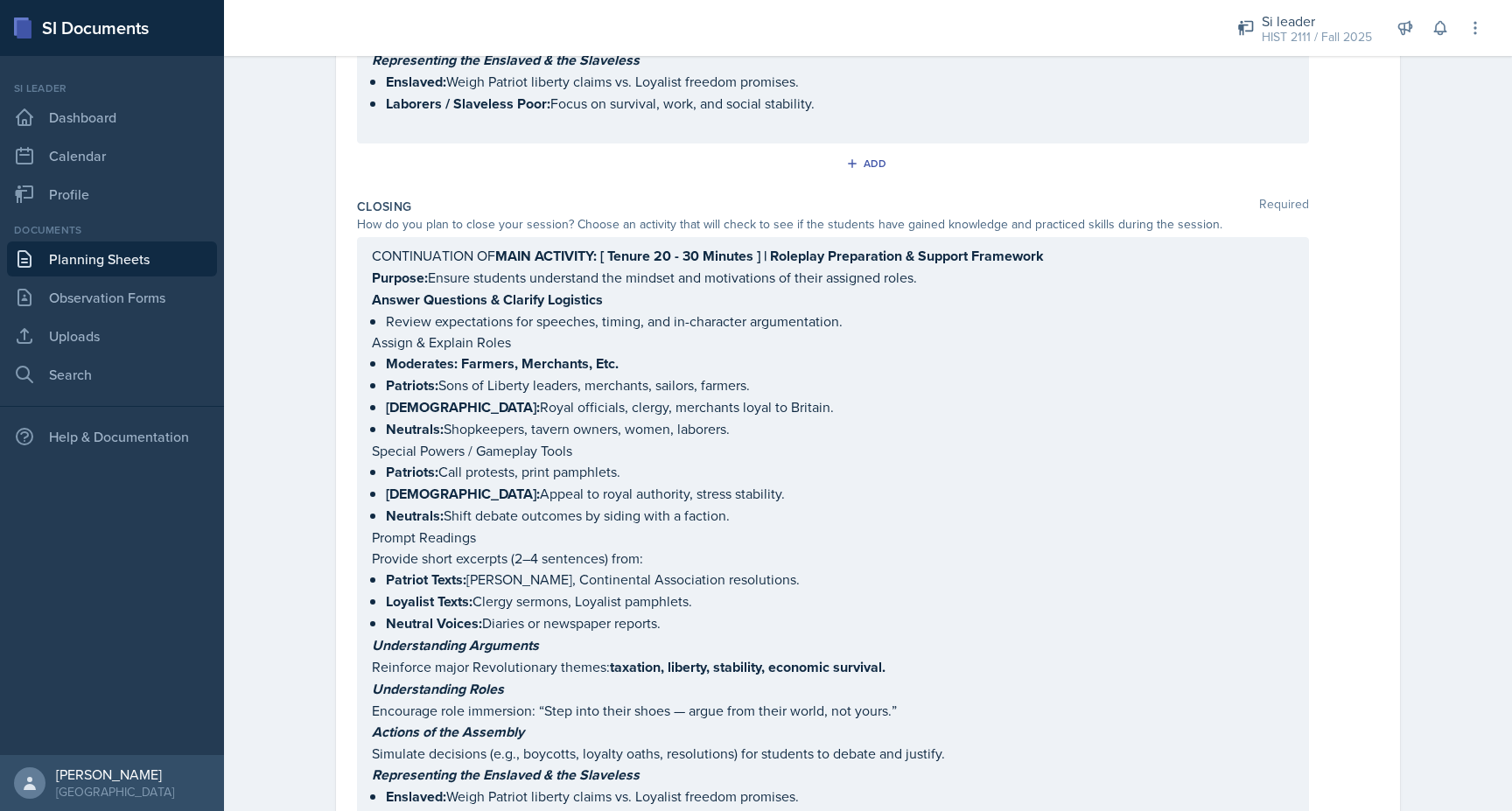
click at [373, 237] on div "CONTINUATION OF MAIN ACTIVITY: [ Tenure 20 - 30 Minutes ] | Roleplay Preparatio…" at bounding box center [833, 548] width 952 height 621
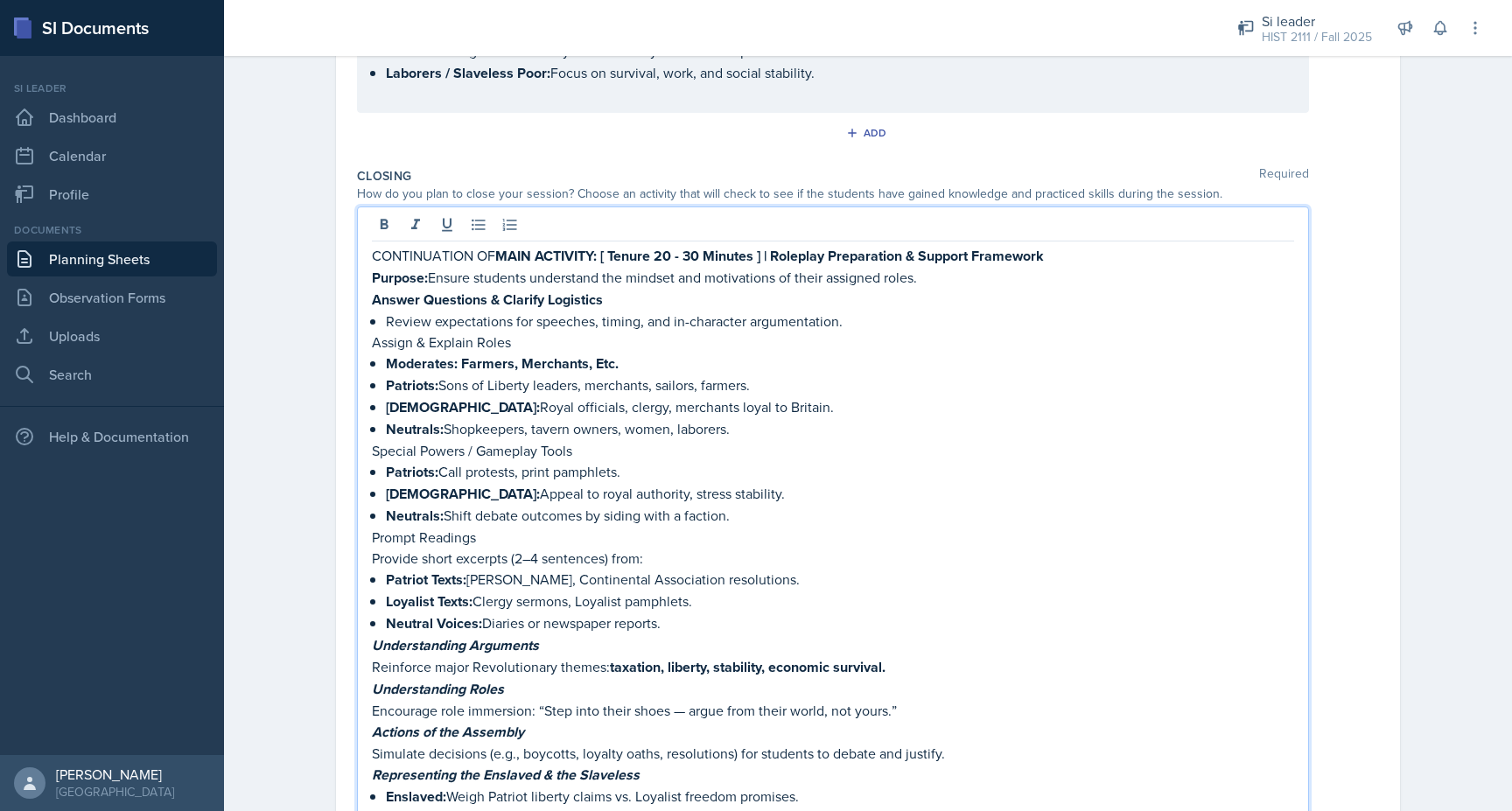
drag, startPoint x: 373, startPoint y: 221, endPoint x: 505, endPoint y: 219, distance: 132.0
click at [505, 245] on p "CONTINUATION OF MAIN ACTIVITY: [ Tenure 20 - 30 Minutes ] | Roleplay Preparatio…" at bounding box center [833, 256] width 922 height 22
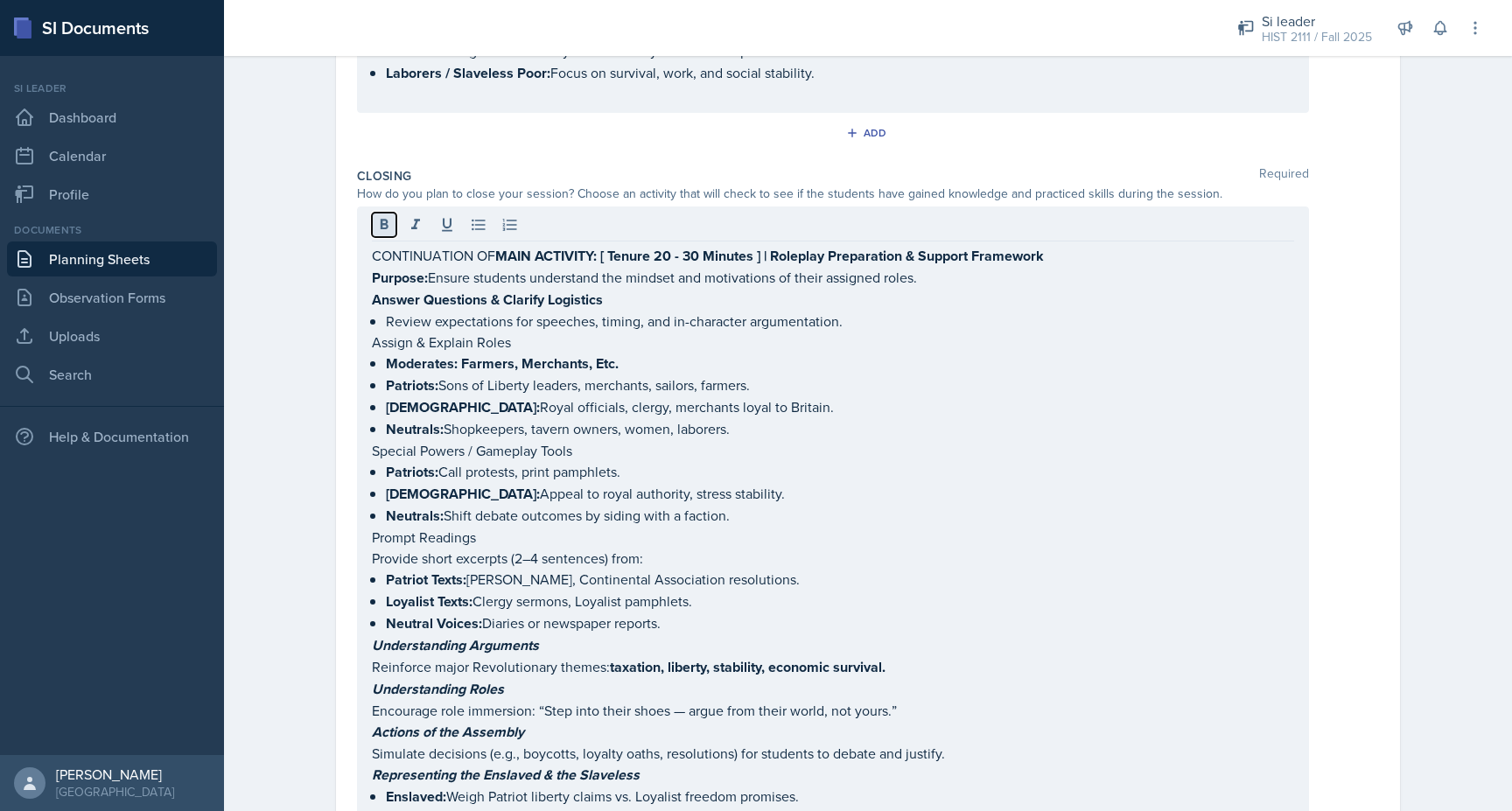
click at [373, 212] on button at bounding box center [383, 224] width 25 height 25
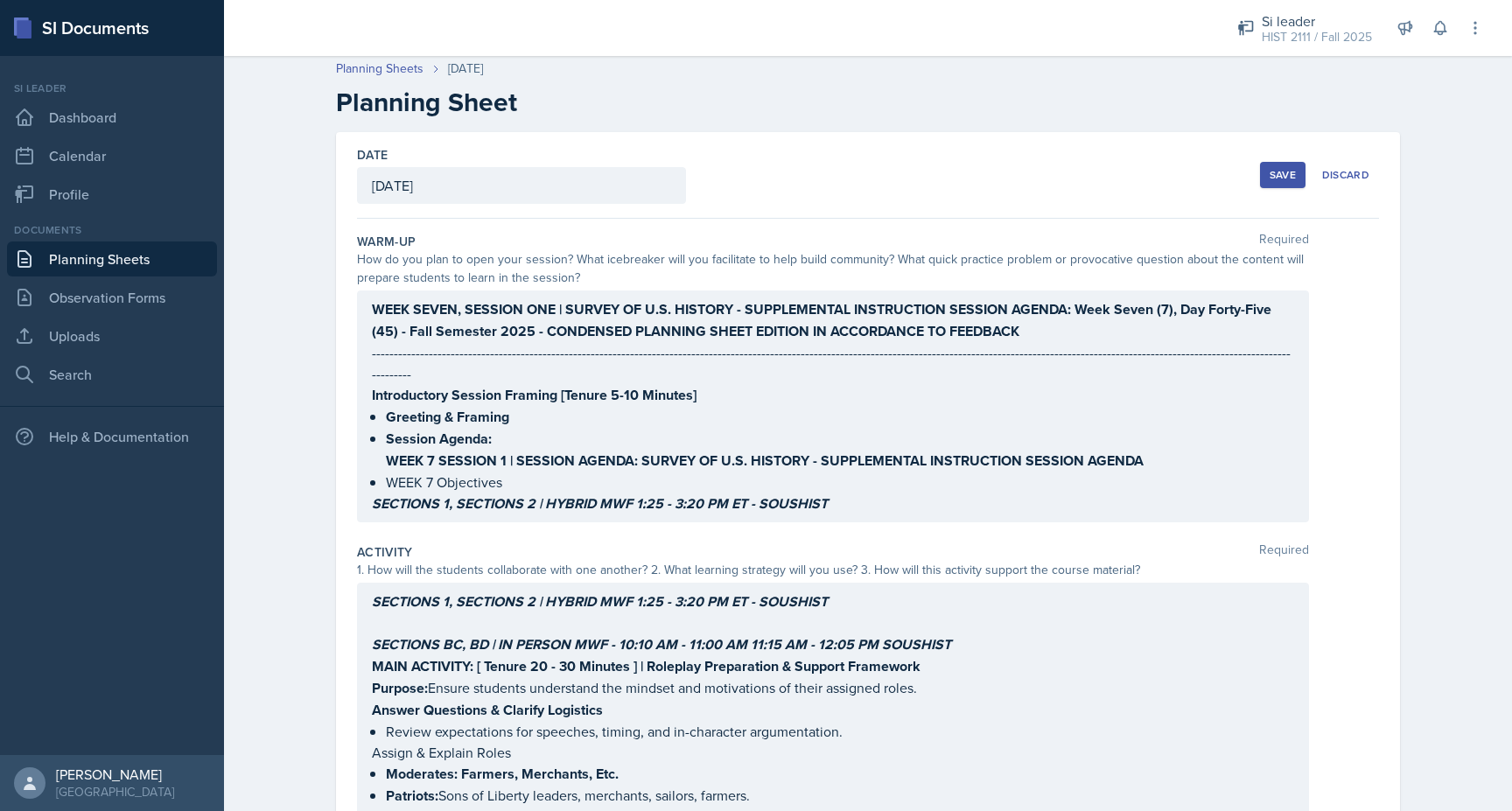
scroll to position [0, 0]
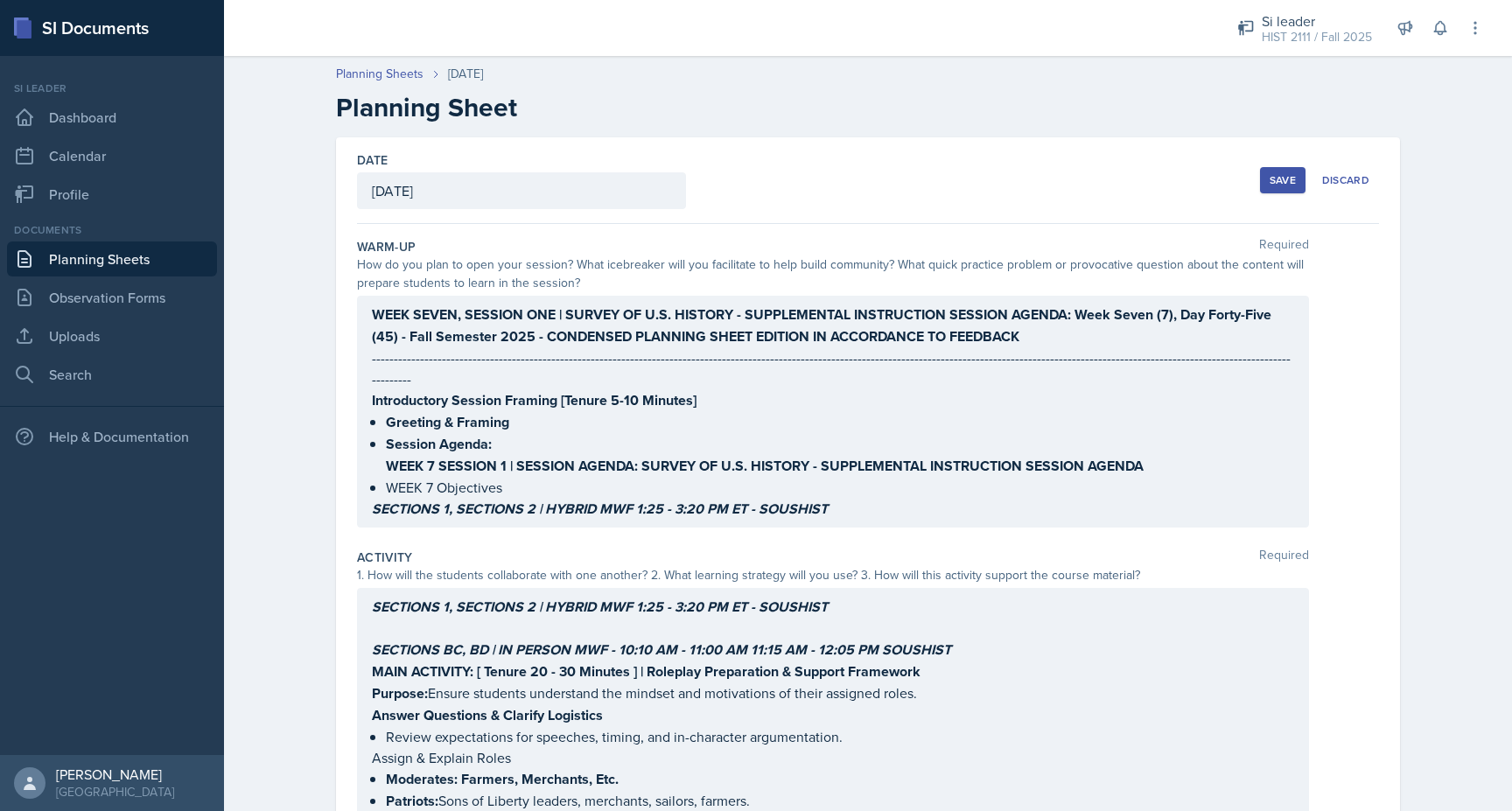
click at [793, 479] on div "WEEK SEVEN, SESSION ONE | SURVEY OF U.S. HISTORY - SUPPLEMENTAL INSTRUCTION SES…" at bounding box center [833, 411] width 922 height 216
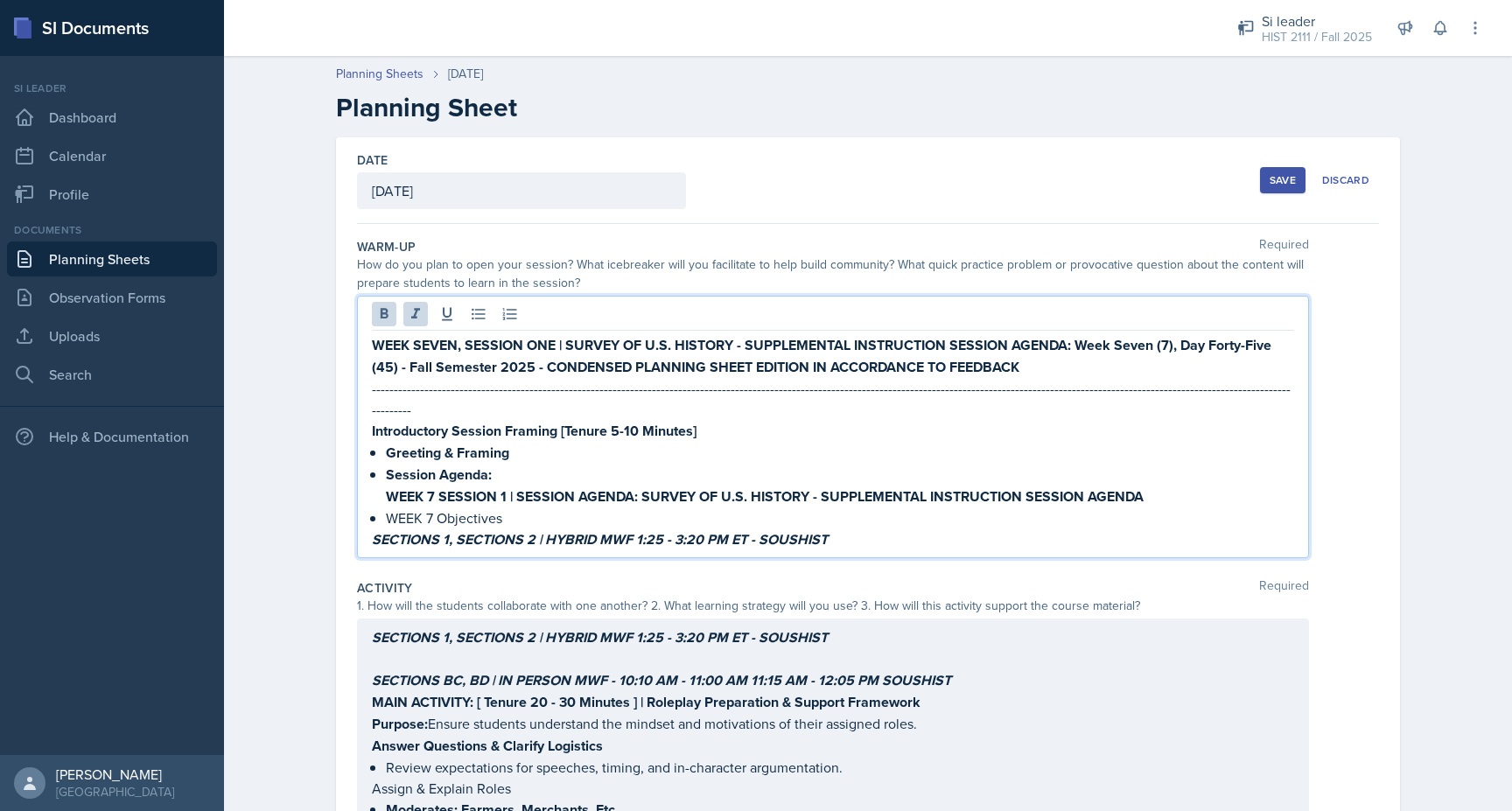
click at [824, 529] on em "SECTIONS 1, SECTIONS 2 | HYBRID MWF 1:25 - 3:20 PM ET - SOUSHIST" at bounding box center [599, 539] width 455 height 20
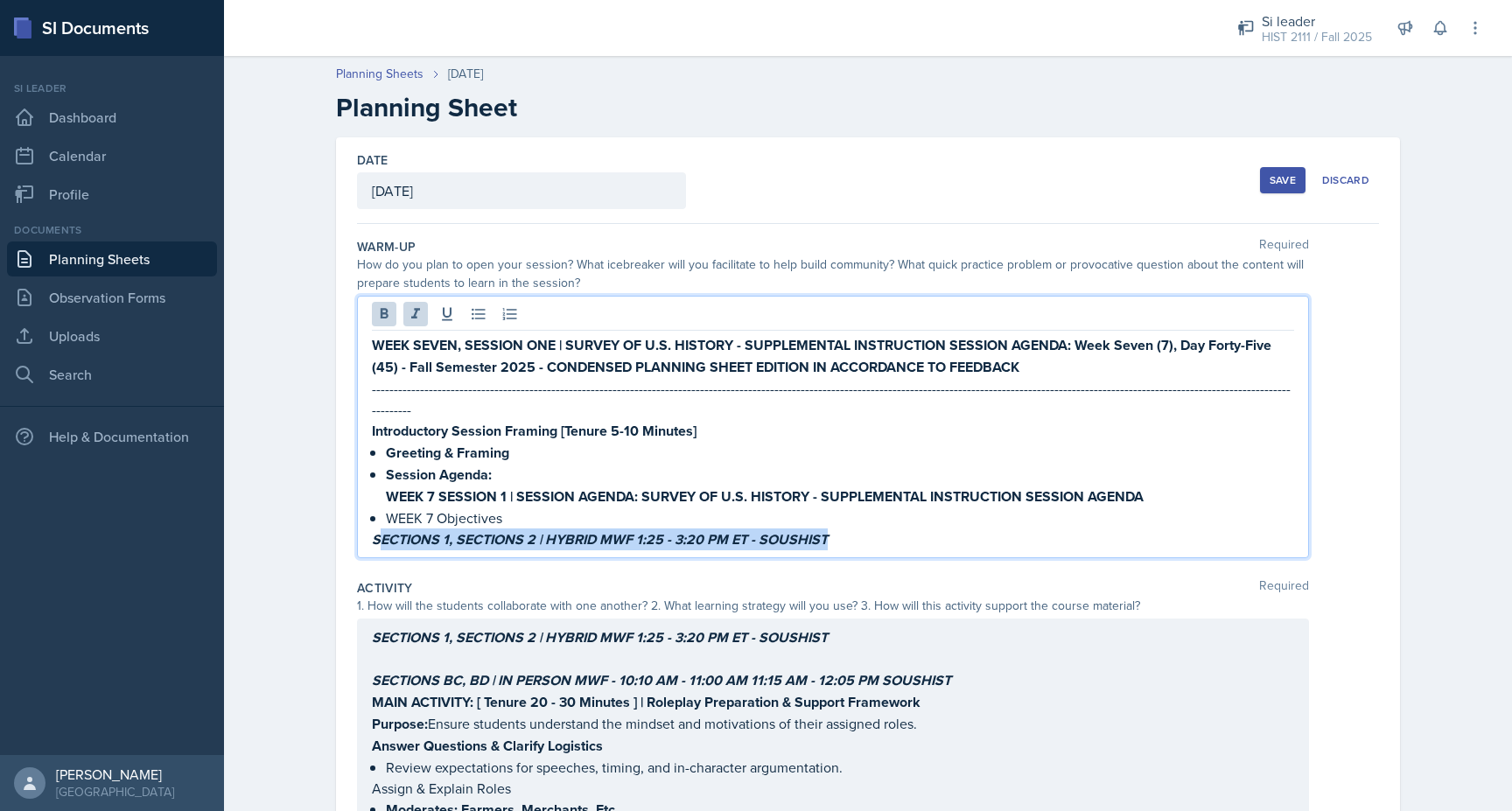
drag, startPoint x: 845, startPoint y: 517, endPoint x: 377, endPoint y: 519, distance: 468.0
click at [377, 529] on p "SECTIONS 1, SECTIONS 2 | HYBRID MWF 1:25 - 3:20 PM ET - SOUSHIST" at bounding box center [833, 539] width 922 height 22
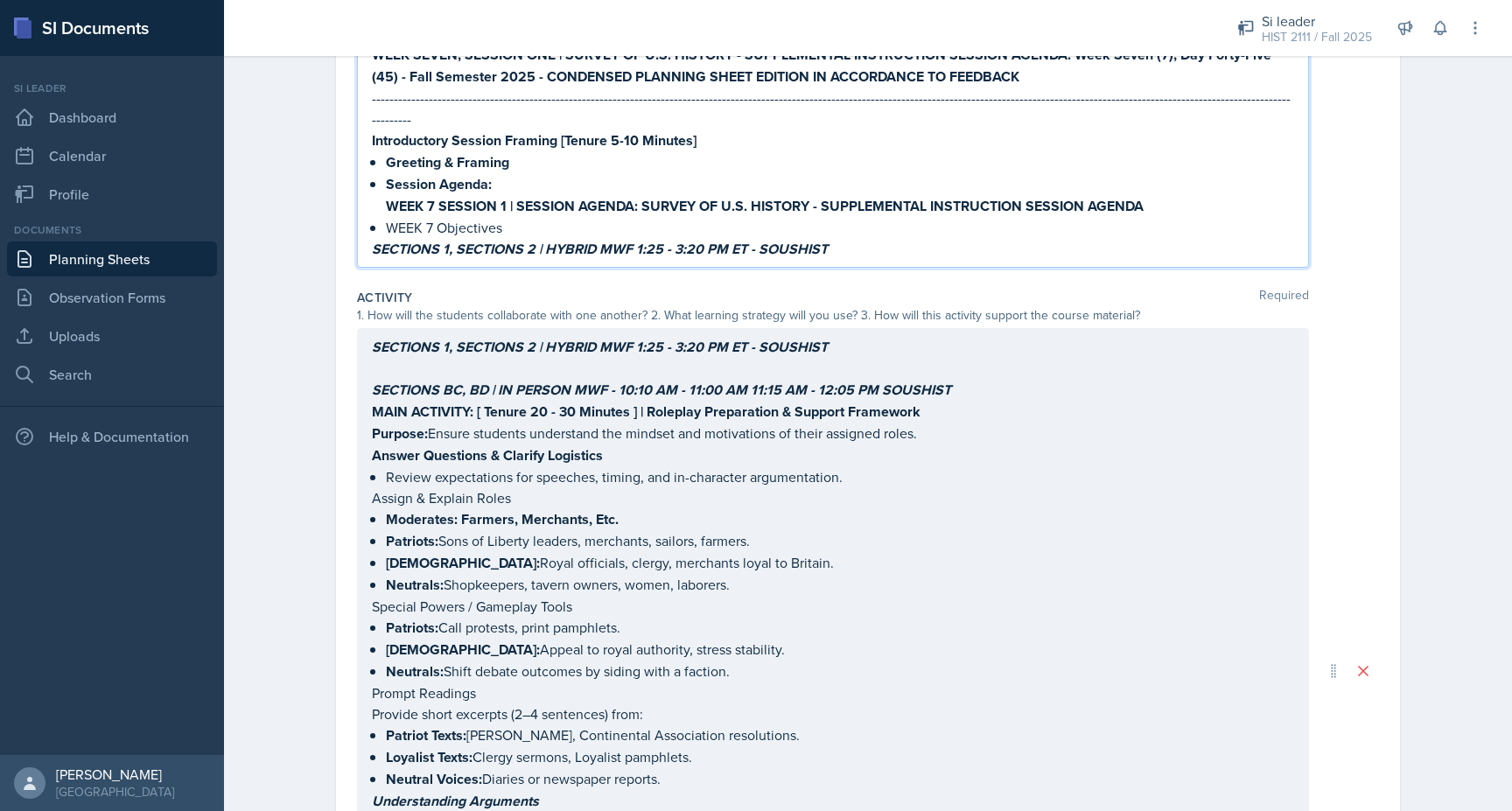
scroll to position [291, 0]
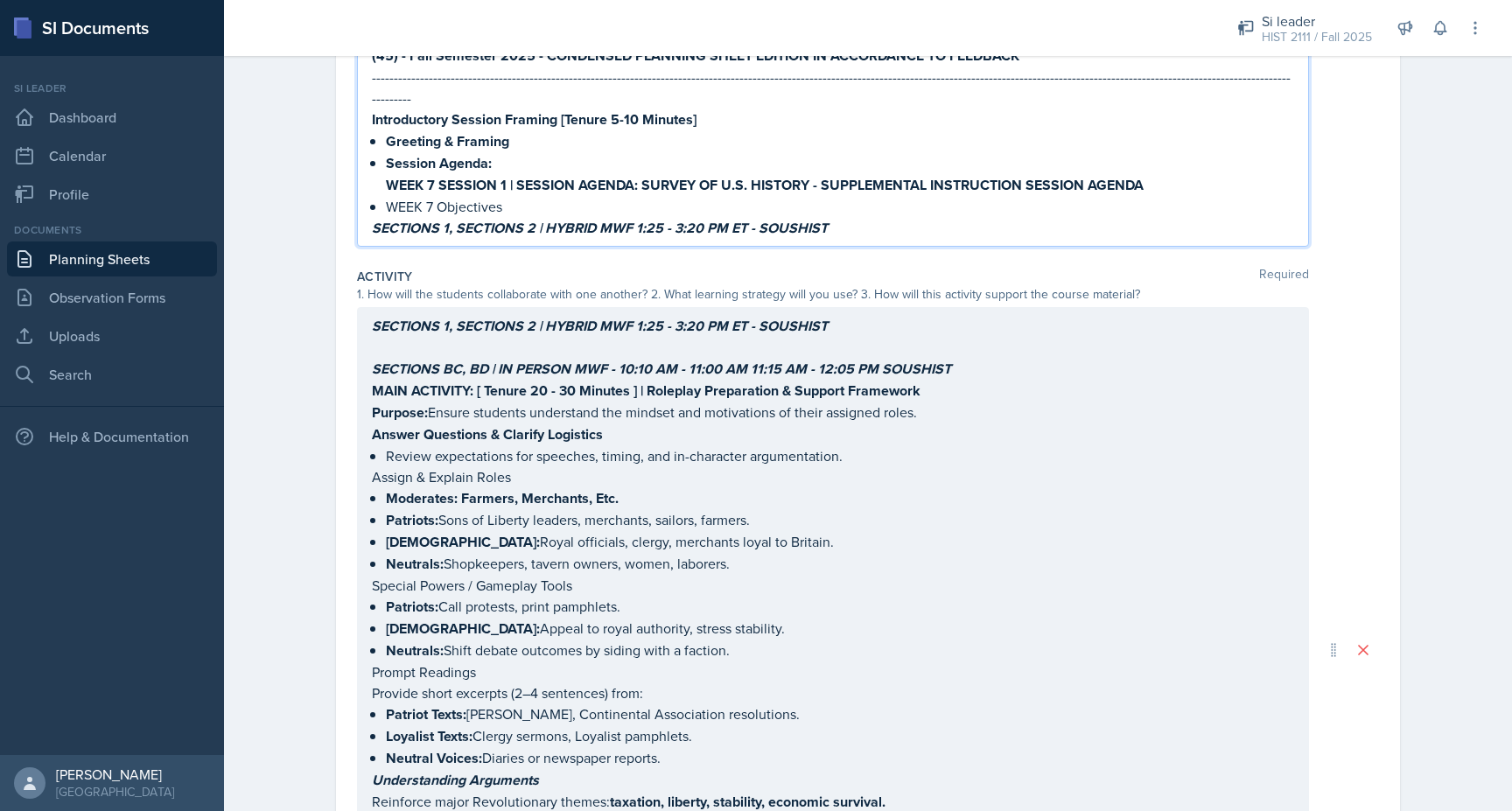
click at [591, 351] on p at bounding box center [833, 347] width 922 height 21
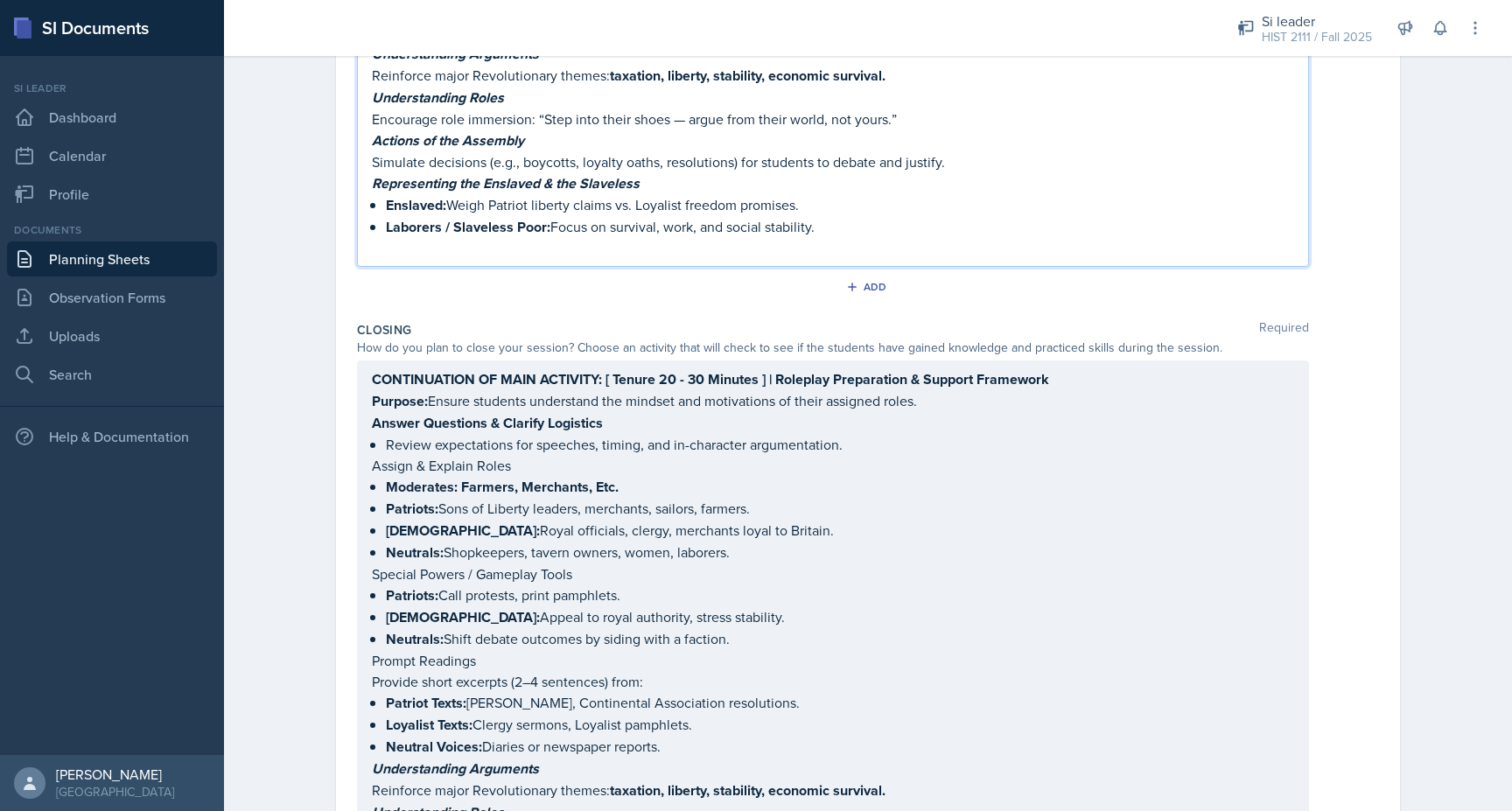
scroll to position [1001, 0]
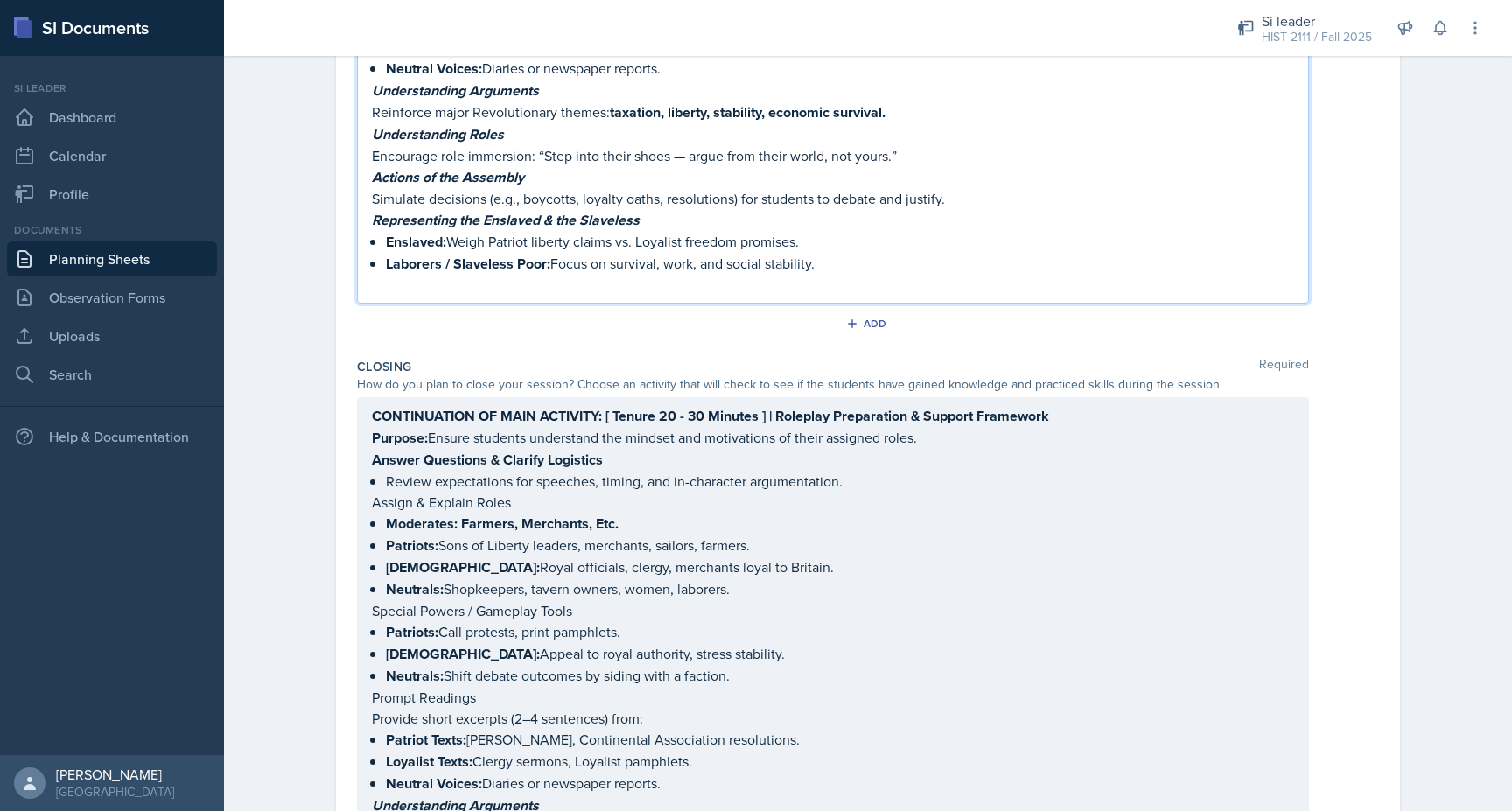
click at [836, 275] on p at bounding box center [833, 285] width 922 height 21
click at [835, 253] on p "Laborers / Slaveless Poor: Focus on survival, work, and social stability." at bounding box center [840, 264] width 908 height 22
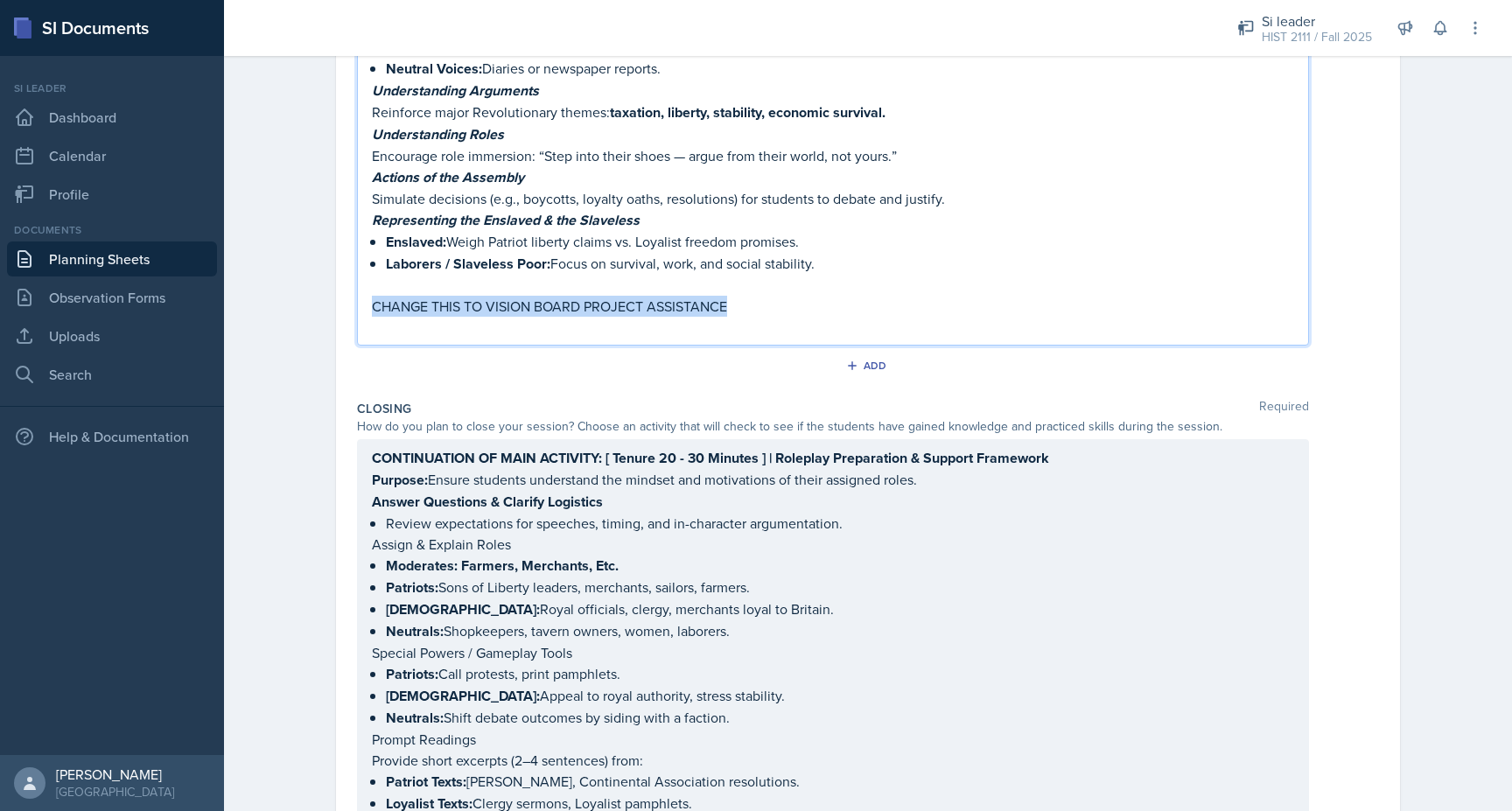
drag, startPoint x: 744, startPoint y: 272, endPoint x: 381, endPoint y: 282, distance: 363.1
click at [376, 296] on p "CHANGE THIS TO VISION BOARD PROJECT ASSISTANCE" at bounding box center [833, 306] width 922 height 21
click at [477, 296] on p "CHANGE THIS TO VISION BOARD PROJECT ASSISTANCE" at bounding box center [833, 306] width 922 height 21
drag, startPoint x: 479, startPoint y: 275, endPoint x: 389, endPoint y: 275, distance: 90.0
click at [389, 296] on p "CHANGE THIS TO VISION BOARD PROJECT ASSISTANCE" at bounding box center [833, 306] width 922 height 21
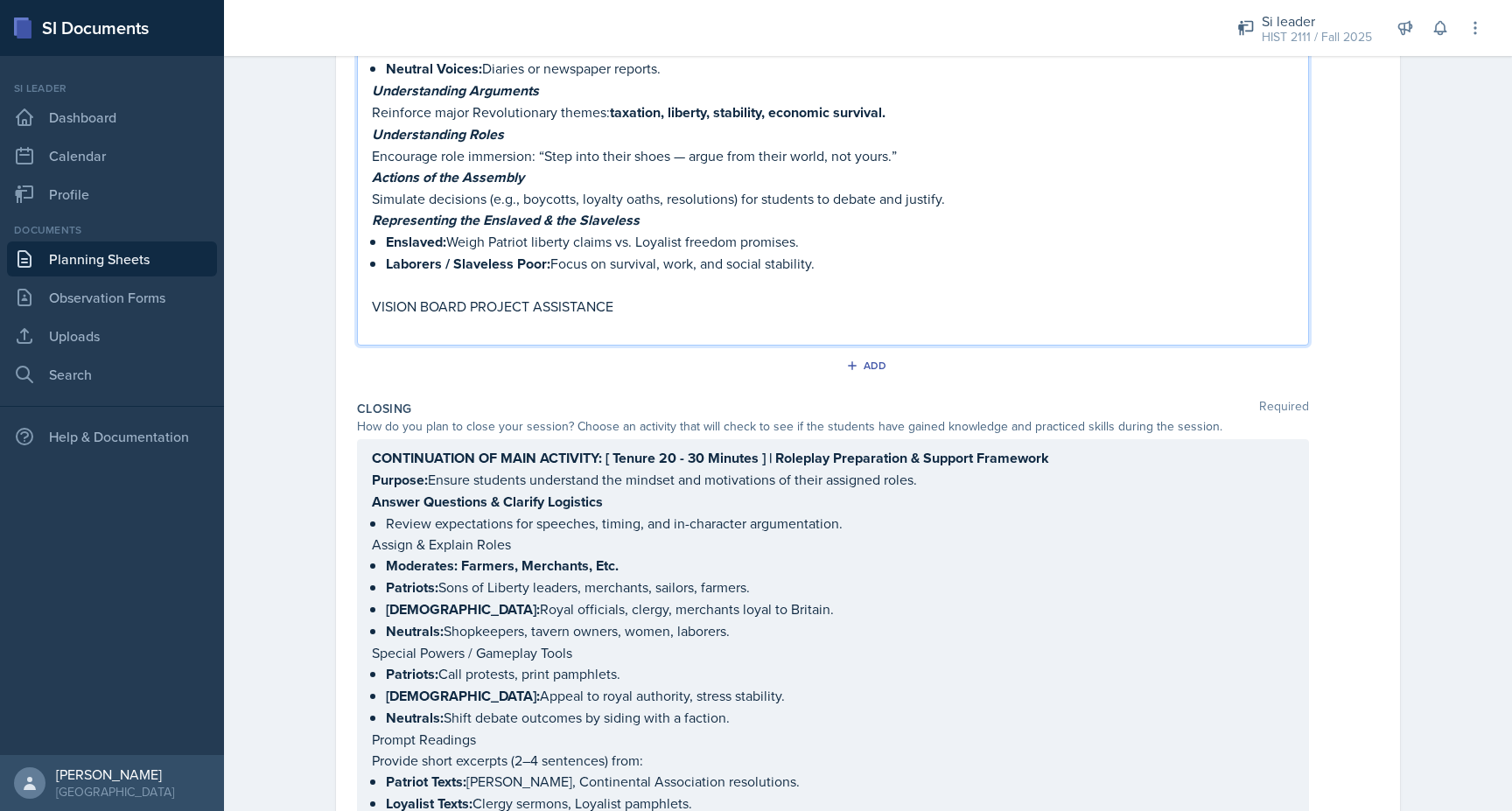
click at [379, 296] on p "VISION BOARD PROJECT ASSISTANCE" at bounding box center [833, 306] width 922 height 21
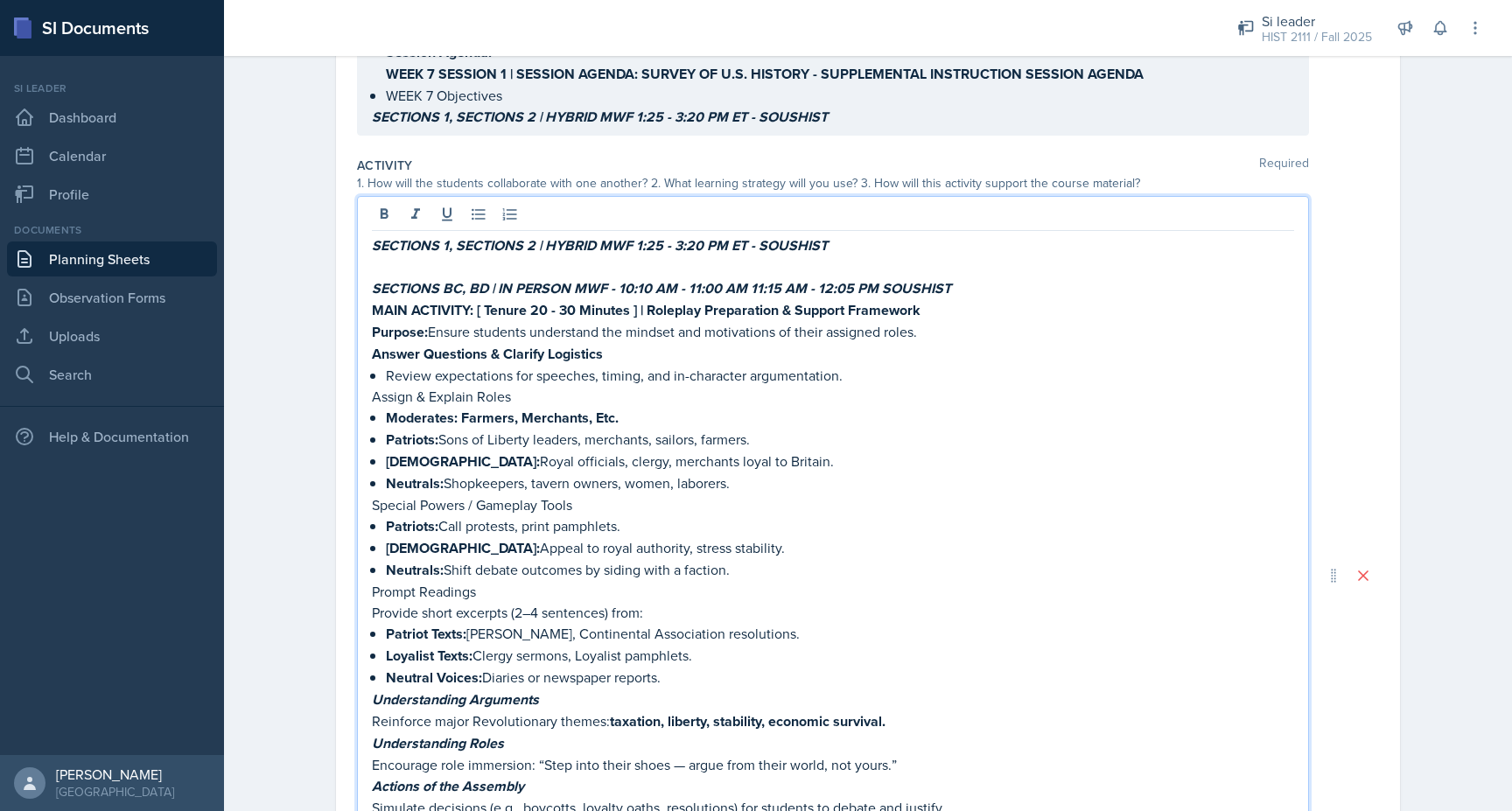
scroll to position [369, 0]
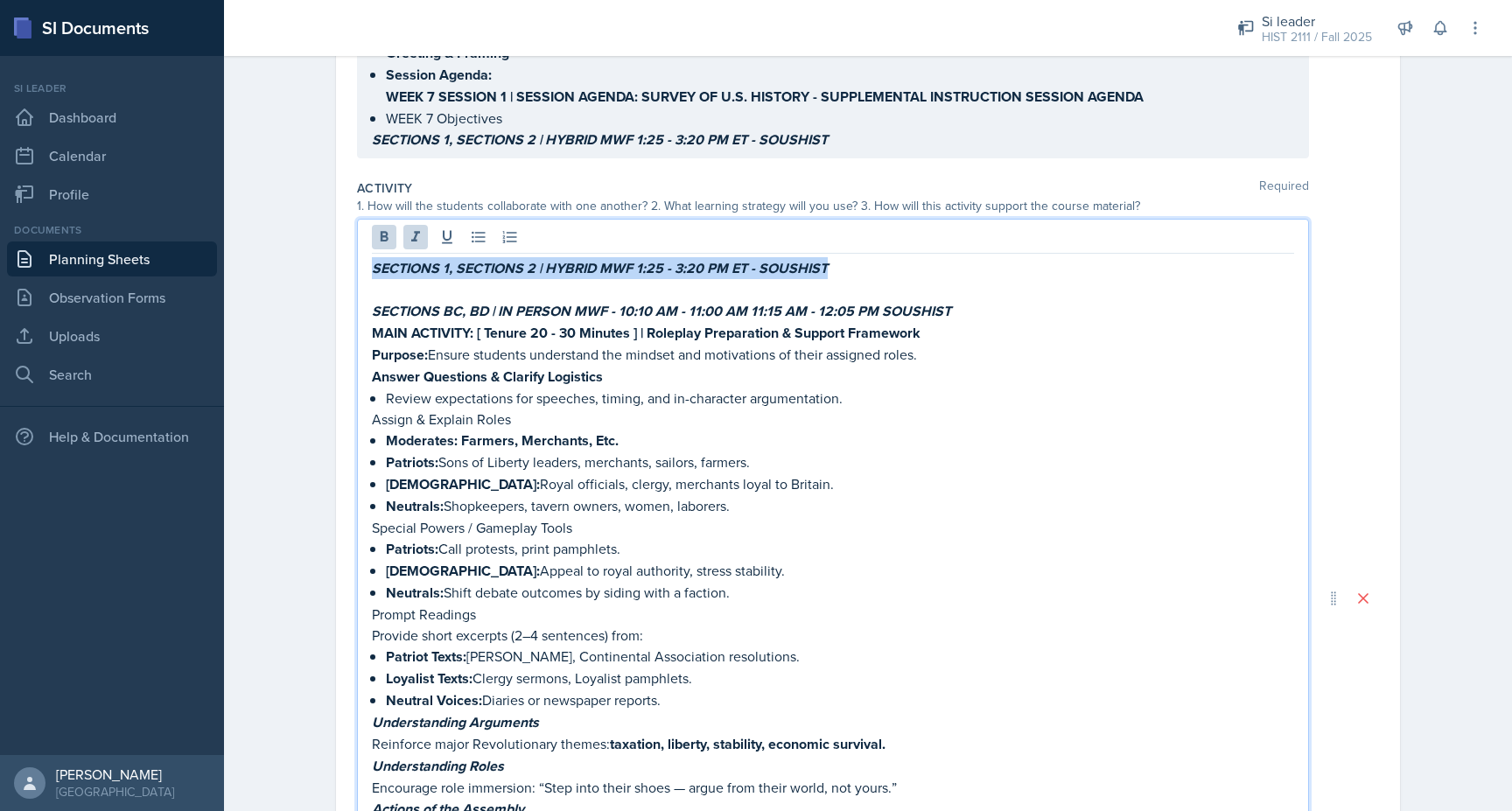
drag, startPoint x: 842, startPoint y: 242, endPoint x: 359, endPoint y: 246, distance: 483.0
click at [359, 246] on div "SECTIONS 1, SECTIONS 2 | HYBRID MWF 1:25 - 3:20 PM ET - SOUSHIST SECTIONS BC, B…" at bounding box center [833, 598] width 952 height 759
copy em "SECTIONS 1, SECTIONS 2 | HYBRID MWF 1:25 - 3:20 PM ET - SOUSHIST"
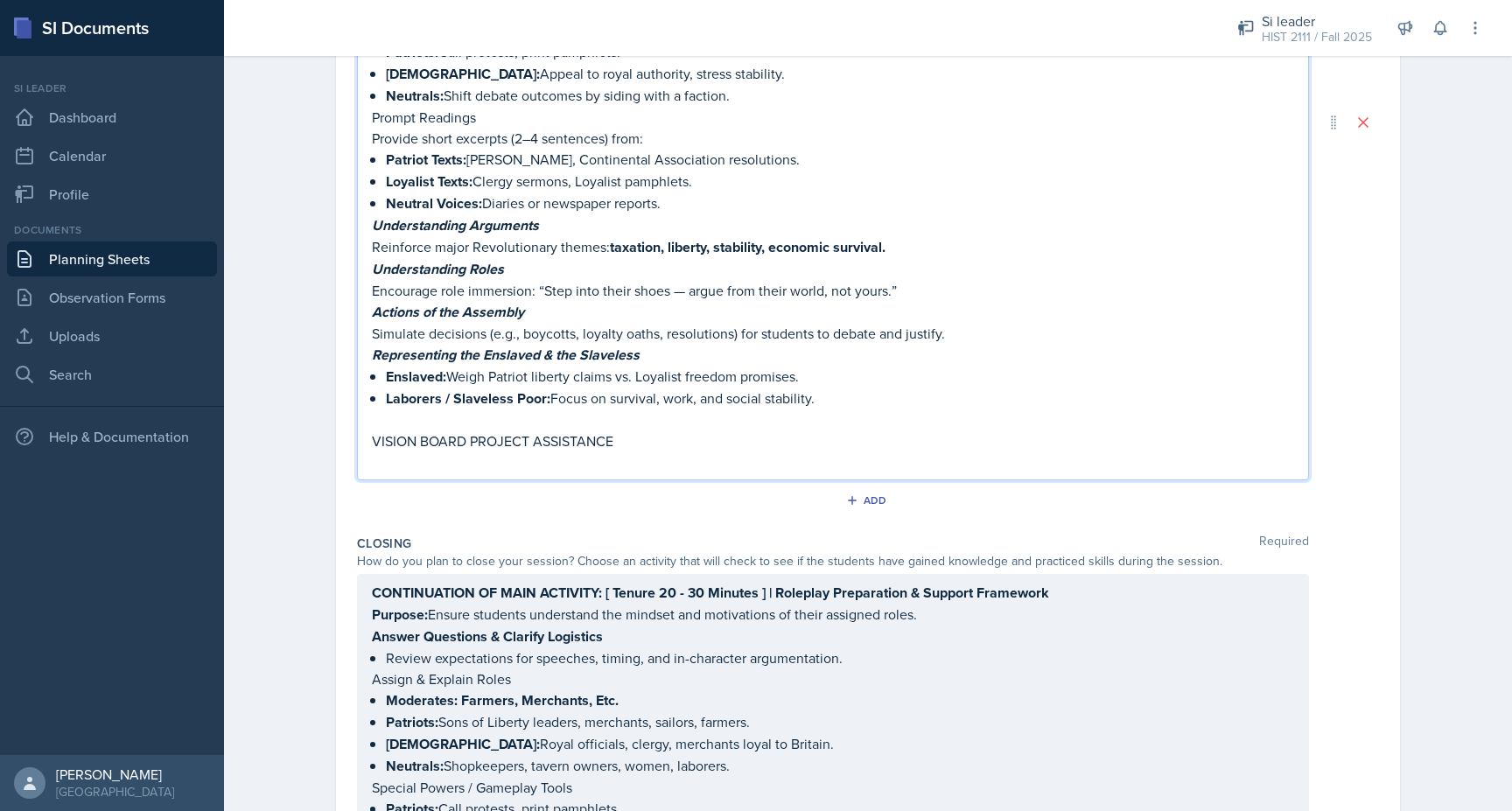
scroll to position [928, 0]
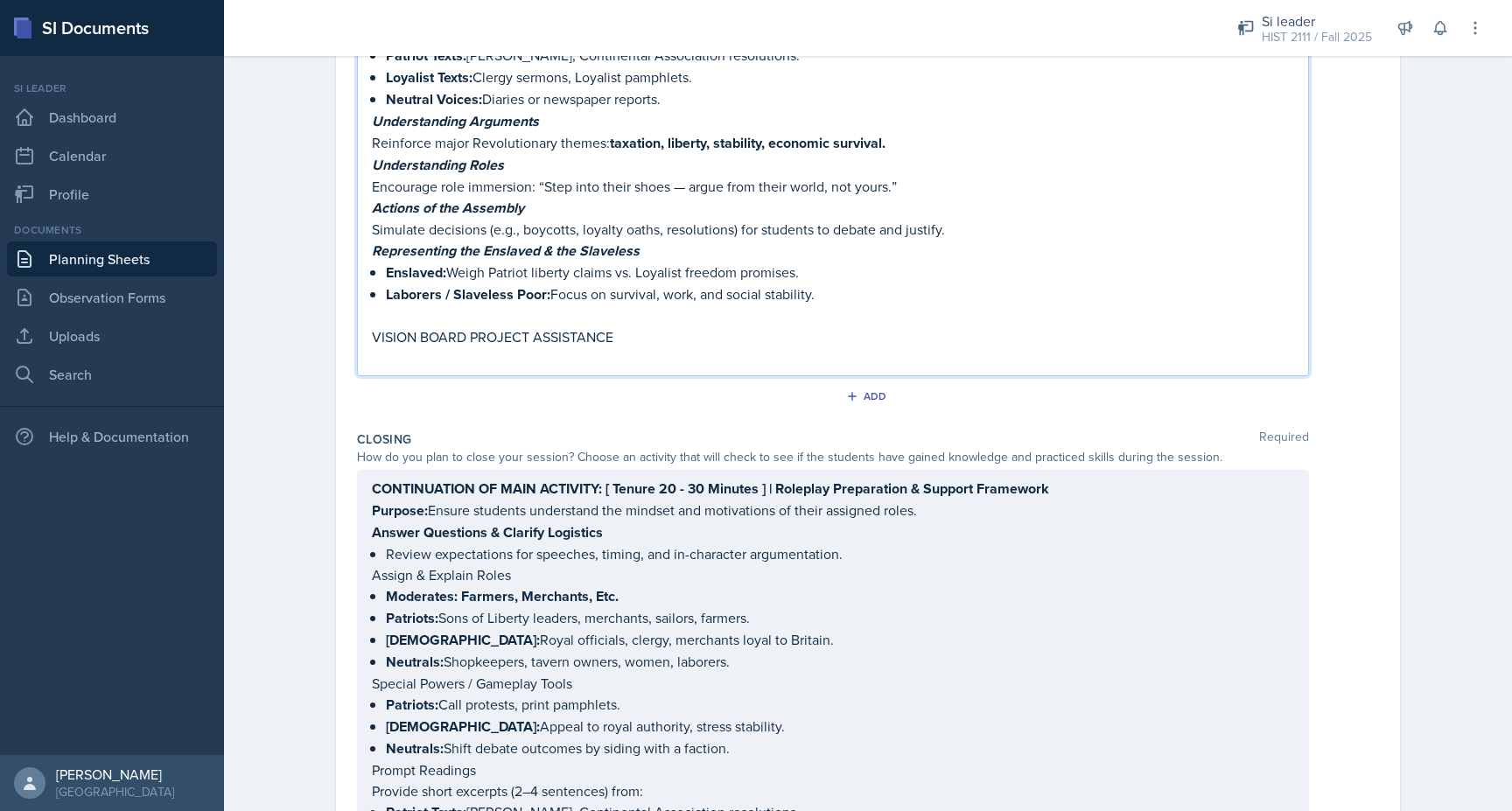
click at [373, 326] on p "VISION BOARD PROJECT ASSISTANCE" at bounding box center [833, 336] width 922 height 21
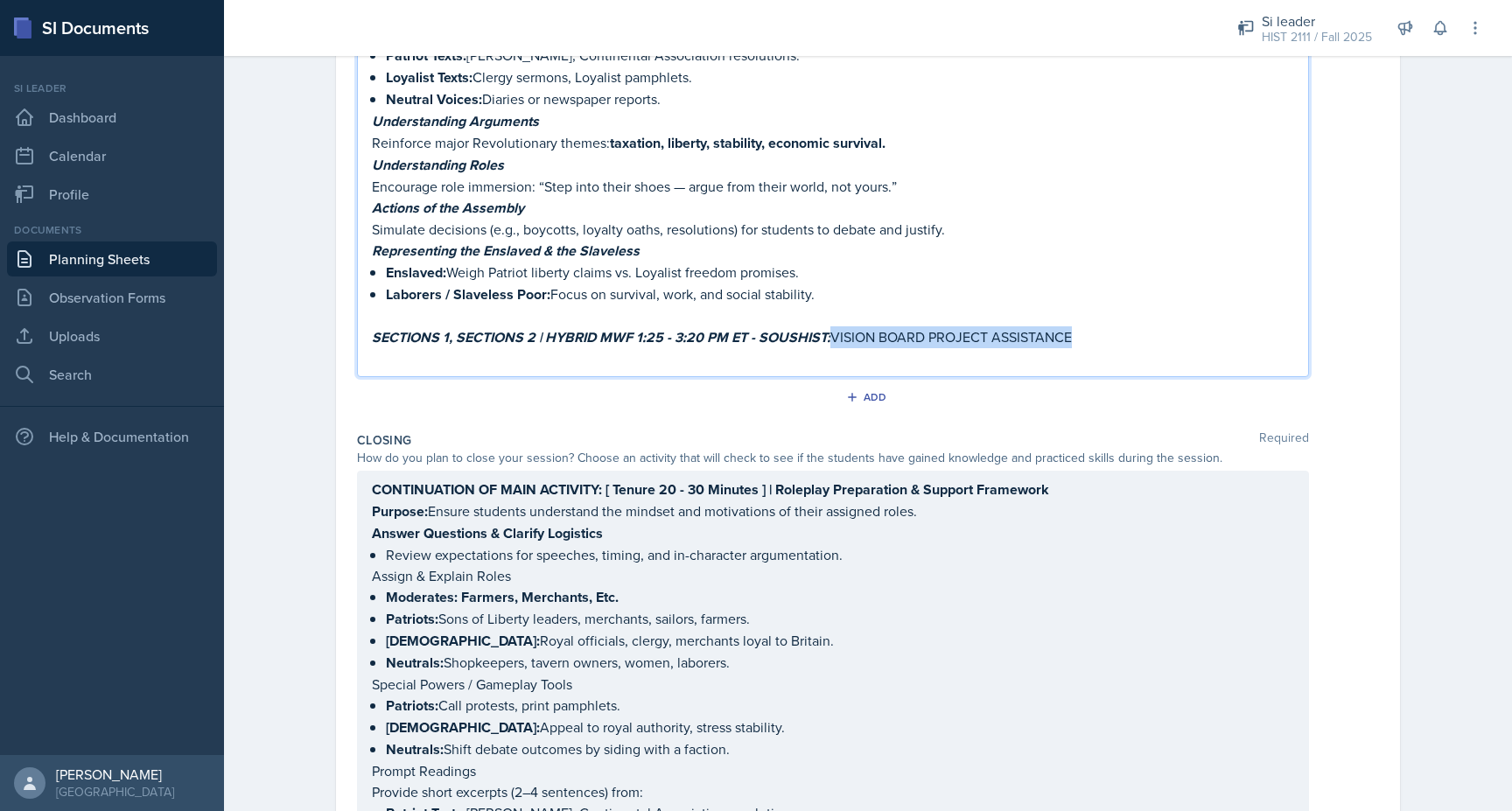
drag, startPoint x: 1083, startPoint y: 302, endPoint x: 836, endPoint y: 300, distance: 247.0
click at [836, 326] on p "SECTIONS 1, SECTIONS 2 | HYBRID MWF 1:25 - 3:20 PM ET - SOUSHIST: VISION BOARD …" at bounding box center [833, 337] width 922 height 22
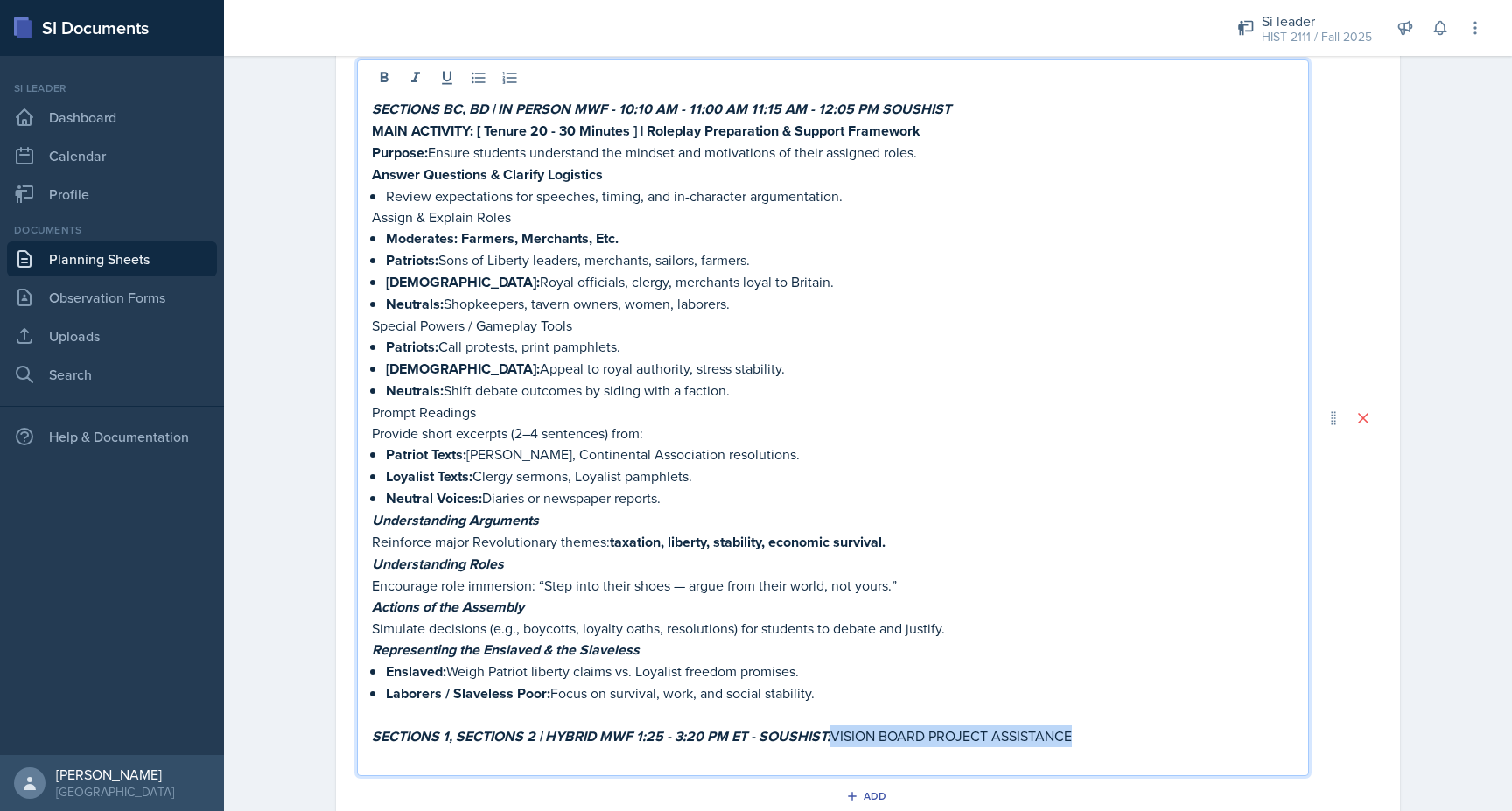
scroll to position [0, 0]
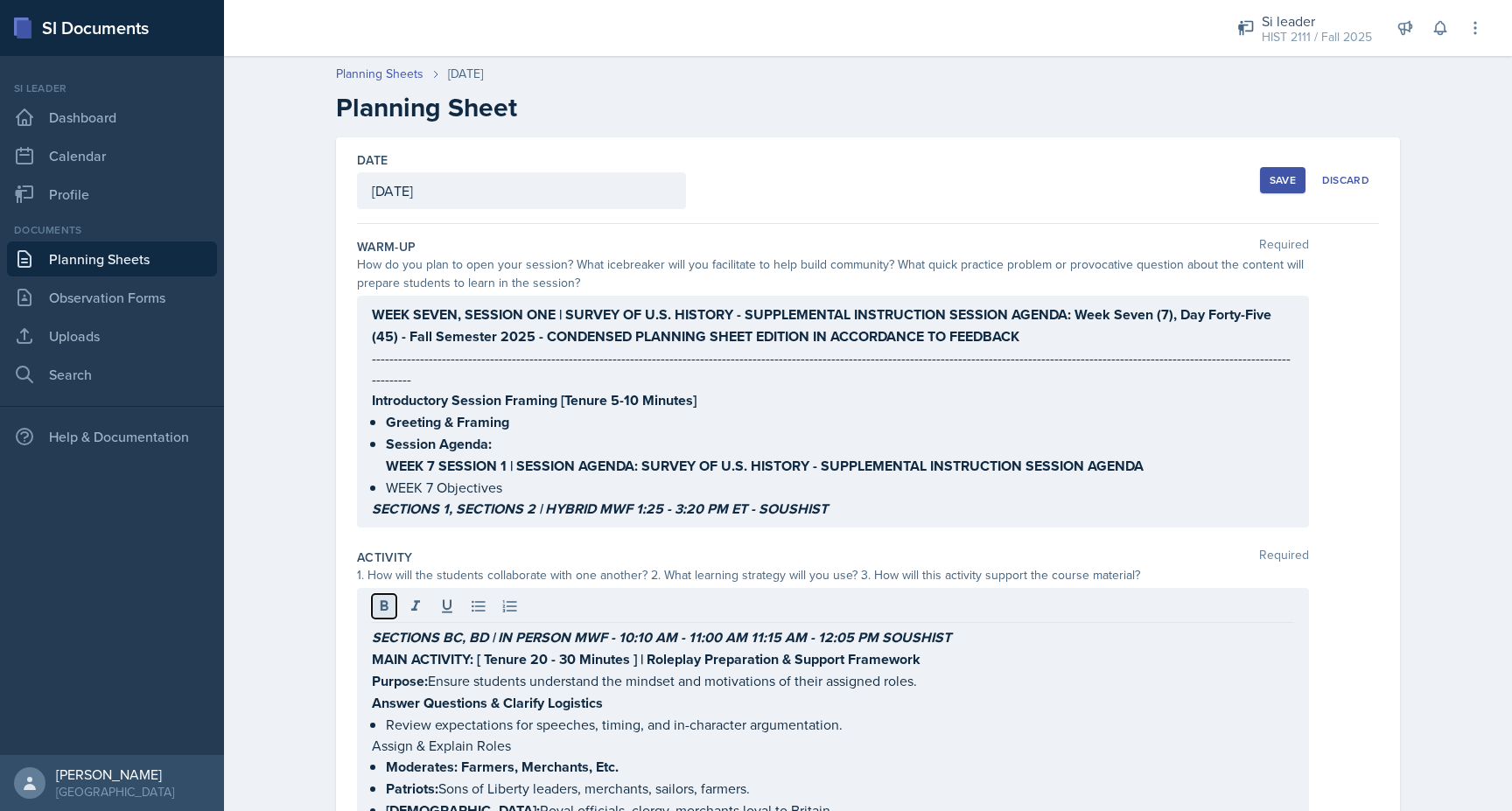
click at [383, 598] on icon at bounding box center [383, 606] width 17 height 17
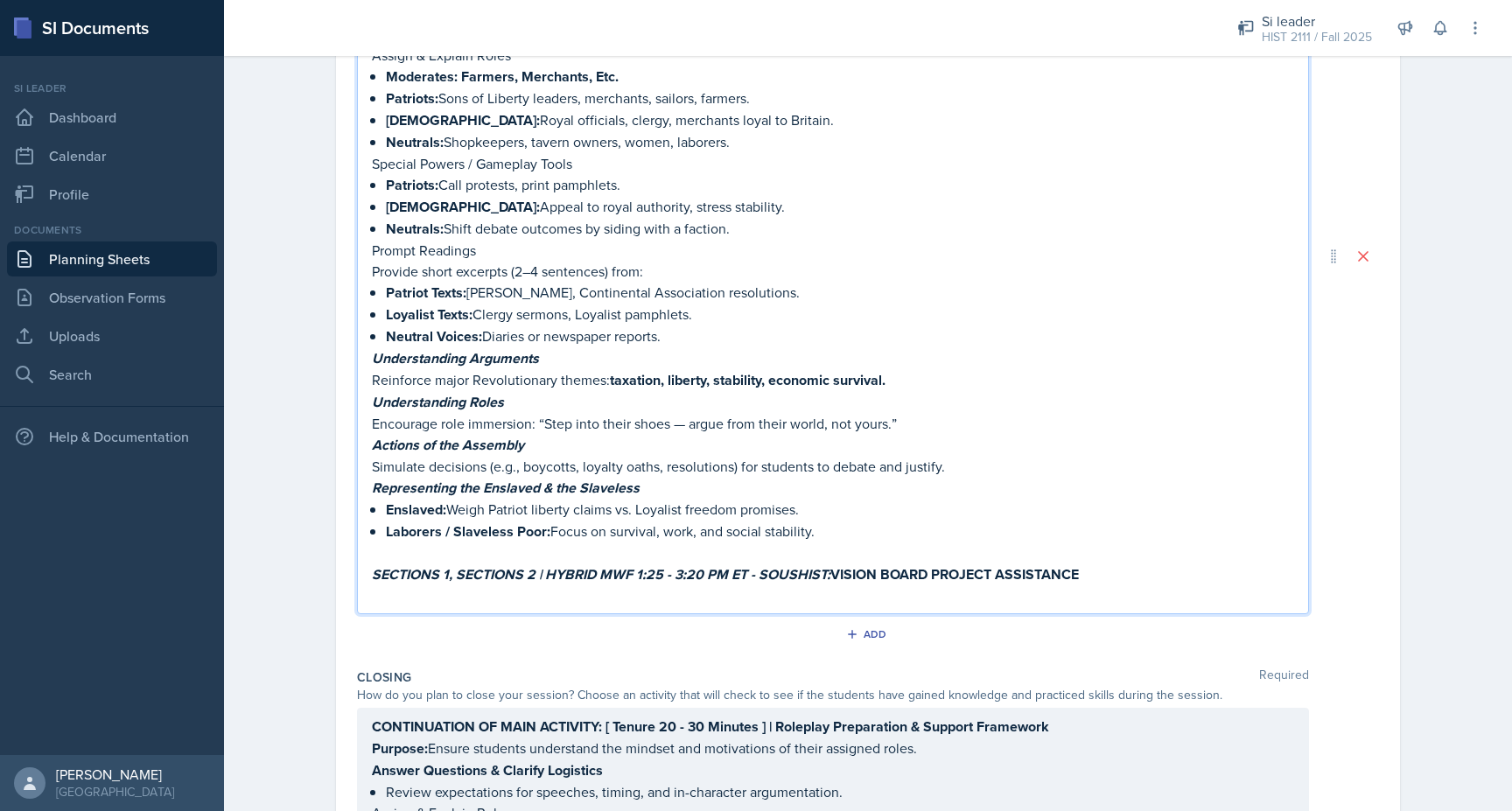
scroll to position [759, 0]
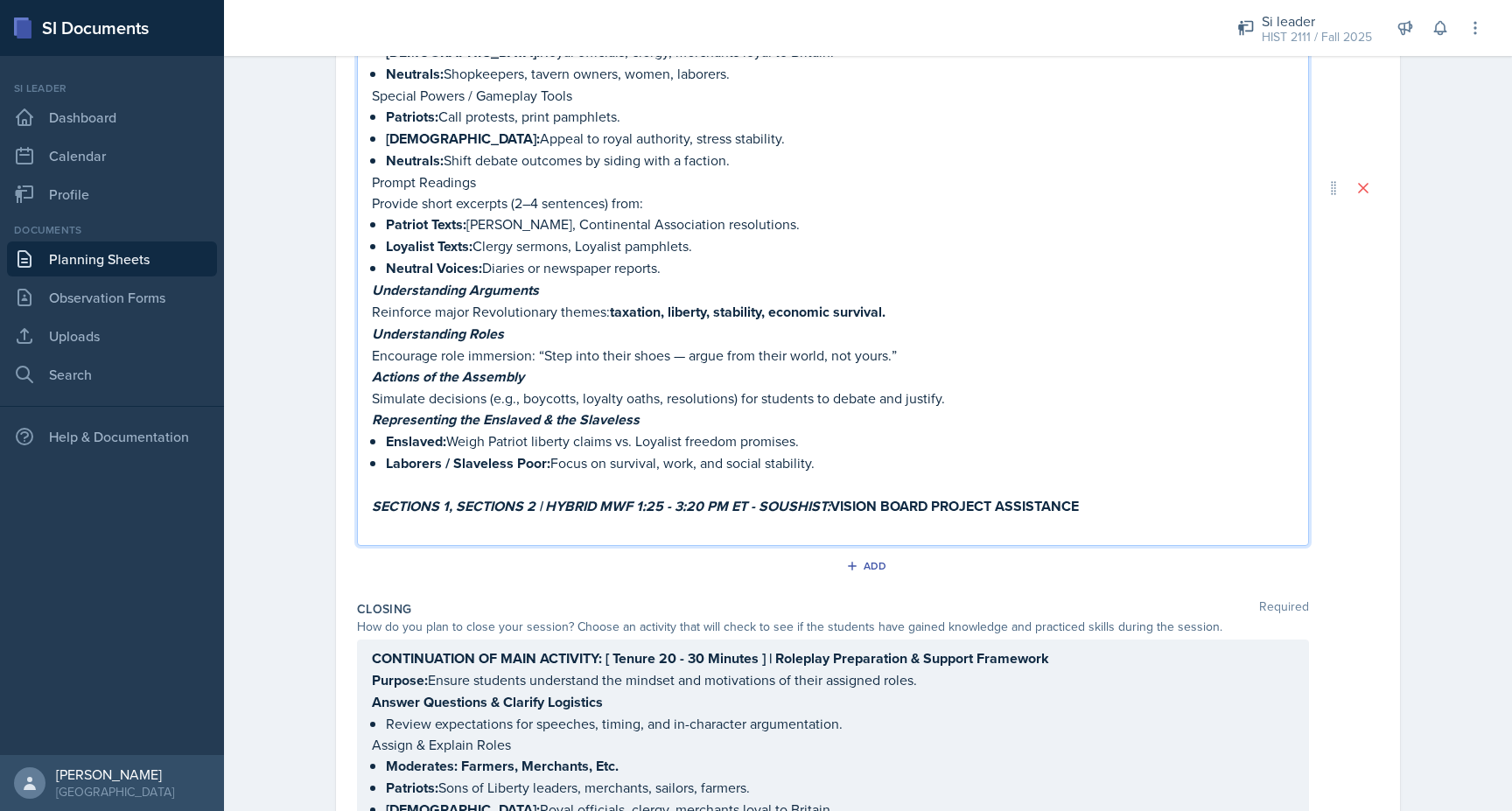
click at [413, 518] on p at bounding box center [833, 528] width 922 height 21
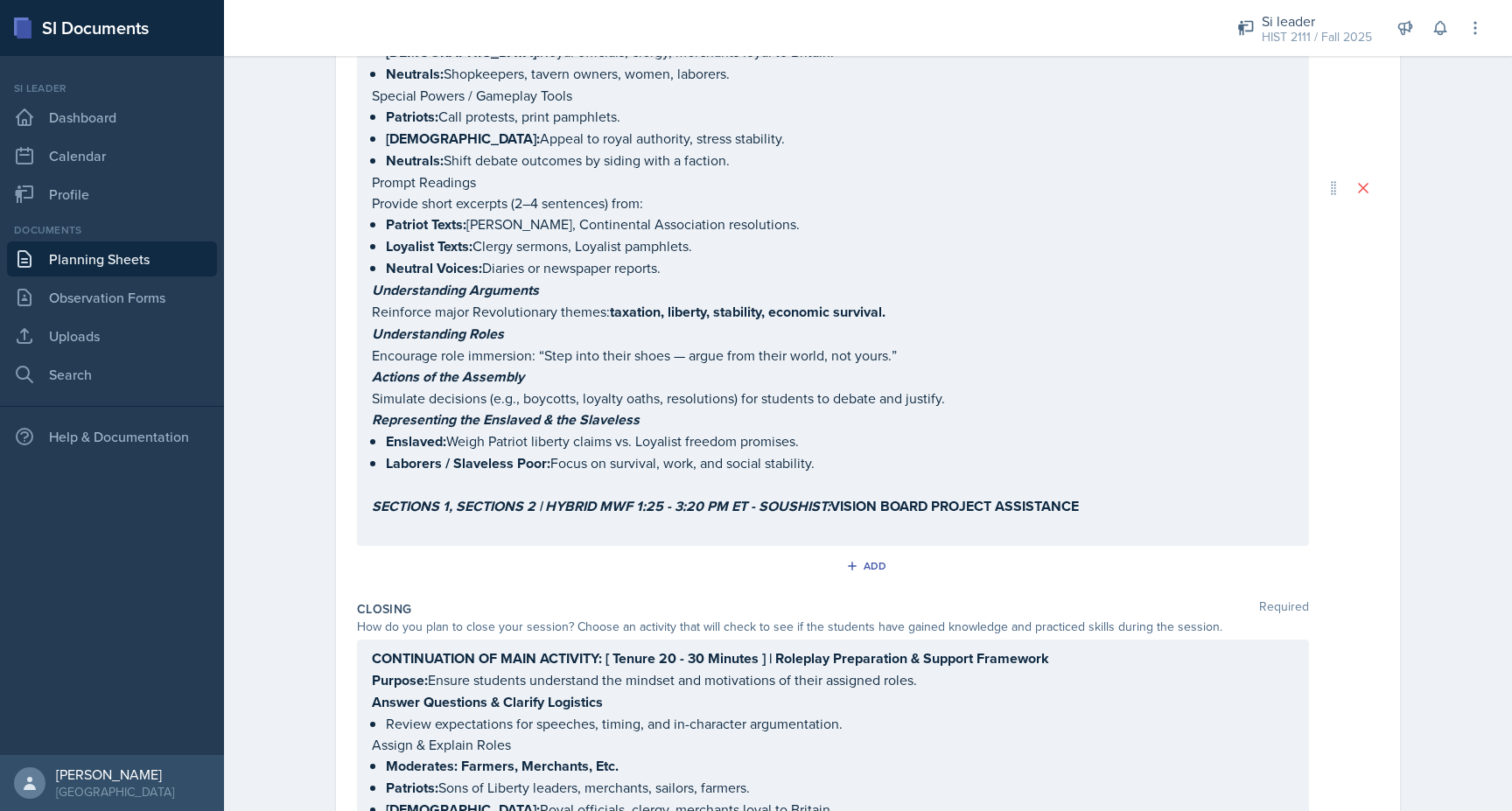
click at [409, 497] on em "SECTIONS 1, SECTIONS 2 | HYBRID MWF 1:25 - 3:20 PM ET - SOUSHIST:" at bounding box center [600, 507] width 458 height 20
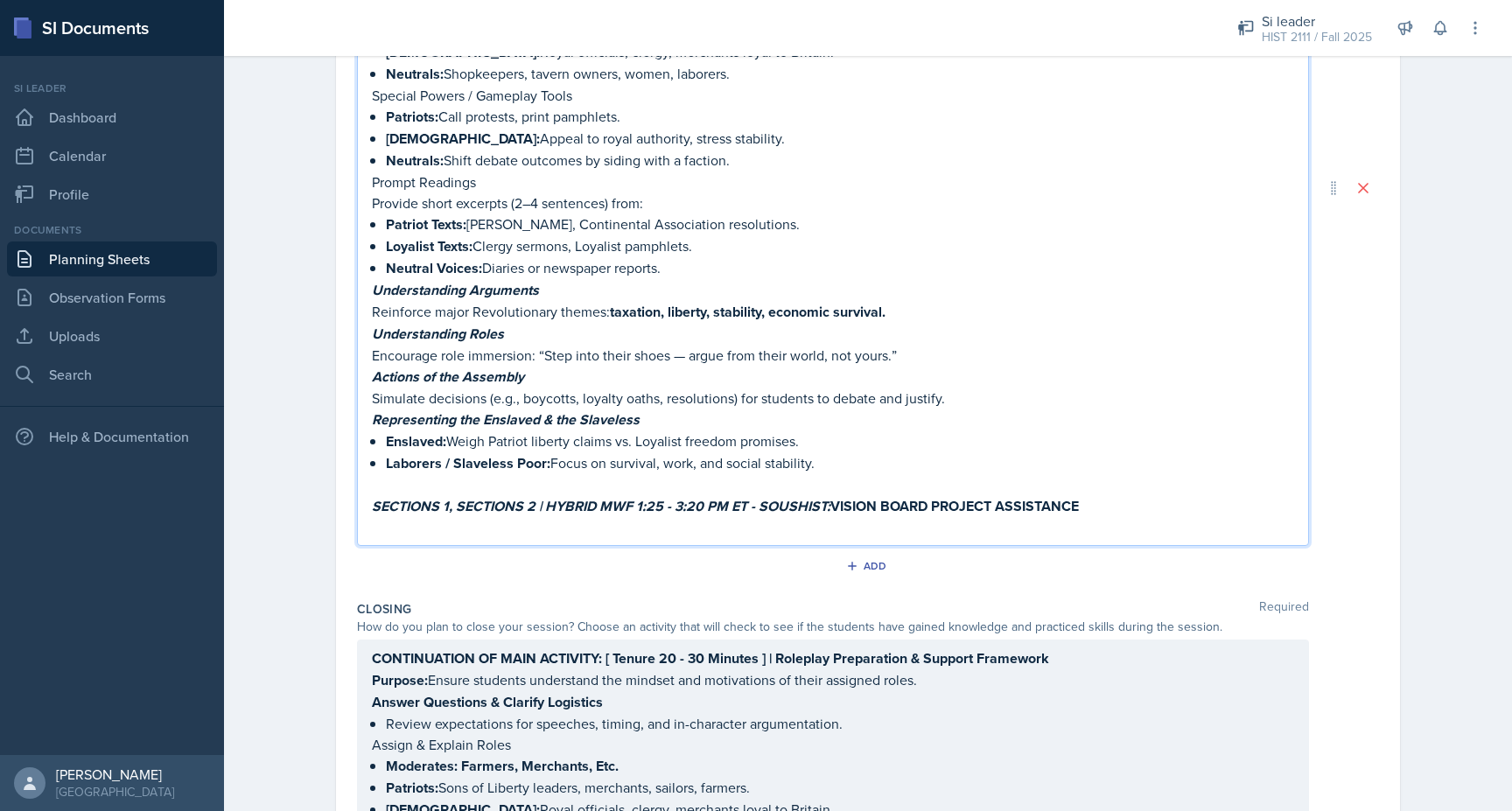
click at [388, 518] on p at bounding box center [833, 528] width 922 height 21
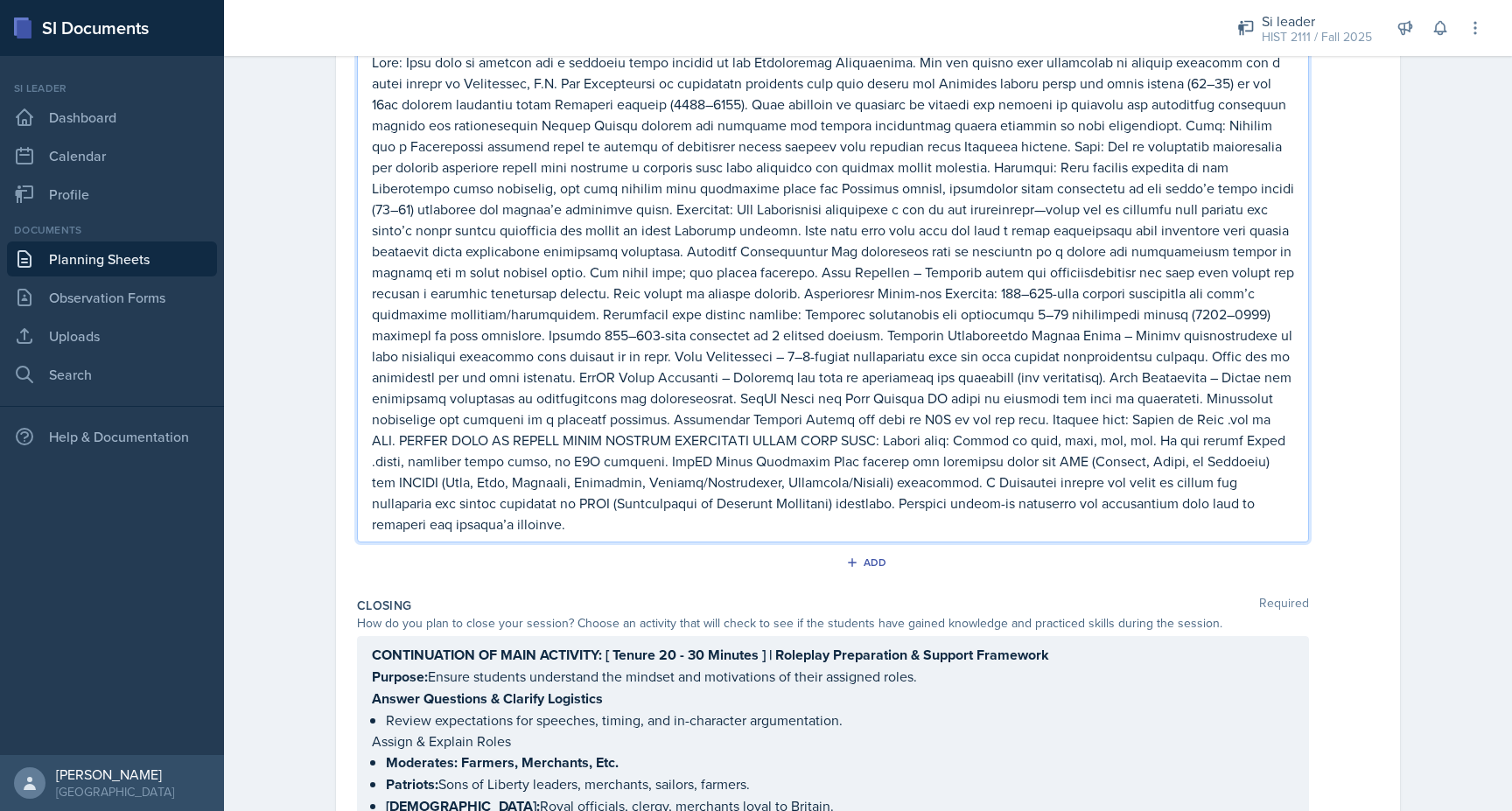
scroll to position [1224, 0]
click at [596, 407] on p at bounding box center [833, 294] width 922 height 483
drag, startPoint x: 636, startPoint y: 410, endPoint x: 1077, endPoint y: 382, distance: 441.9
click at [1077, 382] on p at bounding box center [833, 294] width 922 height 483
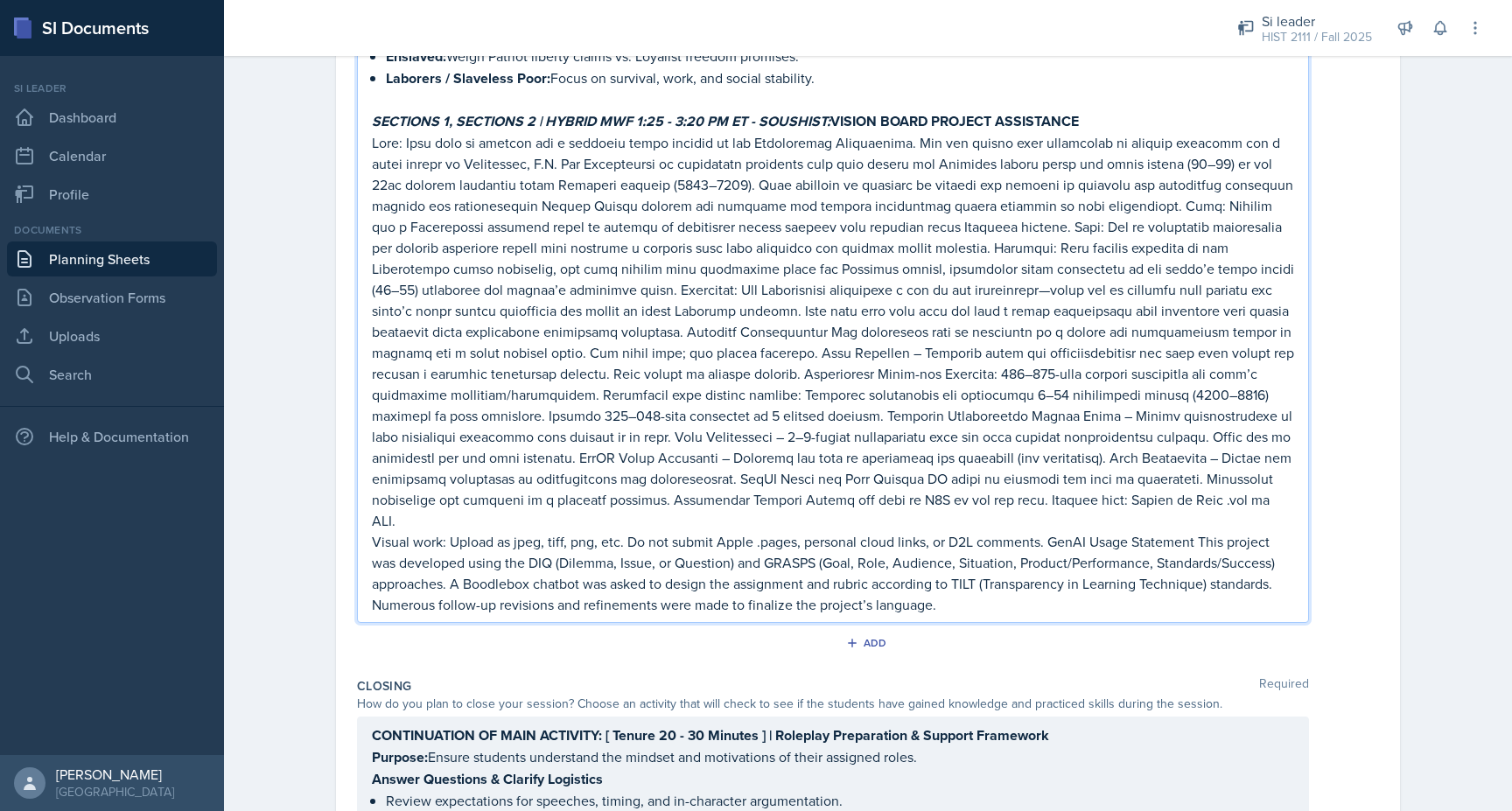
scroll to position [1138, 0]
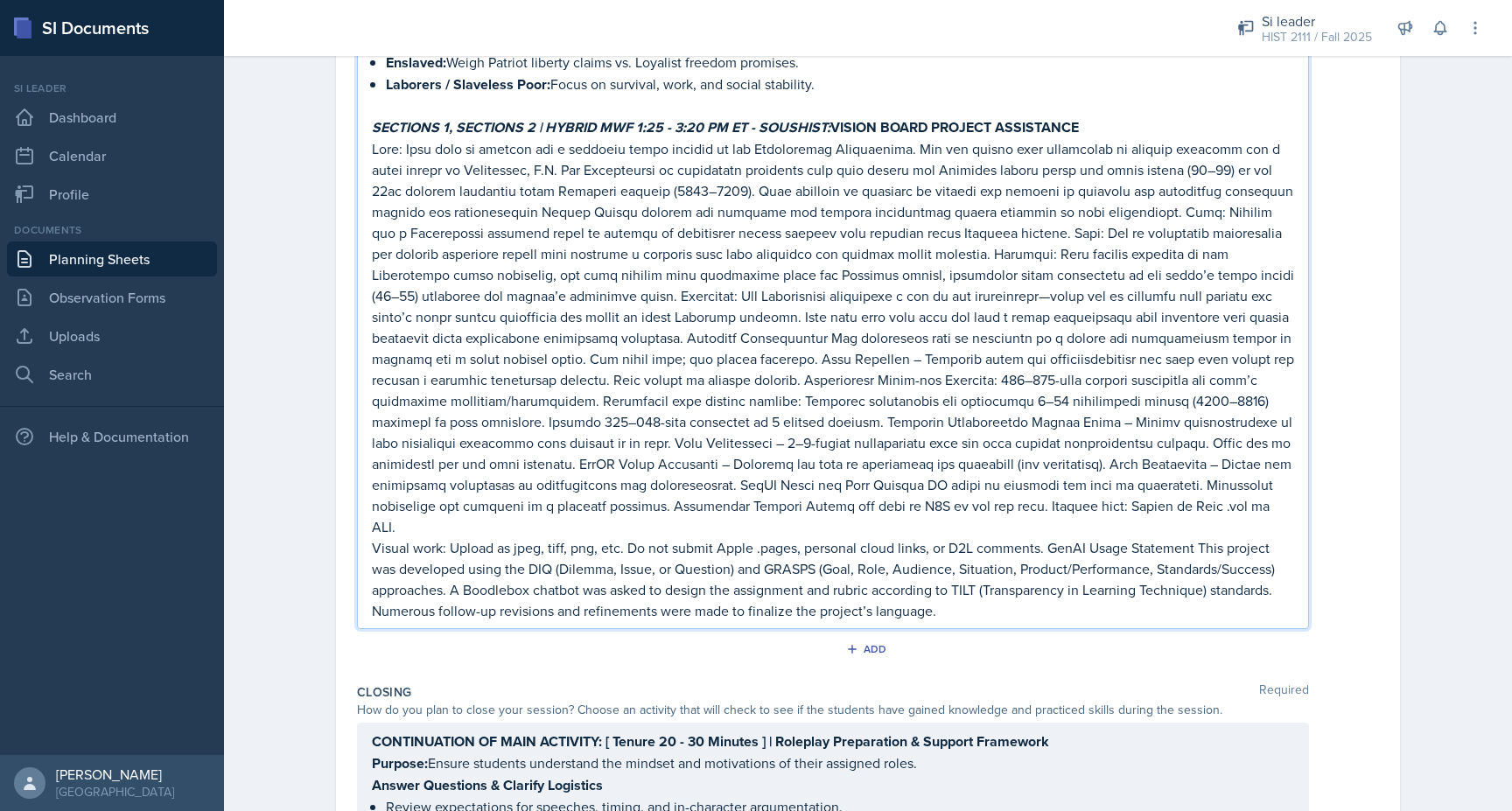
click at [864, 434] on p at bounding box center [833, 338] width 922 height 399
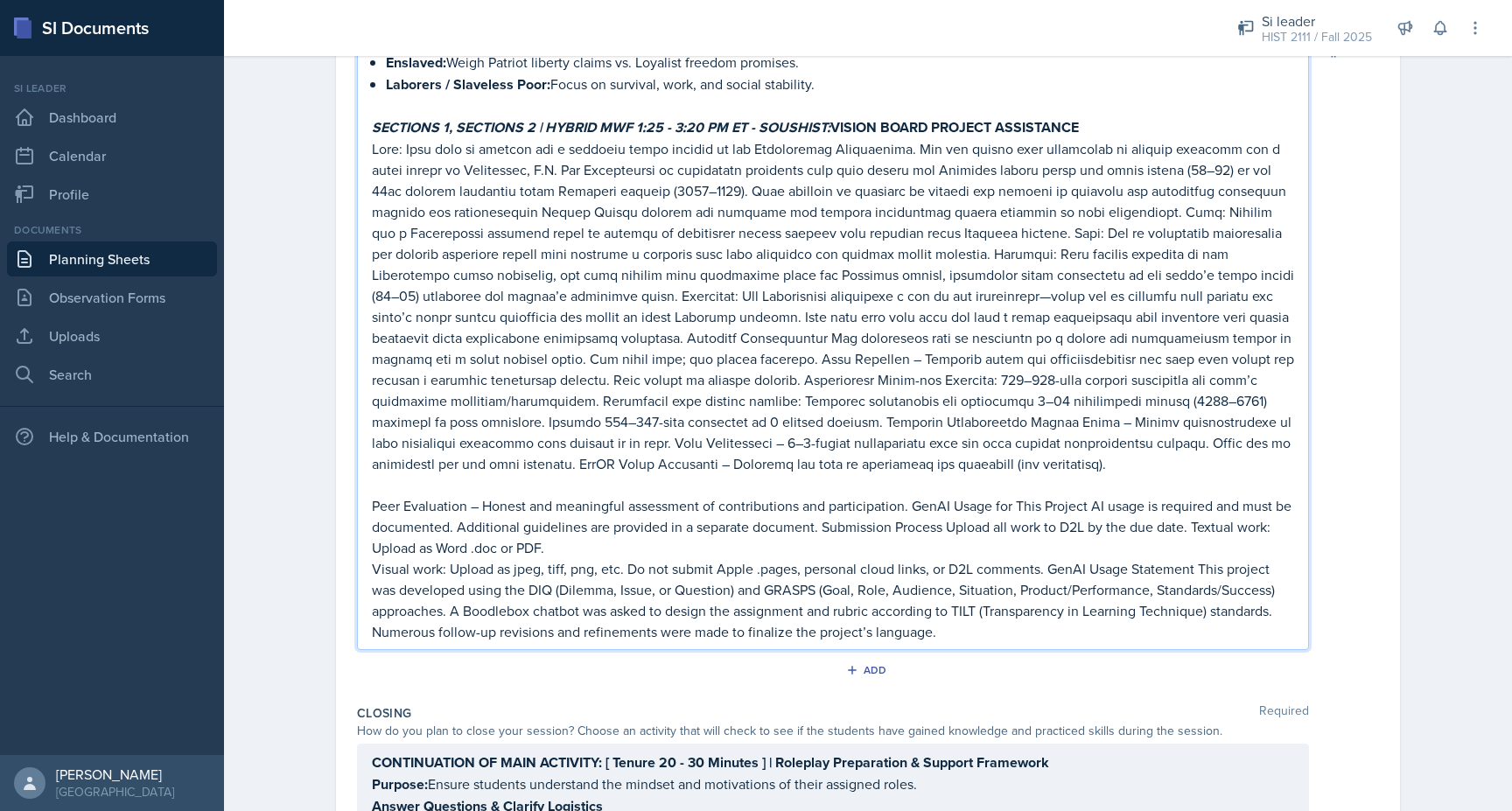
click at [608, 514] on p "Peer Evaluation – Honest and meaningful assessment of contributions and partici…" at bounding box center [833, 527] width 922 height 63
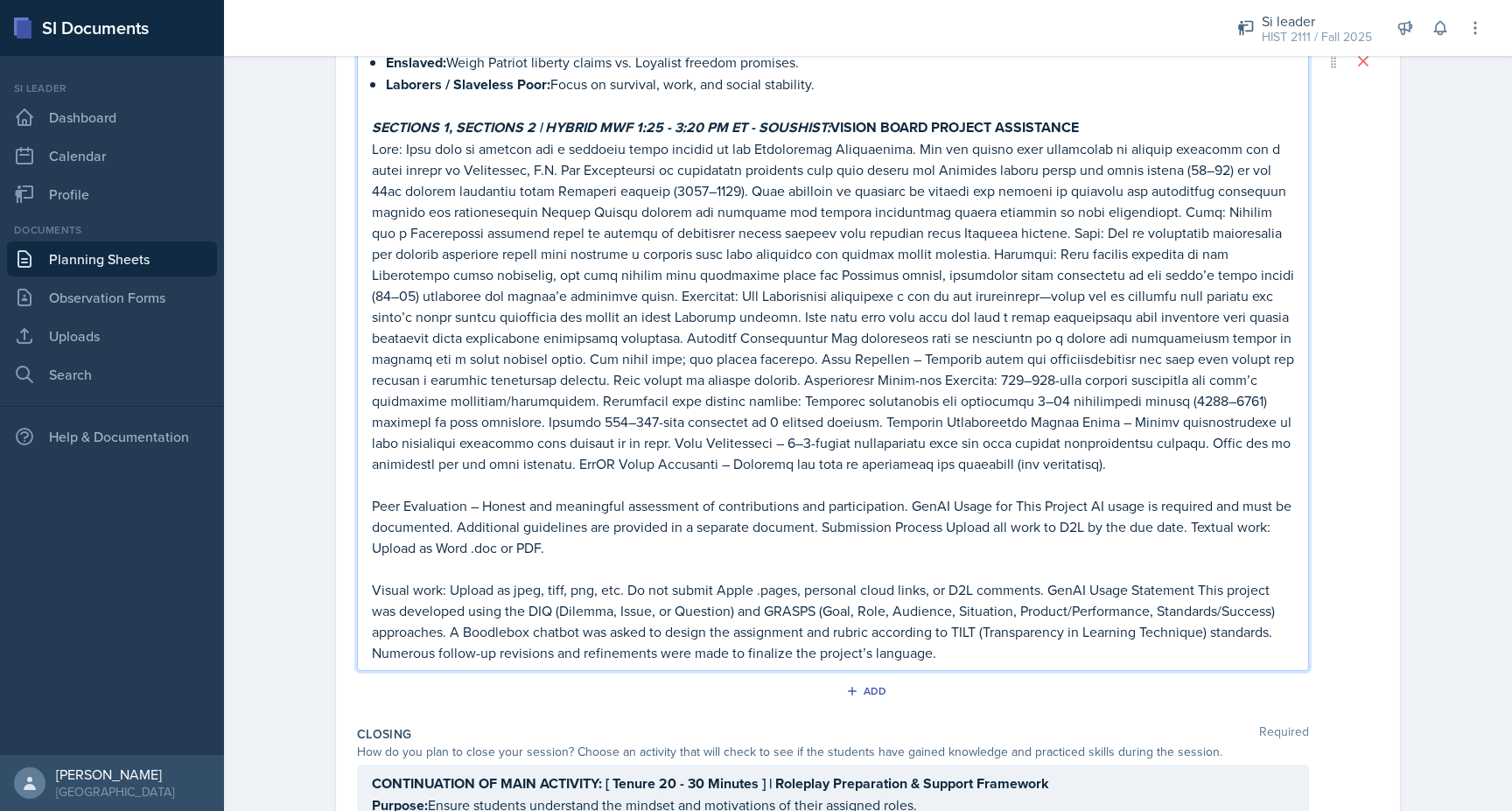
click at [537, 325] on p at bounding box center [833, 306] width 922 height 336
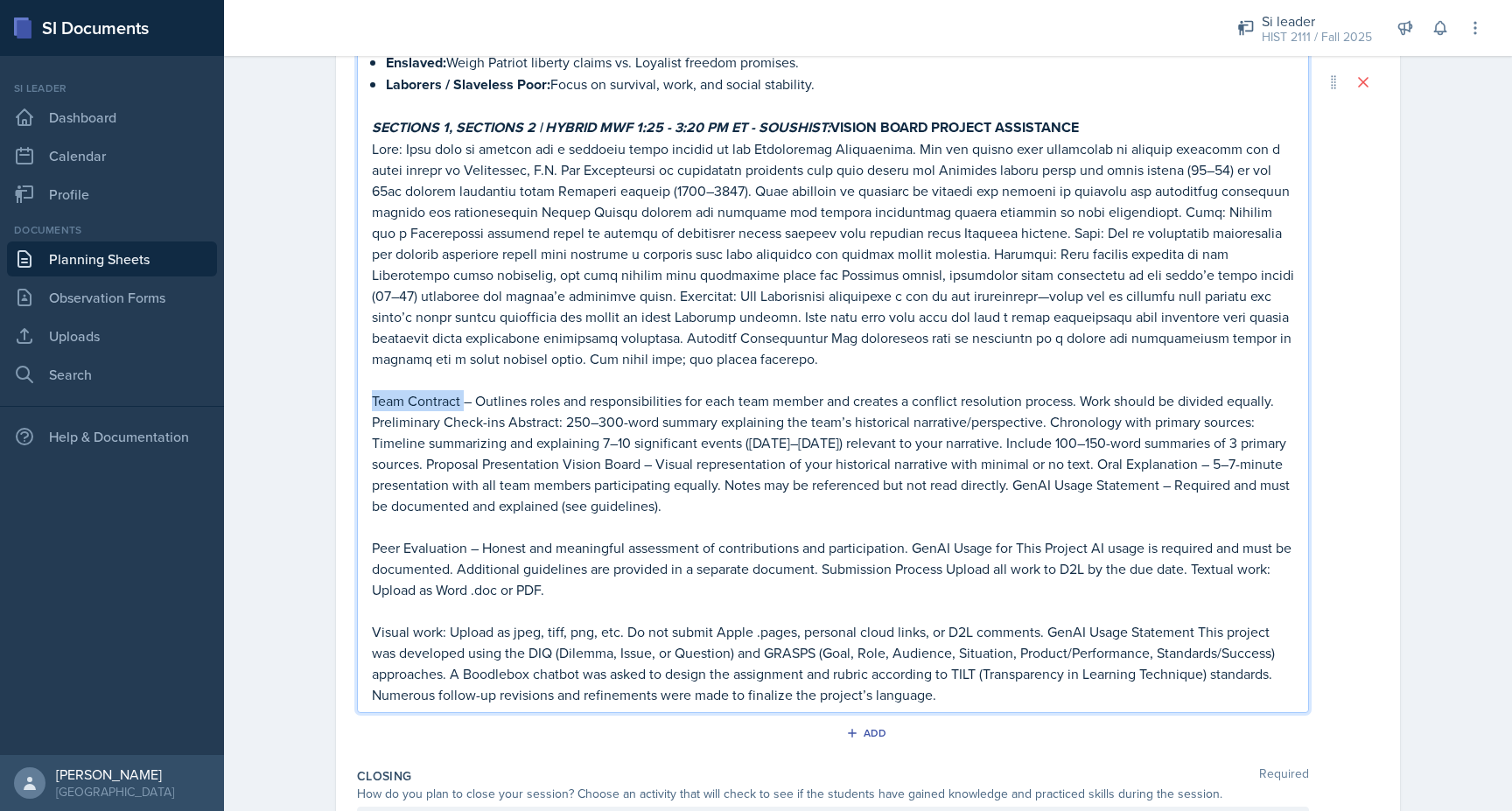
drag, startPoint x: 459, startPoint y: 366, endPoint x: 373, endPoint y: 365, distance: 86.0
click at [373, 390] on p "Team Contract – Outlines roles and responsibilities for each team member and cr…" at bounding box center [833, 453] width 922 height 126
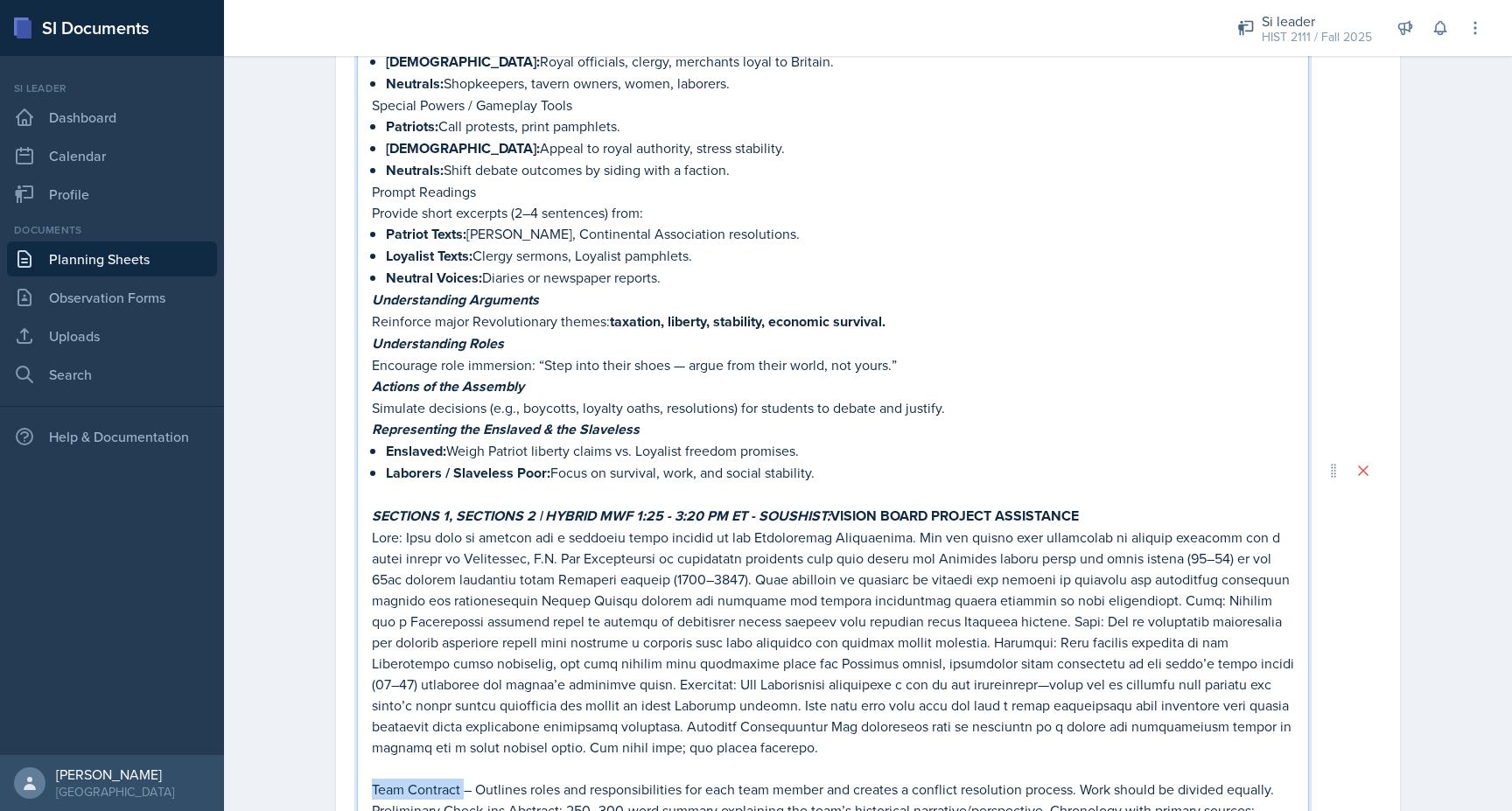
scroll to position [1058, 0]
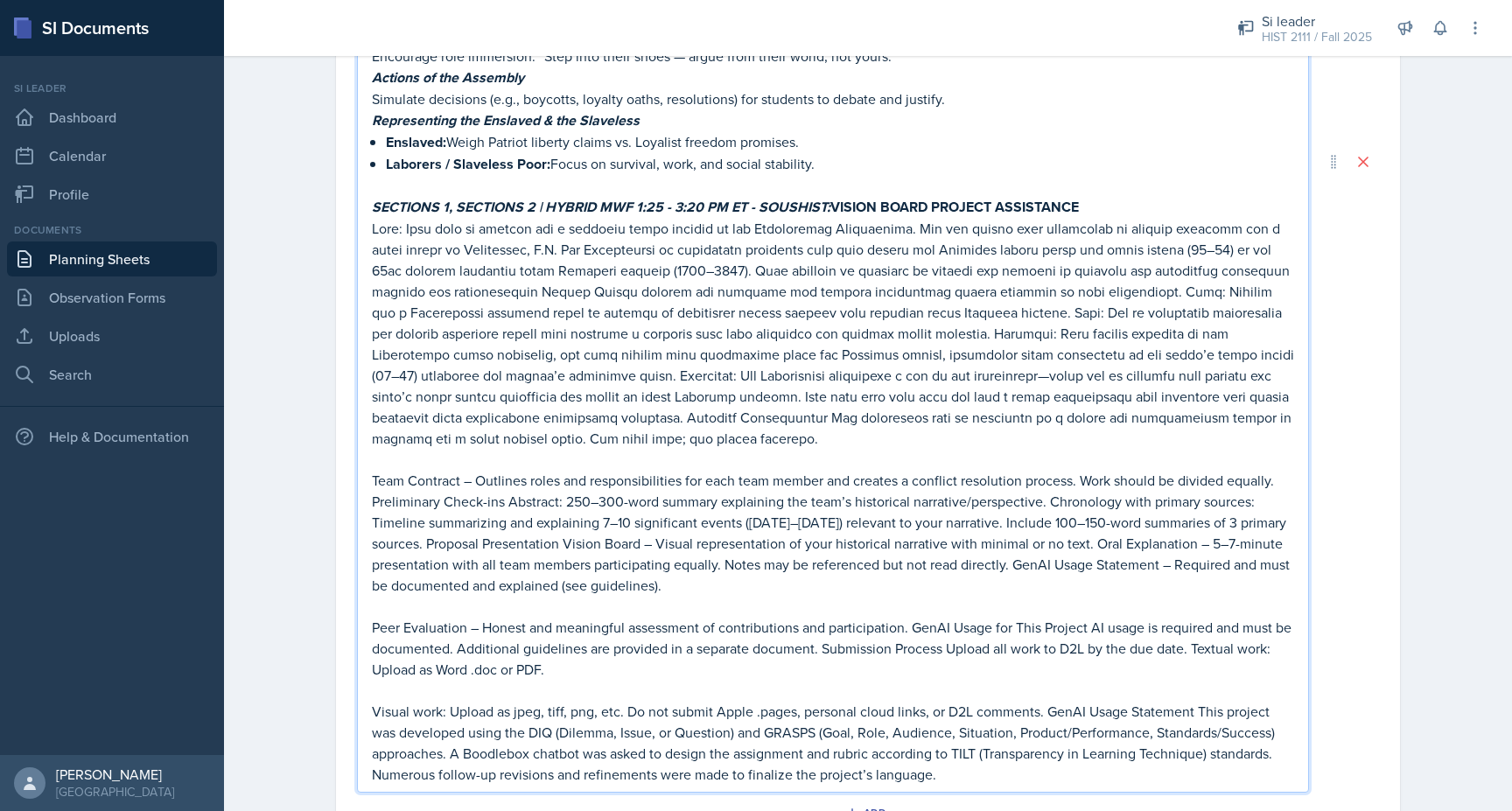
click at [1210, 381] on p at bounding box center [833, 334] width 922 height 231
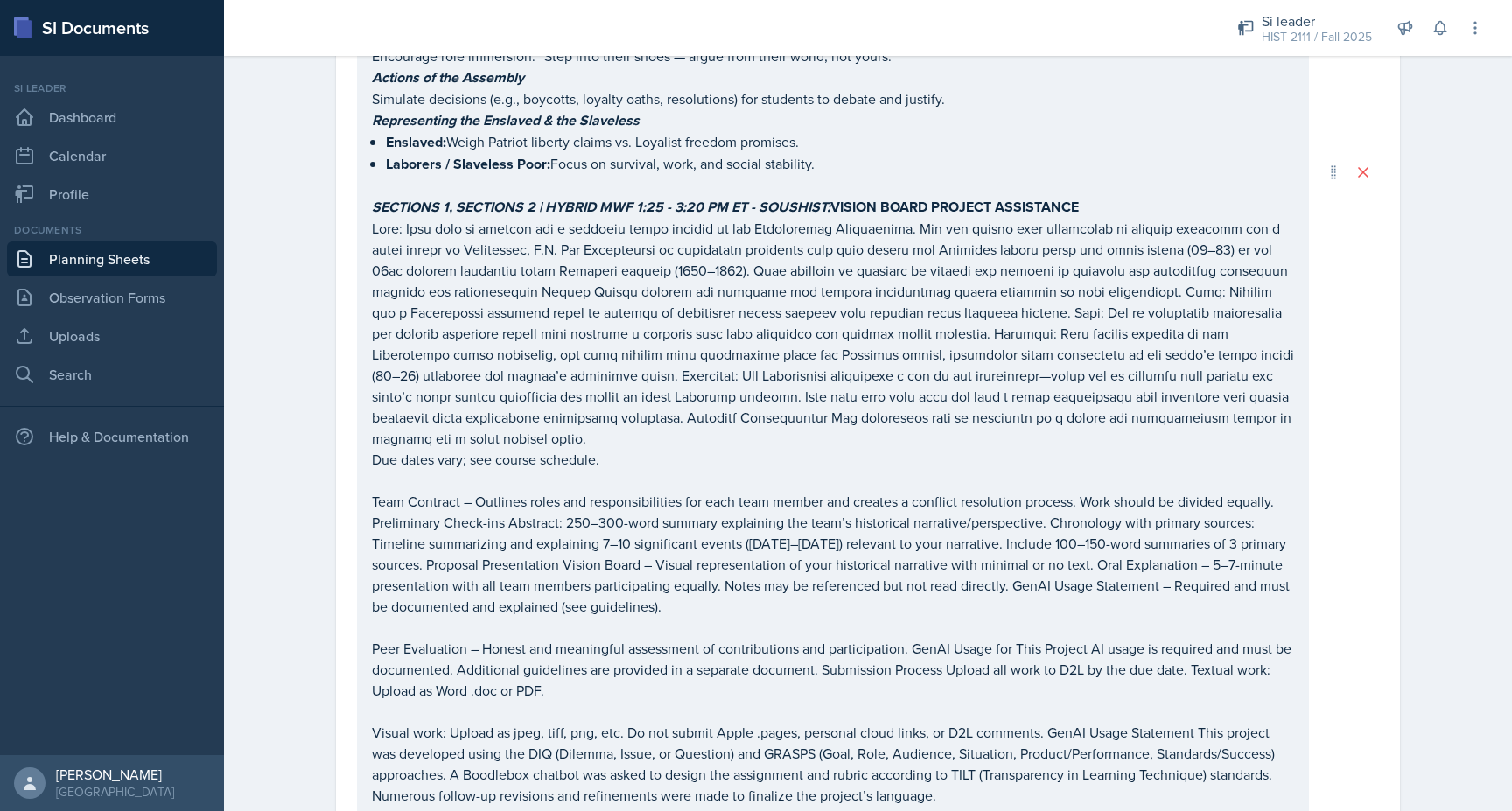
click at [294, 510] on div "Planning Sheets Oct 1st, 2025 Planning Sheet Date October 1st, 2025 September 2…" at bounding box center [868, 354] width 1288 height 2730
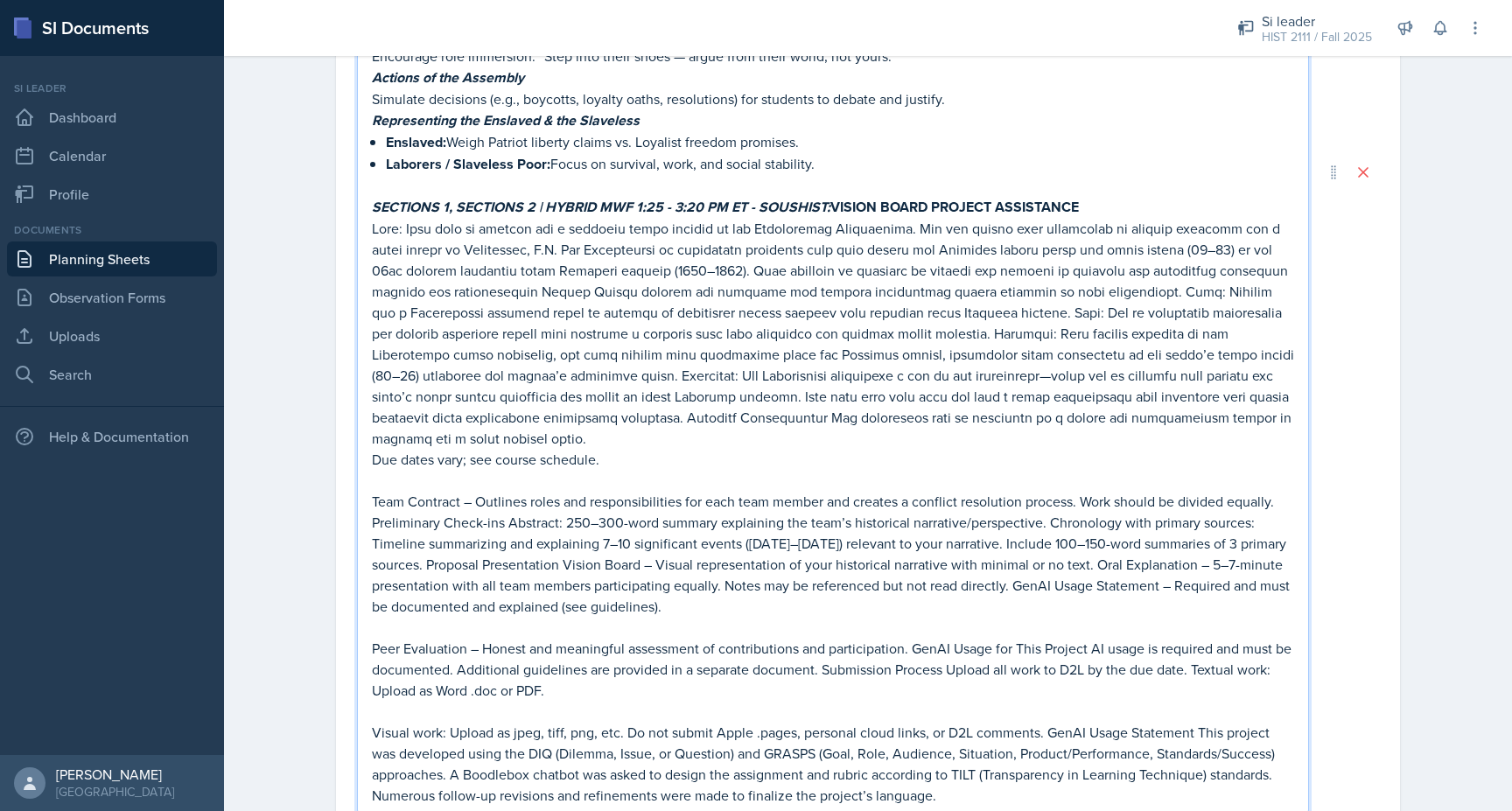
click at [383, 491] on p "Team Contract – Outlines roles and responsibilities for each team member and cr…" at bounding box center [833, 554] width 922 height 126
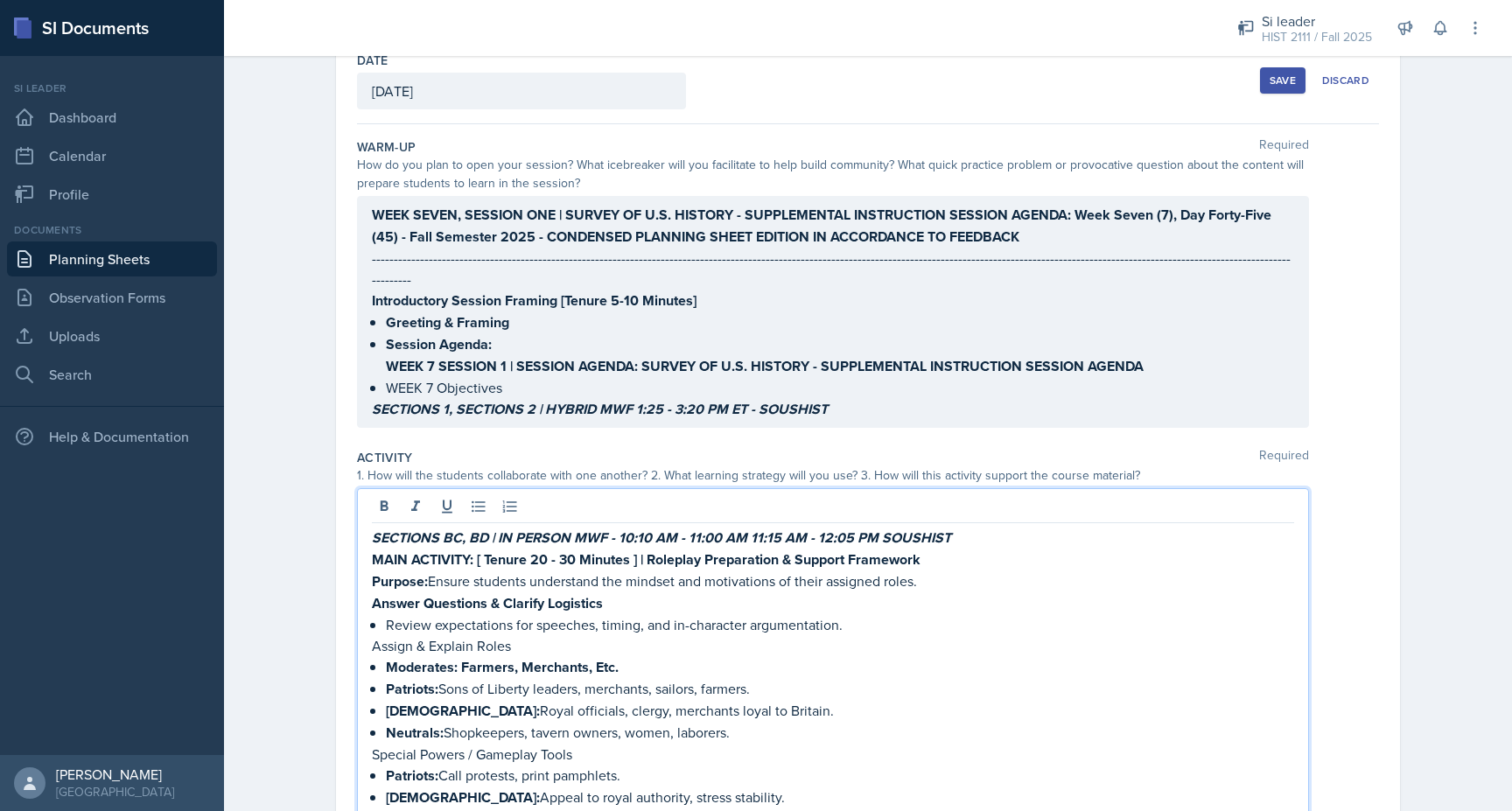
scroll to position [0, 0]
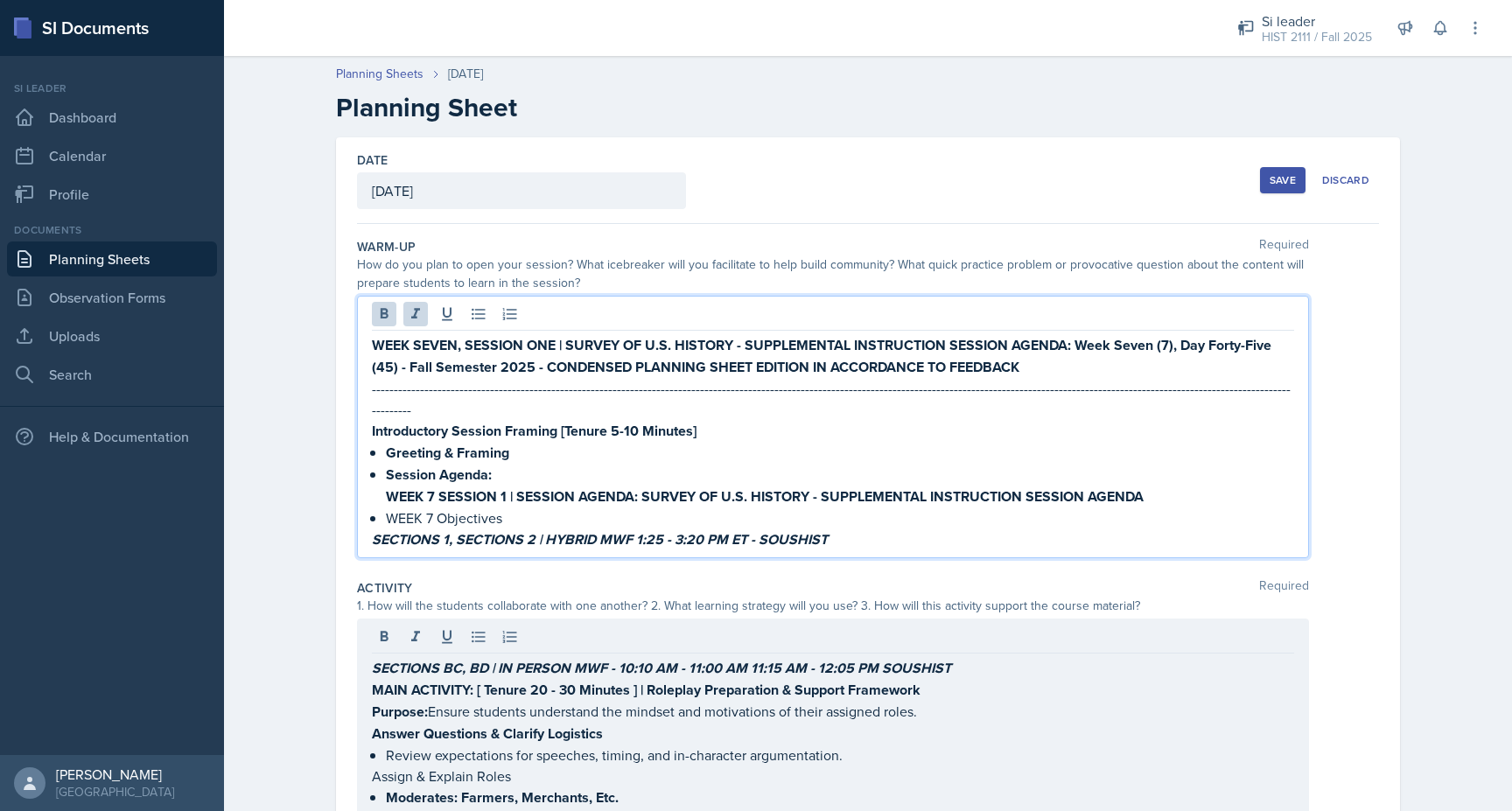
click at [404, 483] on div "WEEK SEVEN, SESSION ONE | SURVEY OF U.S. HISTORY - SUPPLEMENTAL INSTRUCTION SES…" at bounding box center [833, 442] width 922 height 216
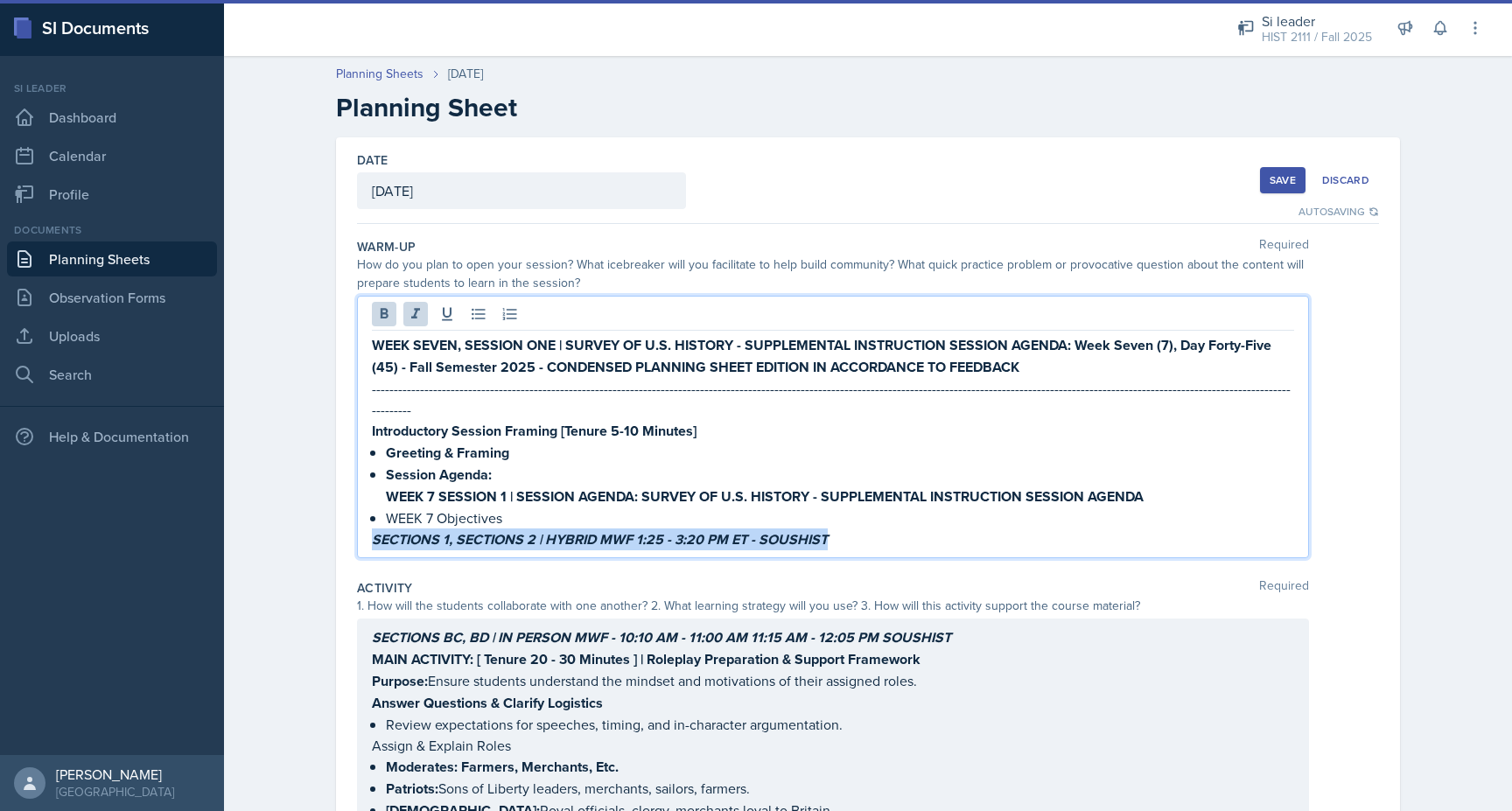
drag, startPoint x: 837, startPoint y: 518, endPoint x: 346, endPoint y: 525, distance: 491.0
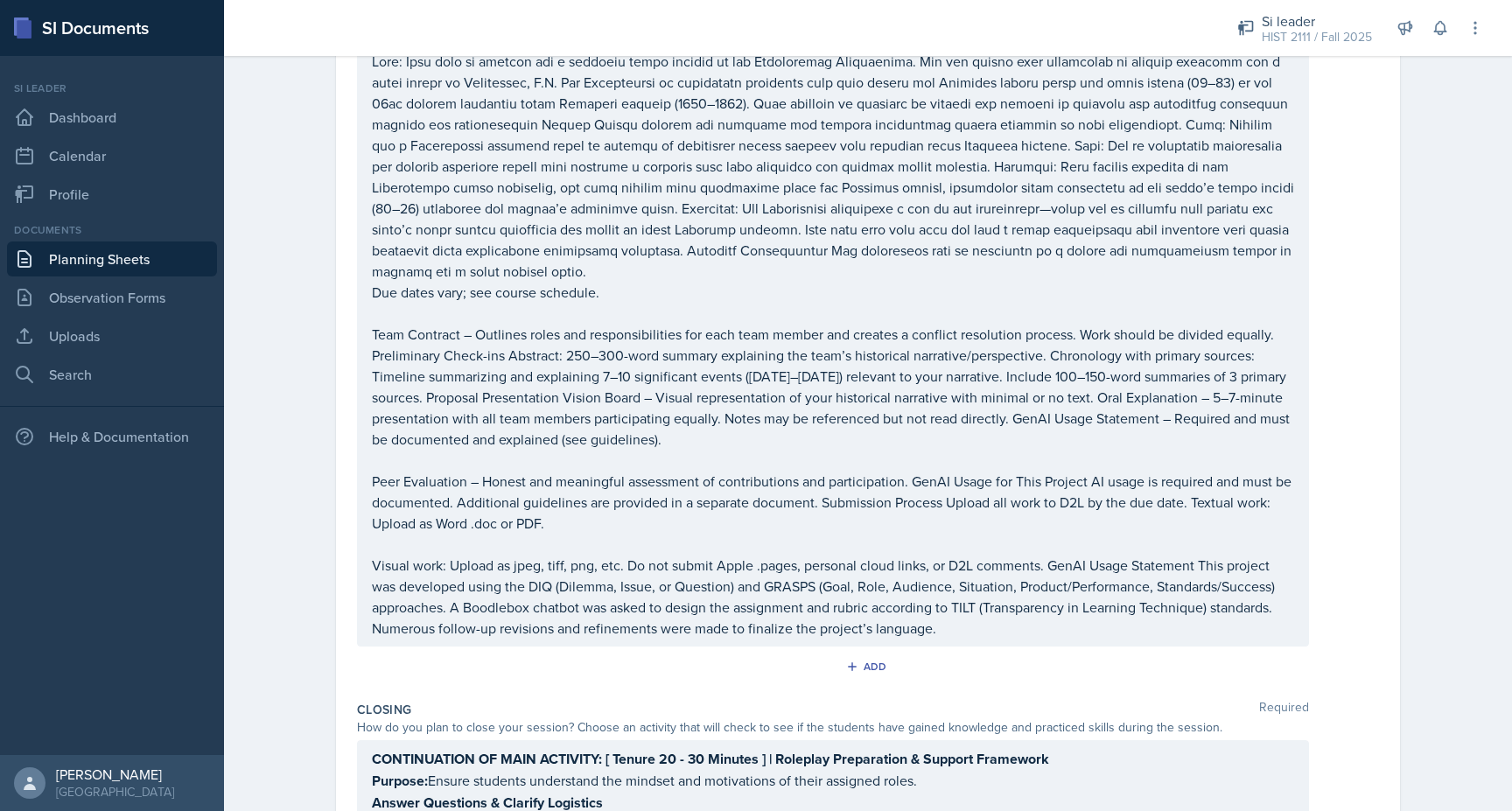
scroll to position [1225, 0]
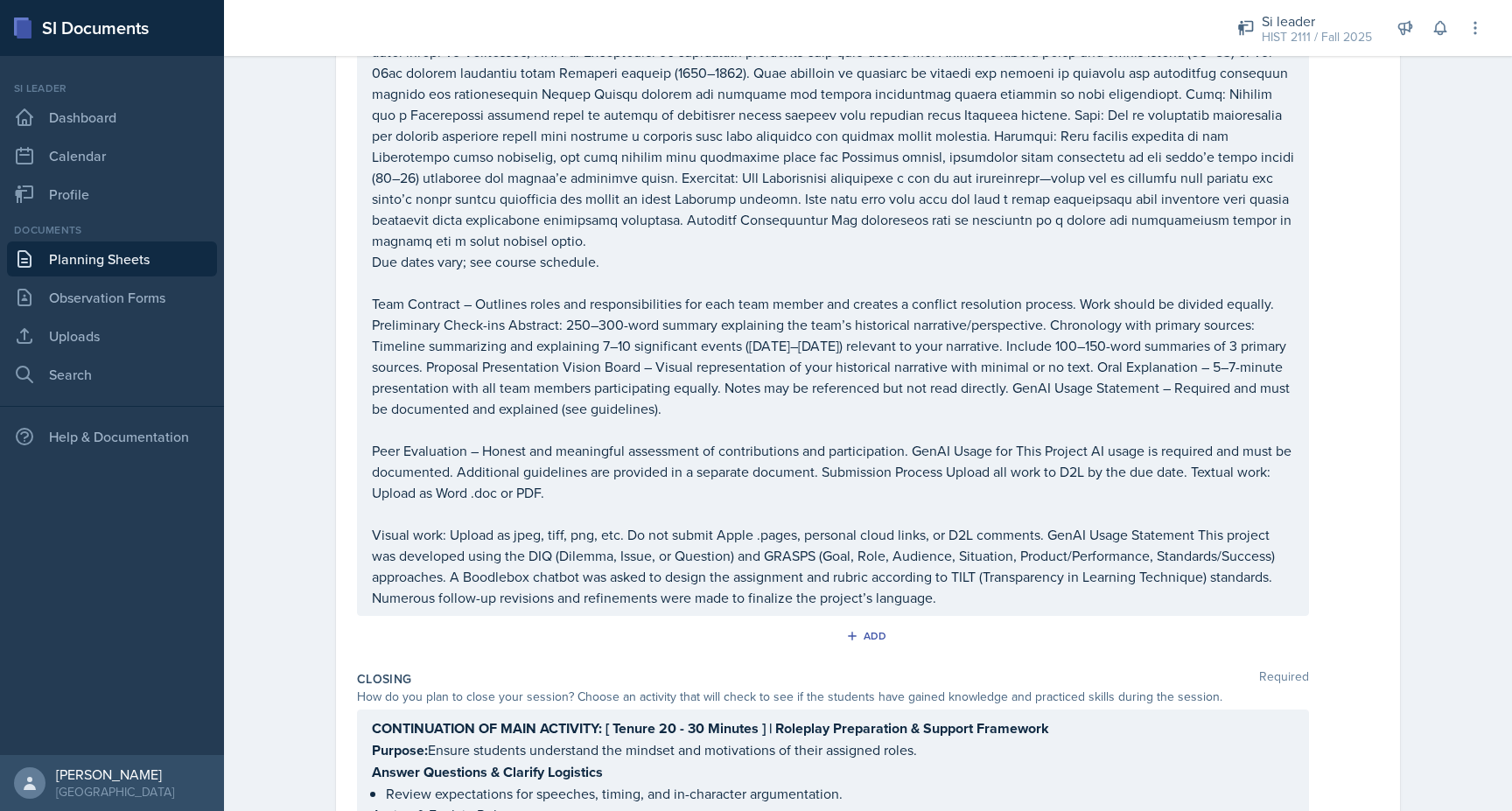
click at [512, 534] on p "Visual work: Upload as jpeg, tiff, png, etc. Do not submit Apple .pages, person…" at bounding box center [833, 566] width 922 height 84
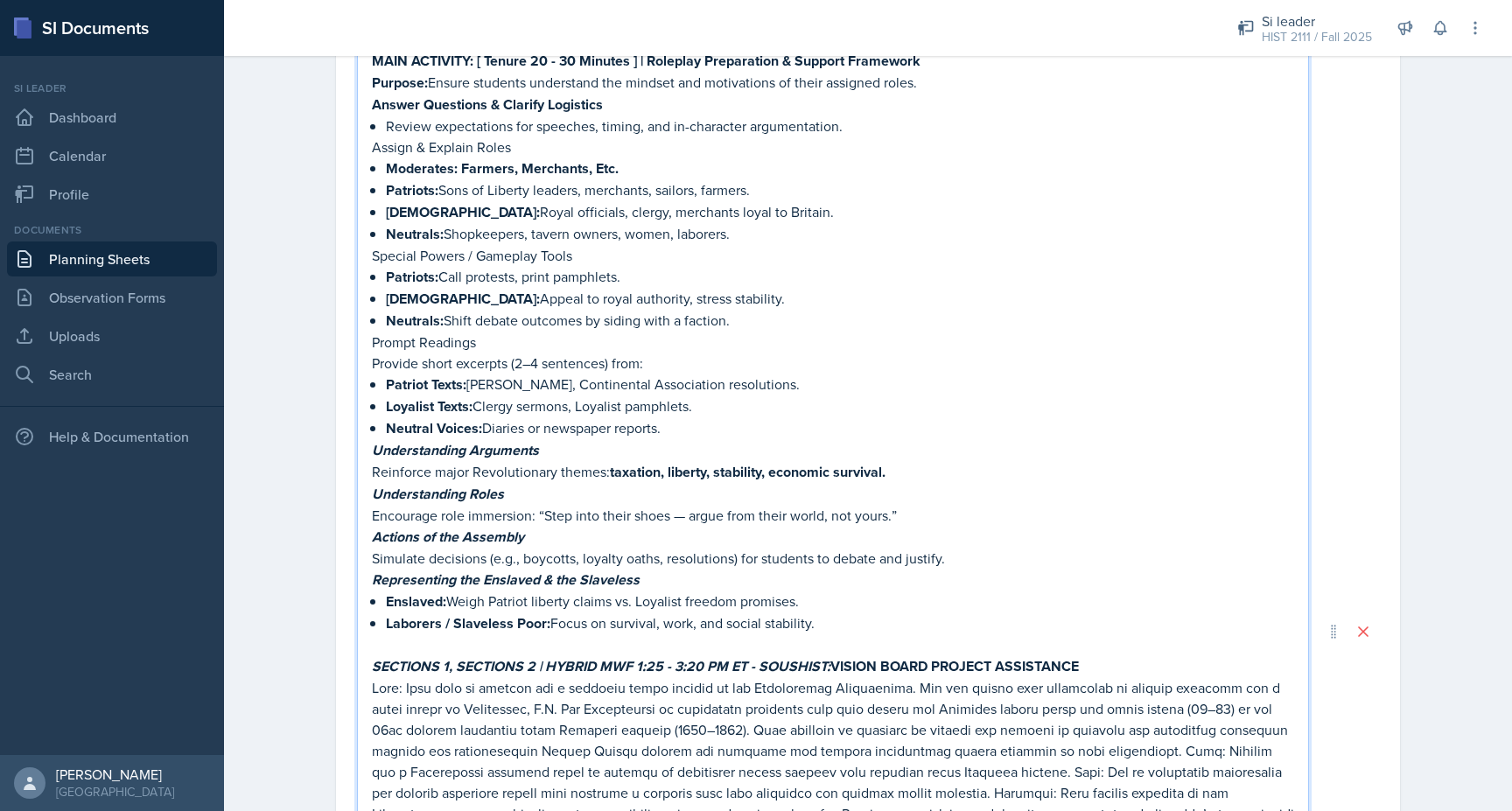
scroll to position [0, 0]
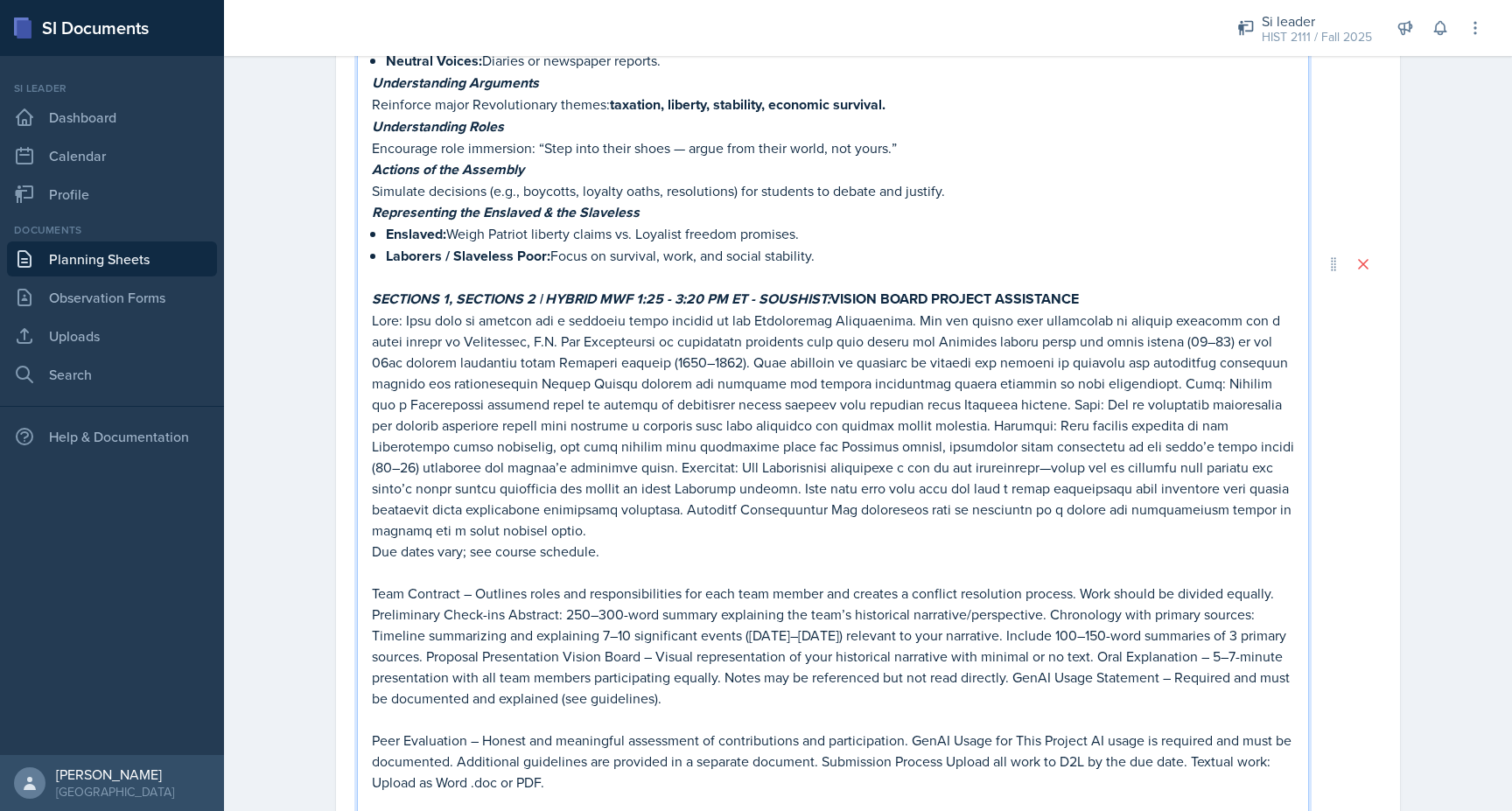
drag, startPoint x: 946, startPoint y: 574, endPoint x: 352, endPoint y: 263, distance: 670.5
click at [352, 263] on div "Date October 1st, 2025 September 2025 31 1 2 3 4 5 6 7 8 9 10 11 12 13 14 15 16…" at bounding box center [868, 470] width 1064 height 2597
copy div "SECTIONS 1, SECTIONS 2 | HYBRID MWF 1:25 - 3:20 PM ET - SOUSHIST: VISION BOARD …"
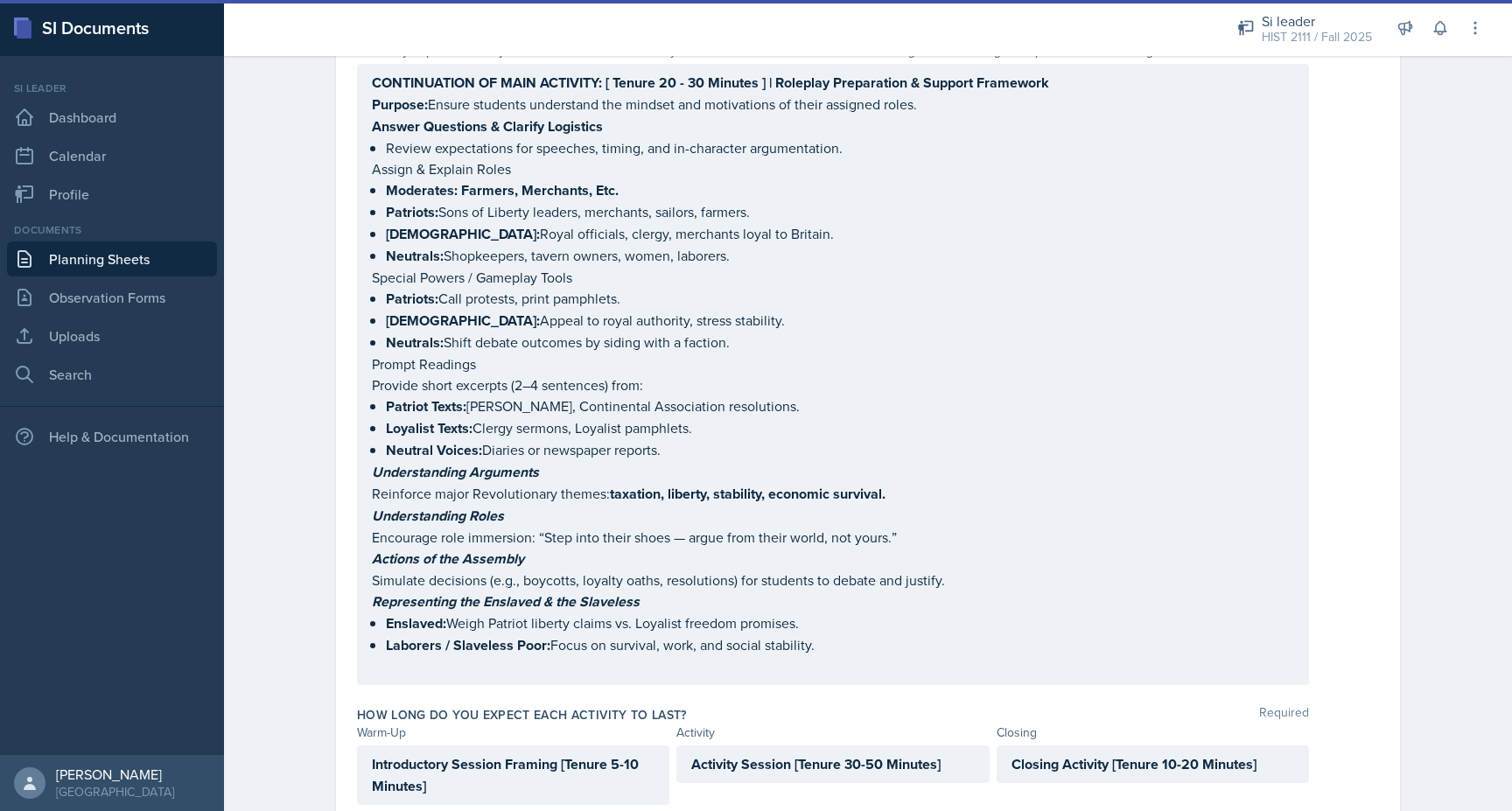
scroll to position [1901, 0]
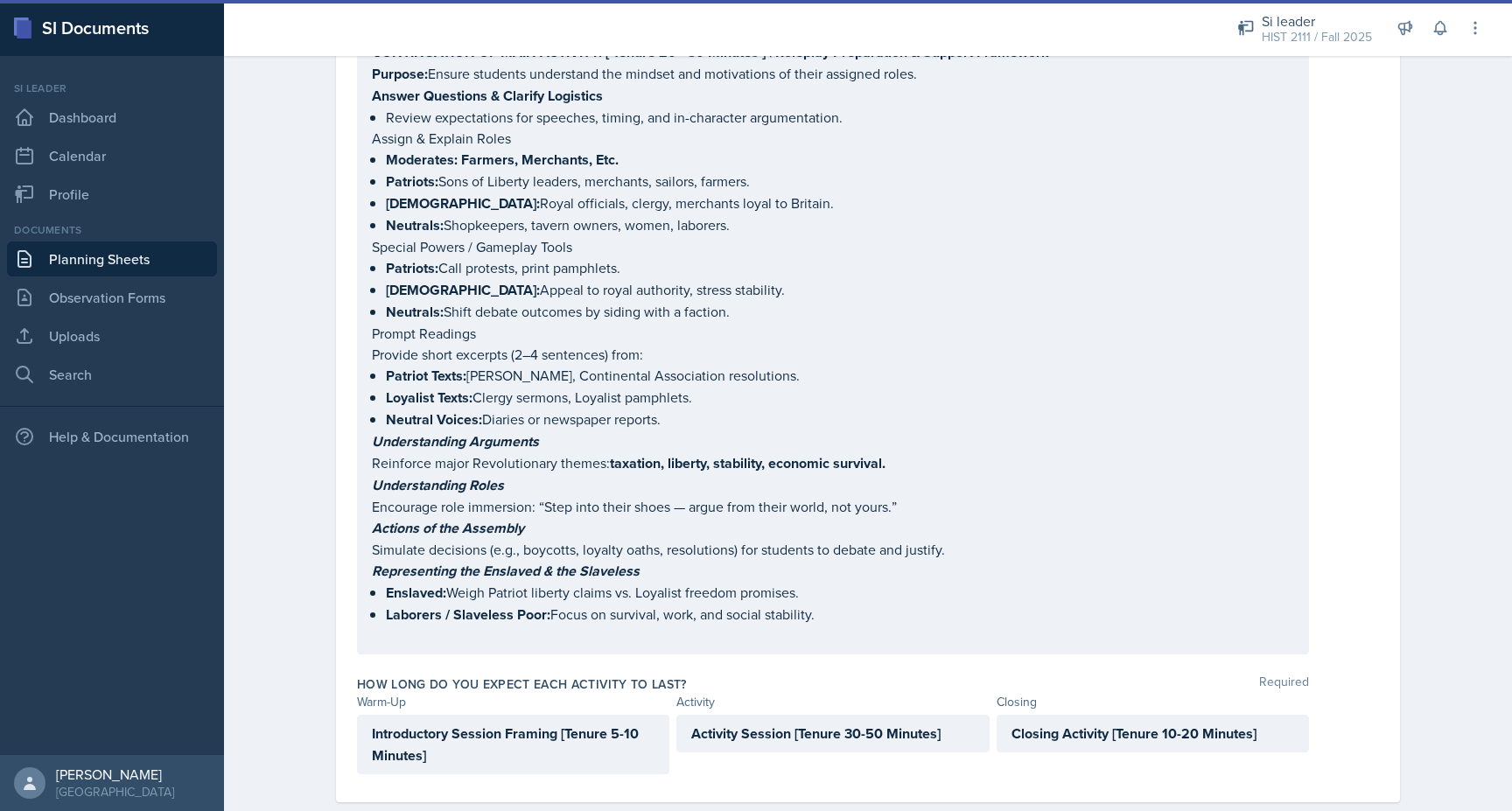
click at [822, 604] on p "Laborers / Slaveless Poor: Focus on survival, work, and social stability." at bounding box center [840, 615] width 908 height 22
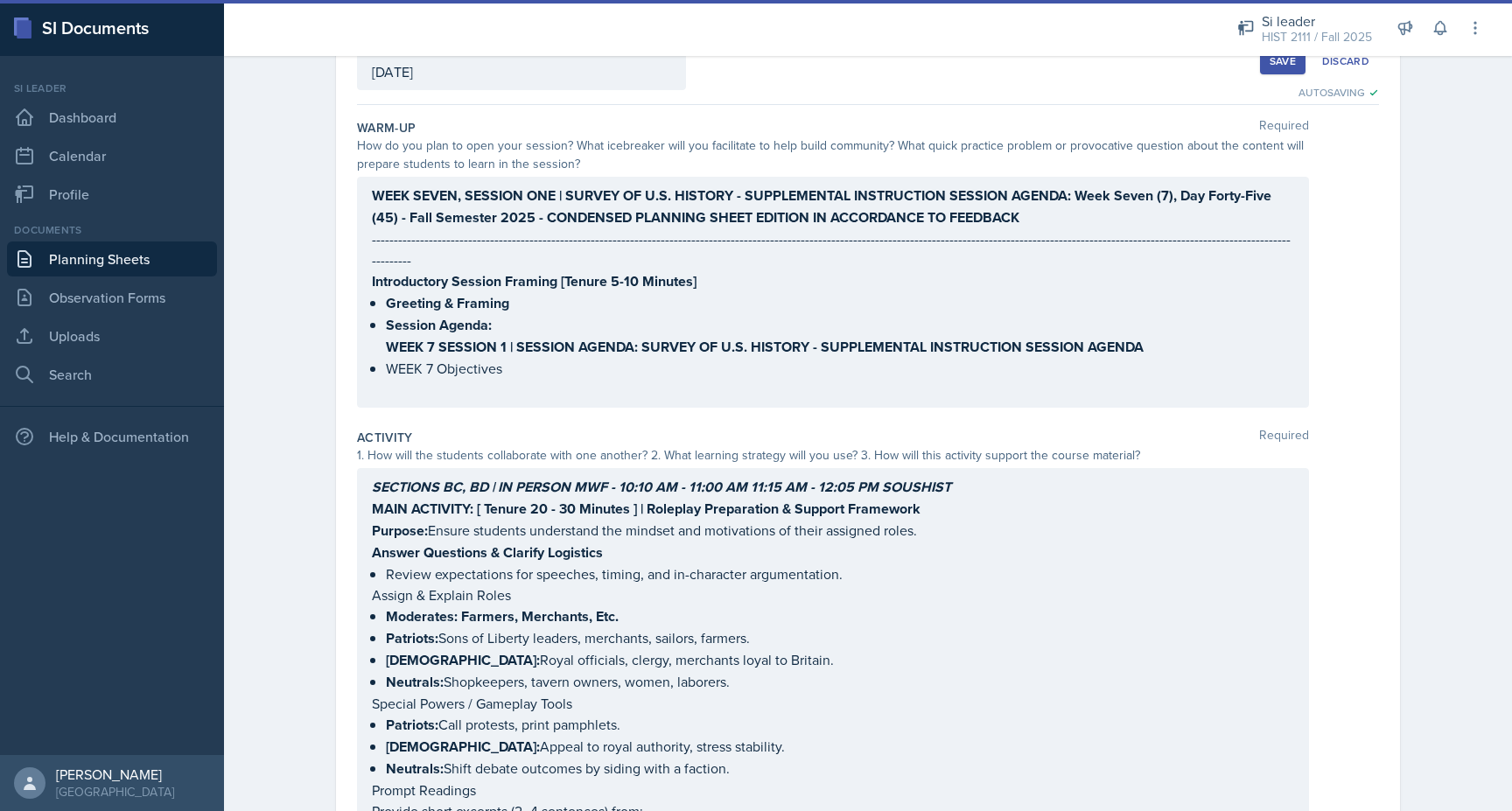
scroll to position [0, 0]
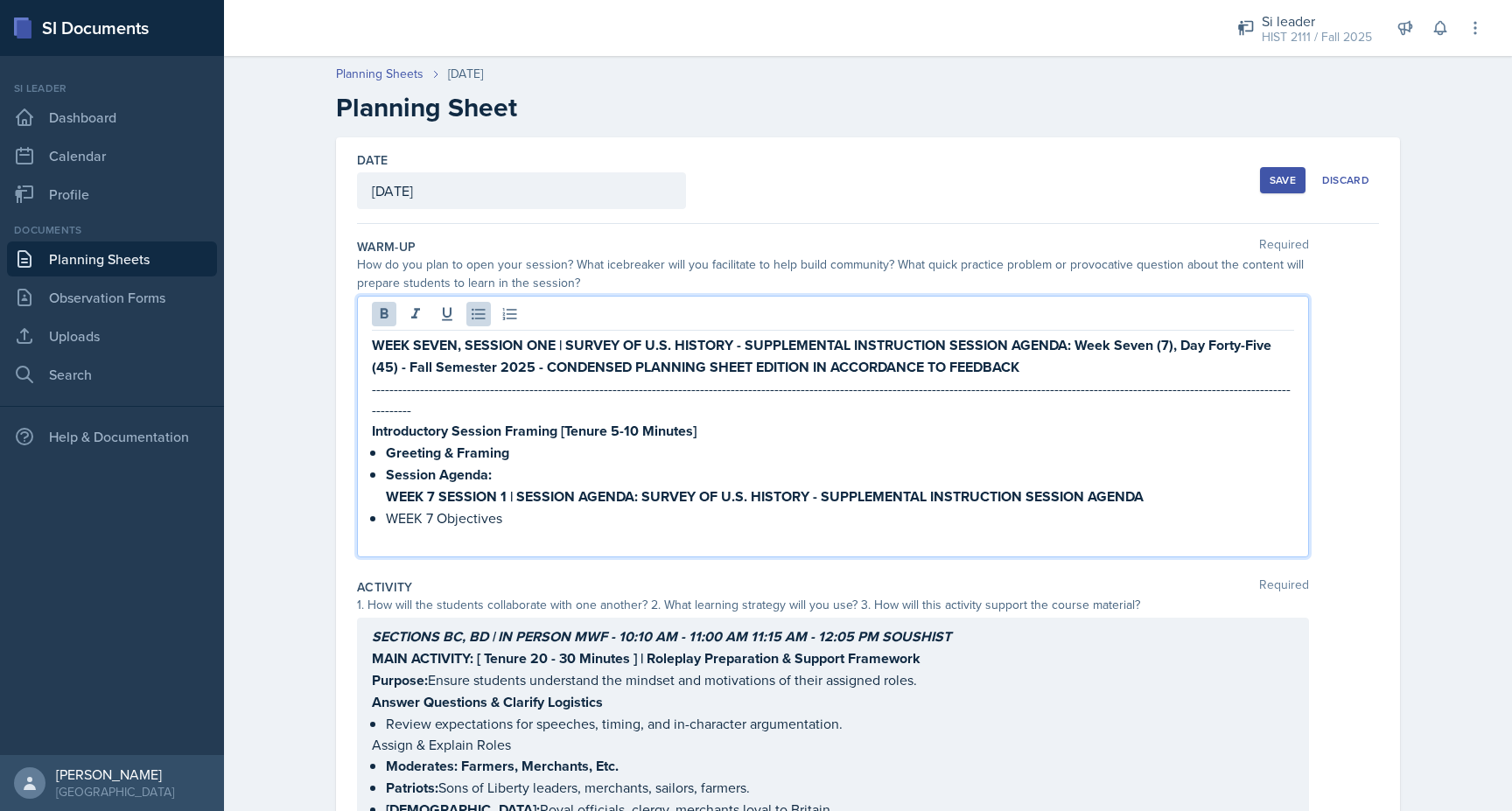
click at [555, 468] on ul "Greeting & Framing Session Agenda: WEEK 7 SESSION 1 | SESSION AGENDA: SURVEY OF…" at bounding box center [840, 496] width 908 height 108
drag, startPoint x: 556, startPoint y: 492, endPoint x: 366, endPoint y: 498, distance: 190.1
click at [367, 498] on div "WEEK SEVEN, SESSION ONE | SURVEY OF U.S. HISTORY - SUPPLEMENTAL INSTRUCTION SES…" at bounding box center [833, 426] width 952 height 262
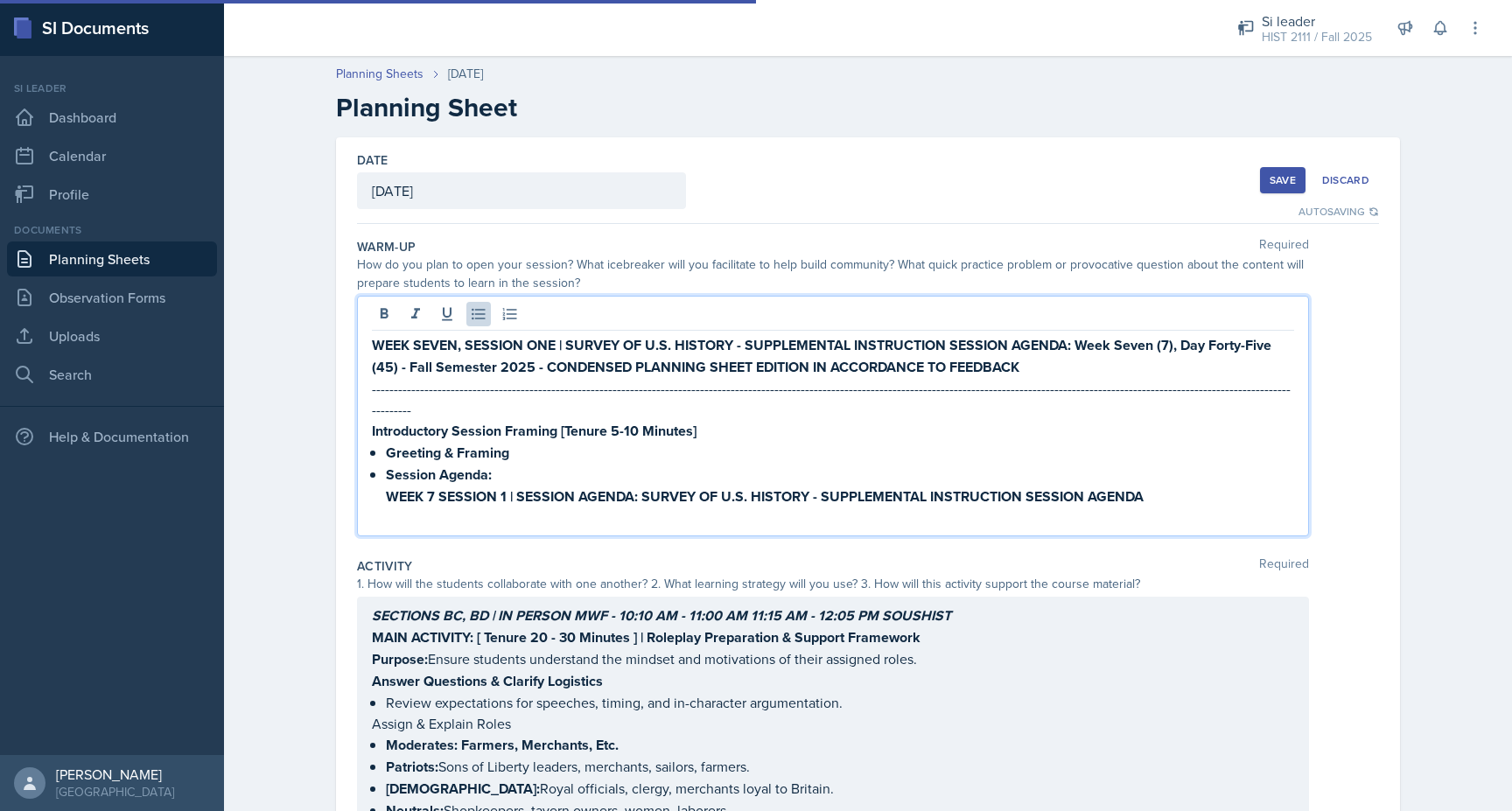
click at [442, 508] on p at bounding box center [840, 518] width 908 height 21
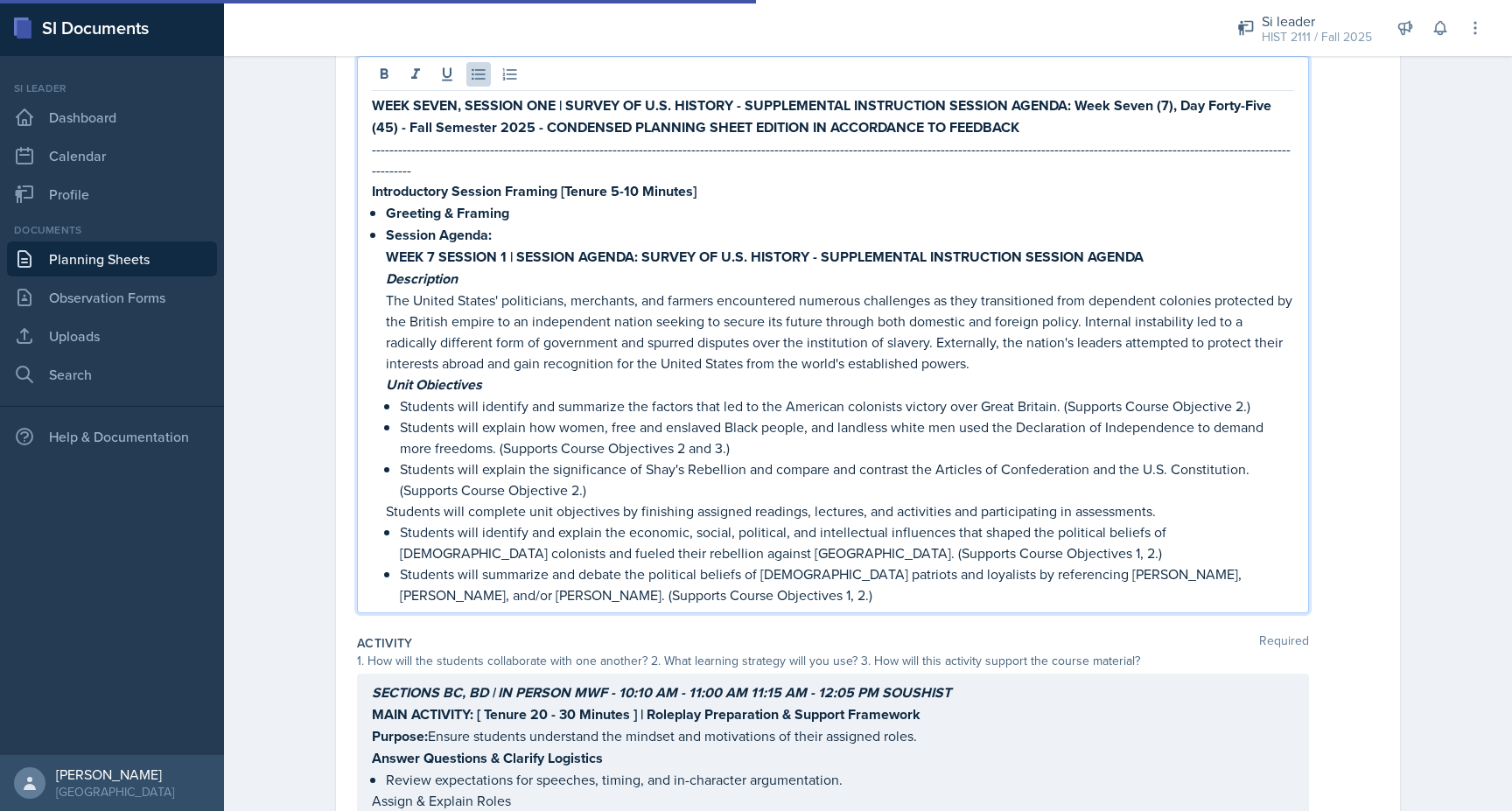
scroll to position [220, 0]
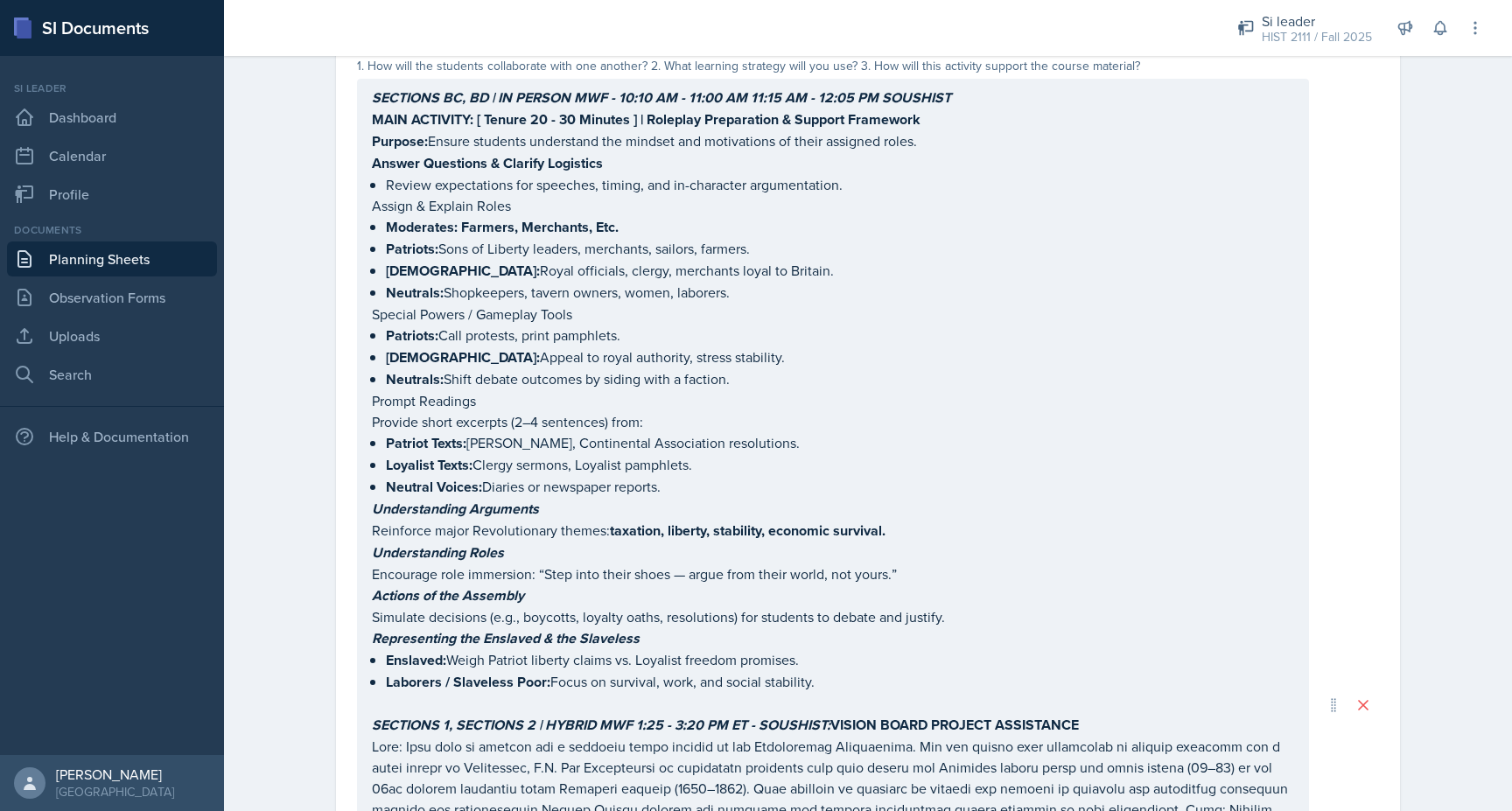
click at [761, 496] on p "Neutral Voices: Diaries or newspaper reports." at bounding box center [840, 488] width 908 height 22
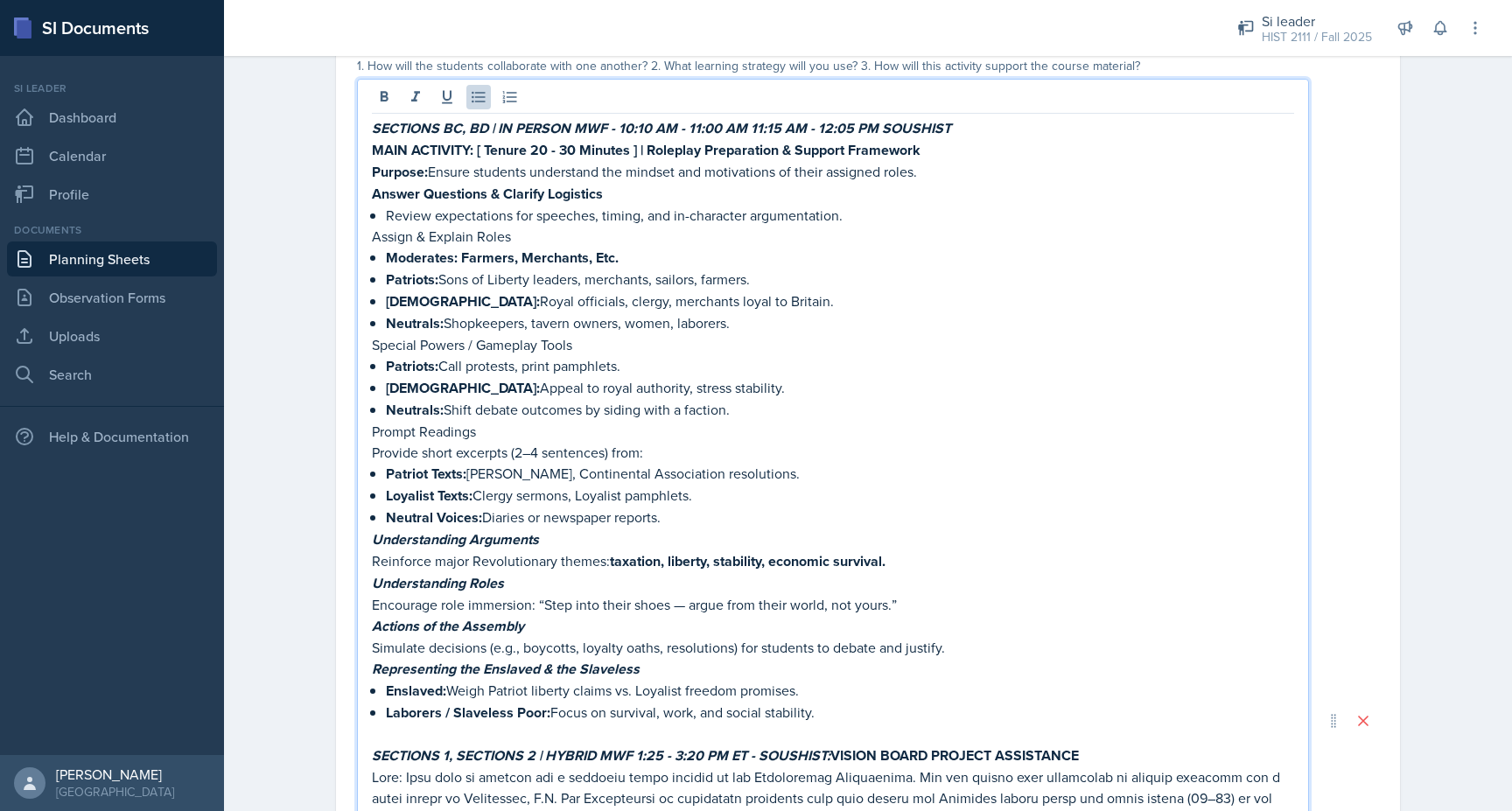
scroll to position [0, 0]
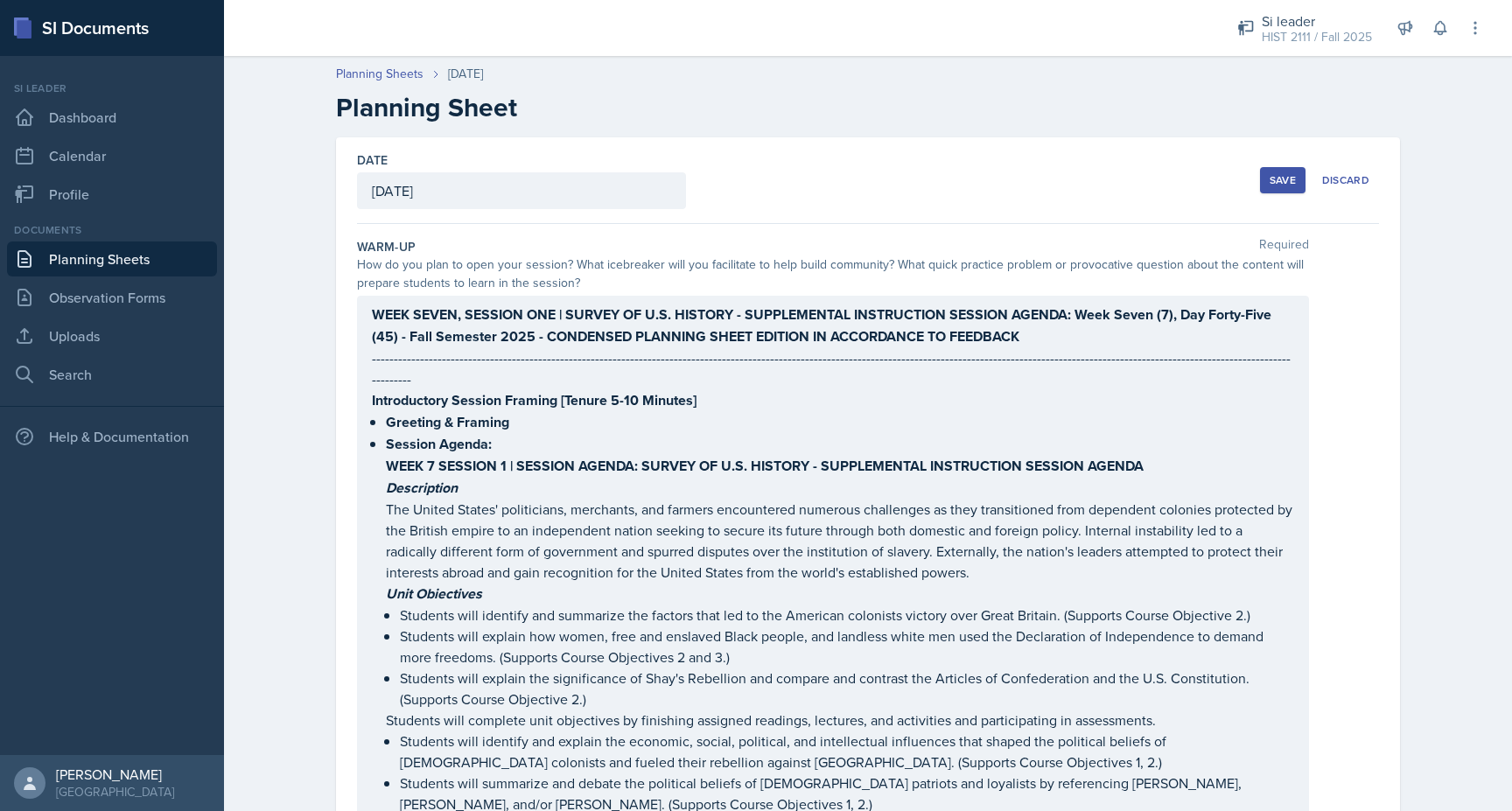
click at [1275, 183] on div "Save" at bounding box center [1282, 180] width 26 height 14
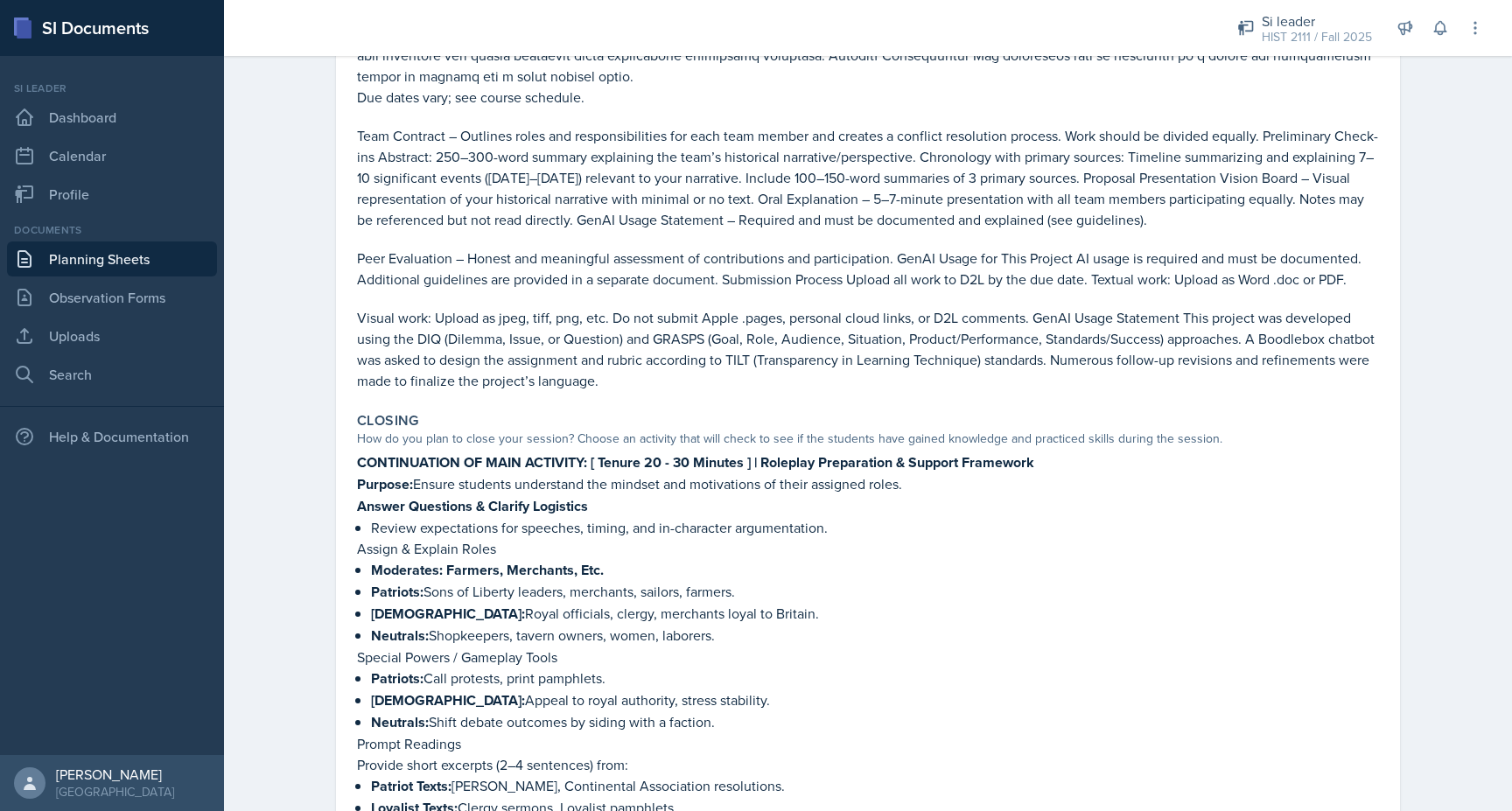
scroll to position [2541, 0]
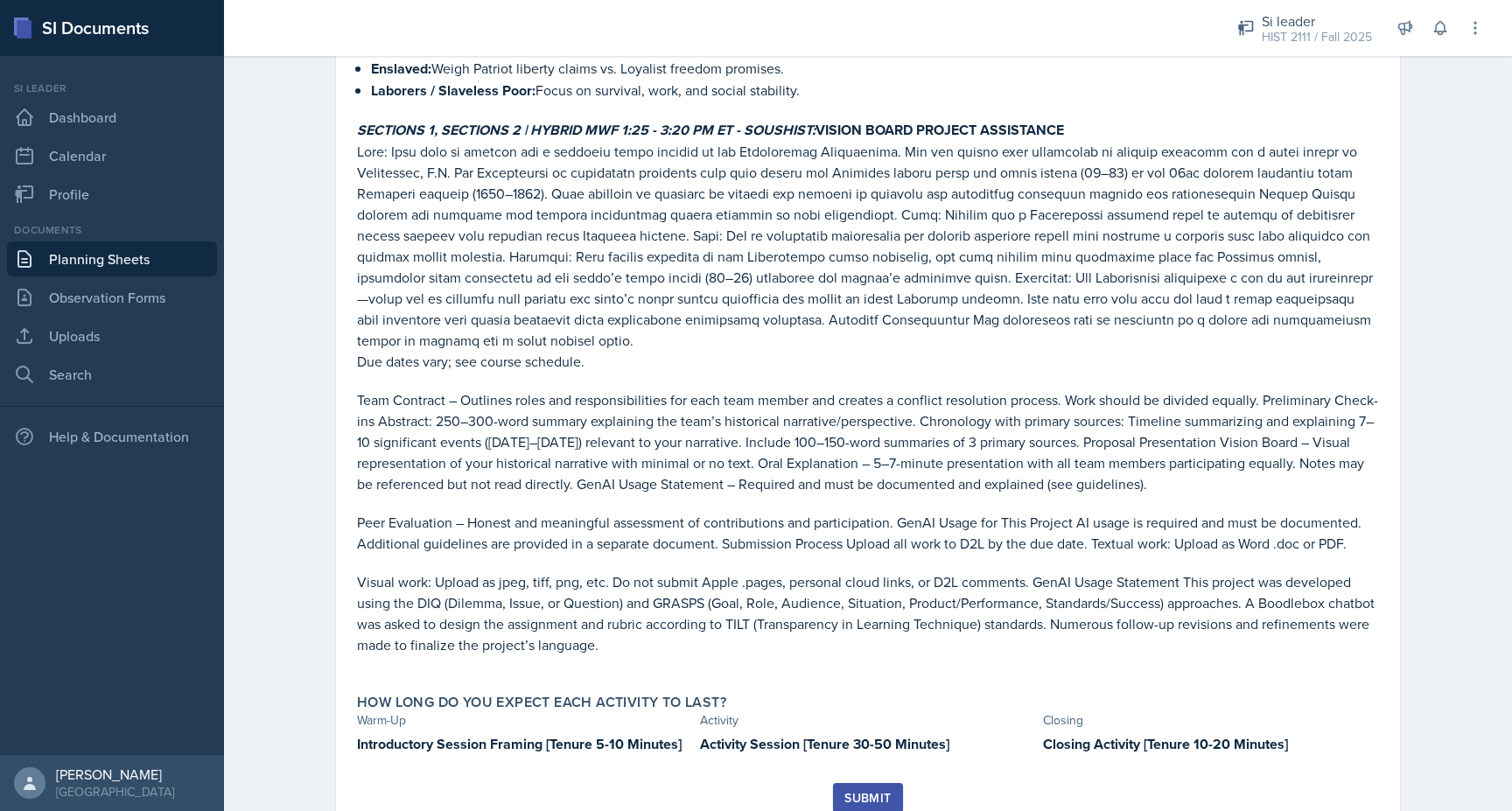
click at [854, 791] on div "Submit" at bounding box center [867, 797] width 46 height 14
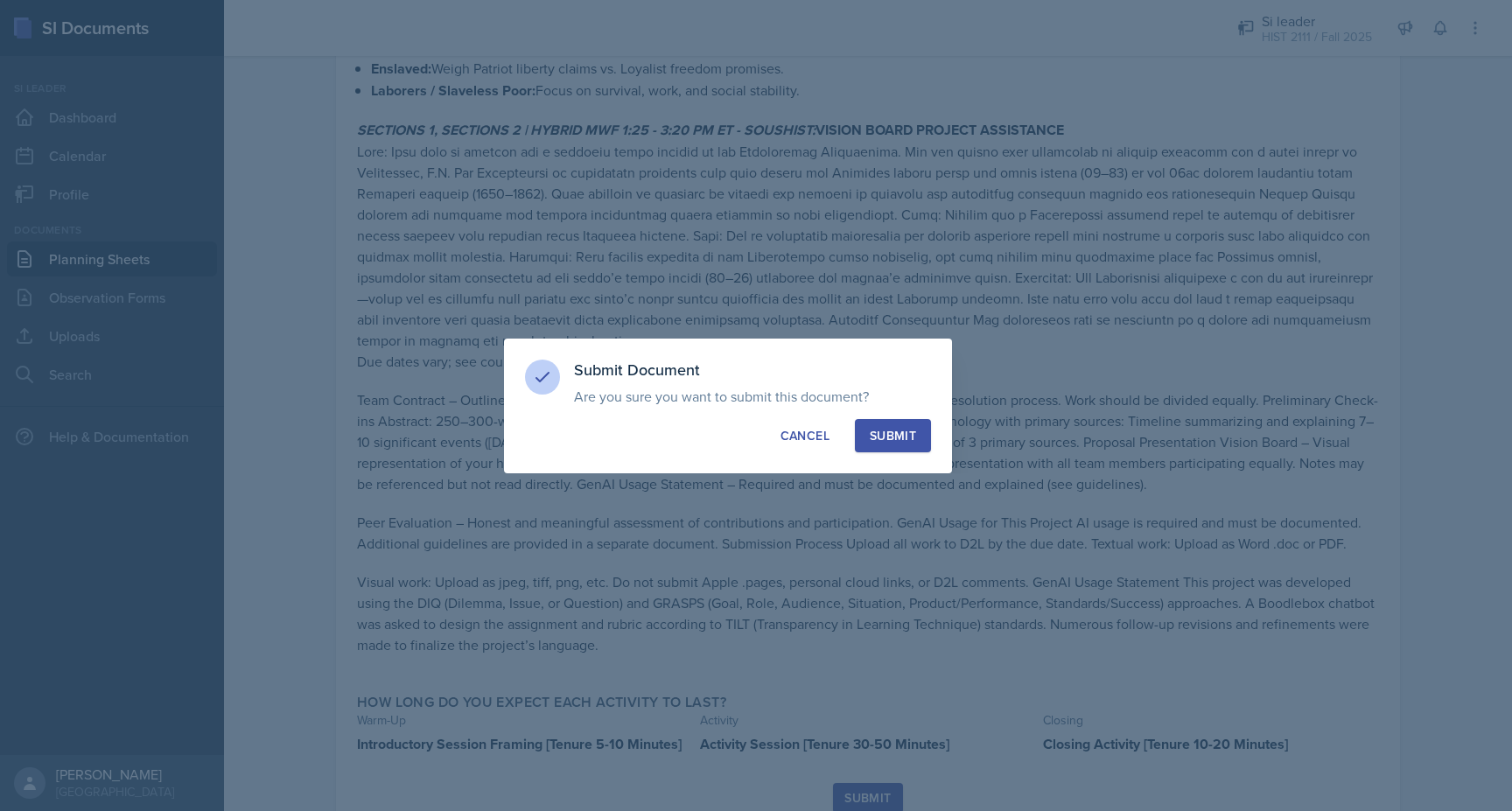
click at [884, 434] on div "Submit" at bounding box center [893, 436] width 46 height 17
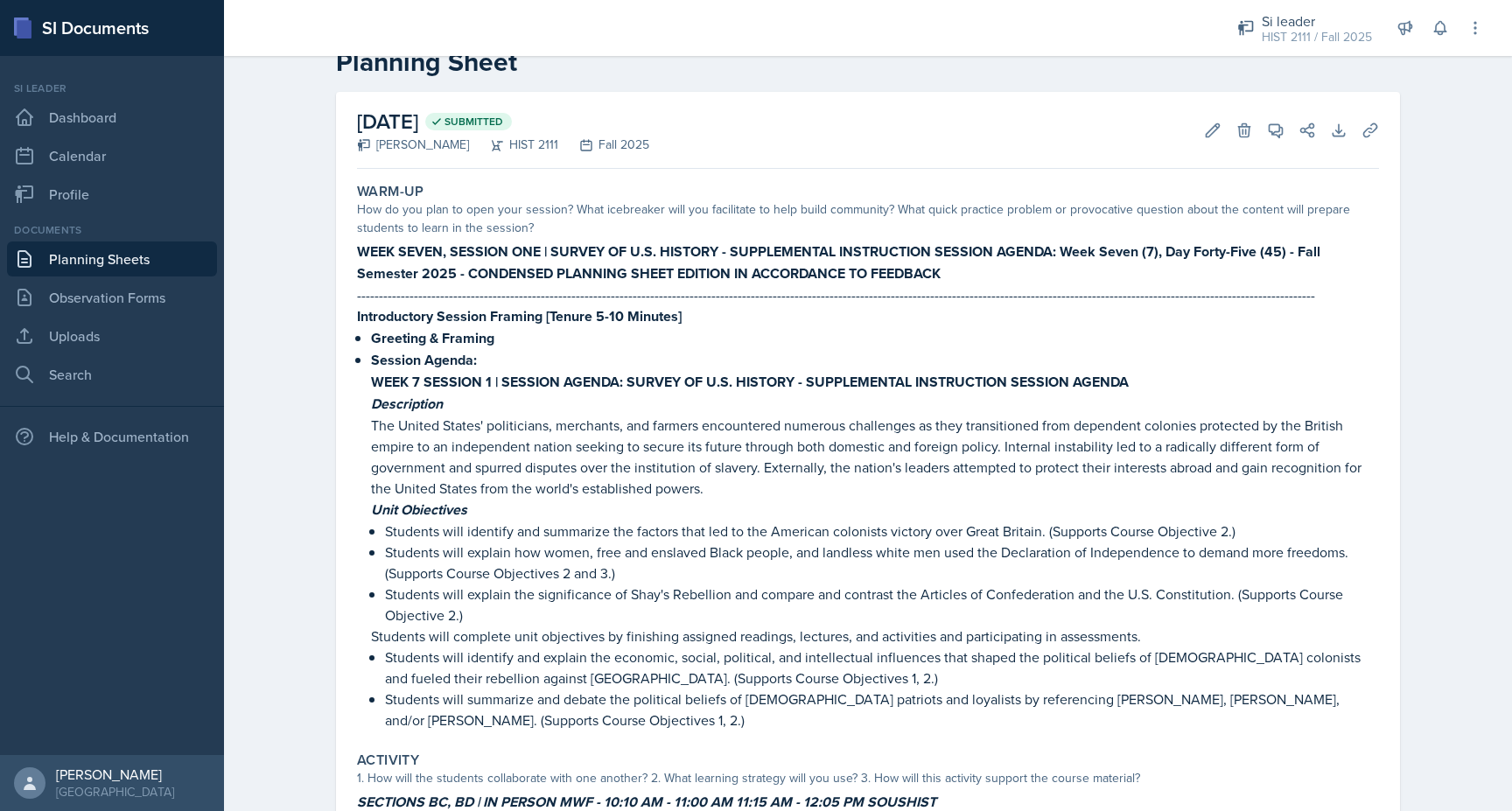
scroll to position [0, 0]
